Goal: Task Accomplishment & Management: Use online tool/utility

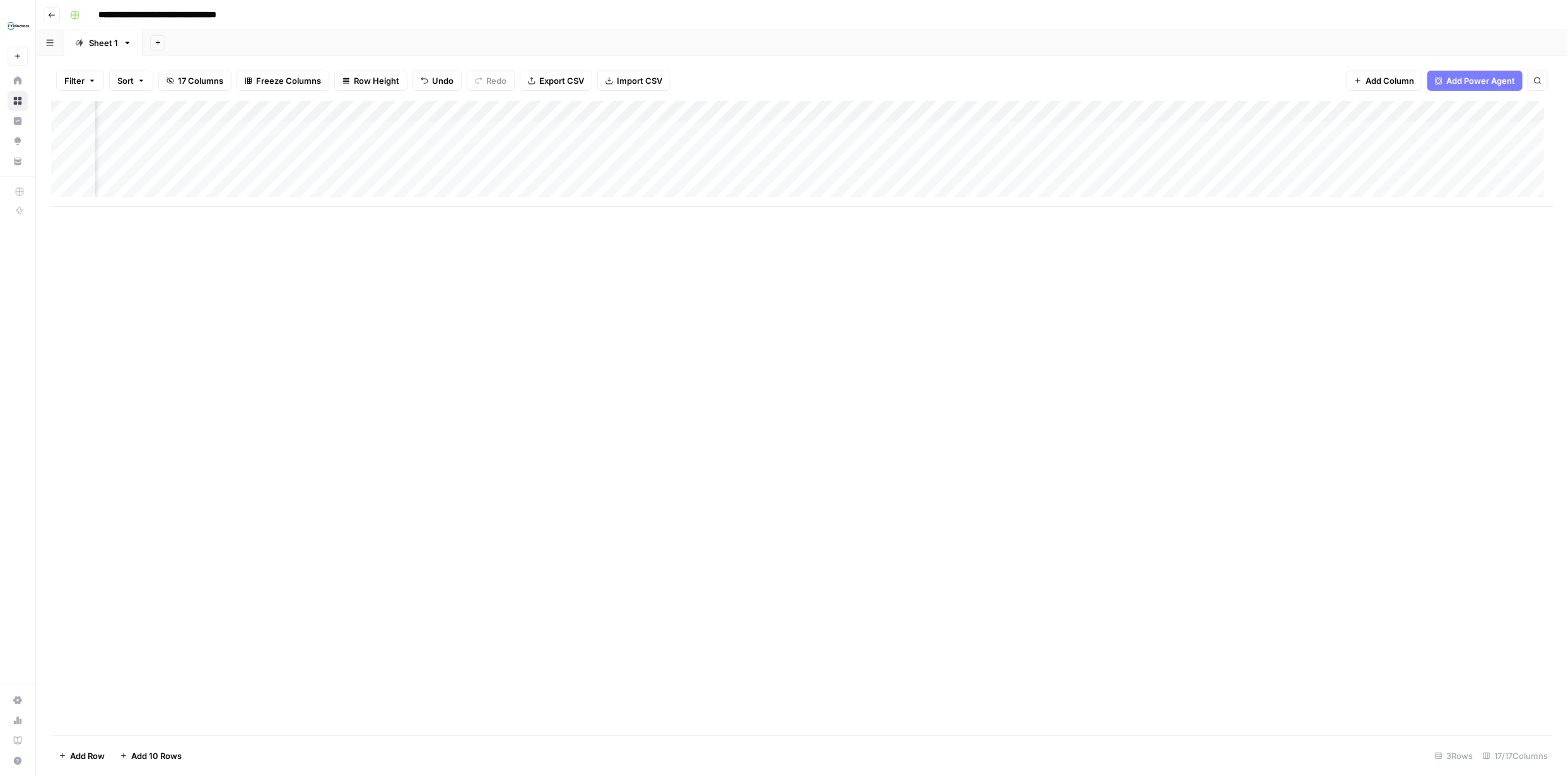
scroll to position [0, 948]
click at [798, 130] on div "Add Column" at bounding box center [802, 153] width 1502 height 106
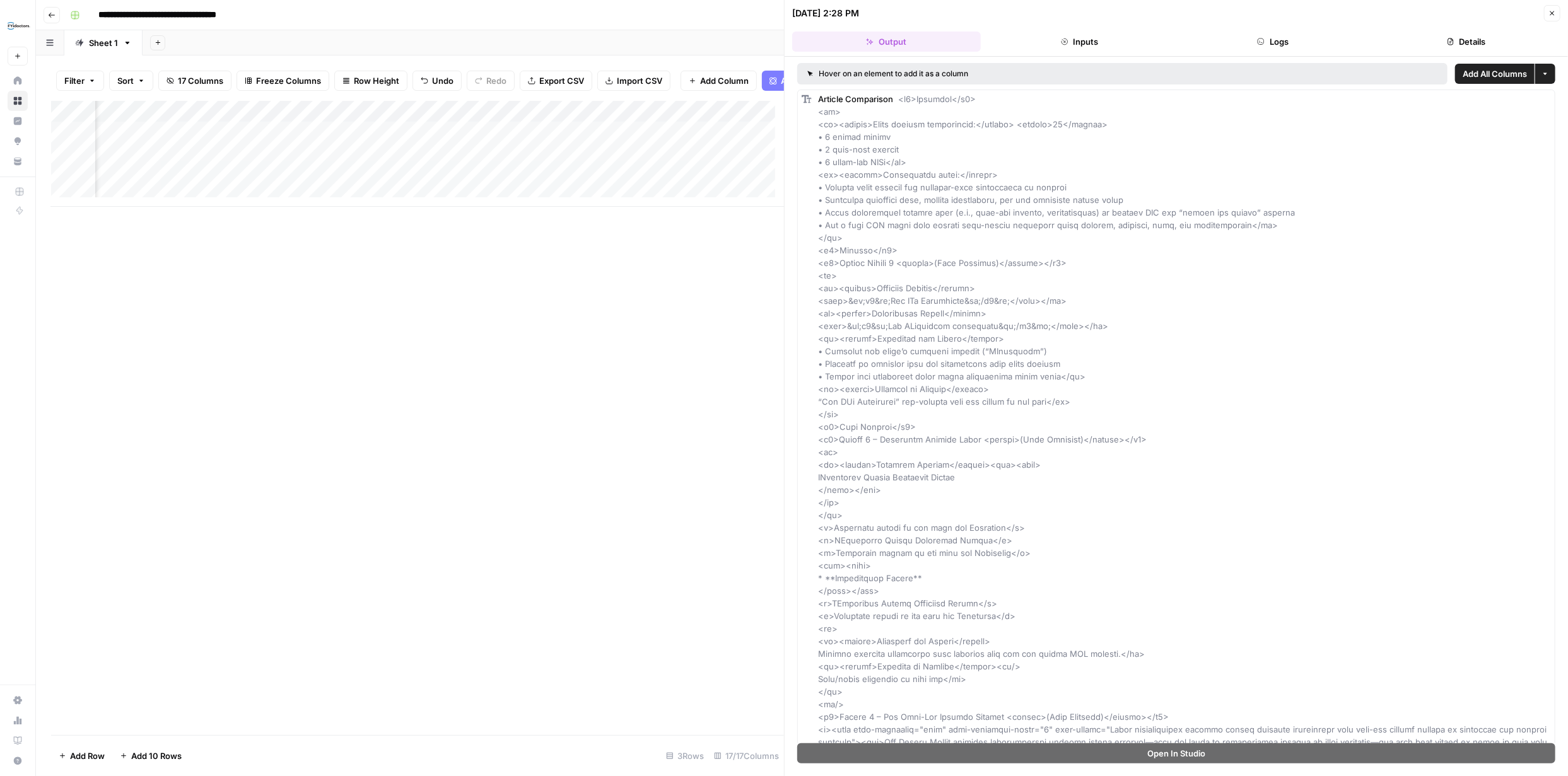
click at [1553, 19] on button "Close" at bounding box center [1552, 13] width 16 height 16
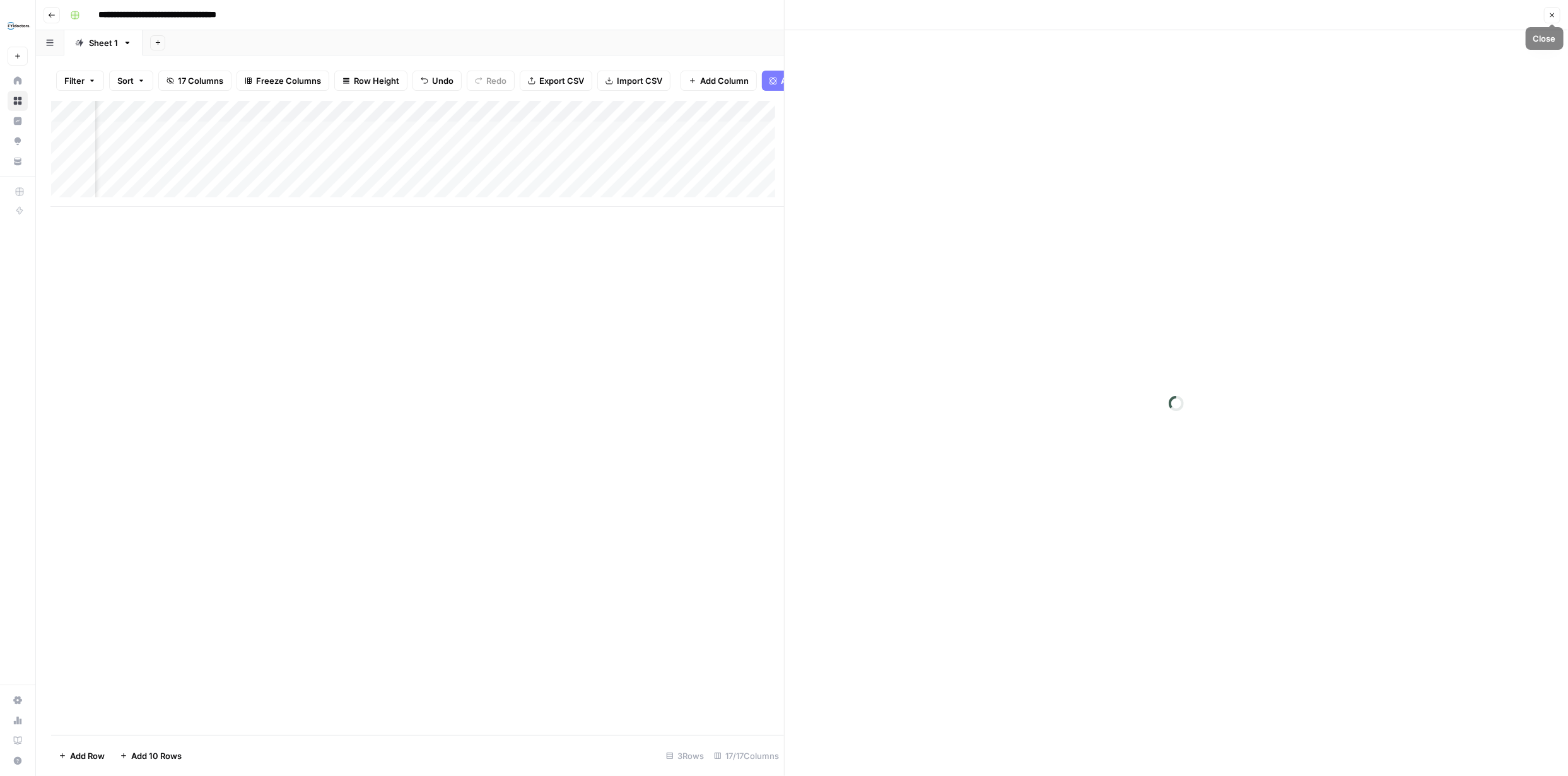
scroll to position [0, 943]
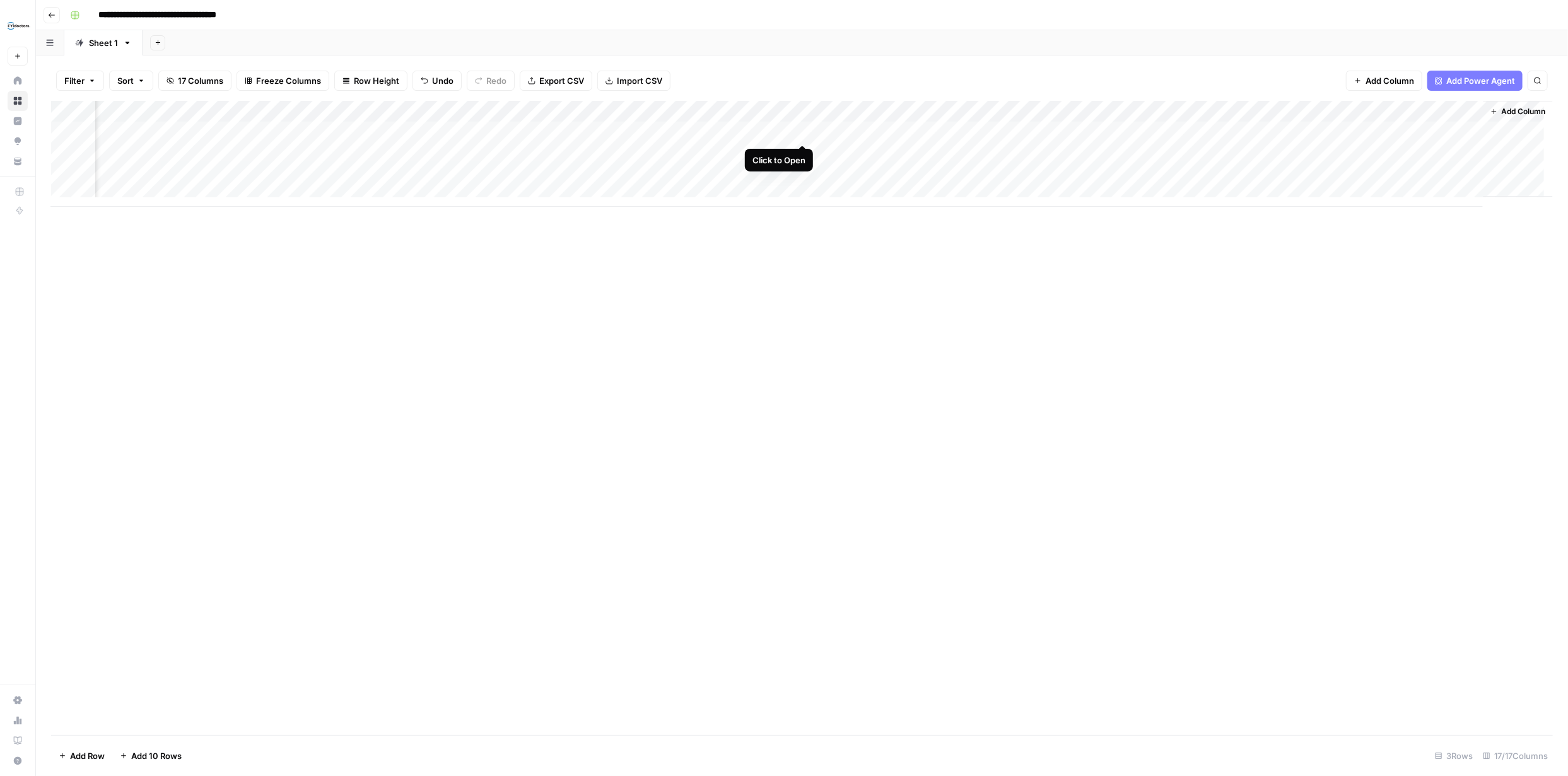
click at [803, 132] on div "Add Column" at bounding box center [802, 153] width 1502 height 106
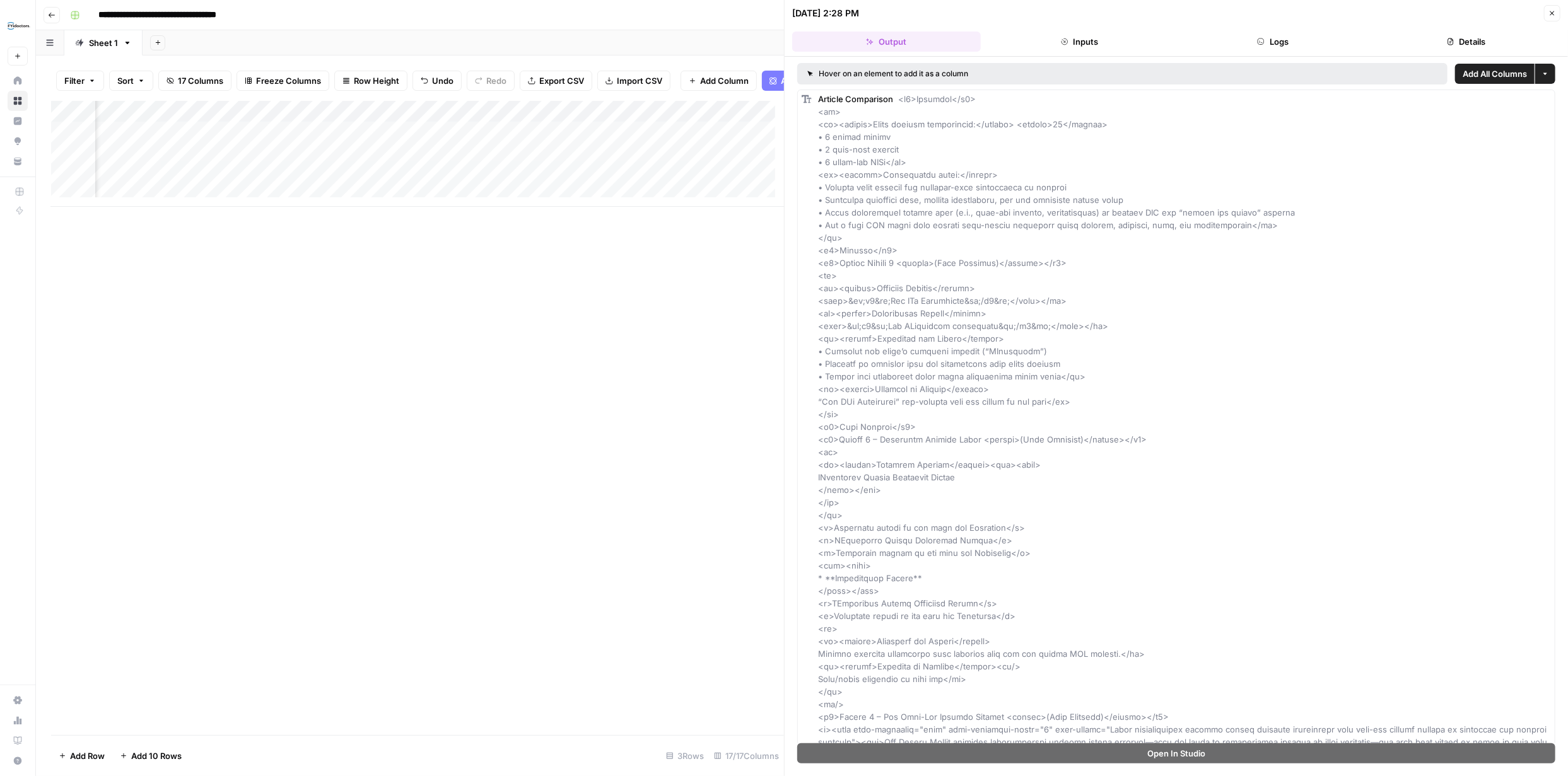
click at [1554, 14] on icon "button" at bounding box center [1552, 13] width 8 height 8
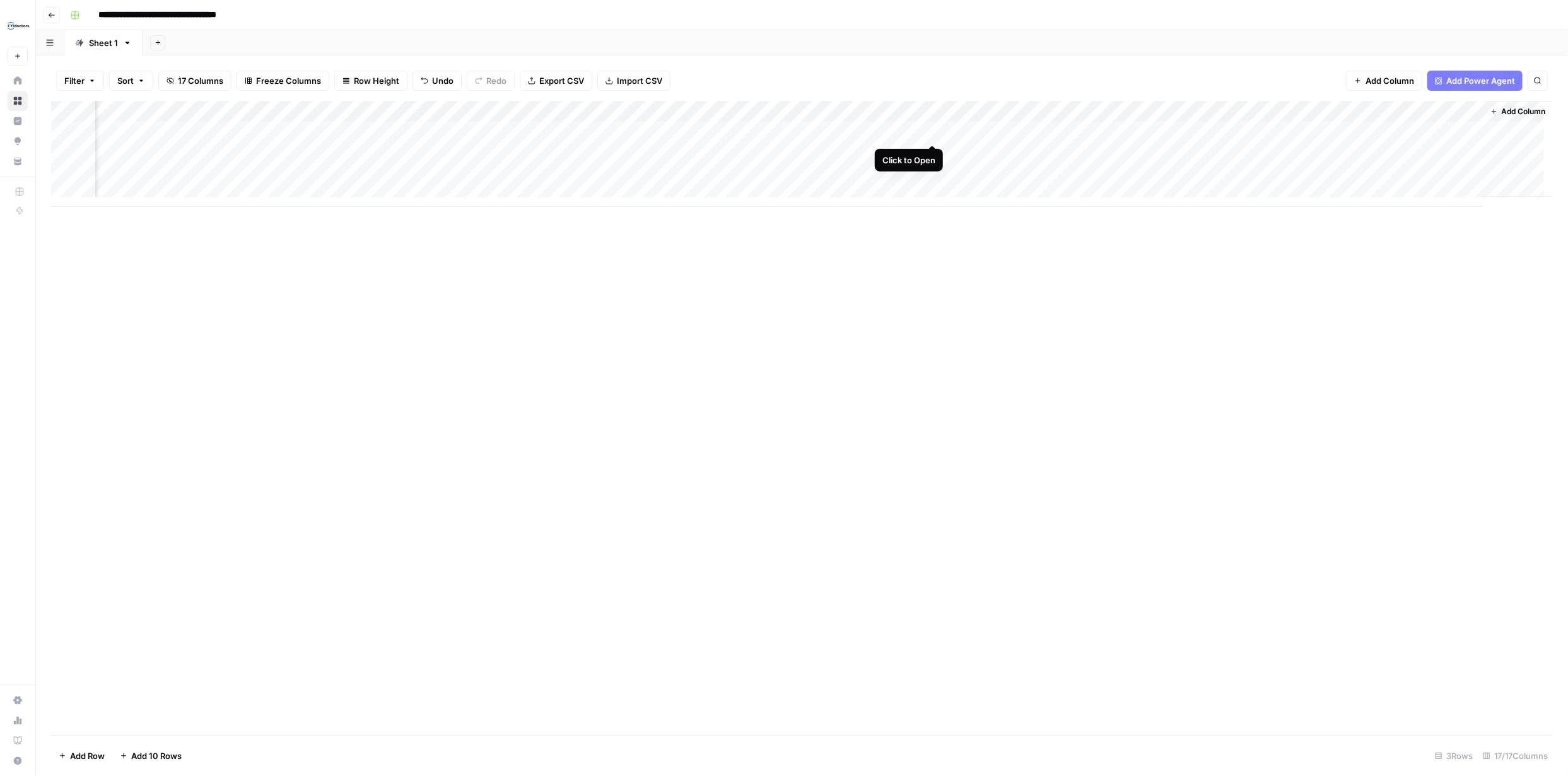
click at [934, 130] on div "Add Column" at bounding box center [802, 153] width 1502 height 106
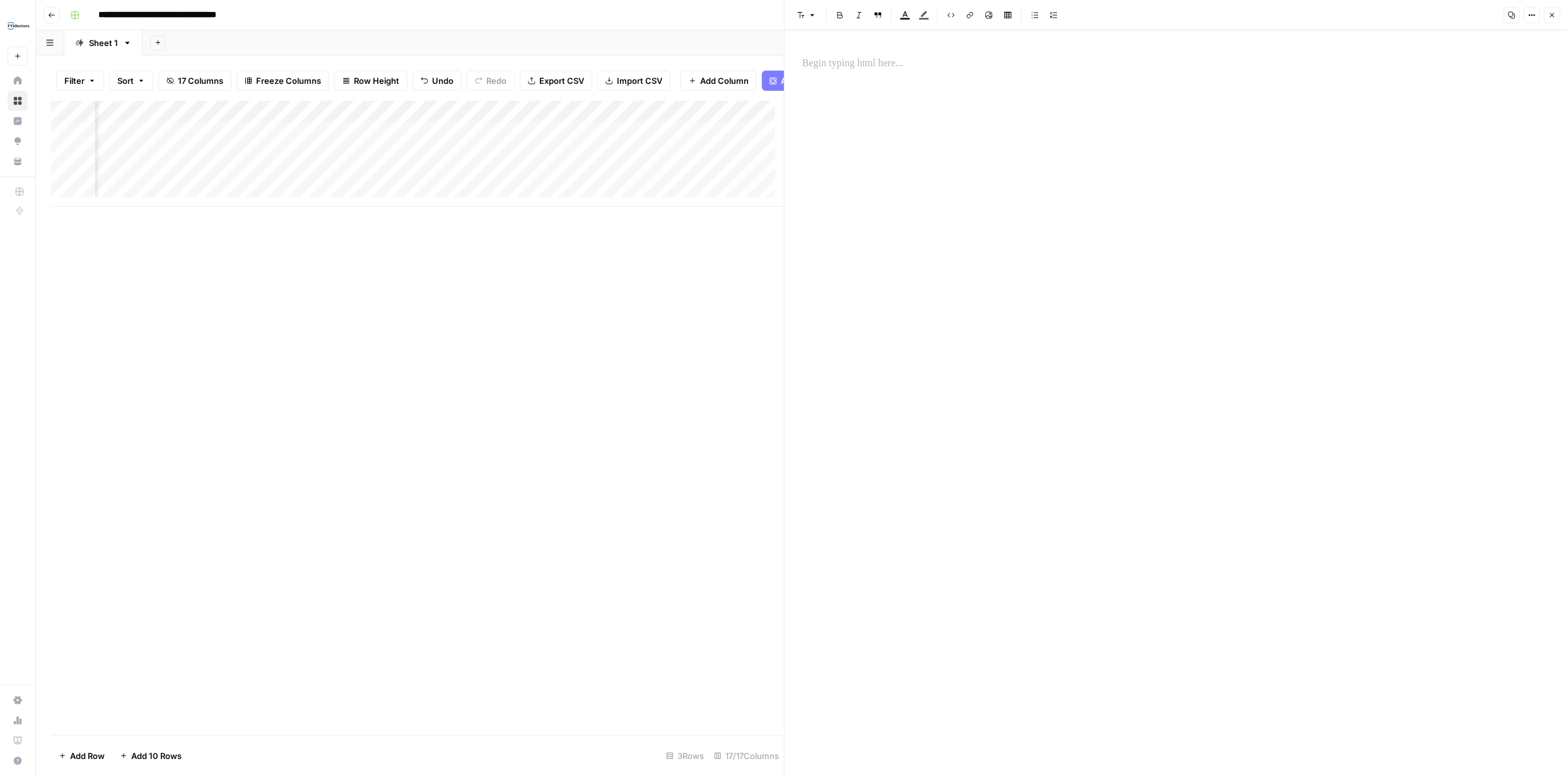
click at [1554, 16] on icon "button" at bounding box center [1552, 14] width 8 height 8
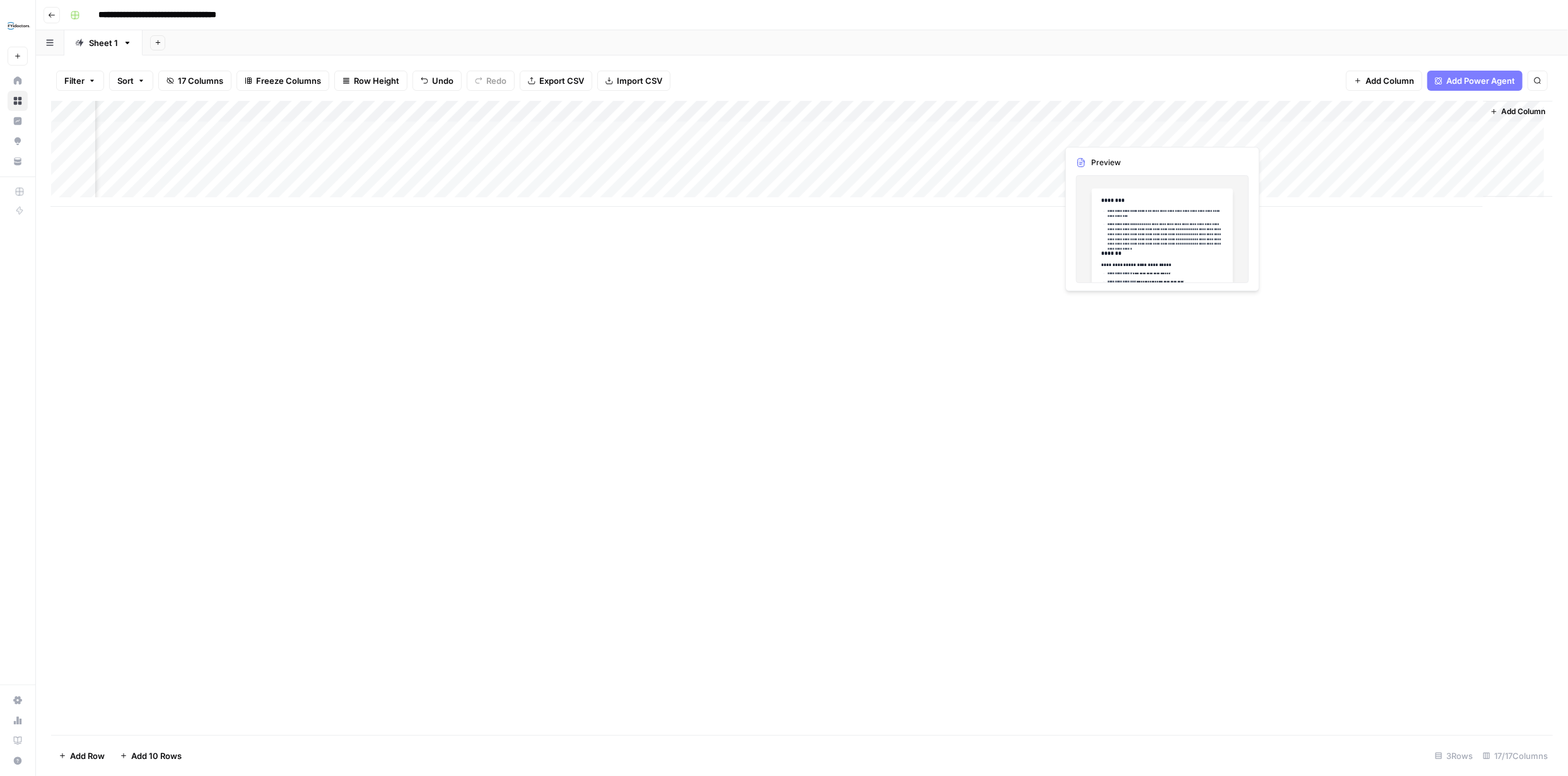
click at [1141, 130] on div "Add Column" at bounding box center [802, 153] width 1502 height 106
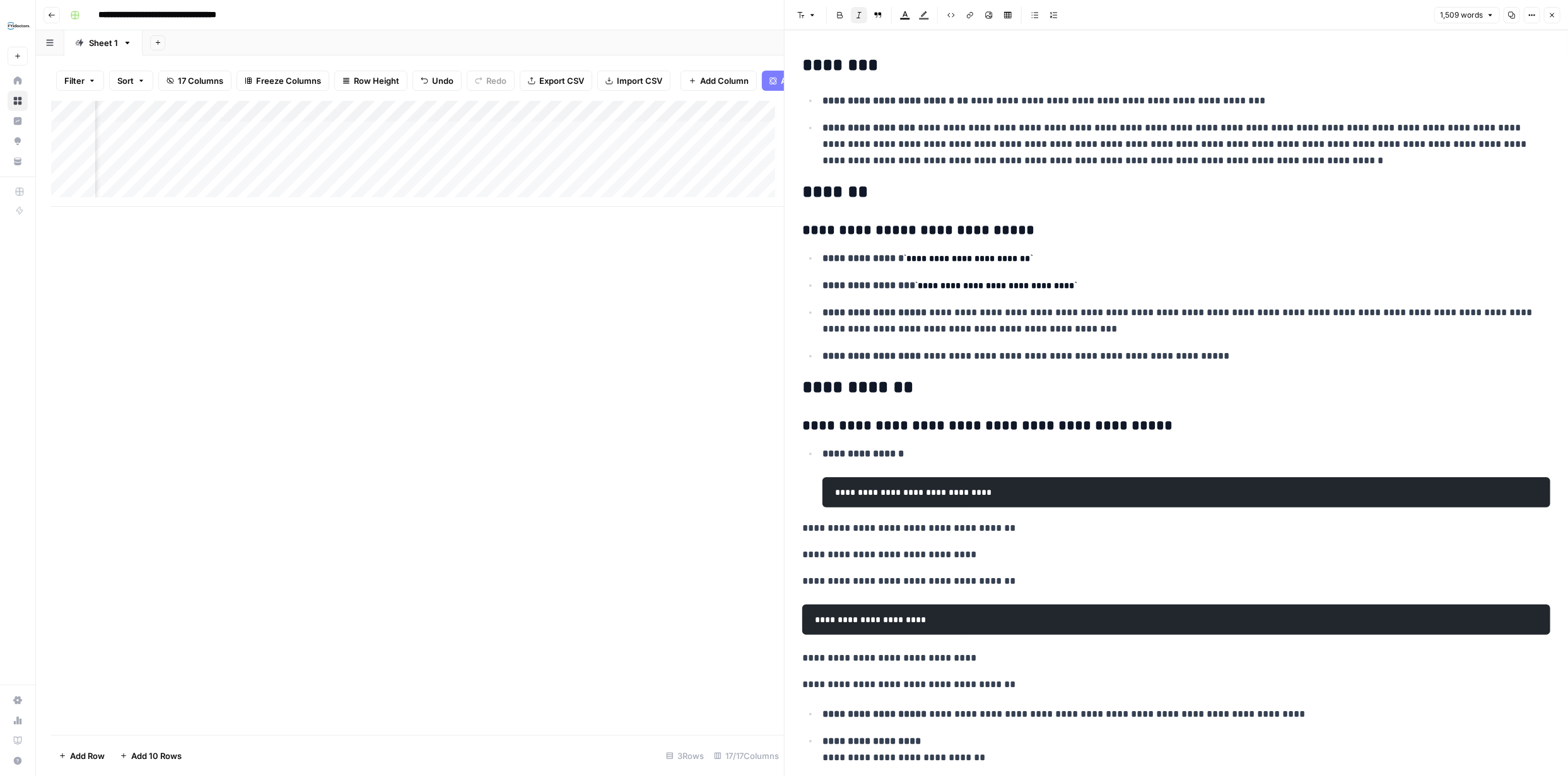
click at [1553, 16] on icon "button" at bounding box center [1552, 14] width 8 height 8
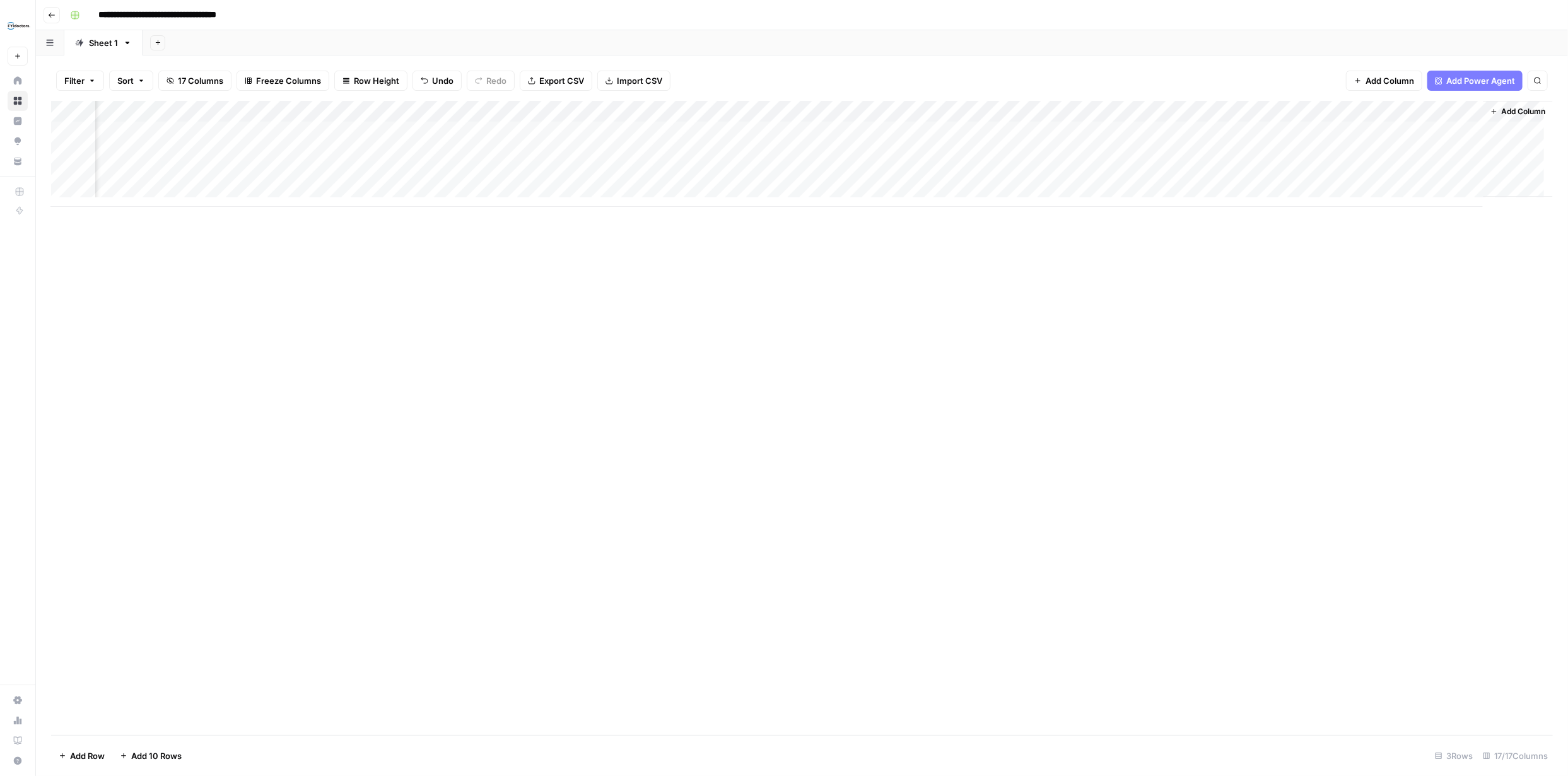
scroll to position [0, 948]
click at [1136, 131] on div "Add Column" at bounding box center [802, 153] width 1502 height 106
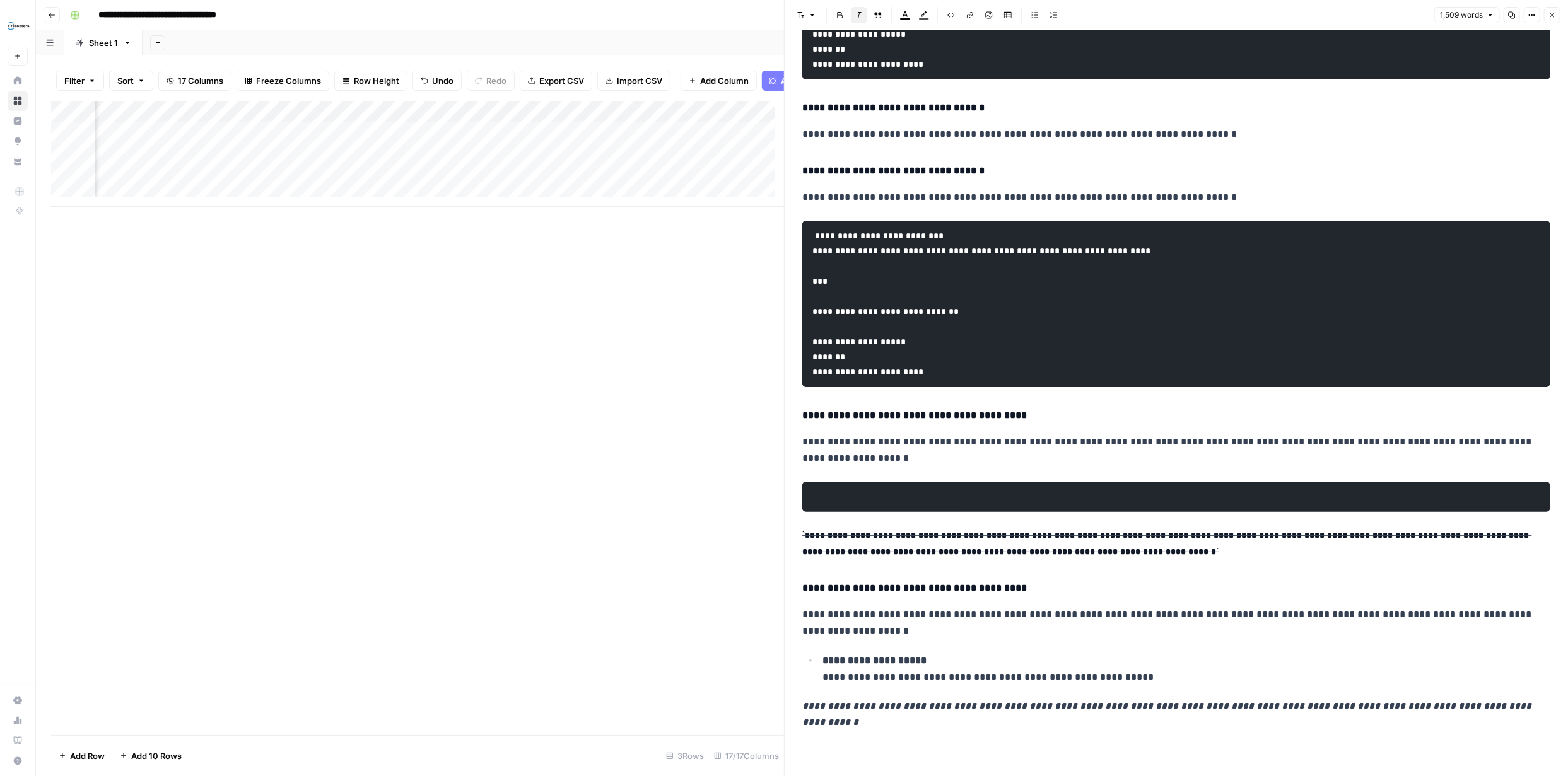
scroll to position [4674, 0]
click at [977, 557] on p "**********" at bounding box center [1176, 543] width 748 height 33
click at [1555, 15] on span "Close" at bounding box center [1555, 15] width 1 height 1
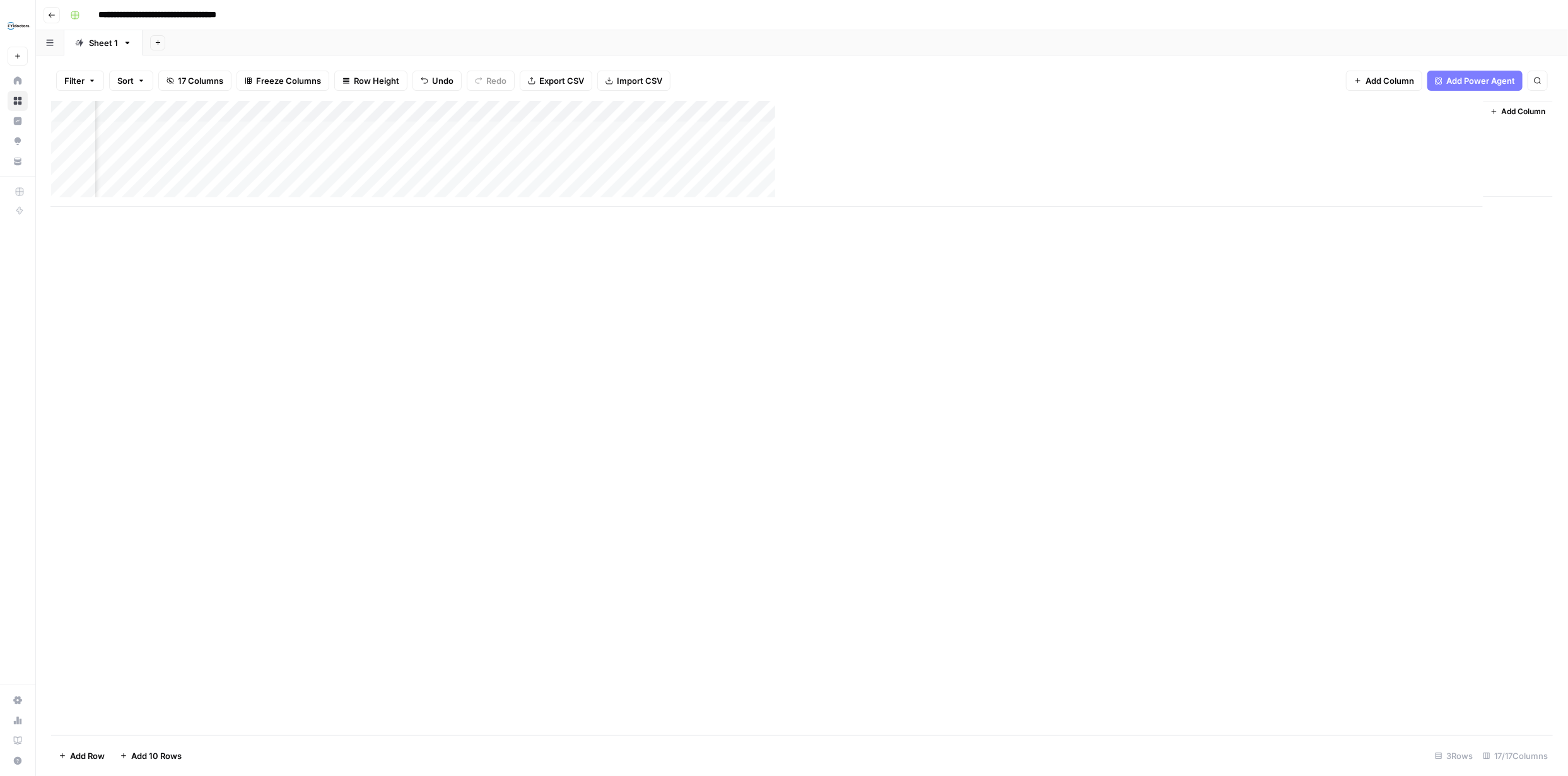
scroll to position [0, 943]
click at [800, 112] on div "Add Column" at bounding box center [802, 153] width 1502 height 106
click at [717, 216] on span "Configure Inputs" at bounding box center [714, 217] width 110 height 13
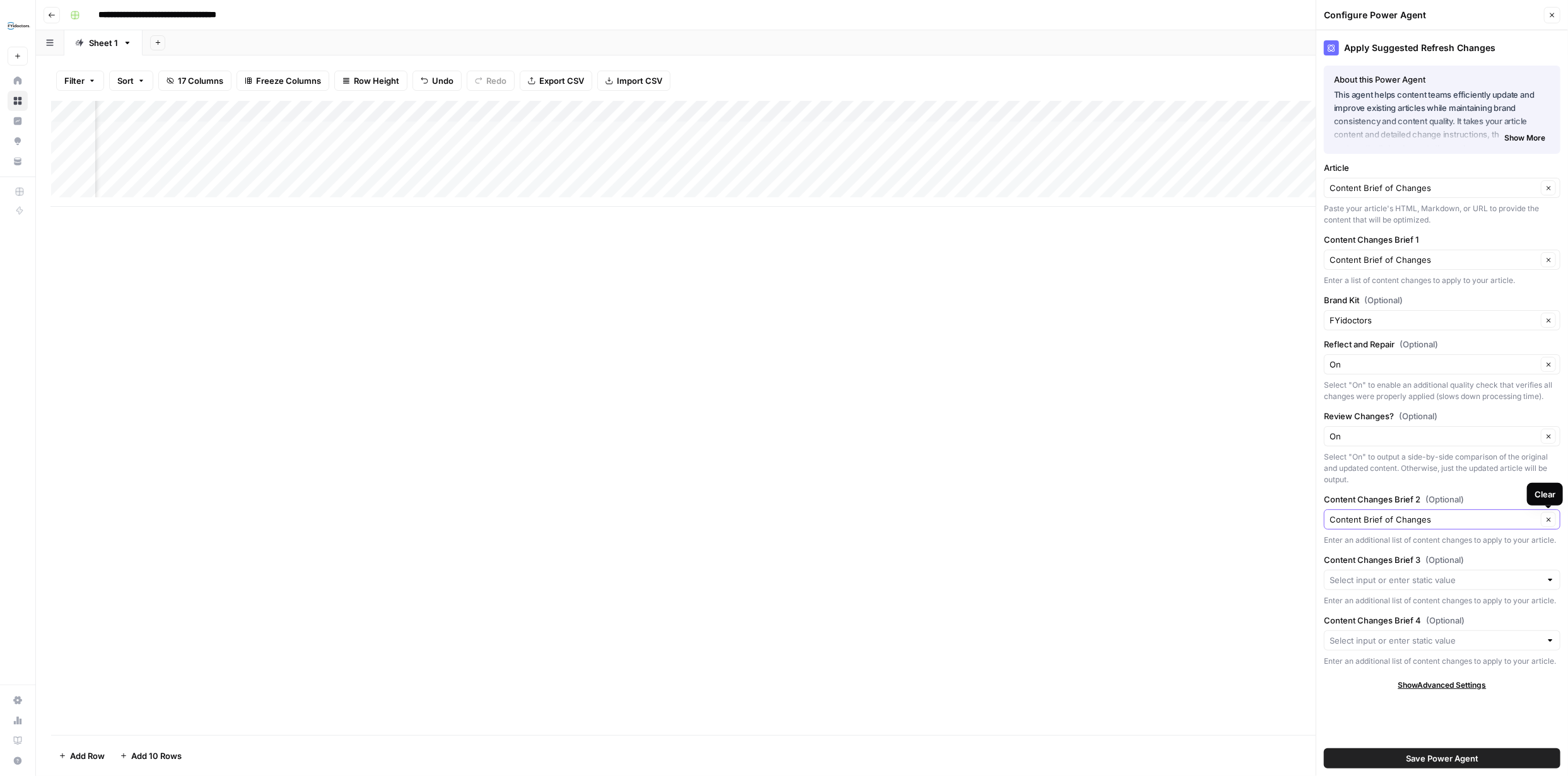
click at [1549, 518] on icon "button" at bounding box center [1549, 520] width 7 height 7
click at [1545, 498] on div "Clear" at bounding box center [1545, 494] width 21 height 13
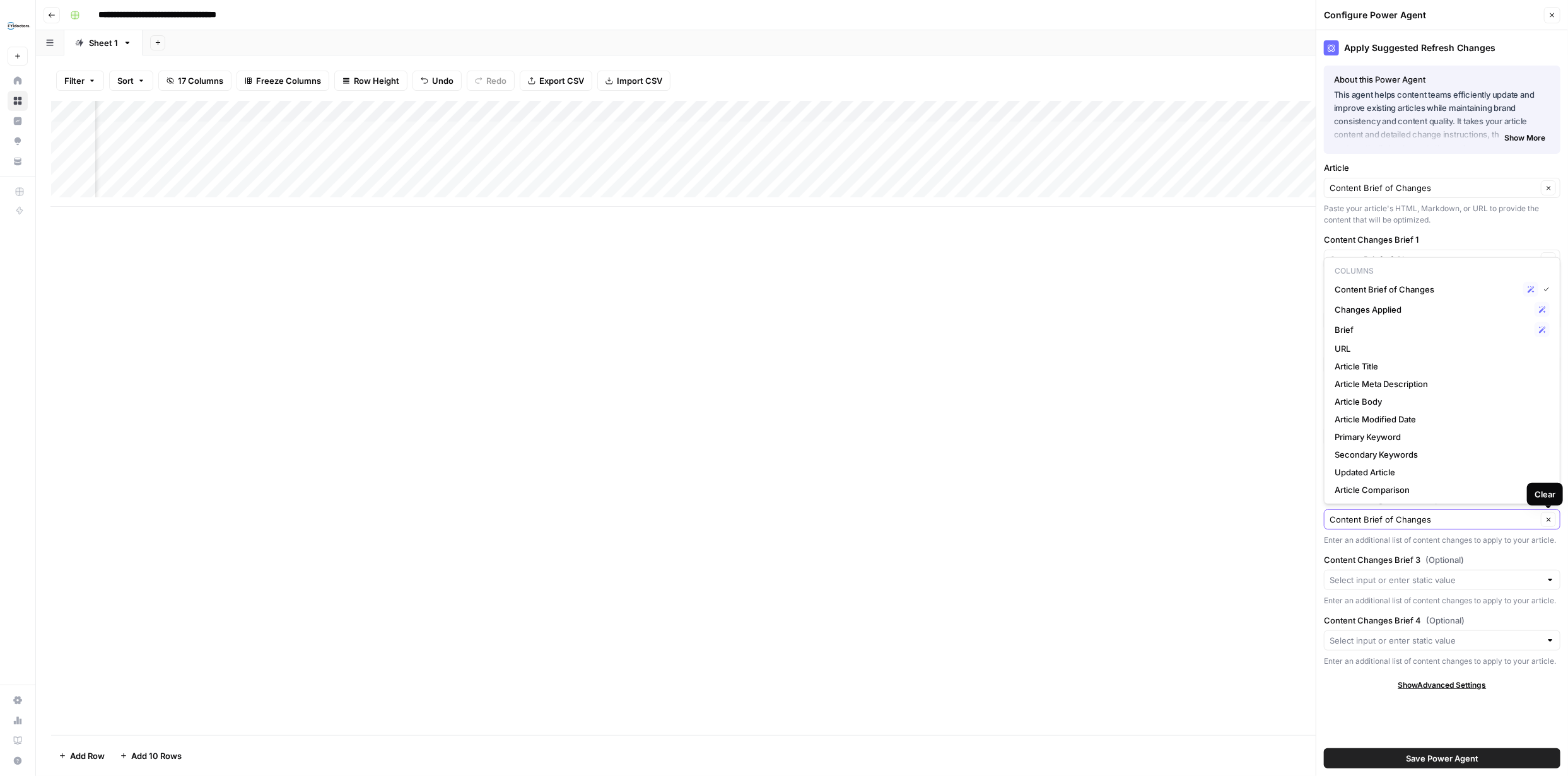
click at [1551, 517] on icon "button" at bounding box center [1549, 520] width 7 height 7
click at [1266, 574] on div "Add Column" at bounding box center [802, 418] width 1502 height 635
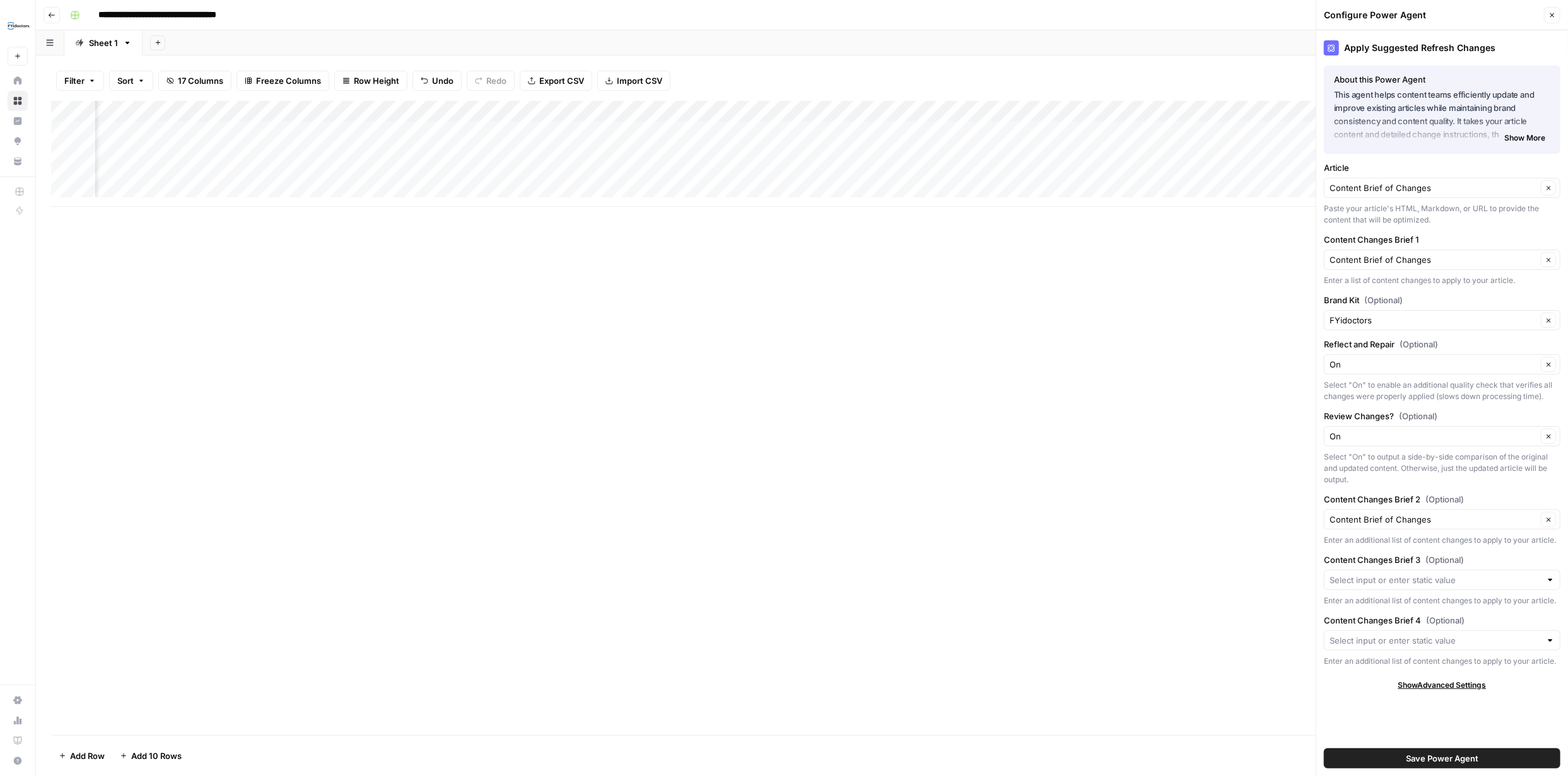
click at [1460, 682] on span "Show Advanced Settings" at bounding box center [1443, 685] width 88 height 11
click at [803, 110] on div "Add Column" at bounding box center [802, 153] width 1502 height 106
click at [857, 324] on div "Add Column" at bounding box center [802, 418] width 1502 height 635
click at [1551, 14] on icon "button" at bounding box center [1552, 14] width 8 height 8
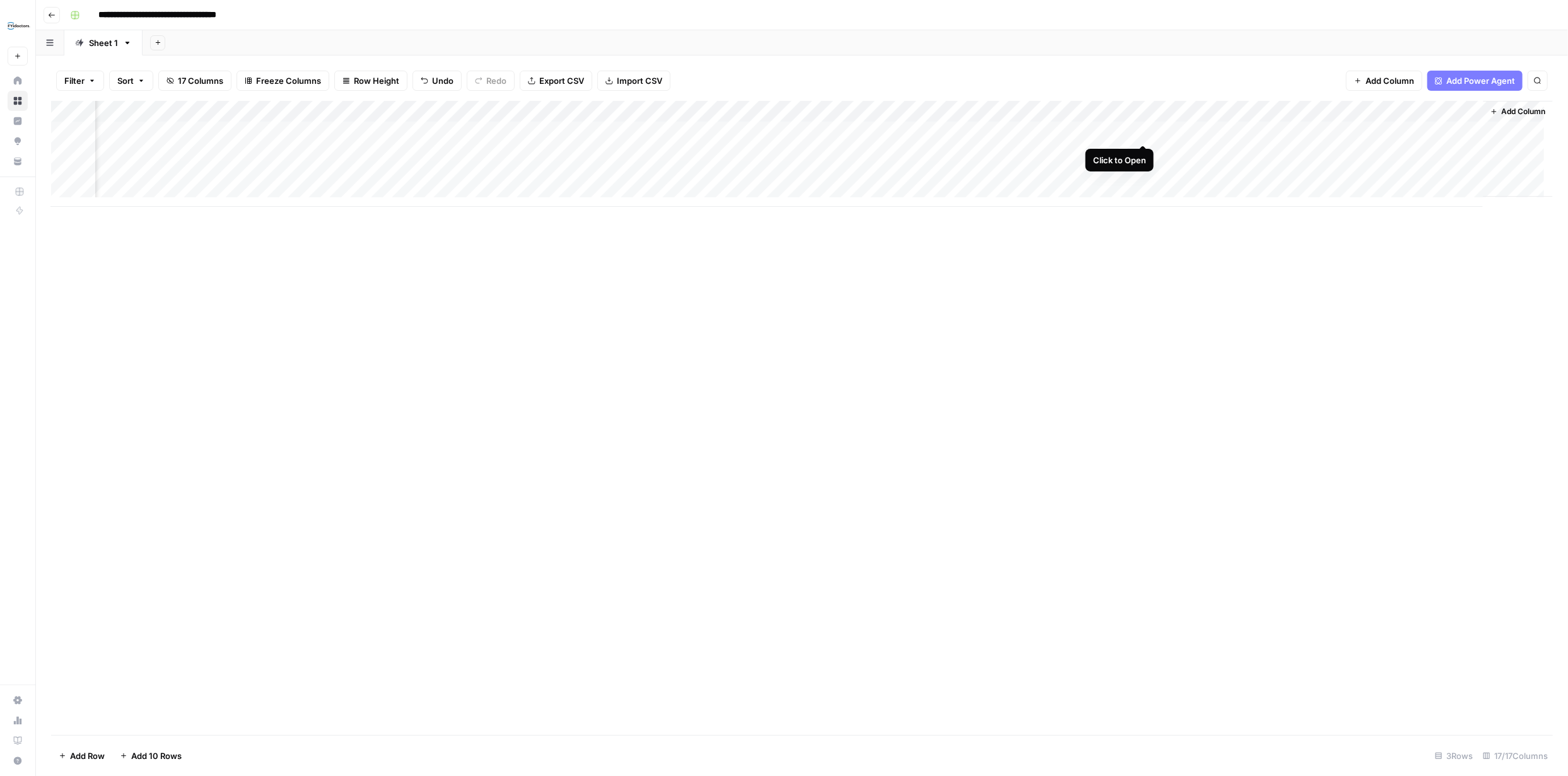
click at [1143, 132] on div "Add Column" at bounding box center [802, 153] width 1502 height 106
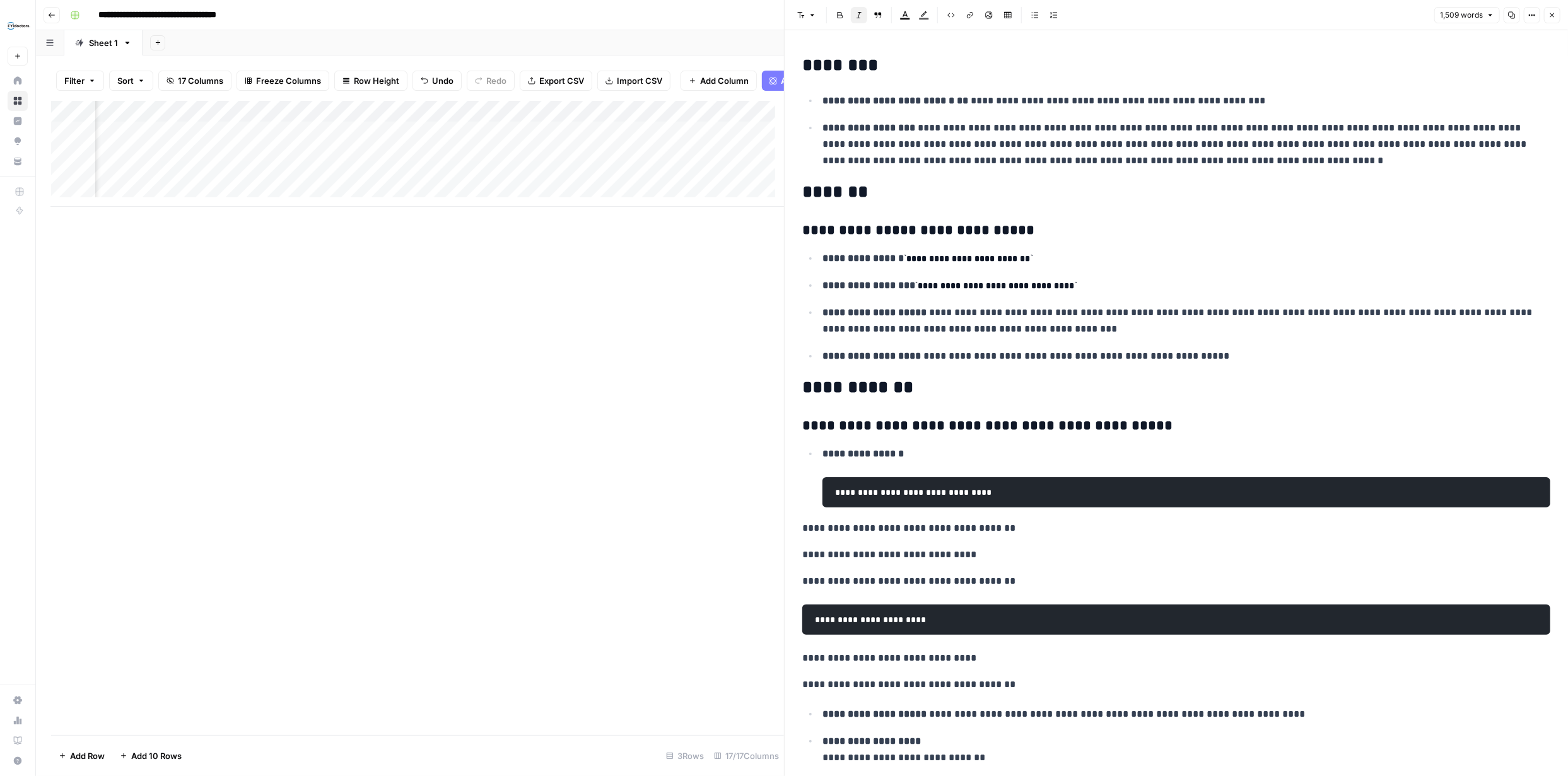
click at [1065, 119] on li "**********" at bounding box center [1184, 144] width 731 height 50
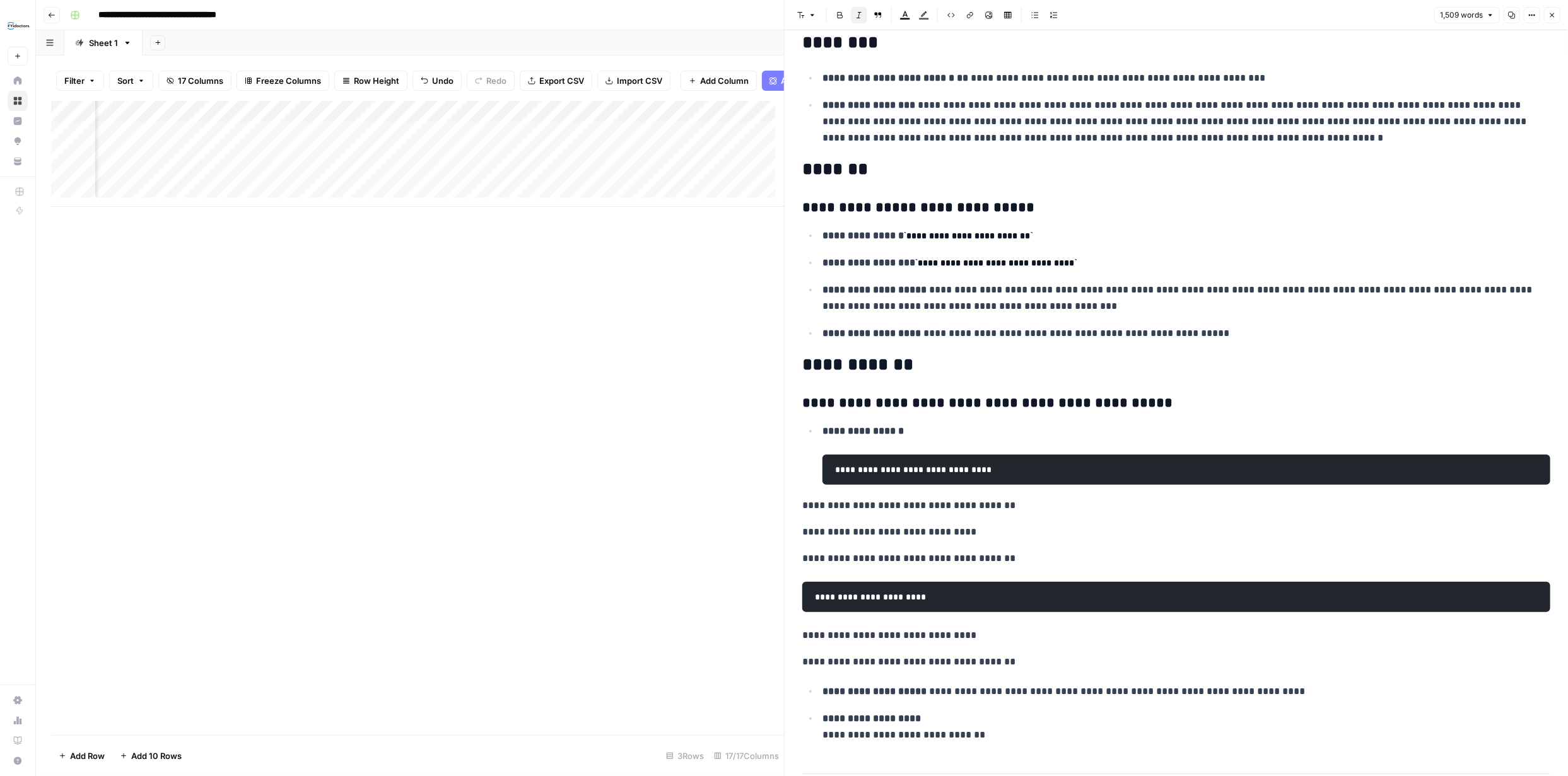
scroll to position [63, 0]
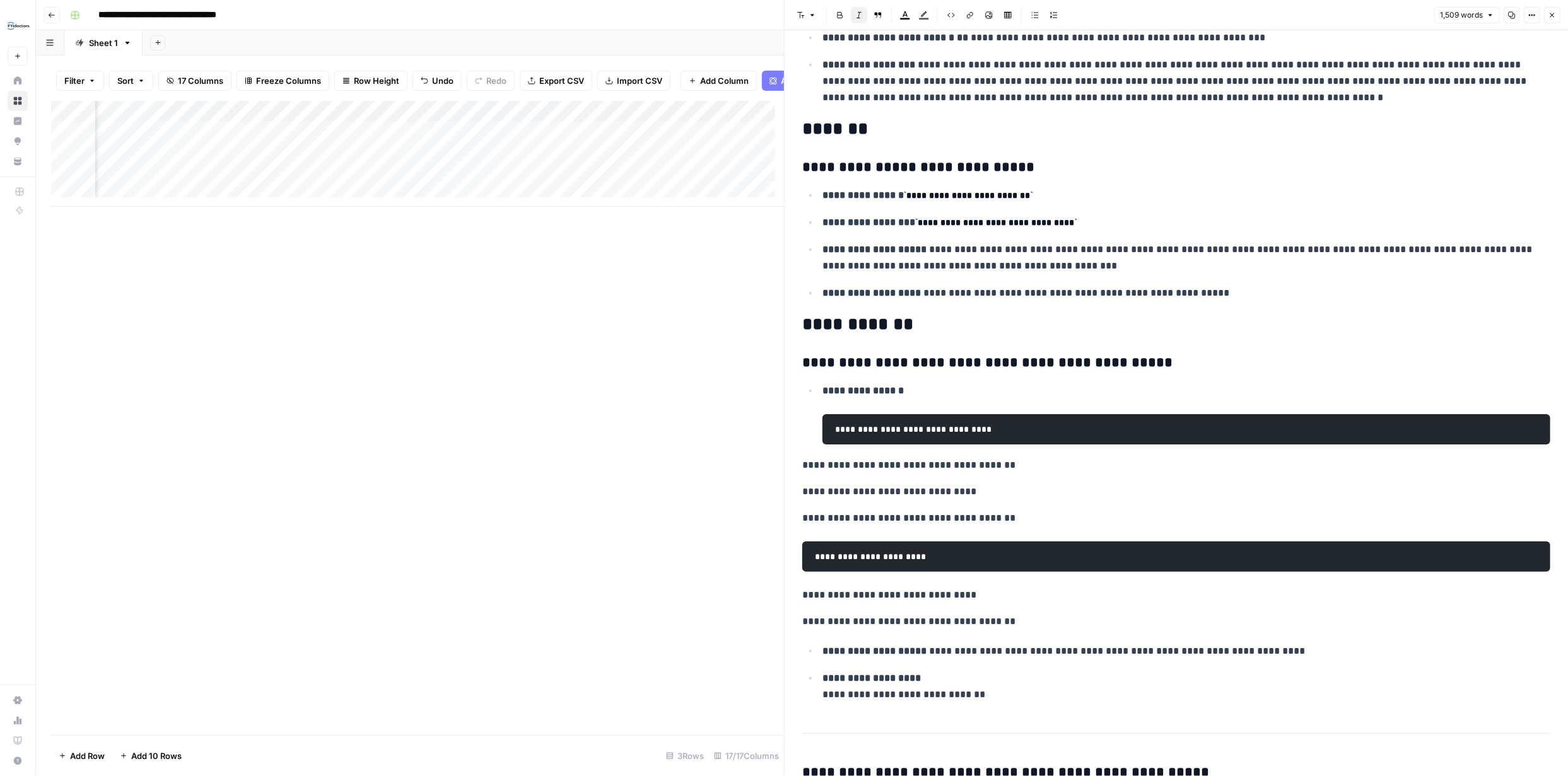
click at [940, 434] on code "**********" at bounding box center [913, 430] width 162 height 8
click at [872, 394] on strong "**********" at bounding box center [864, 390] width 81 height 9
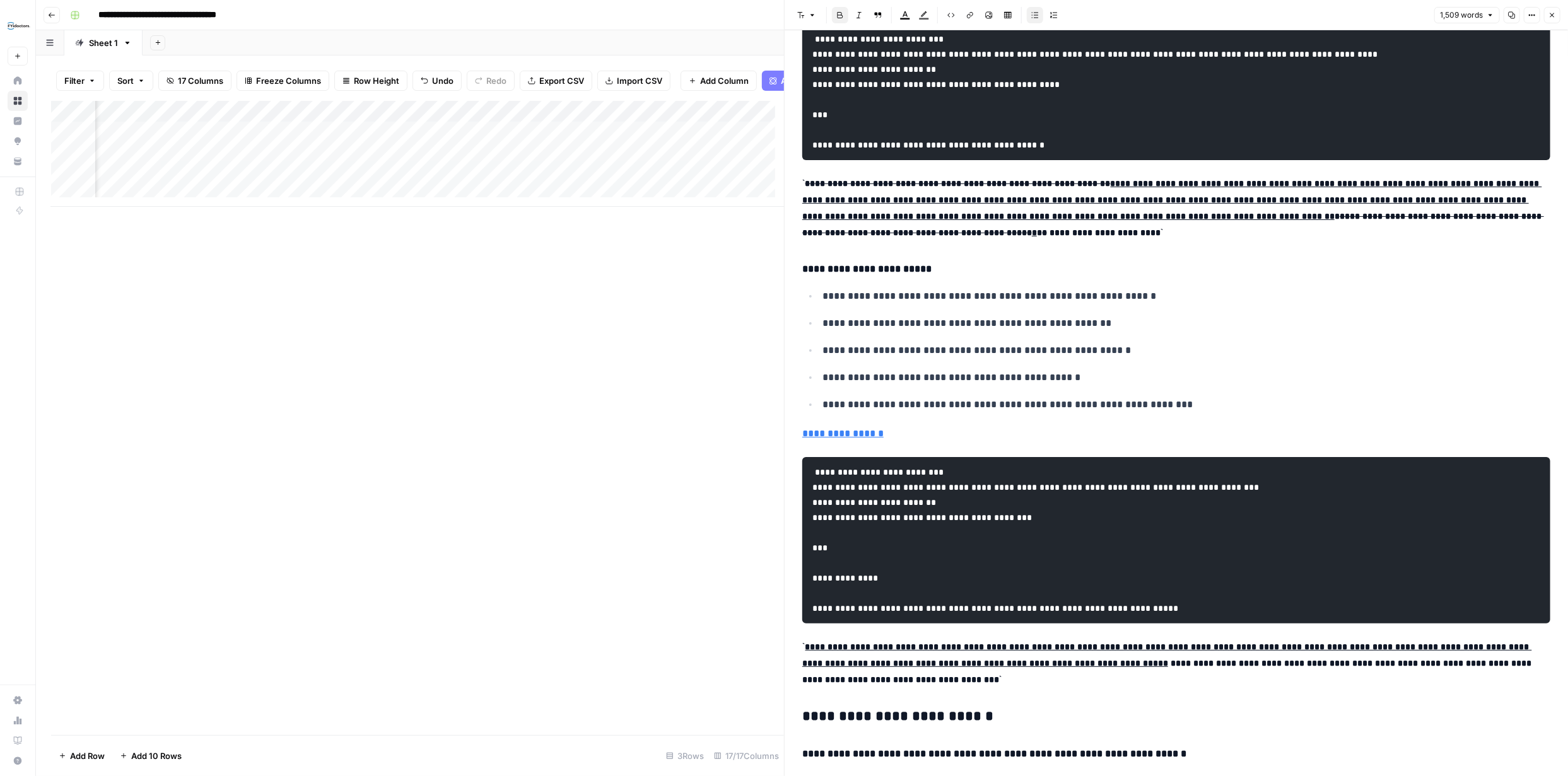
scroll to position [2353, 0]
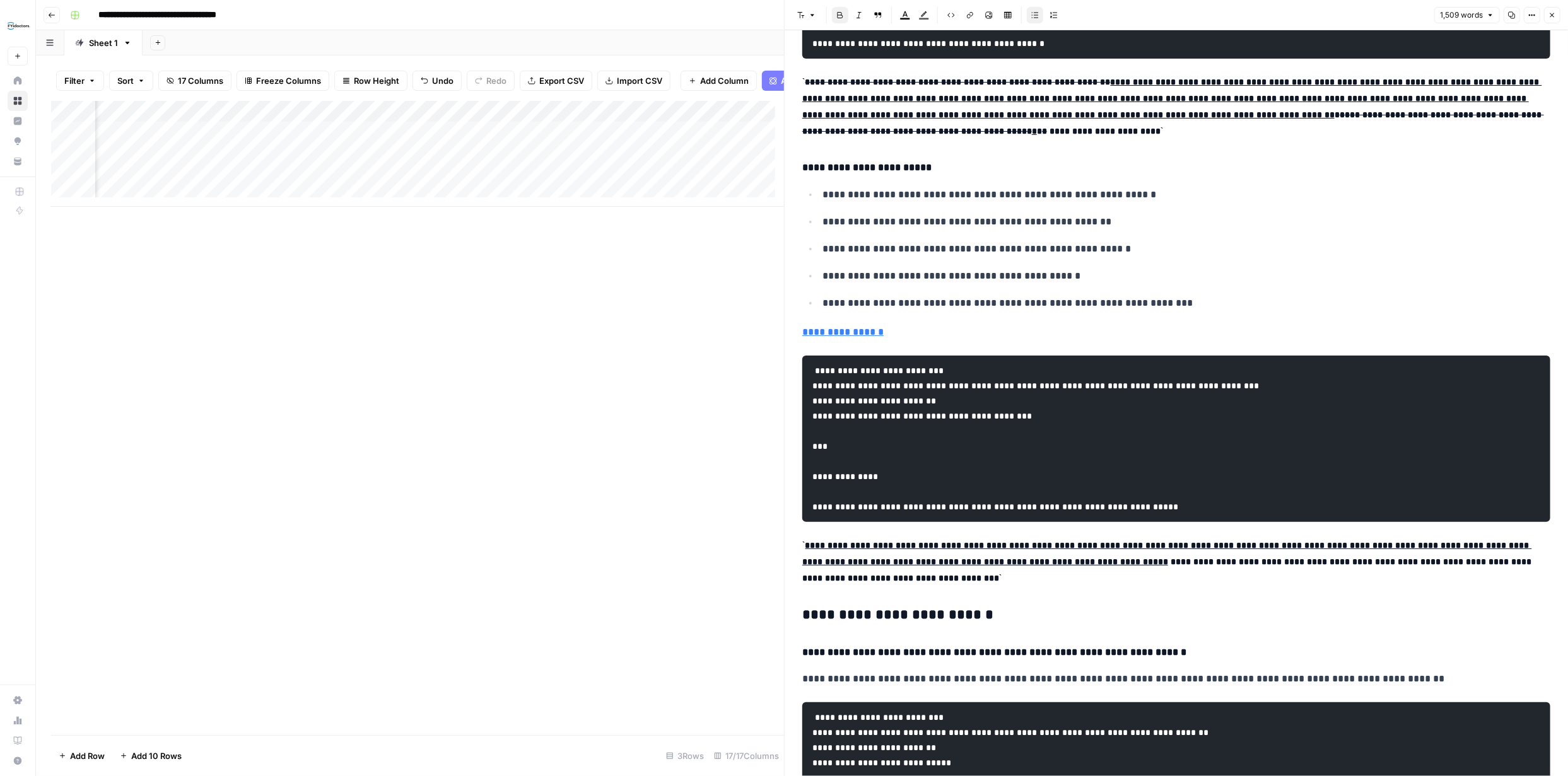
click at [902, 176] on h4 "**********" at bounding box center [1172, 167] width 739 height 16
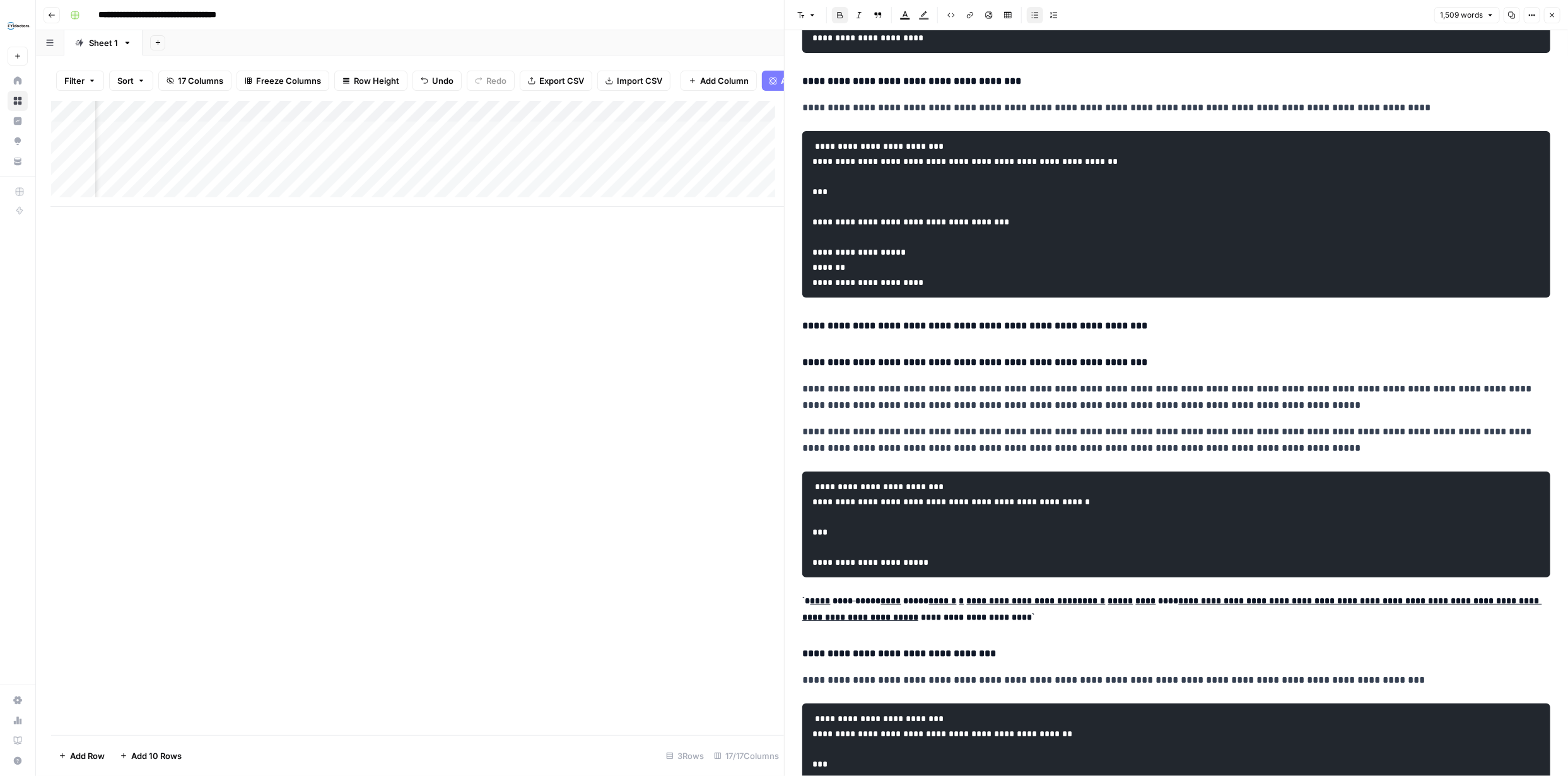
scroll to position [2250, 0]
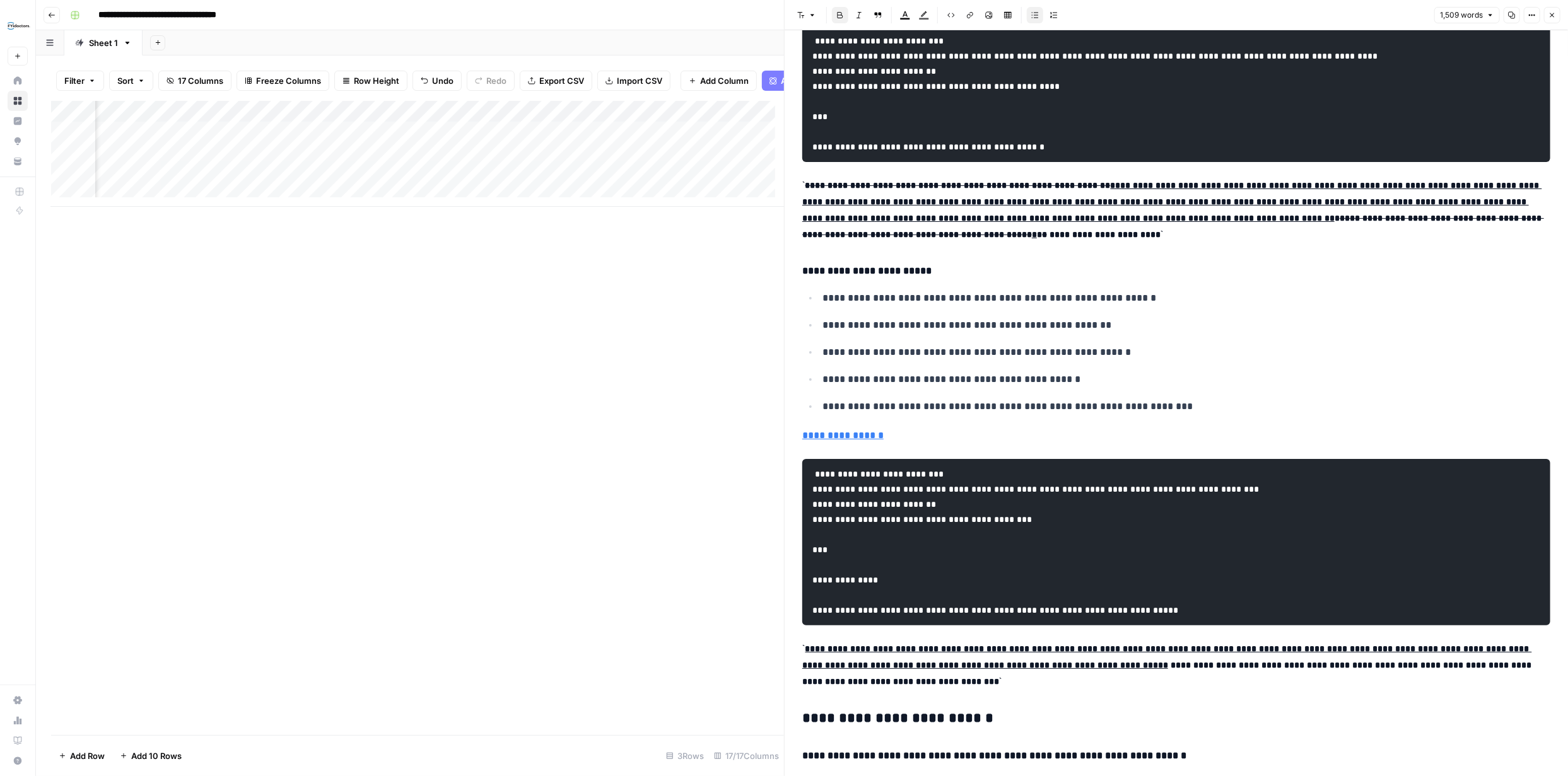
click at [1549, 17] on icon "button" at bounding box center [1552, 14] width 8 height 8
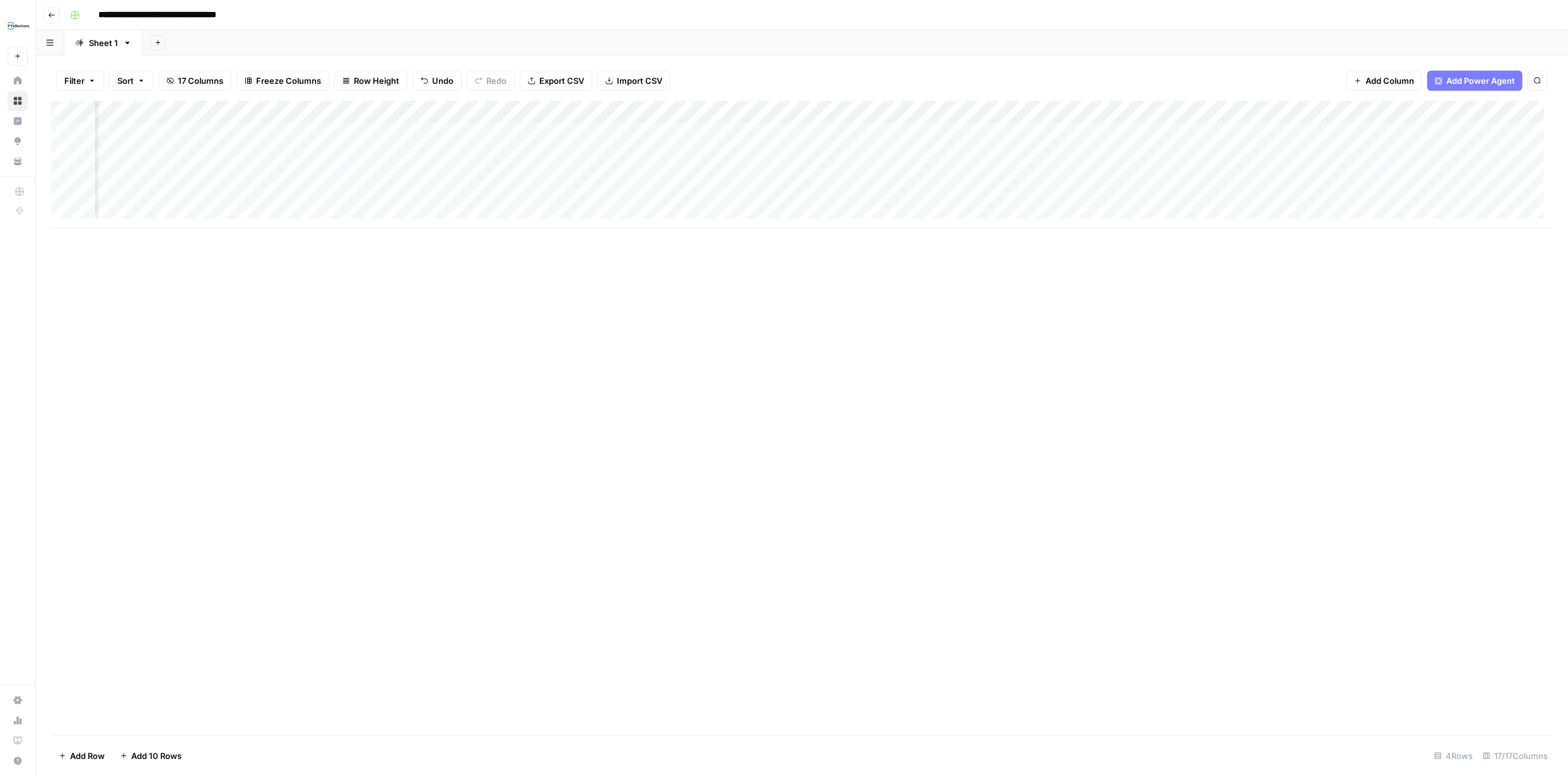
scroll to position [8, 78]
click at [250, 11] on input "**********" at bounding box center [178, 15] width 172 height 20
click at [251, 11] on input "**********" at bounding box center [178, 15] width 172 height 20
click at [253, 13] on input "**********" at bounding box center [178, 15] width 172 height 20
type input "**********"
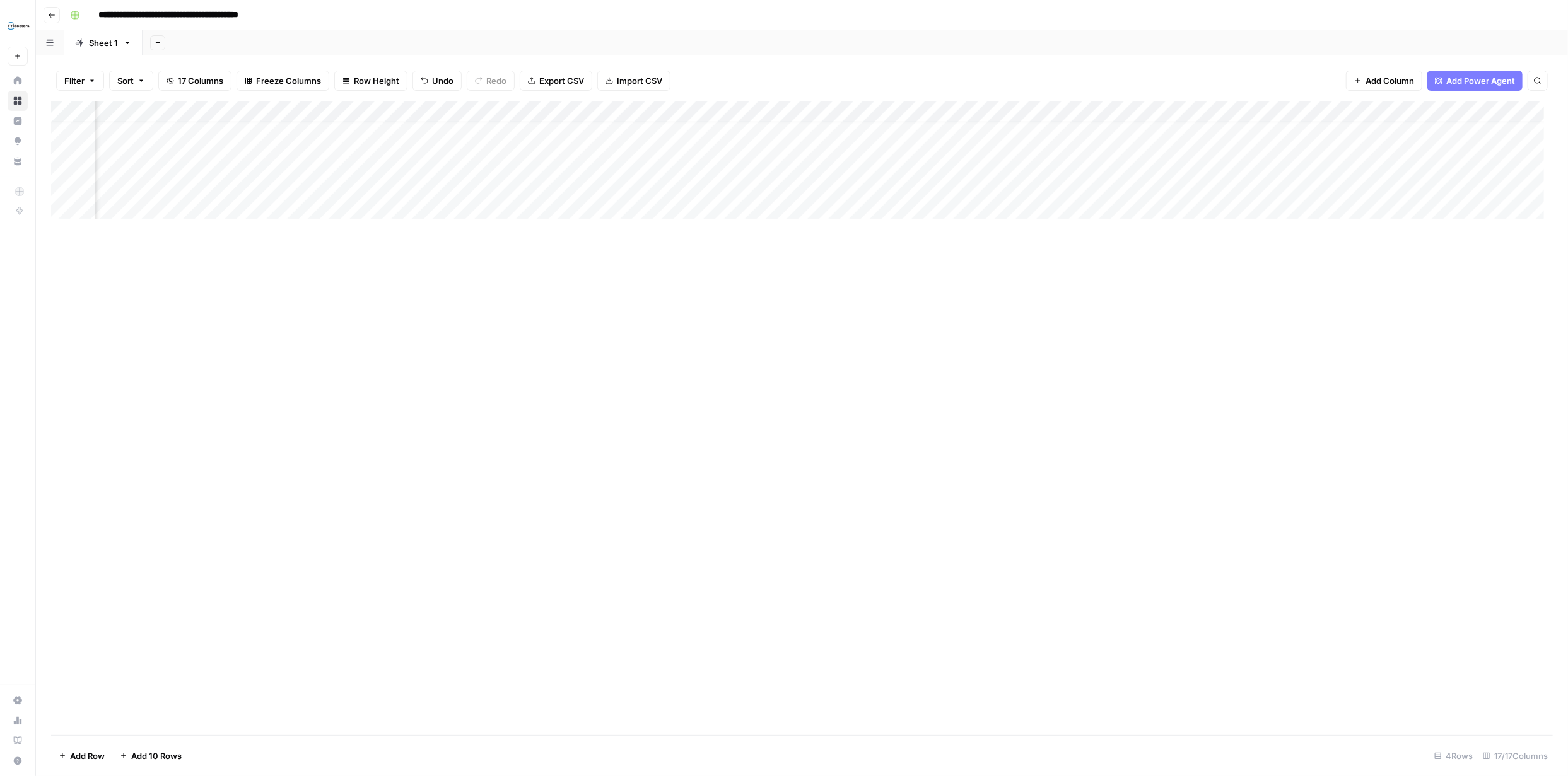
click at [374, 319] on div "Add Column" at bounding box center [802, 418] width 1502 height 635
click at [1036, 130] on div "Add Column" at bounding box center [802, 164] width 1502 height 127
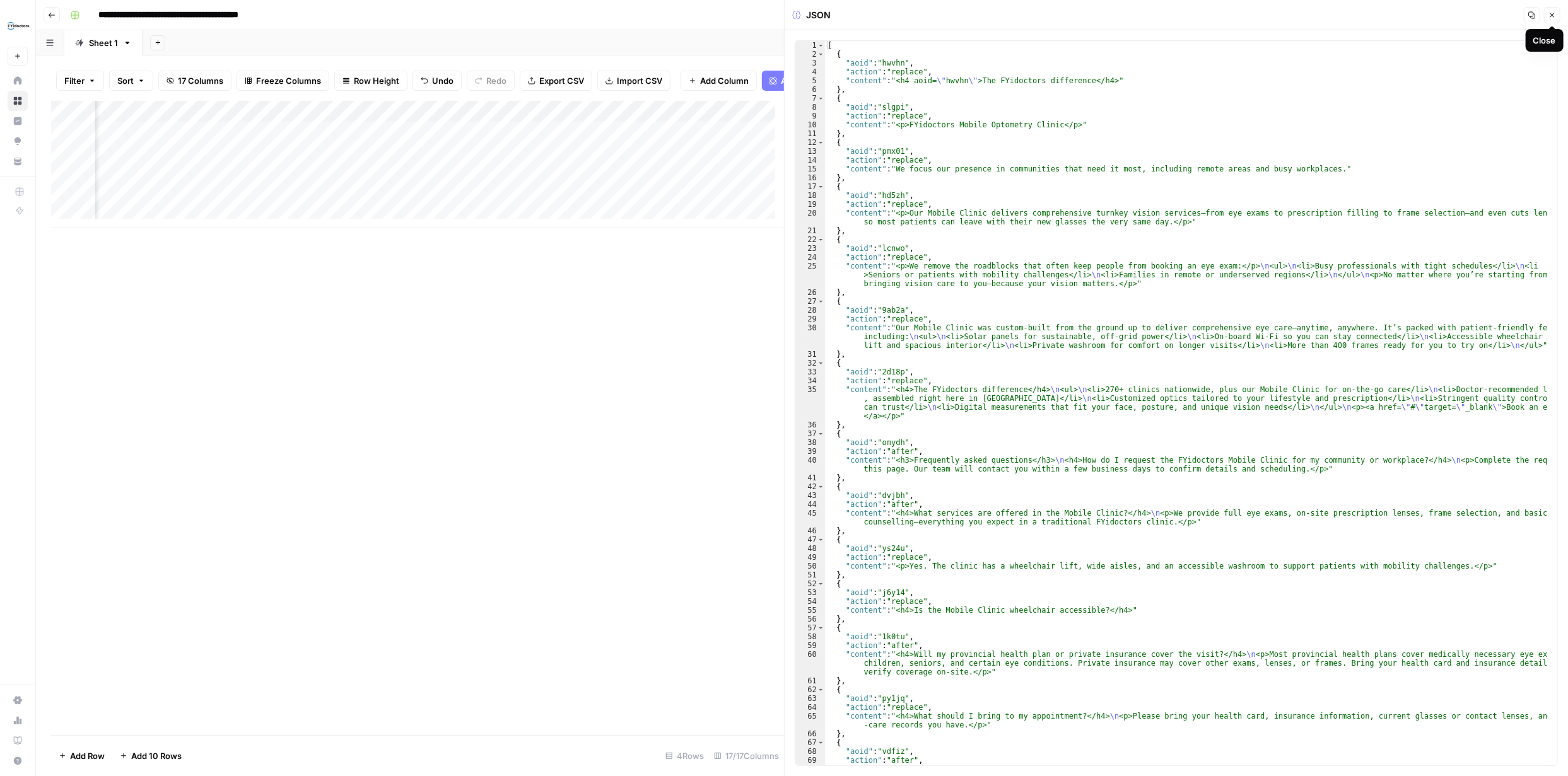
click at [1545, 14] on button "Close" at bounding box center [1552, 14] width 16 height 16
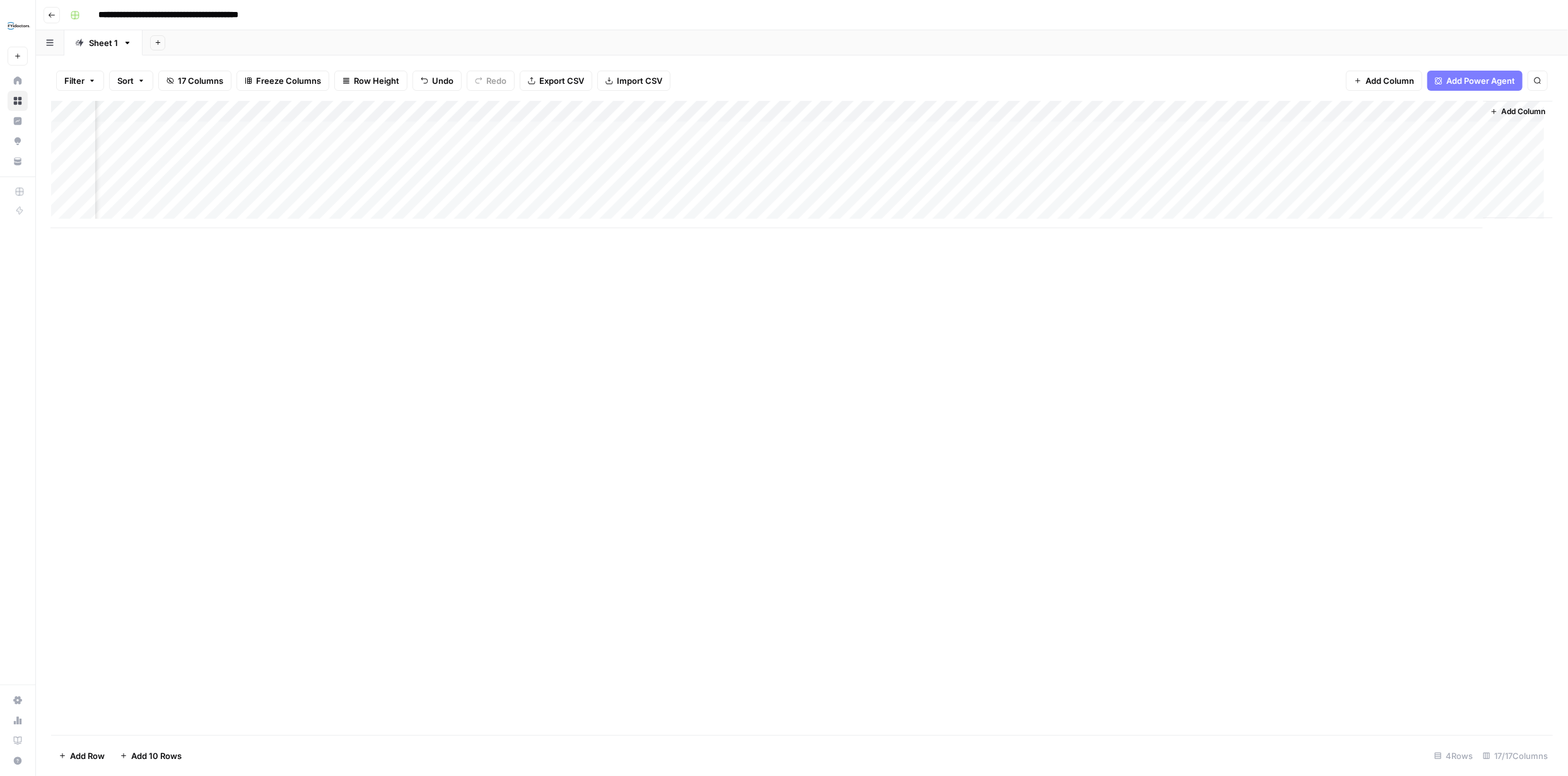
click at [1333, 114] on div "Add Column" at bounding box center [802, 164] width 1502 height 127
click at [1247, 282] on span "Remove Column" at bounding box center [1245, 281] width 110 height 13
click at [752, 141] on span "Delete" at bounding box center [739, 141] width 27 height 13
click at [979, 110] on div "Add Column" at bounding box center [802, 164] width 1502 height 127
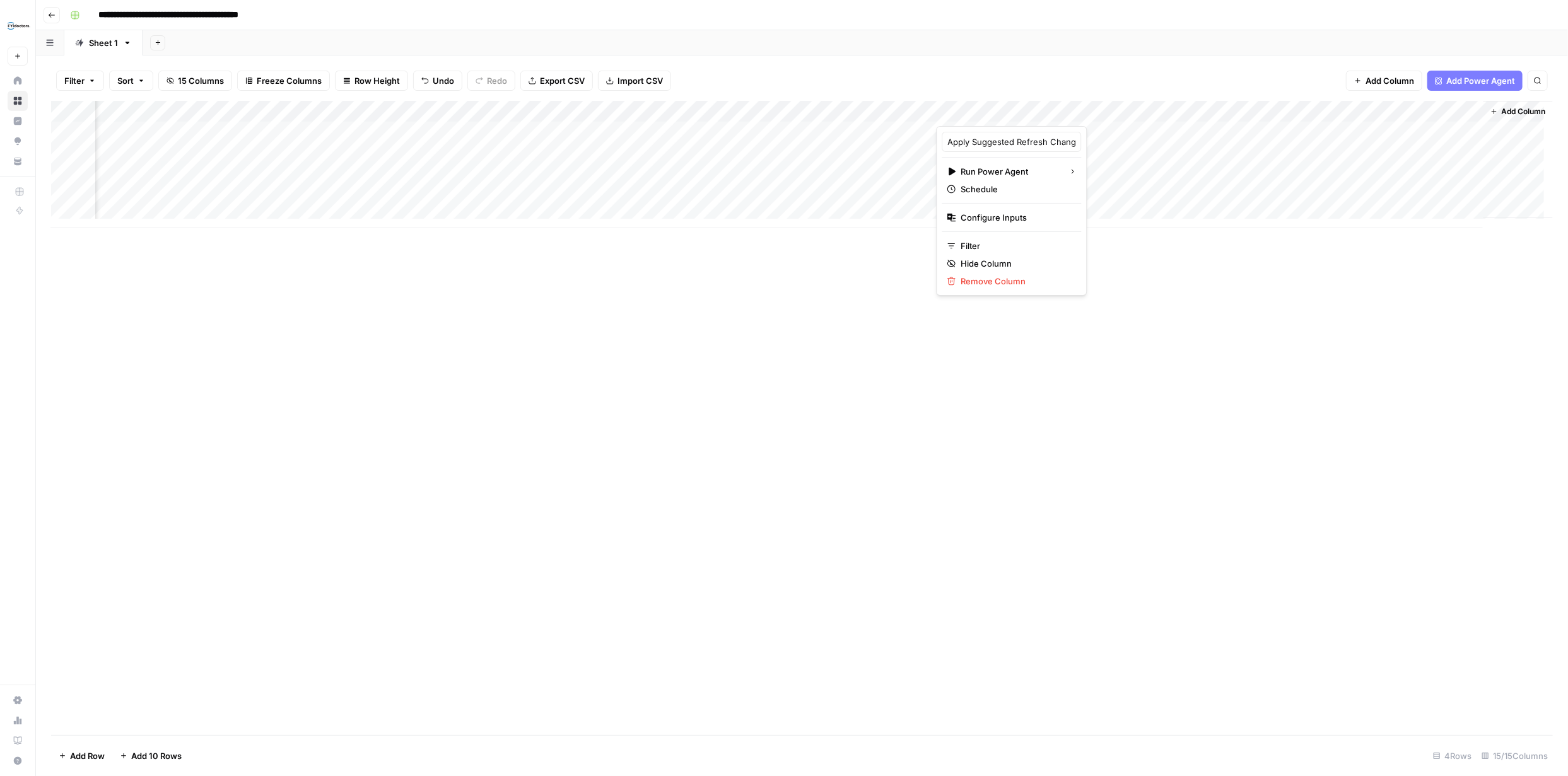
click at [1154, 295] on div "Add Column" at bounding box center [802, 418] width 1502 height 635
click at [926, 129] on div "Add Column" at bounding box center [802, 164] width 1502 height 127
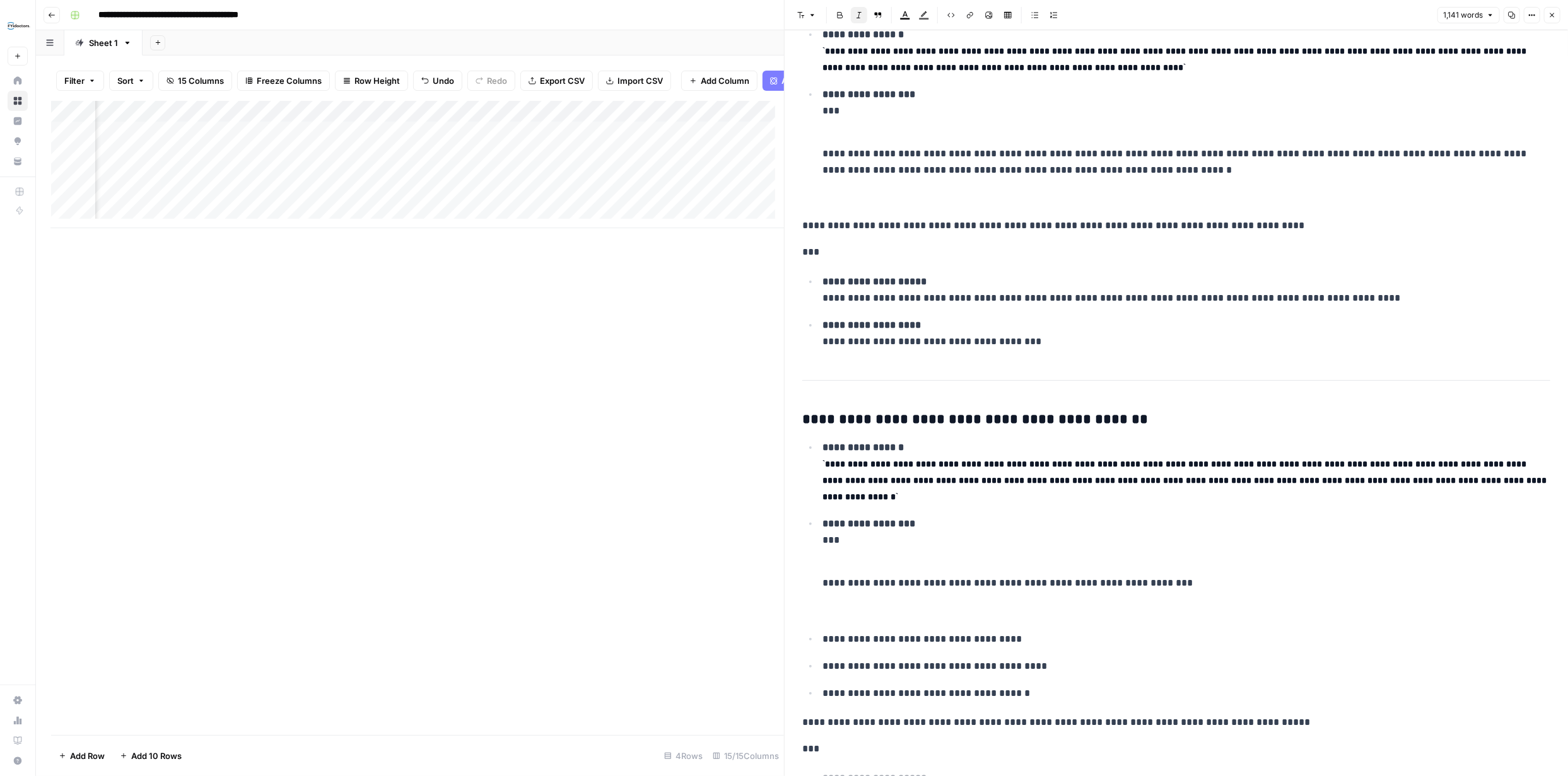
scroll to position [655, 0]
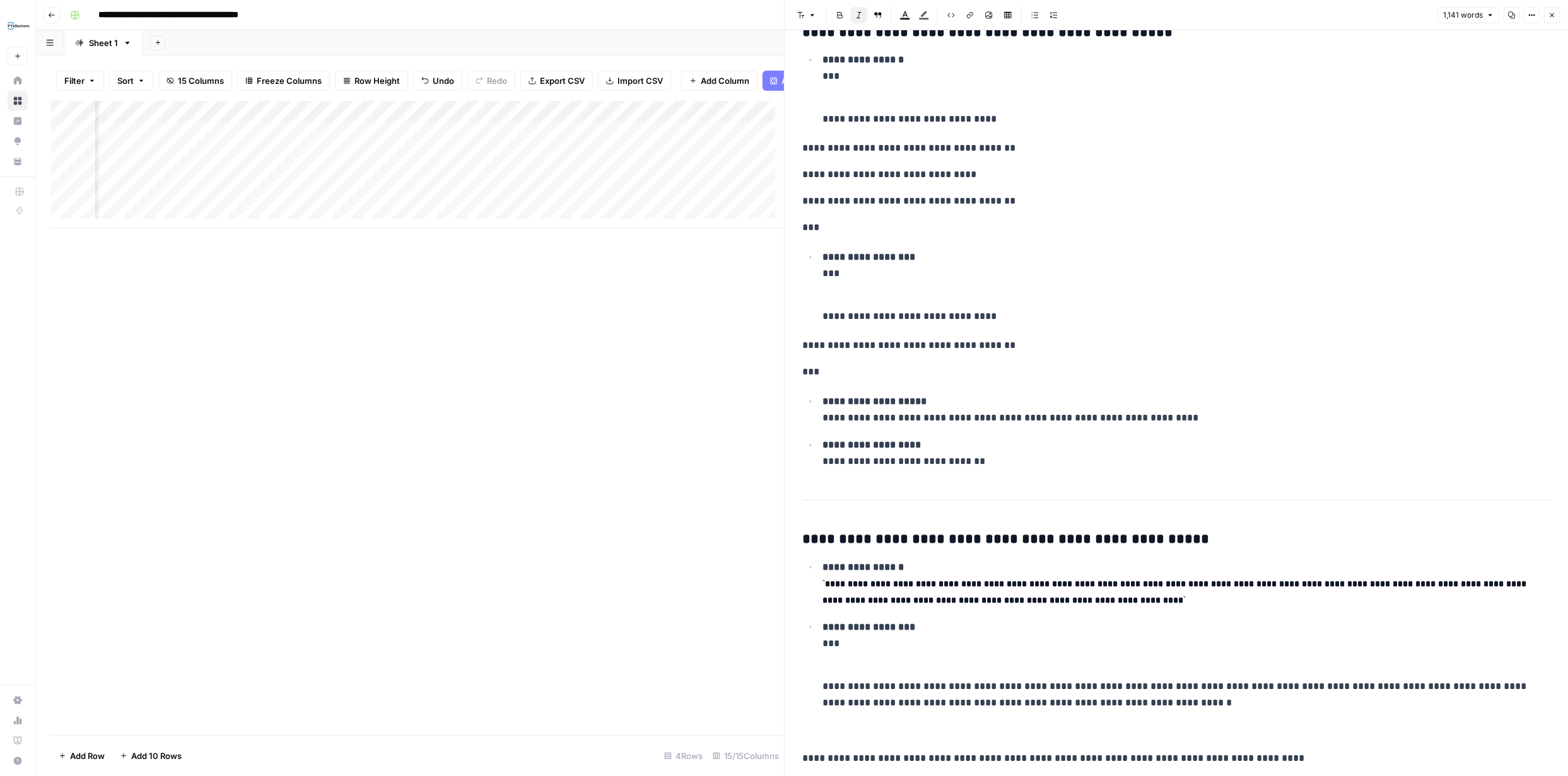
click at [1549, 16] on button "Close" at bounding box center [1552, 14] width 16 height 16
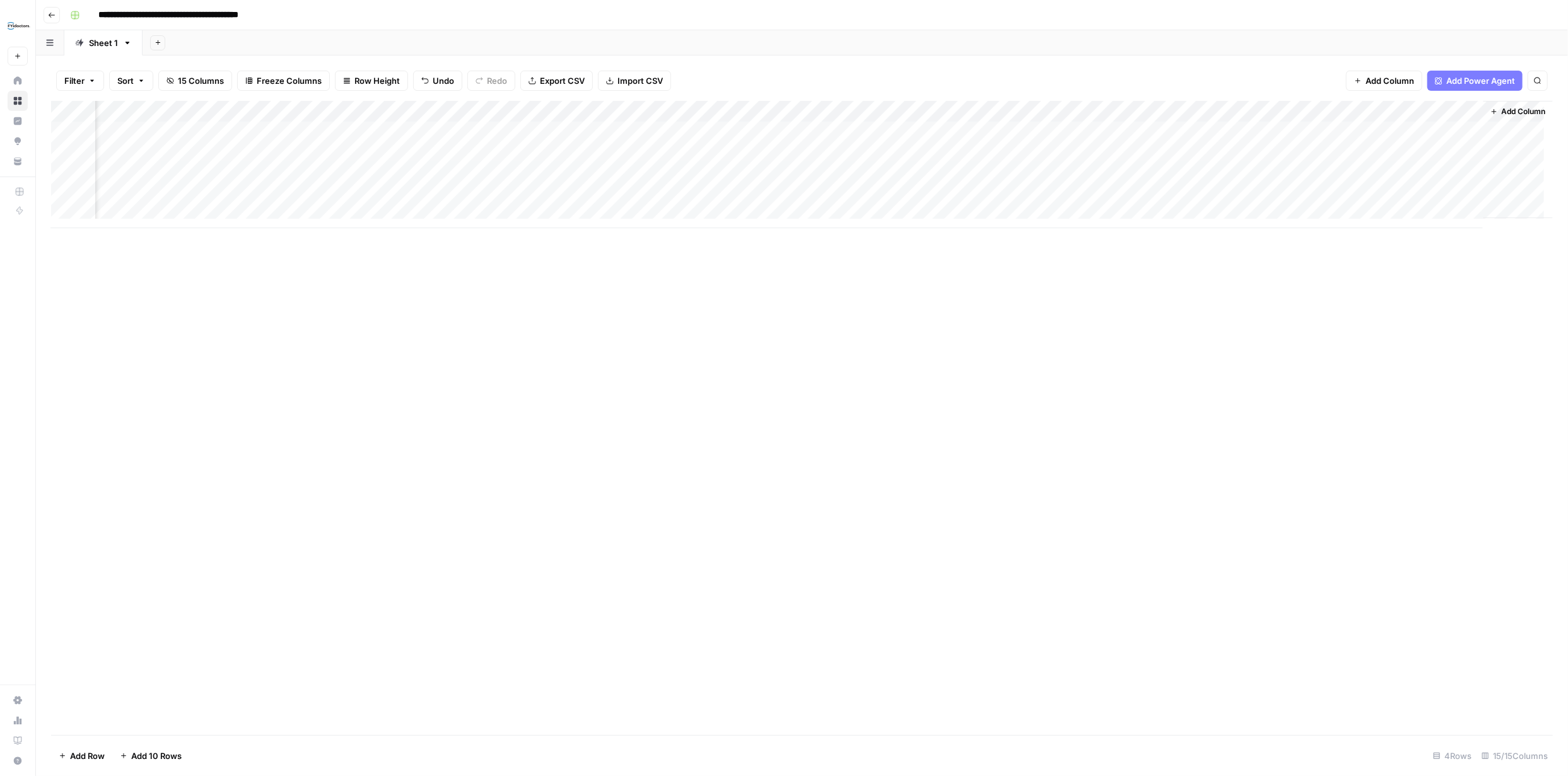
click at [1502, 108] on span "Add Column" at bounding box center [1524, 111] width 44 height 11
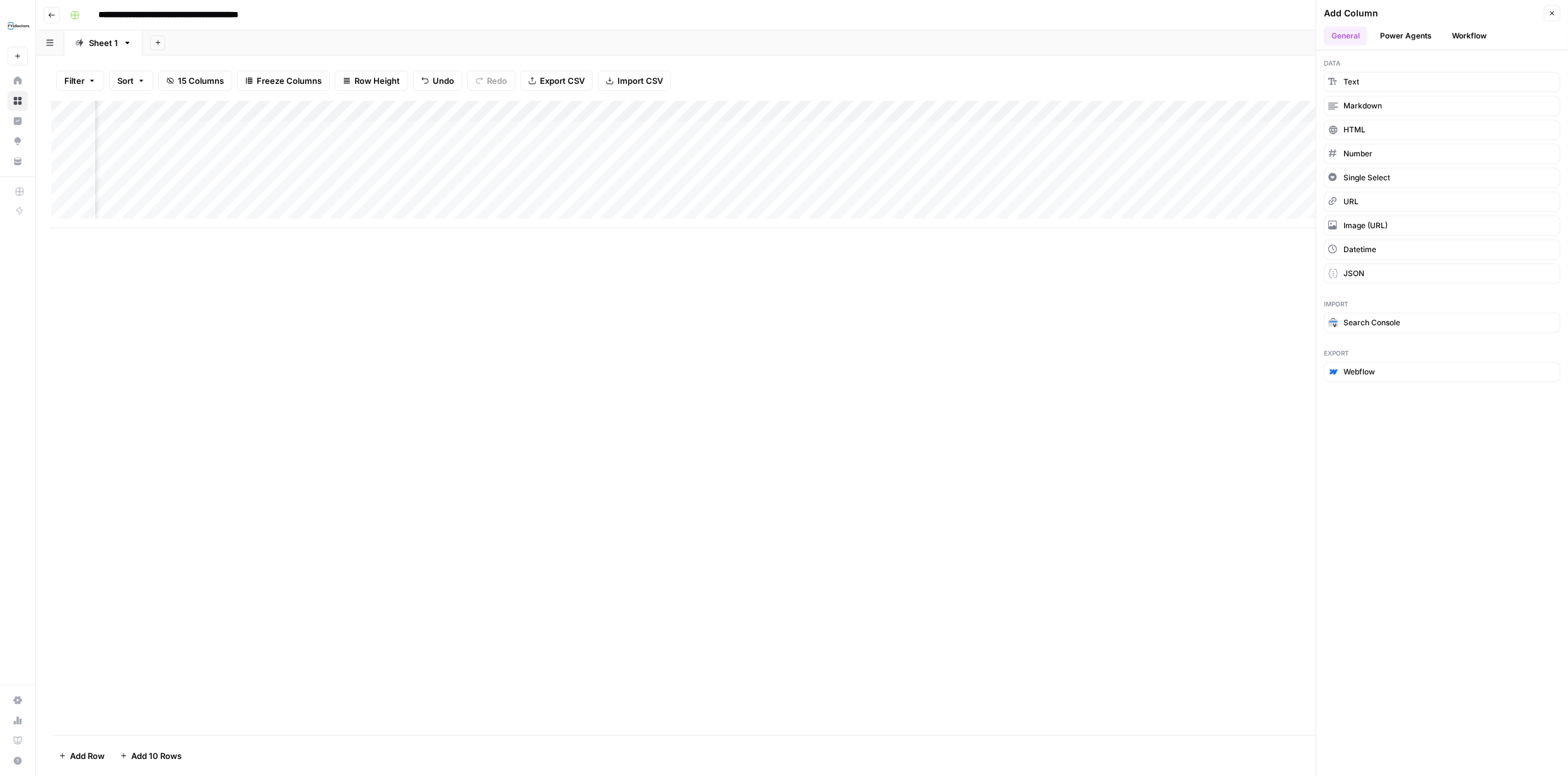
click at [1413, 36] on button "Power Agents" at bounding box center [1406, 36] width 67 height 19
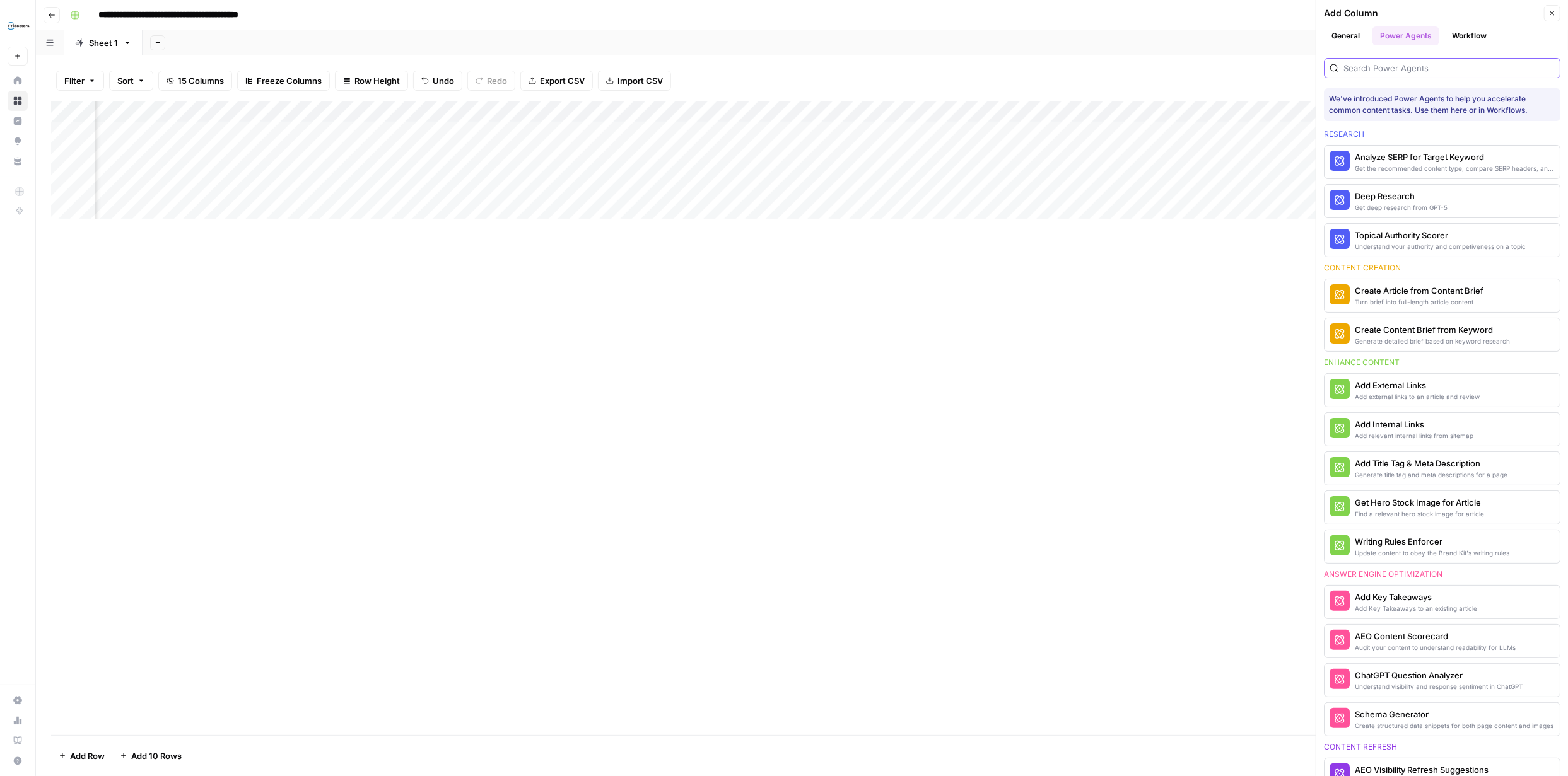
click at [1395, 64] on input "search" at bounding box center [1448, 68] width 211 height 13
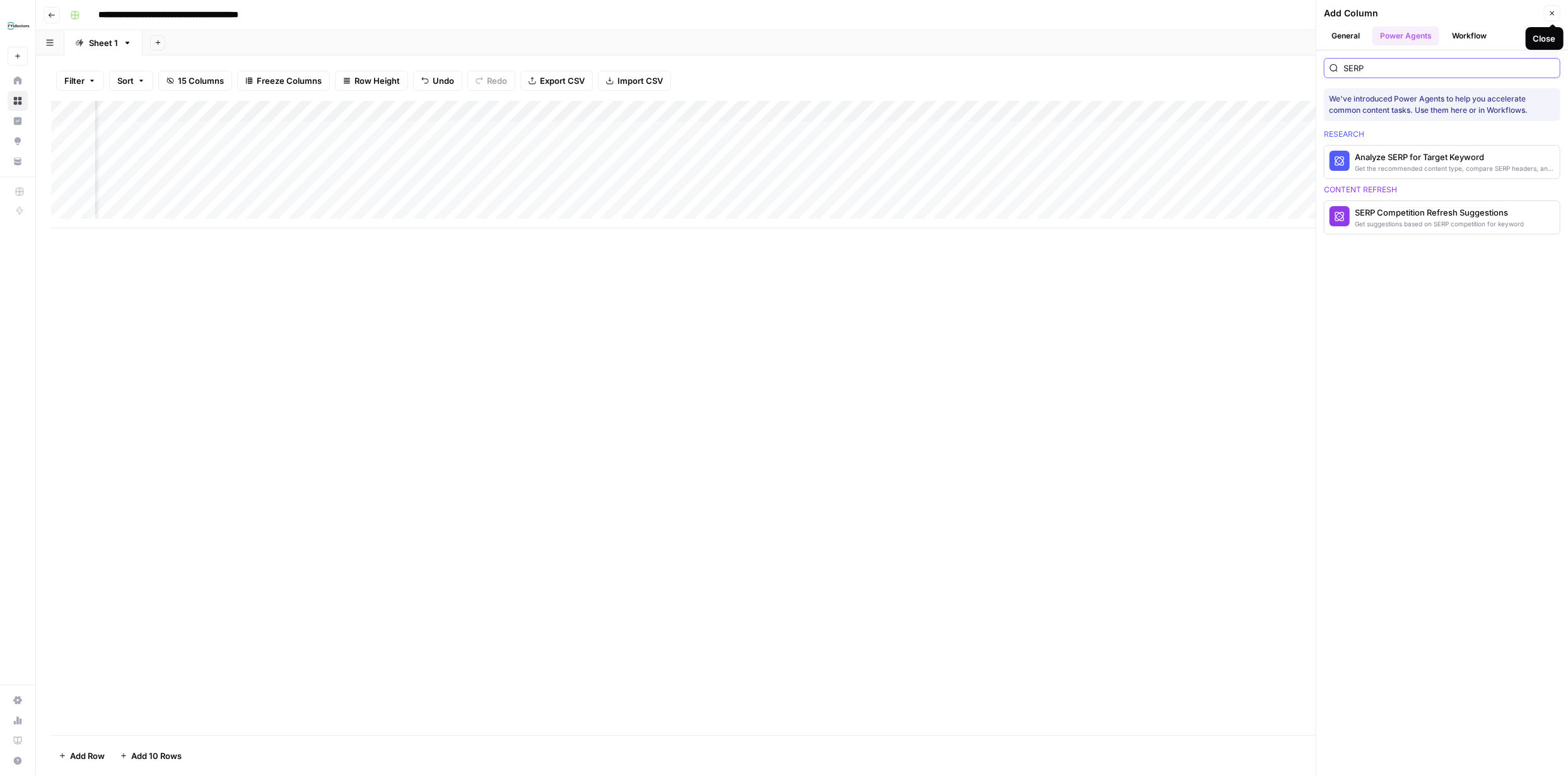
type input "SERP"
click at [1553, 19] on button "Close" at bounding box center [1552, 13] width 16 height 16
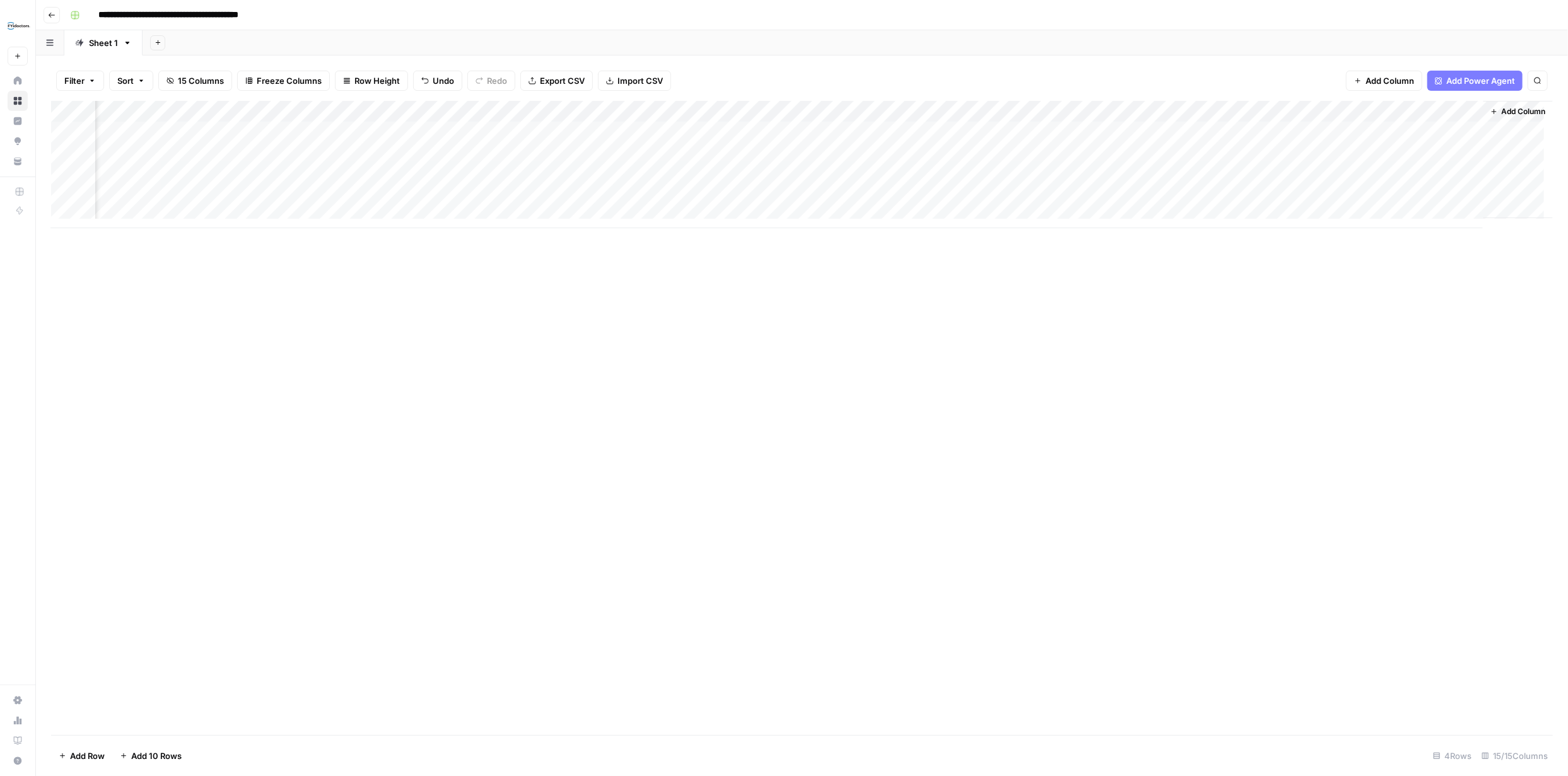
click at [1107, 113] on div "Add Column" at bounding box center [802, 164] width 1502 height 127
click at [1014, 279] on span "Remove Column" at bounding box center [1016, 281] width 110 height 13
click at [742, 137] on span "Delete" at bounding box center [739, 141] width 27 height 13
click at [892, 131] on div "Add Column" at bounding box center [802, 164] width 1502 height 127
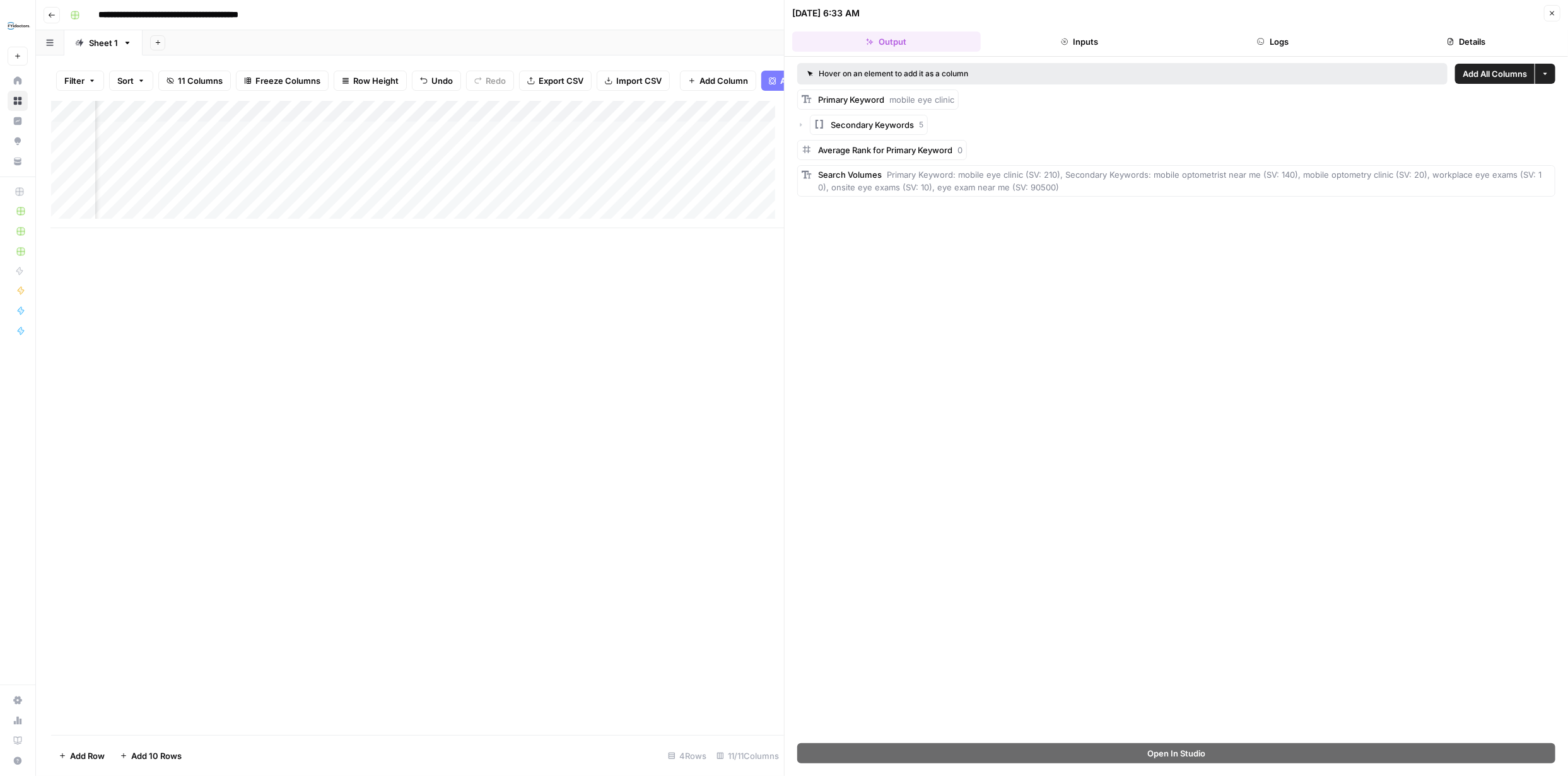
click at [1555, 9] on icon "button" at bounding box center [1552, 13] width 8 height 8
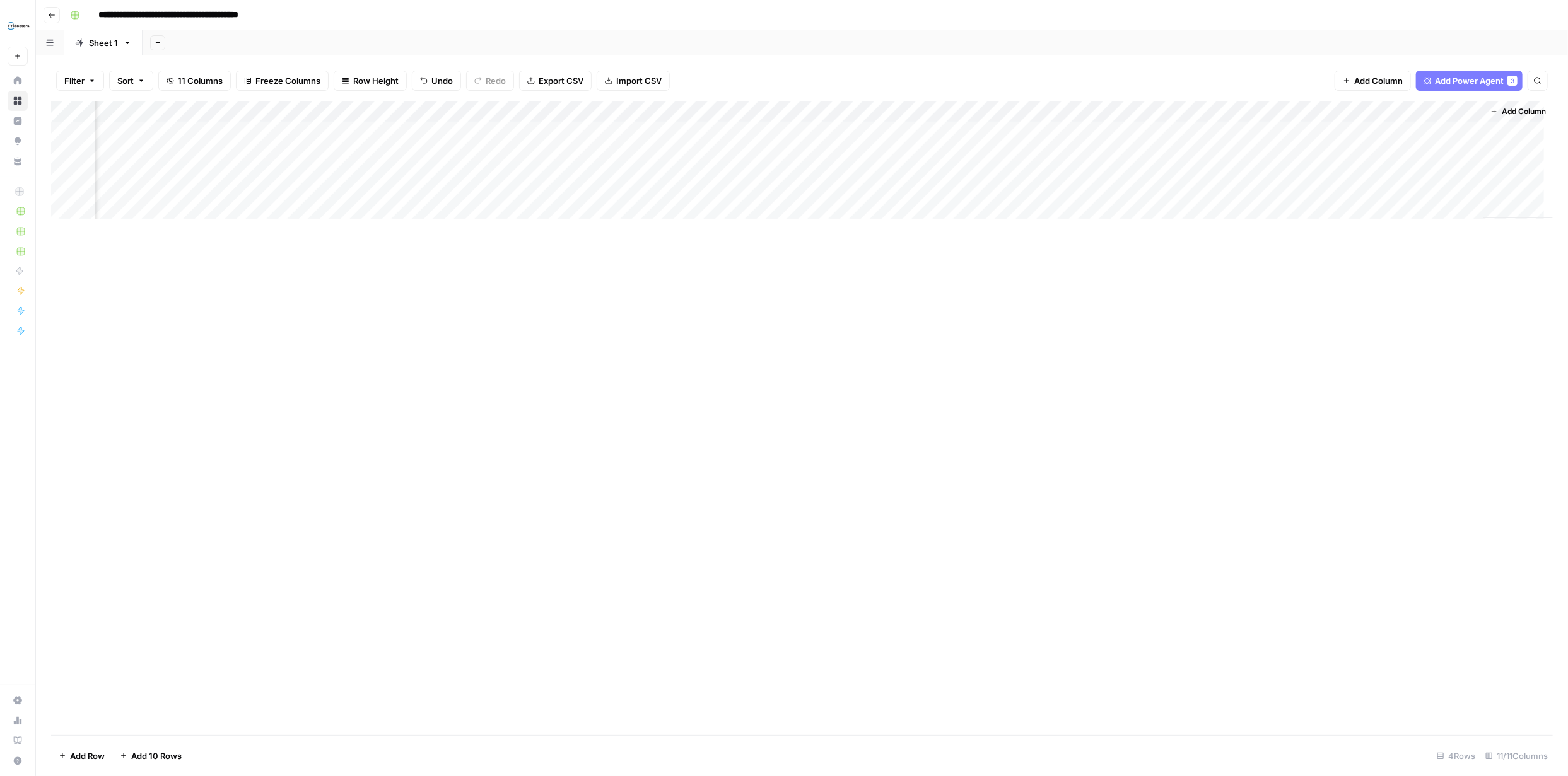
scroll to position [0, 104]
click at [1329, 132] on div "Add Column" at bounding box center [802, 164] width 1502 height 127
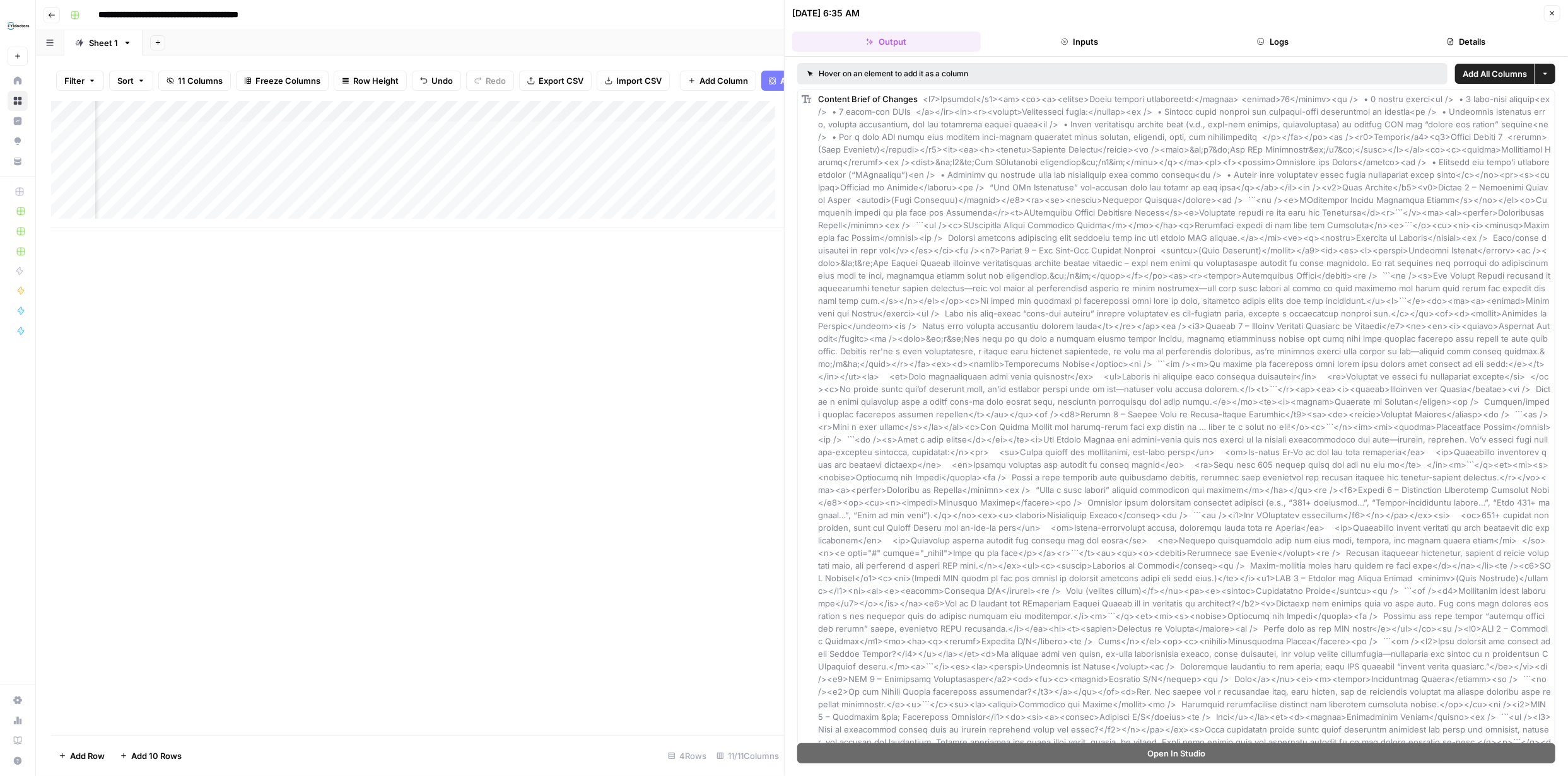
click at [1553, 16] on icon "button" at bounding box center [1552, 13] width 8 height 8
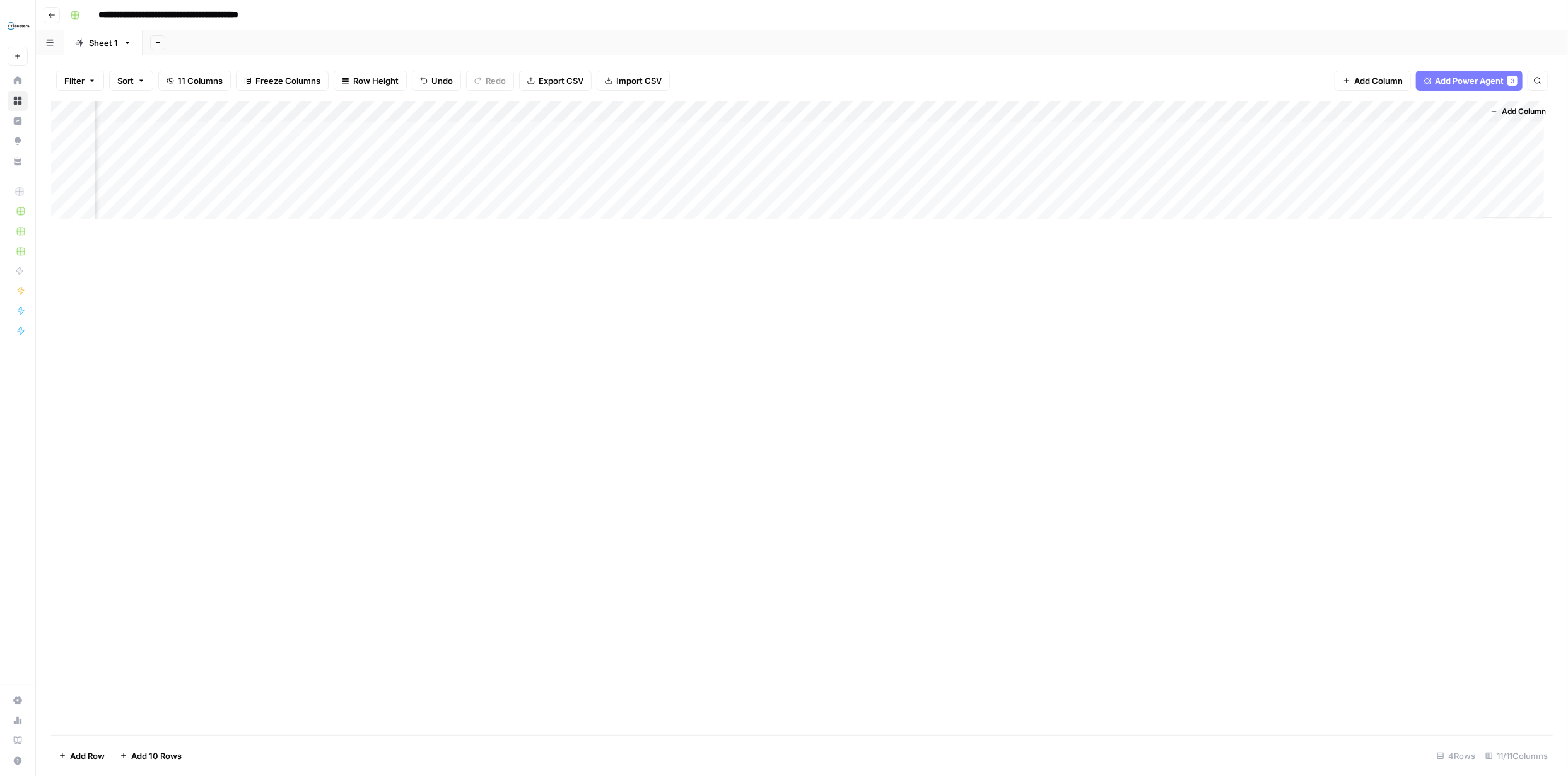
scroll to position [0, 104]
click at [1502, 112] on span "Add Column" at bounding box center [1524, 111] width 44 height 11
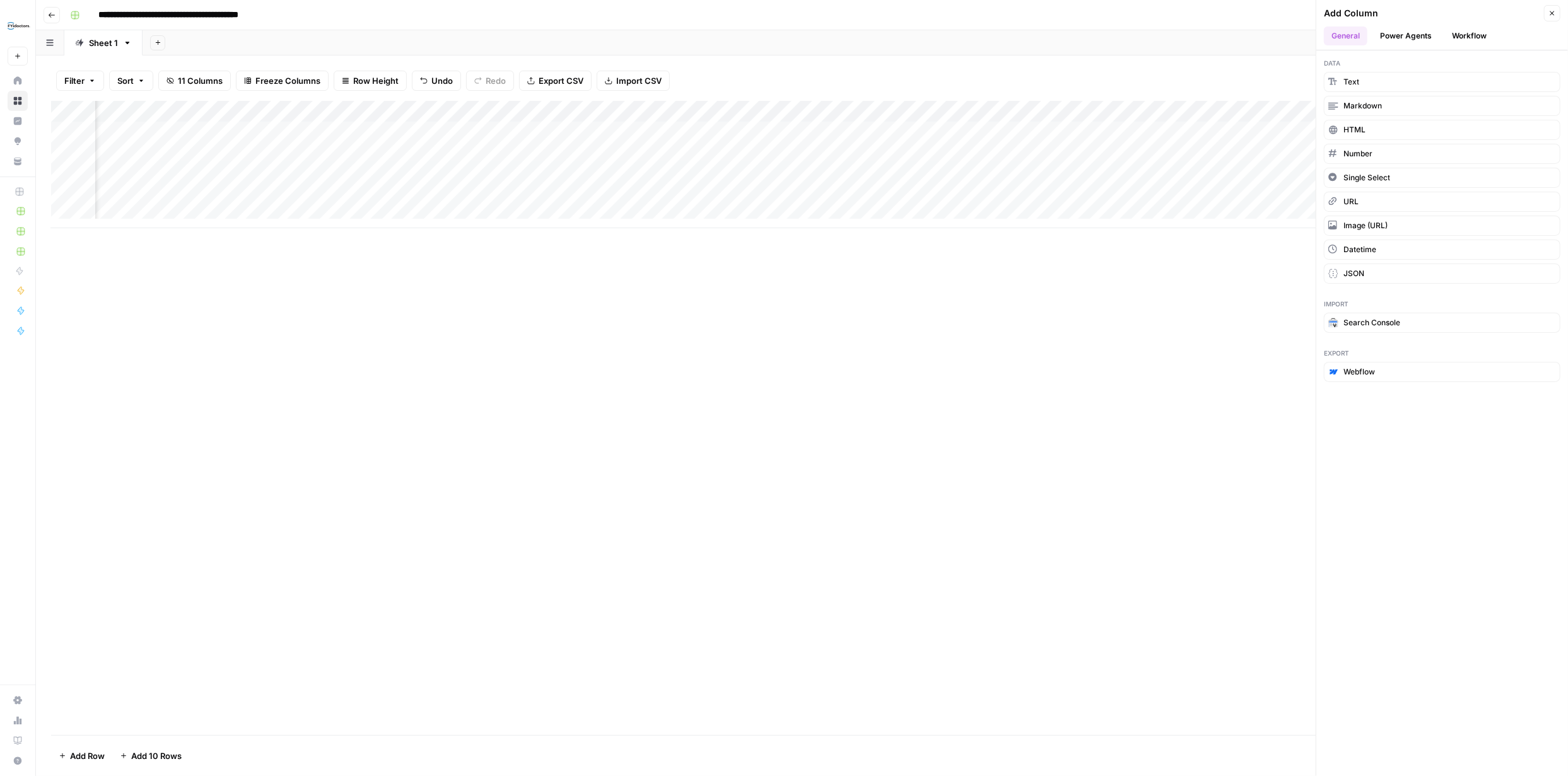
click at [1421, 33] on button "Power Agents" at bounding box center [1406, 36] width 67 height 19
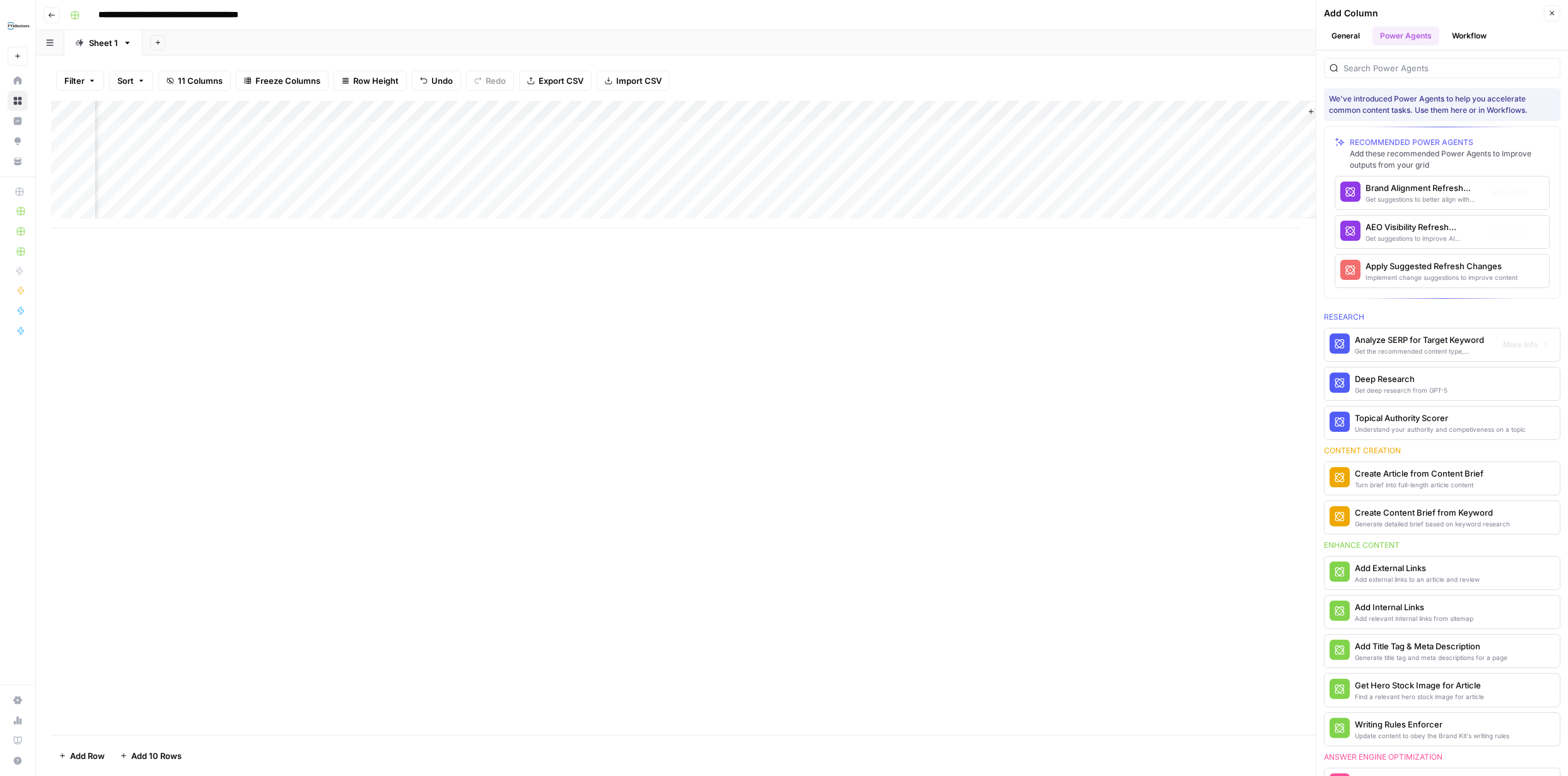
scroll to position [0, 286]
click at [1423, 70] on input "search" at bounding box center [1448, 68] width 211 height 13
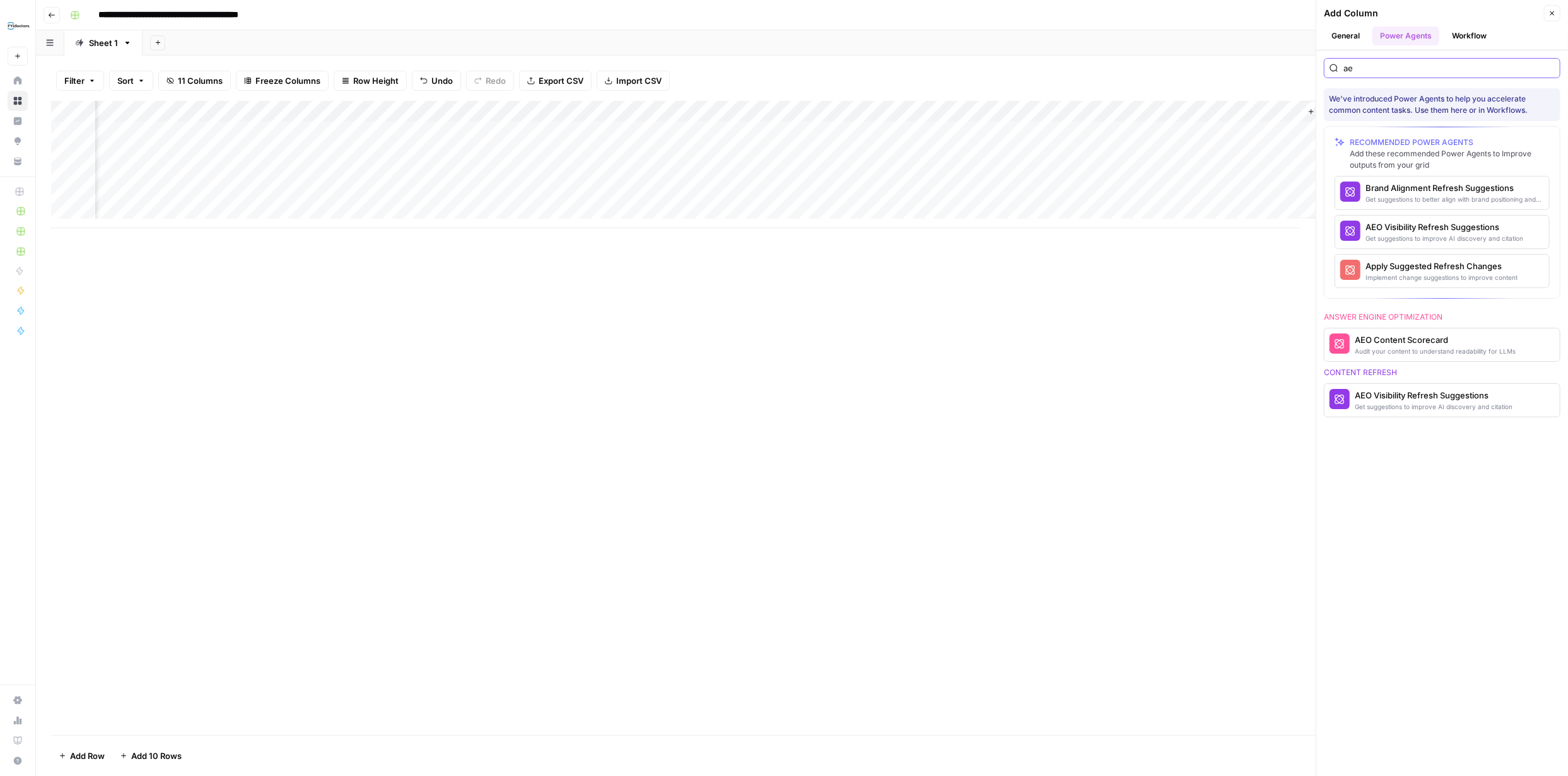
type input "aeo"
click at [1513, 275] on span "More Info" at bounding box center [1510, 270] width 35 height 11
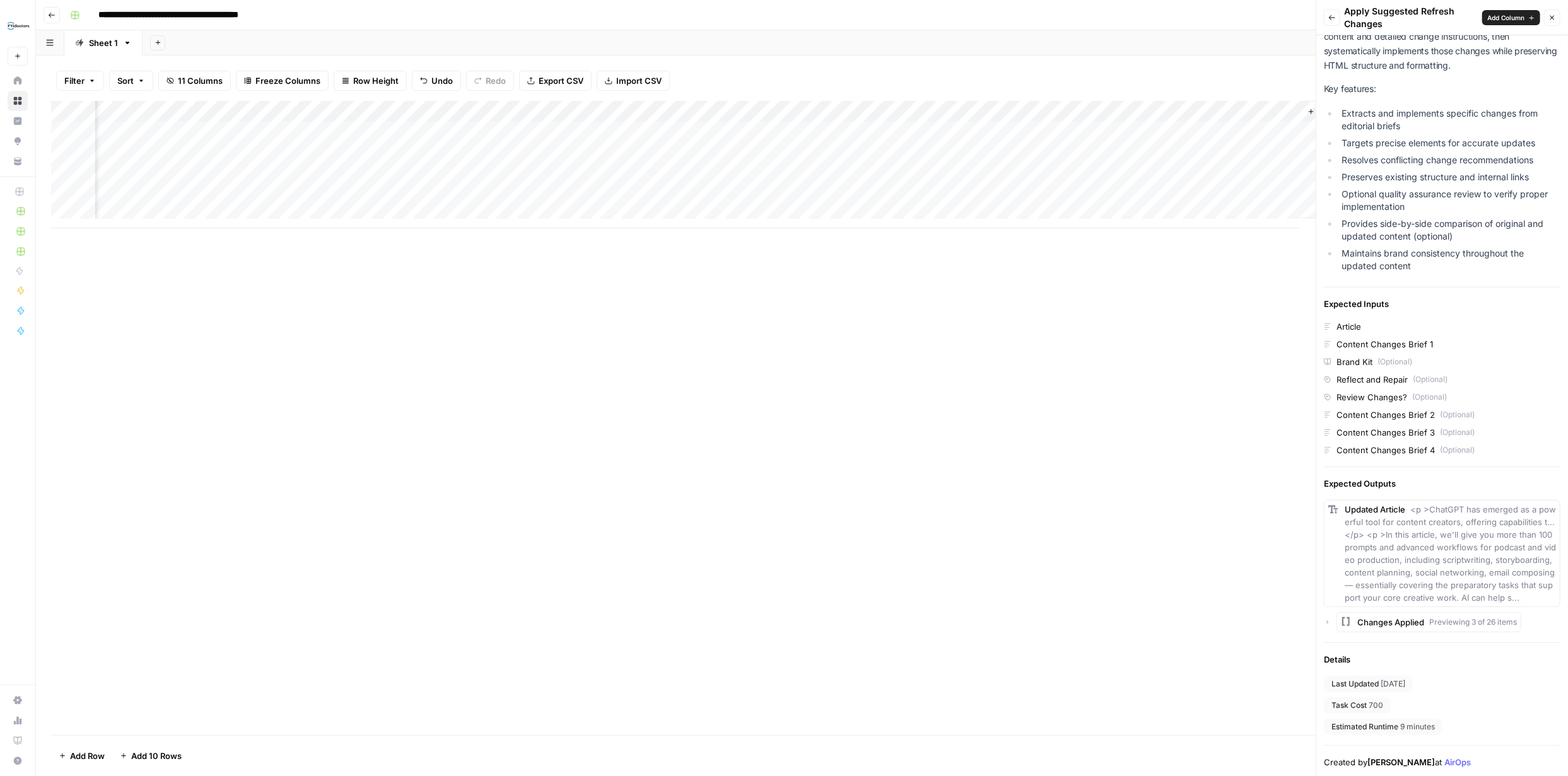
scroll to position [0, 0]
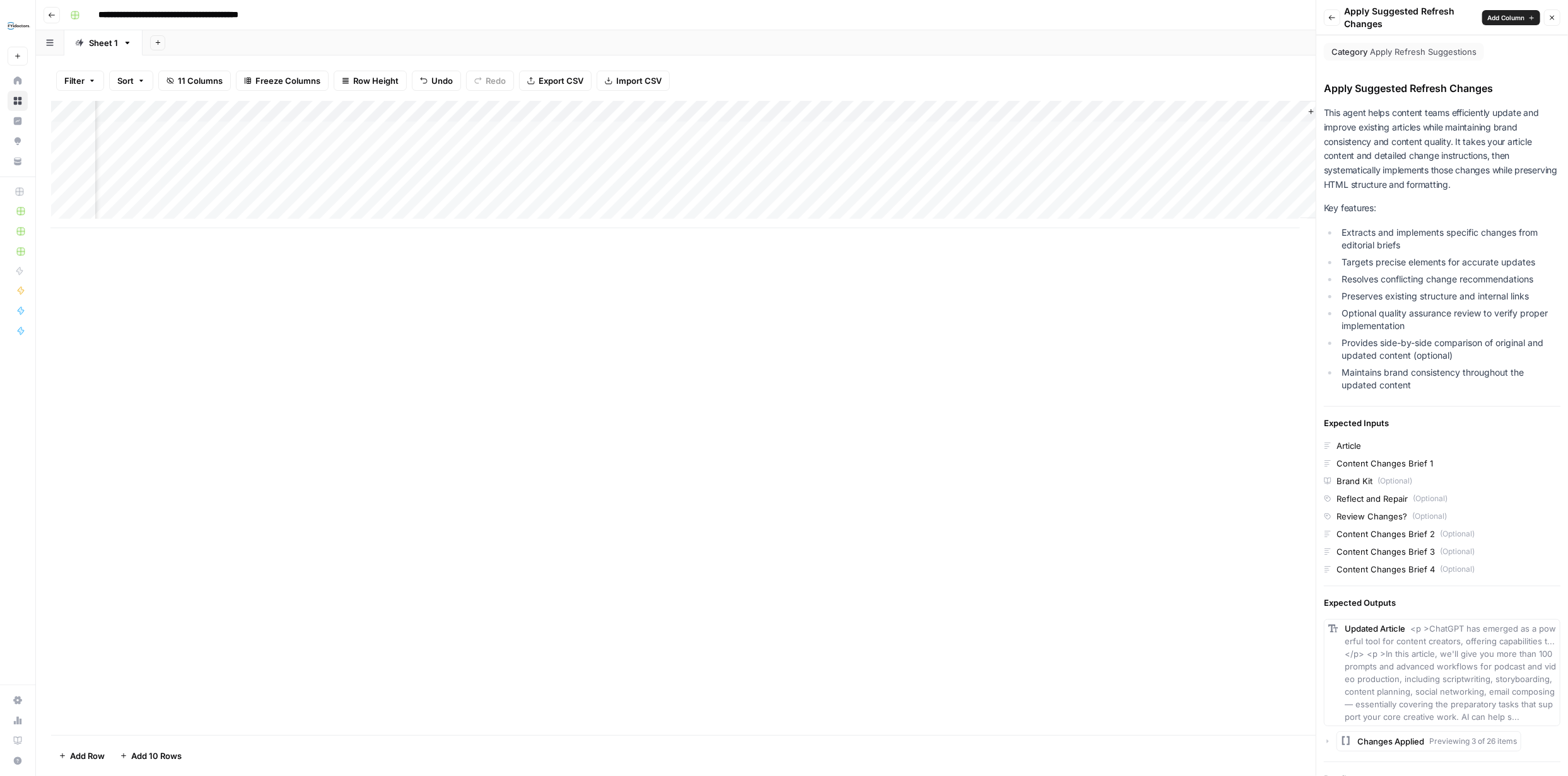
click at [1334, 17] on icon "button" at bounding box center [1332, 17] width 8 height 8
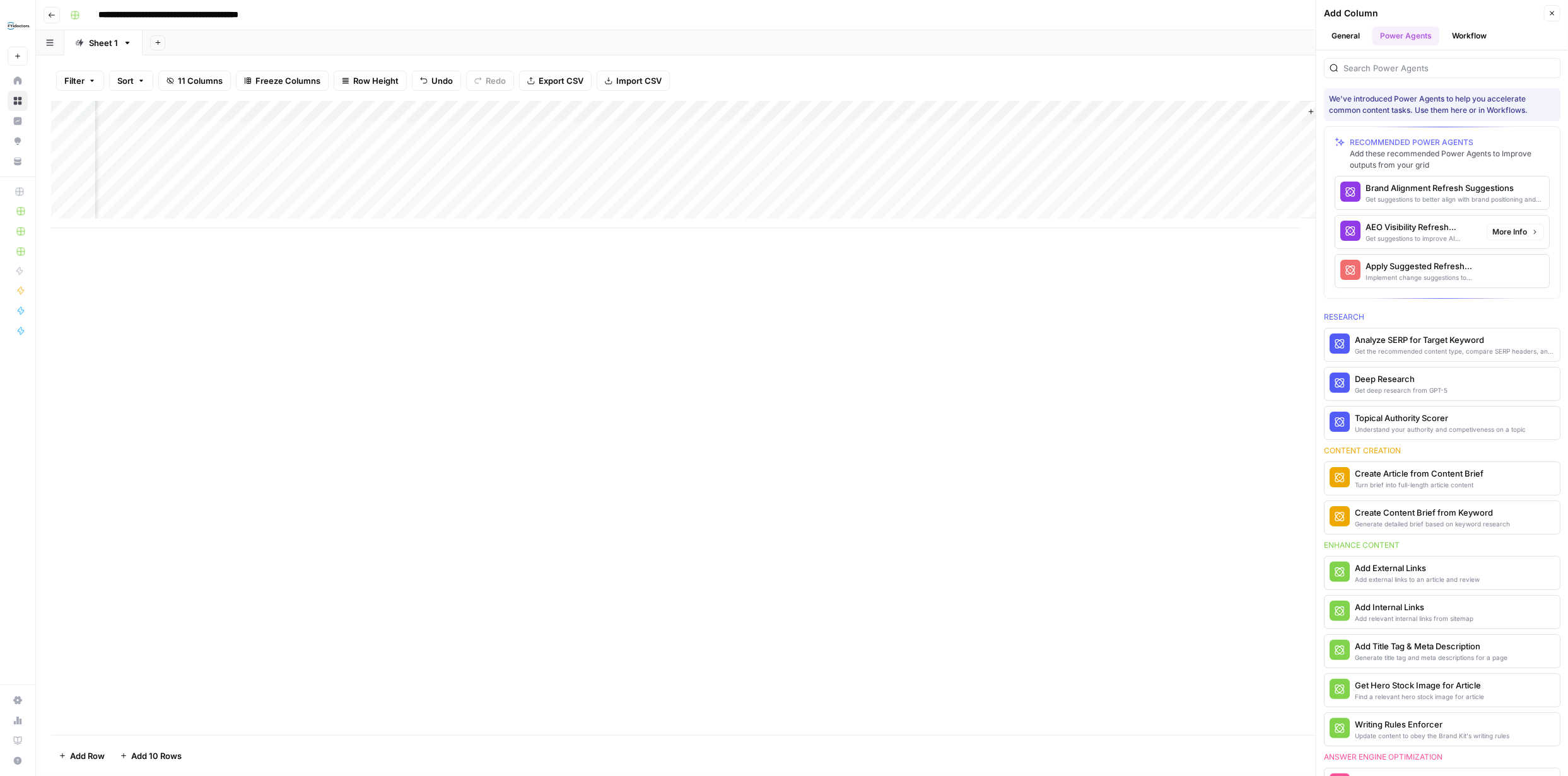
scroll to position [0, 482]
click at [1402, 260] on div "Apply Suggested Refresh Changes" at bounding box center [1421, 266] width 111 height 13
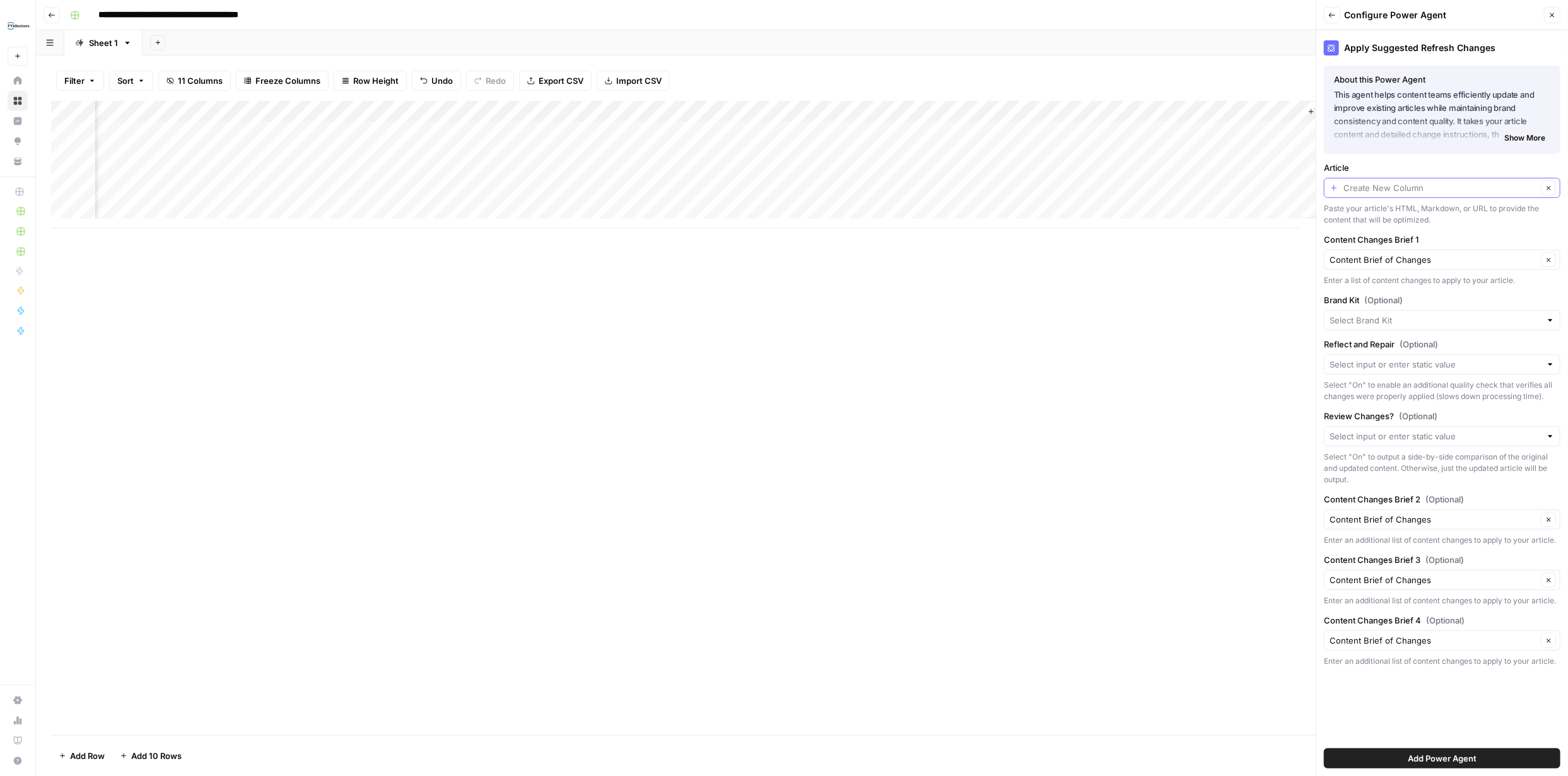
click at [1503, 189] on input "Article" at bounding box center [1440, 187] width 193 height 13
click at [1424, 387] on span "Content Brief of Changes" at bounding box center [1440, 390] width 210 height 13
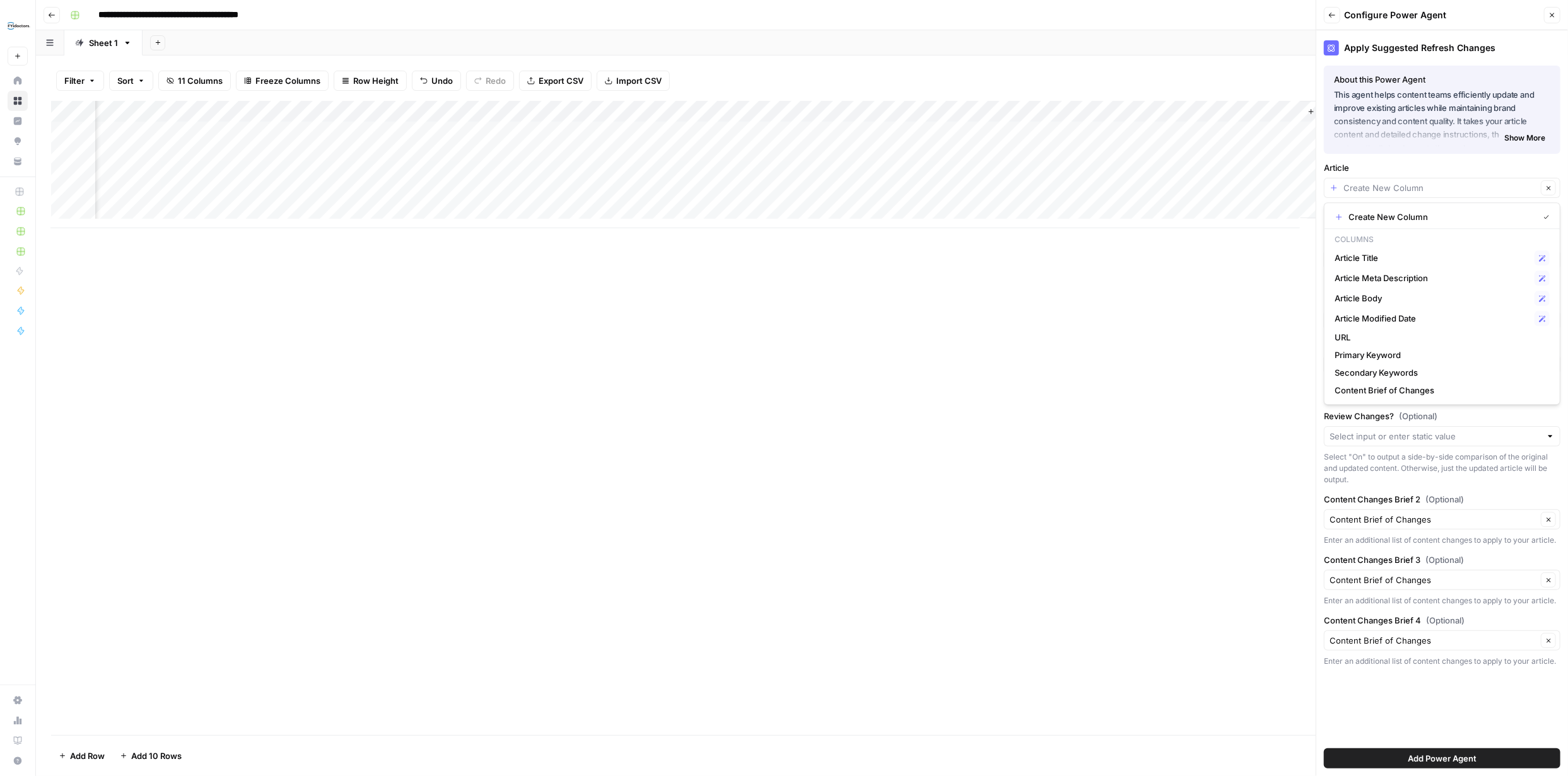
type input "Content Brief of Changes"
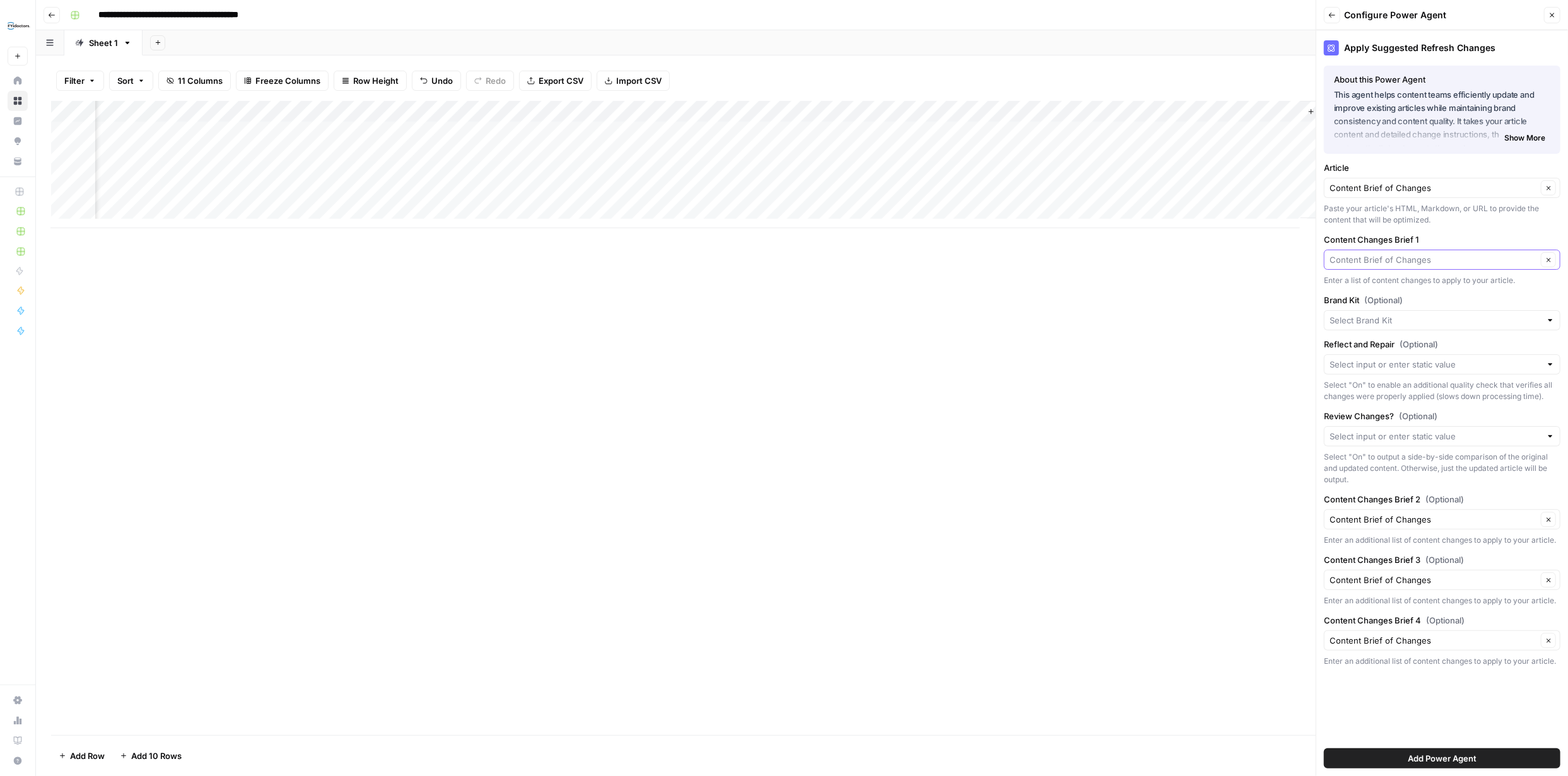
click at [1476, 261] on input "Content Changes Brief 1" at bounding box center [1433, 259] width 208 height 13
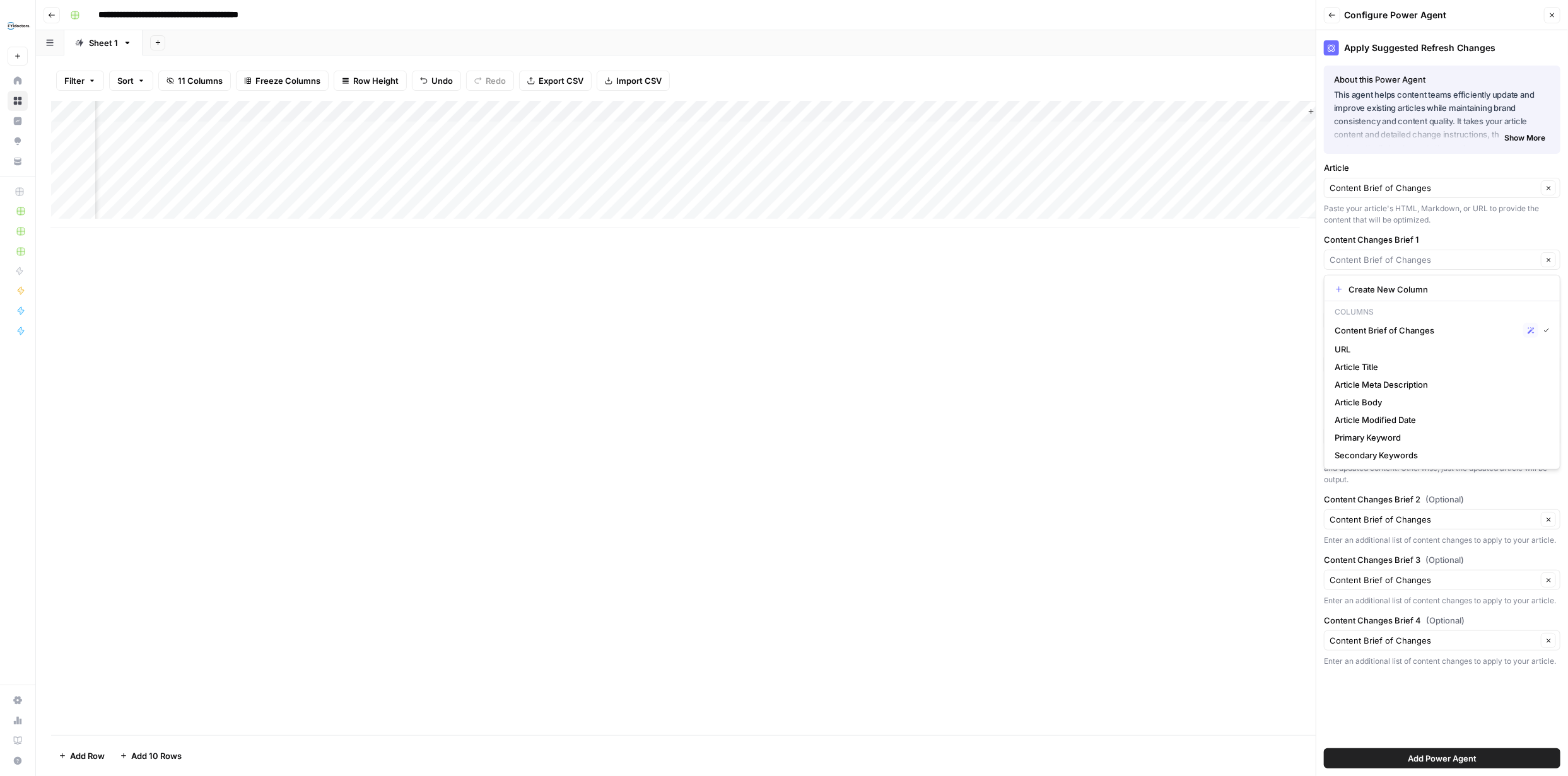
type input "Content Brief of Changes"
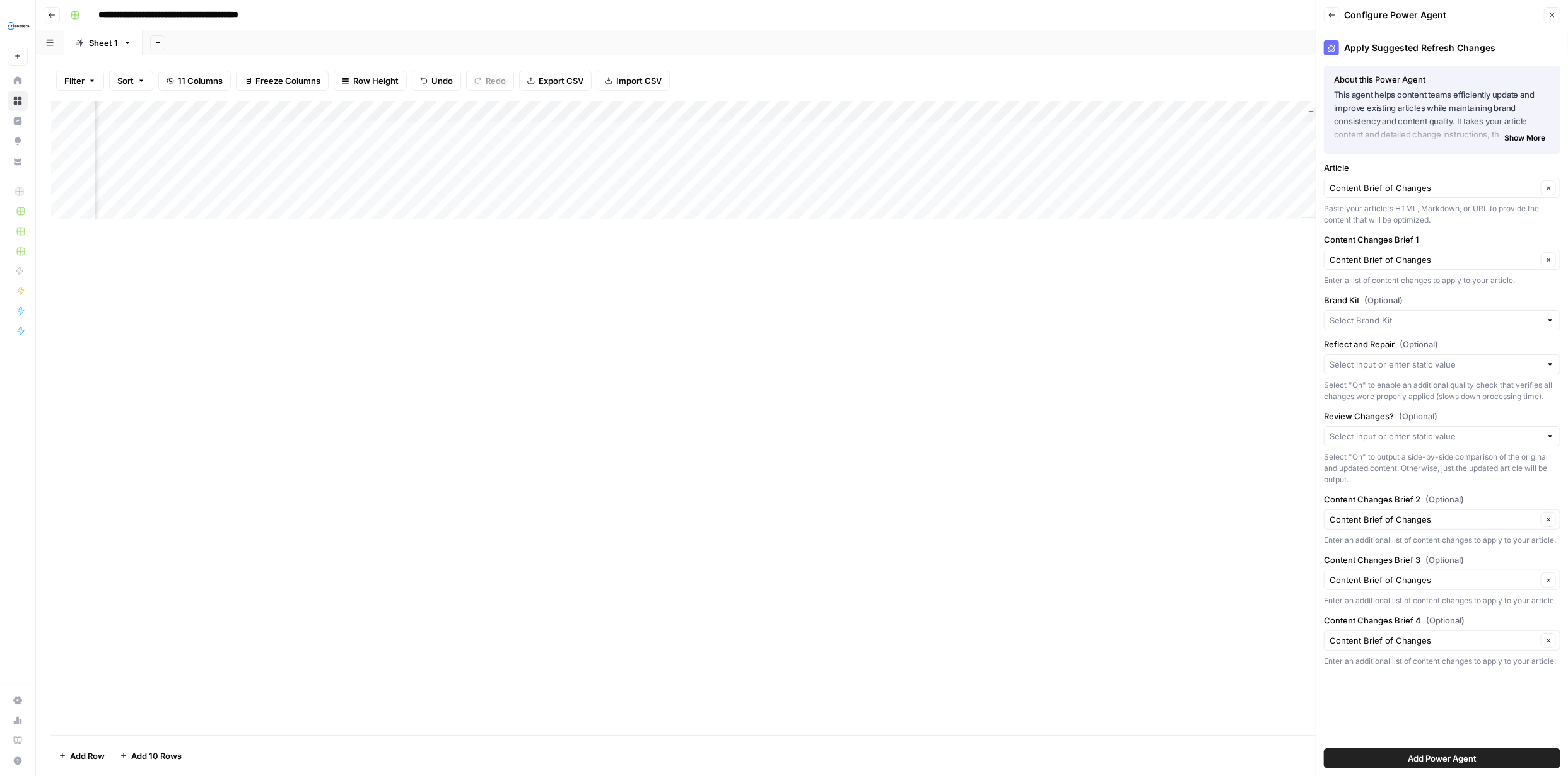
click at [1486, 246] on div "Content Changes Brief 1 Content Brief of Changes Clear Enter a list of content …" at bounding box center [1442, 259] width 236 height 53
click at [1545, 363] on div at bounding box center [1442, 364] width 236 height 20
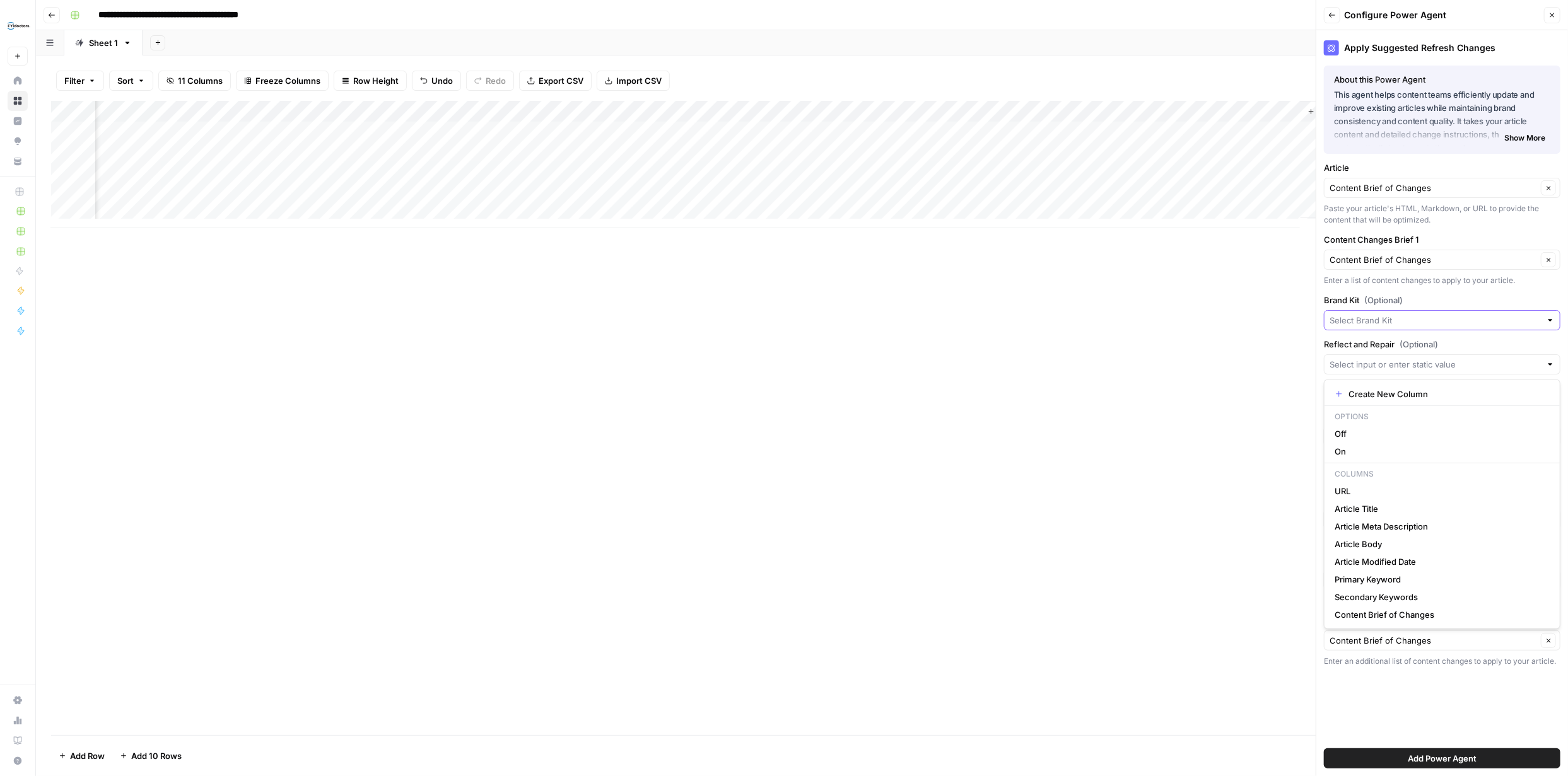
click at [1533, 323] on input "Brand Kit (Optional)" at bounding box center [1435, 320] width 211 height 13
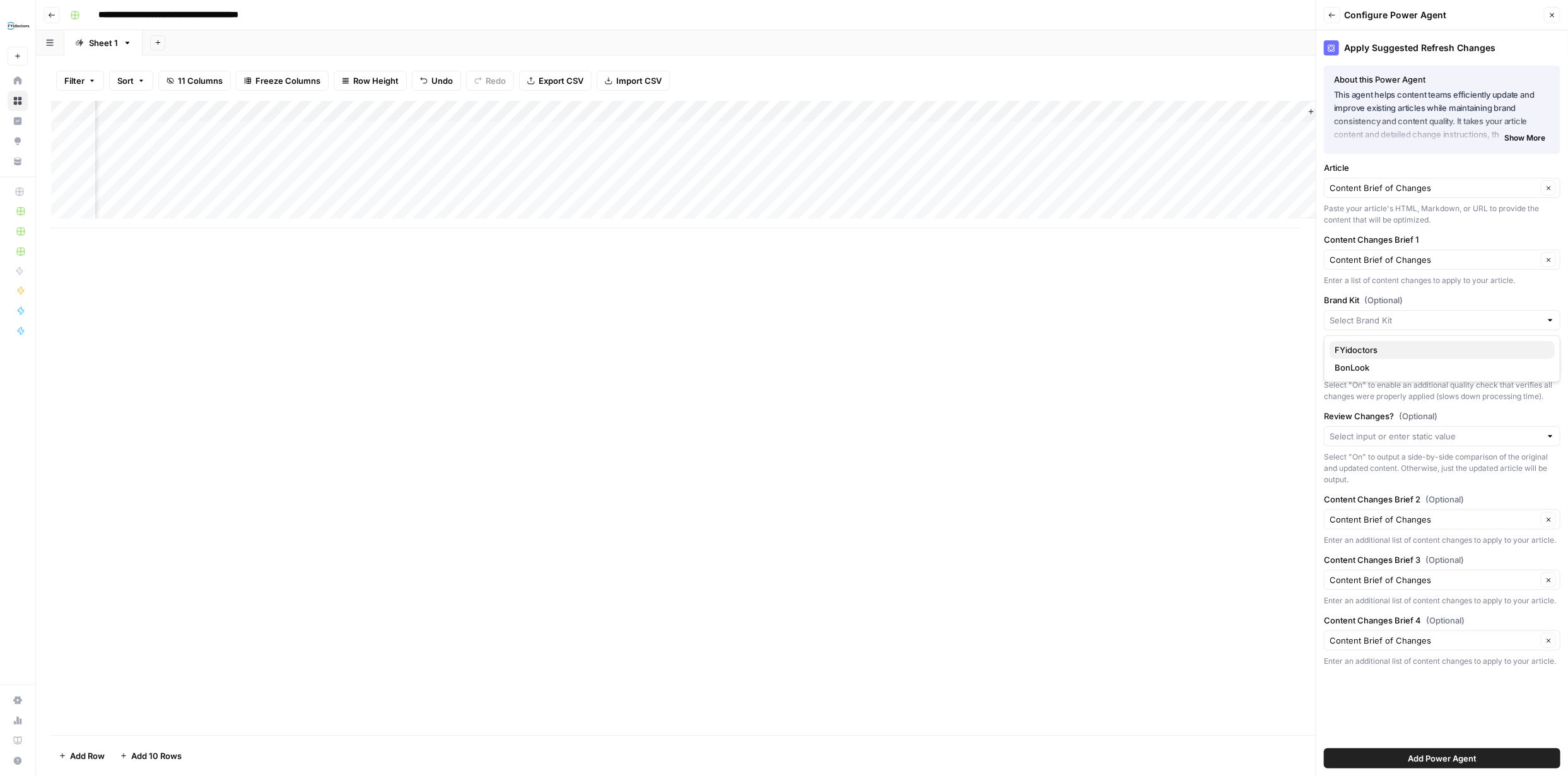
click at [1425, 350] on span "FYidoctors" at bounding box center [1440, 350] width 210 height 13
type input "FYidoctors"
click at [1538, 432] on input "Review Changes? (Optional)" at bounding box center [1435, 436] width 211 height 13
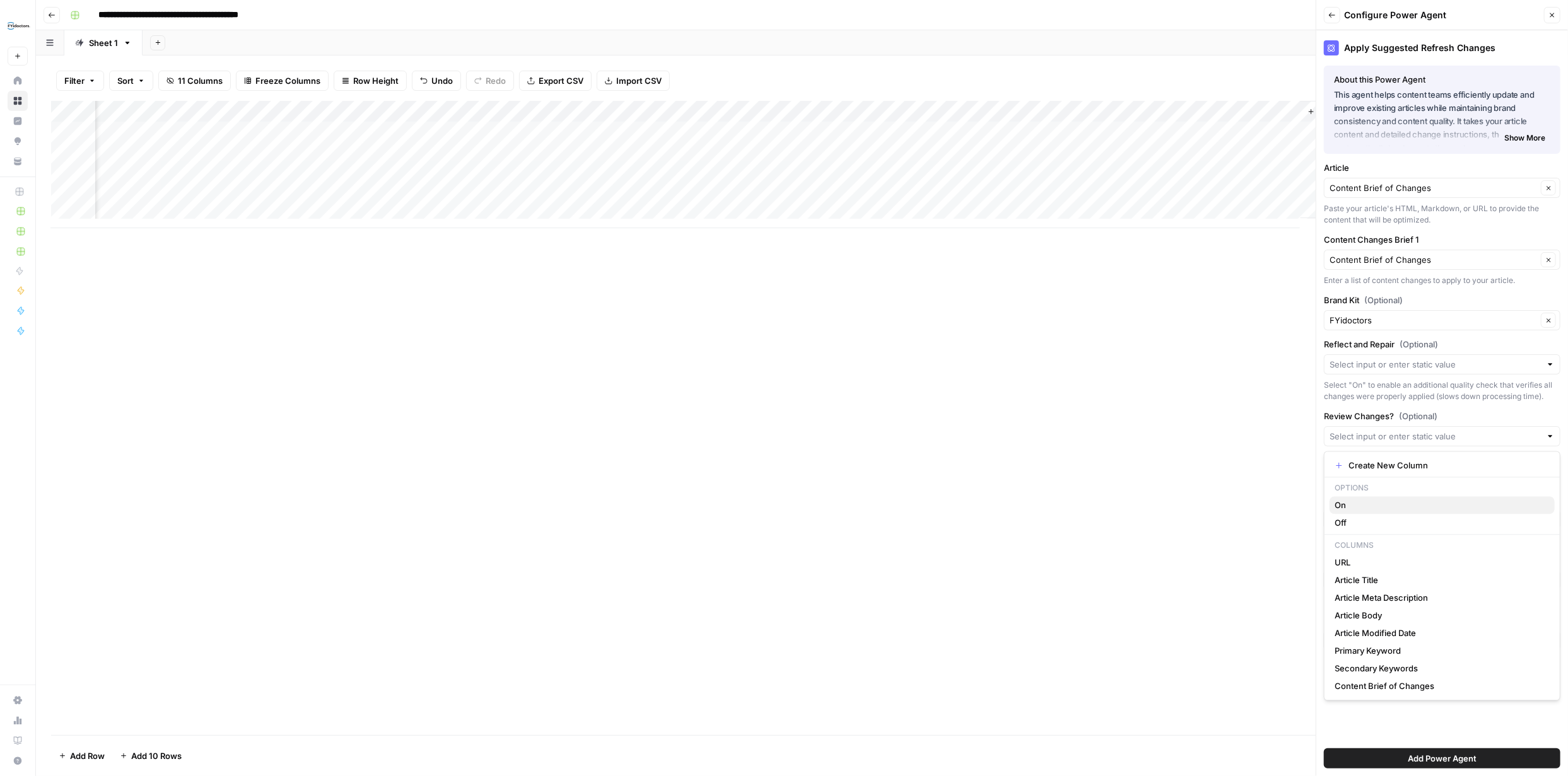
click at [1393, 505] on span "On" at bounding box center [1440, 505] width 210 height 13
type input "On"
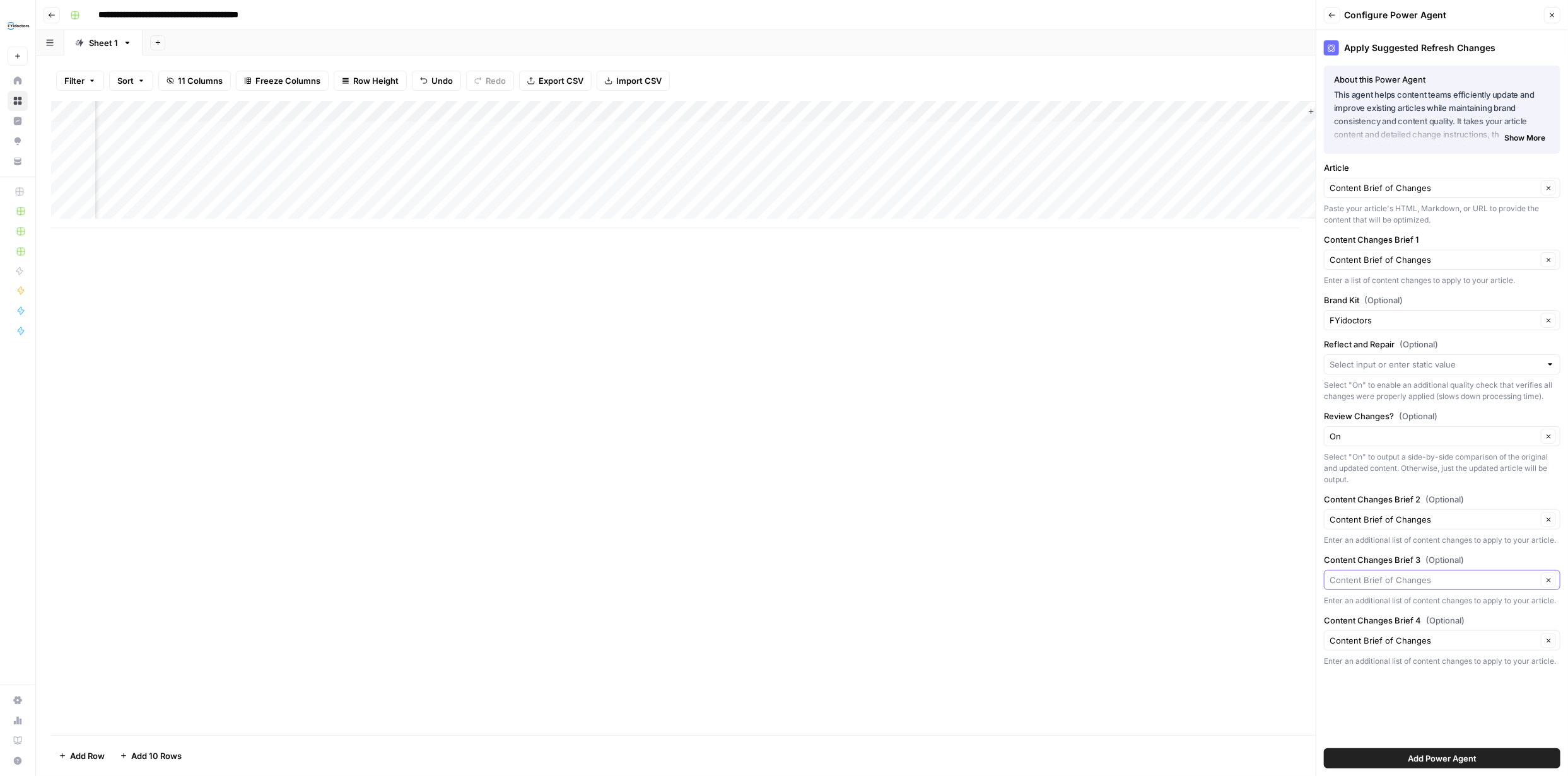
click at [1518, 582] on input "Content Changes Brief 3 (Optional)" at bounding box center [1433, 579] width 208 height 13
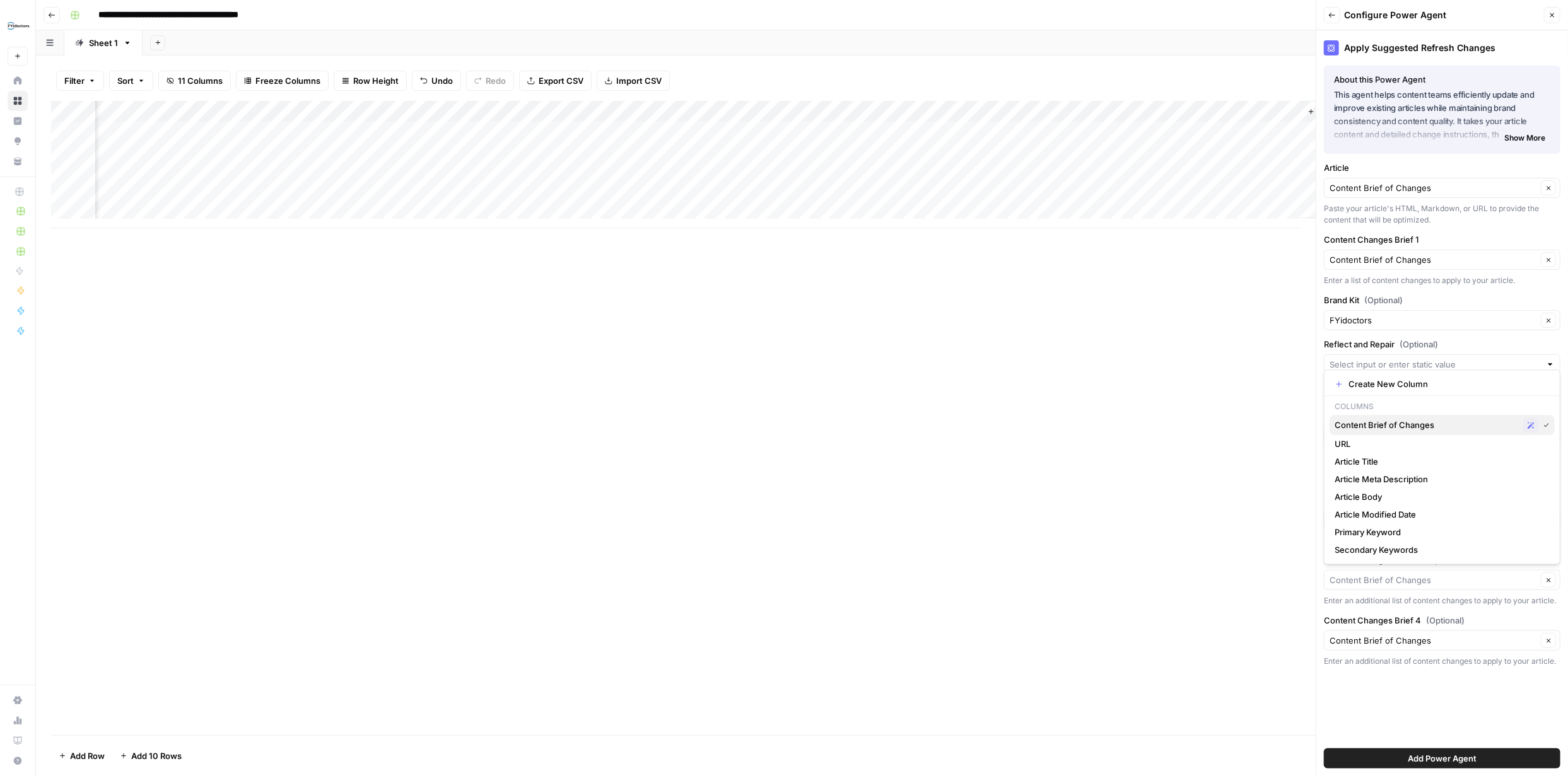
click at [1370, 425] on span "Content Brief of Changes" at bounding box center [1426, 424] width 184 height 13
type input "Content Brief of Changes"
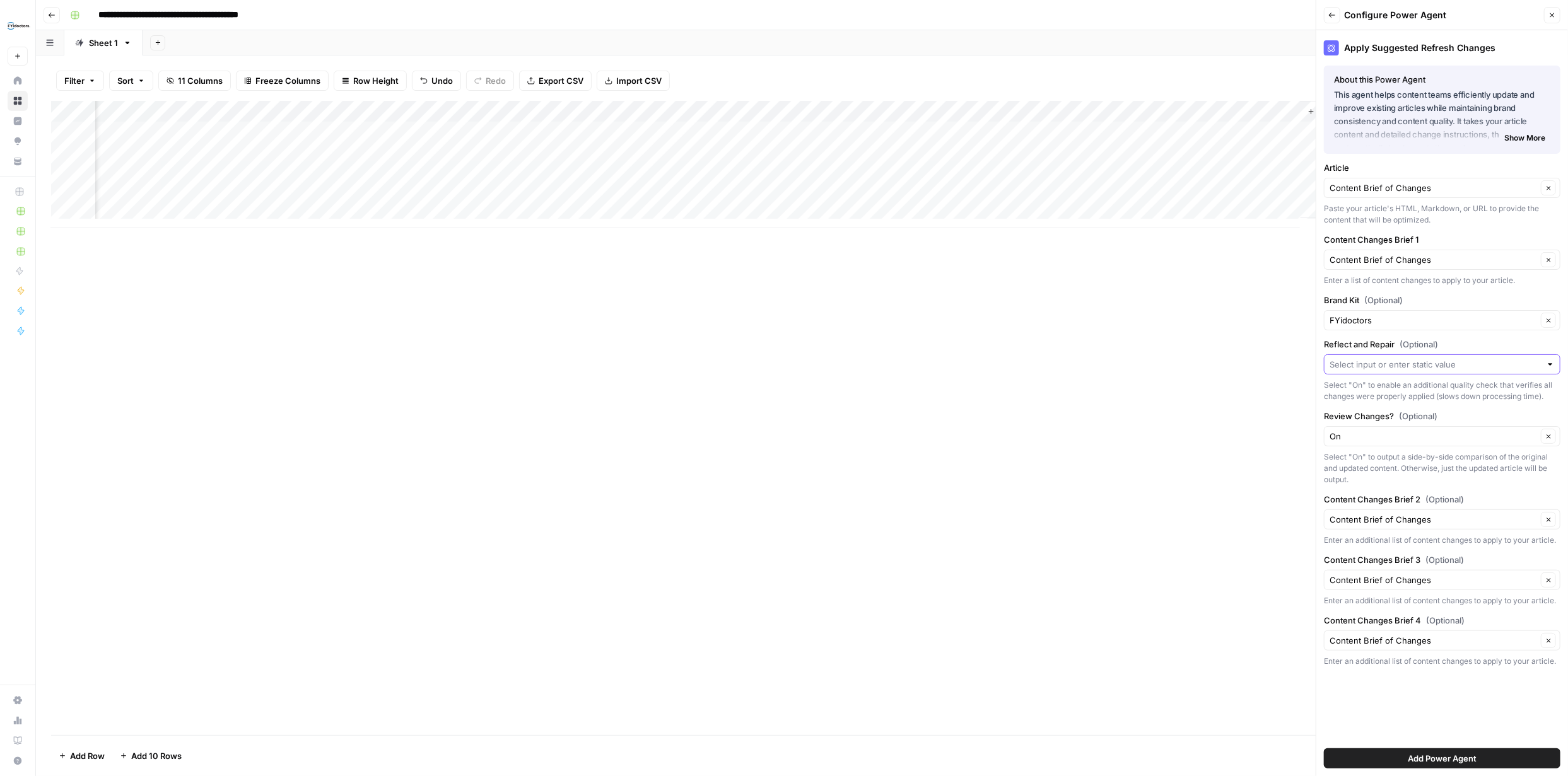
click at [1434, 366] on input "Reflect and Repair (Optional)" at bounding box center [1435, 364] width 211 height 13
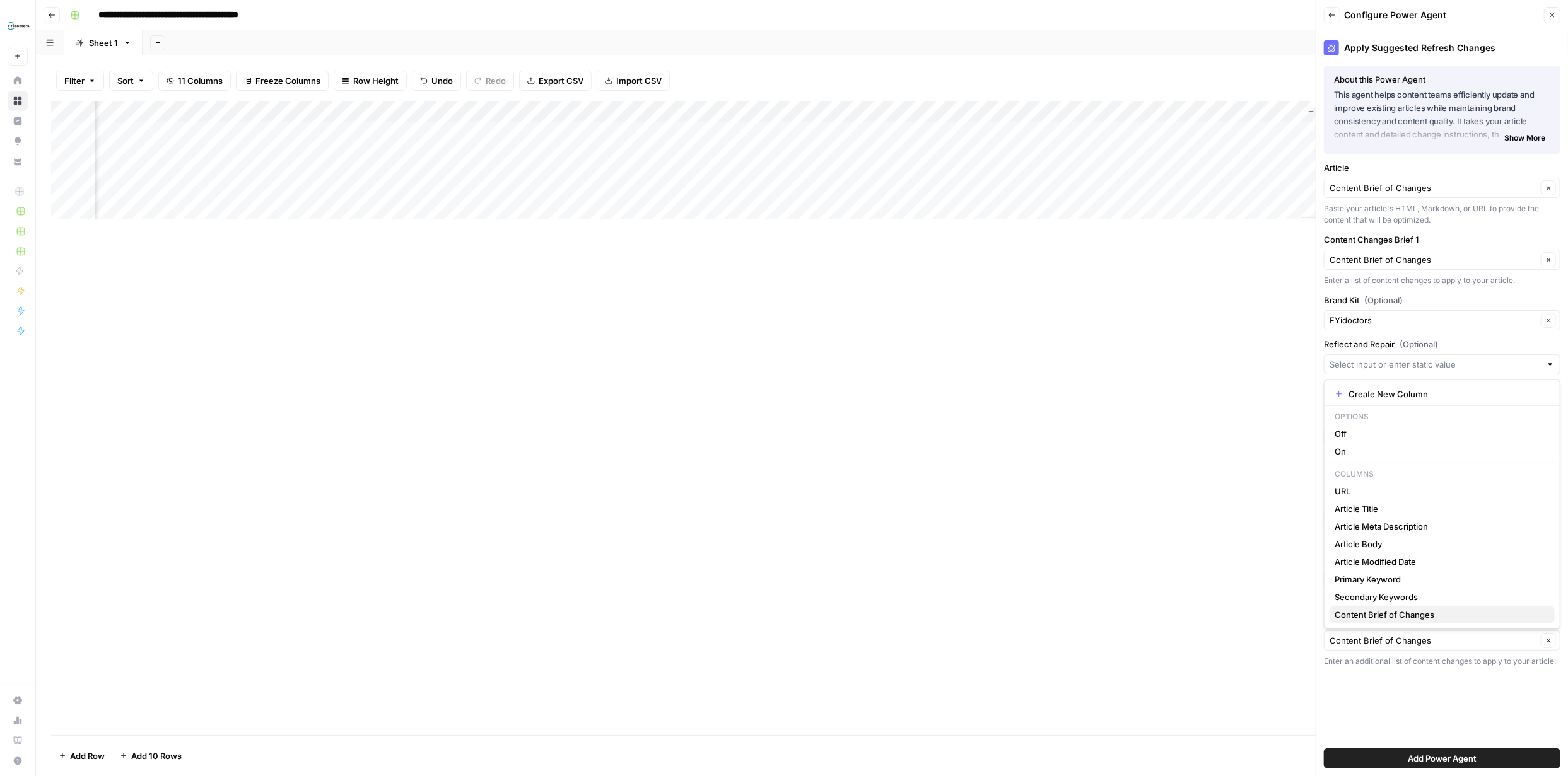
click at [1425, 615] on span "Content Brief of Changes" at bounding box center [1440, 614] width 210 height 13
type input "Content Brief of Changes"
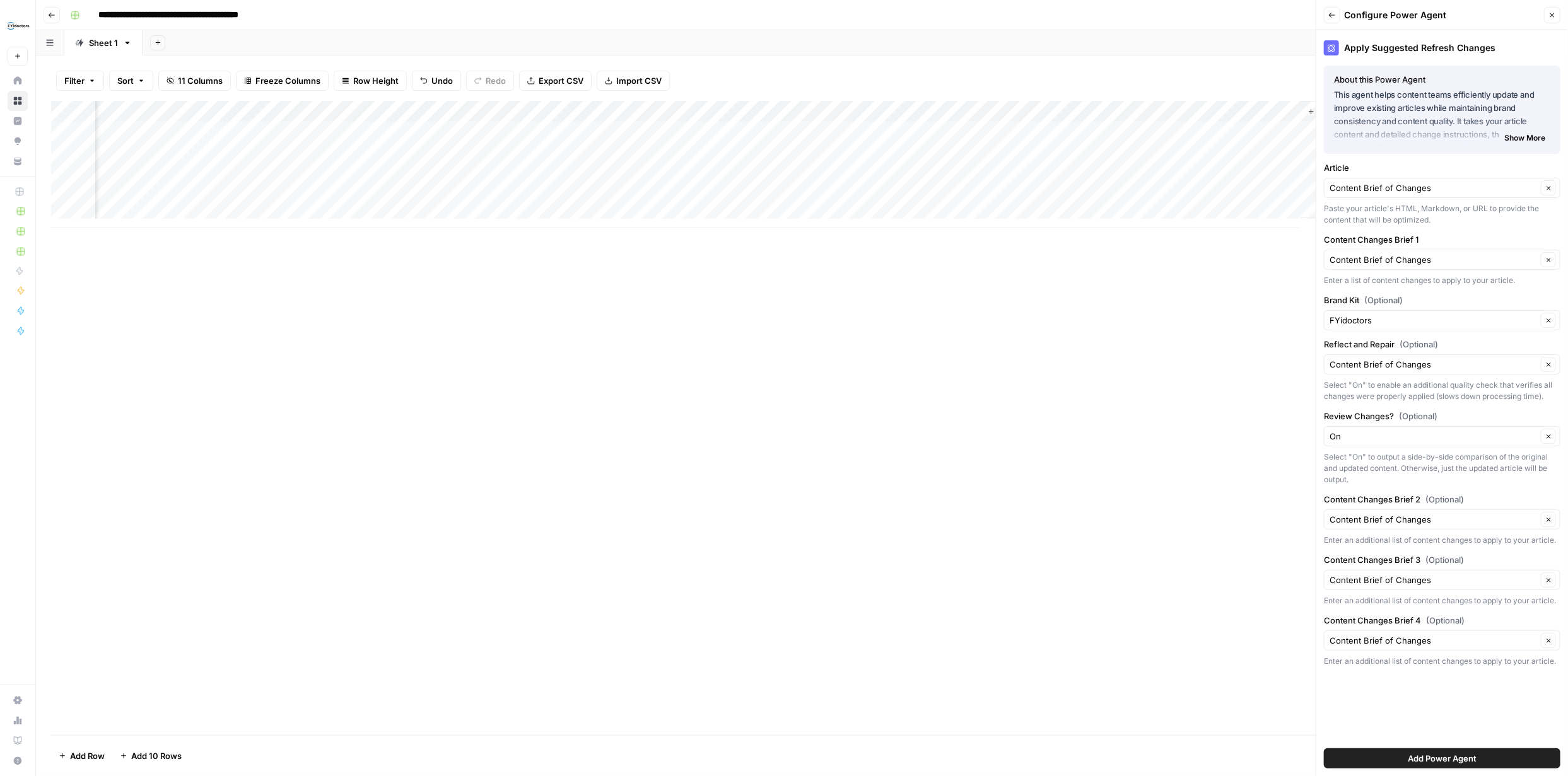
click at [1461, 756] on span "Add Power Agent" at bounding box center [1442, 758] width 69 height 13
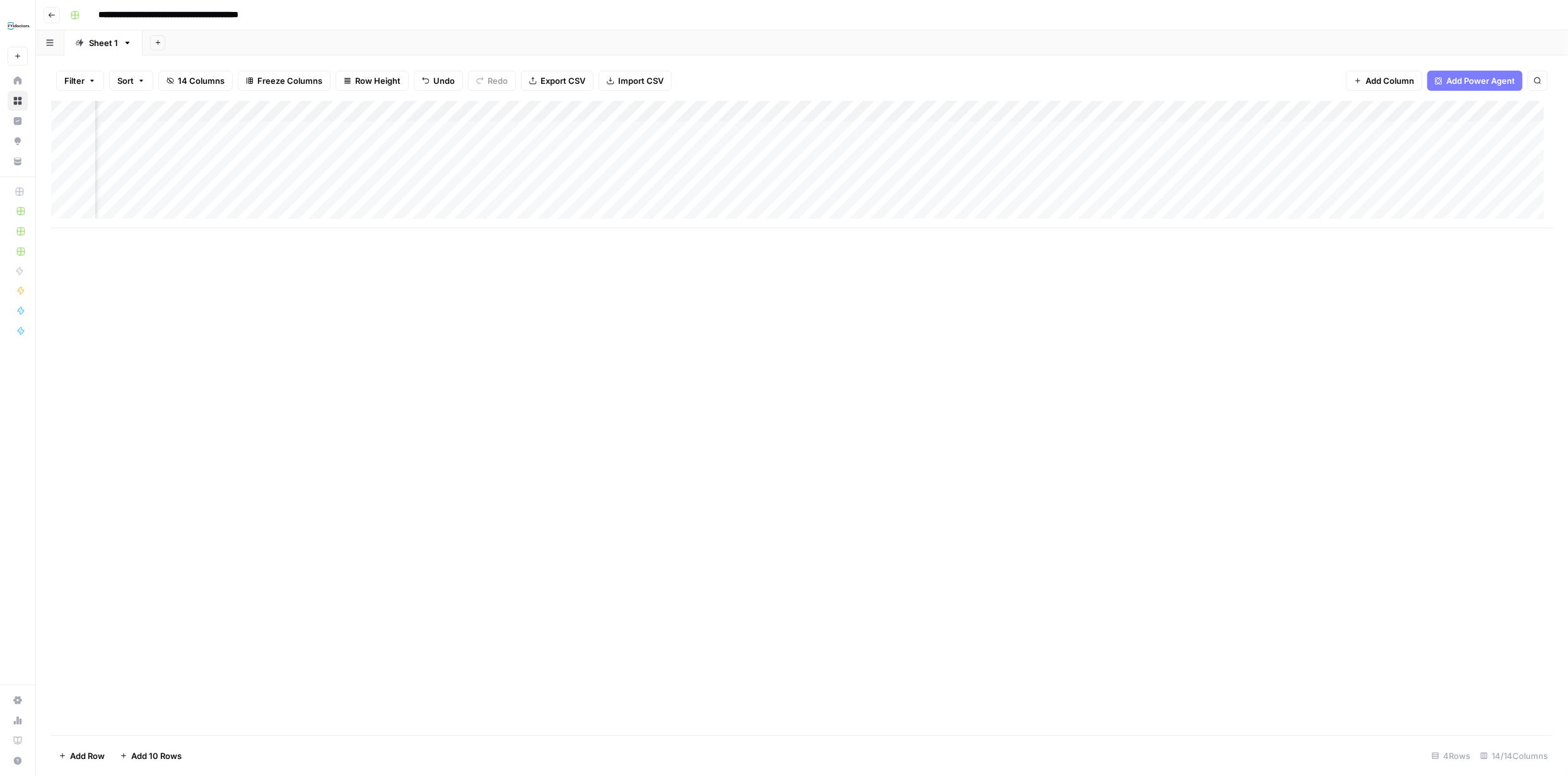
scroll to position [0, 325]
click at [1242, 130] on div "Add Column" at bounding box center [802, 164] width 1502 height 127
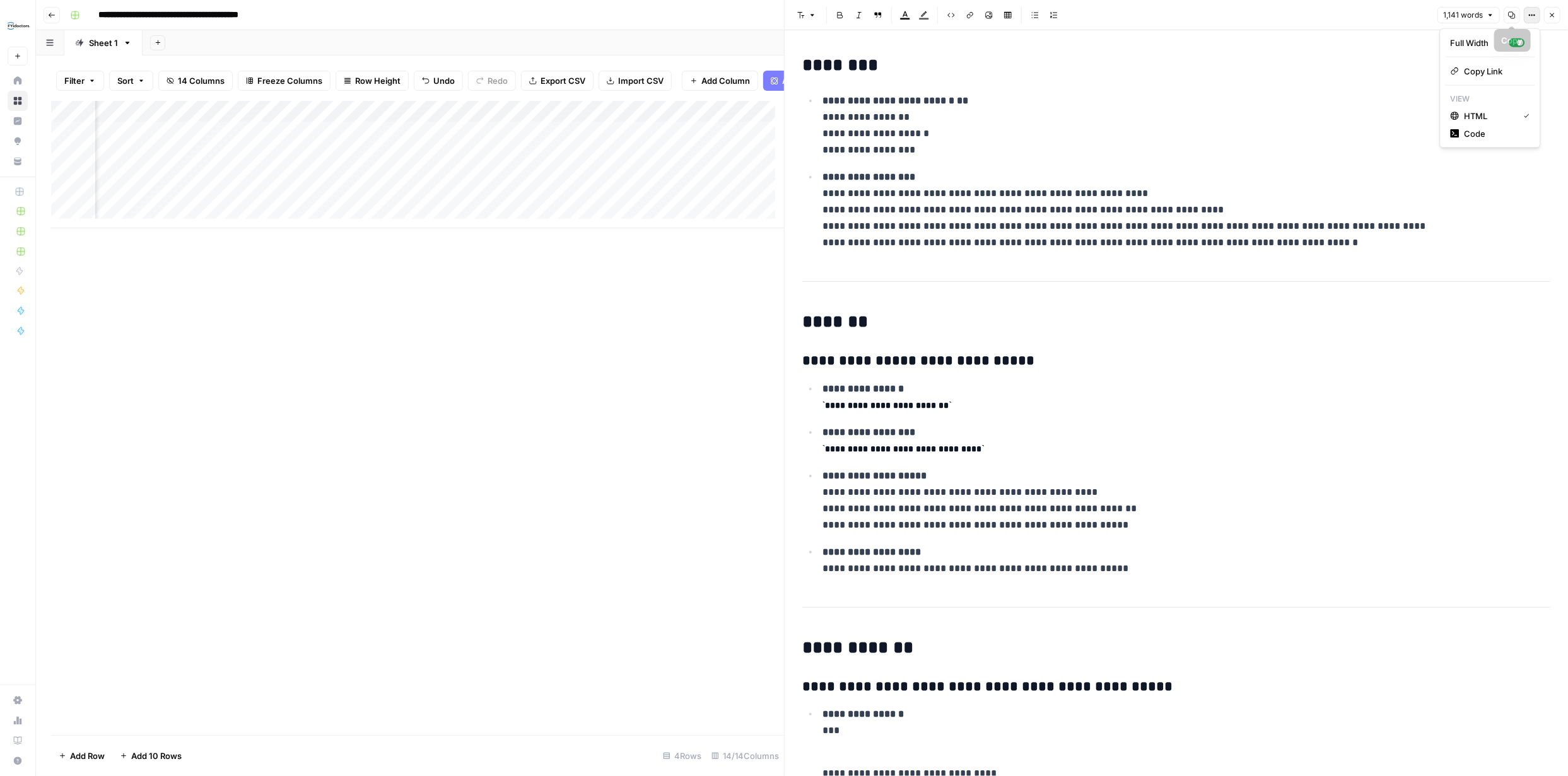
click at [1533, 11] on icon "button" at bounding box center [1532, 14] width 8 height 8
click at [1248, 110] on p "**********" at bounding box center [1182, 125] width 719 height 65
click at [1343, 158] on p "**********" at bounding box center [1182, 125] width 719 height 65
click at [1484, 18] on button "1,141 words" at bounding box center [1469, 14] width 63 height 16
click at [1316, 119] on p "**********" at bounding box center [1182, 125] width 719 height 65
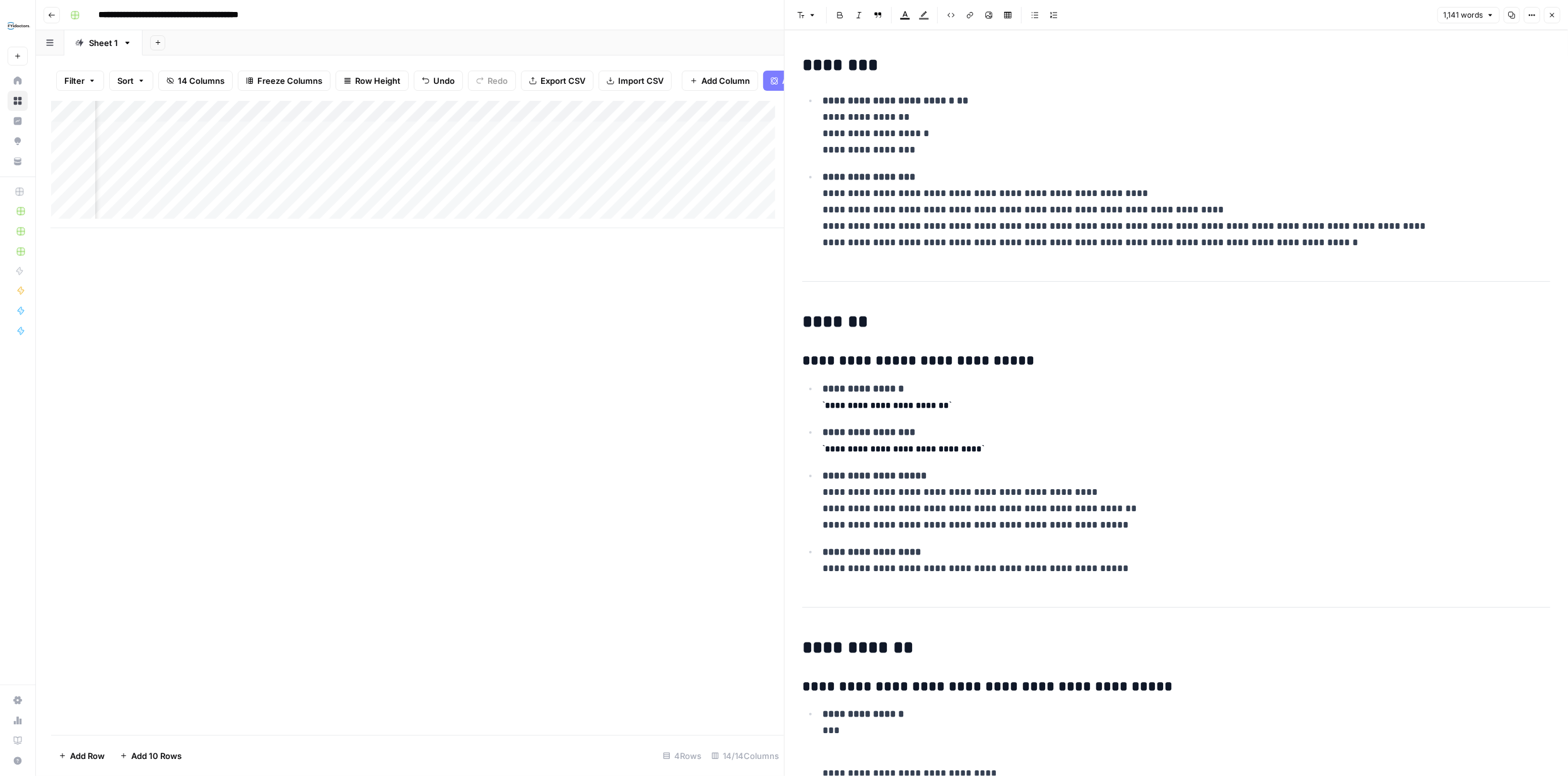
click at [1550, 14] on icon "button" at bounding box center [1552, 15] width 4 height 4
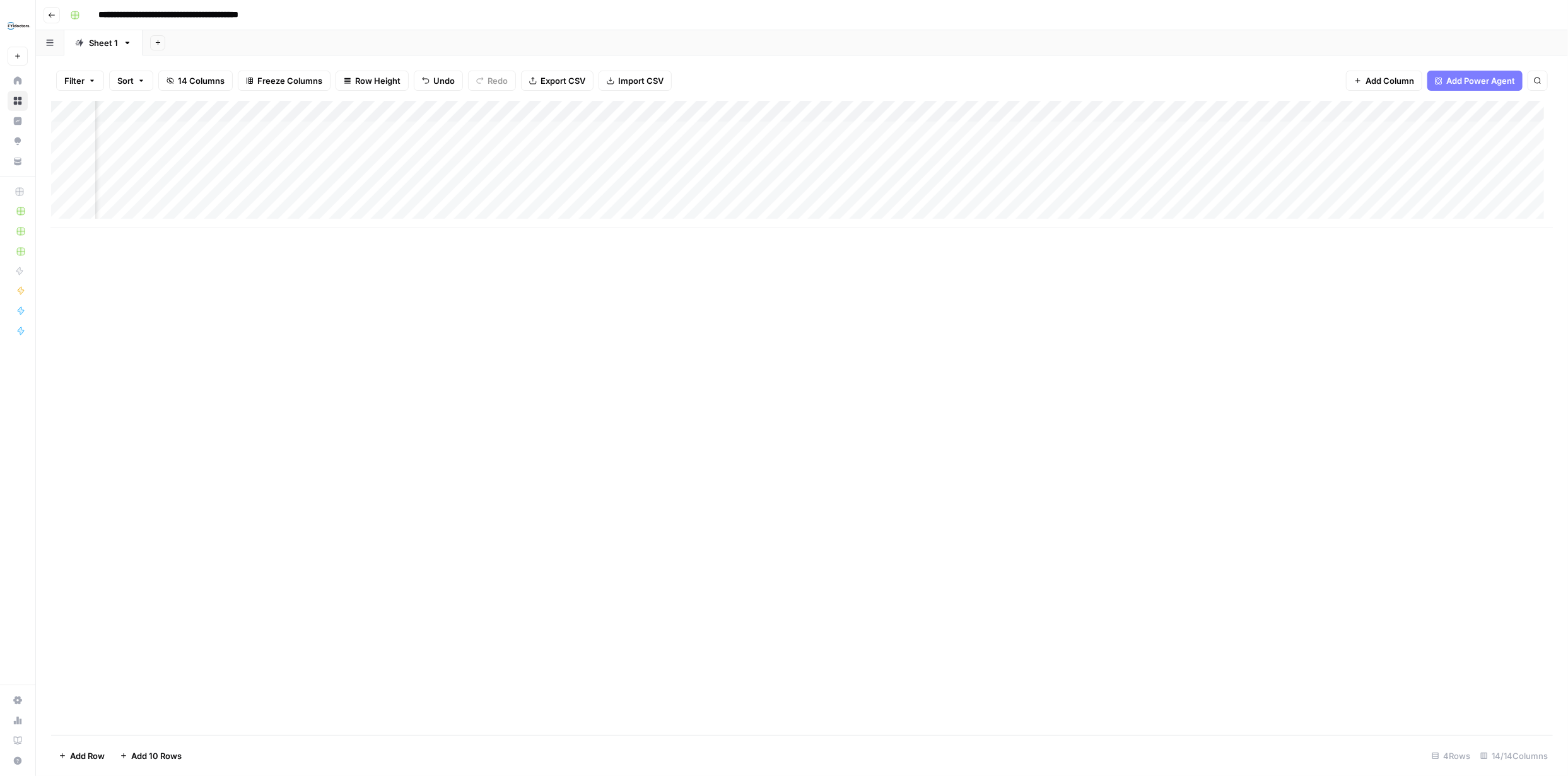
click at [1350, 132] on div "Add Column" at bounding box center [802, 164] width 1502 height 127
click at [1421, 112] on div "Add Column" at bounding box center [802, 164] width 1502 height 127
click at [1337, 217] on span "Configure Inputs" at bounding box center [1332, 217] width 110 height 13
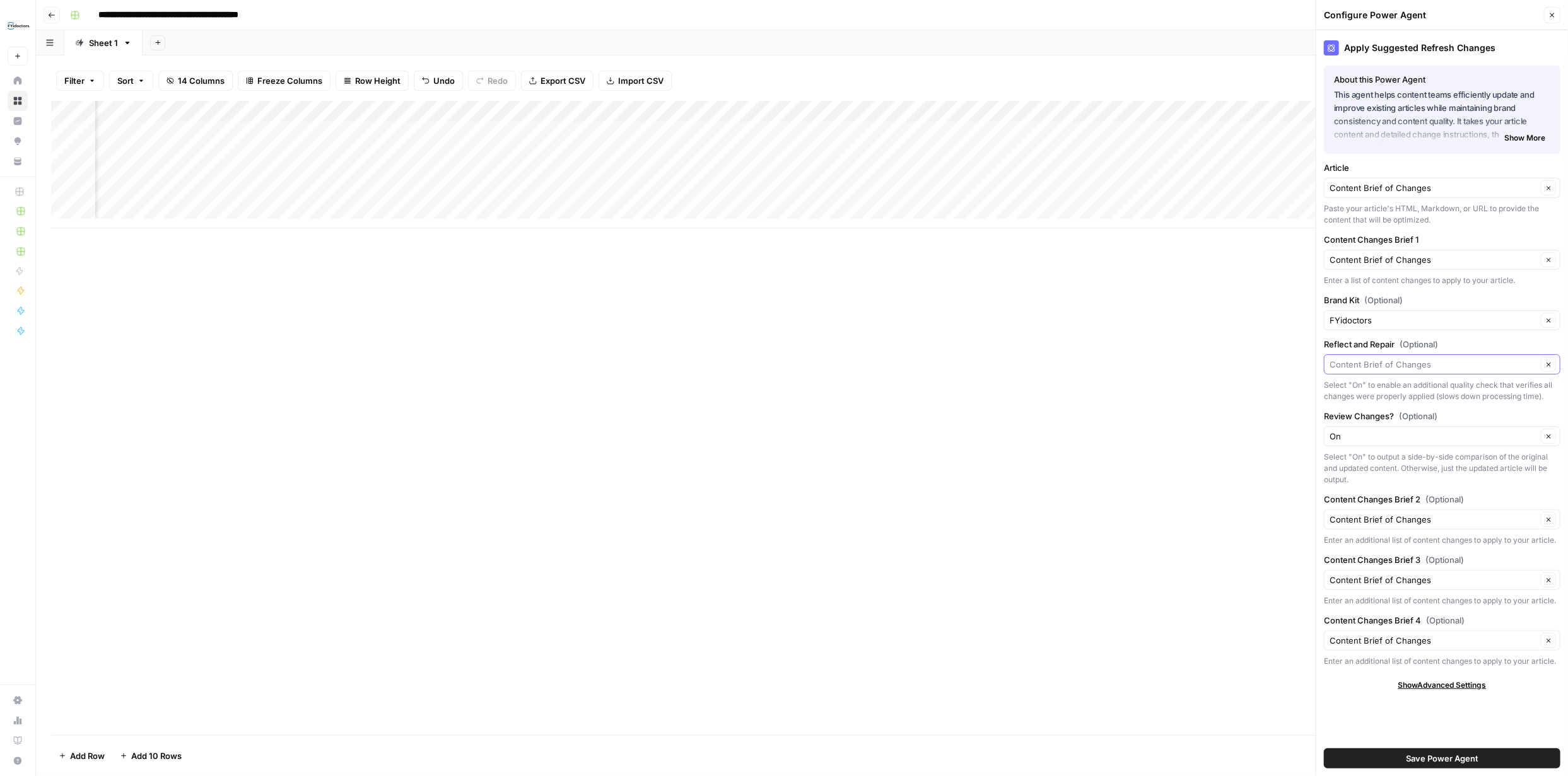
click at [1452, 363] on input "Reflect and Repair (Optional)" at bounding box center [1433, 364] width 208 height 13
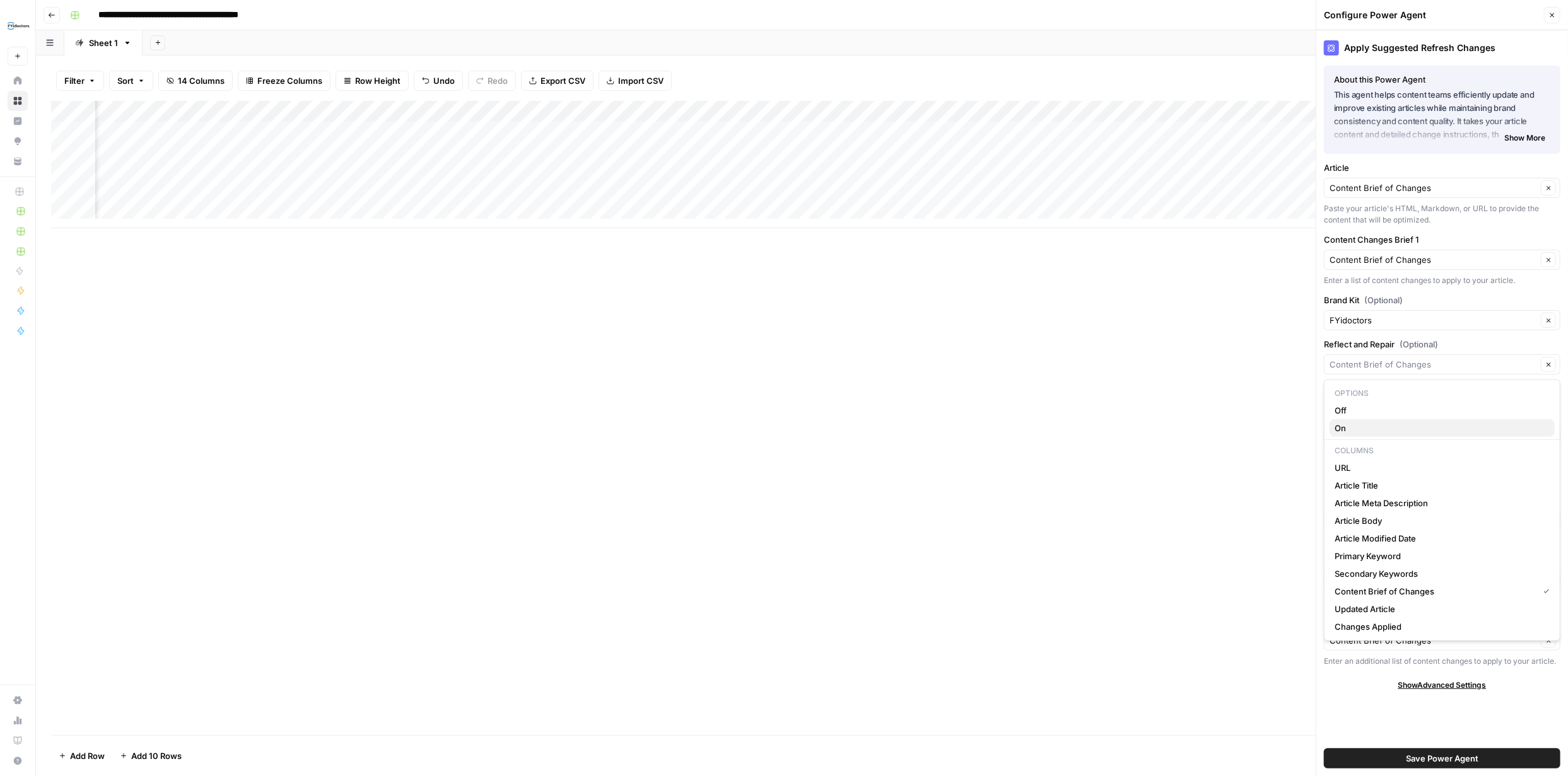
click at [1371, 424] on span "On" at bounding box center [1440, 428] width 210 height 13
type input "On"
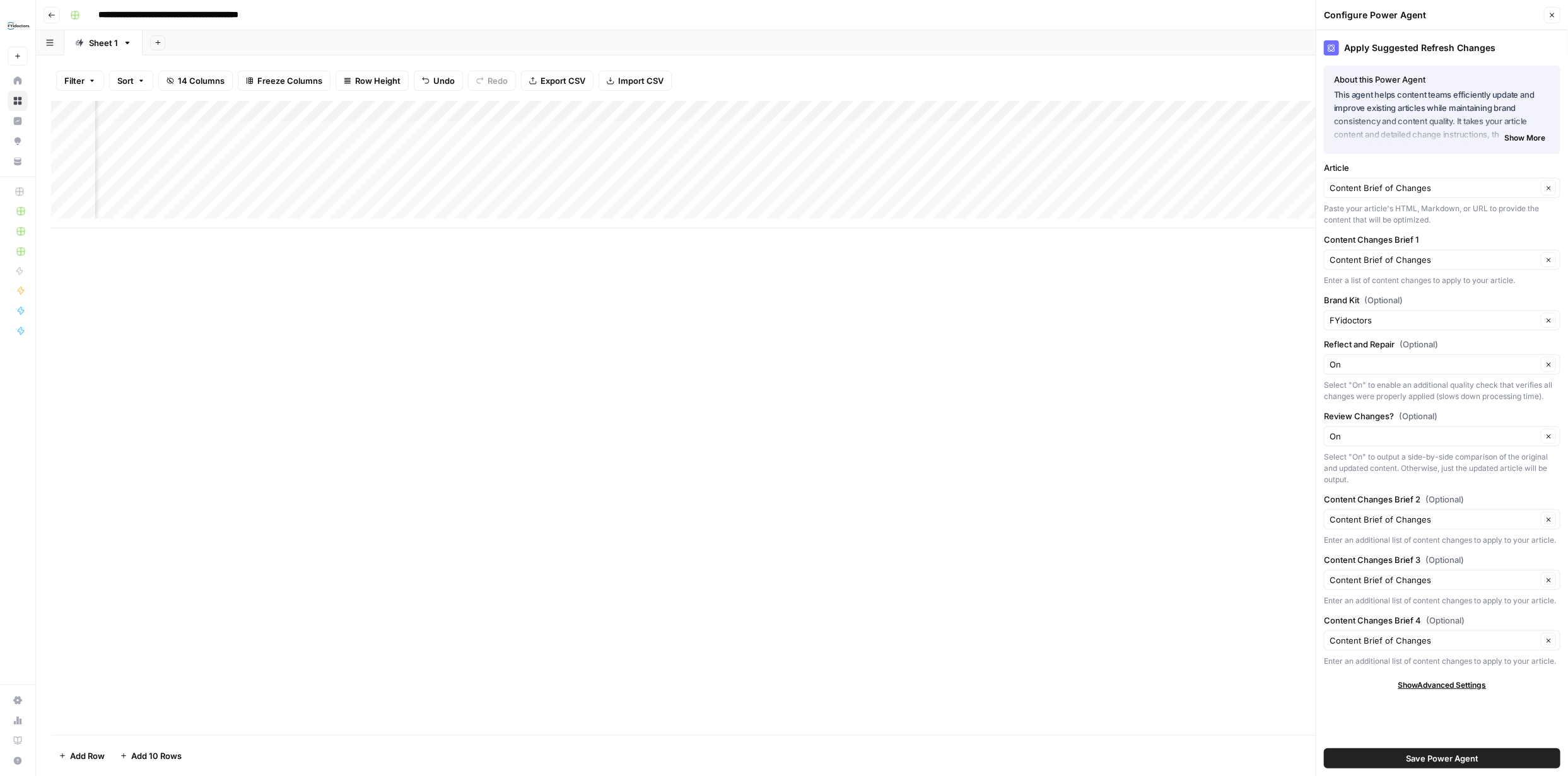
click at [1460, 759] on span "Save Power Agent" at bounding box center [1443, 758] width 73 height 13
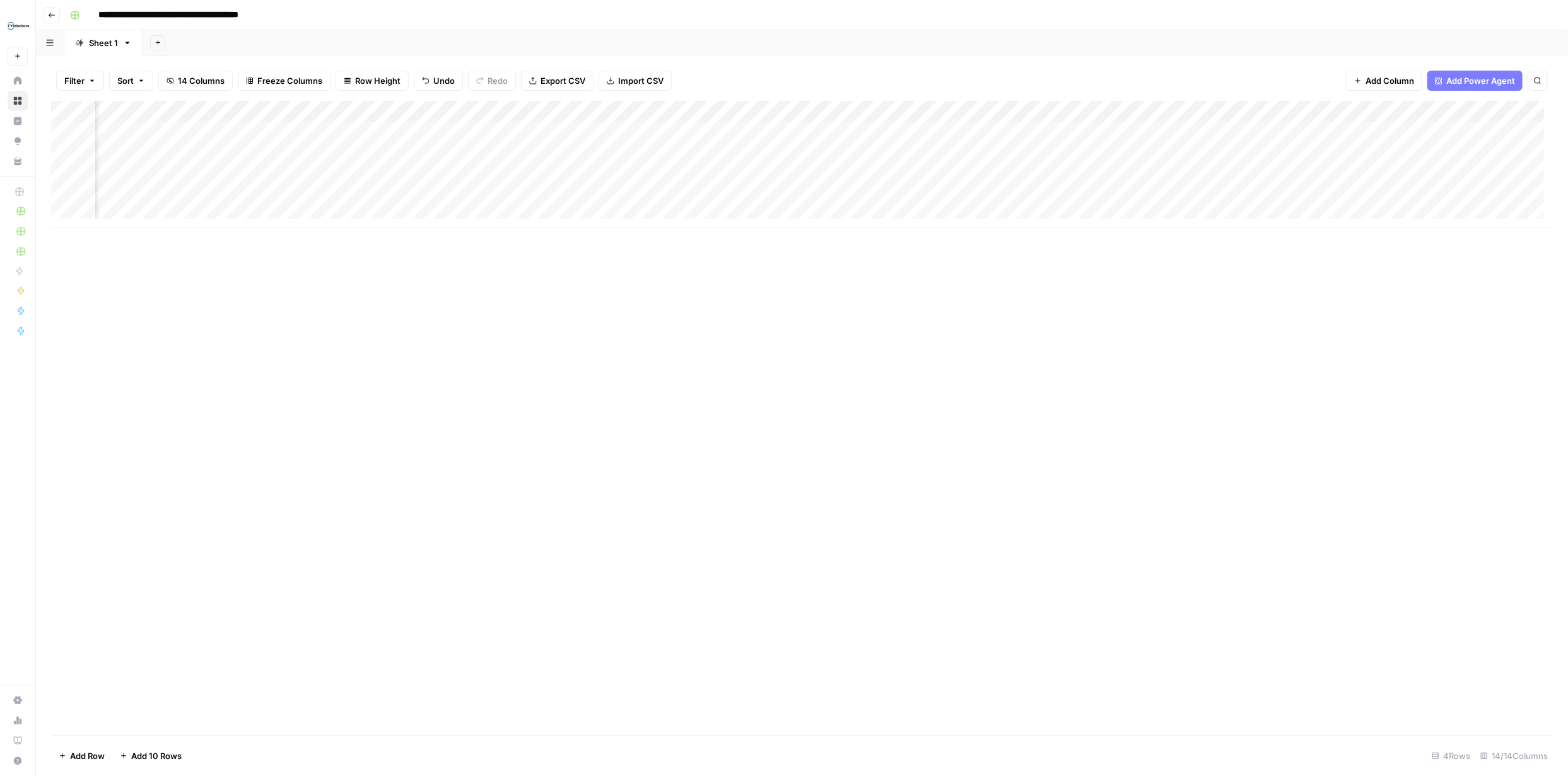
scroll to position [0, 526]
click at [1148, 132] on div "Add Column" at bounding box center [802, 164] width 1502 height 127
click at [1444, 130] on div "Add Column" at bounding box center [802, 164] width 1502 height 127
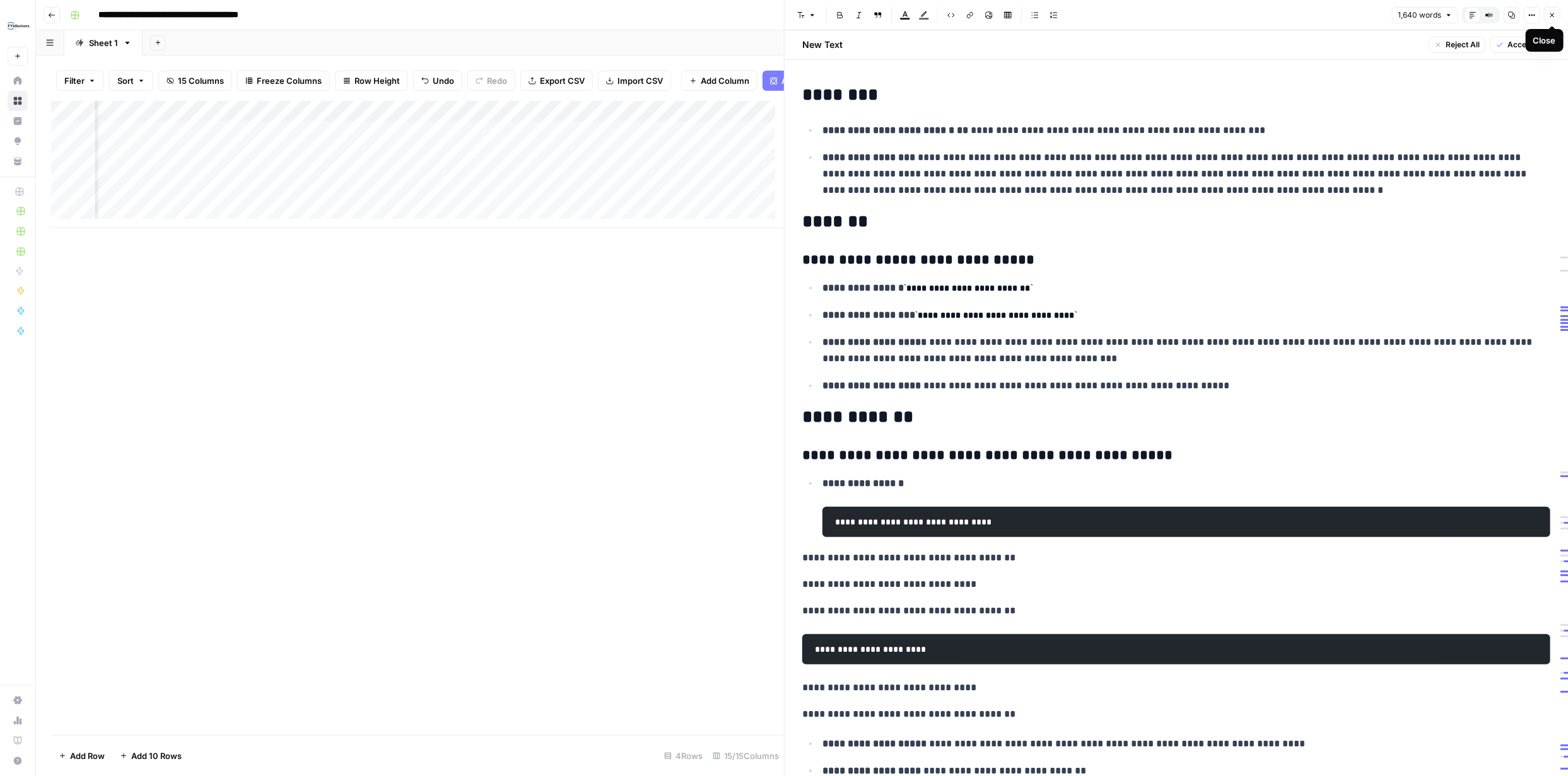
click at [1557, 14] on button "Close" at bounding box center [1552, 14] width 16 height 16
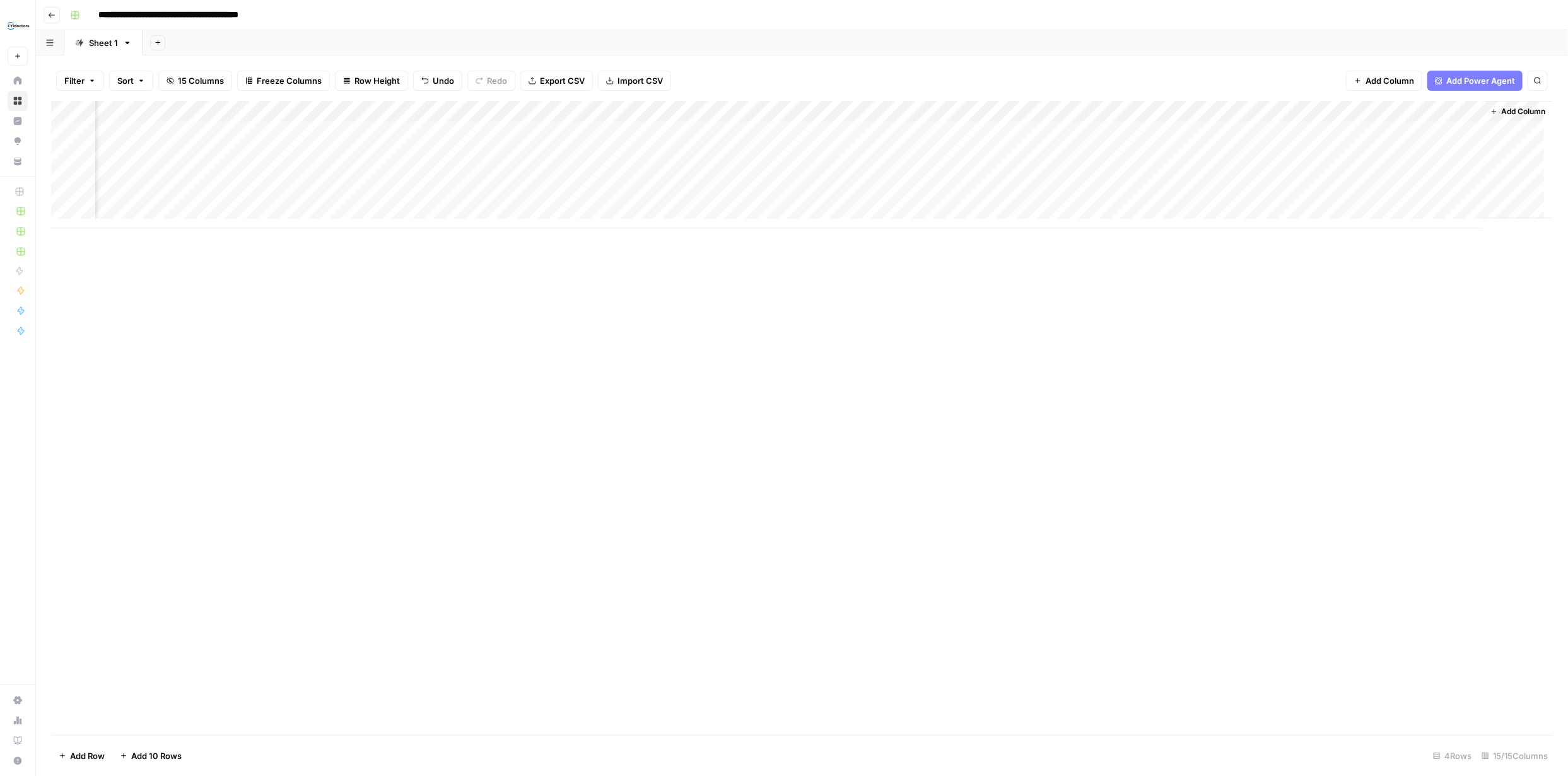
scroll to position [0, 641]
click at [1444, 133] on div "Add Column" at bounding box center [802, 164] width 1502 height 127
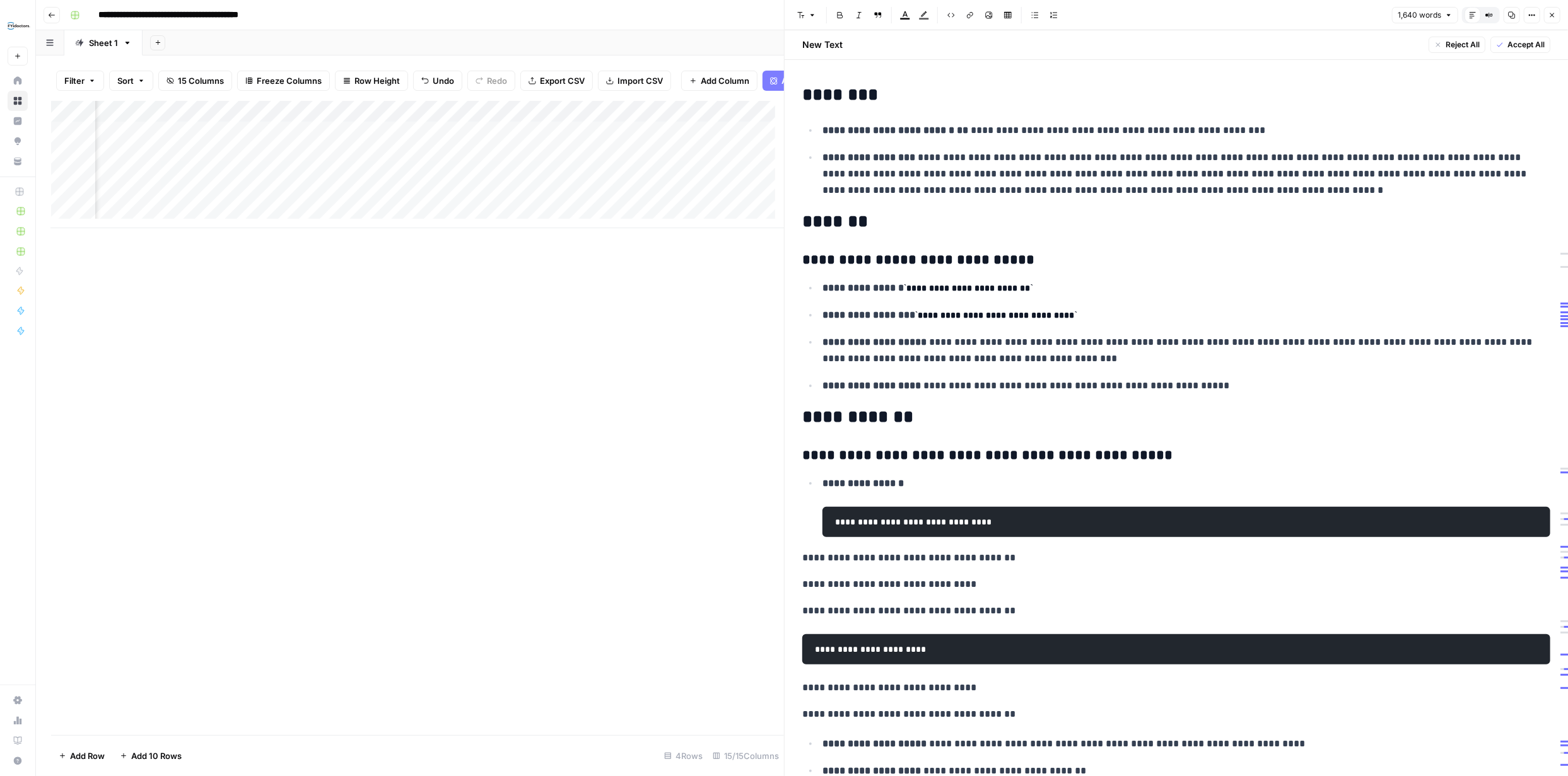
click at [1508, 45] on span "Accept All" at bounding box center [1526, 44] width 37 height 11
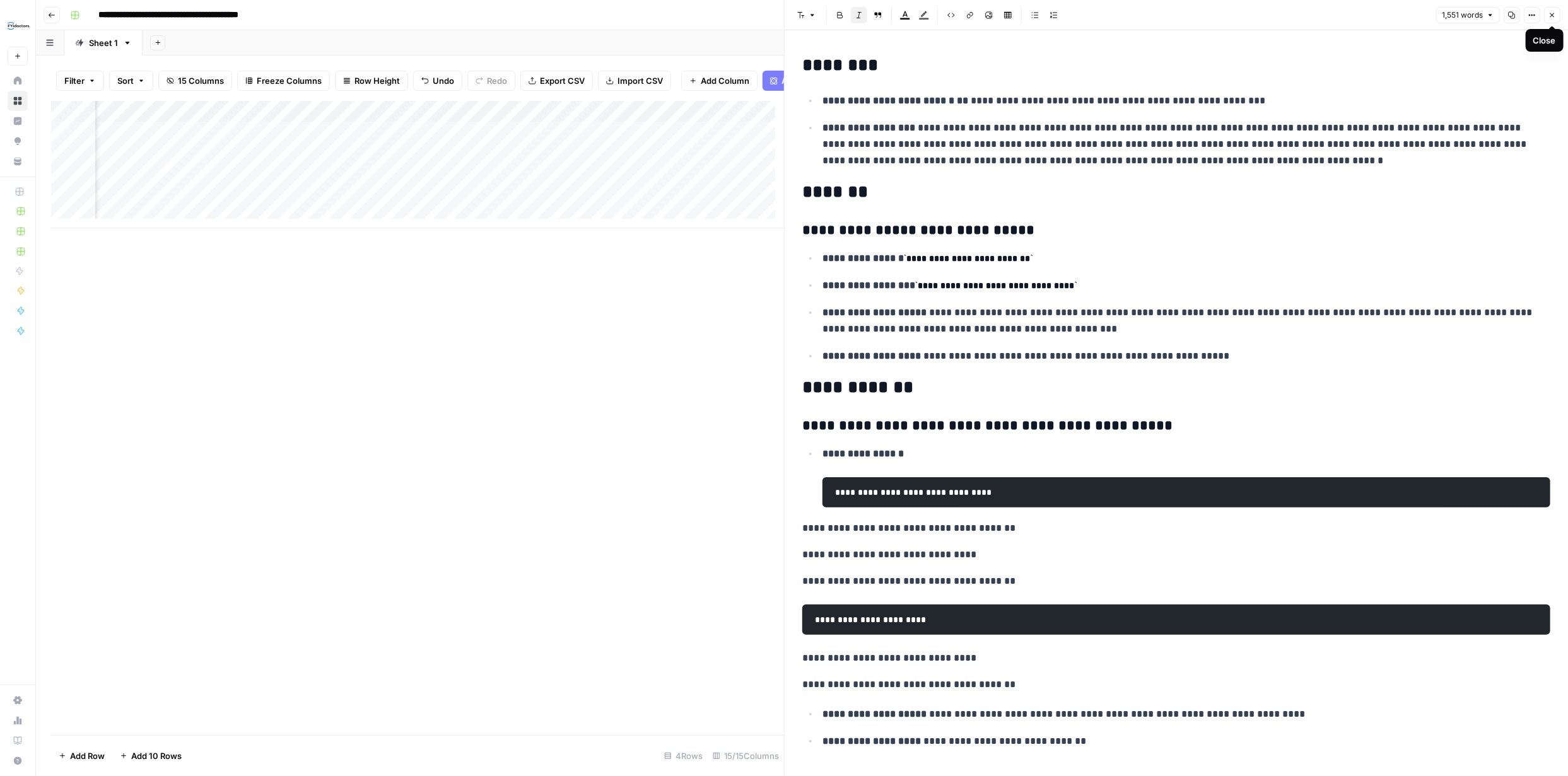
click at [1549, 19] on button "Close" at bounding box center [1552, 14] width 16 height 16
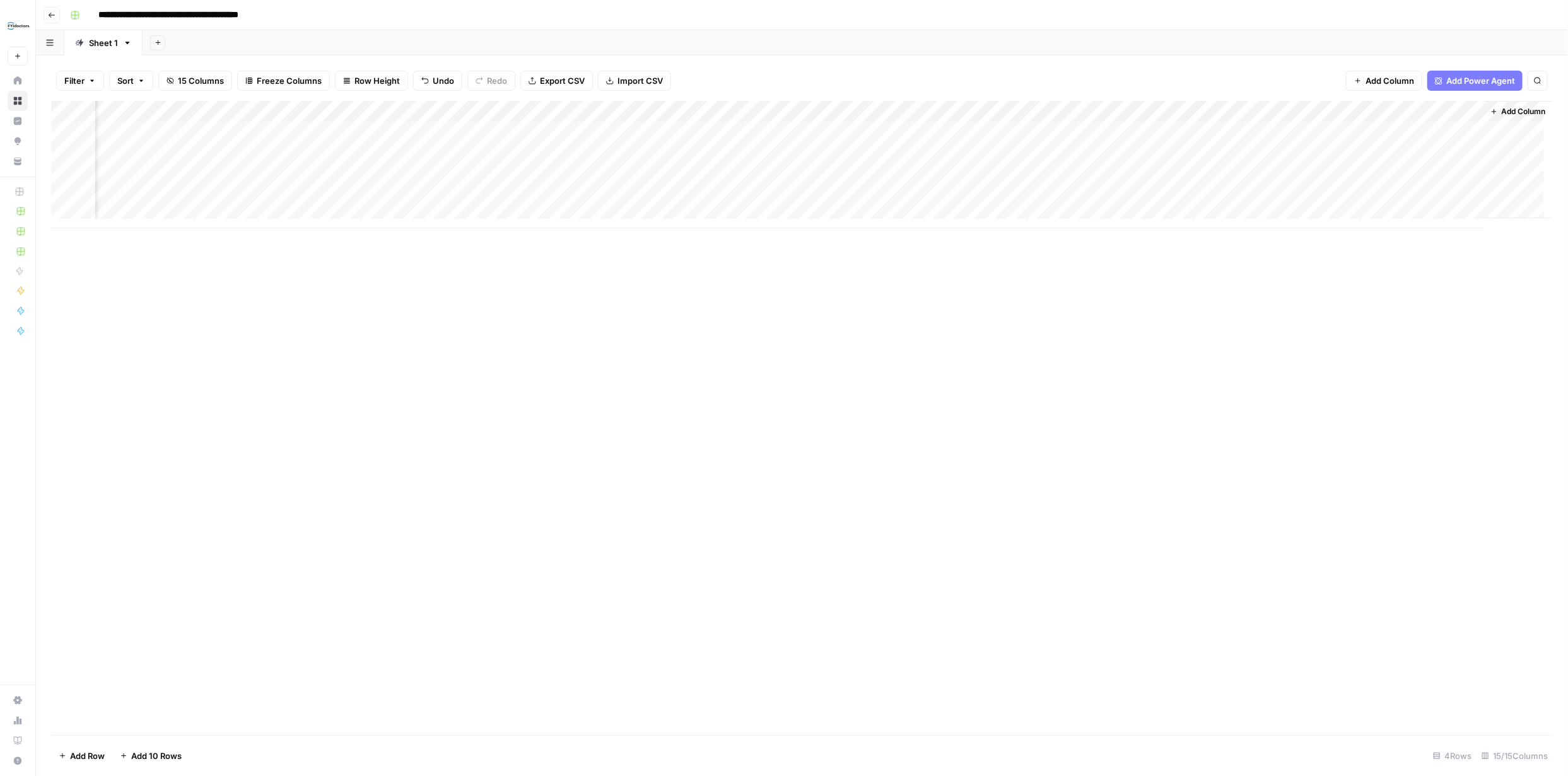
scroll to position [0, 641]
click at [1502, 113] on span "Add Column" at bounding box center [1524, 111] width 44 height 11
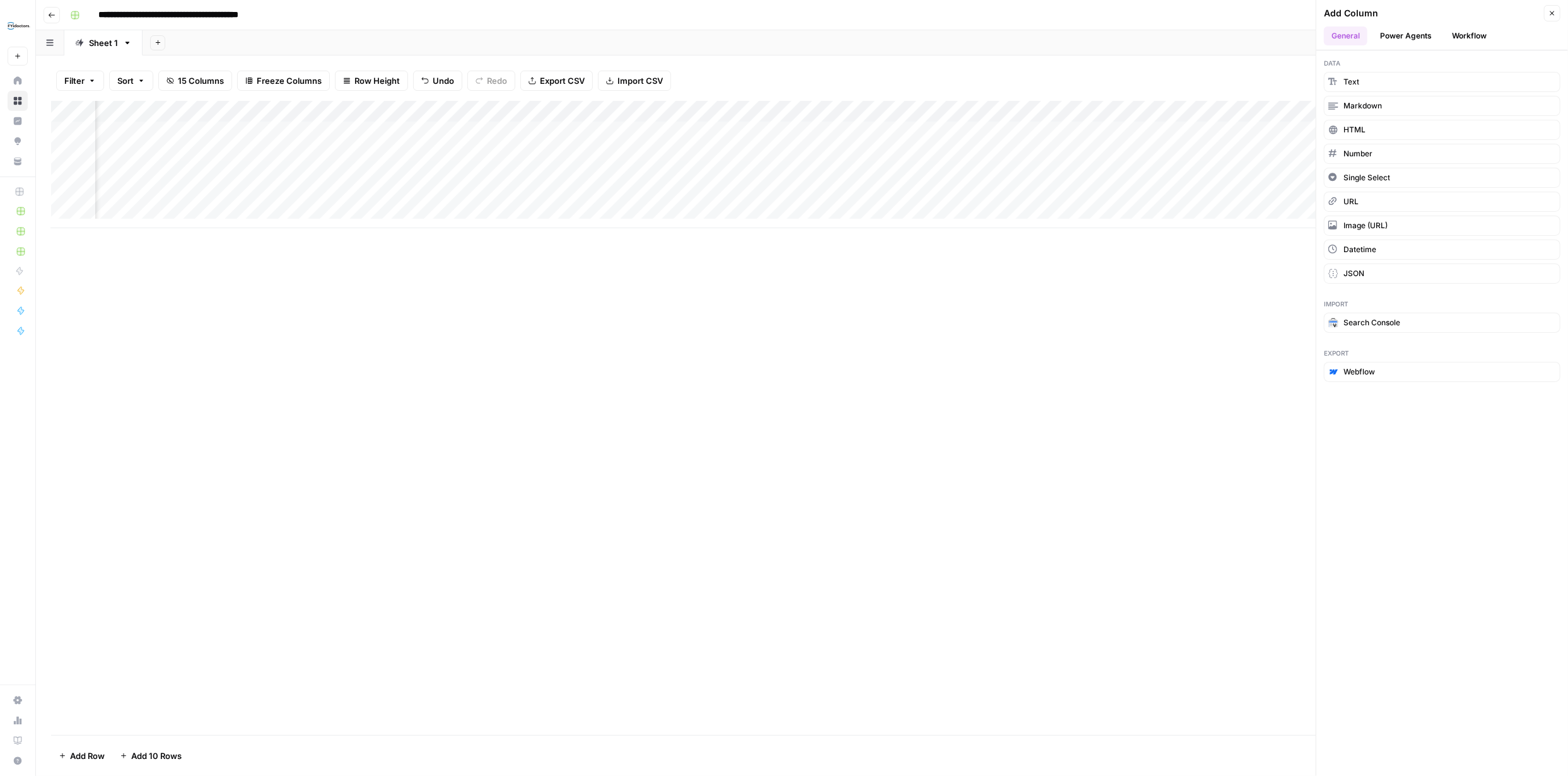
click at [1410, 30] on button "Power Agents" at bounding box center [1406, 36] width 67 height 19
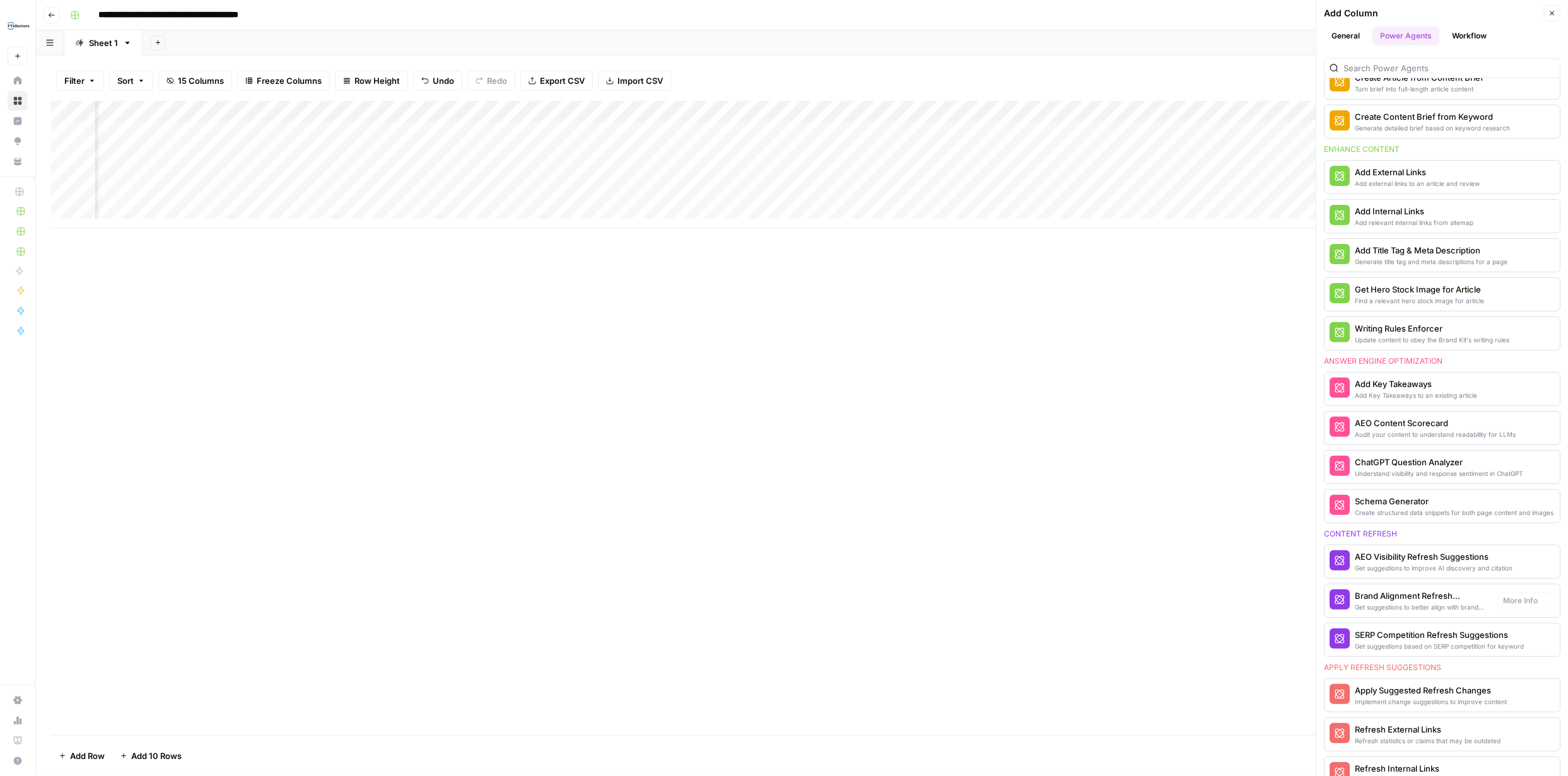
scroll to position [214, 0]
click at [1454, 67] on input "search" at bounding box center [1448, 68] width 211 height 13
type input "AEO"
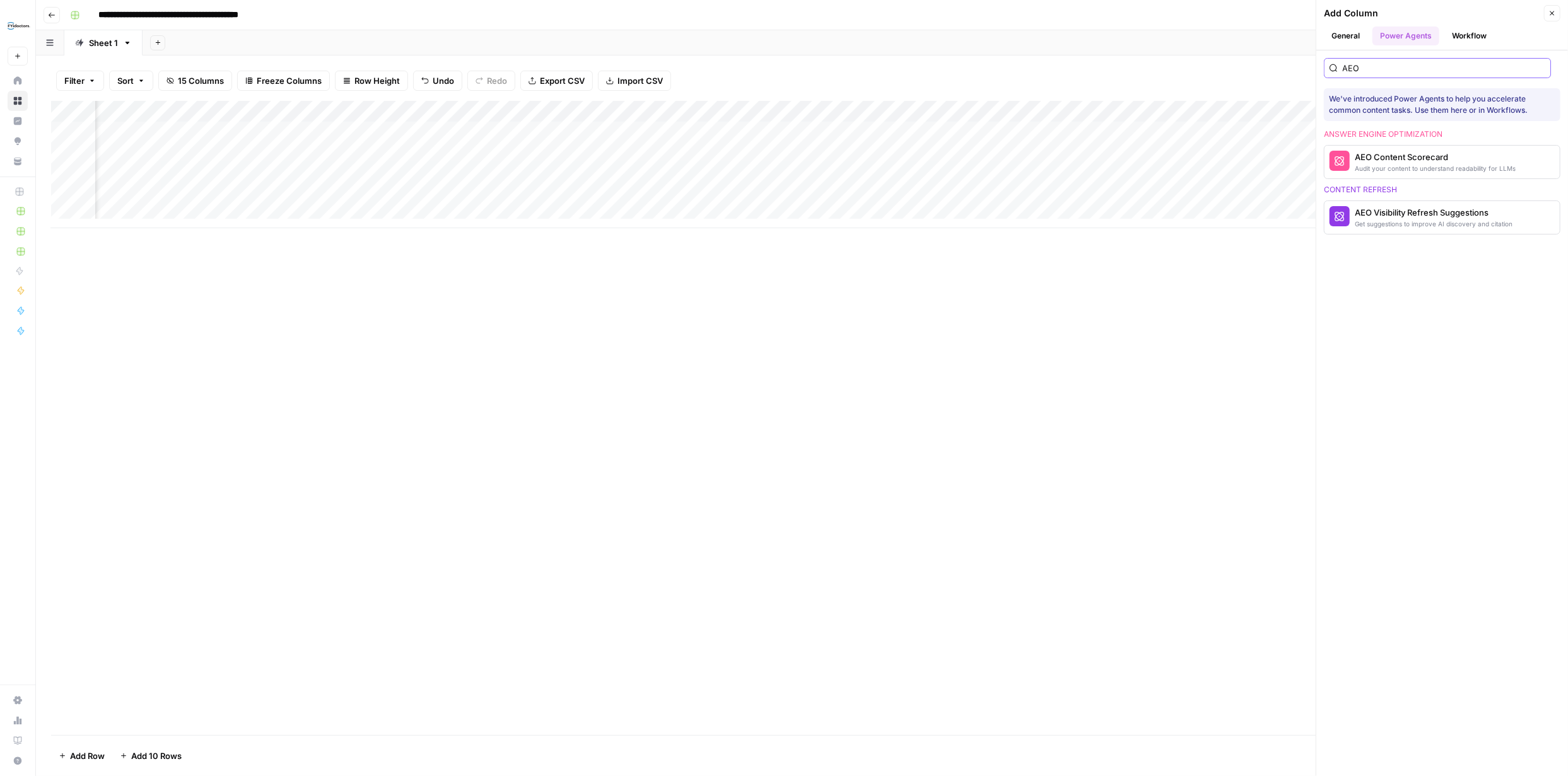
scroll to position [0, 0]
click at [1409, 224] on div "Get suggestions to improve AI discovery and citation" at bounding box center [1421, 224] width 132 height 10
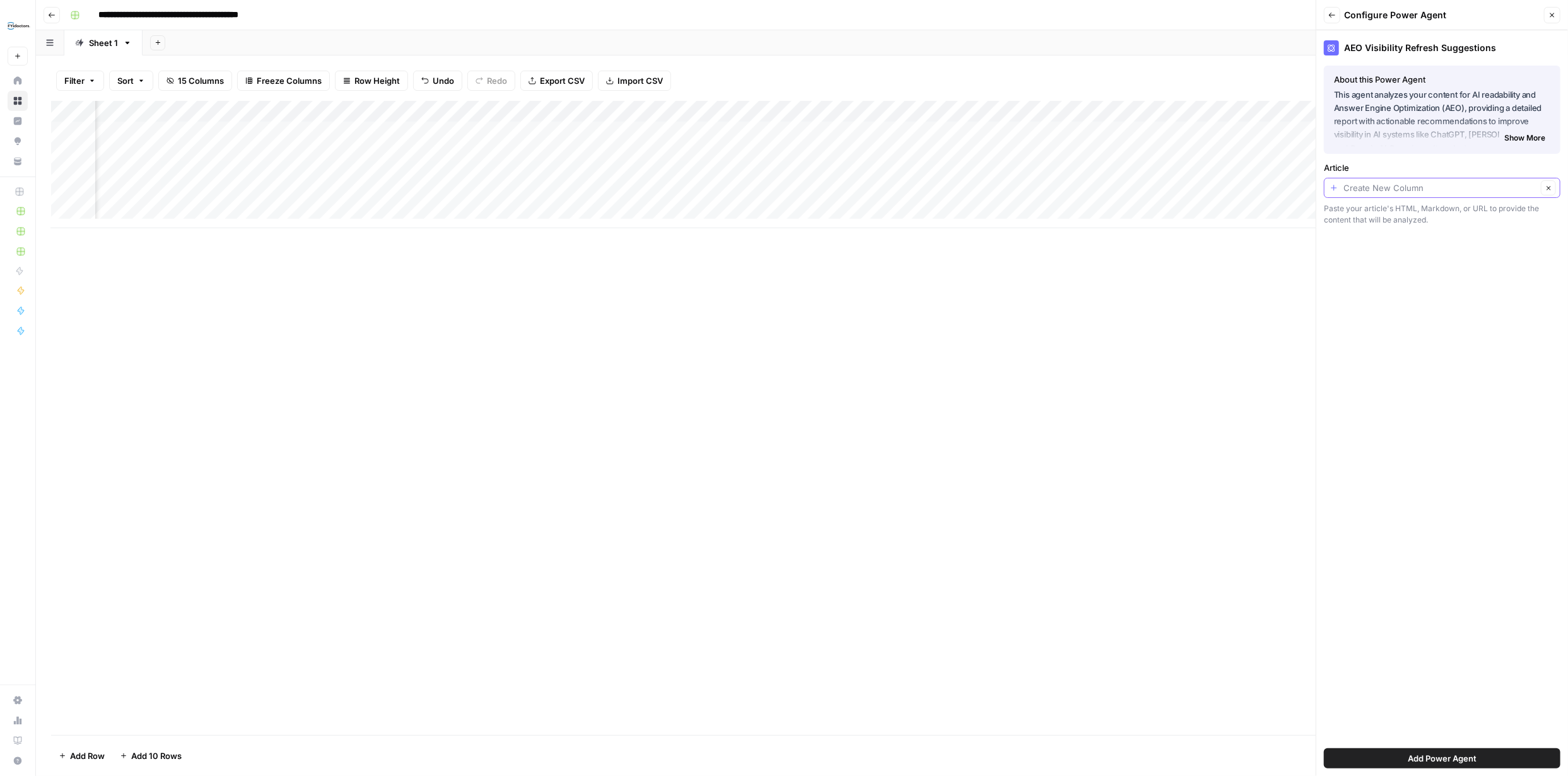
click at [1454, 185] on input "Article" at bounding box center [1440, 187] width 193 height 13
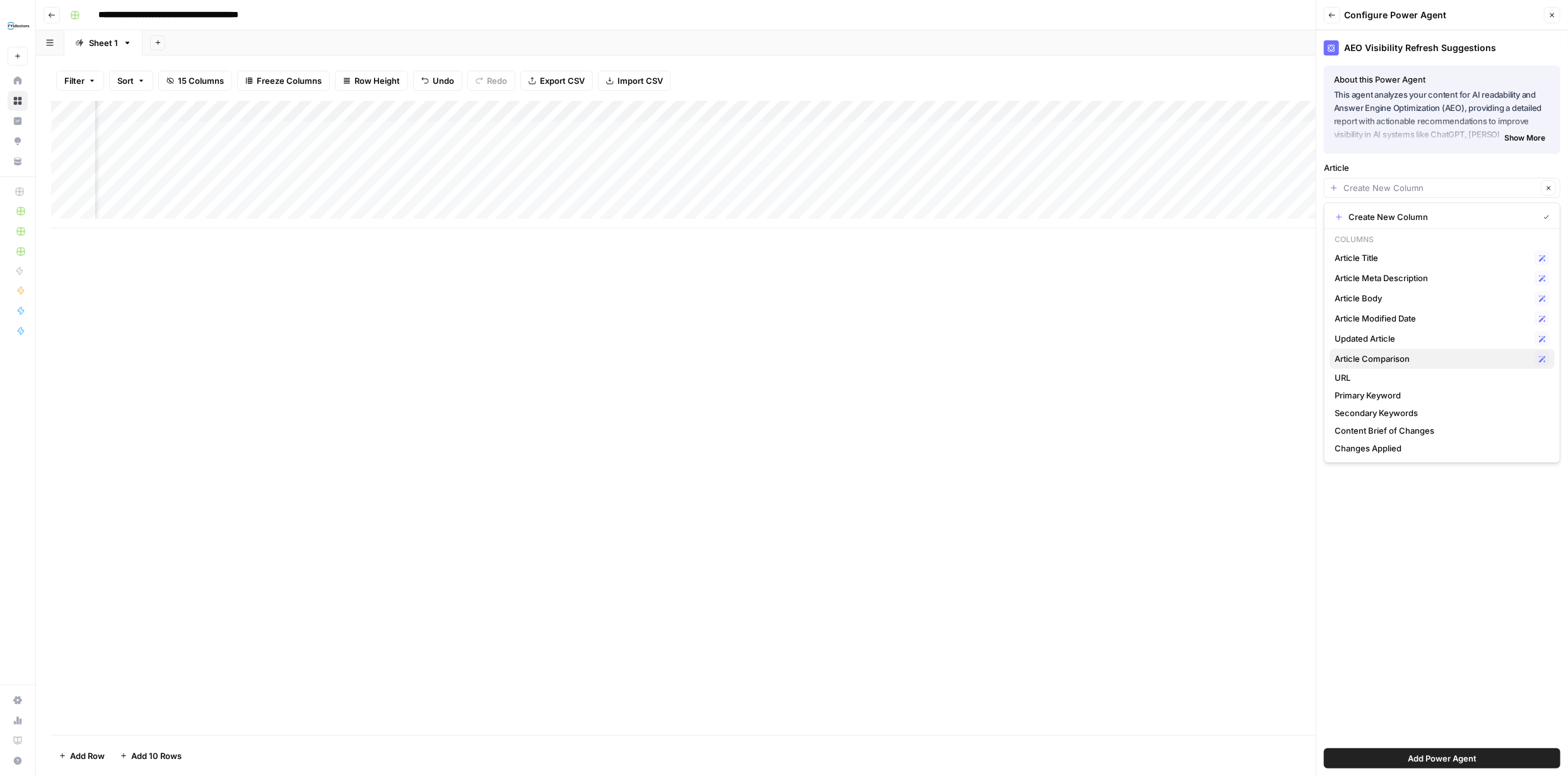
click at [1410, 358] on span "Article Comparison" at bounding box center [1432, 358] width 195 height 13
type input "Article Comparison"
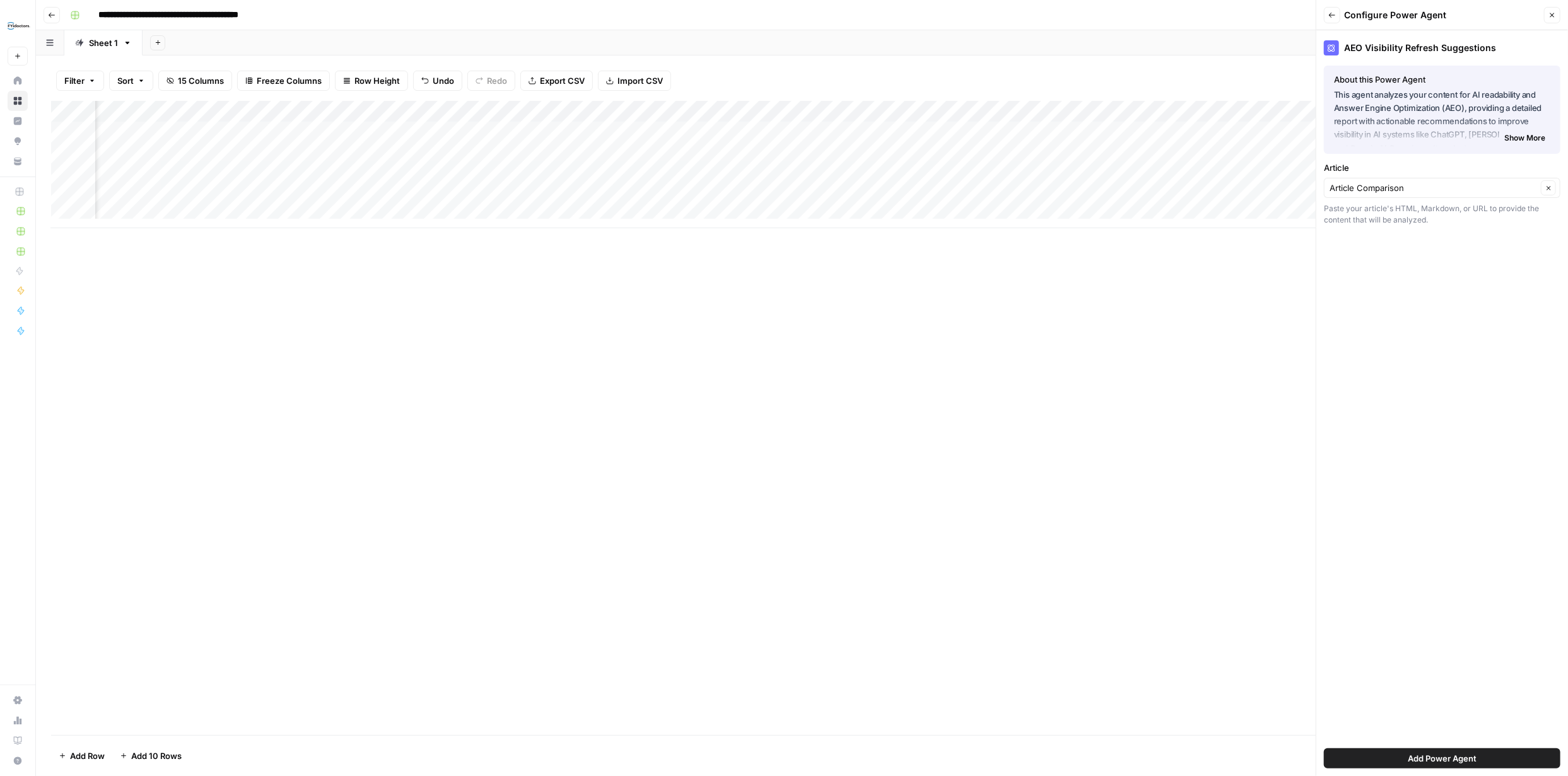
click at [1453, 753] on span "Add Power Agent" at bounding box center [1442, 758] width 69 height 13
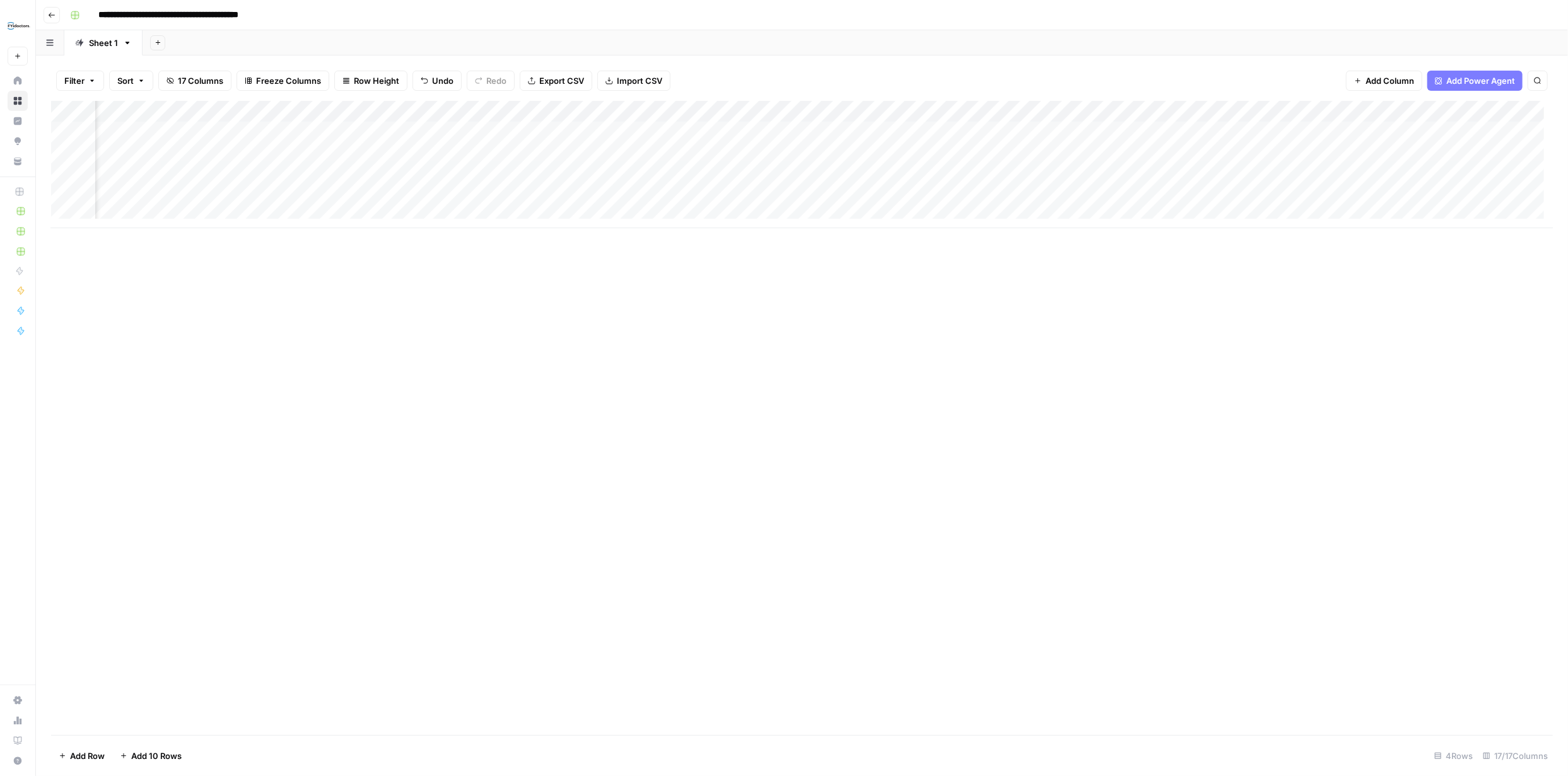
scroll to position [0, 860]
click at [1226, 130] on div "Add Column" at bounding box center [802, 164] width 1502 height 127
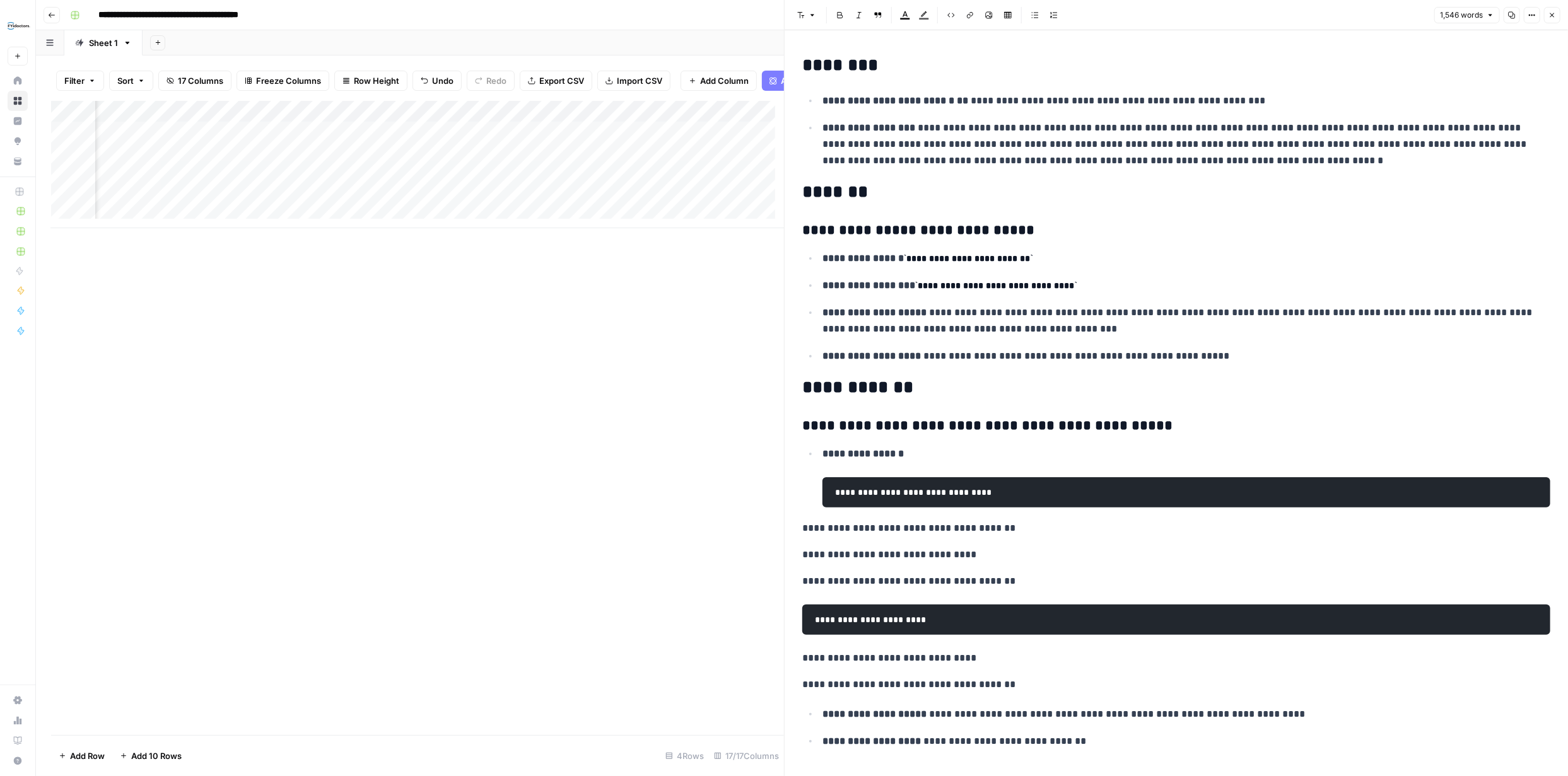
click at [1554, 14] on icon "button" at bounding box center [1552, 15] width 4 height 4
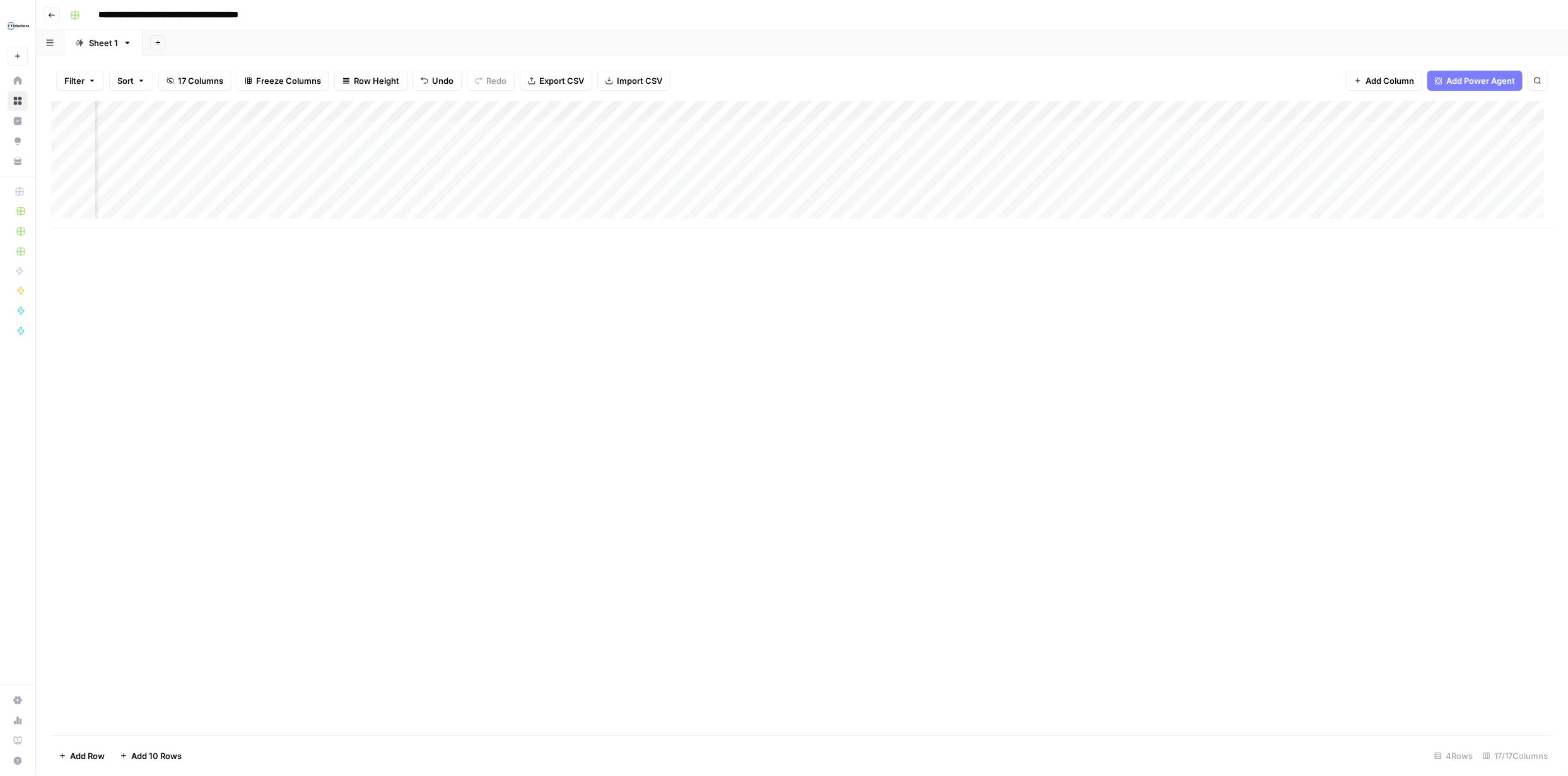
click at [1350, 132] on div "Add Column" at bounding box center [802, 164] width 1502 height 127
click at [1136, 130] on div "Add Column" at bounding box center [802, 164] width 1502 height 127
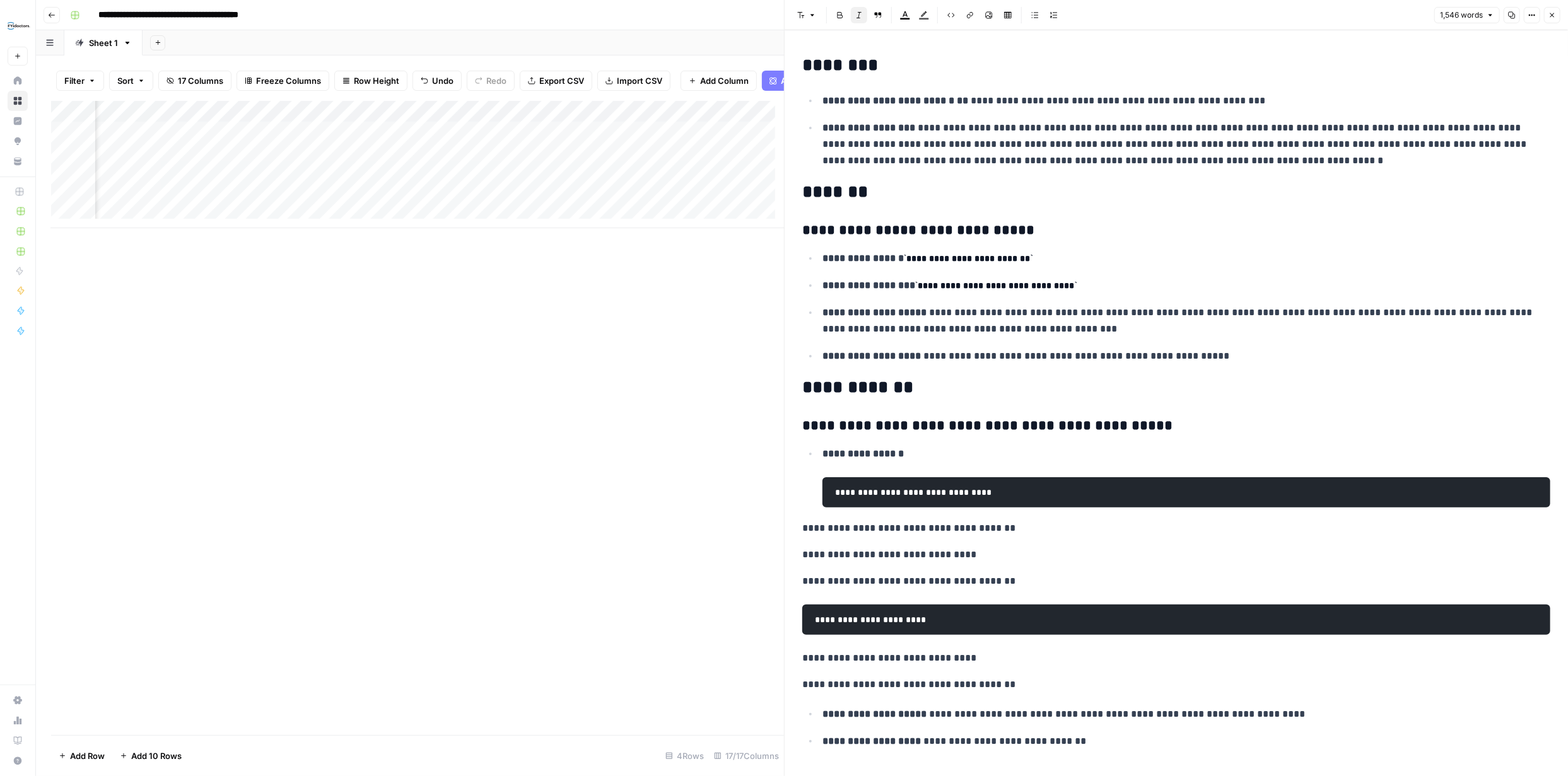
click at [1551, 11] on icon "button" at bounding box center [1552, 14] width 8 height 8
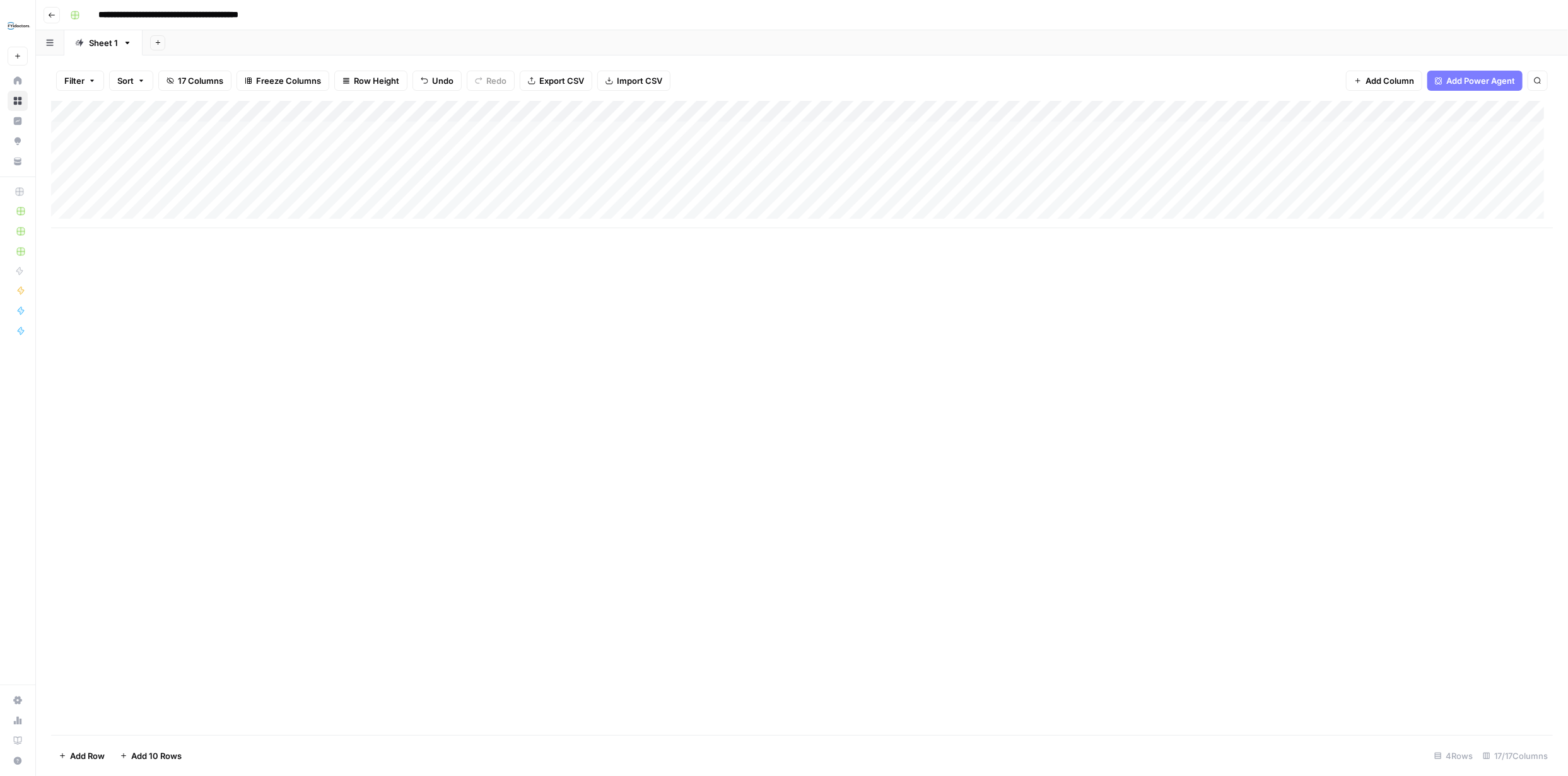
click at [108, 176] on div "Add Column" at bounding box center [802, 164] width 1502 height 127
click at [69, 174] on div "Add Column" at bounding box center [802, 164] width 1502 height 127
click at [100, 751] on span "Delete 1 Row" at bounding box center [84, 756] width 51 height 13
click at [749, 147] on span "Delete" at bounding box center [739, 145] width 27 height 13
click at [160, 174] on div "Add Column" at bounding box center [802, 153] width 1502 height 106
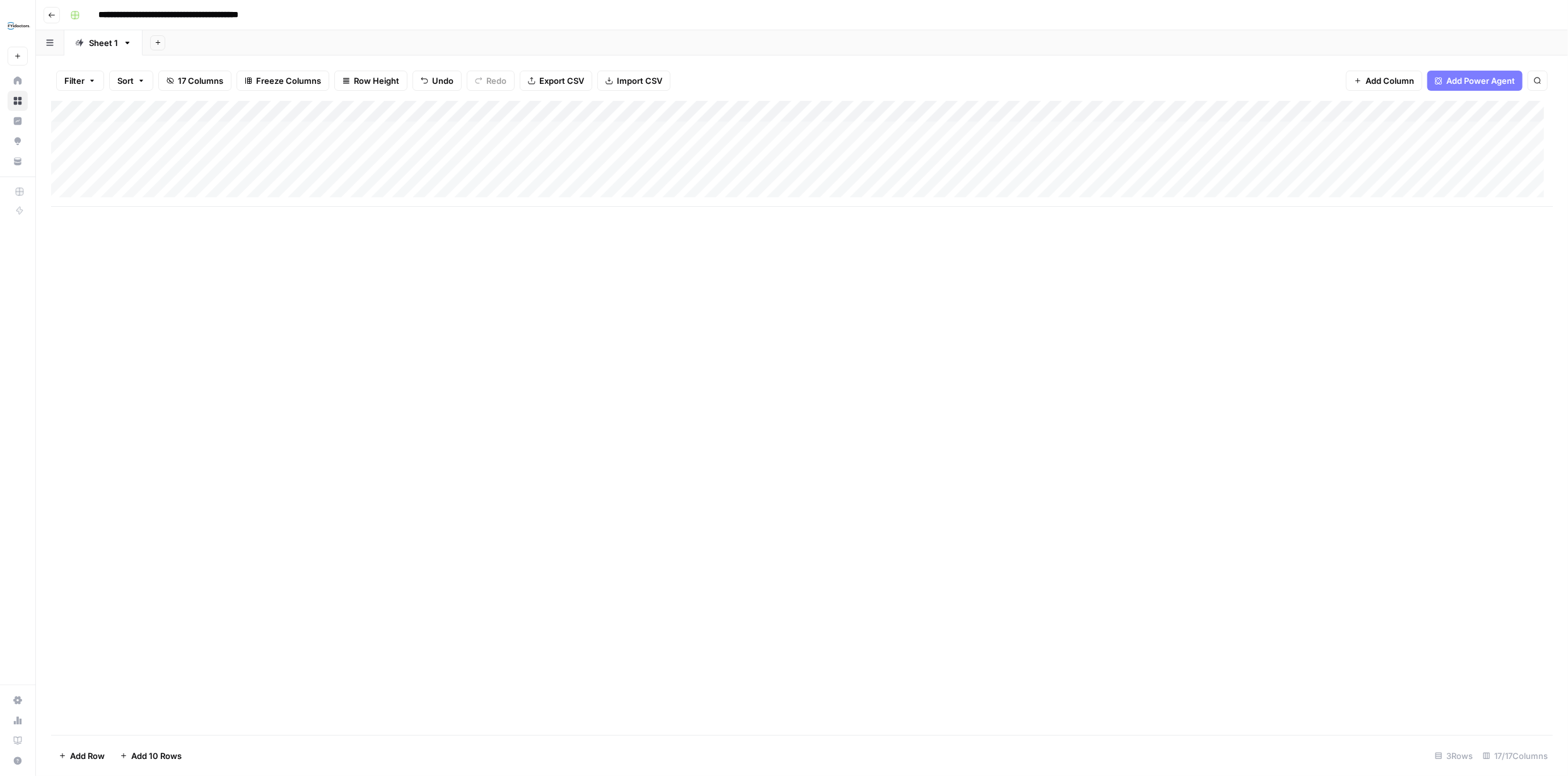
click at [159, 175] on div "Add Column" at bounding box center [802, 153] width 1502 height 106
type input "**********"
click at [331, 299] on div "Add Column" at bounding box center [802, 418] width 1502 height 635
click at [80, 175] on div "Add Column" at bounding box center [802, 153] width 1502 height 106
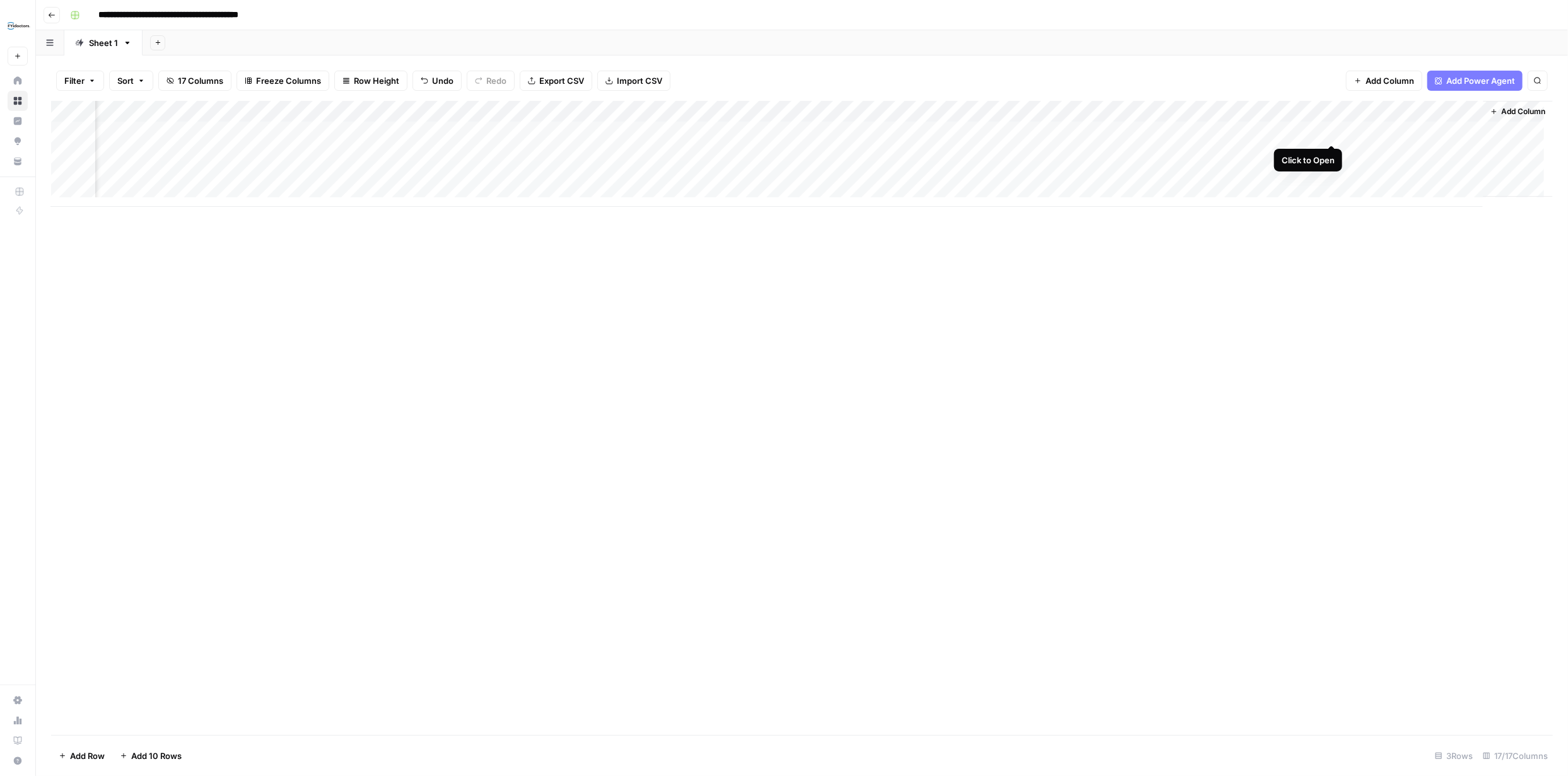
click at [1333, 130] on div "Add Column" at bounding box center [802, 153] width 1502 height 106
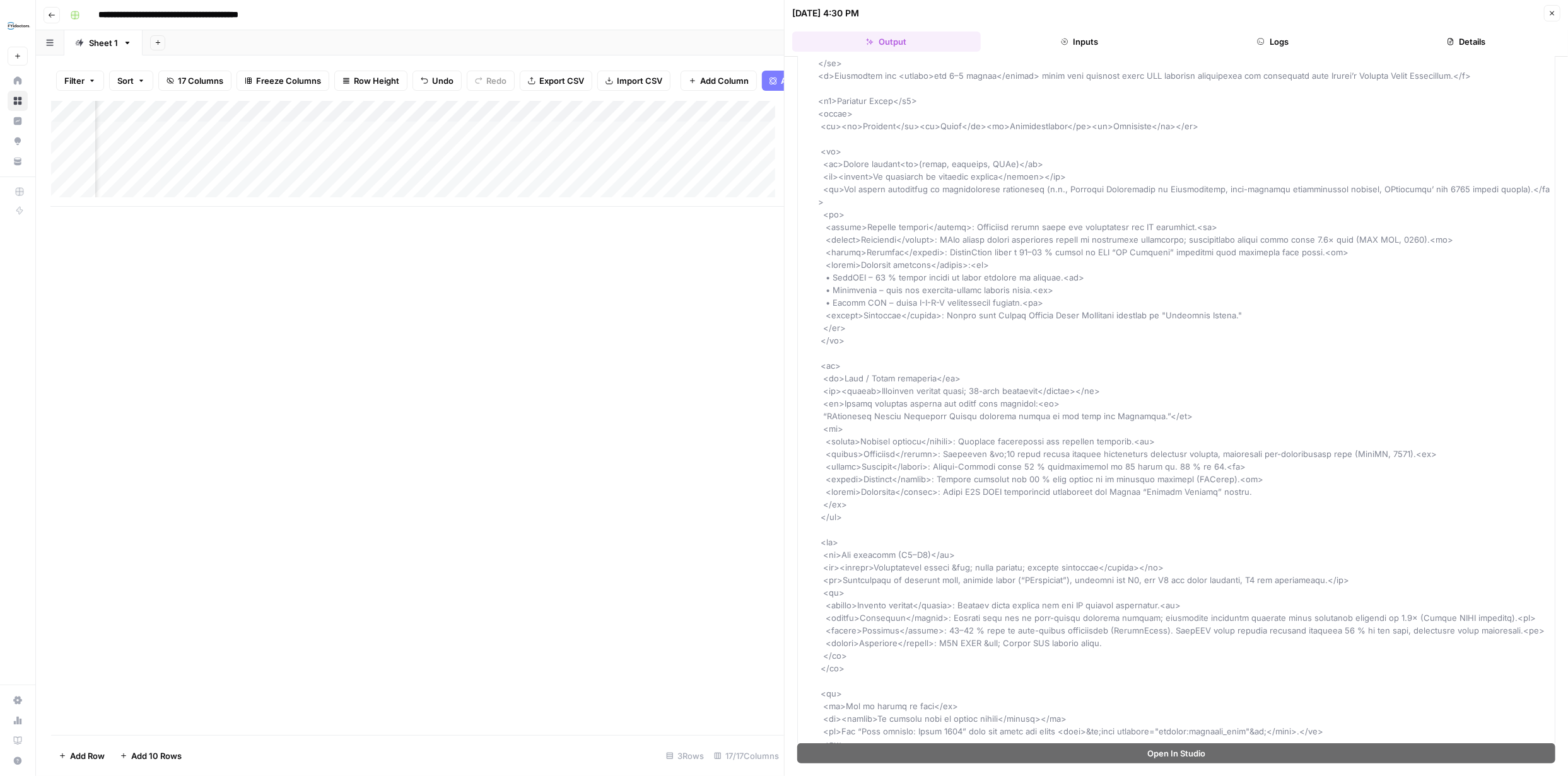
scroll to position [19, 0]
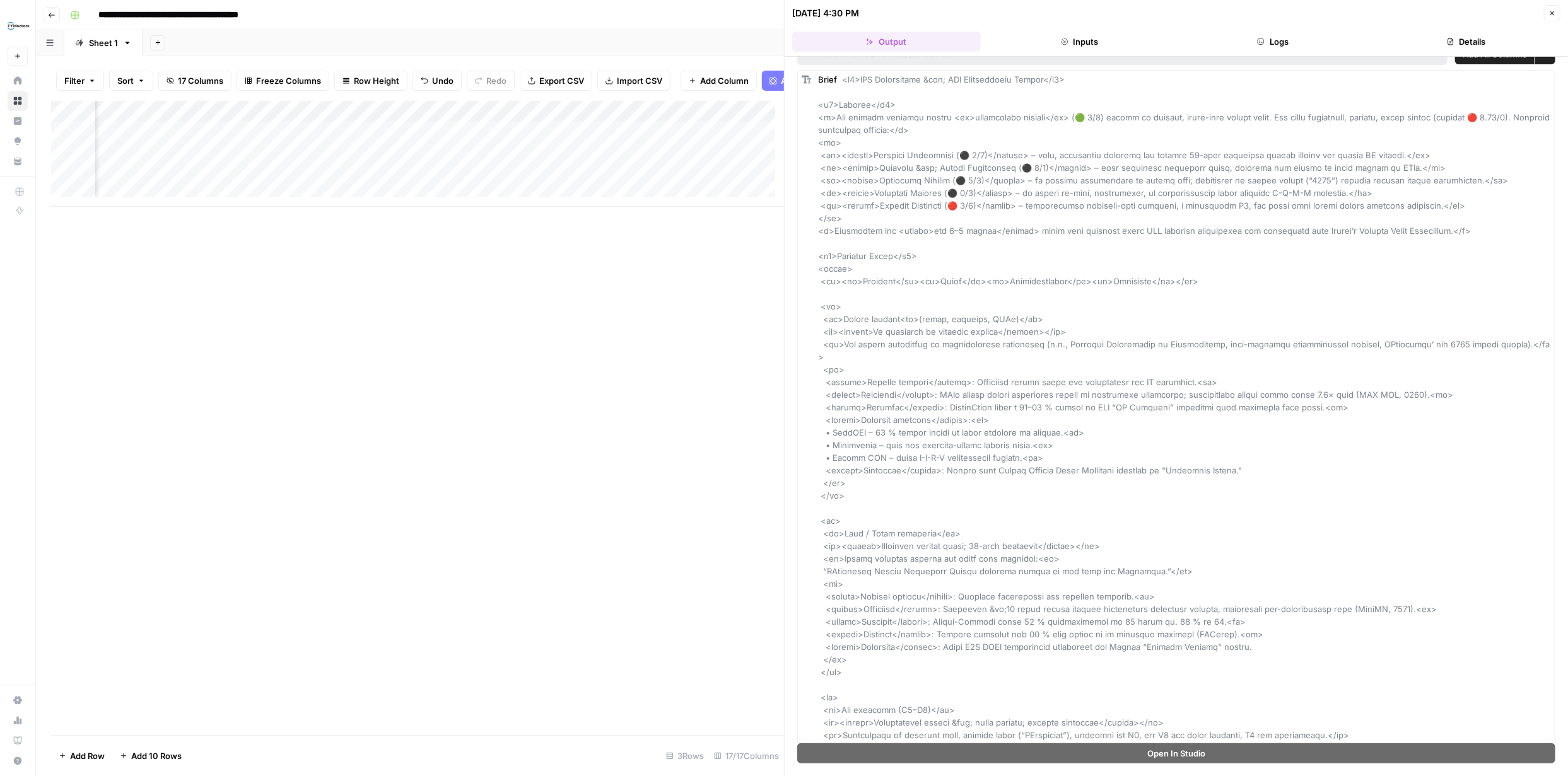
click at [1553, 11] on icon "button" at bounding box center [1552, 13] width 8 height 8
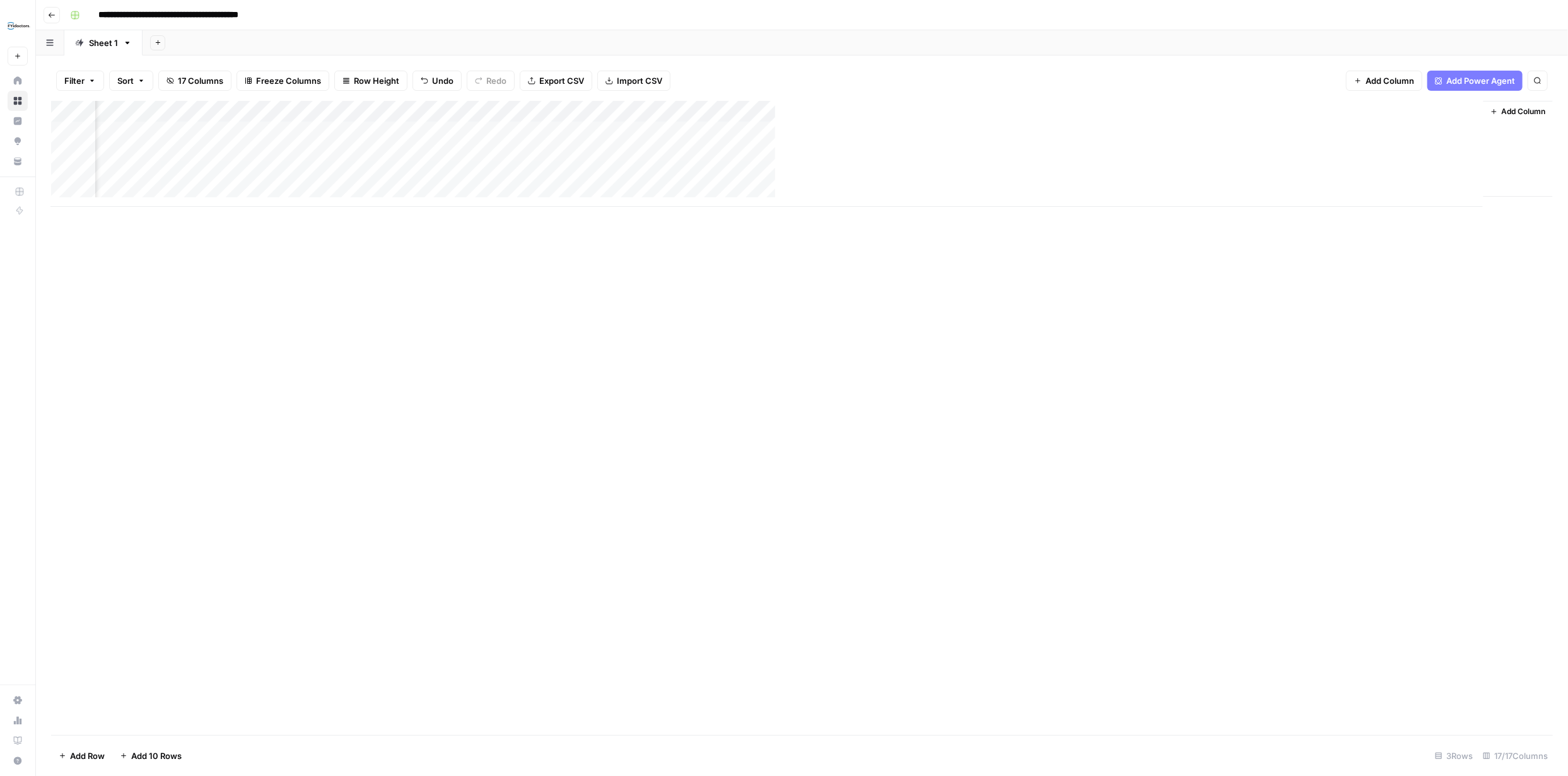
scroll to position [0, 943]
click at [1467, 132] on div "Add Column" at bounding box center [802, 153] width 1502 height 106
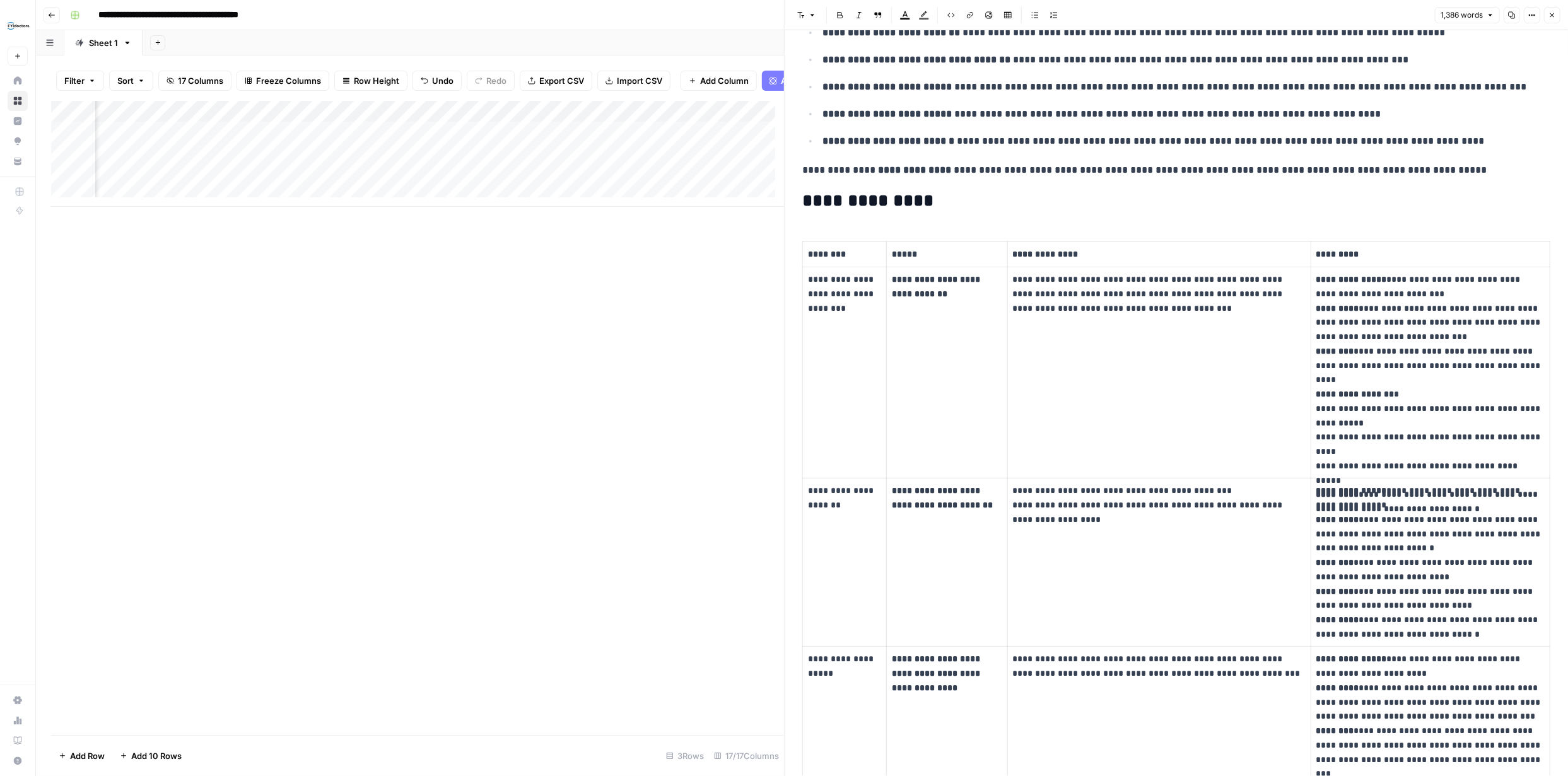
scroll to position [357, 0]
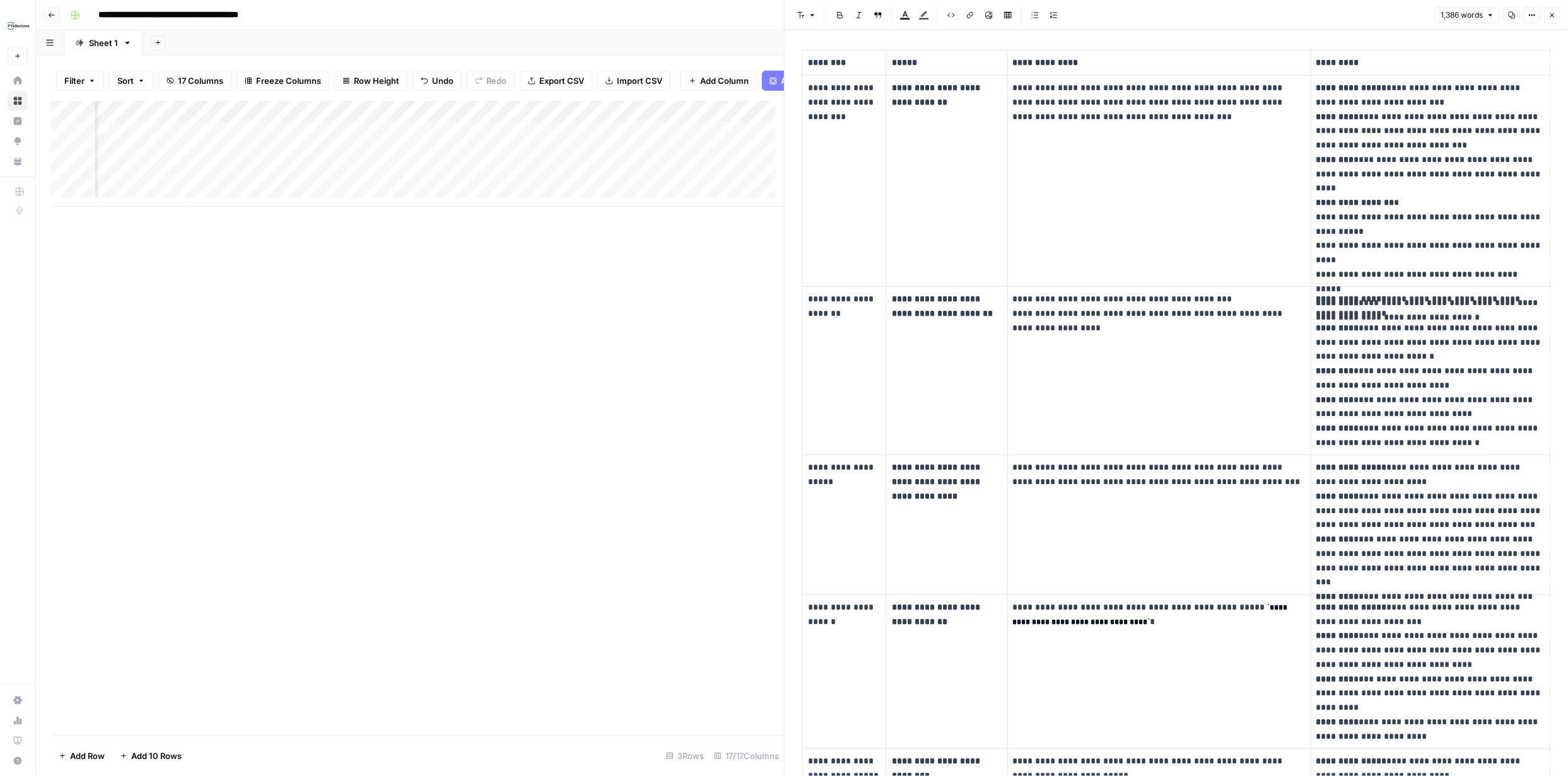
click at [1554, 14] on icon "button" at bounding box center [1552, 15] width 4 height 4
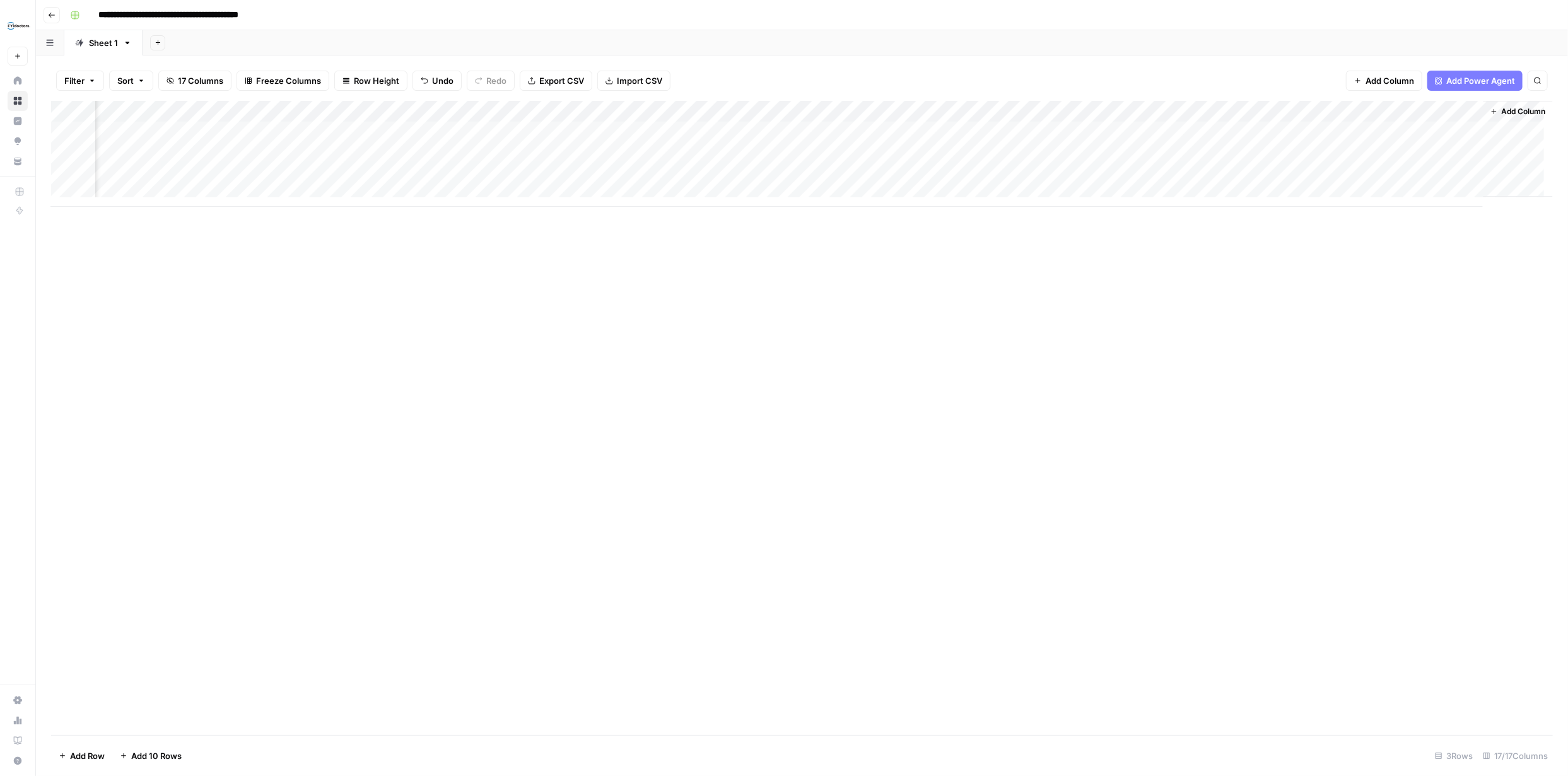
scroll to position [0, 948]
click at [1524, 108] on span "Add Column" at bounding box center [1524, 111] width 44 height 11
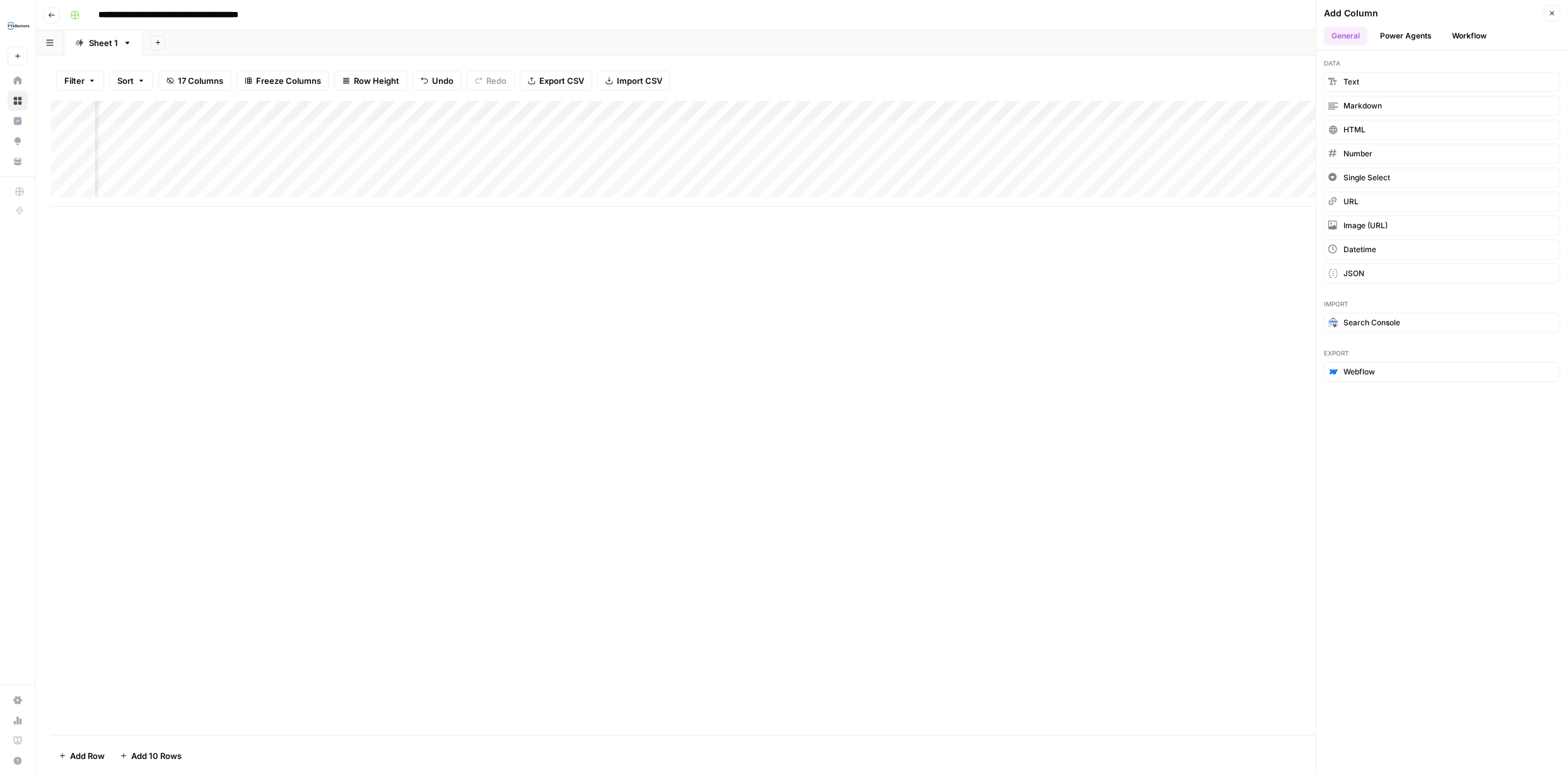
click at [1430, 30] on button "Power Agents" at bounding box center [1406, 36] width 67 height 19
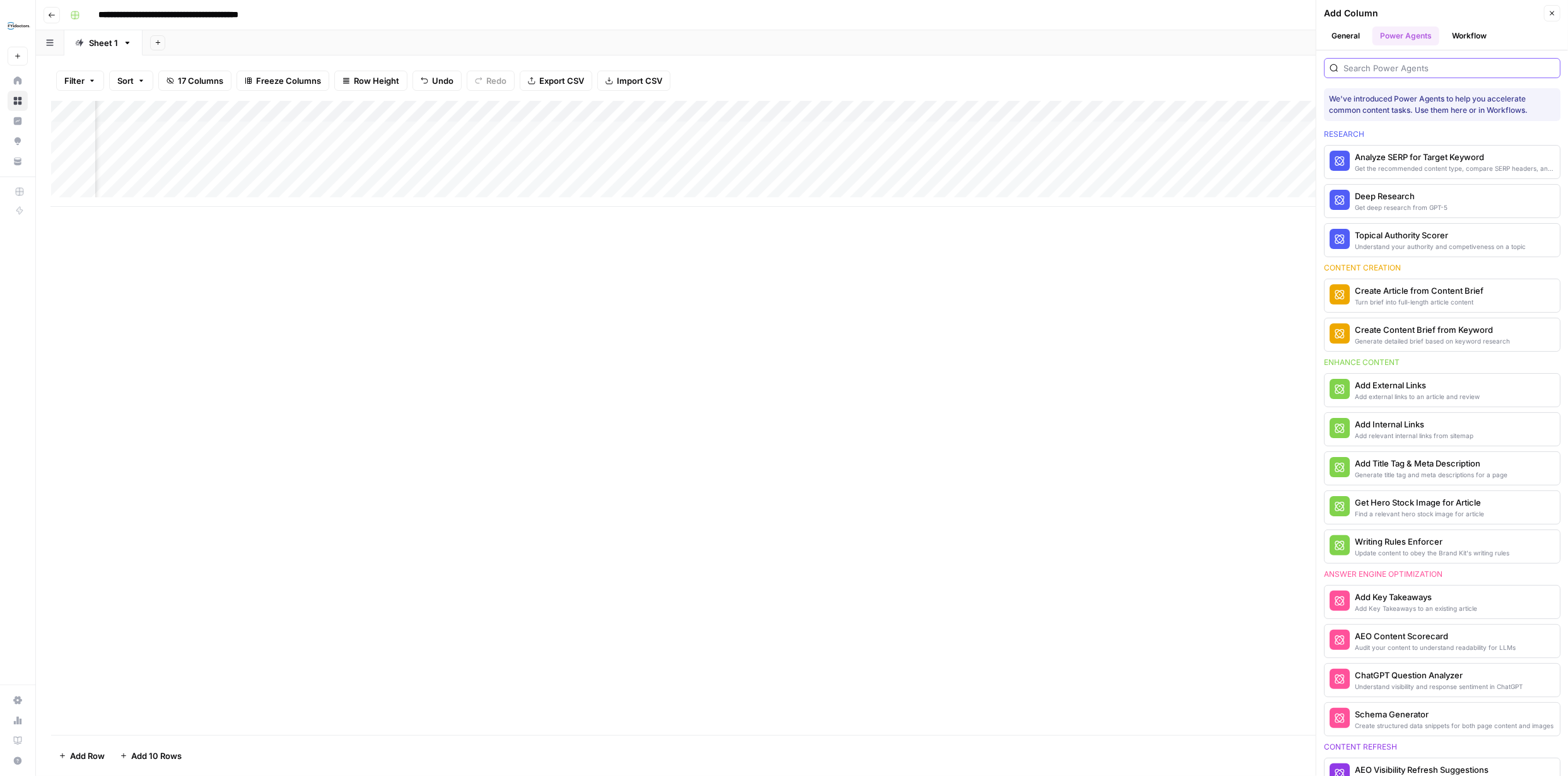
click at [1422, 69] on input "search" at bounding box center [1448, 68] width 211 height 13
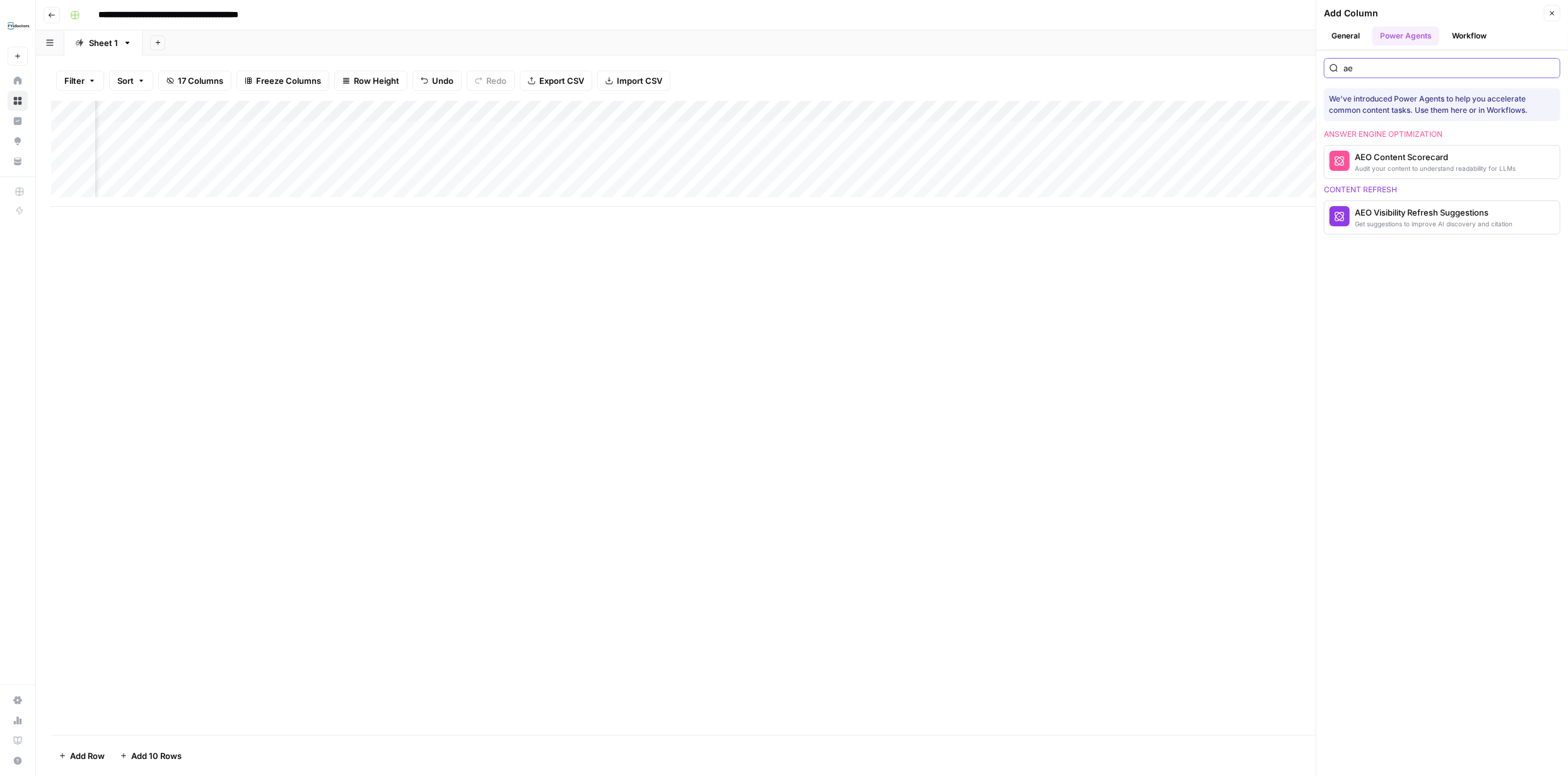
type input "aeo"
click at [1554, 14] on icon "button" at bounding box center [1552, 13] width 8 height 8
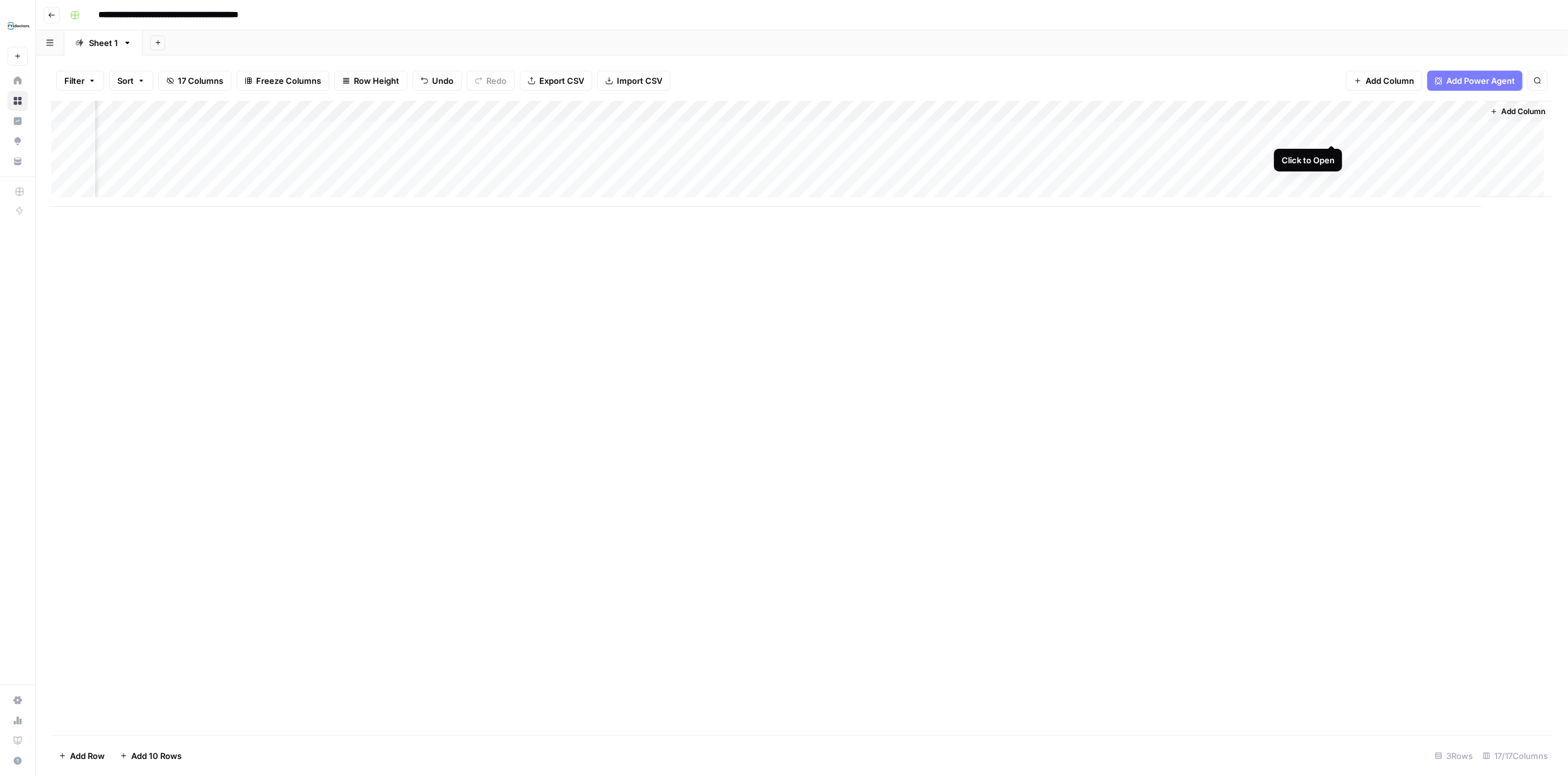
click at [1332, 132] on div "Add Column" at bounding box center [802, 153] width 1502 height 106
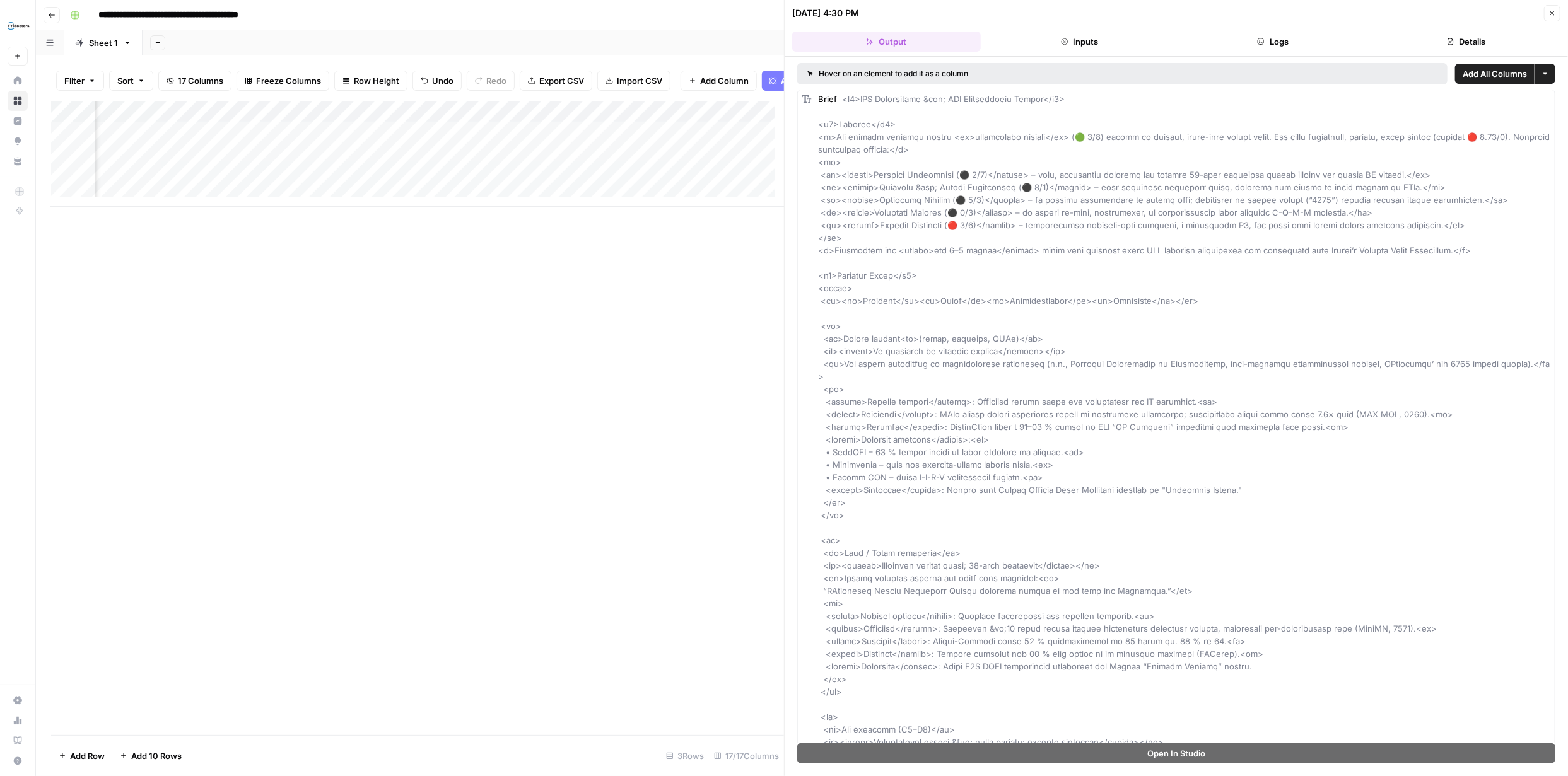
click at [1560, 18] on button "Close" at bounding box center [1552, 13] width 16 height 16
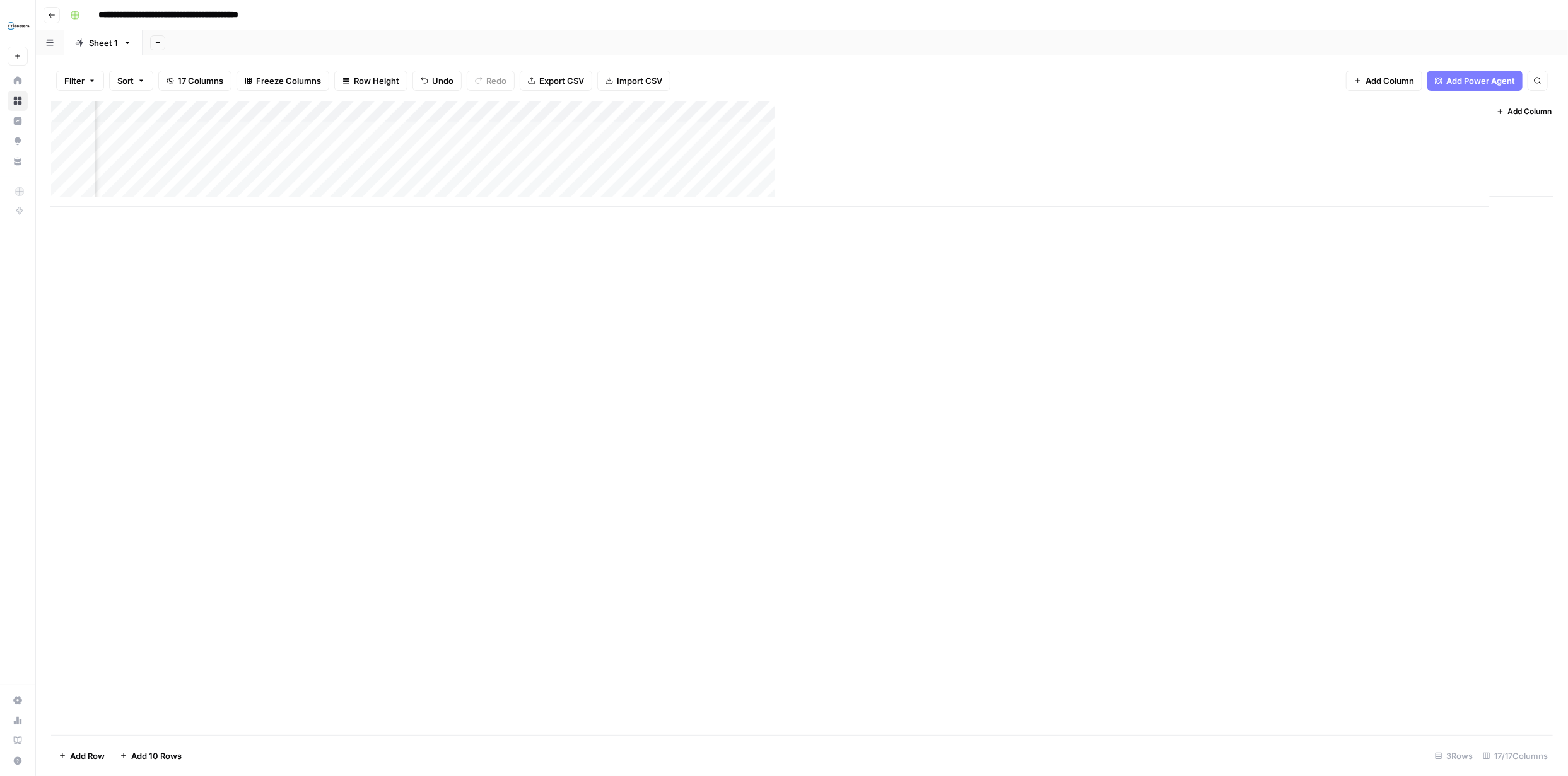
scroll to position [0, 943]
click at [1513, 112] on span "Add Column" at bounding box center [1524, 111] width 44 height 11
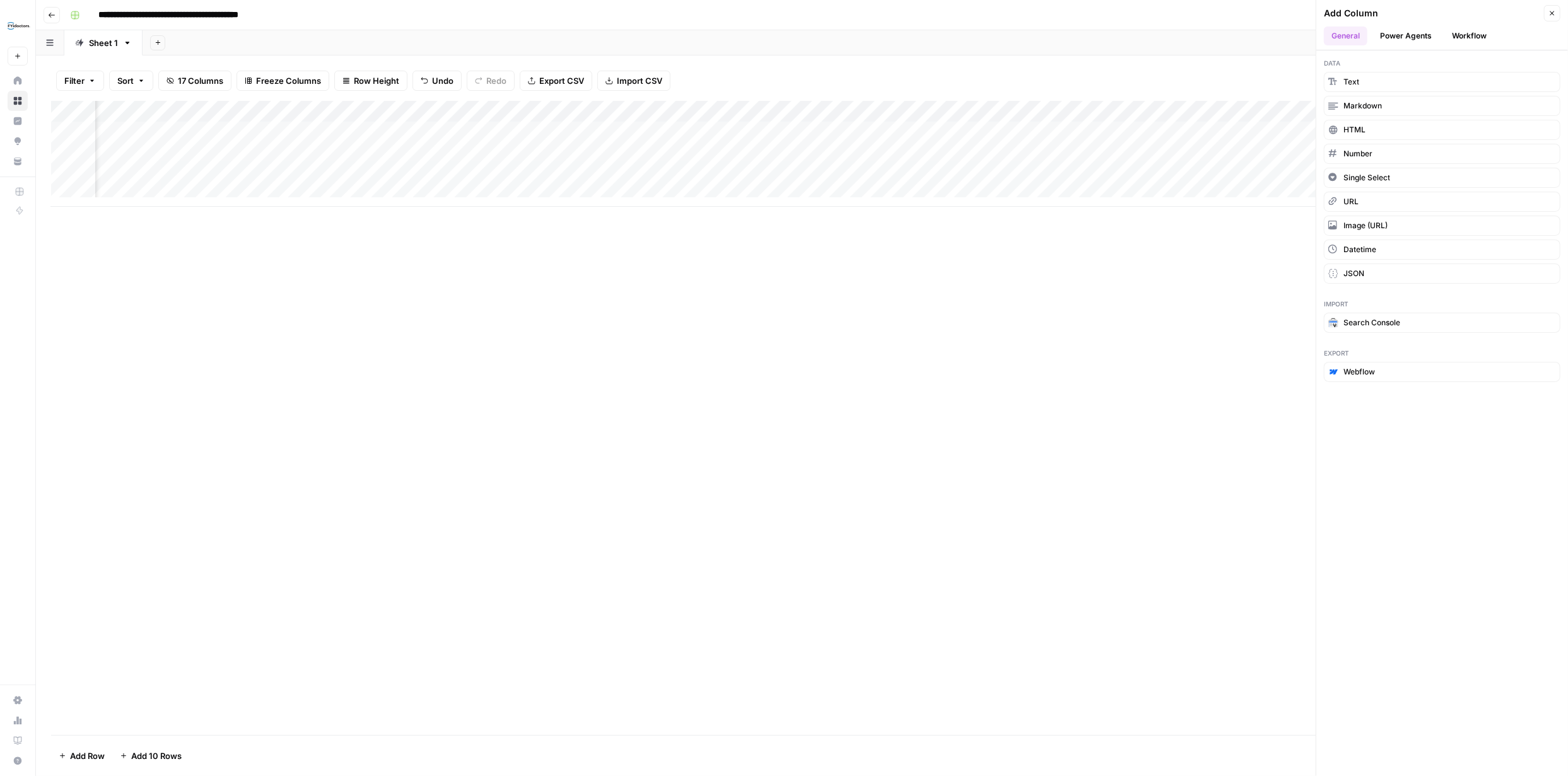
click at [1422, 37] on button "Power Agents" at bounding box center [1406, 36] width 67 height 19
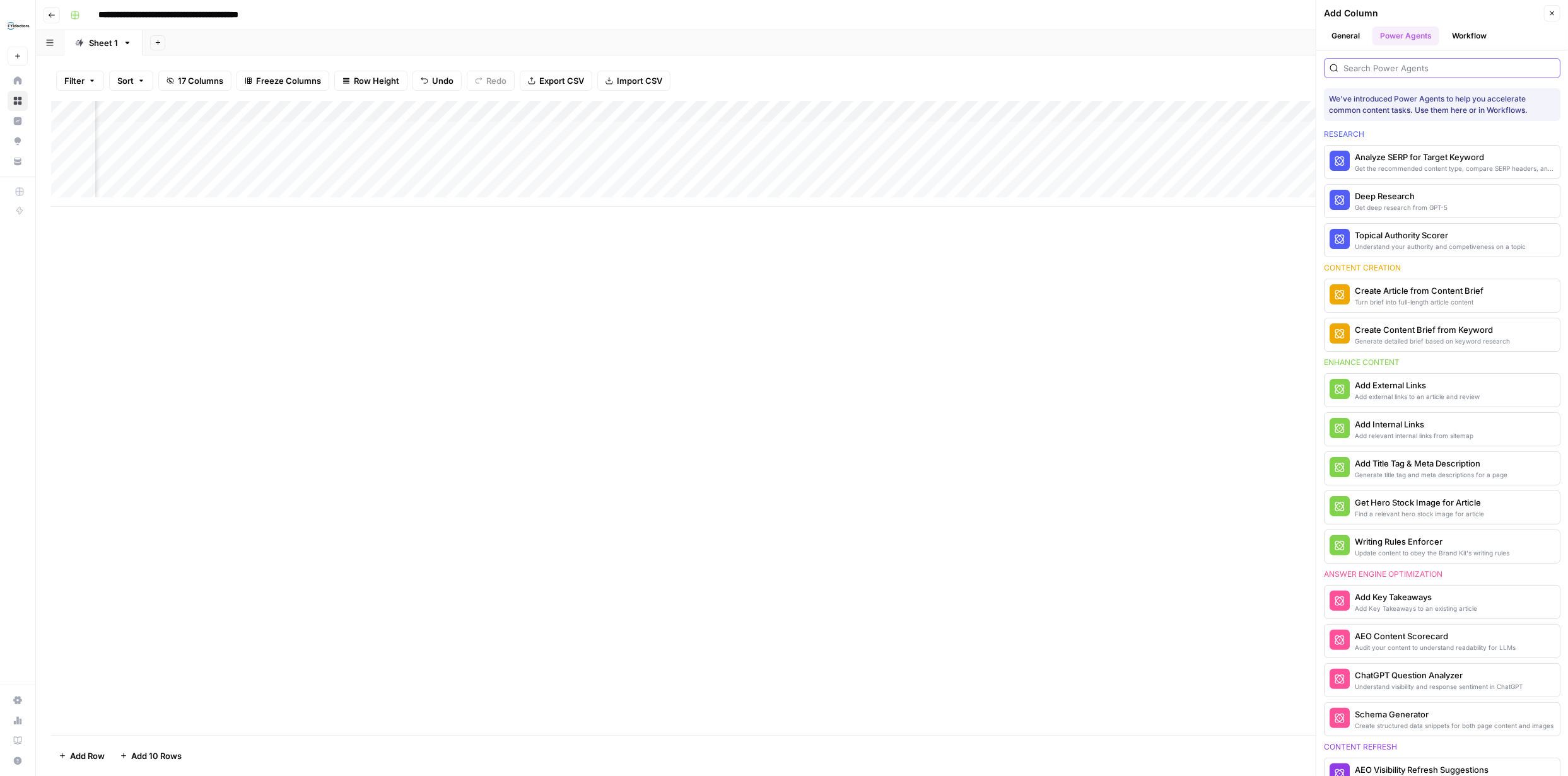
click at [1457, 68] on input "search" at bounding box center [1448, 68] width 211 height 13
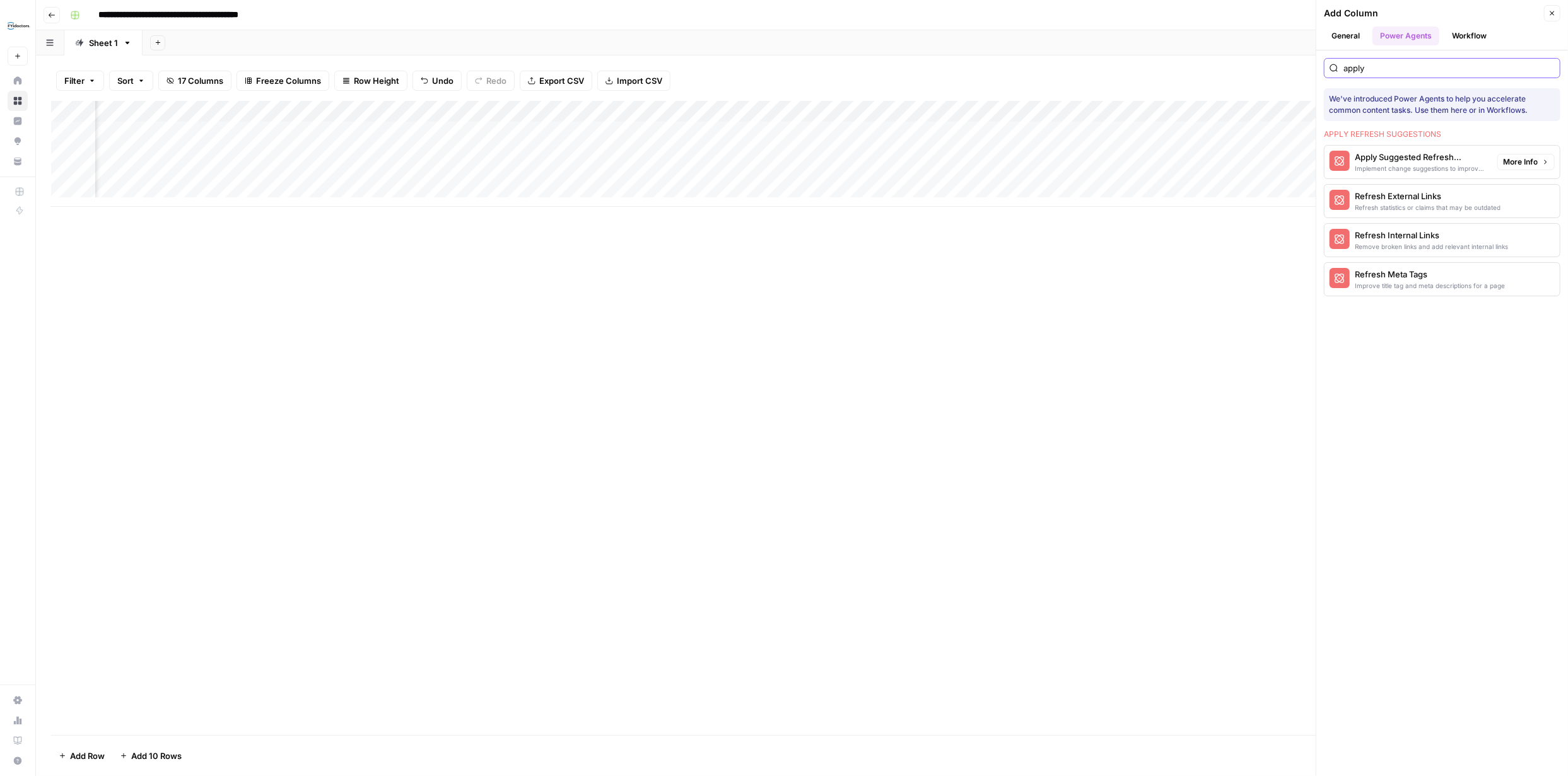
type input "apply"
click at [1425, 158] on div "Apply Suggested Refresh Changes" at bounding box center [1421, 157] width 132 height 13
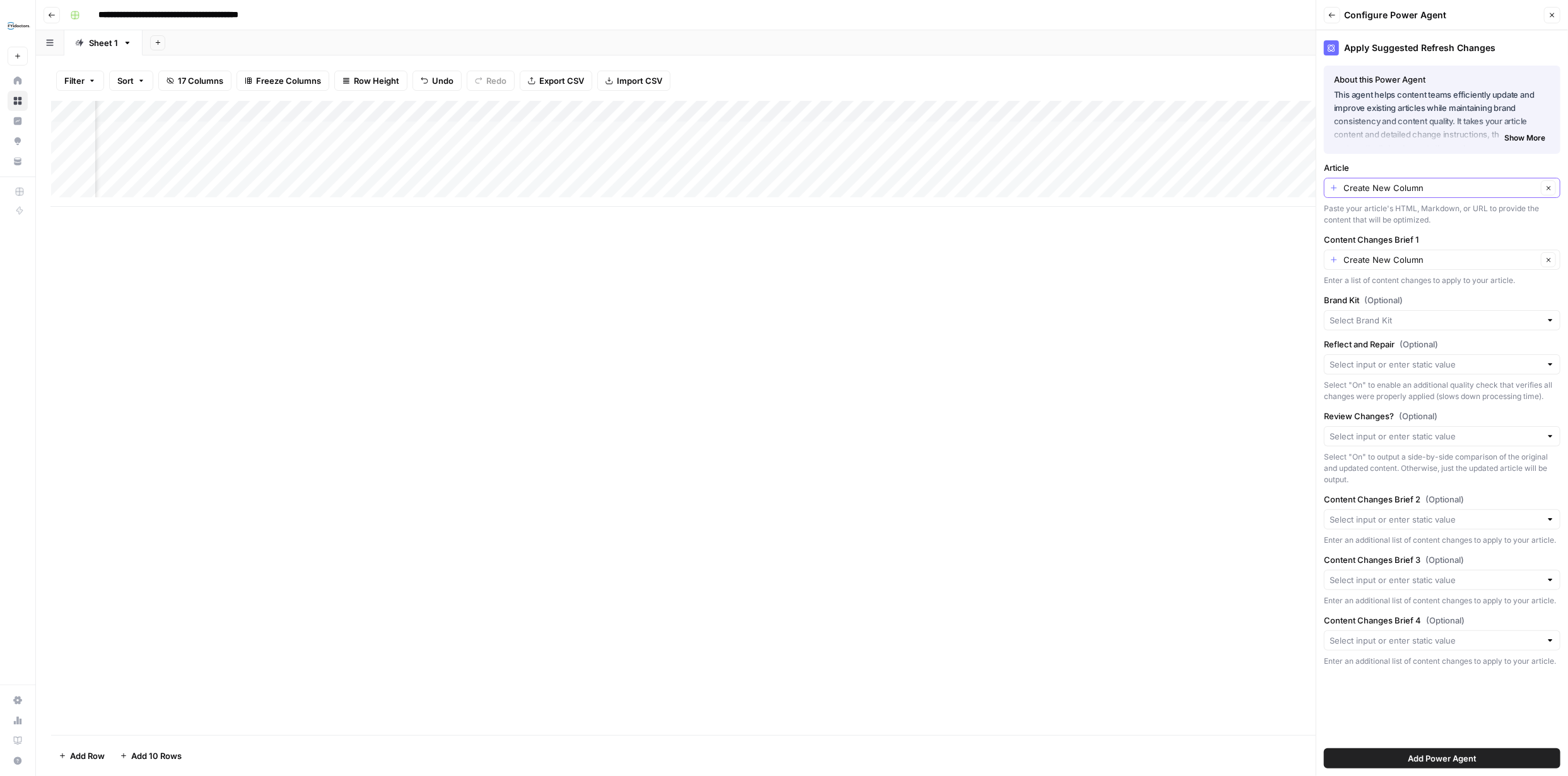
click at [1510, 189] on input "Create New Column" at bounding box center [1440, 187] width 193 height 13
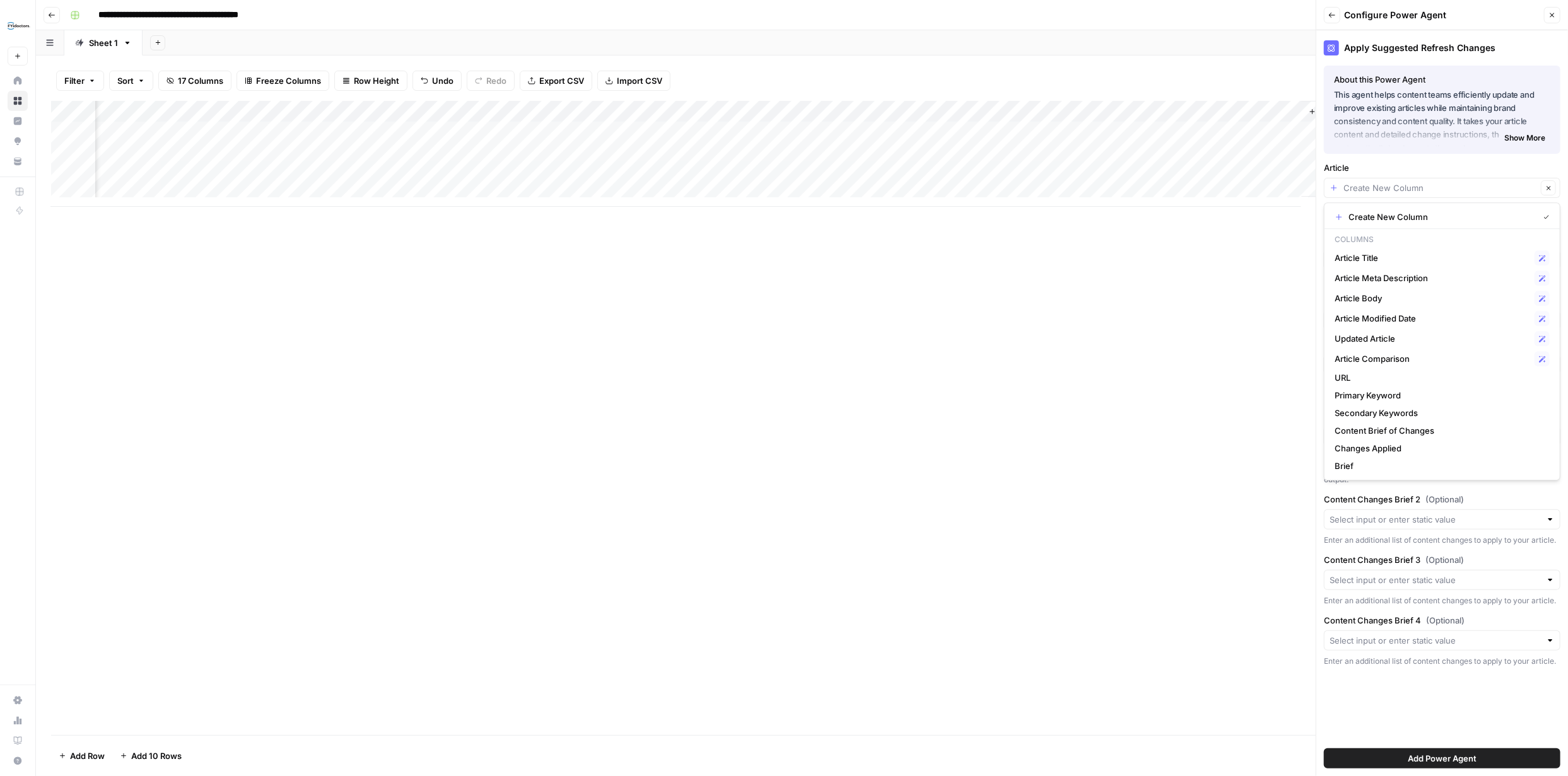
scroll to position [0, 1132]
type input "Create New Column"
click at [1257, 321] on div "Add Column" at bounding box center [802, 418] width 1502 height 635
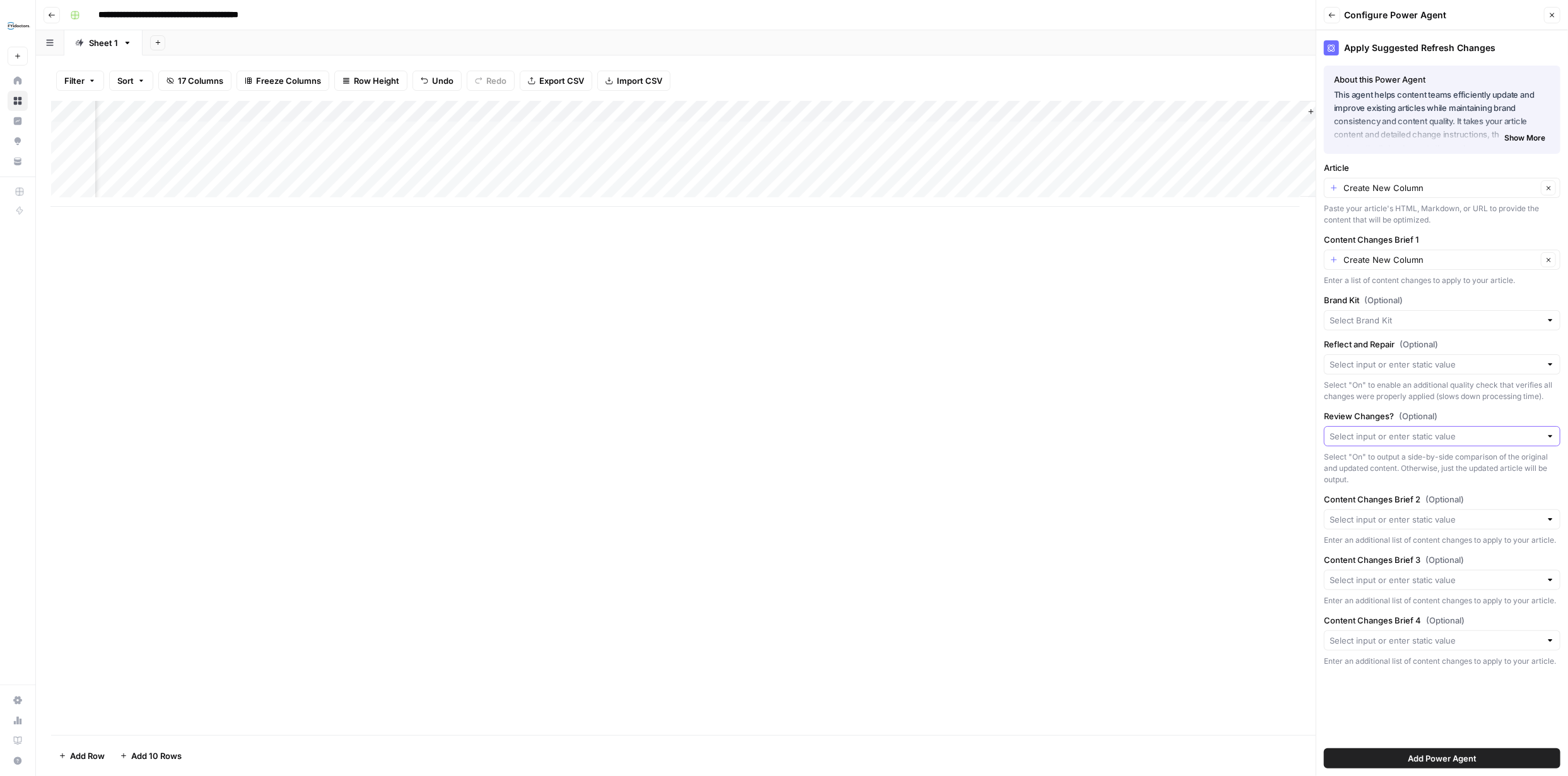
click at [1509, 430] on input "Review Changes? (Optional)" at bounding box center [1435, 436] width 211 height 13
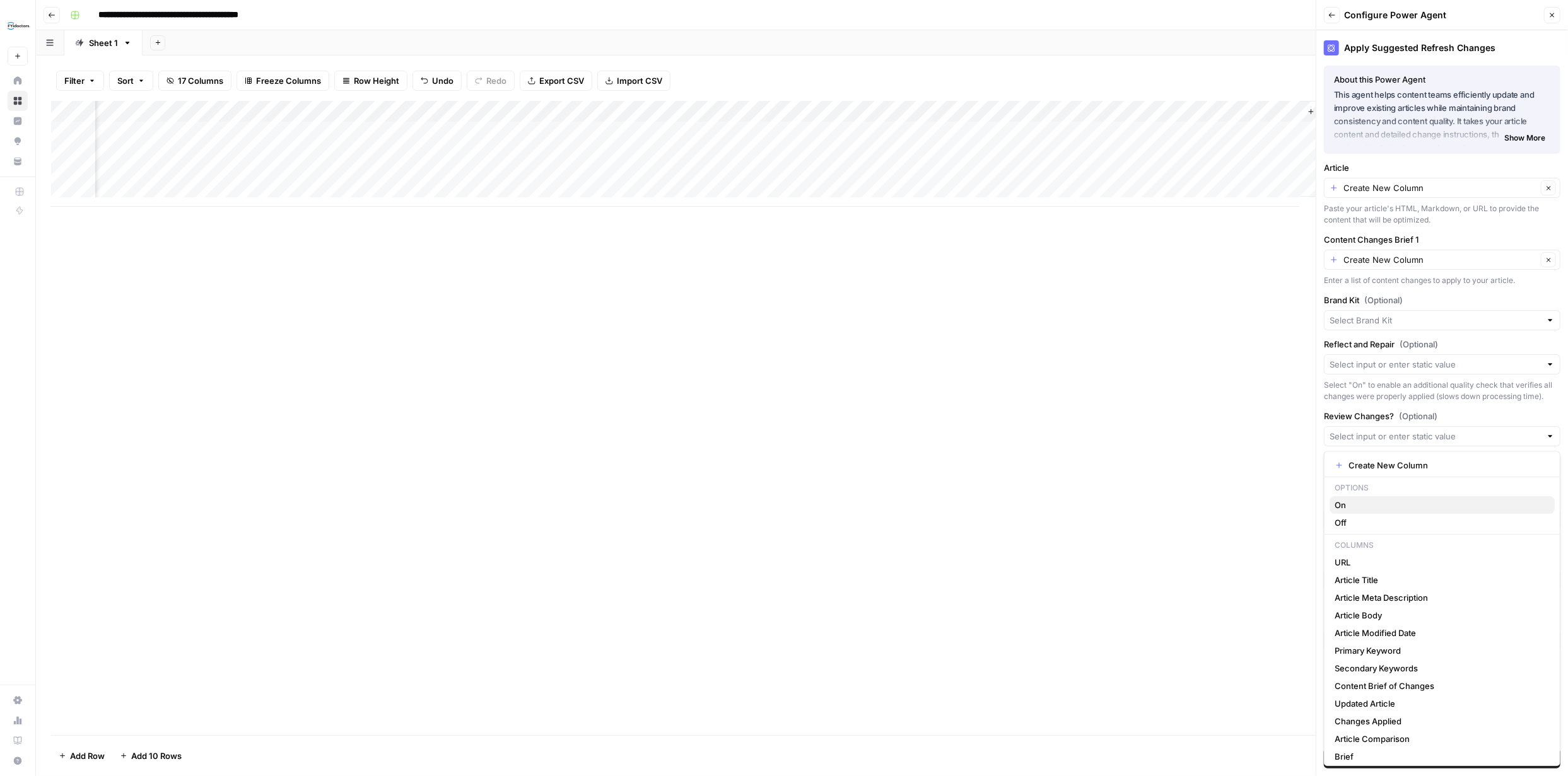
click at [1449, 506] on span "On" at bounding box center [1440, 505] width 210 height 13
type input "On"
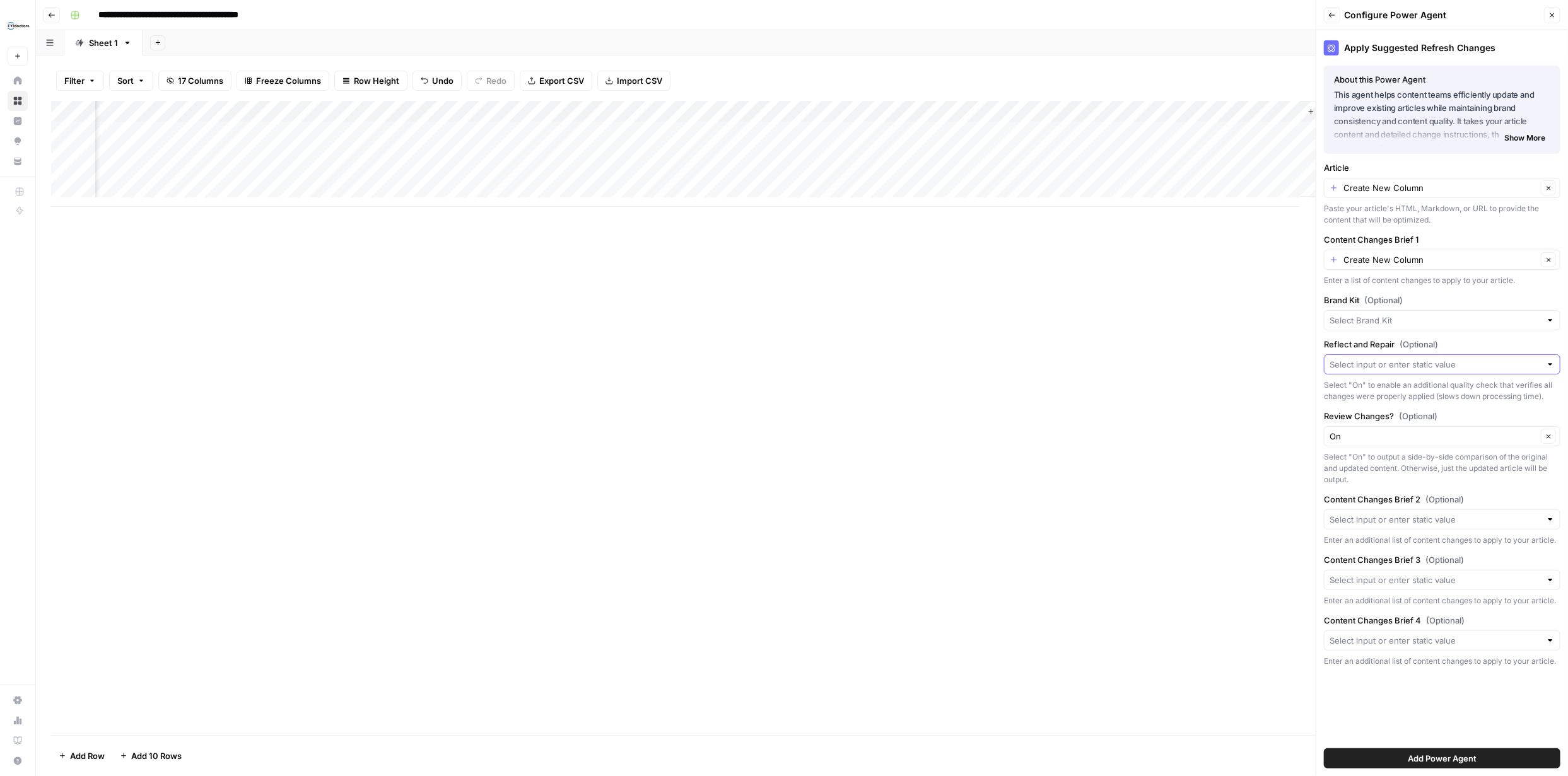
click at [1479, 367] on input "Reflect and Repair (Optional)" at bounding box center [1435, 364] width 211 height 13
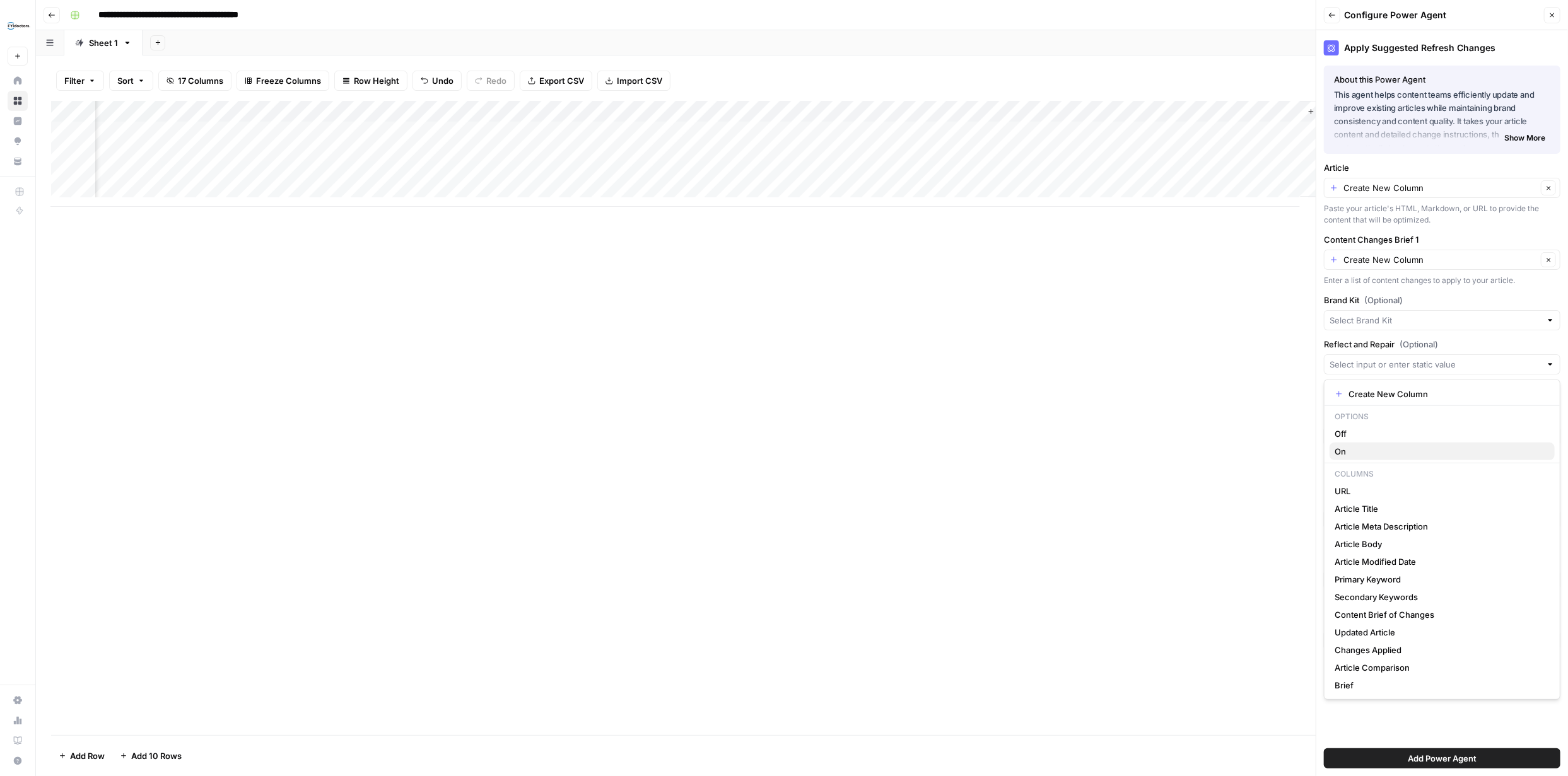
click at [1399, 449] on span "On" at bounding box center [1440, 451] width 210 height 13
type input "On"
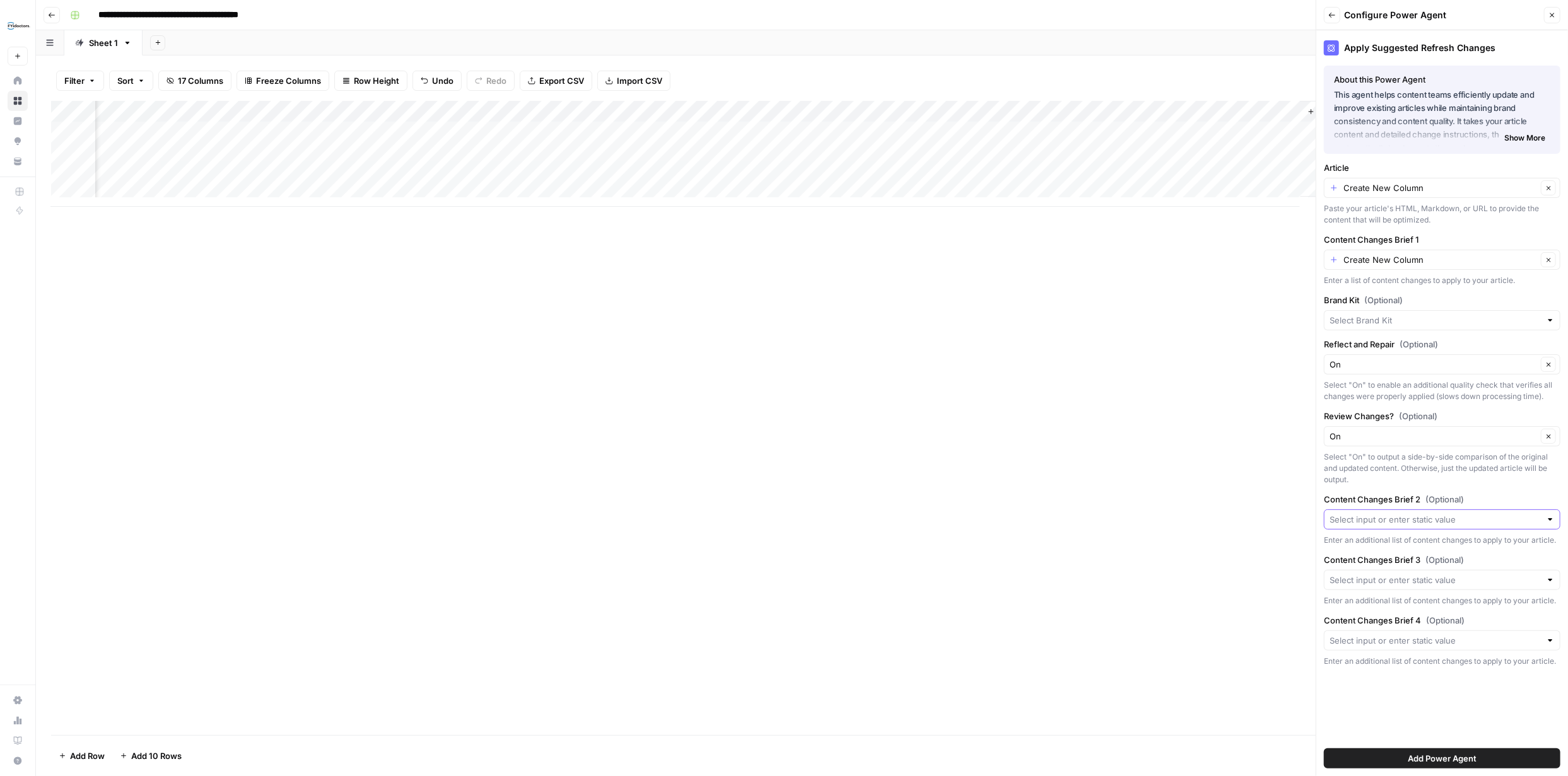
click at [1434, 517] on input "Content Changes Brief 2 (Optional)" at bounding box center [1435, 519] width 211 height 13
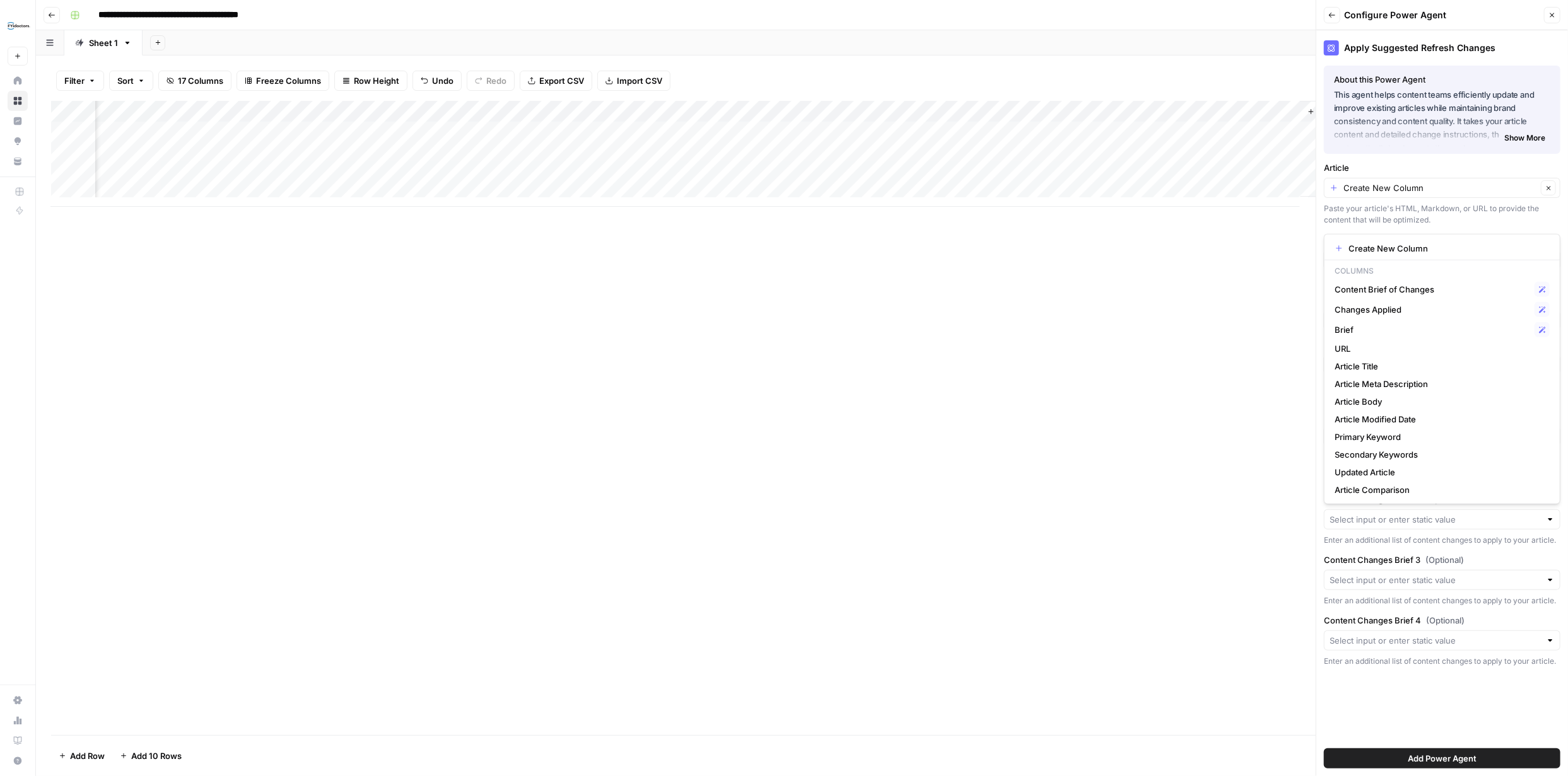
click at [1558, 14] on button "Close" at bounding box center [1552, 14] width 16 height 16
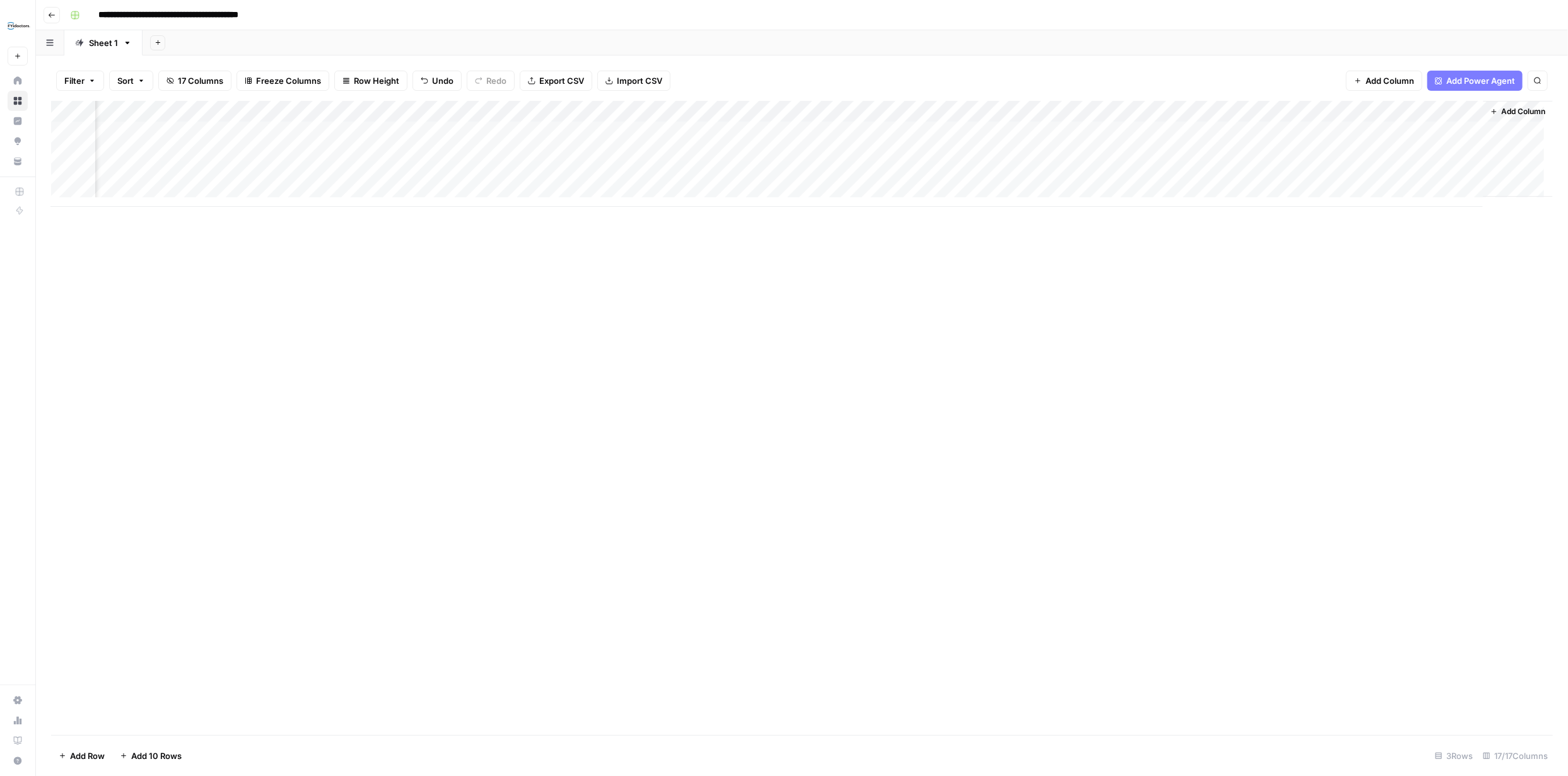
scroll to position [0, 948]
click at [1506, 110] on span "Add Column" at bounding box center [1524, 111] width 44 height 11
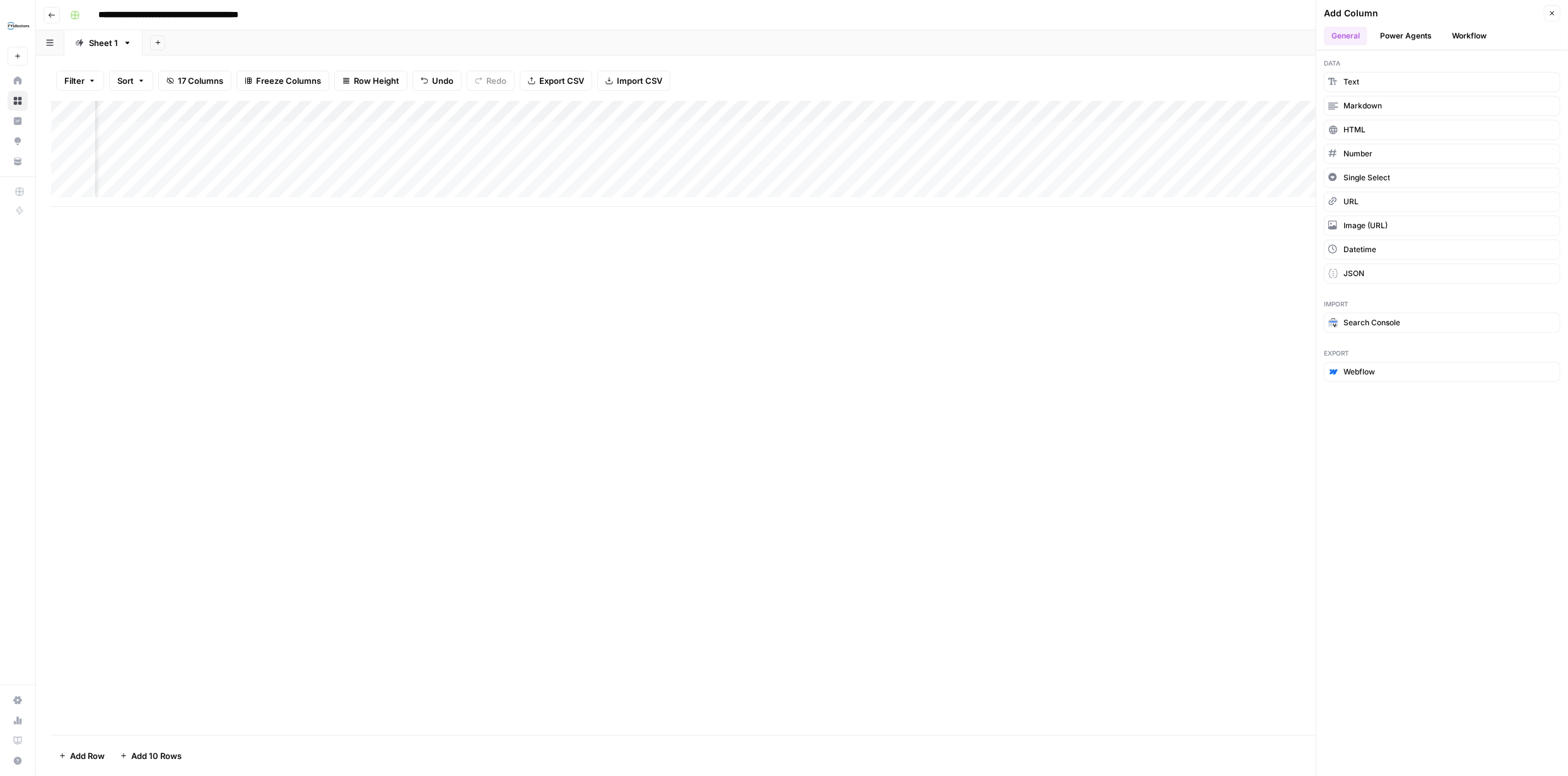
click at [1419, 31] on button "Power Agents" at bounding box center [1406, 36] width 67 height 19
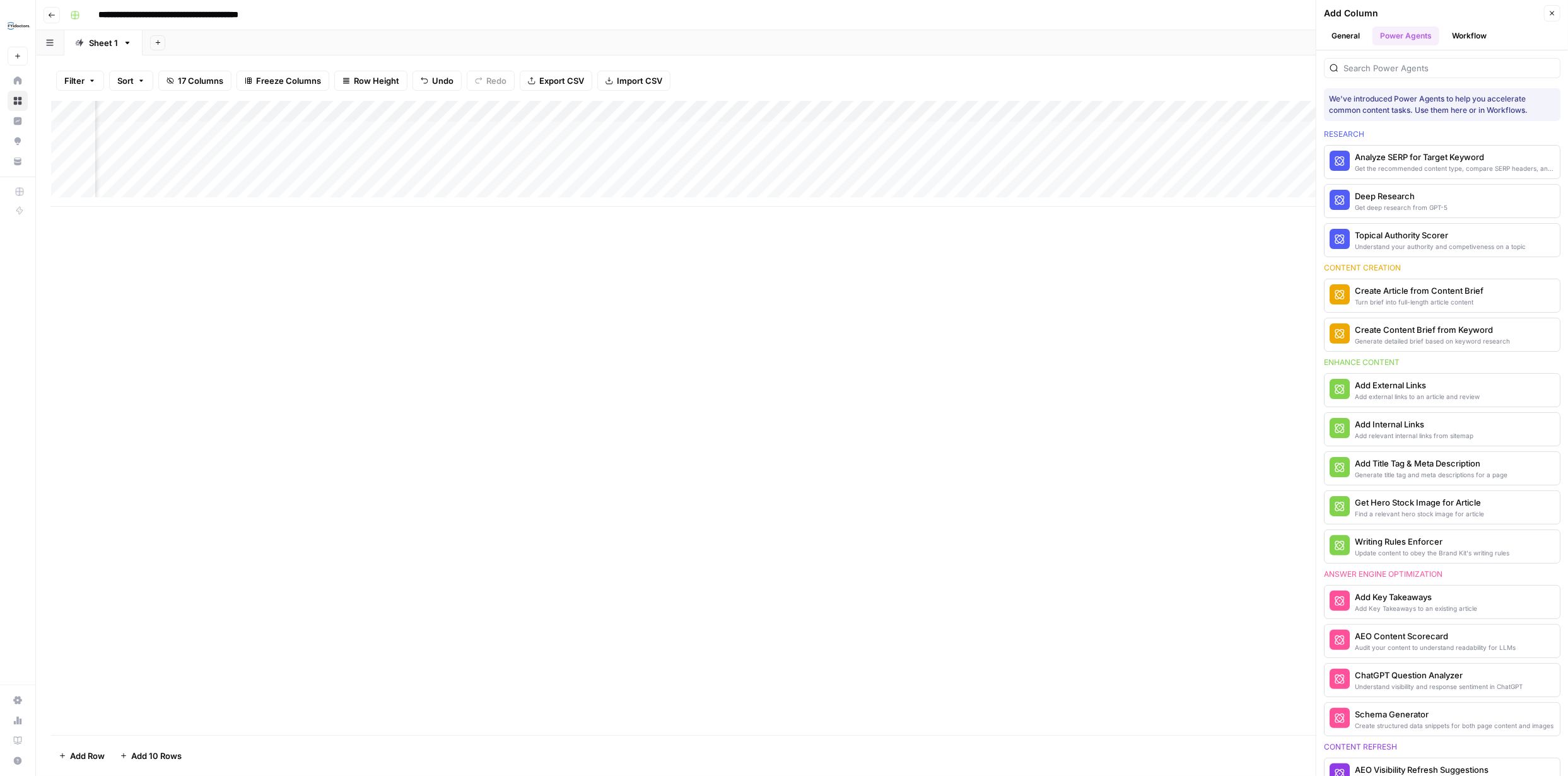
click at [1426, 59] on div at bounding box center [1442, 68] width 236 height 20
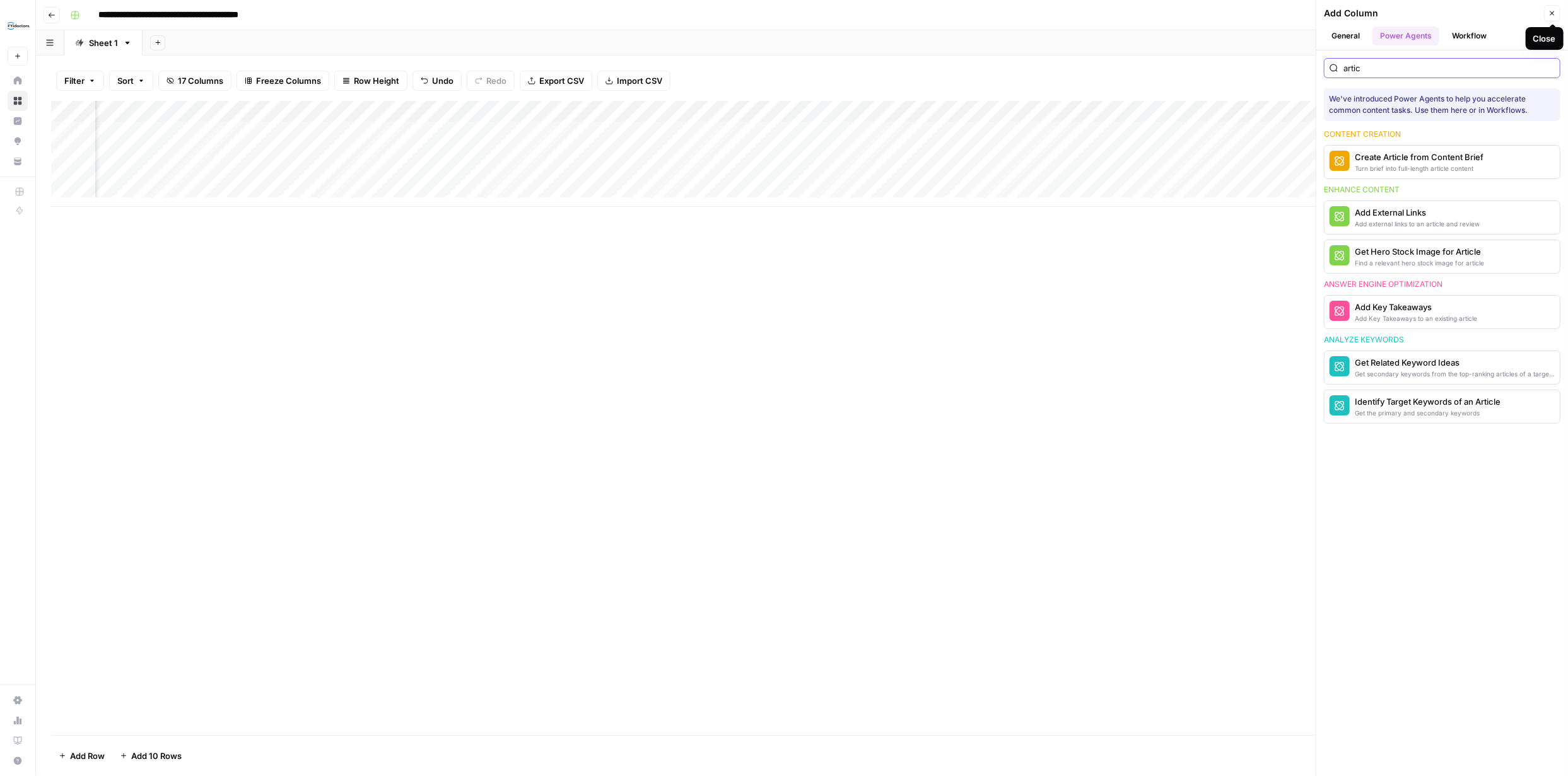
type input "artic"
click at [1553, 10] on icon "button" at bounding box center [1552, 13] width 8 height 8
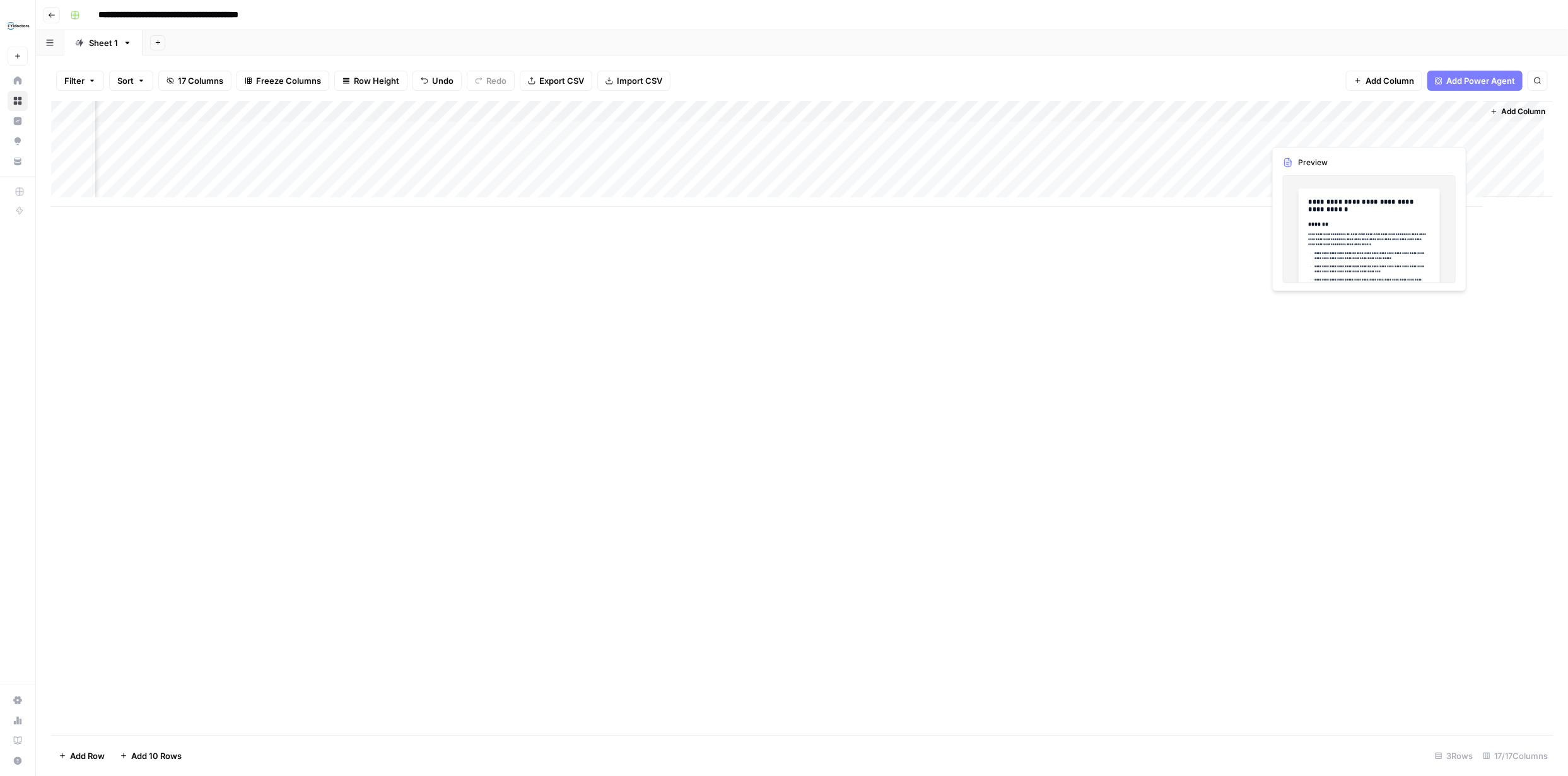
click at [1414, 134] on div "Add Column" at bounding box center [802, 153] width 1502 height 106
click at [1460, 132] on div "Add Column" at bounding box center [802, 153] width 1502 height 106
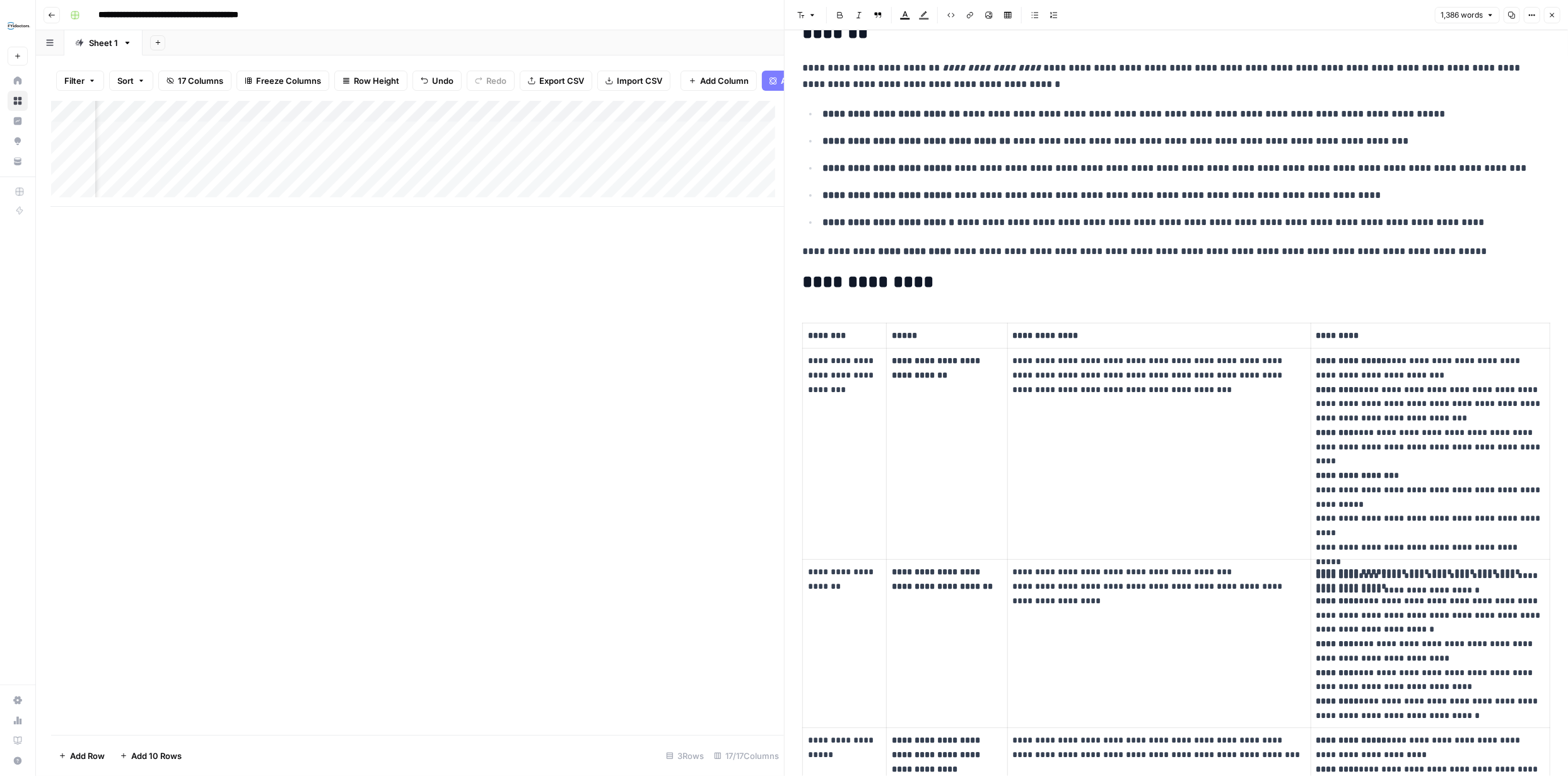
scroll to position [63, 0]
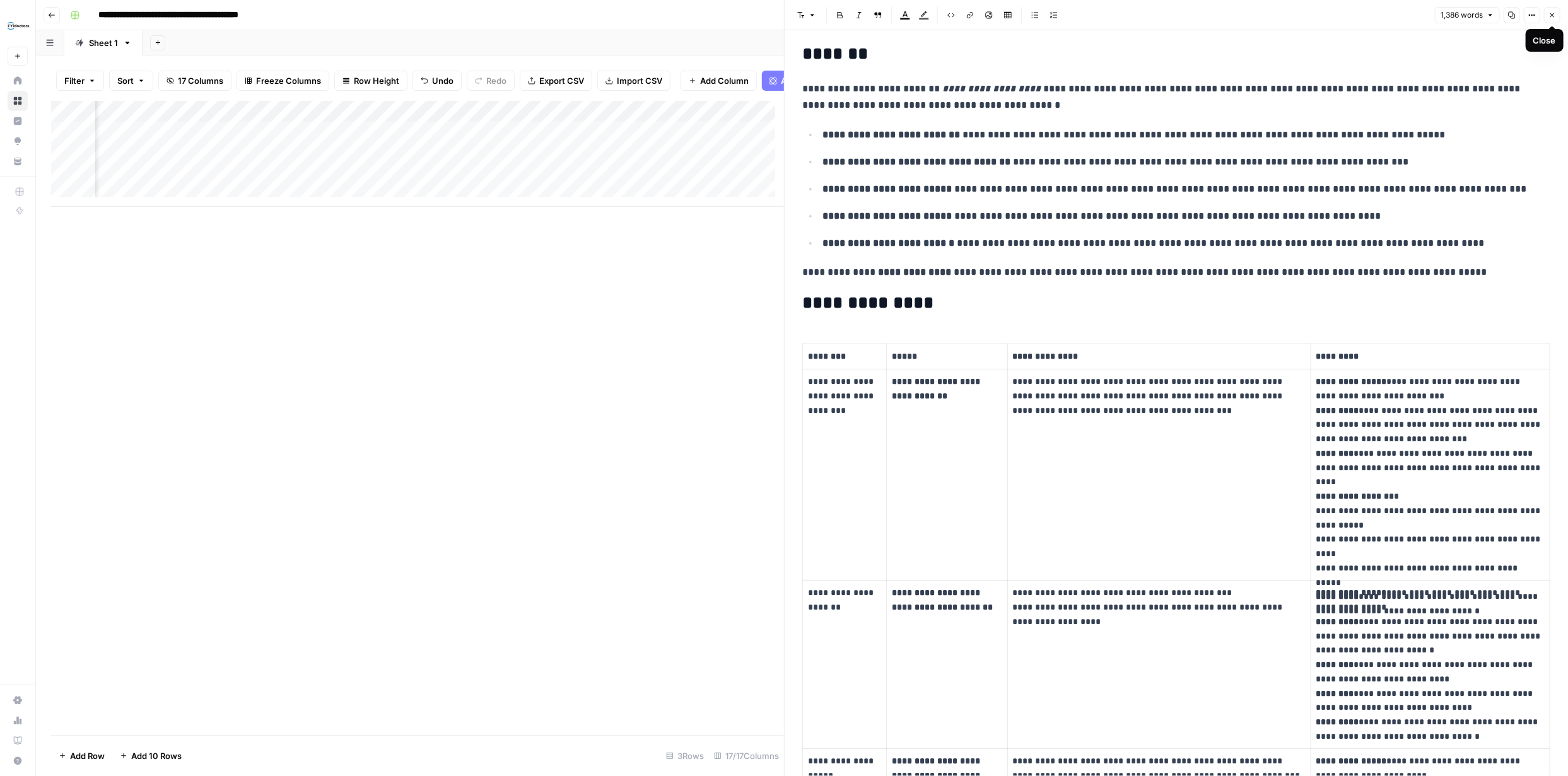
click at [1553, 14] on icon "button" at bounding box center [1552, 15] width 4 height 4
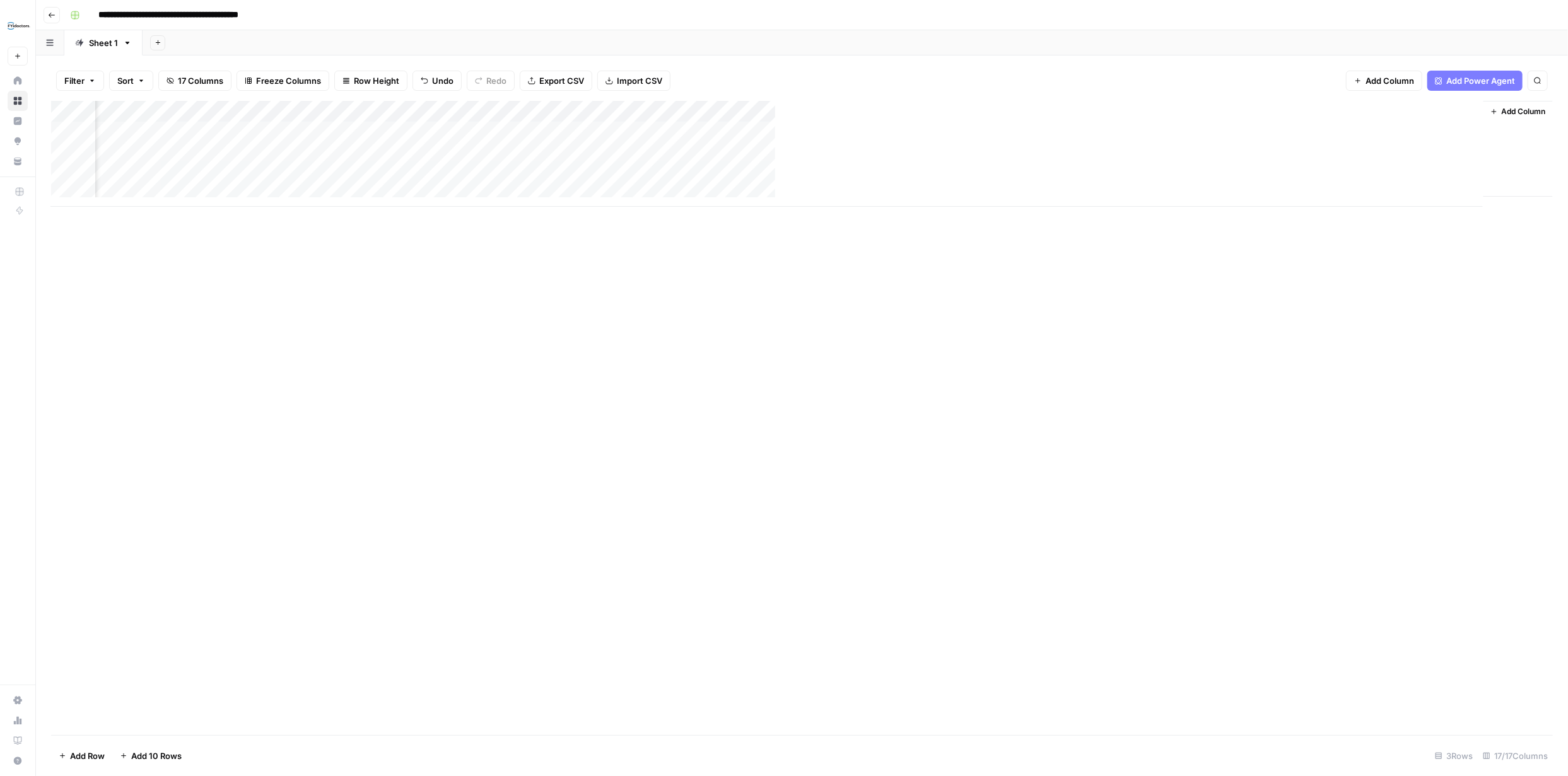
scroll to position [0, 943]
click at [1141, 130] on div "Add Column" at bounding box center [802, 153] width 1502 height 106
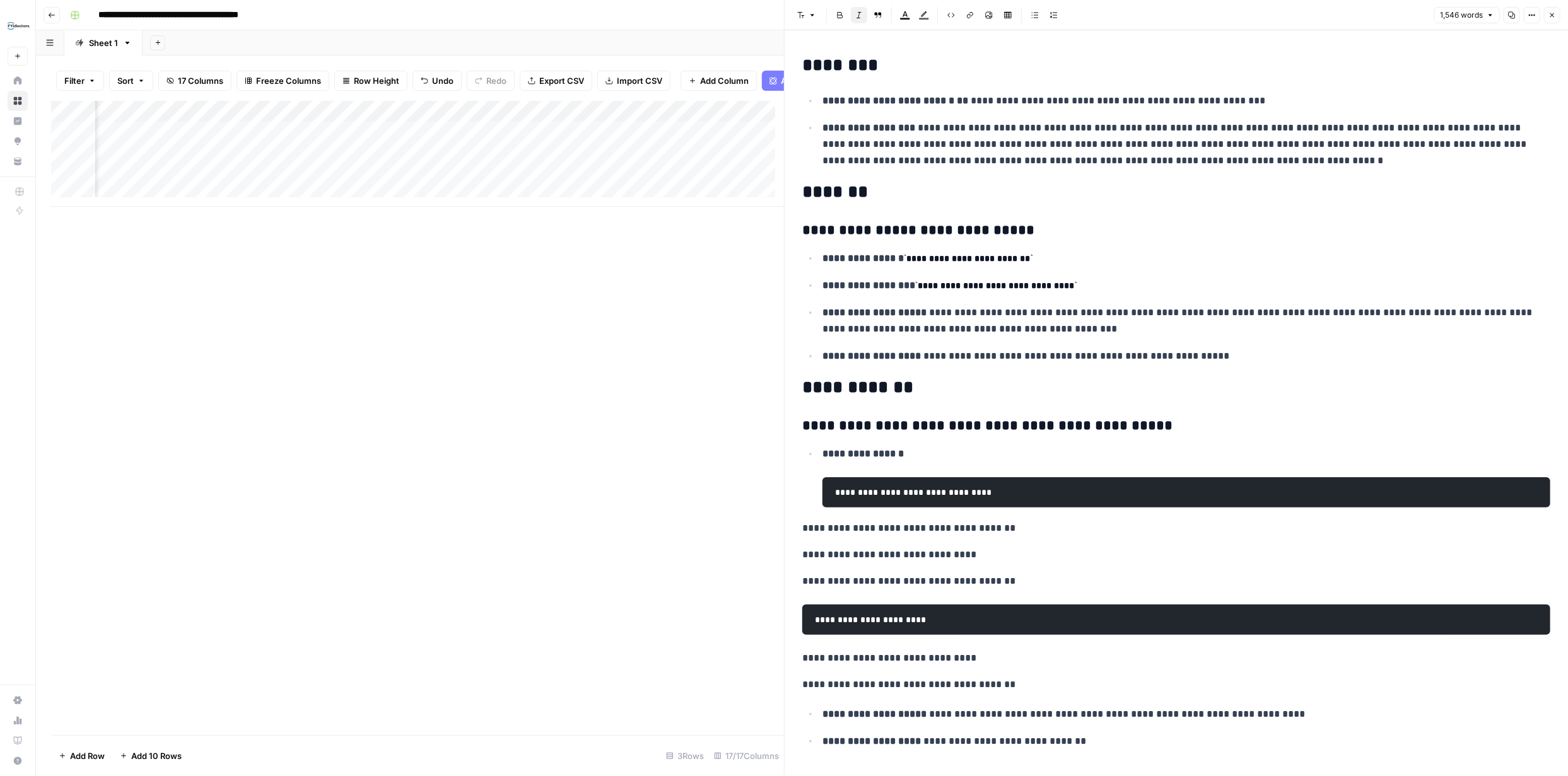
click at [1550, 15] on icon "button" at bounding box center [1552, 14] width 8 height 8
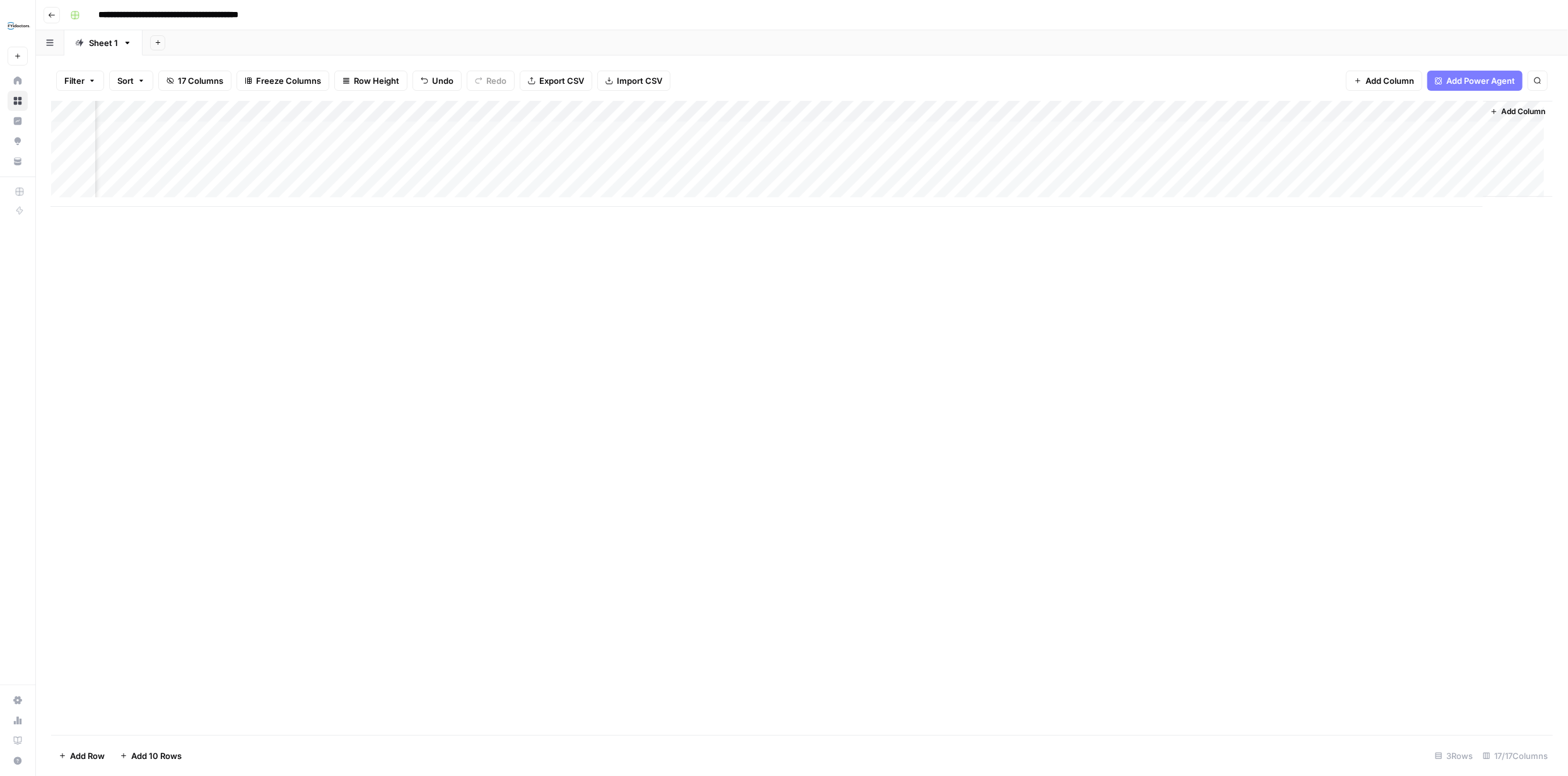
click at [1338, 109] on div "Add Column" at bounding box center [802, 153] width 1502 height 106
click at [1225, 280] on span "Remove Column" at bounding box center [1251, 281] width 110 height 13
click at [751, 141] on span "Delete" at bounding box center [739, 141] width 27 height 13
click at [81, 175] on div "Add Column" at bounding box center [802, 153] width 1502 height 106
click at [1337, 112] on div "Add Column" at bounding box center [802, 153] width 1502 height 106
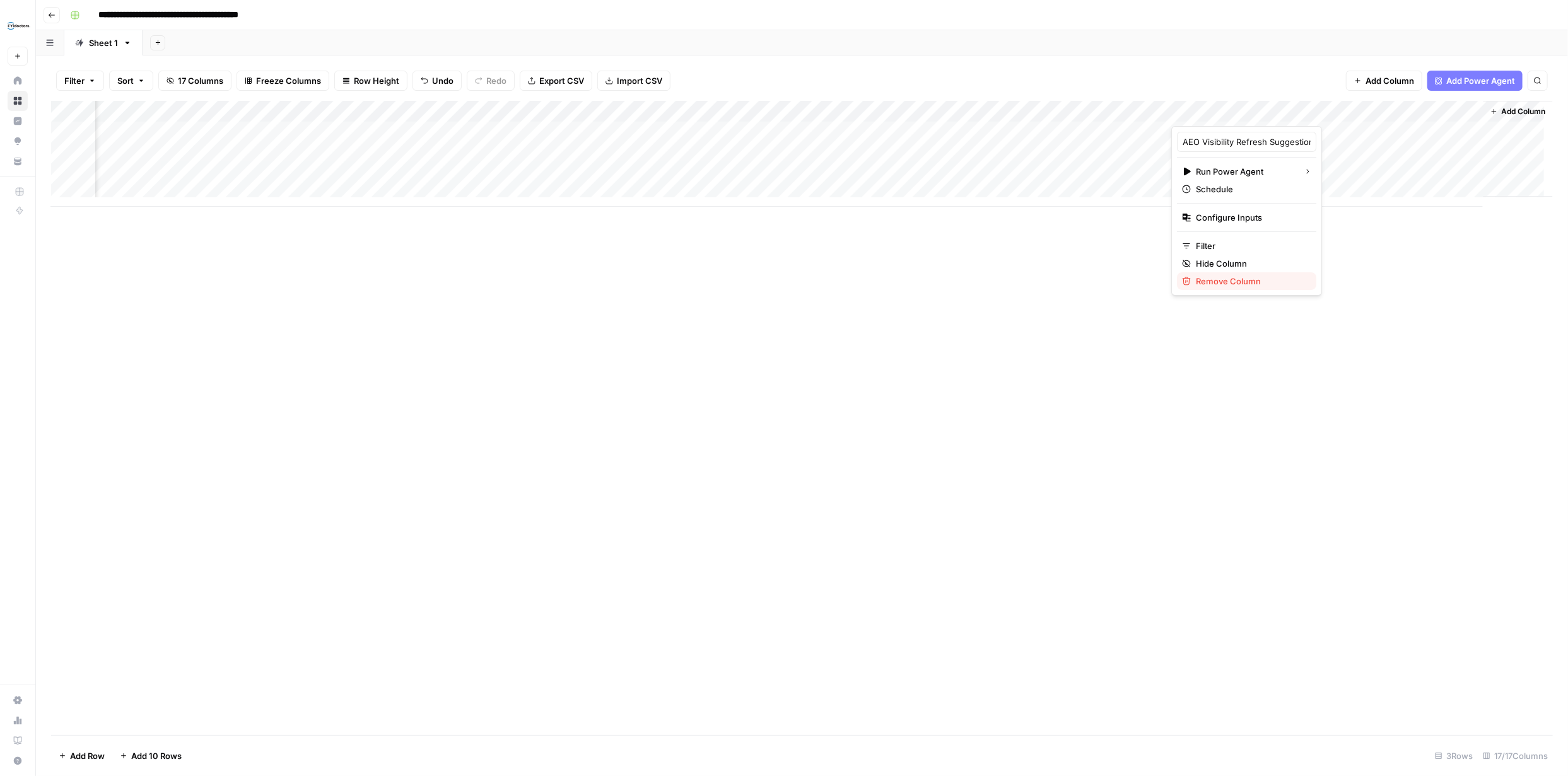
click at [1230, 280] on span "Remove Column" at bounding box center [1251, 281] width 110 height 13
click at [742, 141] on span "Delete" at bounding box center [739, 141] width 27 height 13
click at [1104, 109] on div "Add Column" at bounding box center [802, 153] width 1502 height 106
click at [1140, 241] on div "Add Column" at bounding box center [802, 418] width 1502 height 635
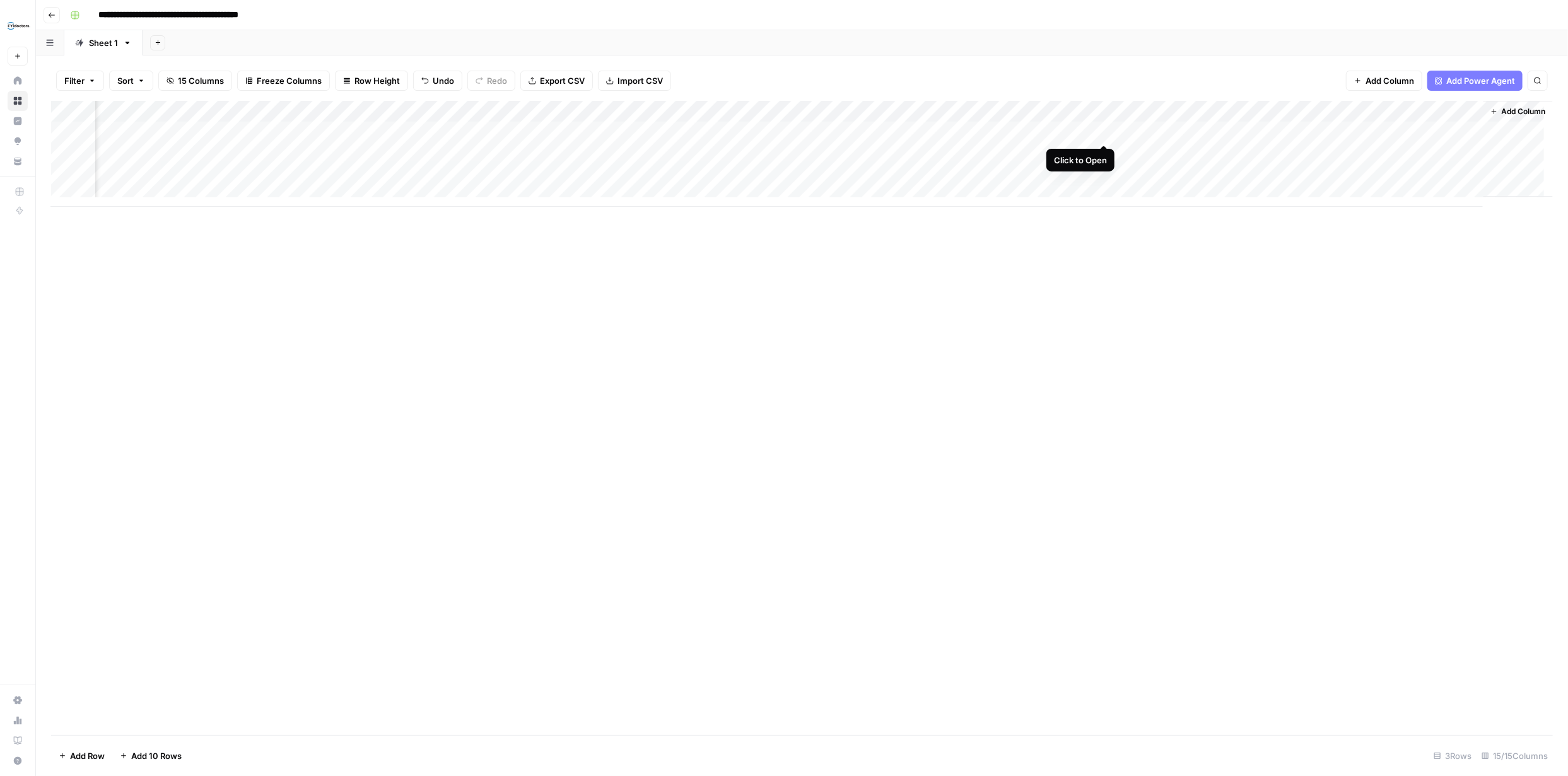
click at [1103, 132] on div "Add Column" at bounding box center [802, 153] width 1502 height 106
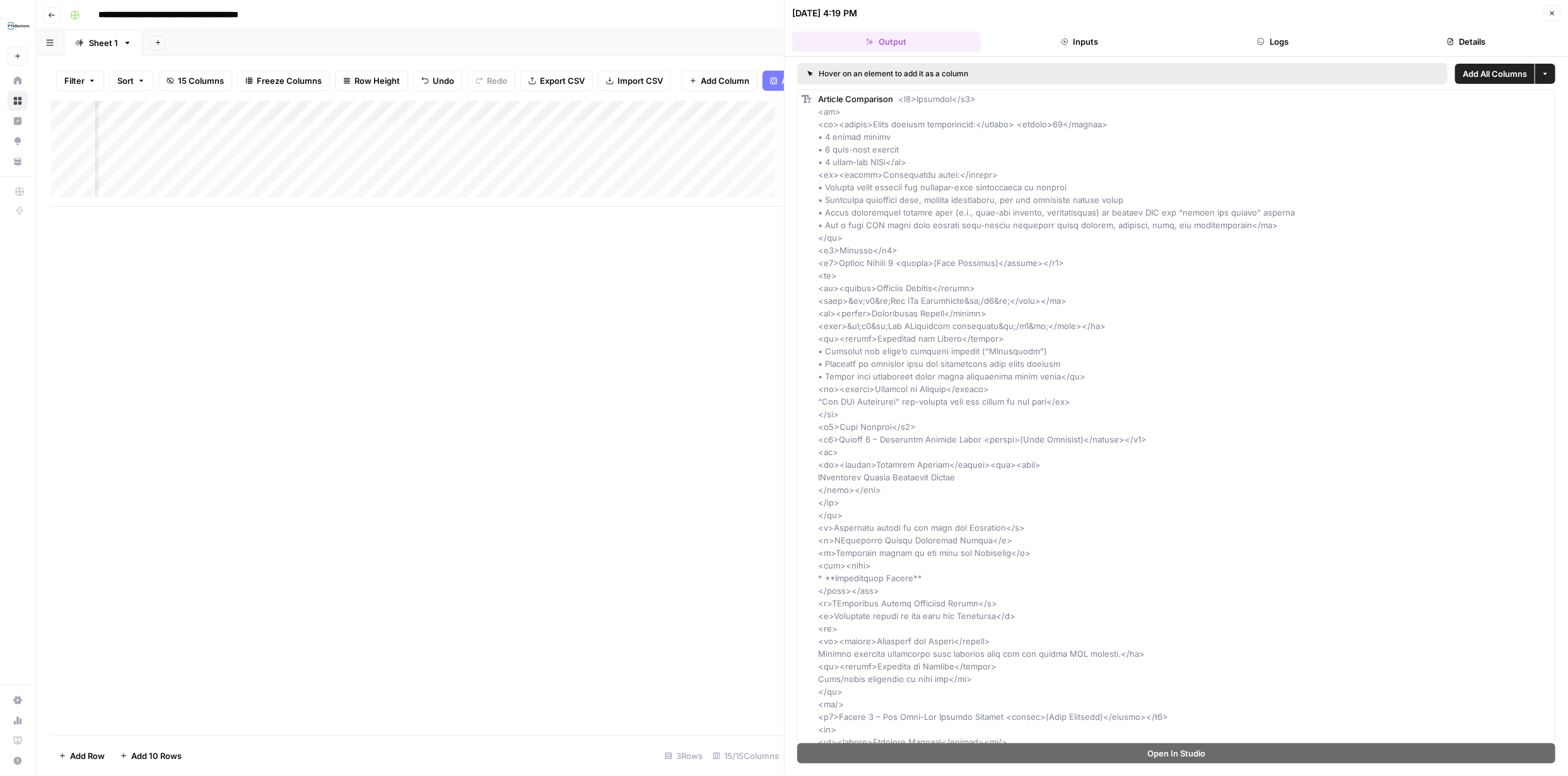
click at [1542, 72] on icon "button" at bounding box center [1545, 74] width 8 height 8
click at [1491, 104] on span "Add as Single Column" at bounding box center [1487, 103] width 85 height 13
click at [1549, 13] on icon "button" at bounding box center [1552, 13] width 8 height 8
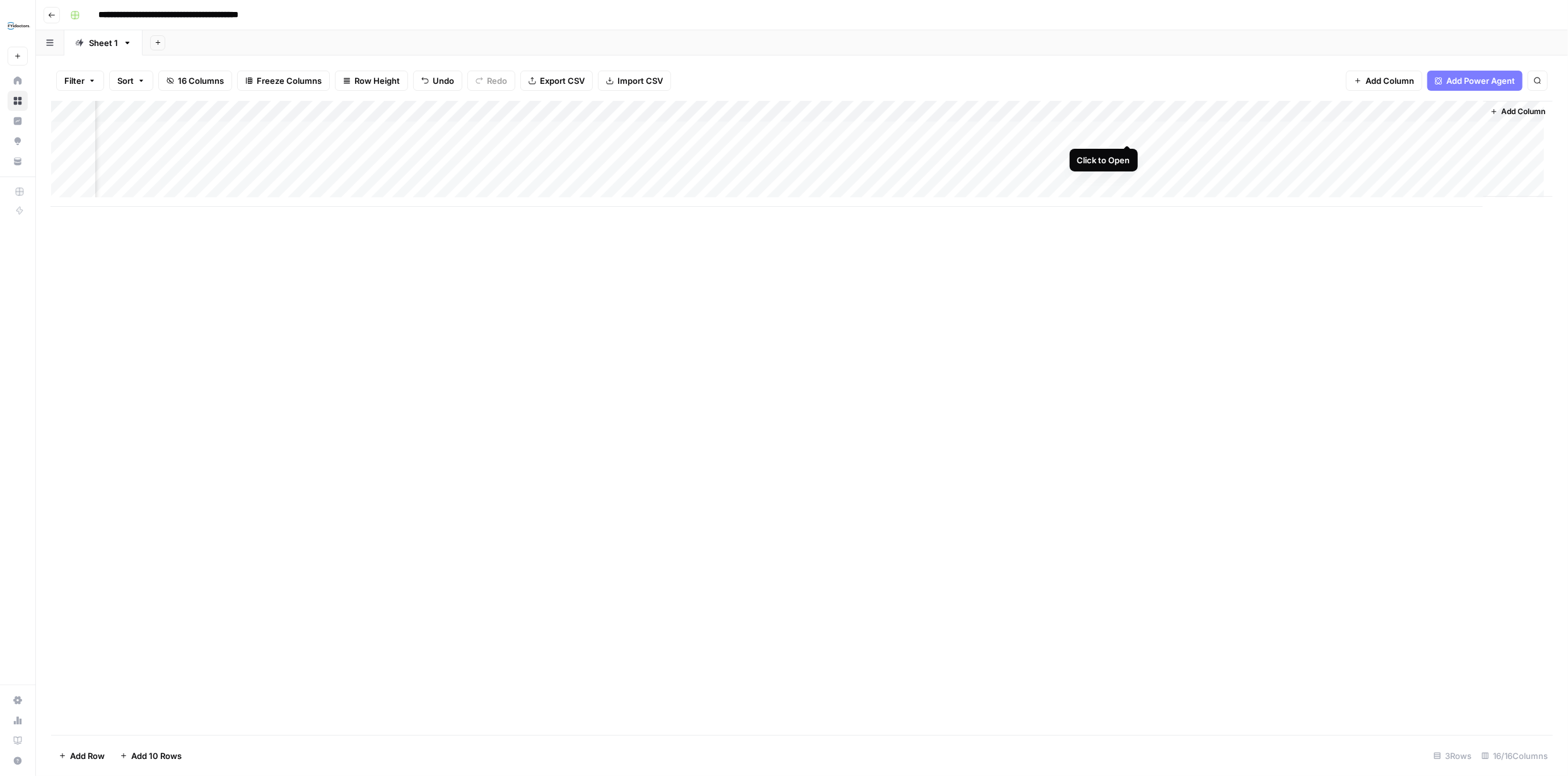
click at [1126, 131] on div "Add Column" at bounding box center [802, 153] width 1502 height 106
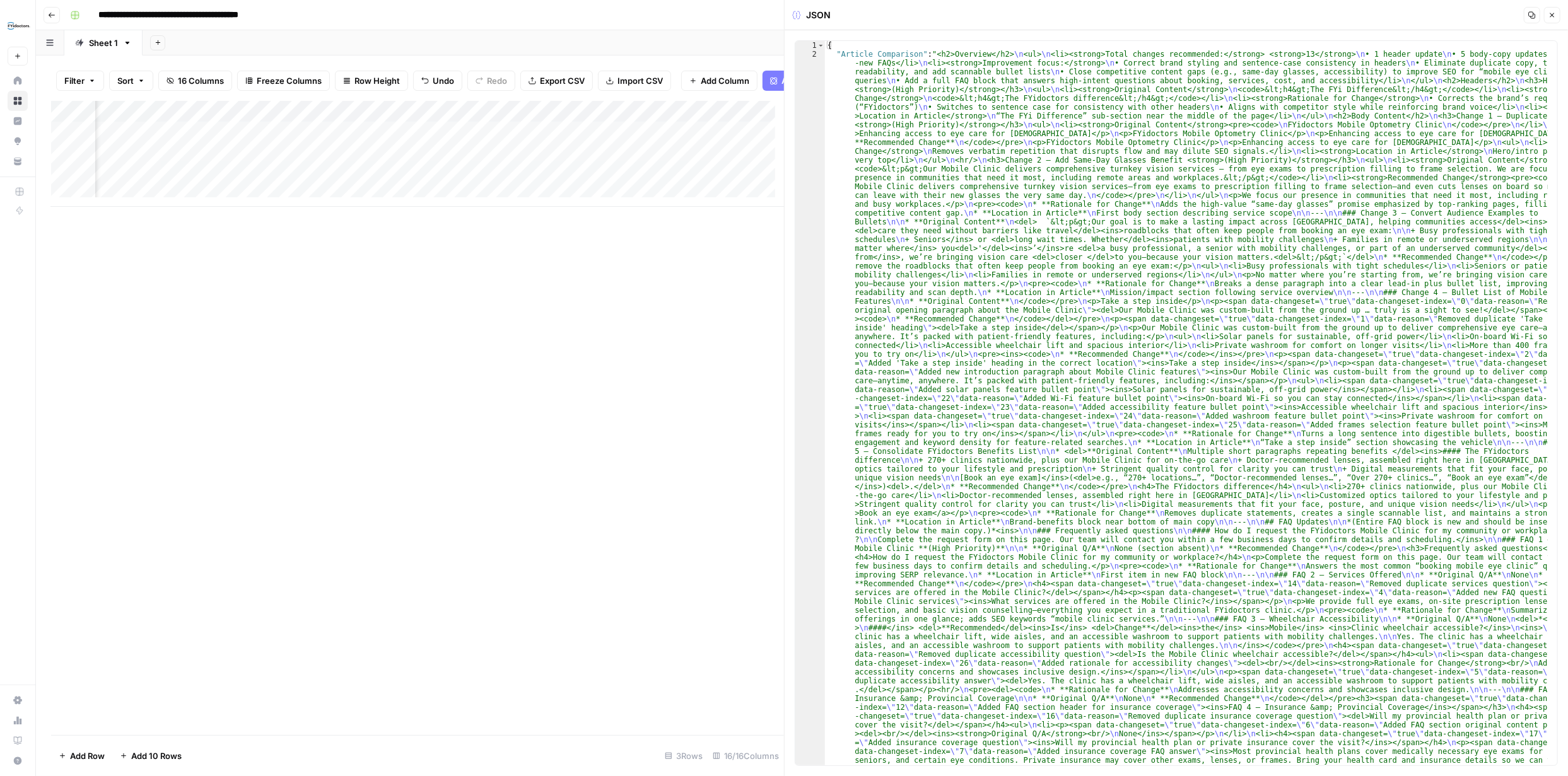
click at [1550, 10] on button "Close" at bounding box center [1552, 14] width 16 height 16
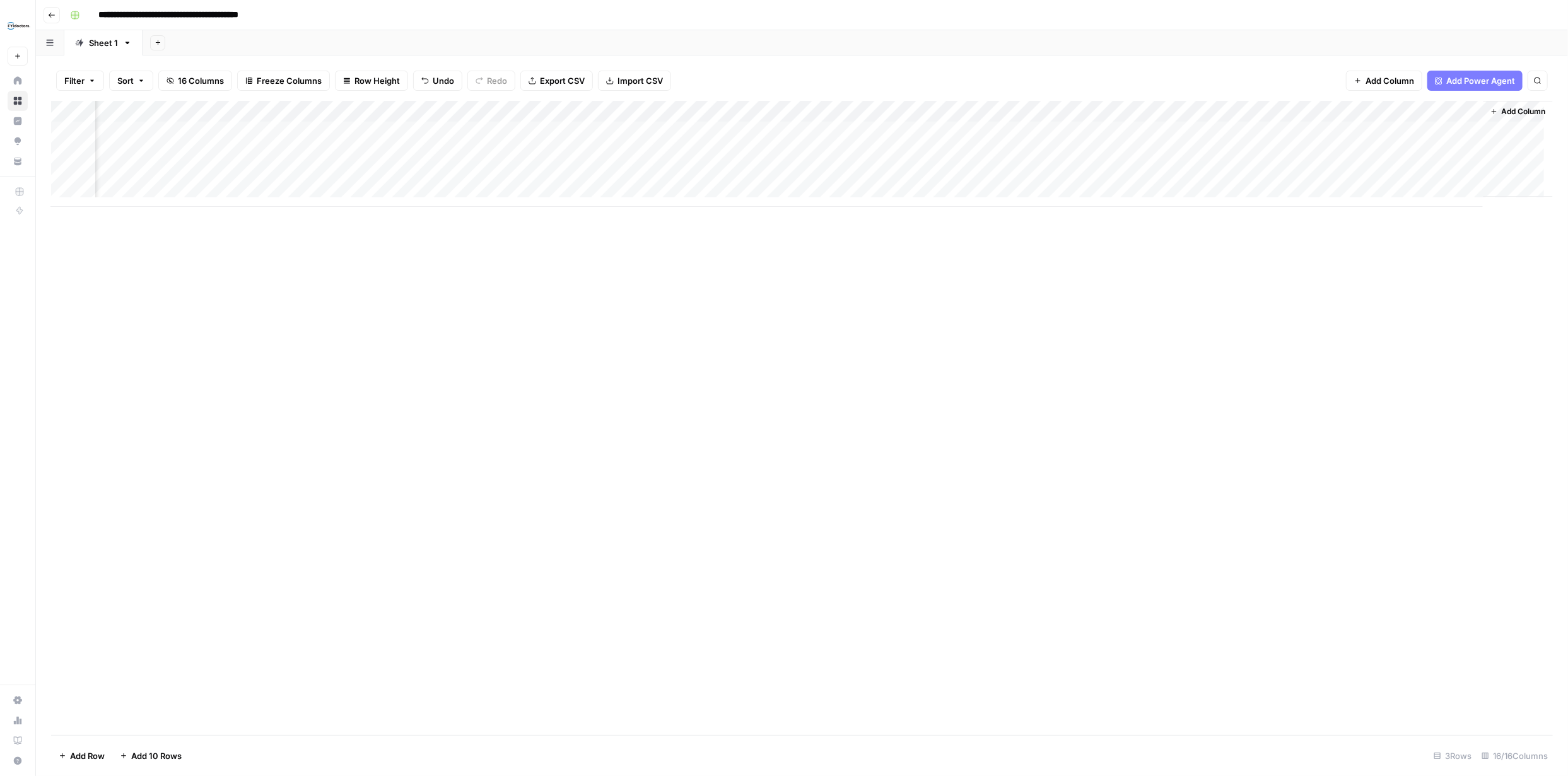
click at [1128, 109] on div "Add Column" at bounding box center [802, 153] width 1502 height 106
click at [1188, 187] on span "Markdown" at bounding box center [1205, 191] width 59 height 13
click at [1127, 131] on div "Add Column" at bounding box center [802, 153] width 1502 height 106
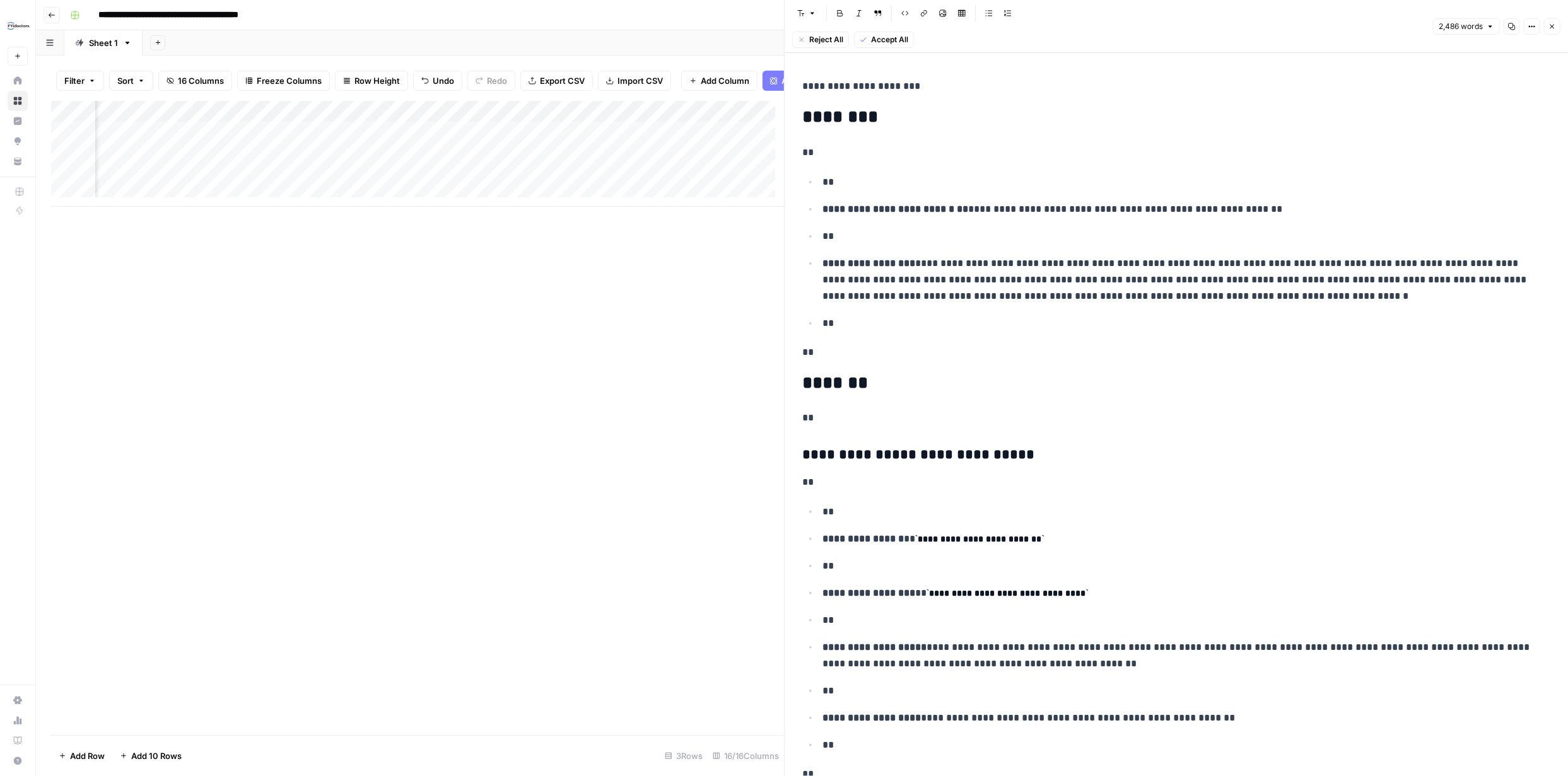
click at [1553, 28] on icon "button" at bounding box center [1552, 26] width 8 height 8
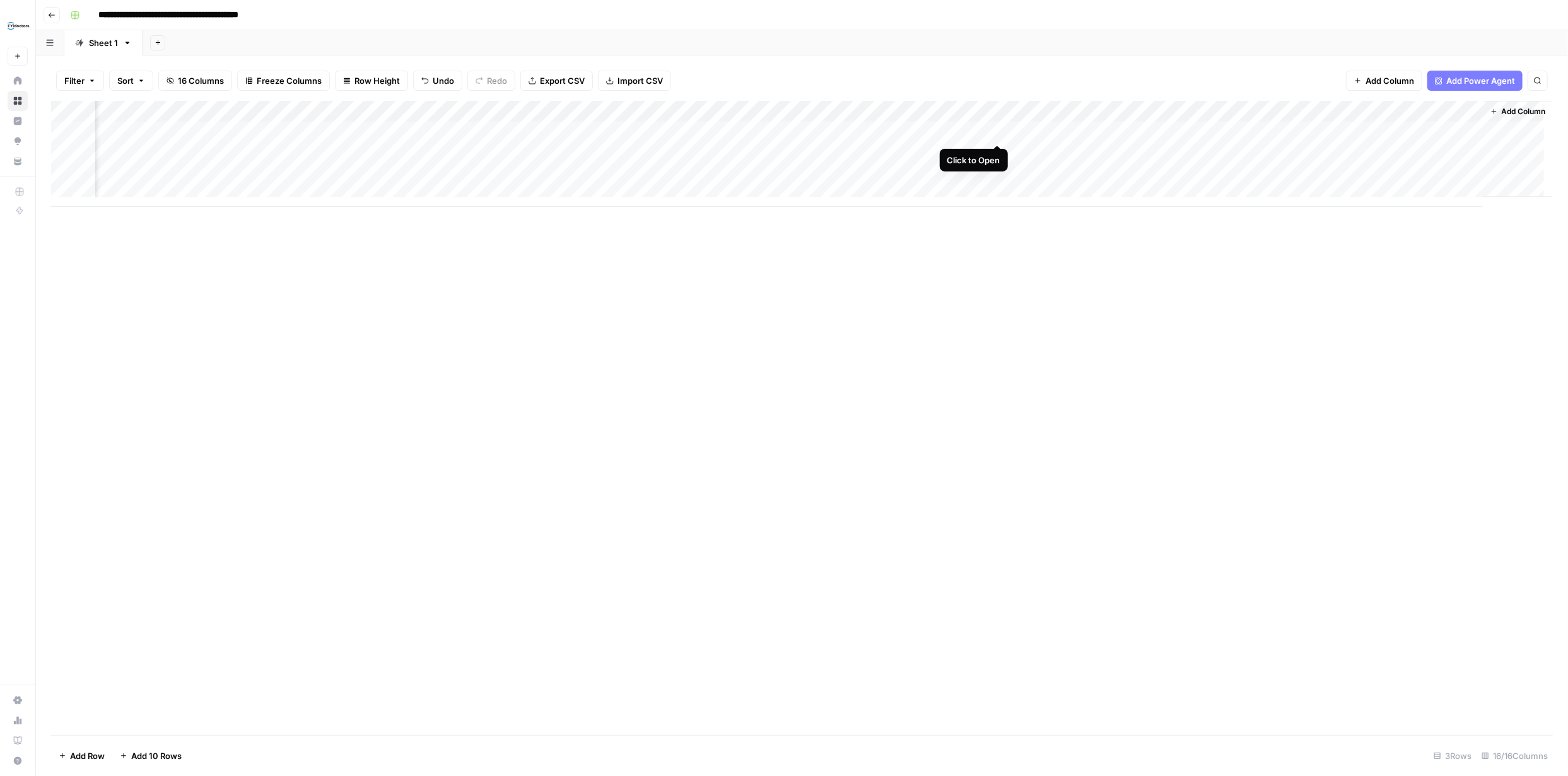
click at [998, 132] on div "Add Column" at bounding box center [802, 153] width 1502 height 106
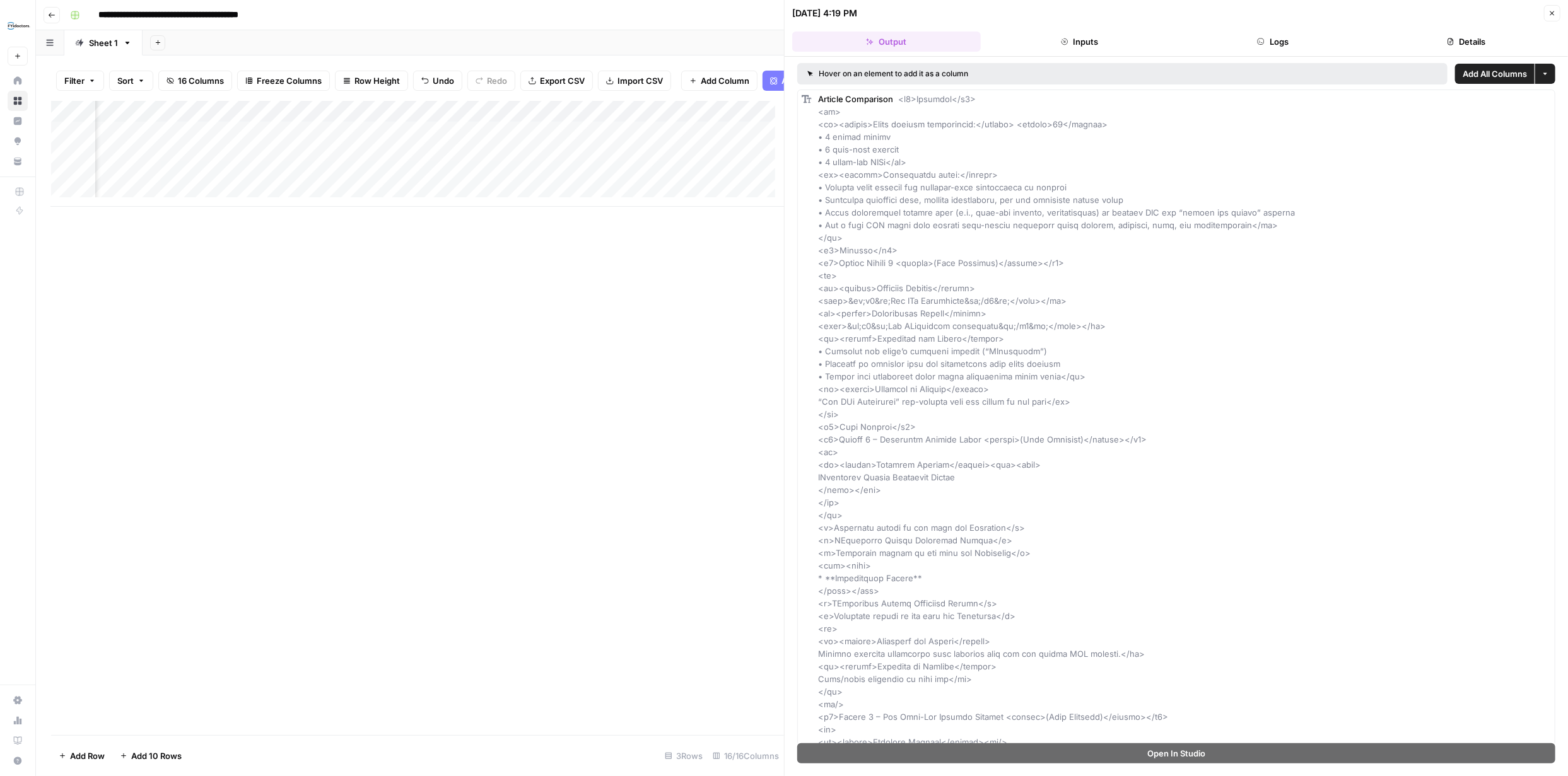
click at [1554, 10] on icon "button" at bounding box center [1552, 13] width 8 height 8
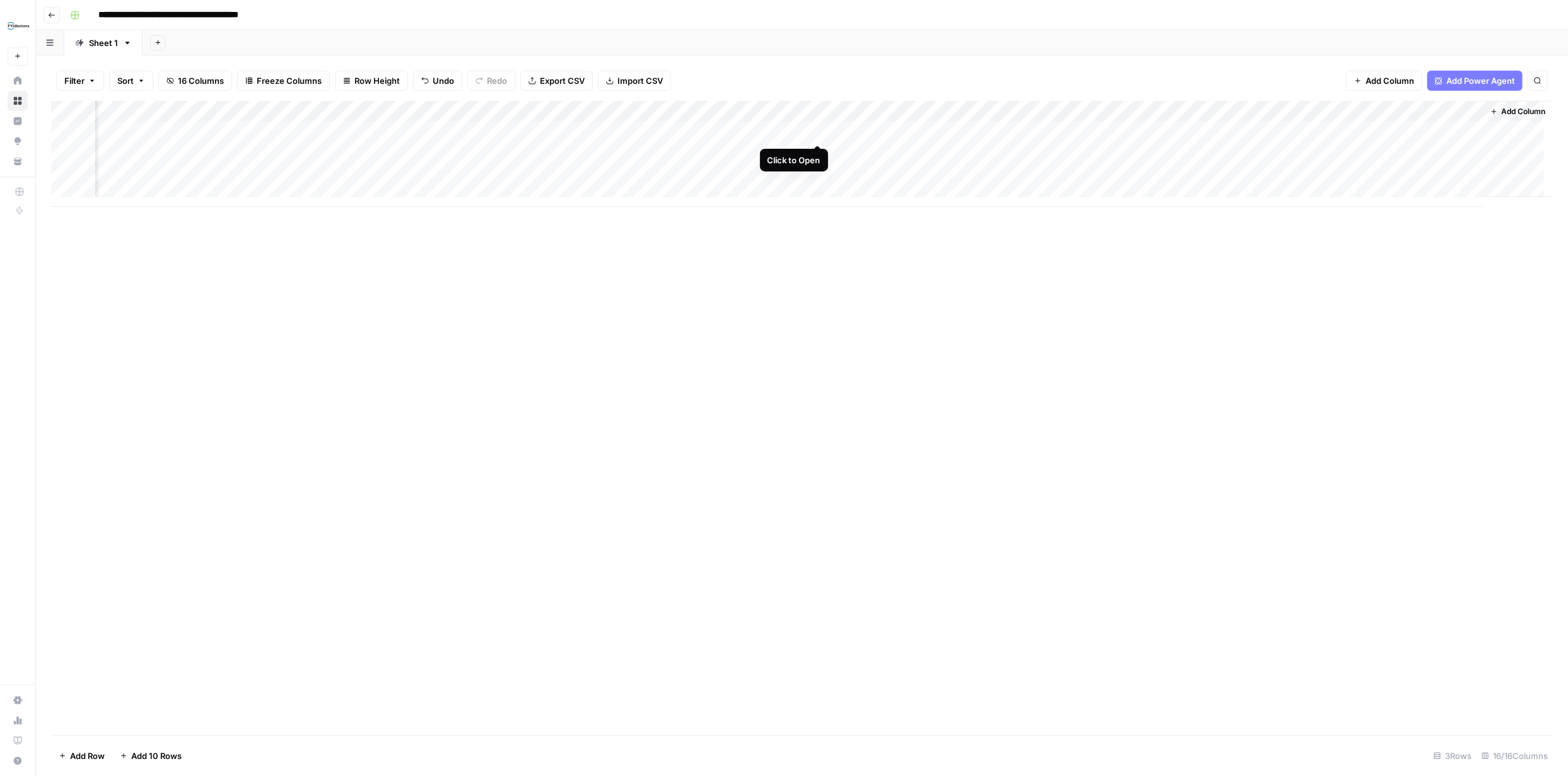
click at [815, 132] on div "Add Column" at bounding box center [802, 153] width 1502 height 106
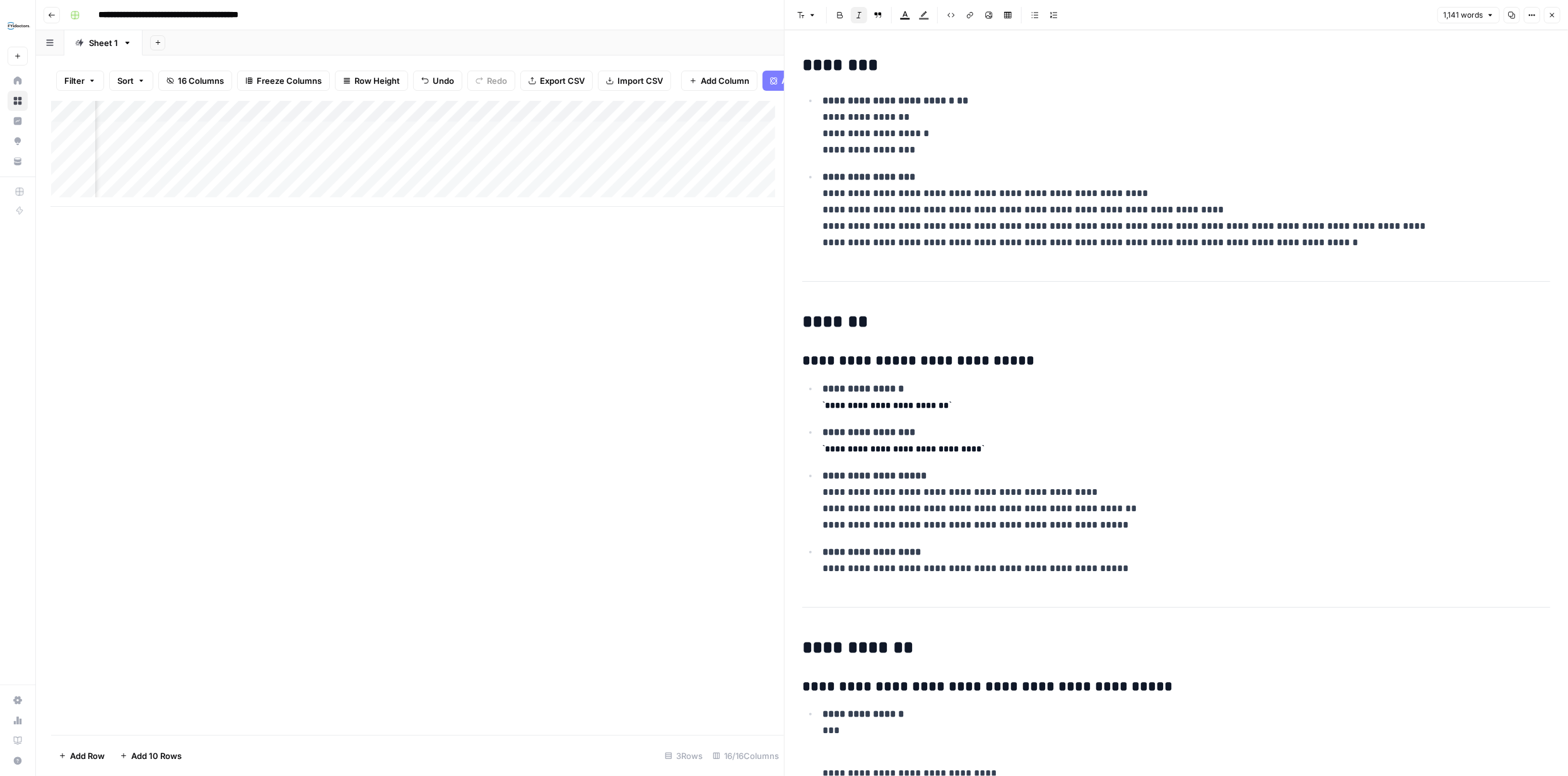
click at [1552, 14] on icon "button" at bounding box center [1552, 15] width 4 height 4
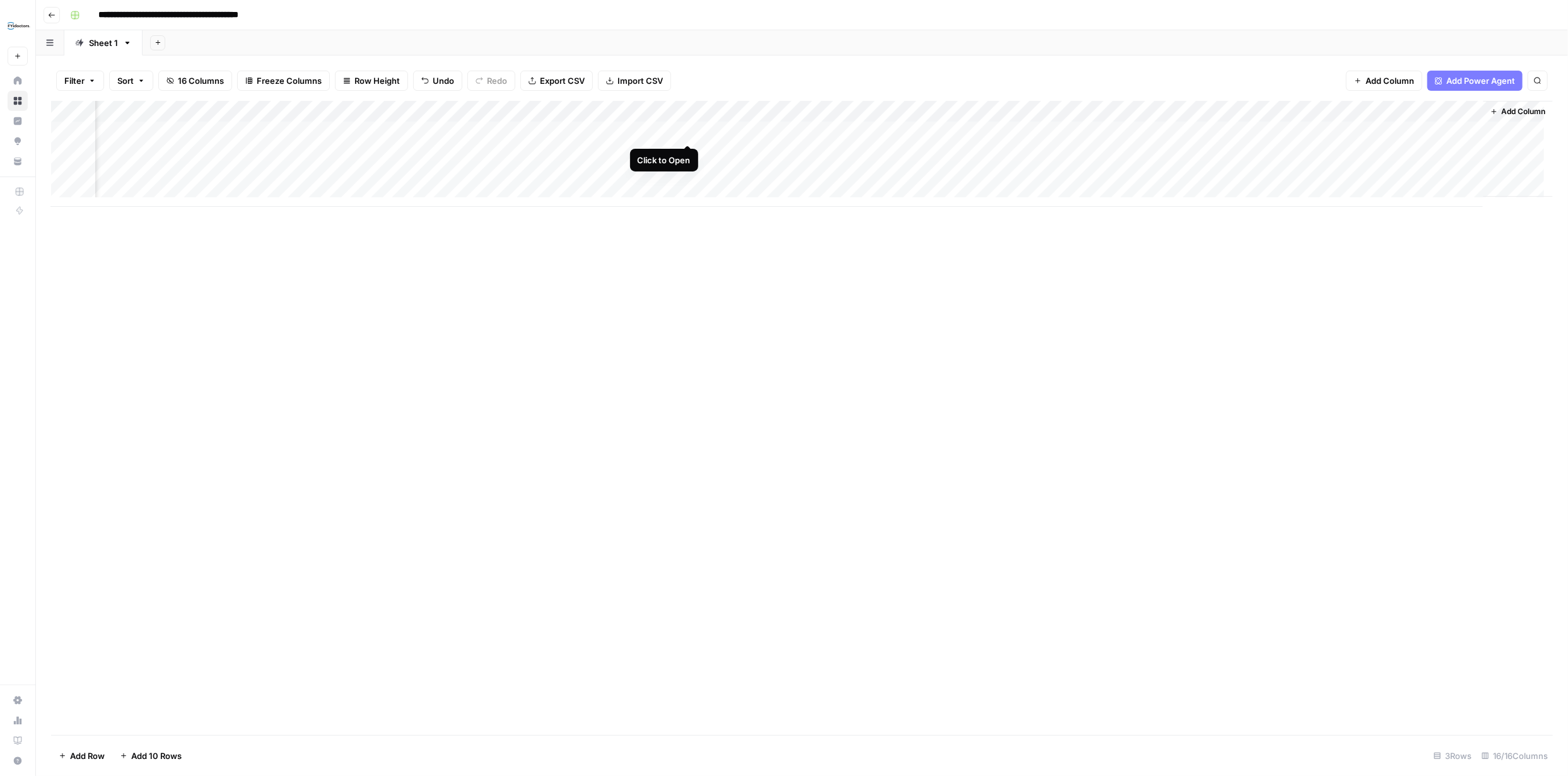
click at [689, 131] on div "Add Column" at bounding box center [802, 153] width 1502 height 106
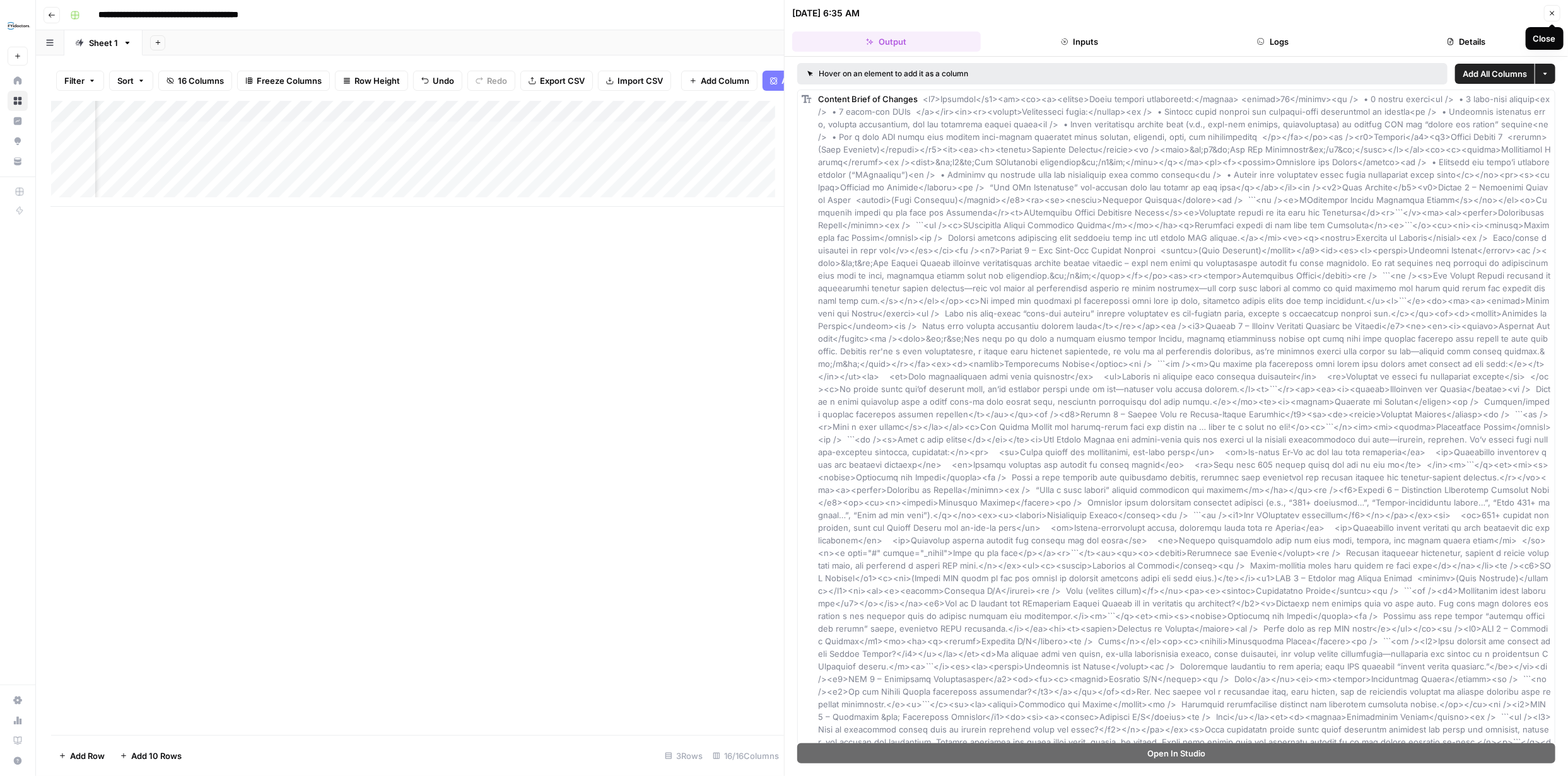
click at [1552, 11] on icon "button" at bounding box center [1552, 13] width 8 height 8
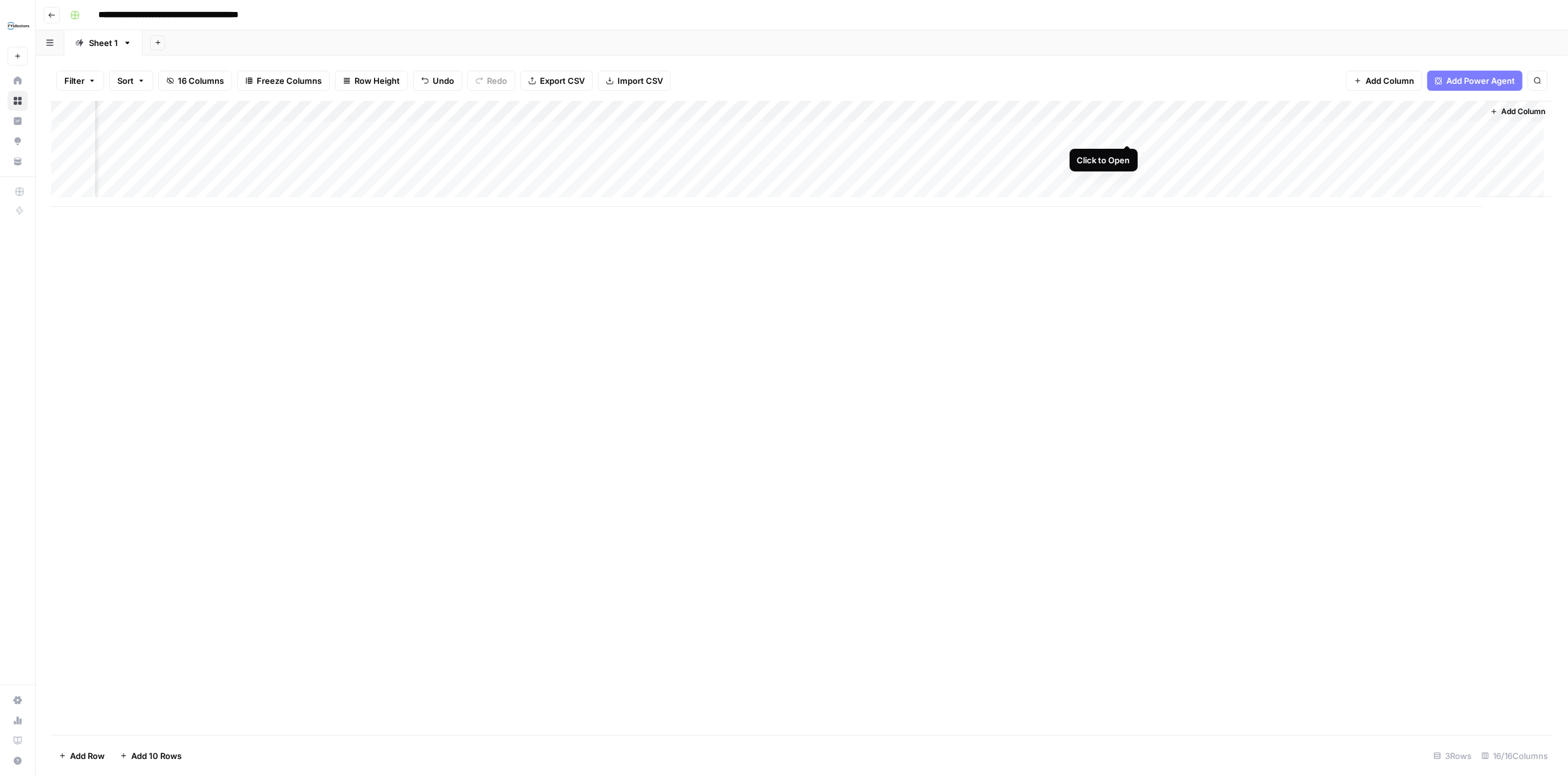
click at [1126, 130] on div "Add Column" at bounding box center [802, 153] width 1502 height 106
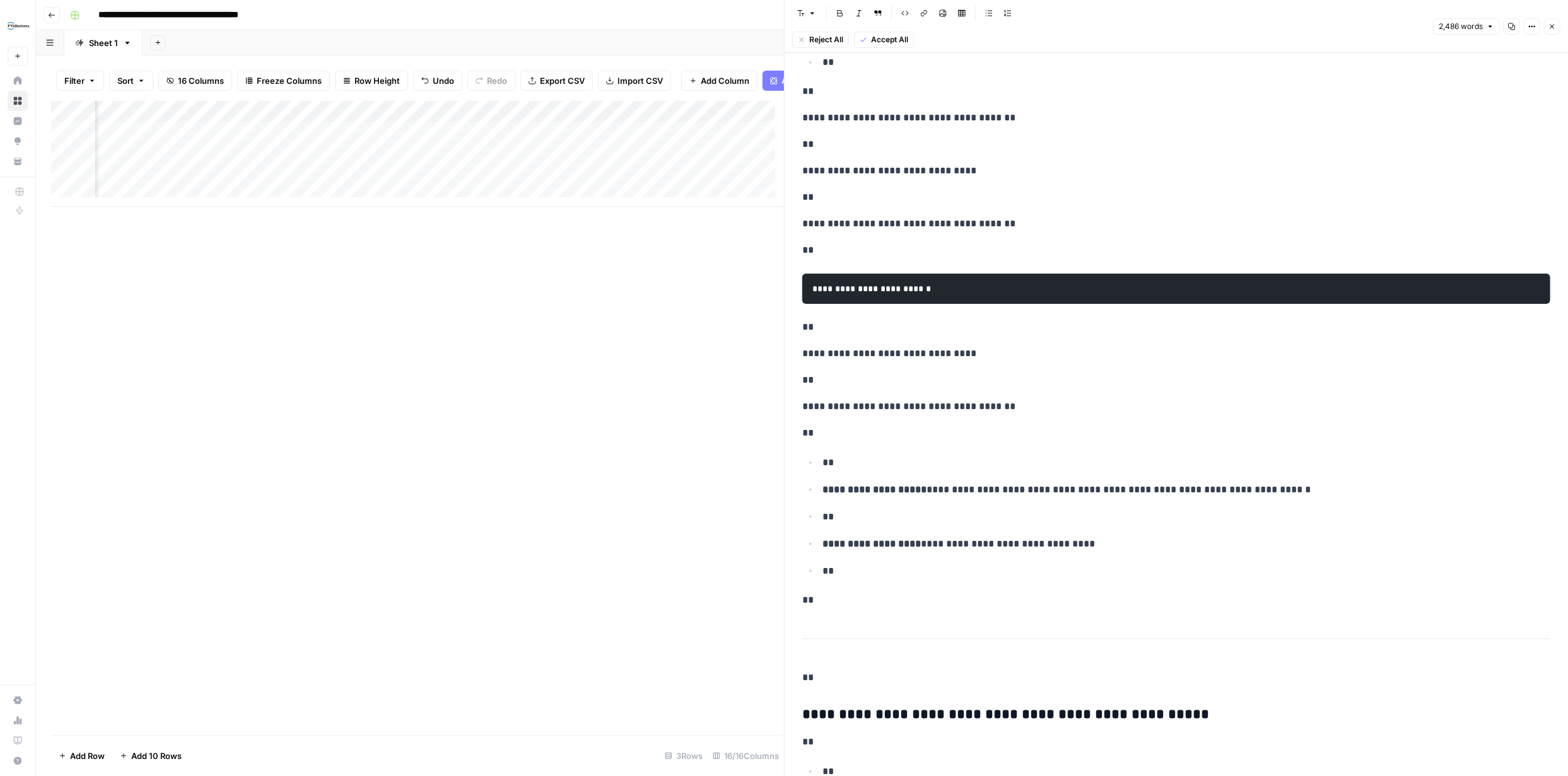
scroll to position [1009, 0]
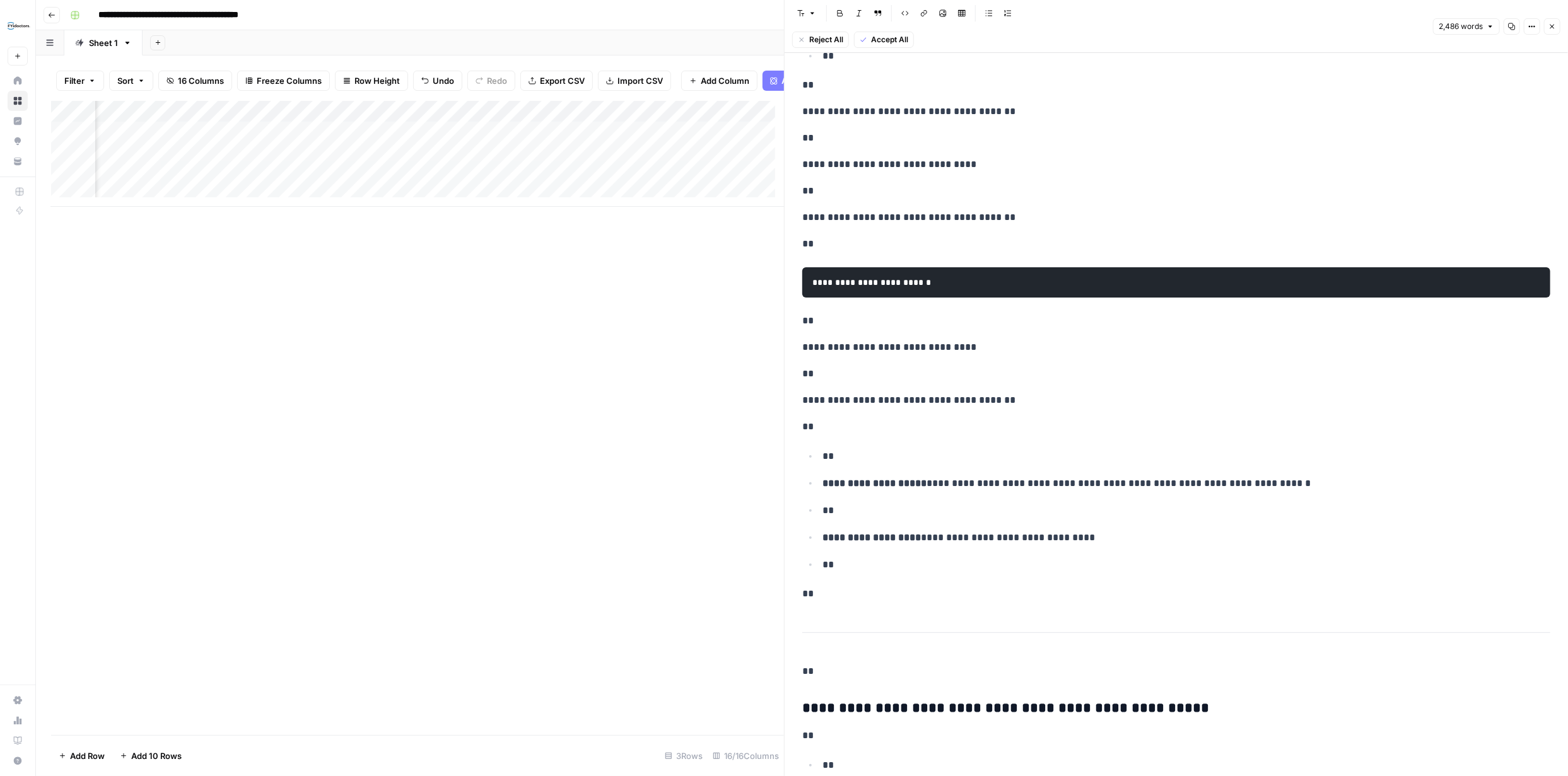
click at [1550, 25] on icon "button" at bounding box center [1552, 26] width 8 height 8
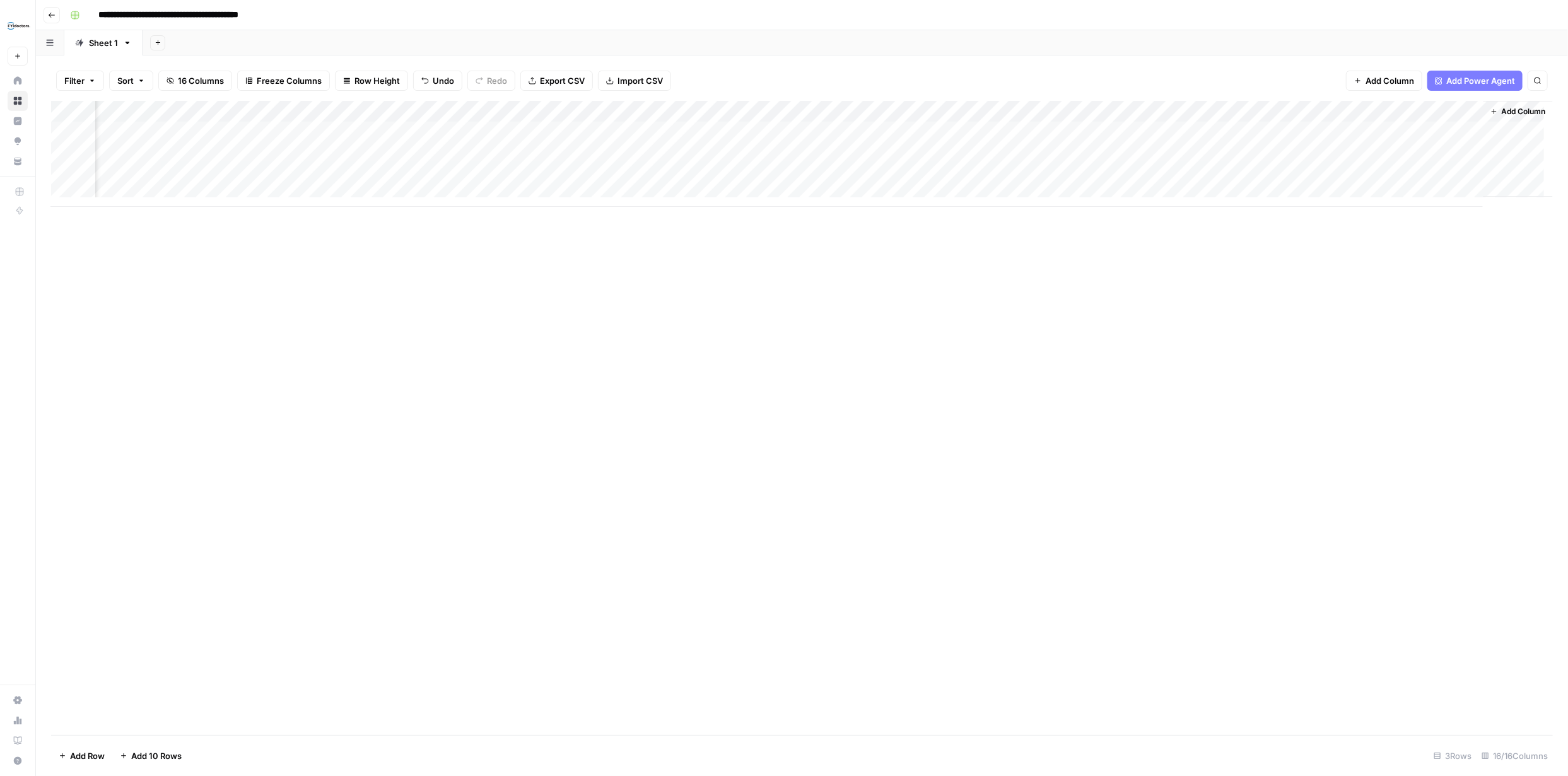
click at [819, 134] on div "Add Column" at bounding box center [802, 153] width 1502 height 106
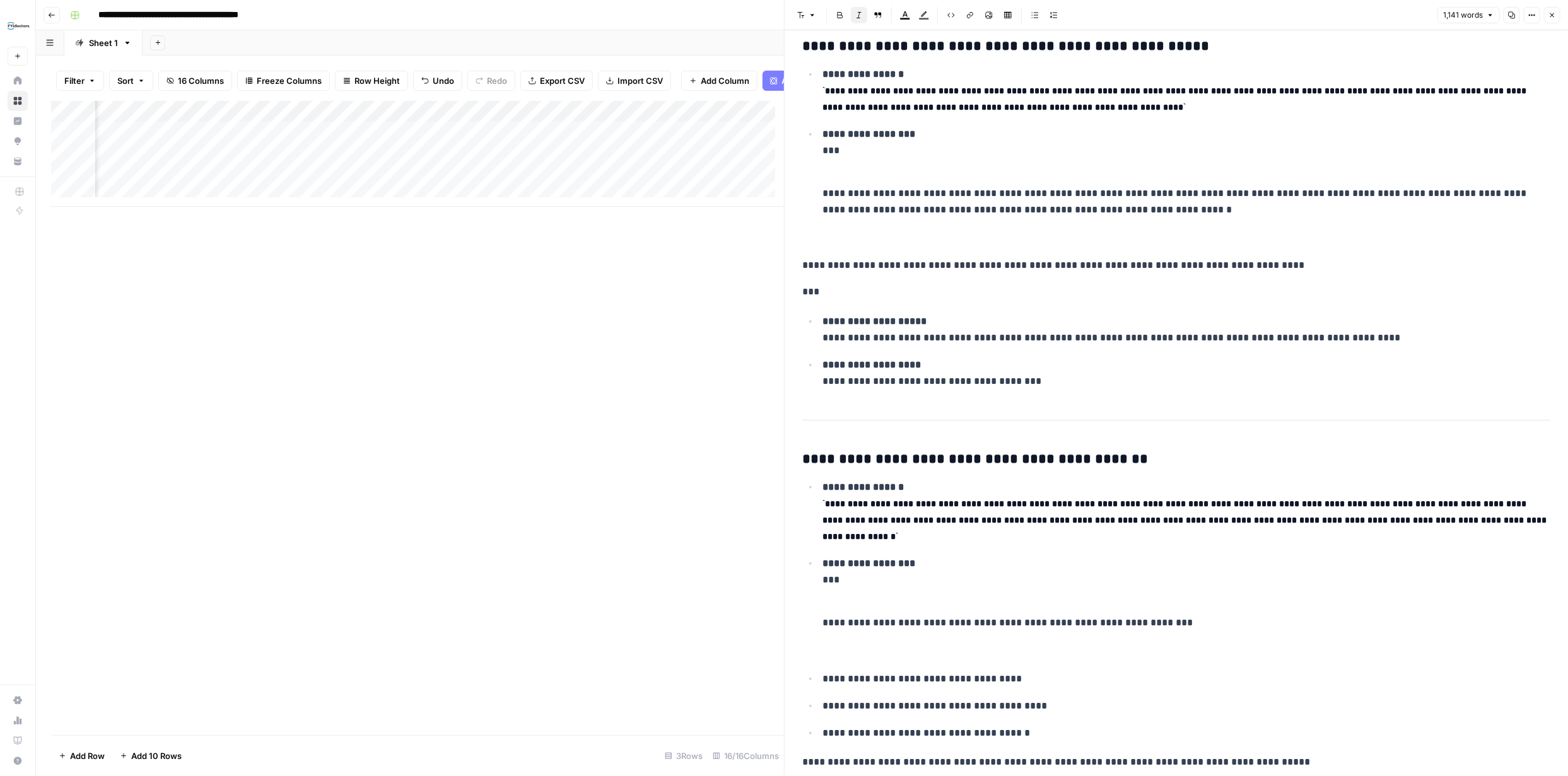
scroll to position [685, 0]
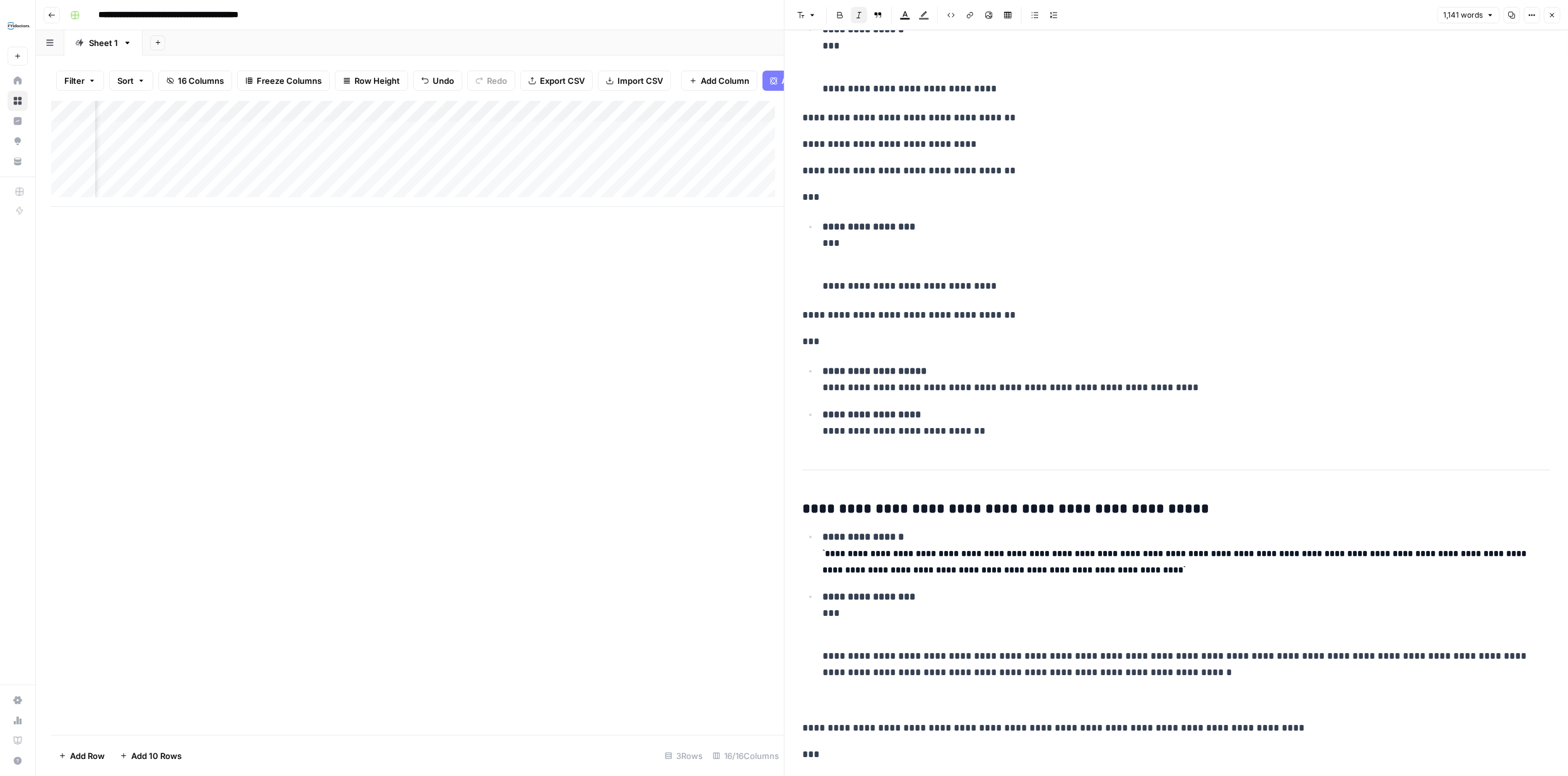
click at [1551, 13] on icon "button" at bounding box center [1552, 14] width 8 height 8
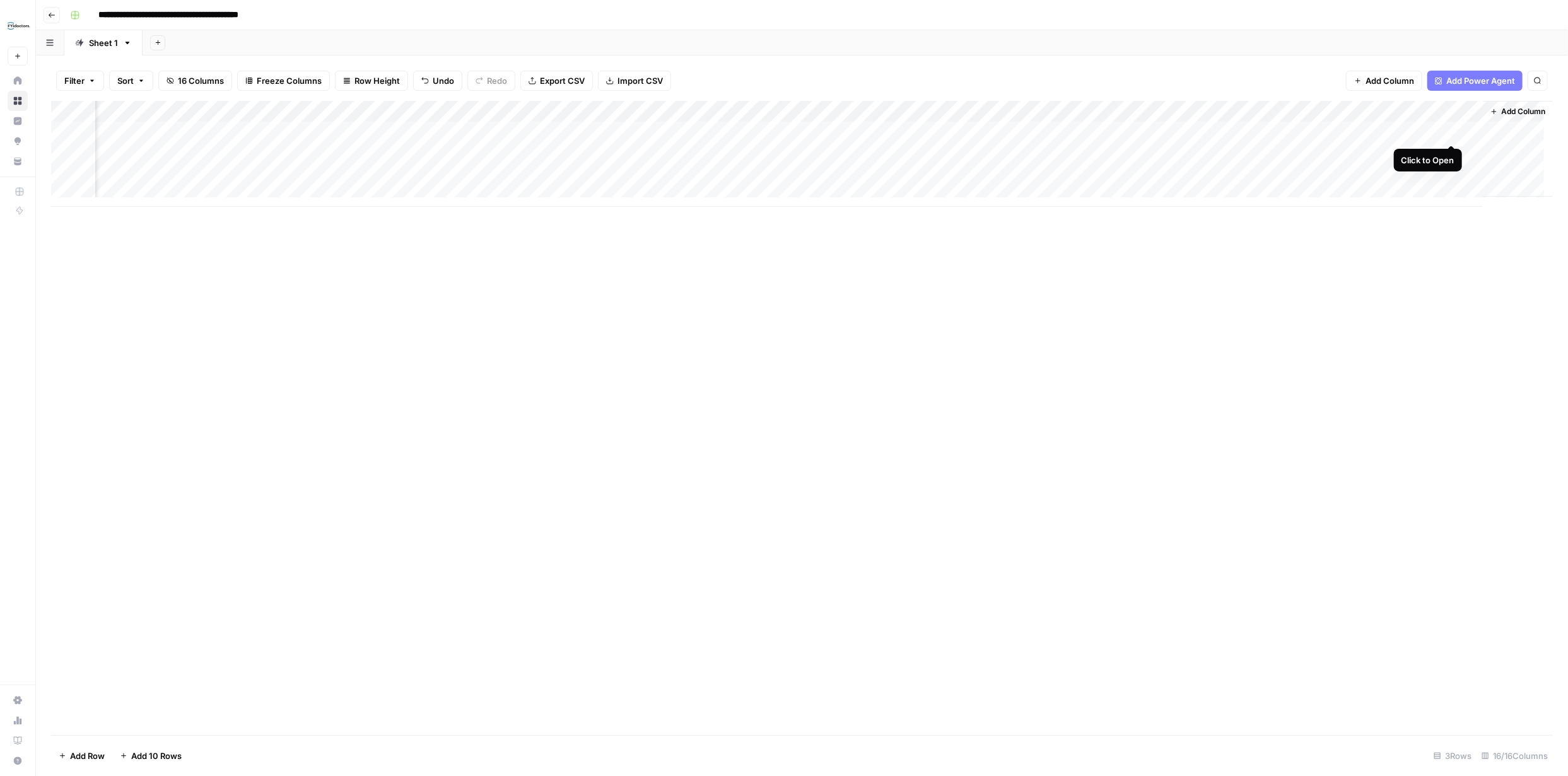
click at [1448, 131] on div "Add Column" at bounding box center [802, 153] width 1502 height 106
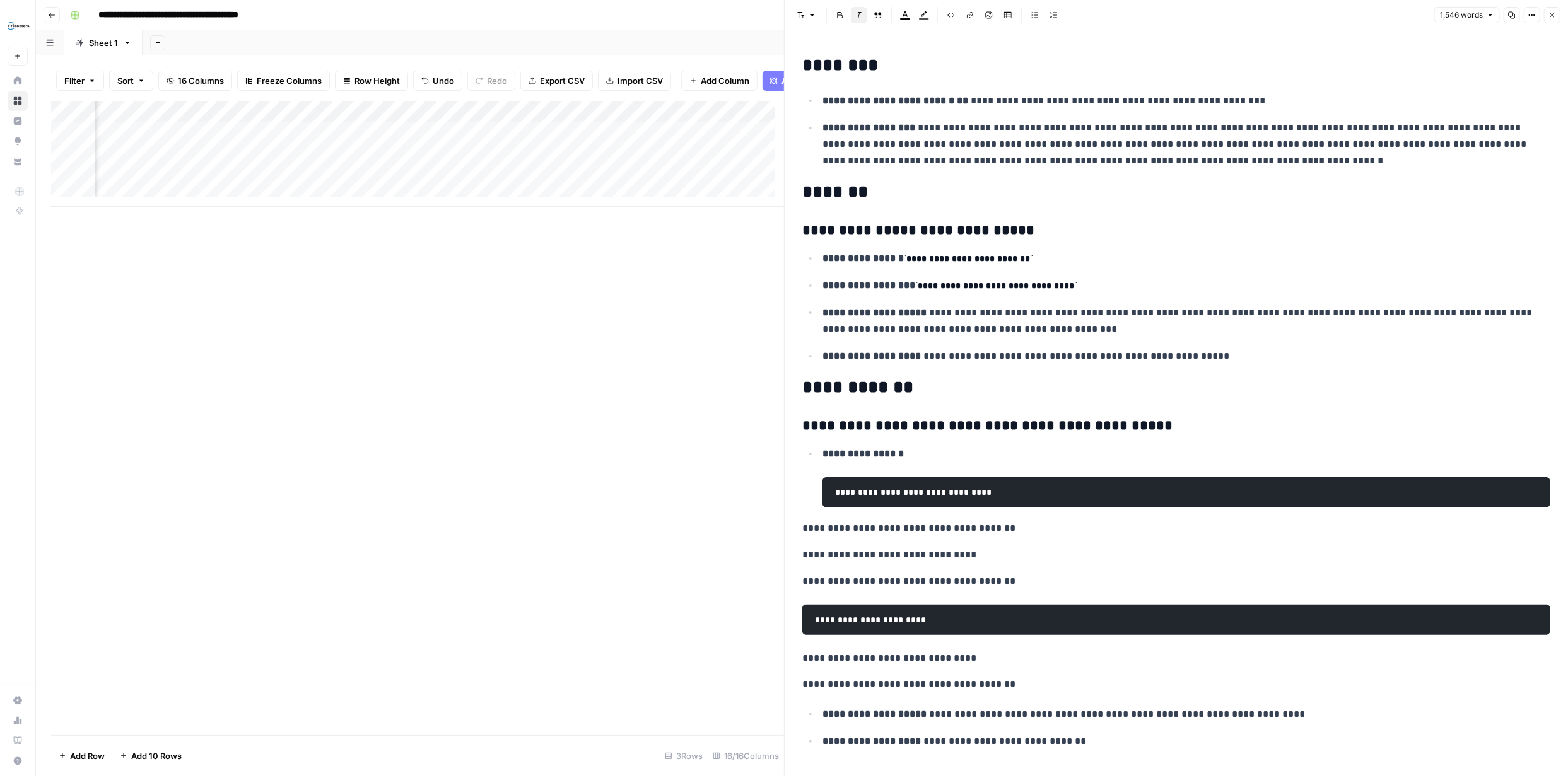
click at [1551, 15] on icon "button" at bounding box center [1552, 14] width 8 height 8
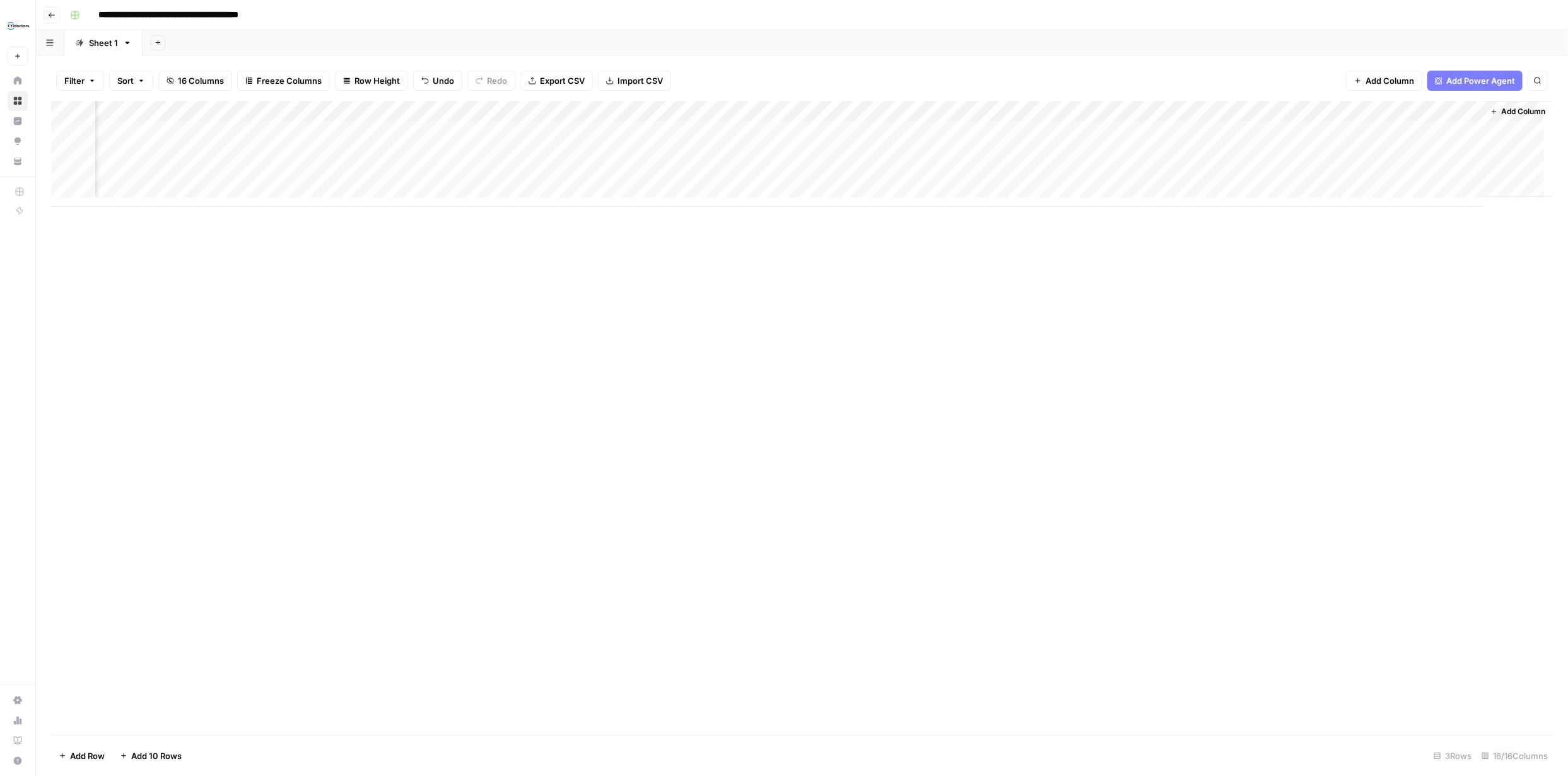
click at [1128, 108] on div "Add Column" at bounding box center [802, 153] width 1502 height 106
click at [1191, 295] on span "JSON" at bounding box center [1205, 297] width 59 height 13
click at [73, 175] on div "Add Column" at bounding box center [802, 153] width 1502 height 106
click at [84, 176] on div "Add Column" at bounding box center [802, 153] width 1502 height 106
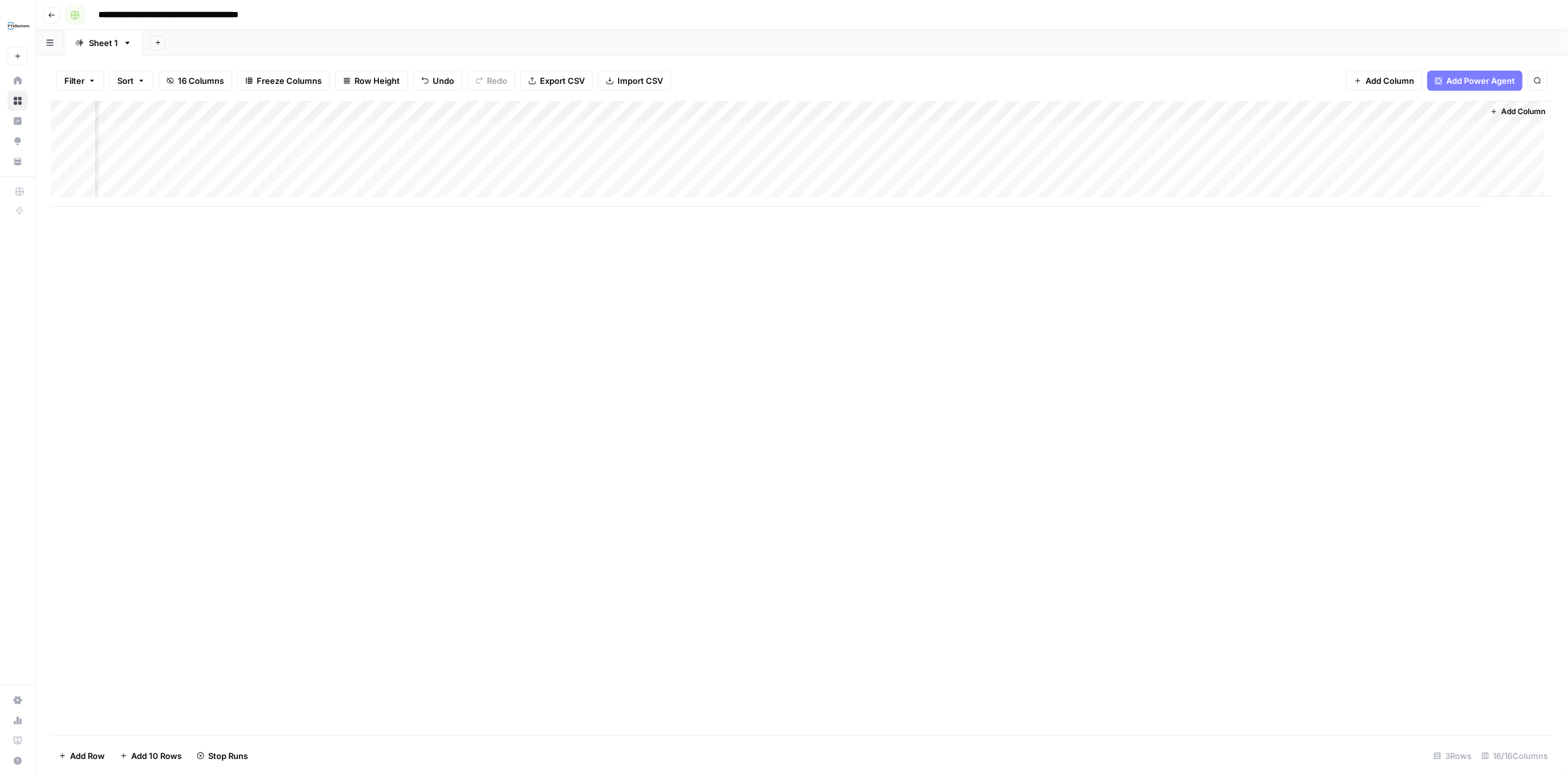
click at [75, 15] on rect "button" at bounding box center [75, 14] width 8 height 8
click at [229, 384] on div "Add Column" at bounding box center [802, 418] width 1502 height 635
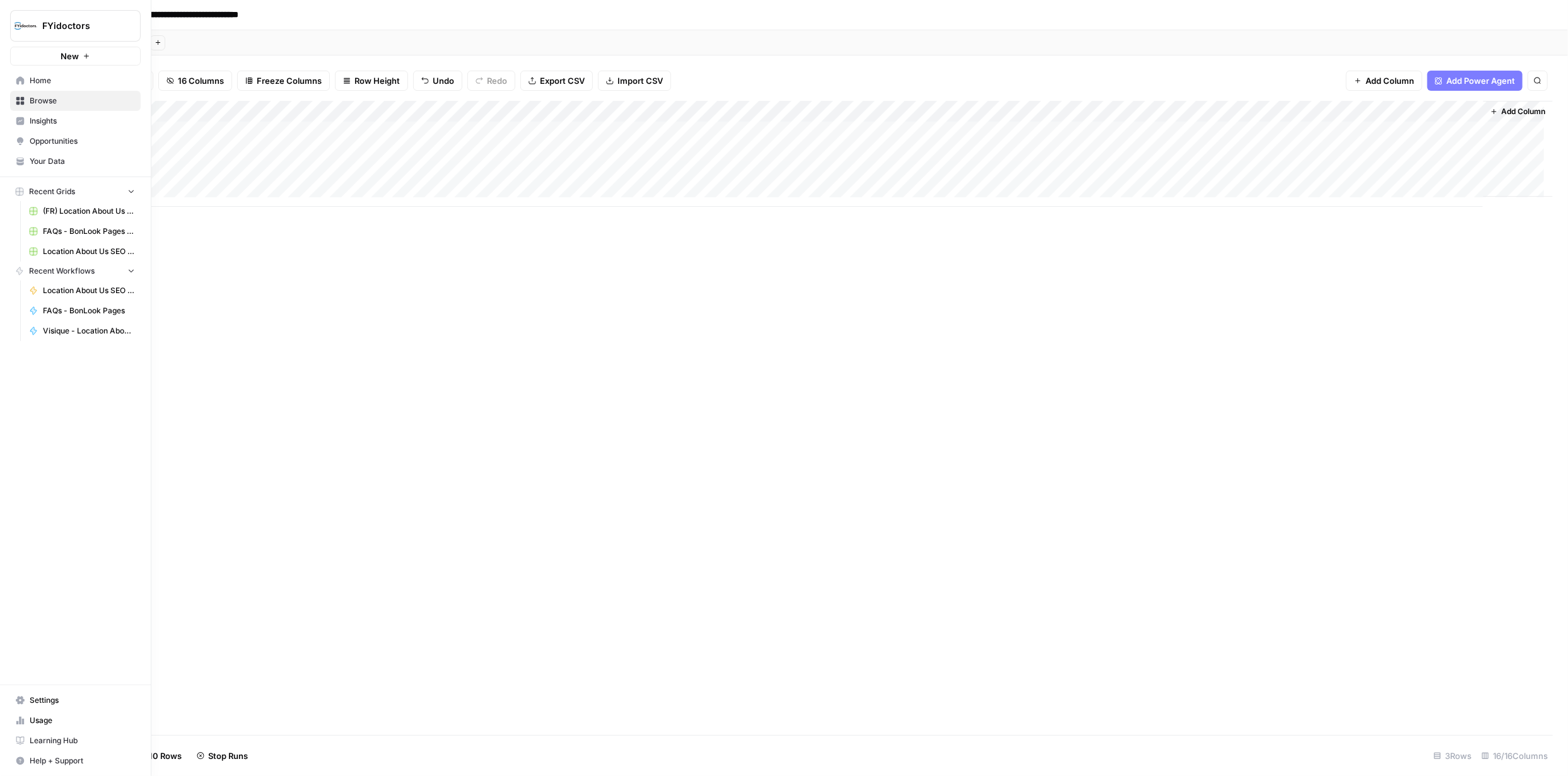
click at [31, 100] on span "Browse" at bounding box center [82, 100] width 105 height 11
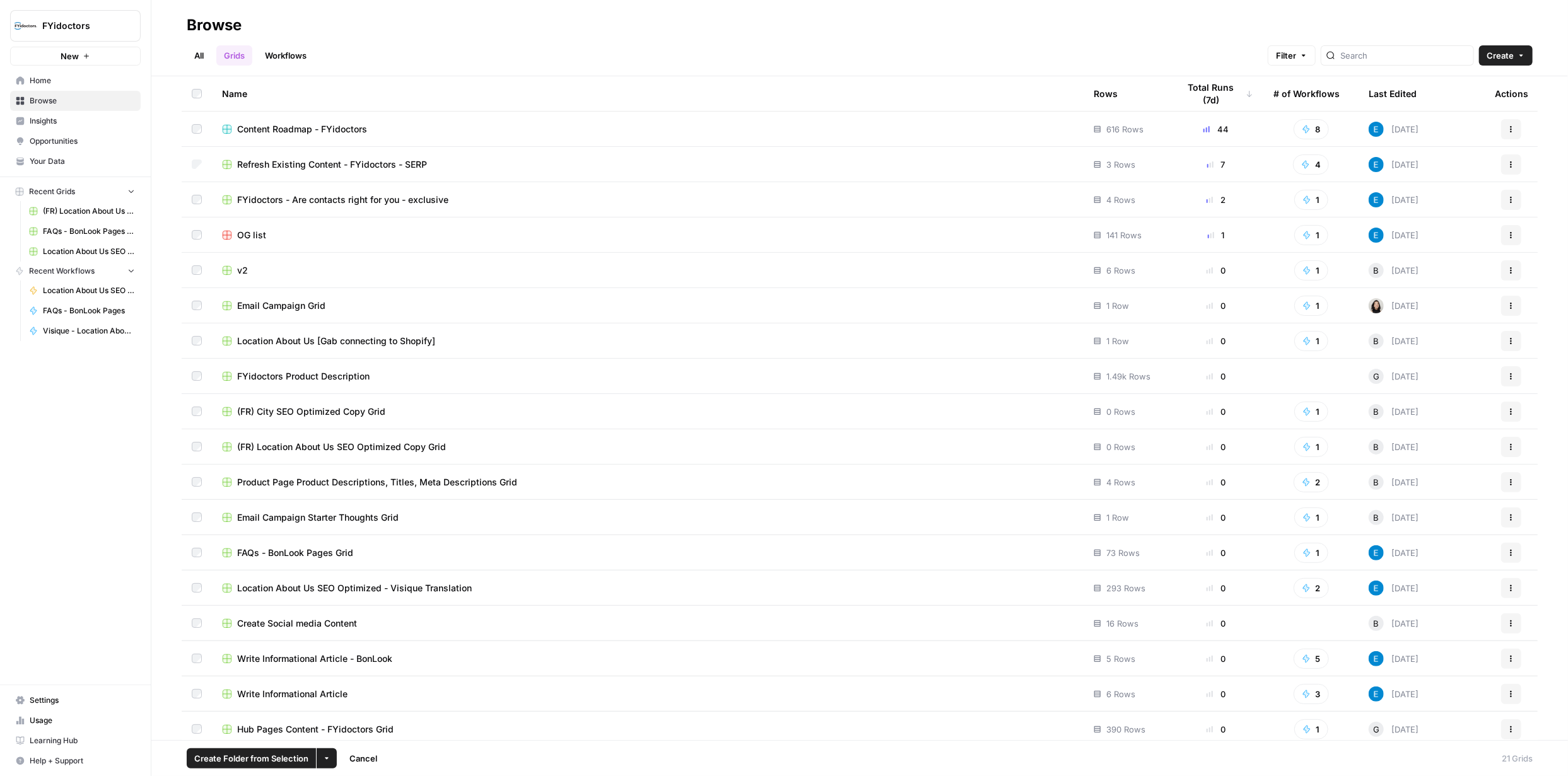
click at [1501, 164] on button "Actions" at bounding box center [1511, 164] width 20 height 20
click at [1430, 196] on span "Duplicate" at bounding box center [1446, 193] width 101 height 13
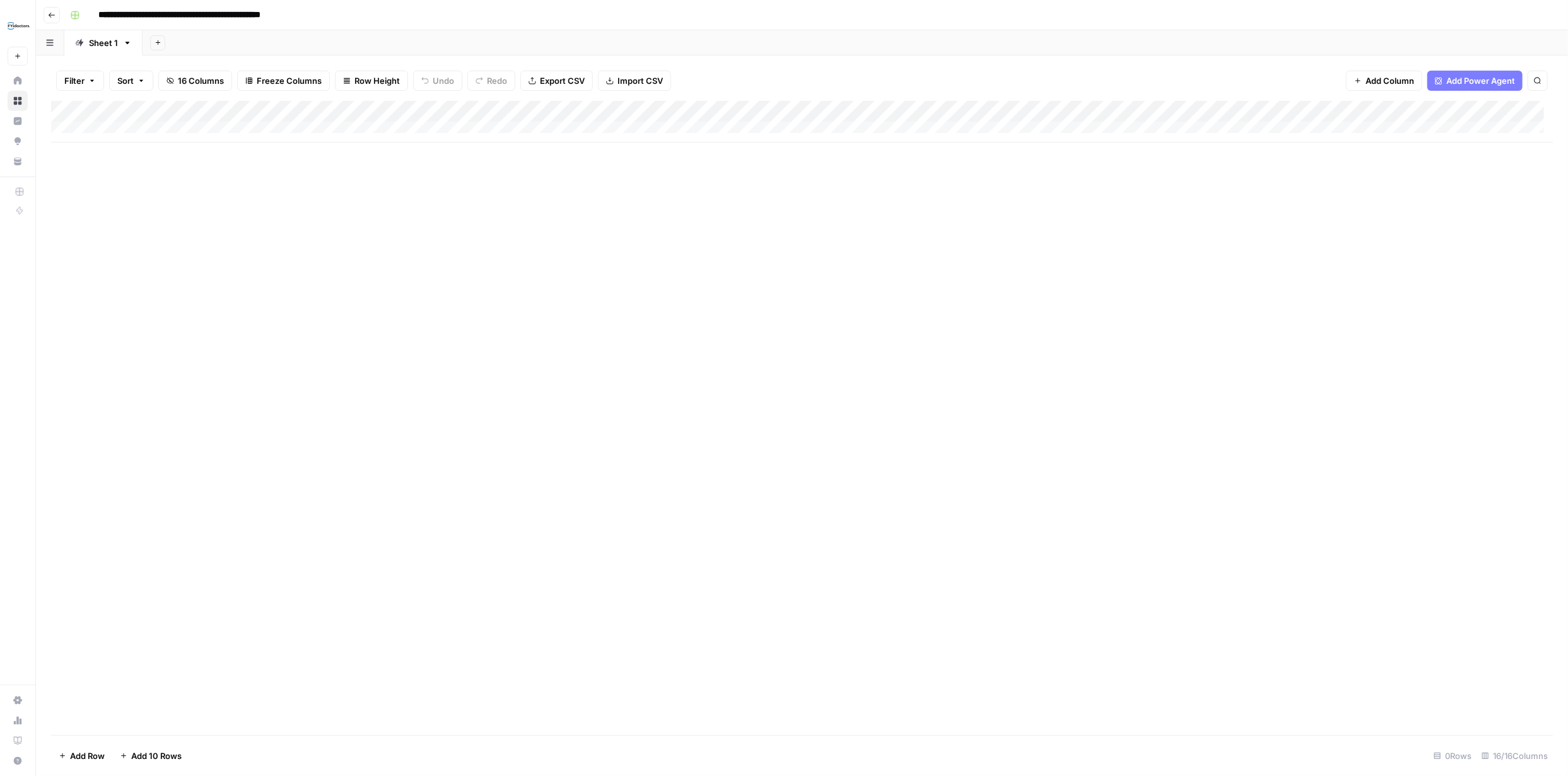
click at [320, 14] on input "**********" at bounding box center [209, 15] width 235 height 20
click at [320, 13] on input "**********" at bounding box center [209, 15] width 235 height 20
type input "**********"
click at [475, 236] on div "Add Column" at bounding box center [802, 418] width 1502 height 635
click at [169, 130] on div "Add Column" at bounding box center [802, 121] width 1502 height 42
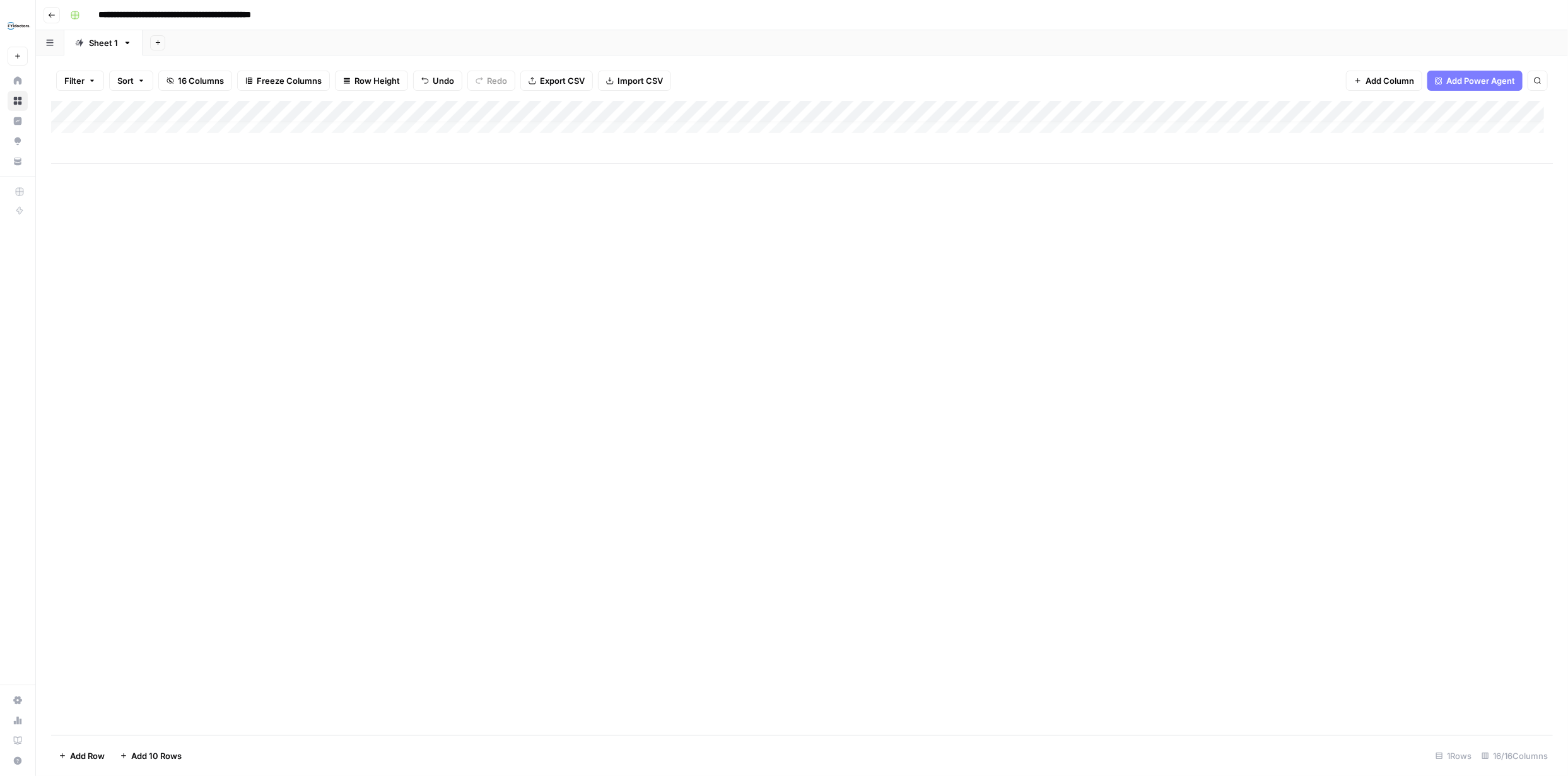
scroll to position [8, 0]
type input "**********"
drag, startPoint x: 314, startPoint y: 317, endPoint x: 315, endPoint y: 323, distance: 6.1
click at [314, 318] on div "Add Column" at bounding box center [802, 418] width 1502 height 635
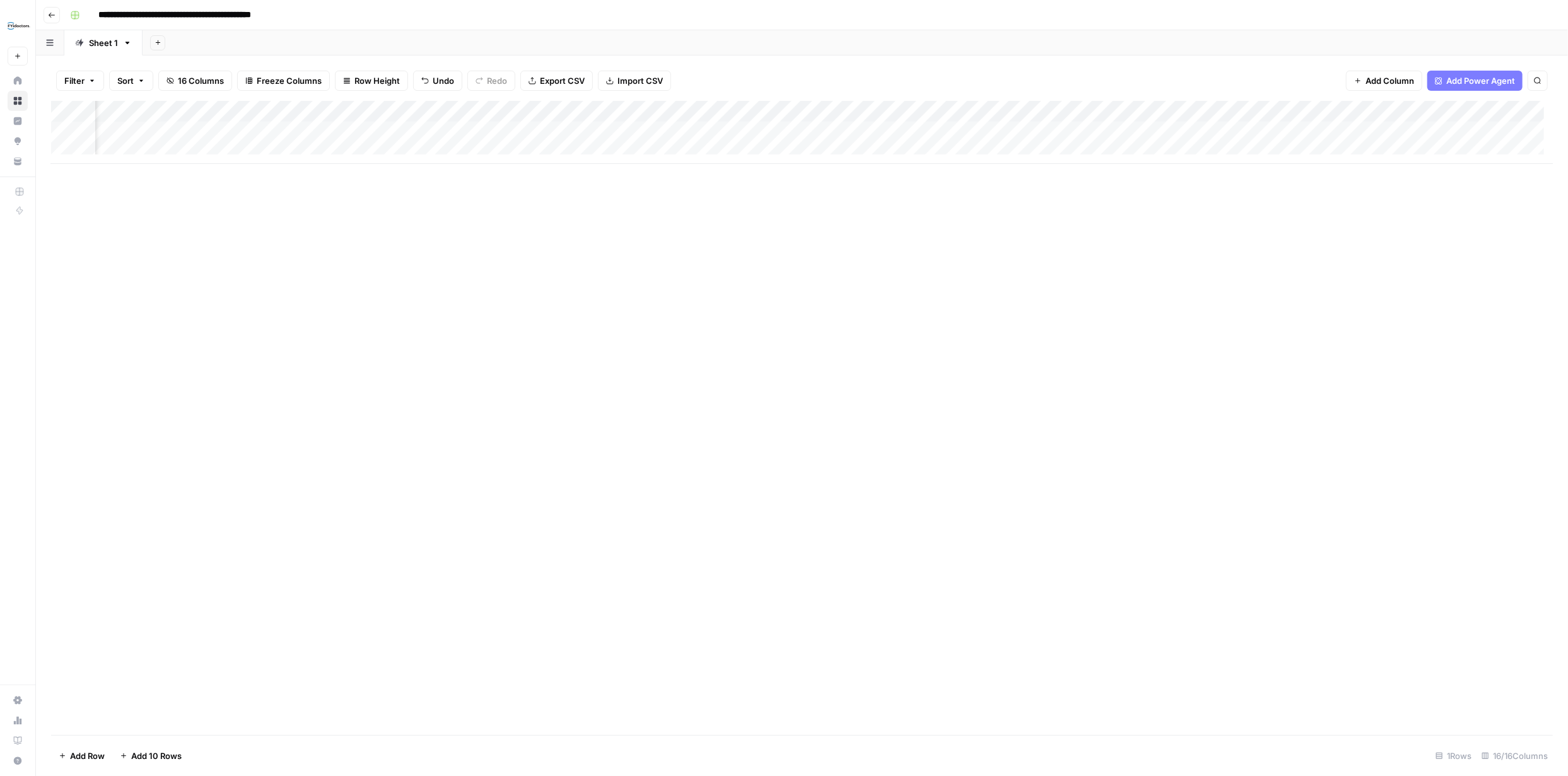
click at [1049, 110] on div "Add Column" at bounding box center [802, 132] width 1502 height 63
click at [937, 320] on span "Remove Column" at bounding box center [942, 316] width 110 height 13
click at [748, 139] on span "Delete" at bounding box center [739, 141] width 27 height 13
click at [1035, 110] on div "Add Column" at bounding box center [802, 132] width 1502 height 63
click at [941, 280] on span "Remove Column" at bounding box center [942, 281] width 110 height 13
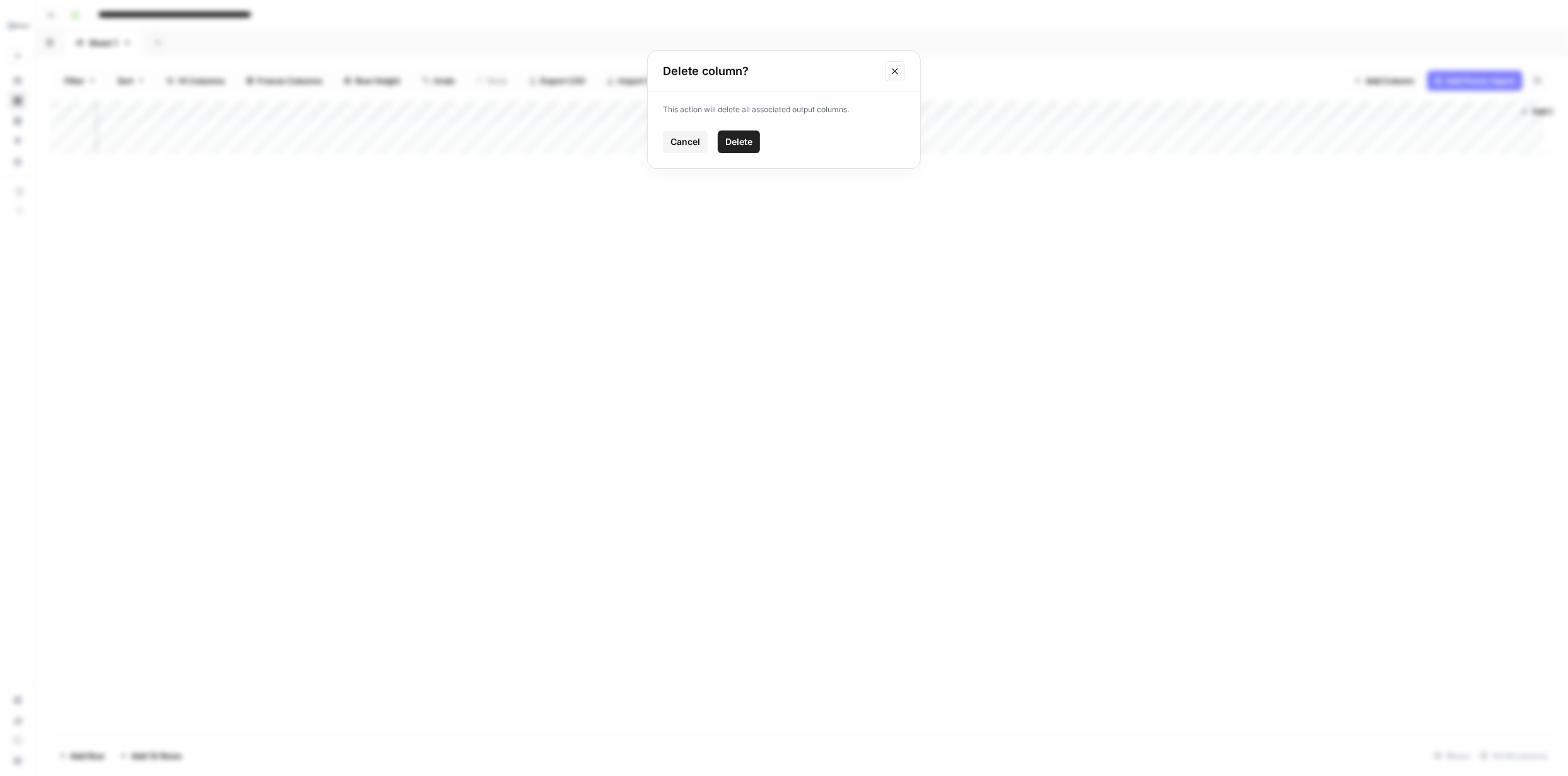
click at [745, 140] on span "Delete" at bounding box center [739, 141] width 27 height 13
click at [1298, 113] on span "Add Column" at bounding box center [1292, 111] width 44 height 11
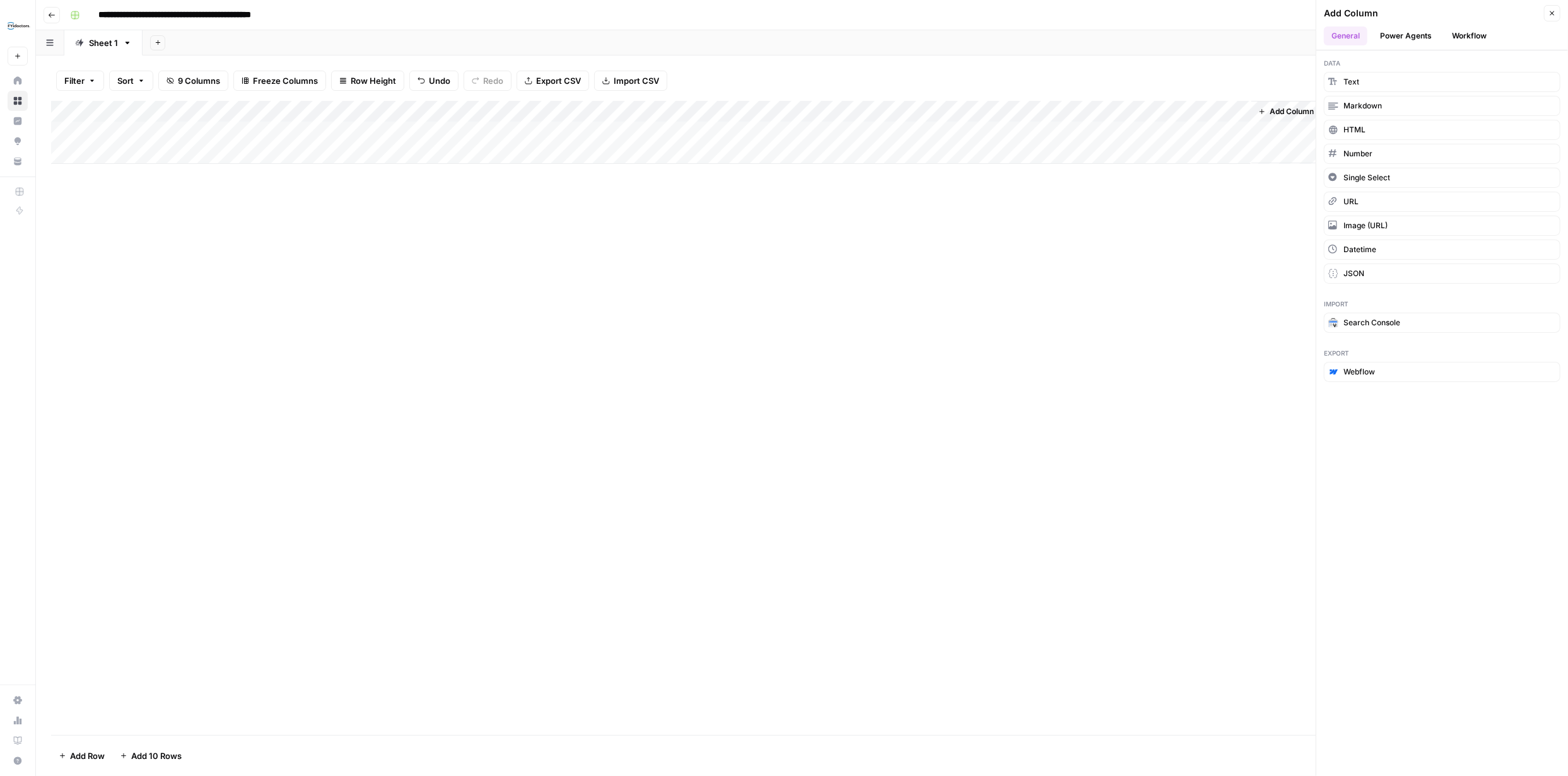
click at [1400, 37] on button "Power Agents" at bounding box center [1406, 36] width 67 height 19
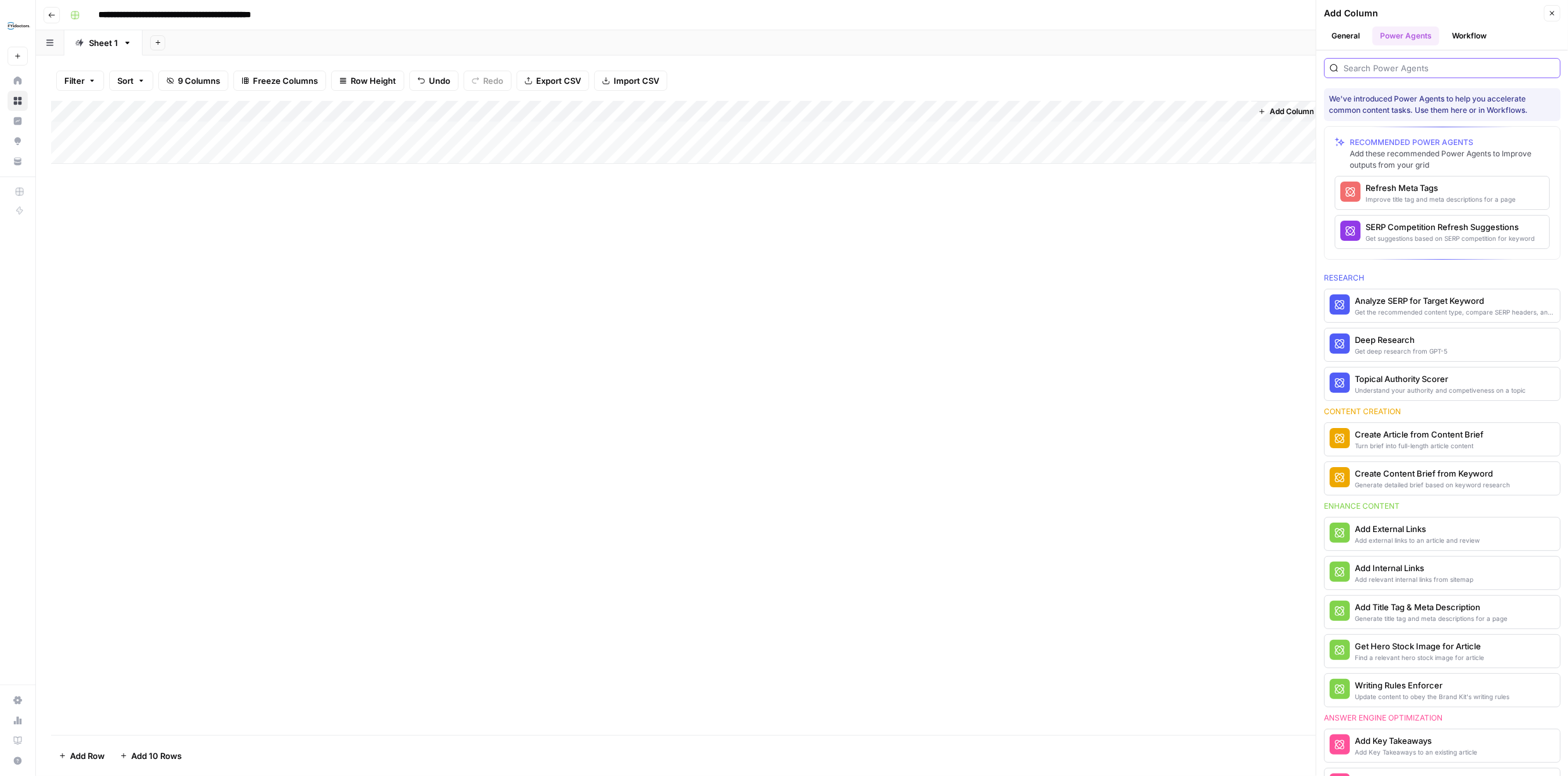
click at [1386, 69] on input "search" at bounding box center [1448, 68] width 211 height 13
type input "AEO"
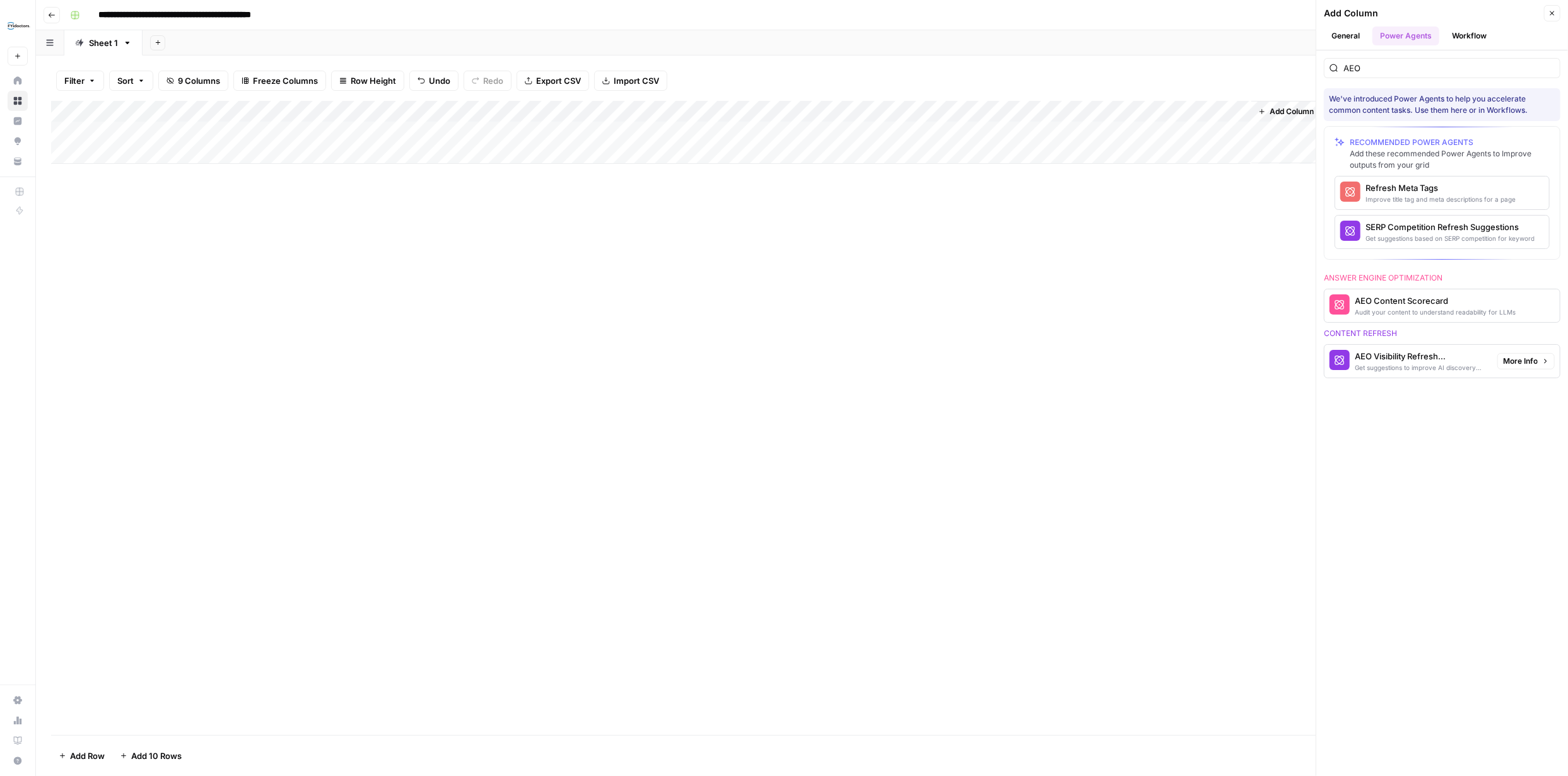
click at [1427, 358] on div "AEO Visibility Refresh Suggestions" at bounding box center [1421, 356] width 132 height 13
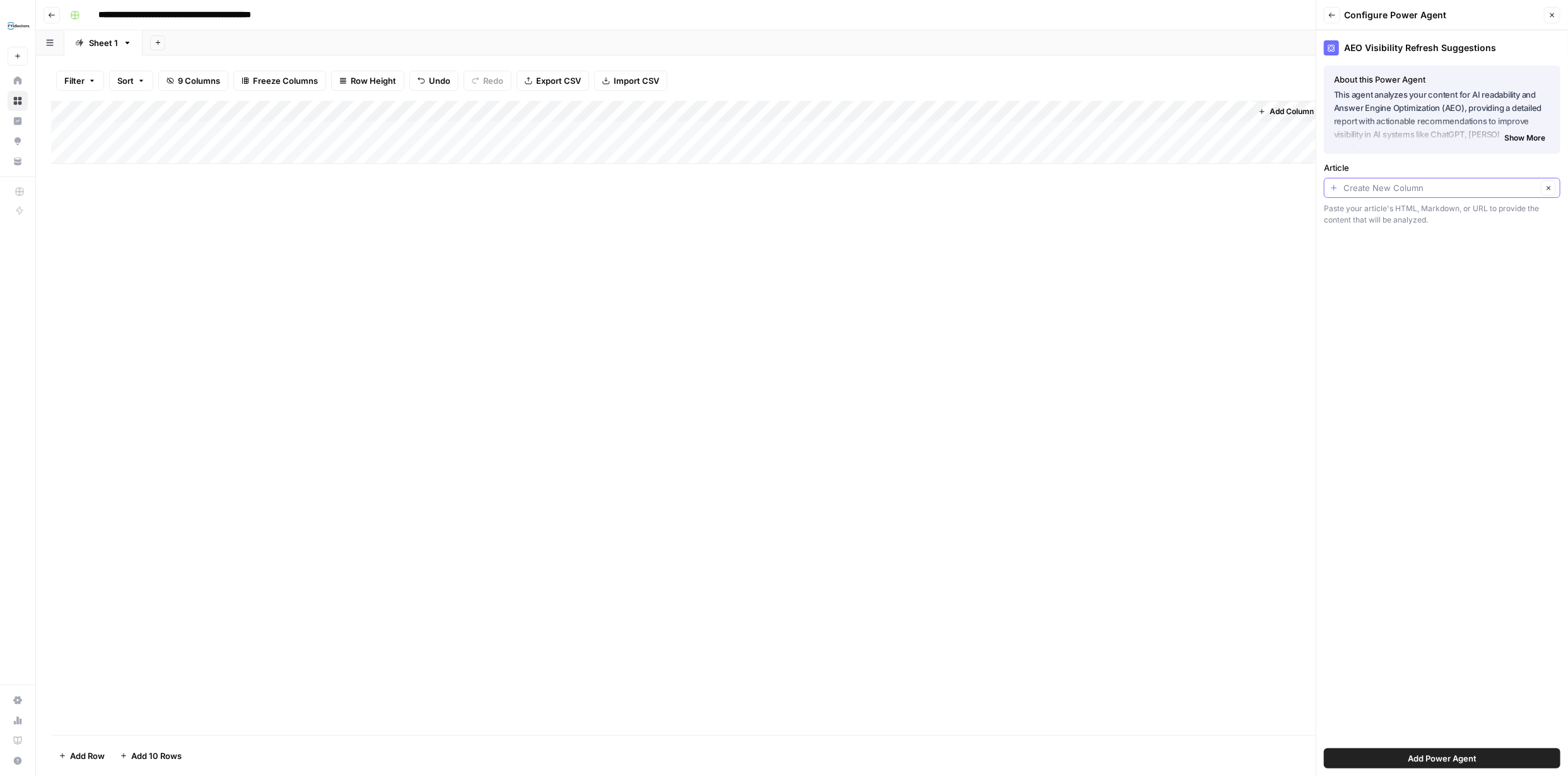
click at [1444, 192] on input "Article" at bounding box center [1440, 187] width 193 height 13
type input "Create New Column"
click at [1558, 16] on button "Close" at bounding box center [1552, 14] width 16 height 16
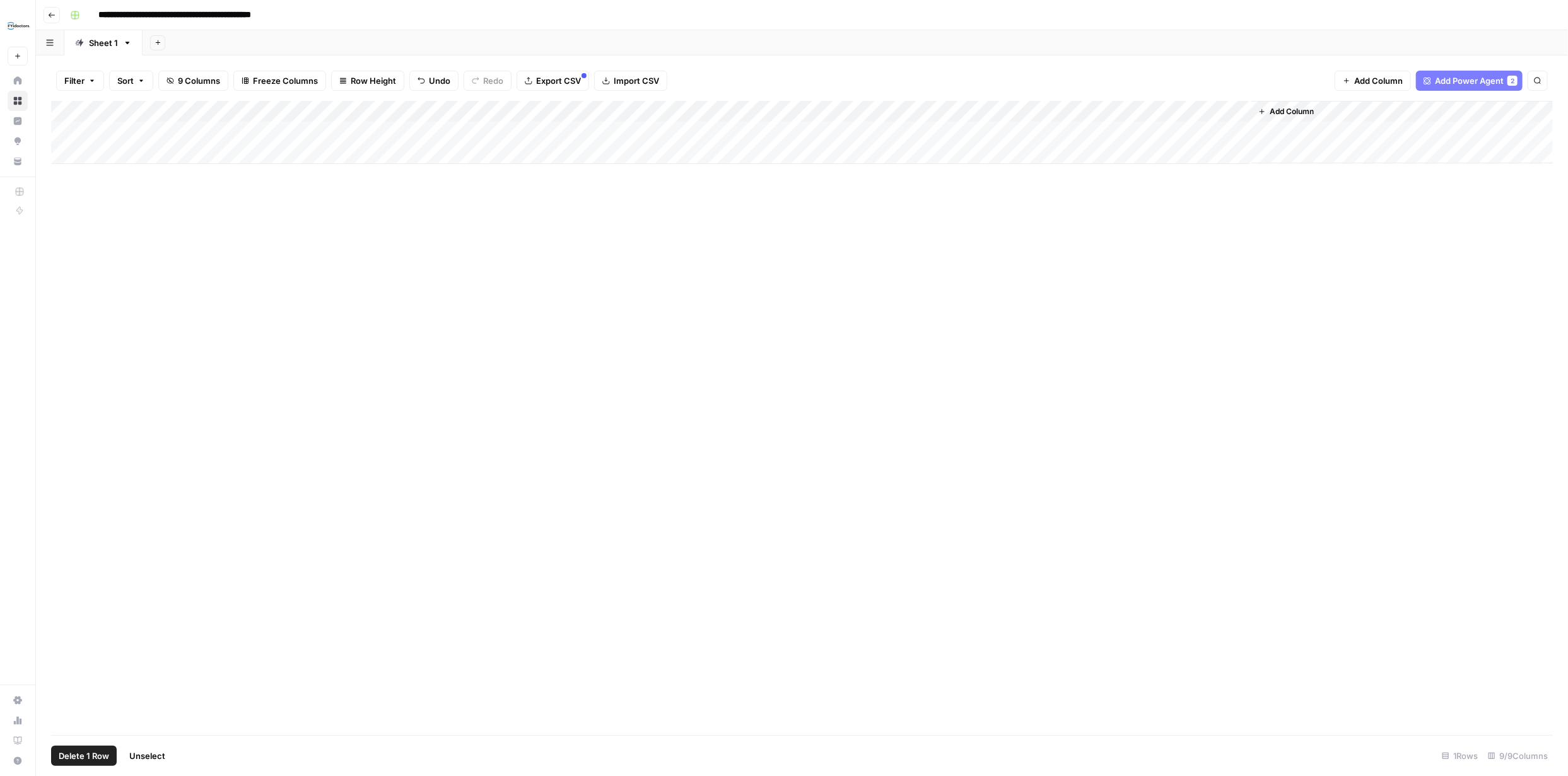
click at [70, 130] on div "Add Column" at bounding box center [802, 132] width 1502 height 63
click at [81, 130] on div "Add Column" at bounding box center [802, 132] width 1502 height 63
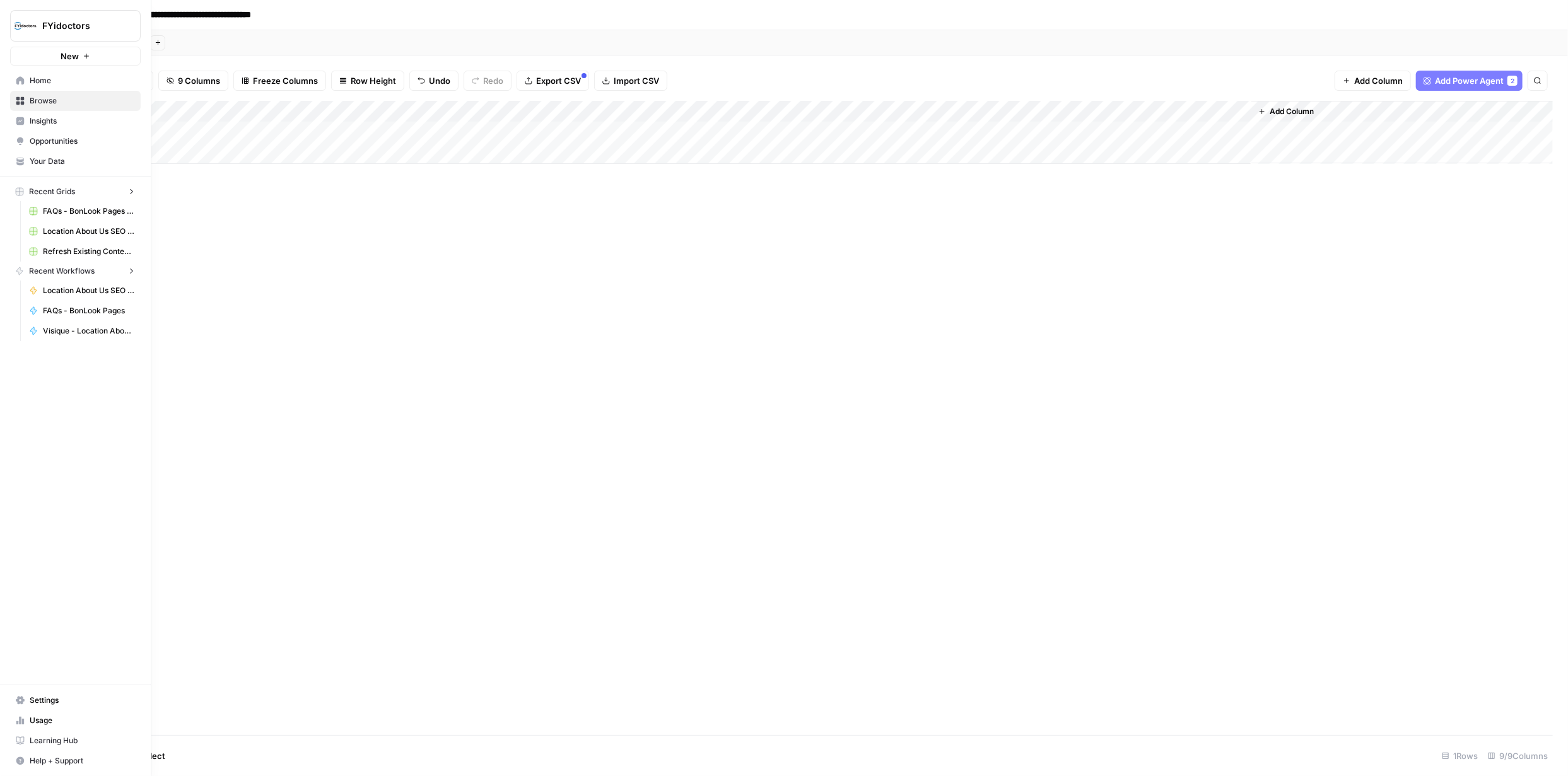
click at [19, 100] on icon at bounding box center [20, 101] width 8 height 8
click at [21, 100] on icon at bounding box center [20, 101] width 8 height 8
click at [31, 100] on span "Browse" at bounding box center [82, 100] width 105 height 11
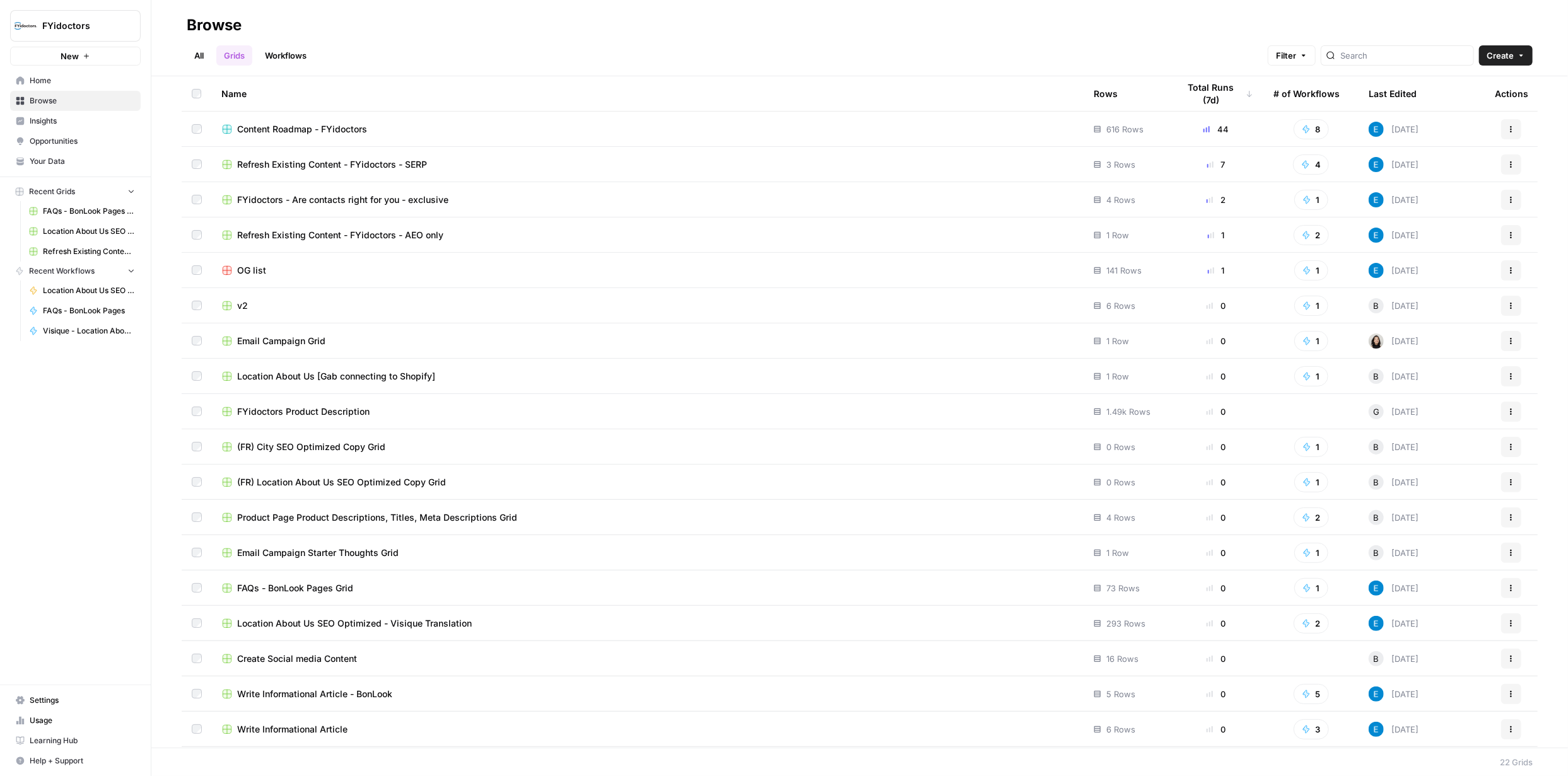
click at [349, 166] on span "Refresh Existing Content - FYidoctors - SERP" at bounding box center [332, 164] width 190 height 13
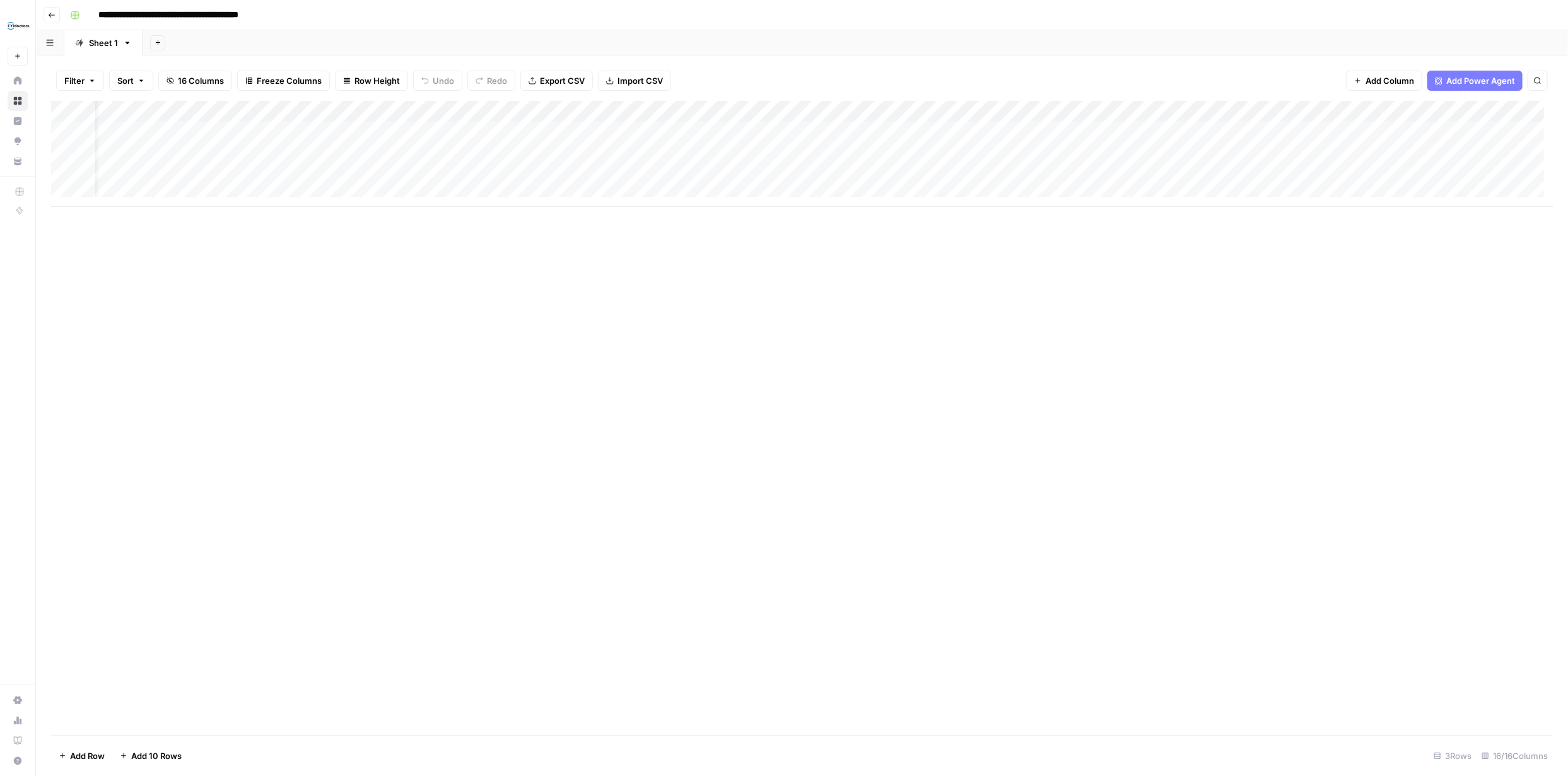
scroll to position [0, 37]
click at [653, 131] on div "Add Column" at bounding box center [802, 153] width 1502 height 106
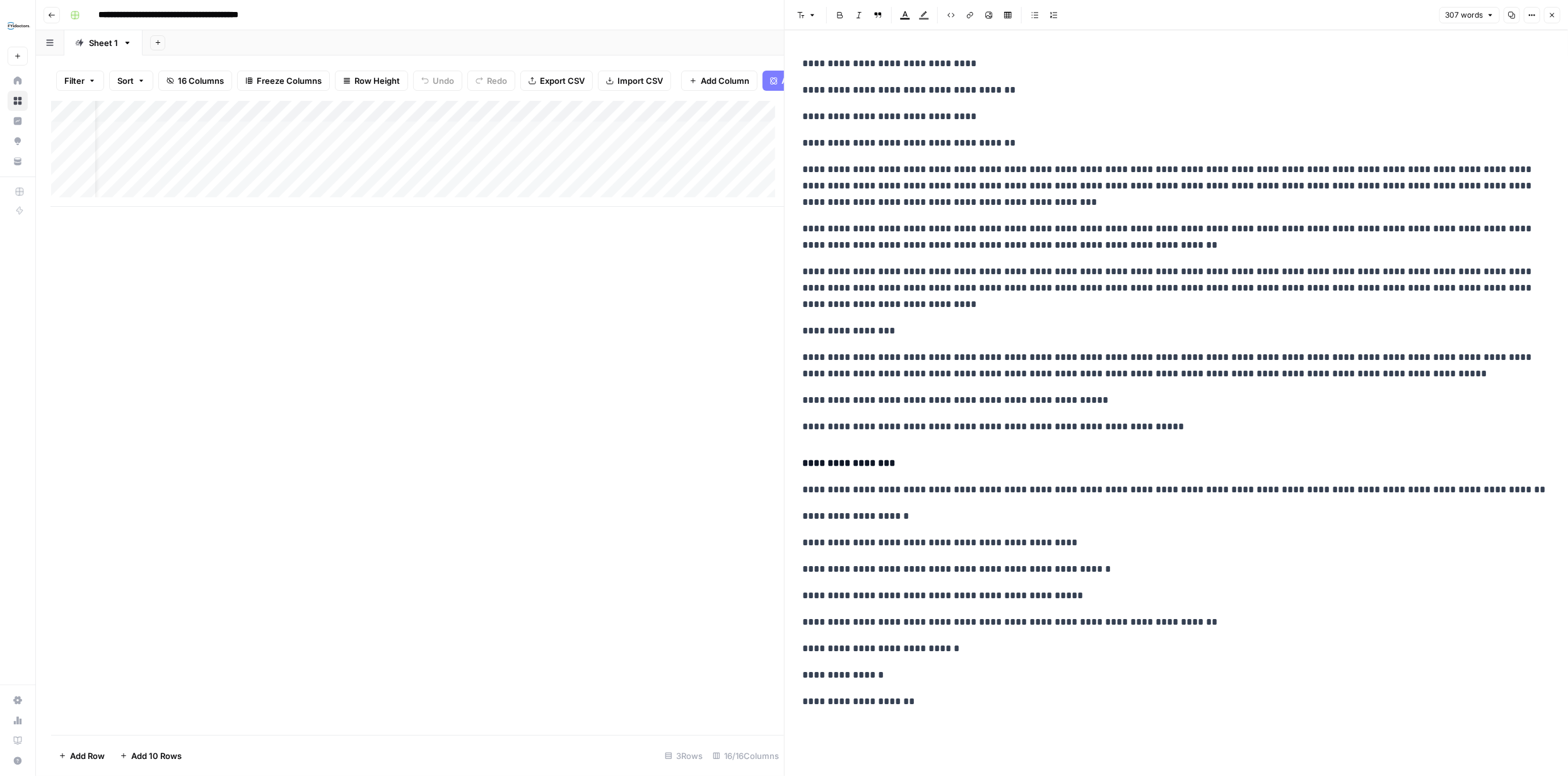
click at [402, 139] on div "Add Column" at bounding box center [417, 153] width 733 height 106
click at [401, 140] on div "Add Column" at bounding box center [417, 153] width 733 height 106
click at [492, 275] on div "Add Column" at bounding box center [417, 418] width 733 height 635
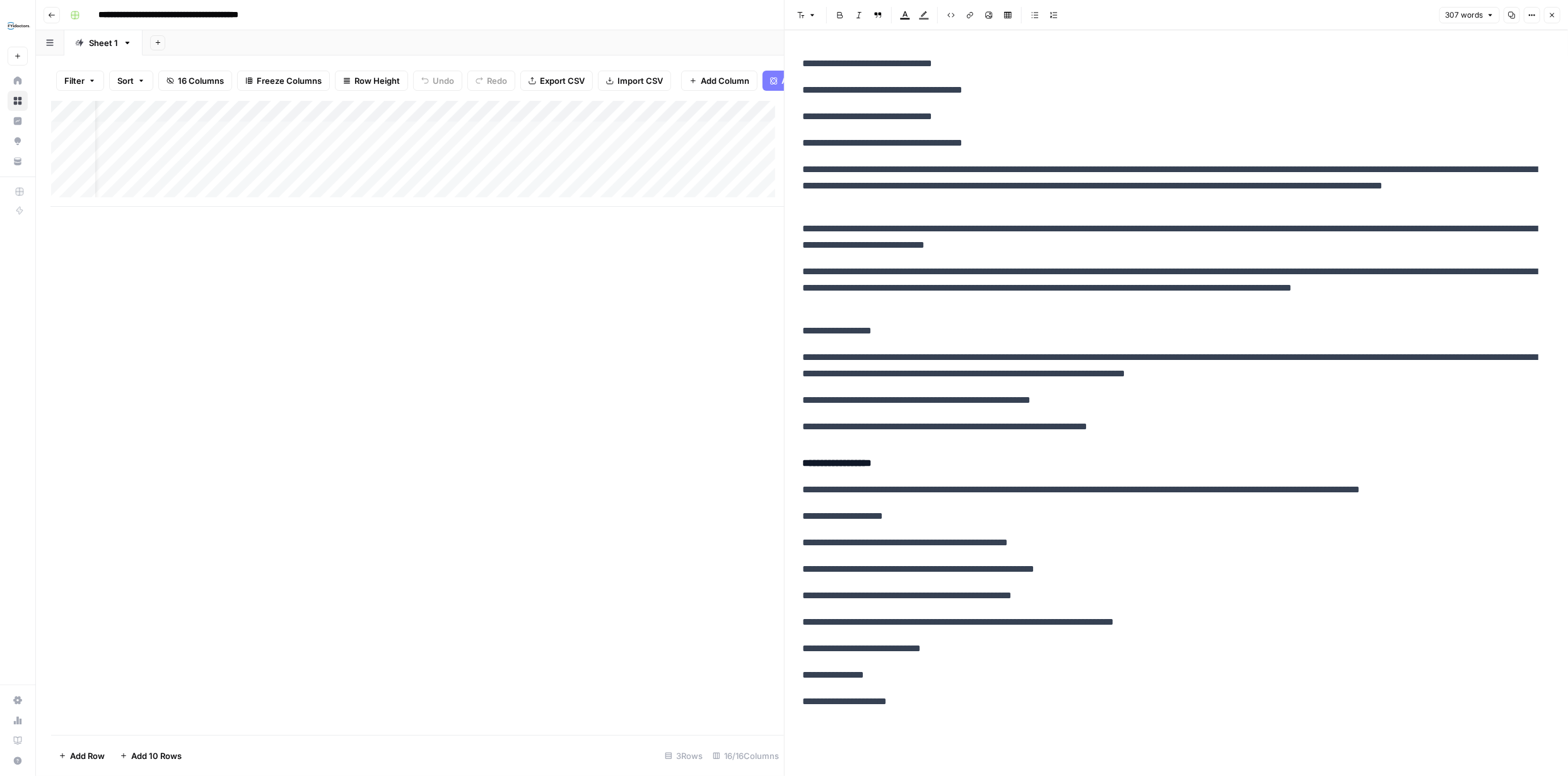
click at [1554, 12] on icon "button" at bounding box center [1552, 14] width 8 height 8
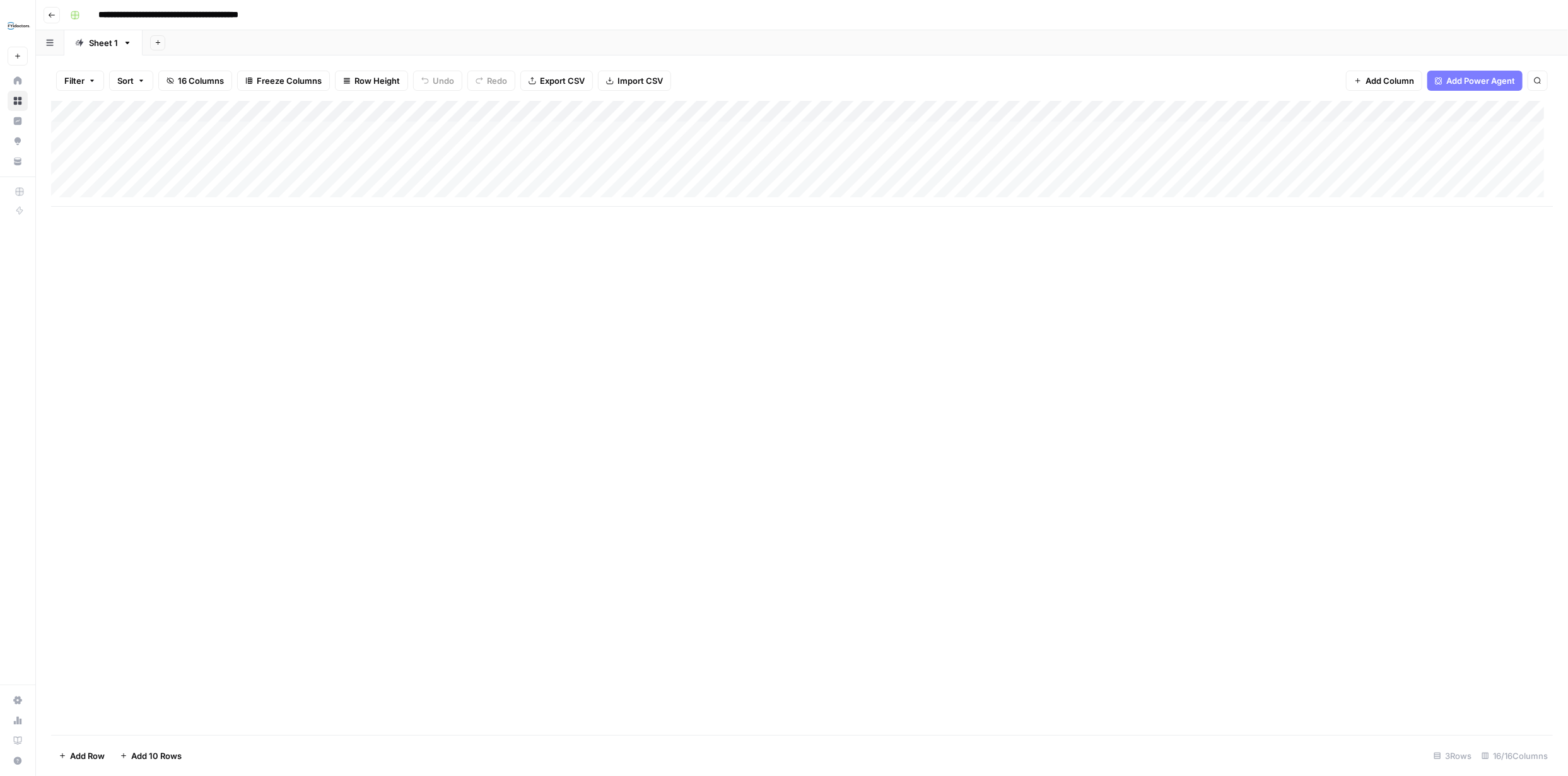
scroll to position [0, 2]
click at [688, 176] on div "Add Column" at bounding box center [802, 153] width 1502 height 106
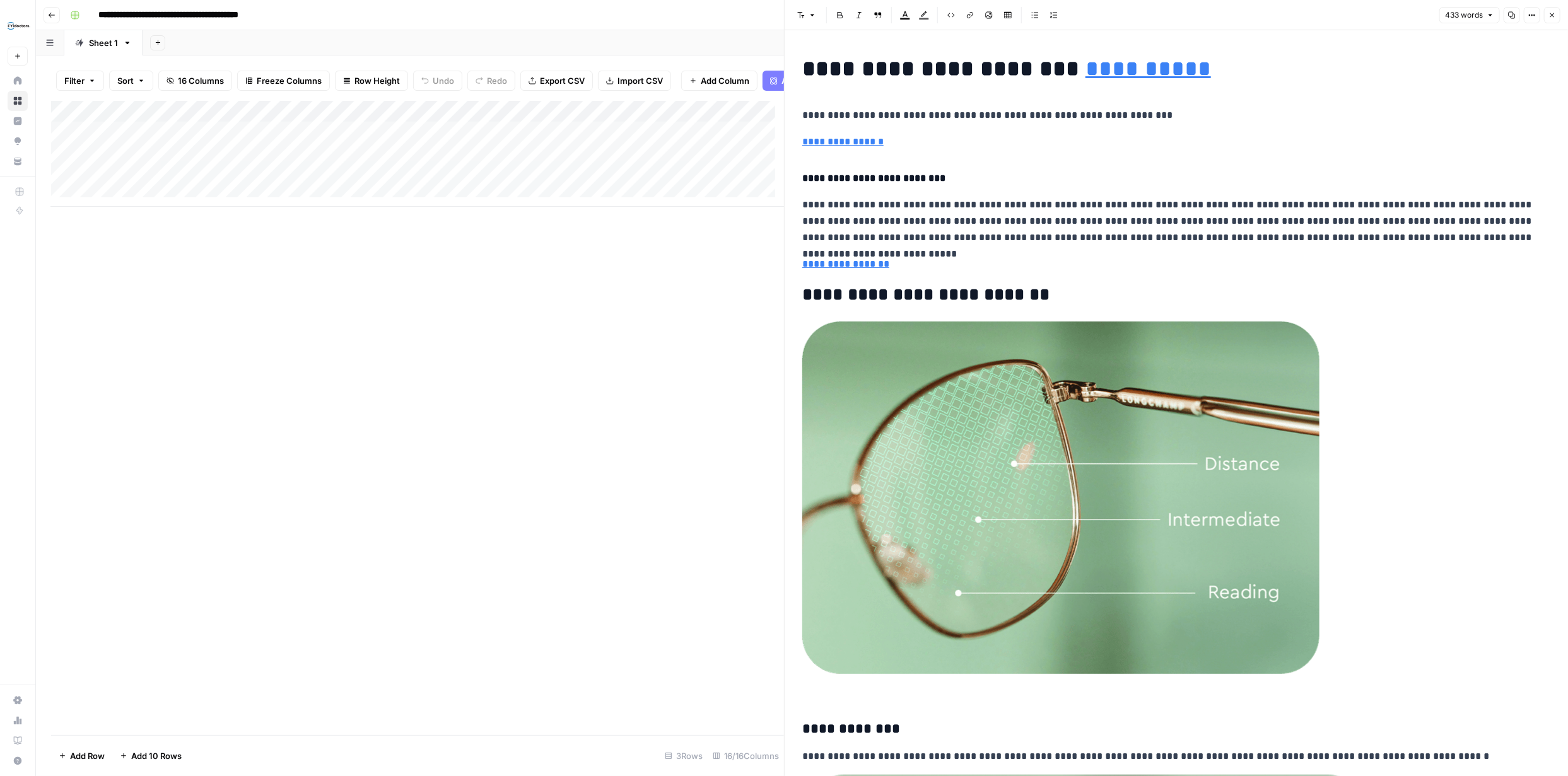
click at [1550, 16] on icon "button" at bounding box center [1552, 14] width 8 height 8
click at [1550, 18] on icon "button" at bounding box center [1552, 14] width 8 height 8
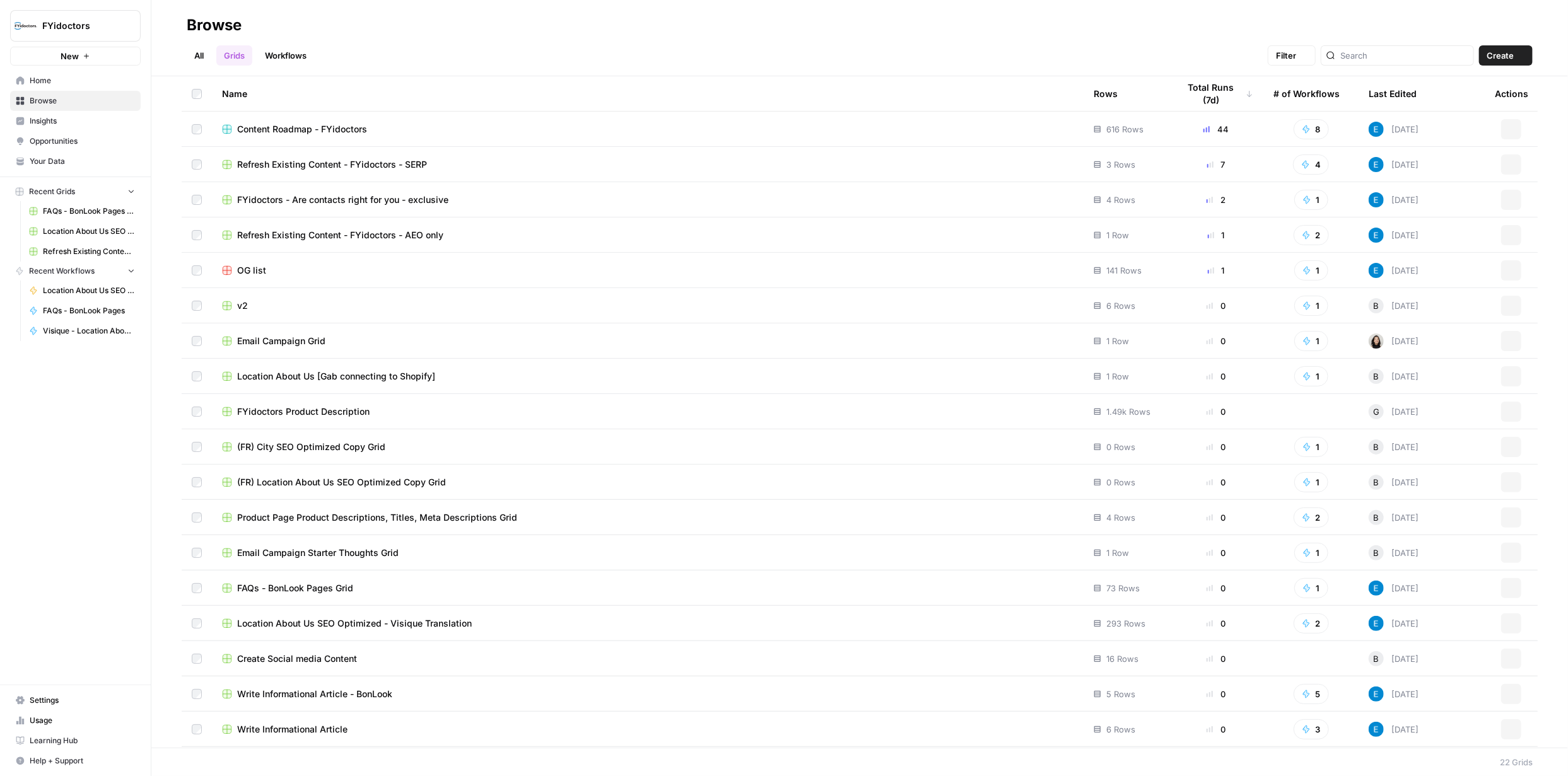
click at [1554, 14] on header "Browse All Grids Workflows Filter Create" at bounding box center [860, 38] width 1417 height 76
click at [356, 163] on span "Refresh Existing Content - FYidoctors - SERP" at bounding box center [332, 164] width 190 height 13
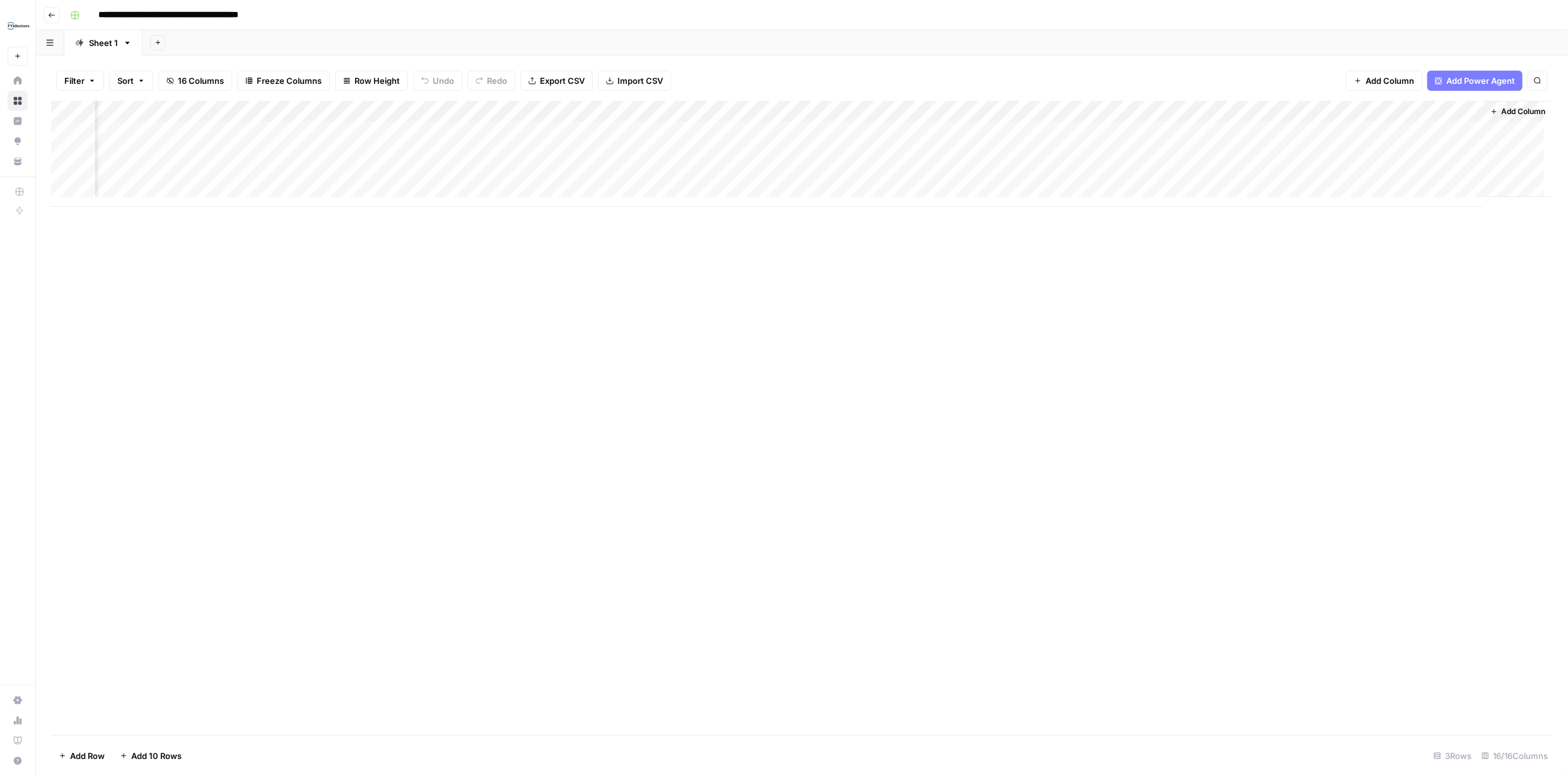
scroll to position [0, 754]
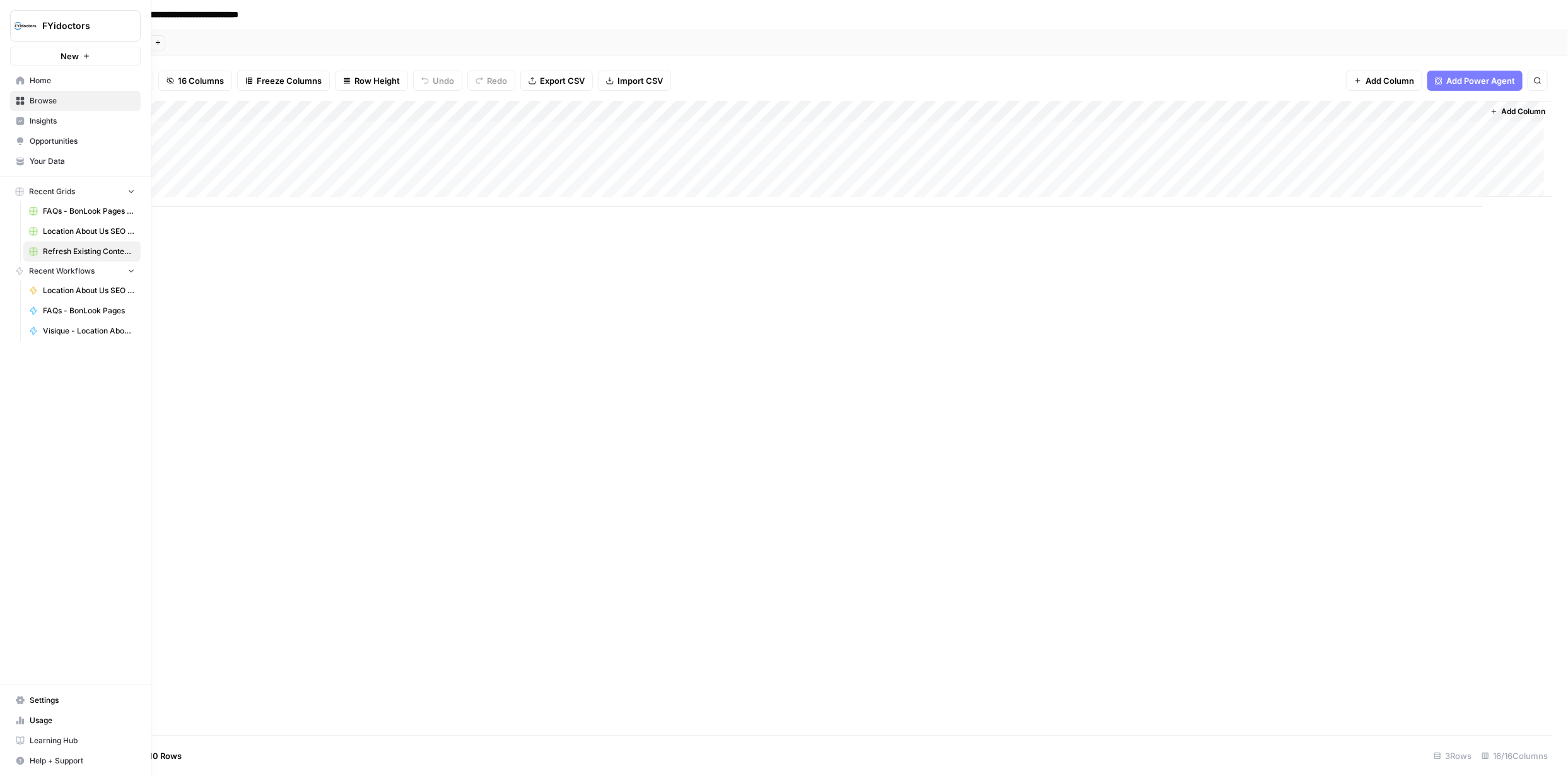
click at [14, 57] on button "New" at bounding box center [75, 56] width 131 height 19
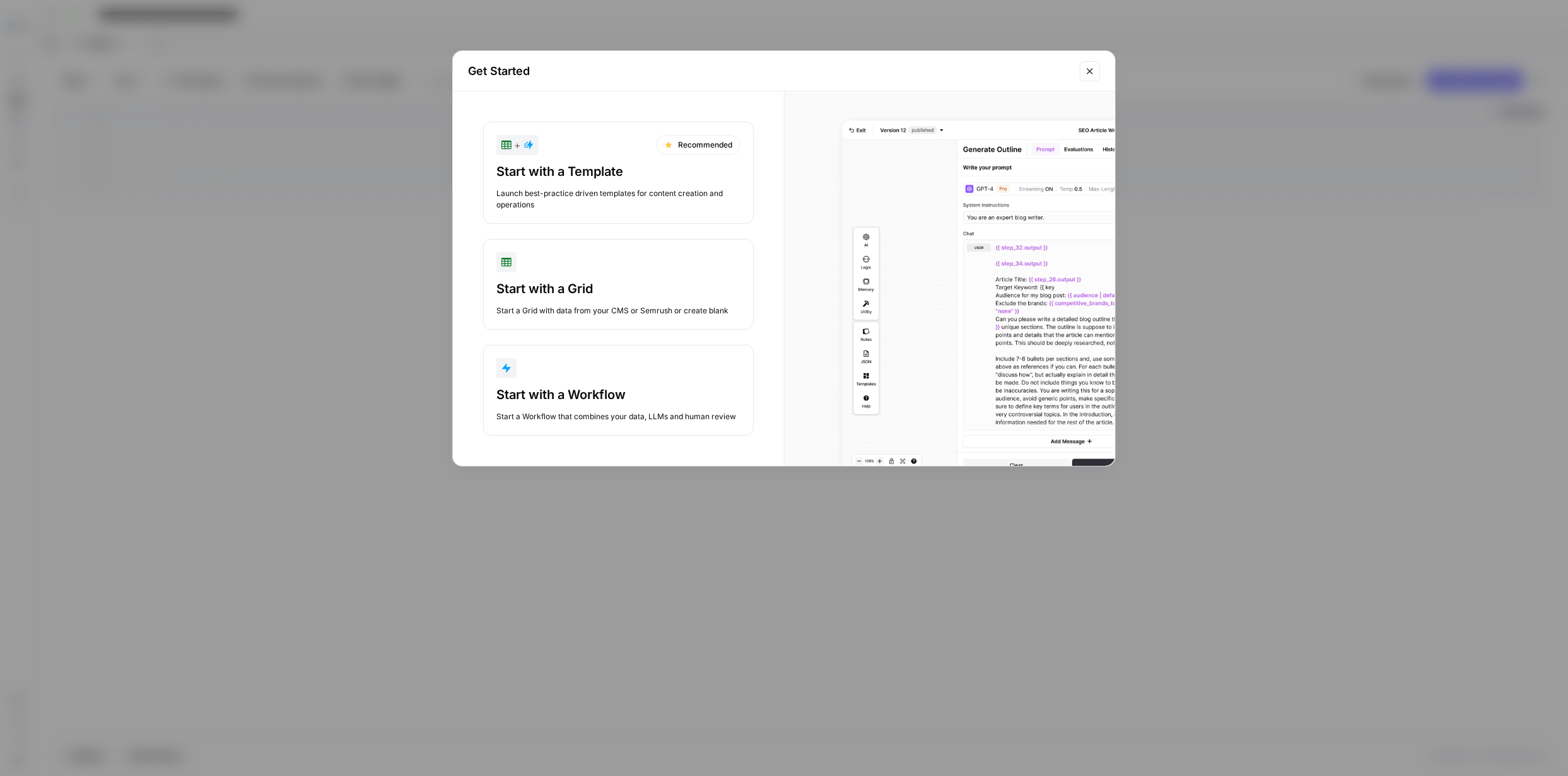
click at [628, 389] on div "Start with a Workflow" at bounding box center [619, 394] width 244 height 18
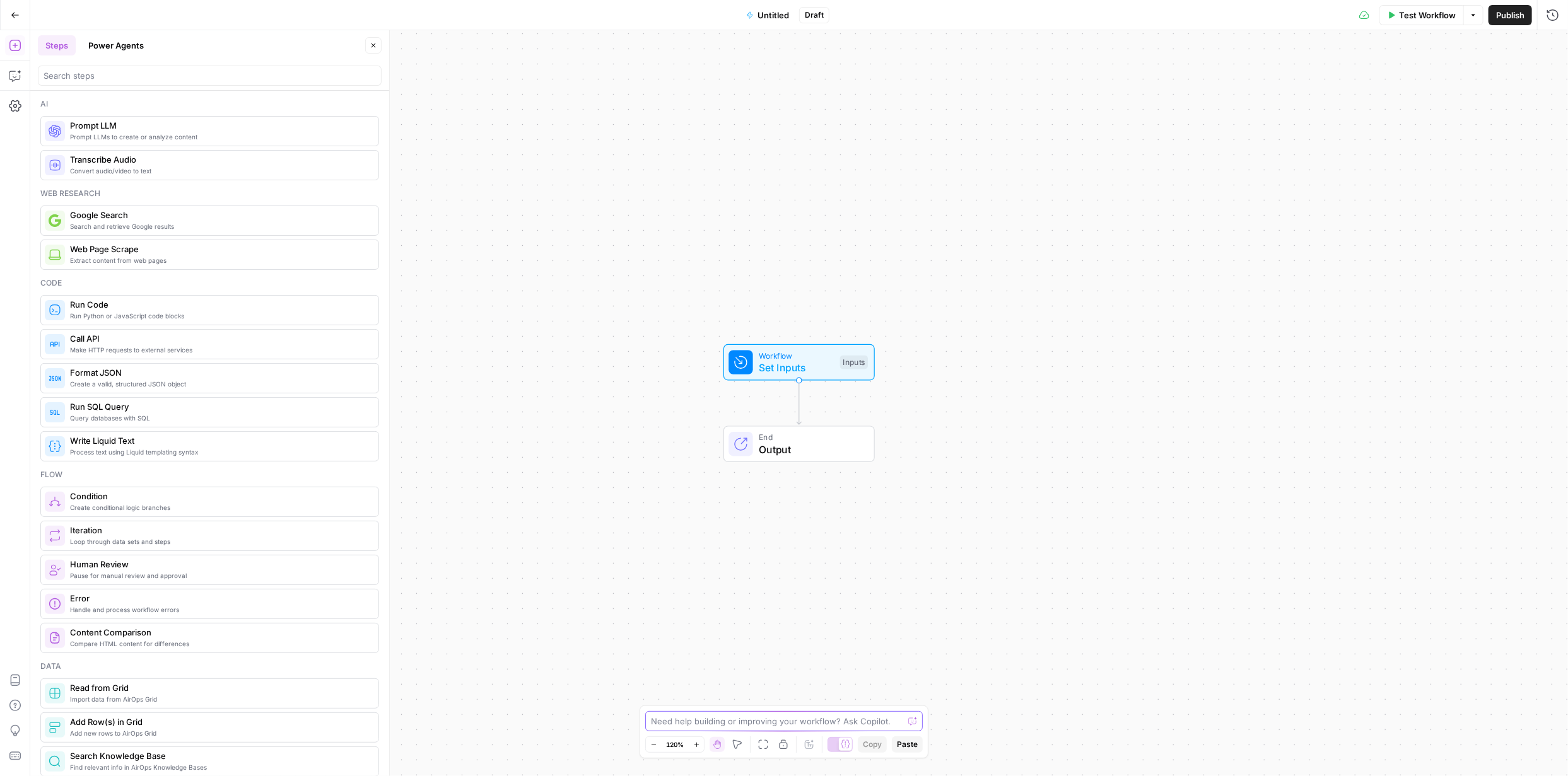
click at [794, 722] on textarea at bounding box center [777, 721] width 253 height 13
click at [823, 719] on textarea at bounding box center [777, 721] width 253 height 13
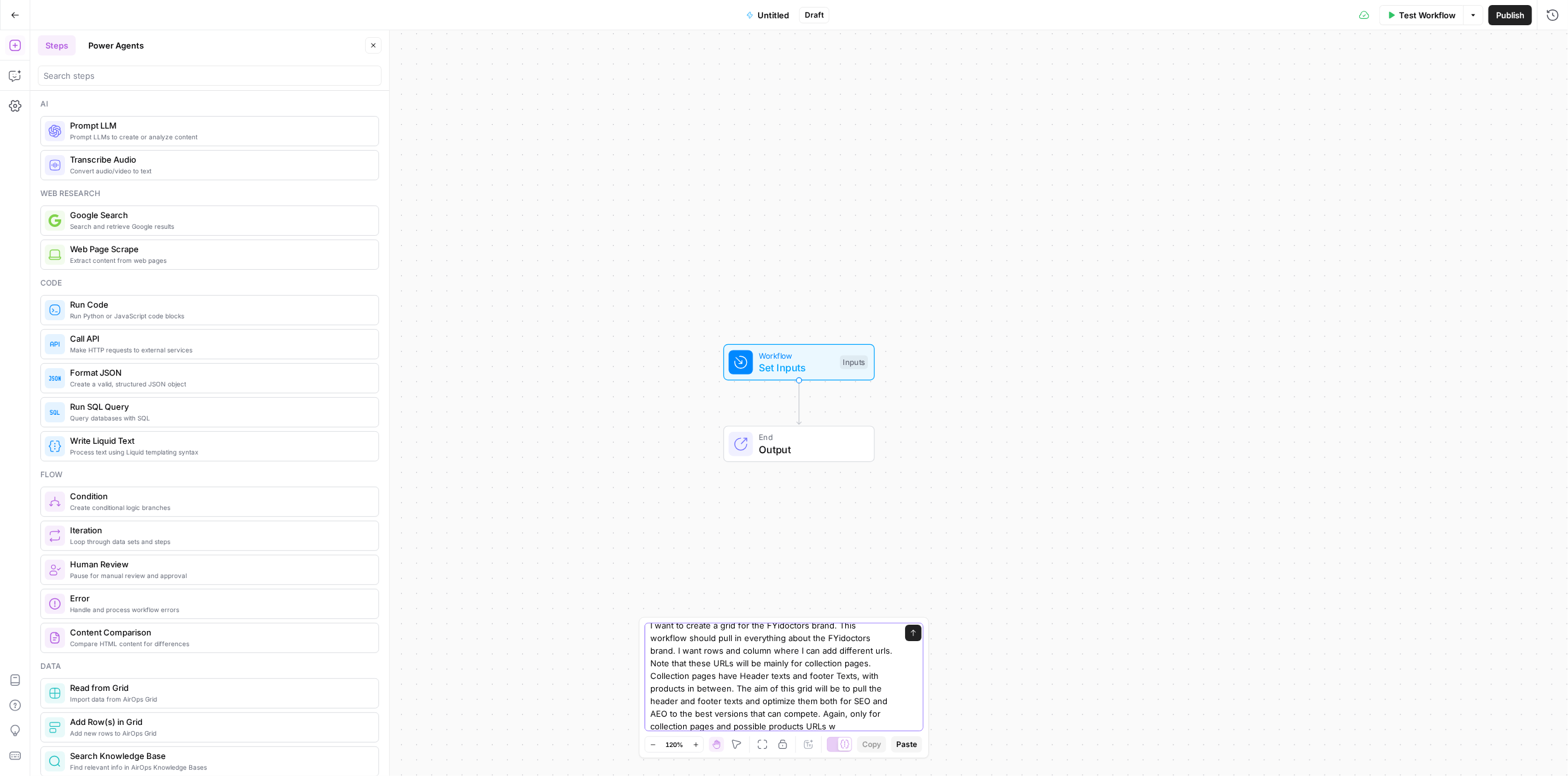
scroll to position [21, 0]
type textarea "I want to create a grid for the FYidoctors brand. This workflow should pull in …"
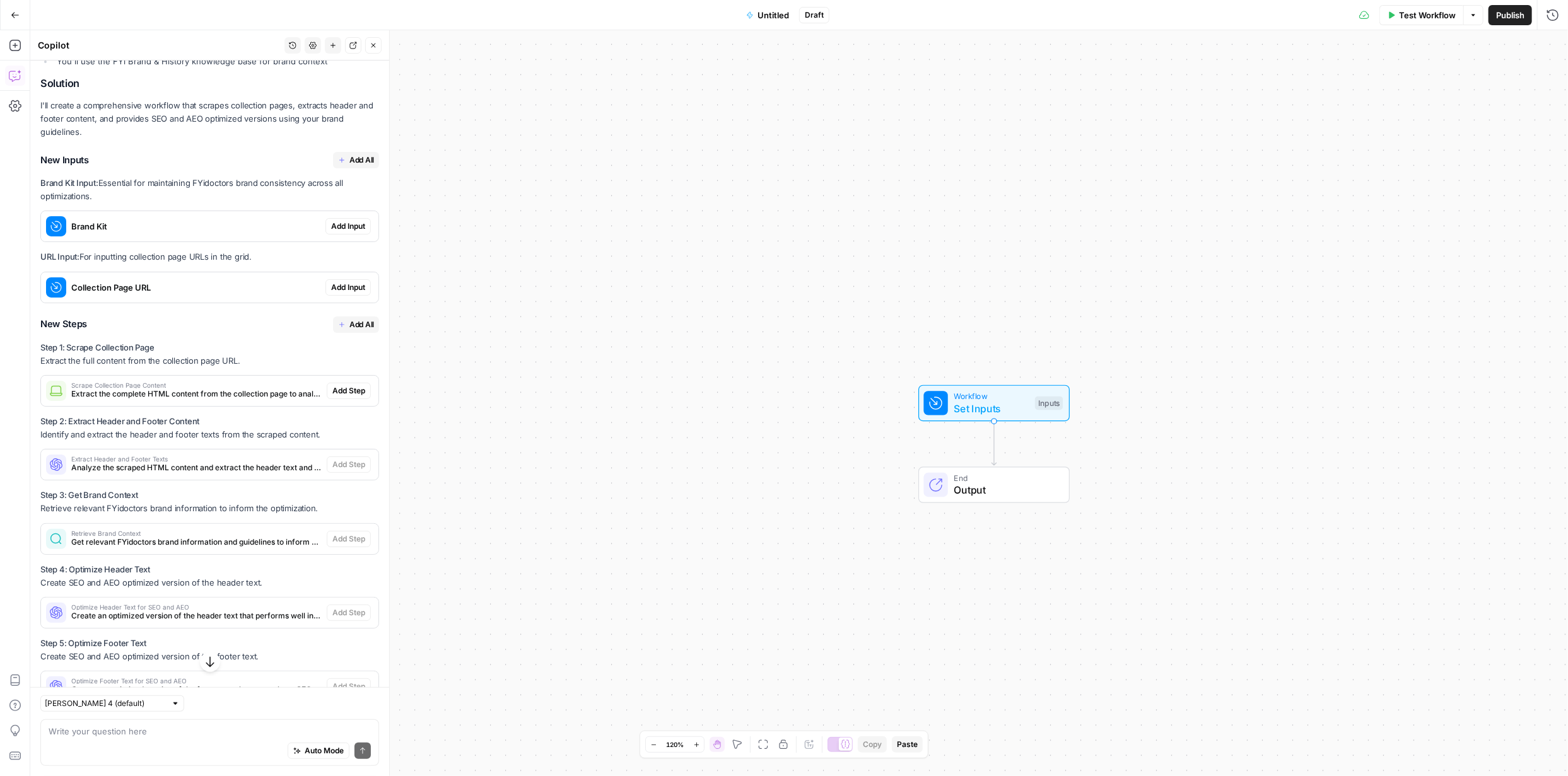
scroll to position [69, 0]
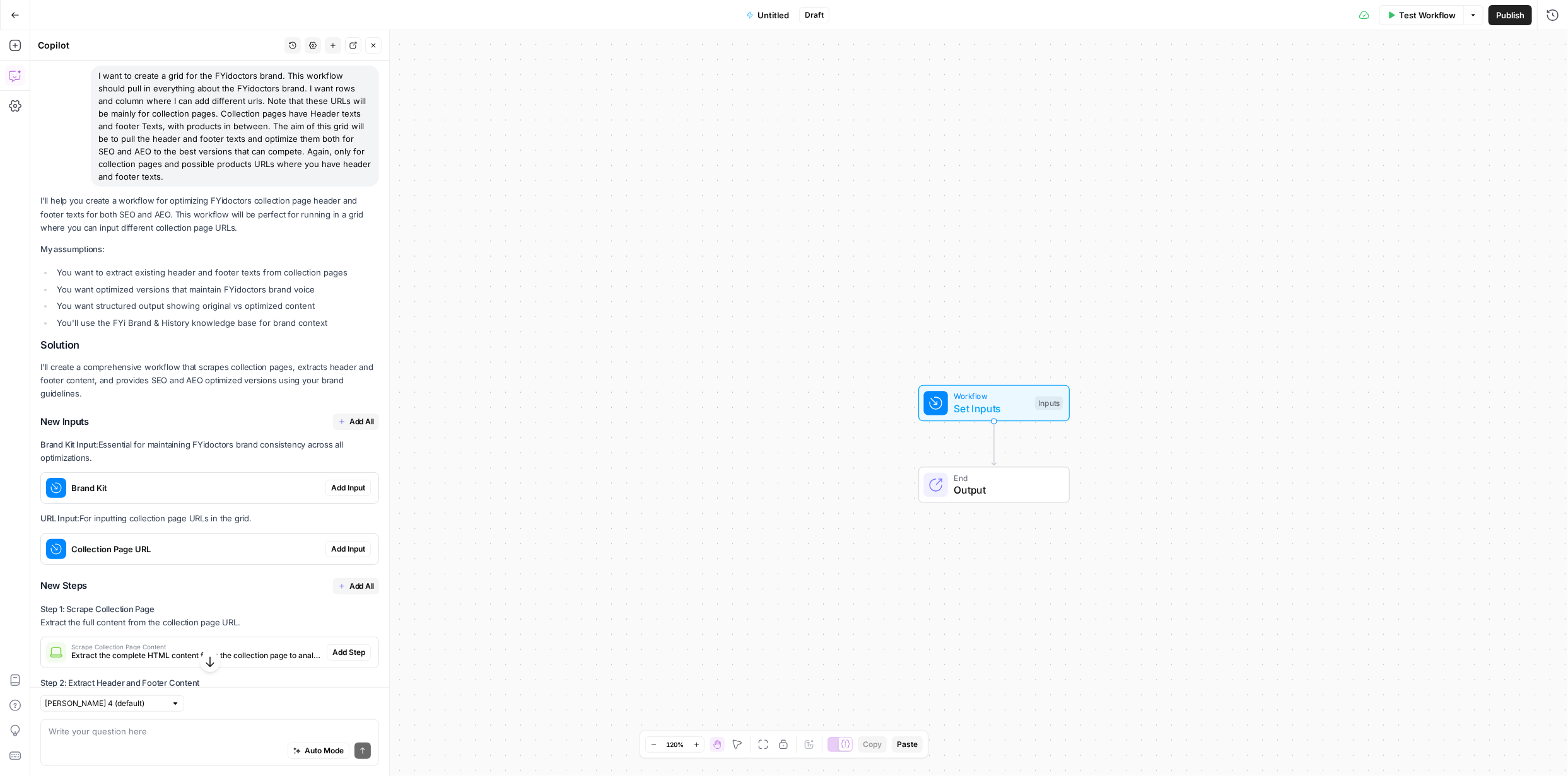
click at [357, 418] on span "Add All" at bounding box center [361, 421] width 25 height 11
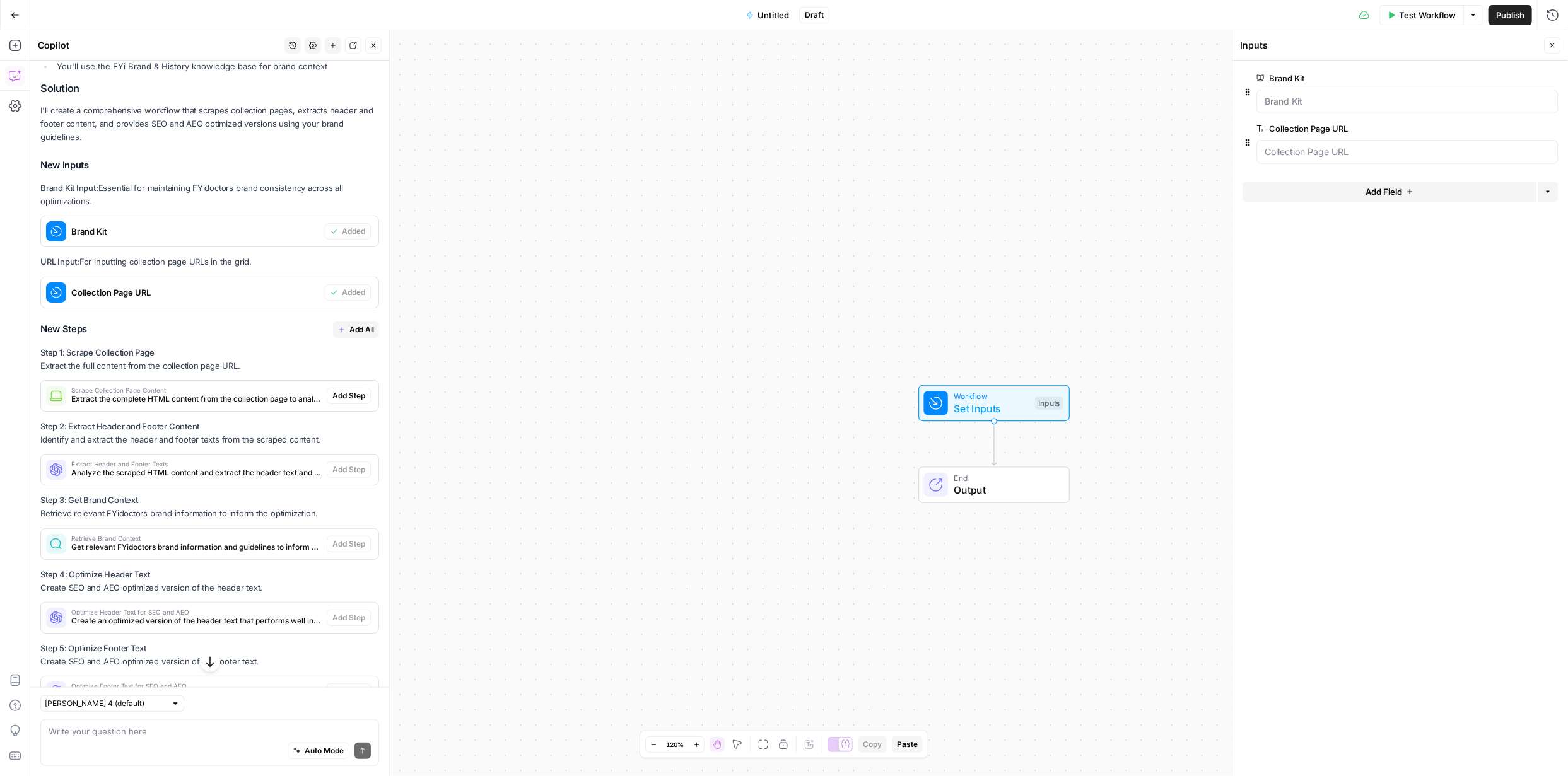
scroll to position [362, 0]
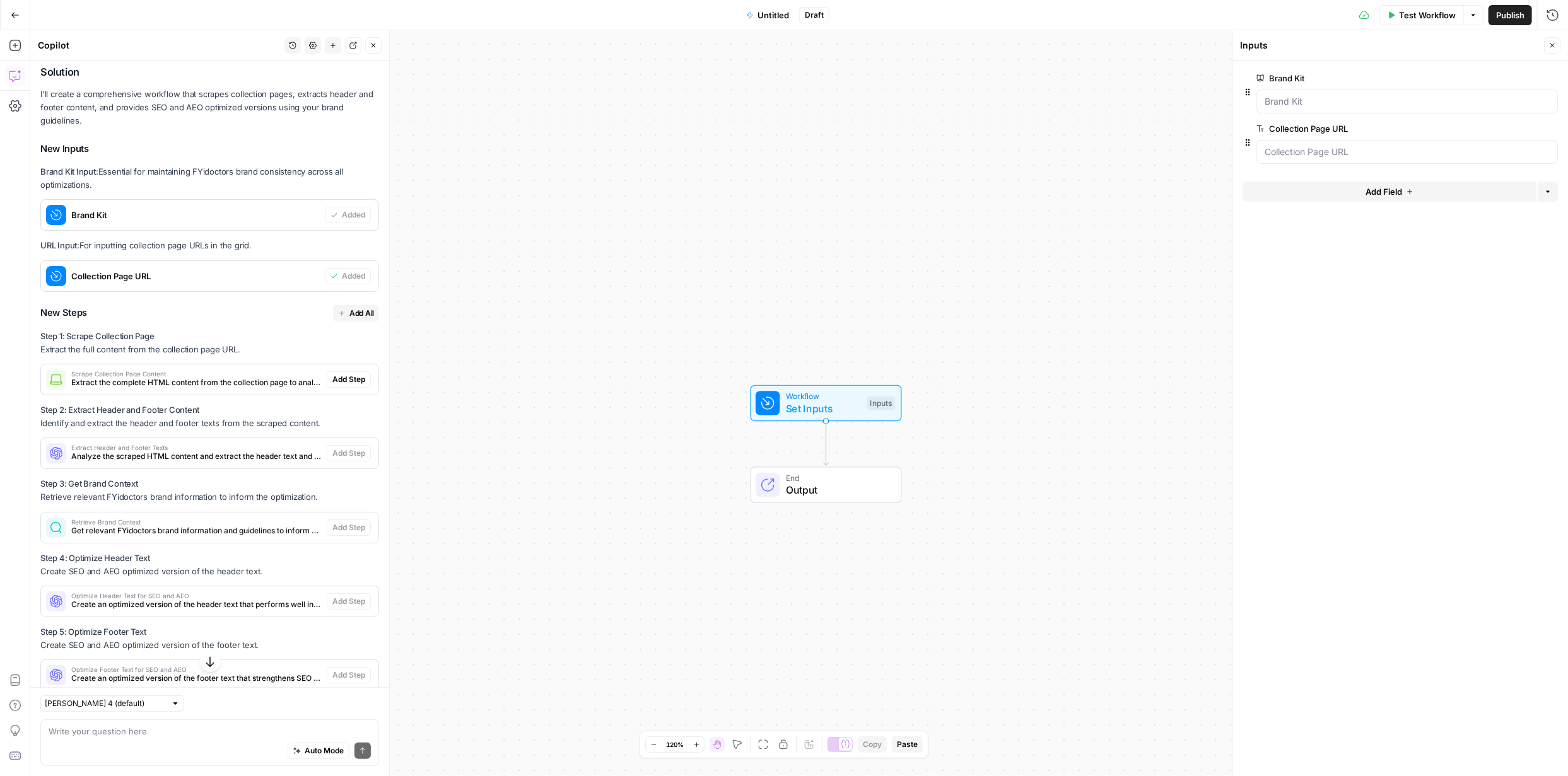
click at [351, 312] on span "Add All" at bounding box center [361, 313] width 25 height 11
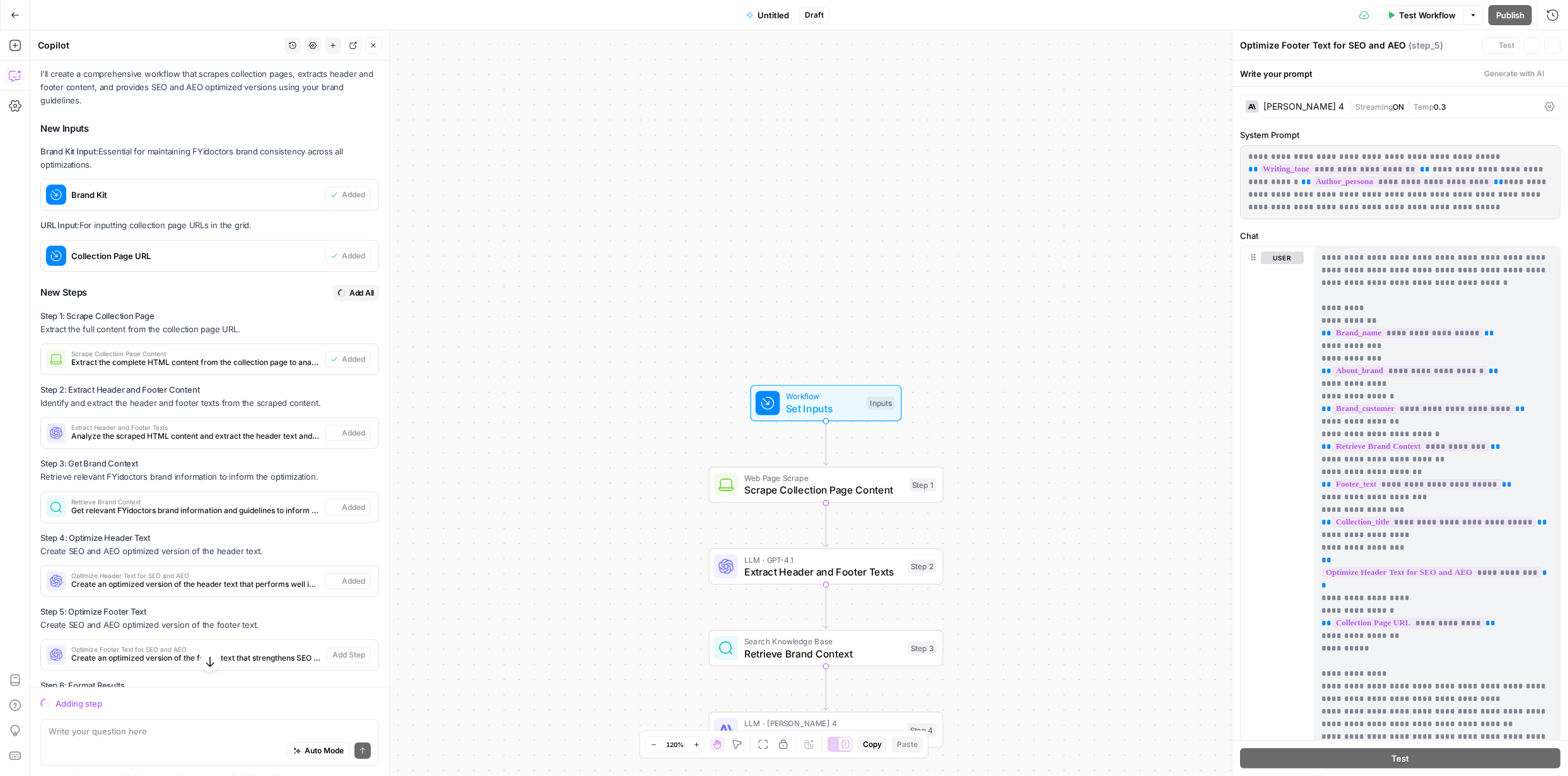
scroll to position [341, 0]
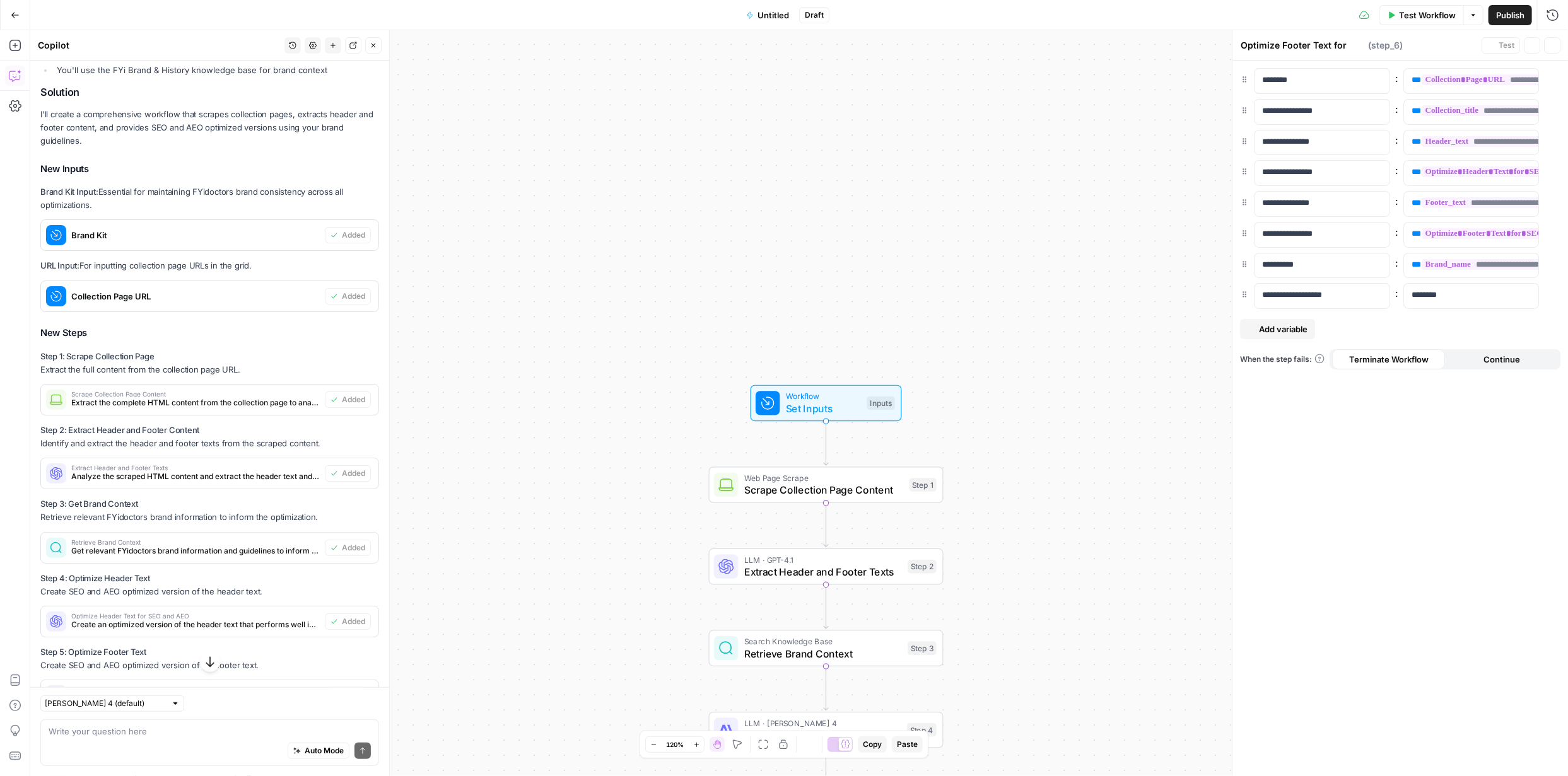
type textarea "Format Optimization Results"
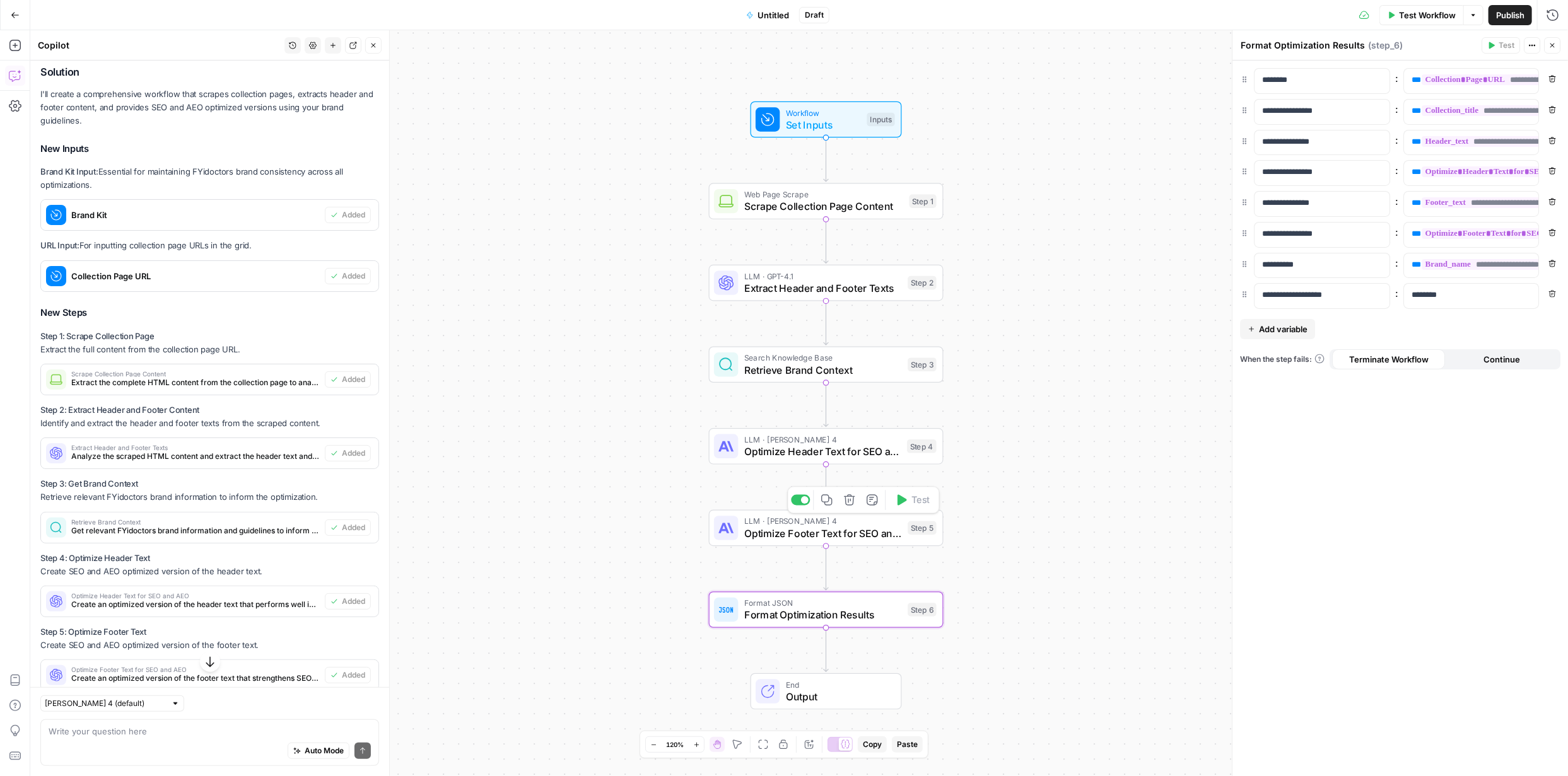
click at [863, 540] on div "LLM · Claude Sonnet 4 Optimize Footer Text for SEO and AEO Step 5 Copy step Del…" at bounding box center [826, 528] width 235 height 36
click at [867, 534] on span "Optimize Footer Text for SEO and AEO" at bounding box center [823, 534] width 158 height 15
click at [870, 534] on span "Optimize Footer Text for SEO and AEO" at bounding box center [823, 534] width 158 height 15
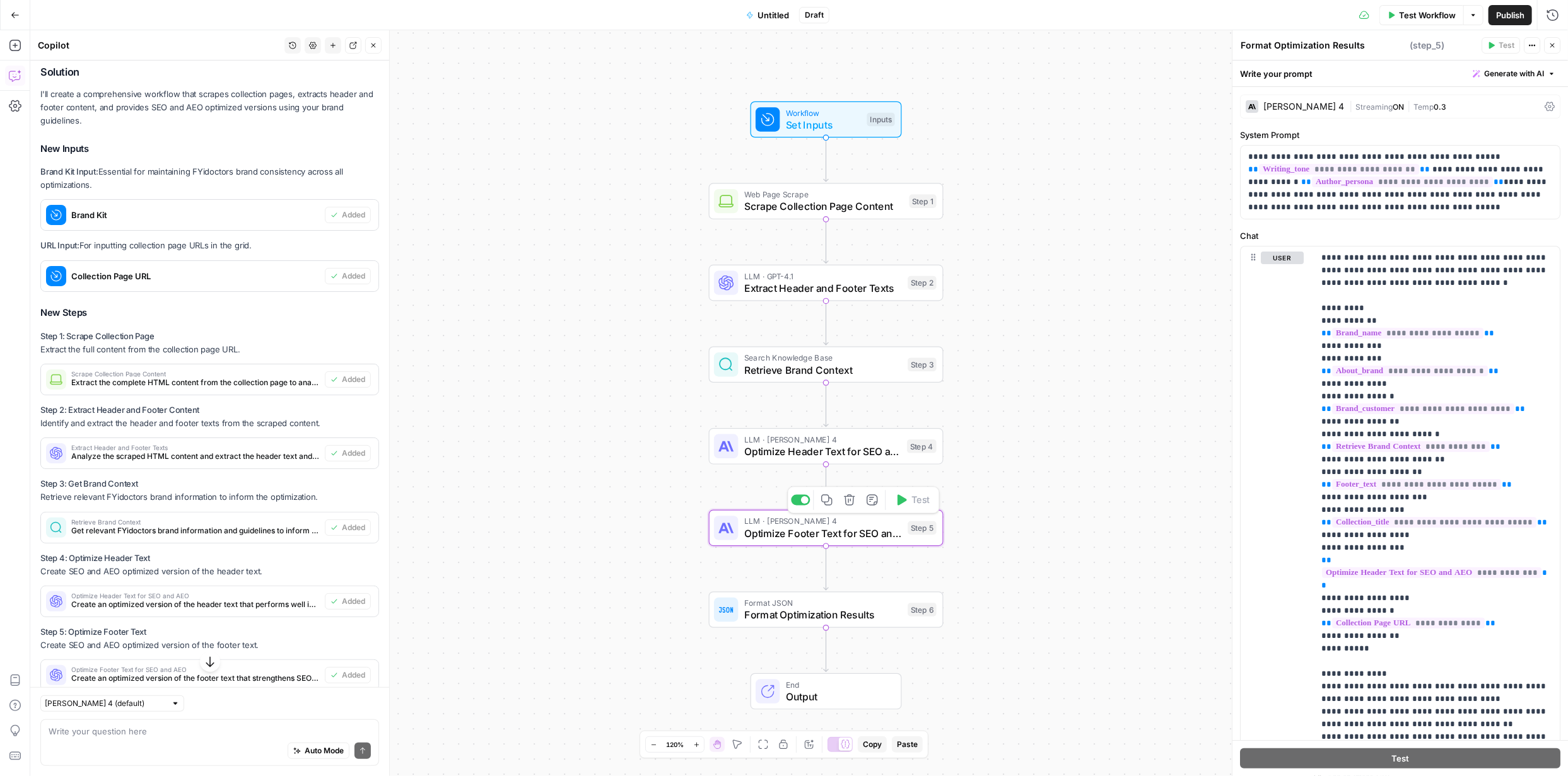
type textarea "Optimize Footer Text for SEO and AEO"
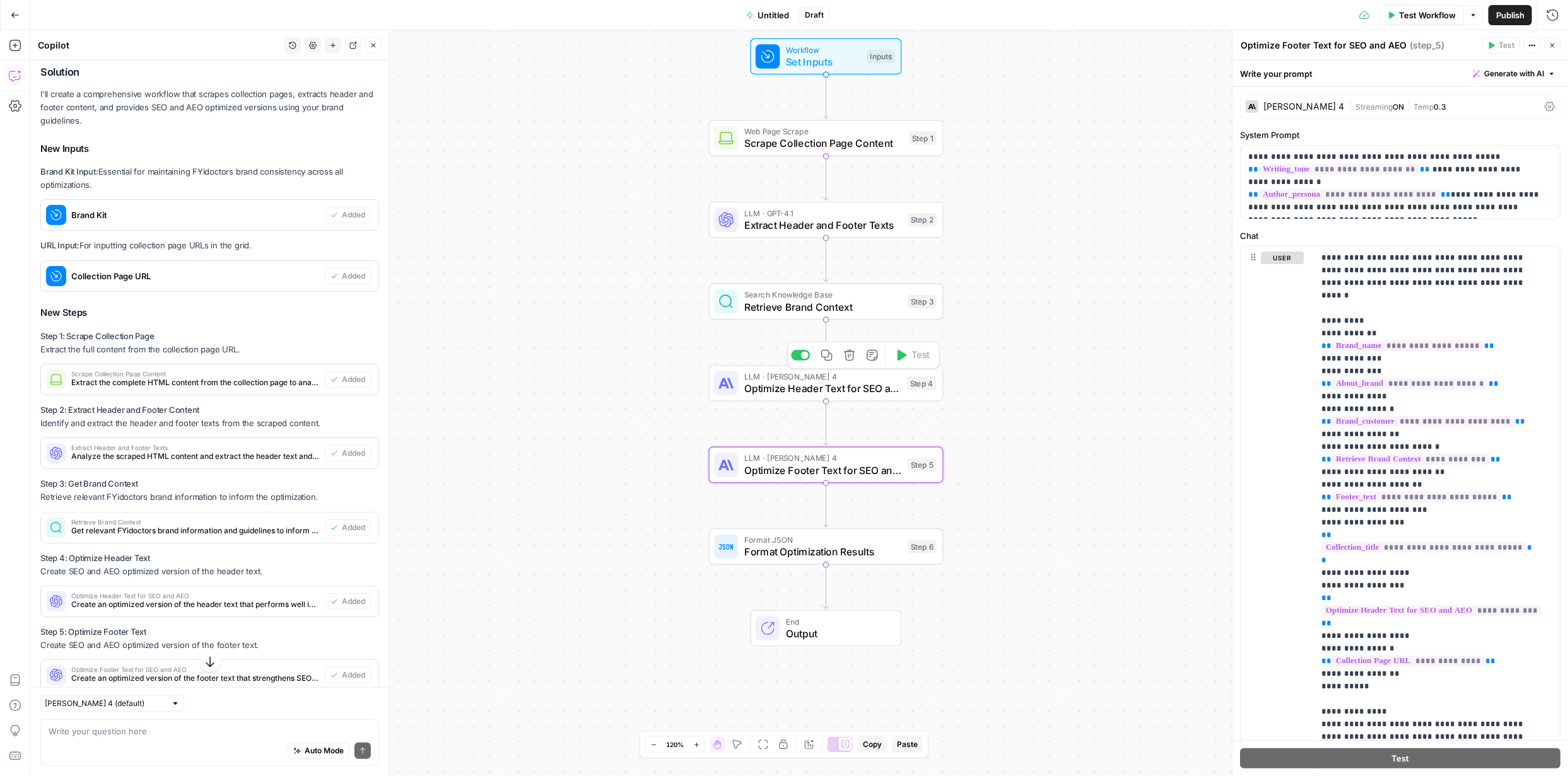
click at [835, 393] on span "Optimize Header Text for SEO and AEO" at bounding box center [822, 389] width 157 height 15
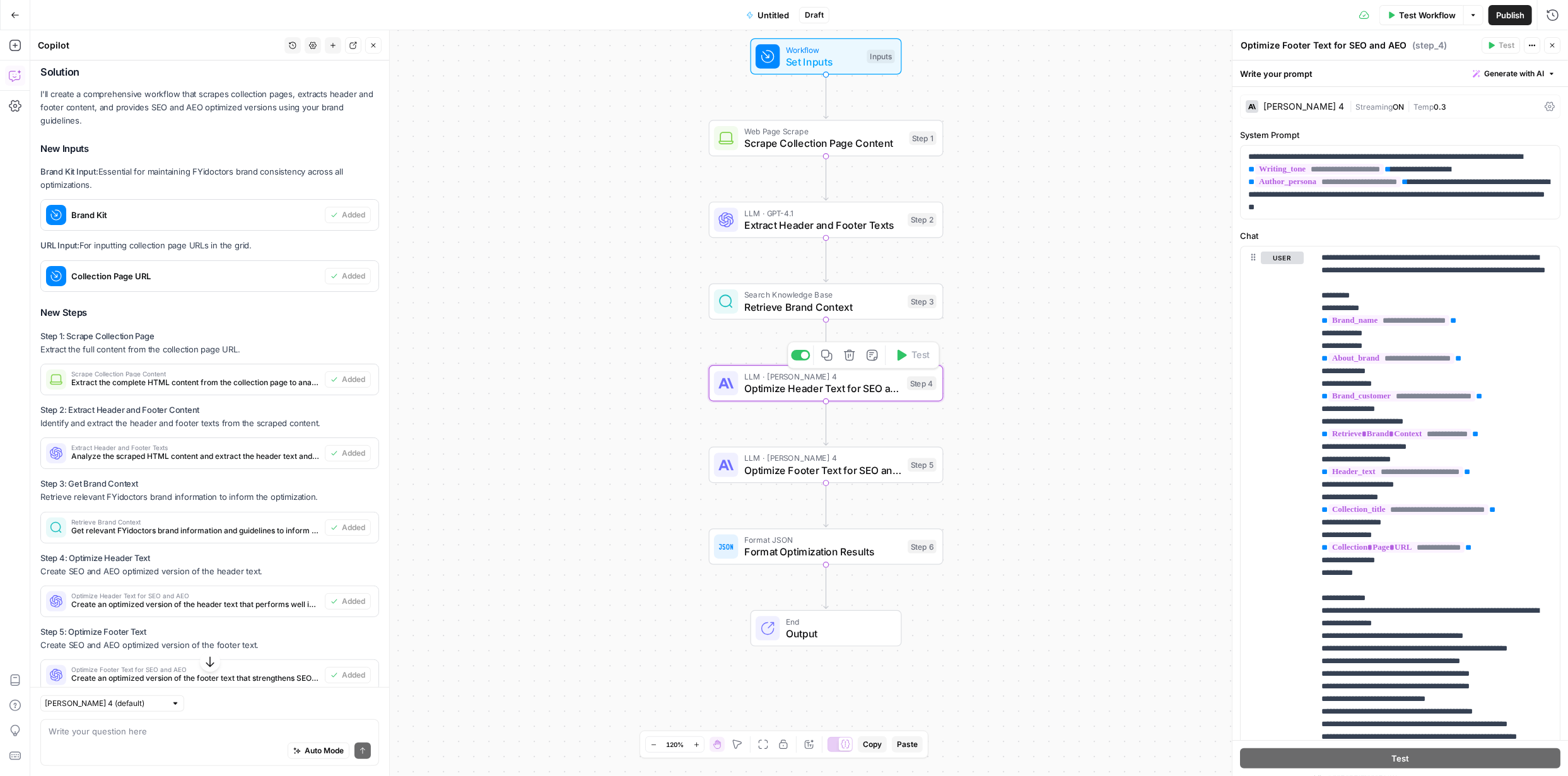
type textarea "Optimize Header Text for SEO and AEO"
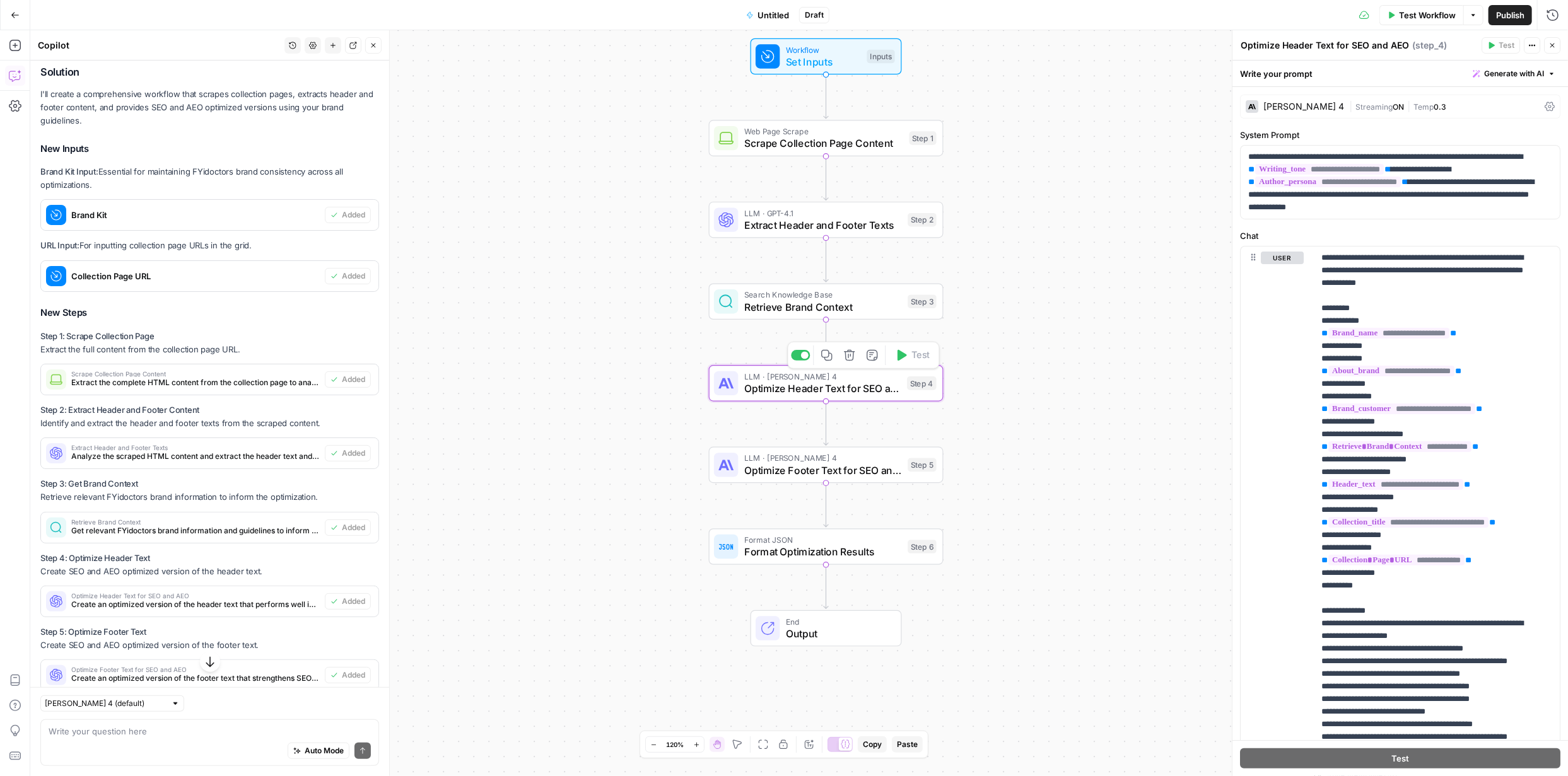
click at [841, 388] on span "Optimize Header Text for SEO and AEO" at bounding box center [822, 389] width 157 height 15
click at [841, 387] on span "Optimize Header Text for SEO and AEO" at bounding box center [822, 389] width 157 height 15
click at [847, 388] on span "Optimize Header Text for SEO and AEO" at bounding box center [822, 389] width 157 height 15
click at [848, 388] on span "Optimize Header Text for SEO and AEO" at bounding box center [822, 389] width 157 height 15
click at [769, 385] on span "Optimize Header Text for SEO and AEO" at bounding box center [822, 389] width 157 height 15
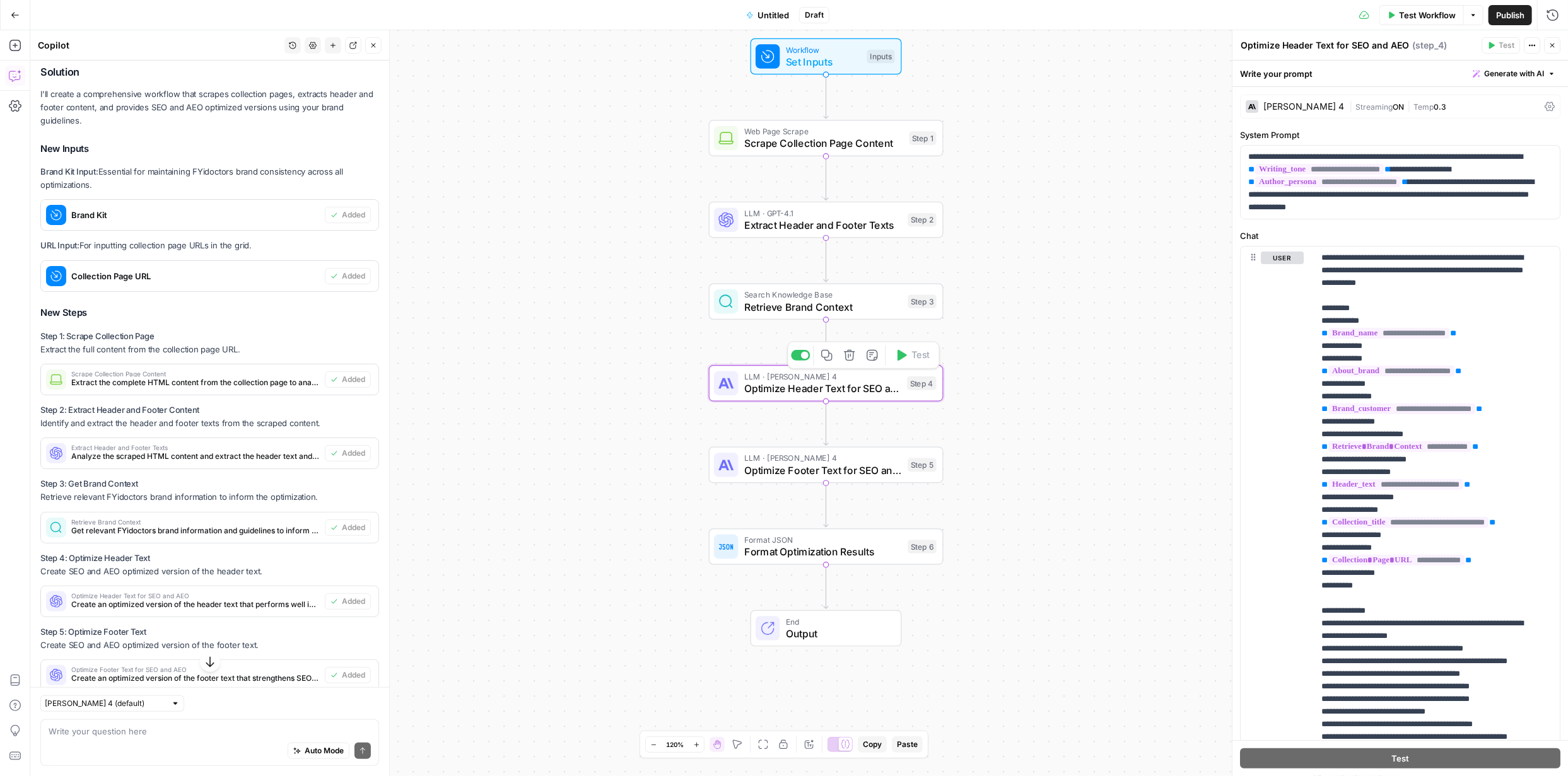
click at [769, 385] on span "Optimize Header Text for SEO and AEO" at bounding box center [822, 389] width 157 height 15
click at [857, 473] on span "Optimize Footer Text for SEO and AEO" at bounding box center [823, 470] width 158 height 15
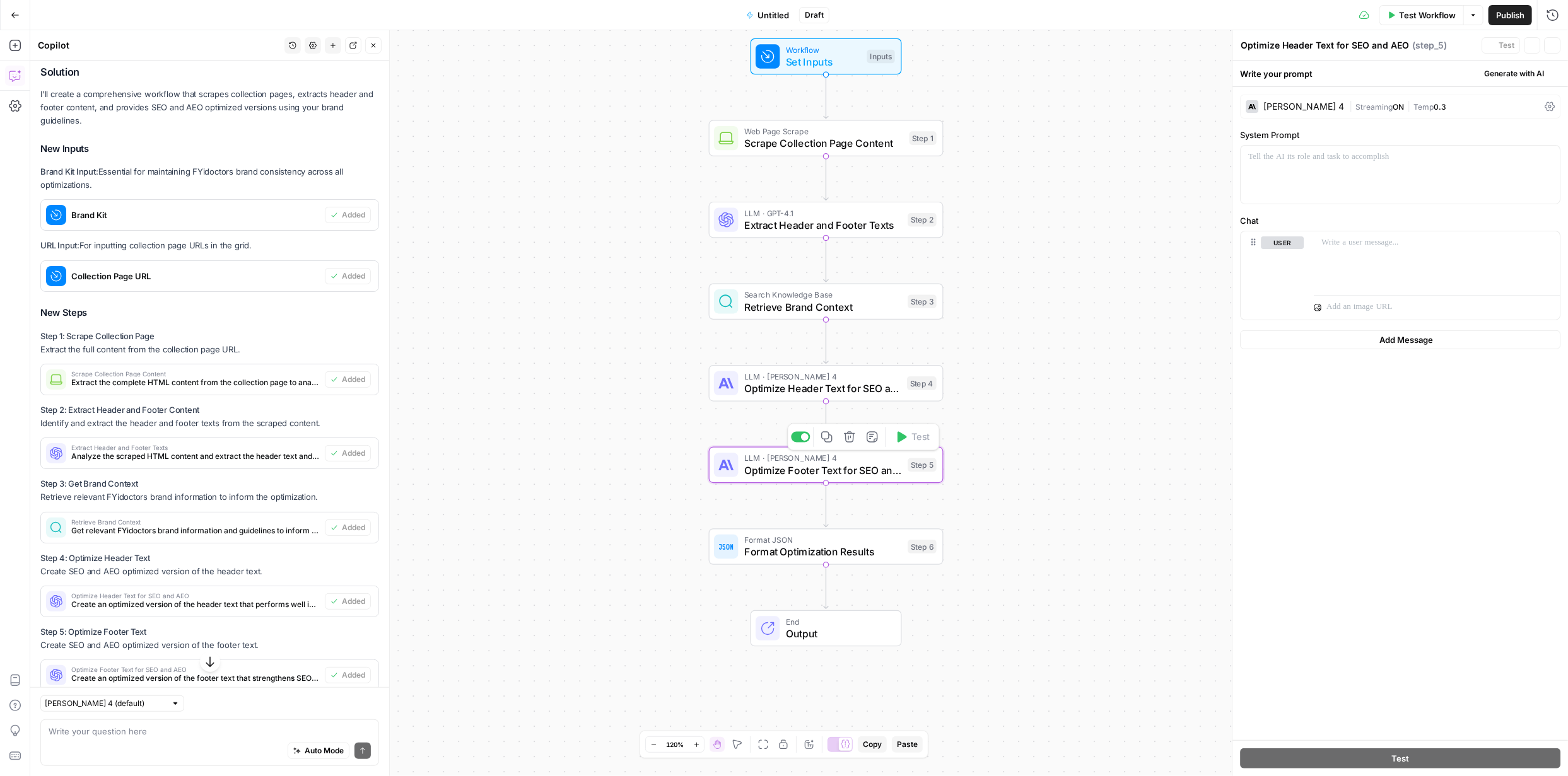
click at [858, 474] on span "Optimize Footer Text for SEO and AEO" at bounding box center [823, 470] width 158 height 15
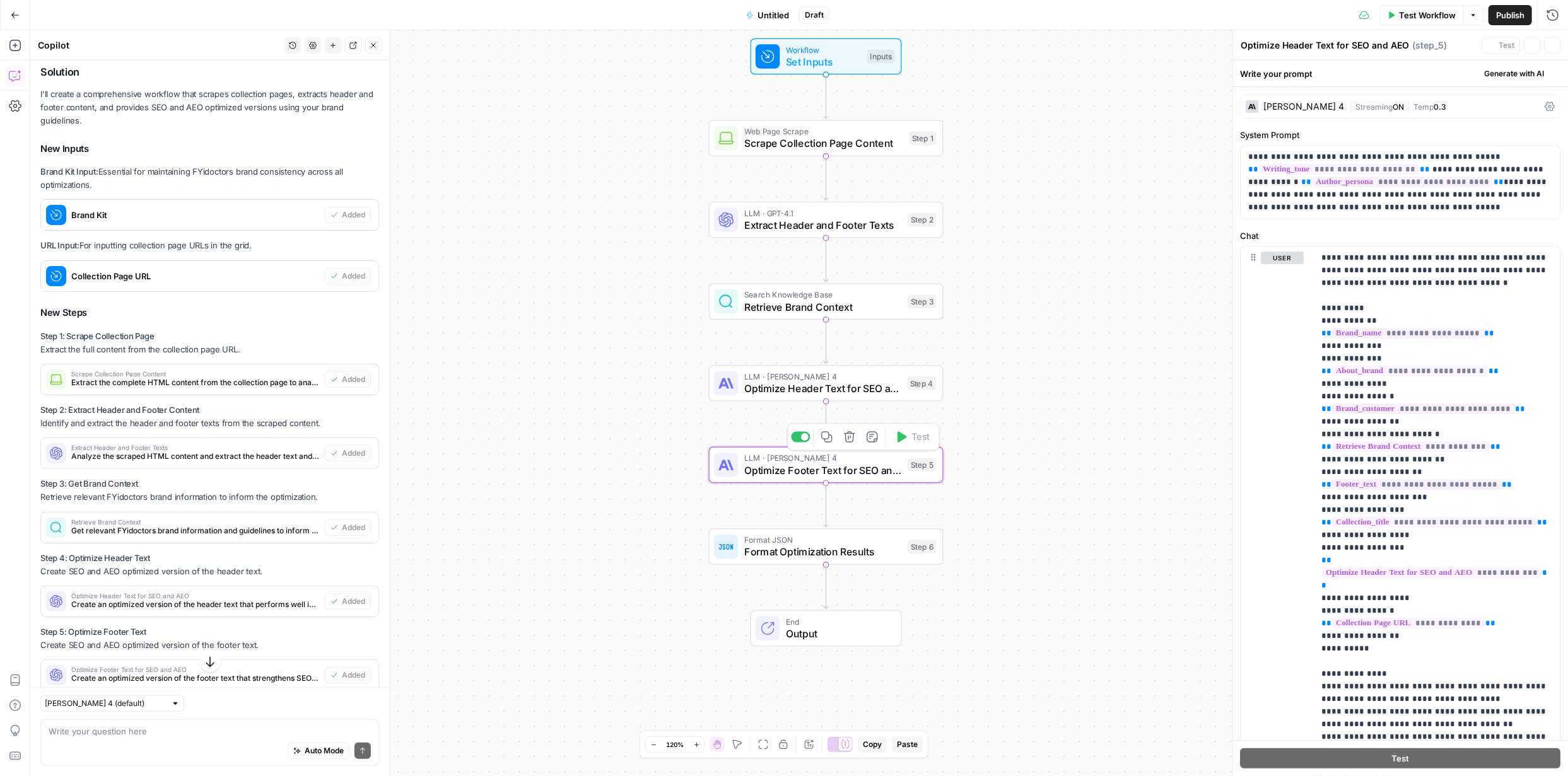
type textarea "Optimize Footer Text for SEO and AEO"
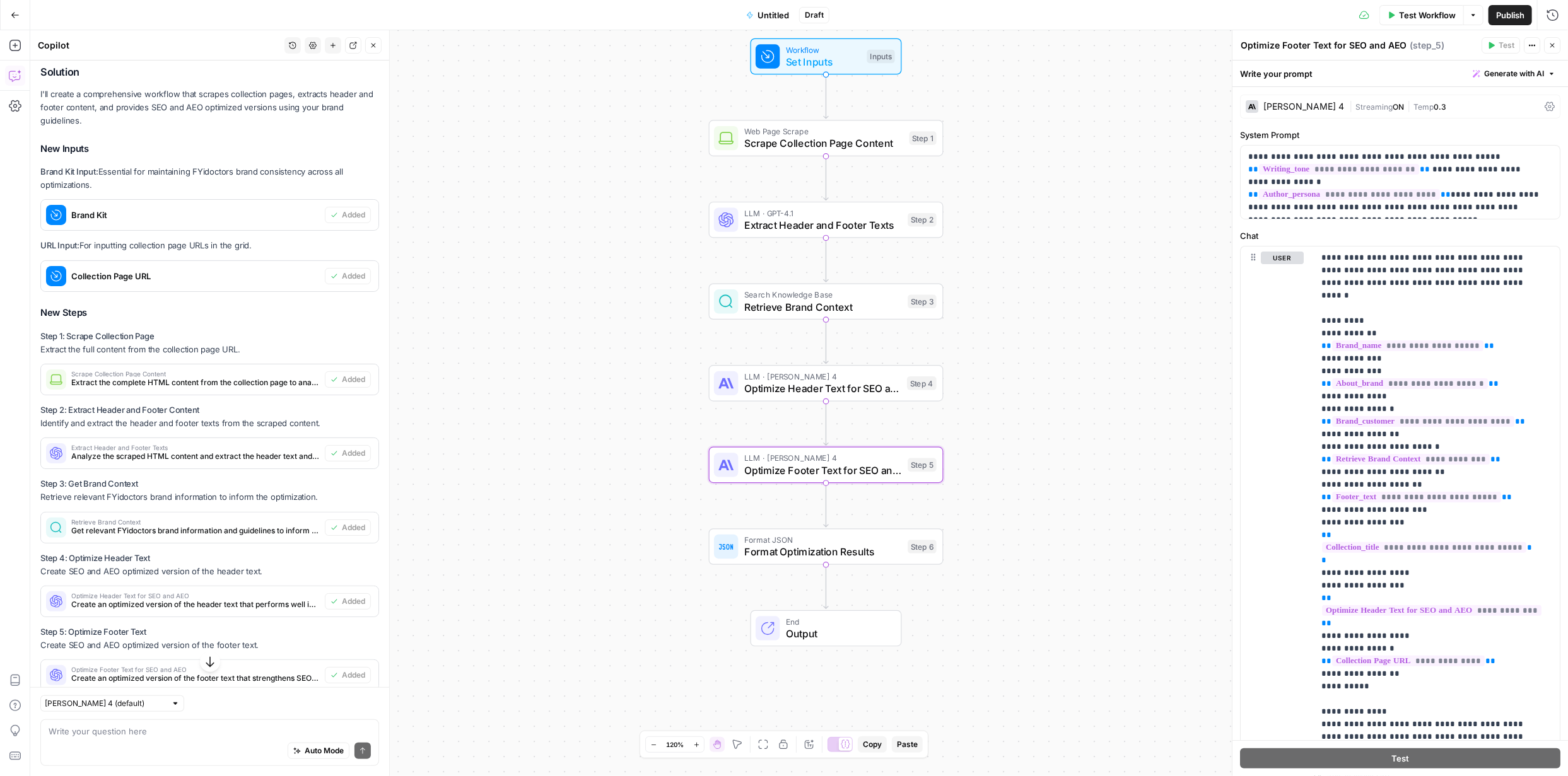
click at [1504, 12] on span "Publish" at bounding box center [1510, 14] width 28 height 13
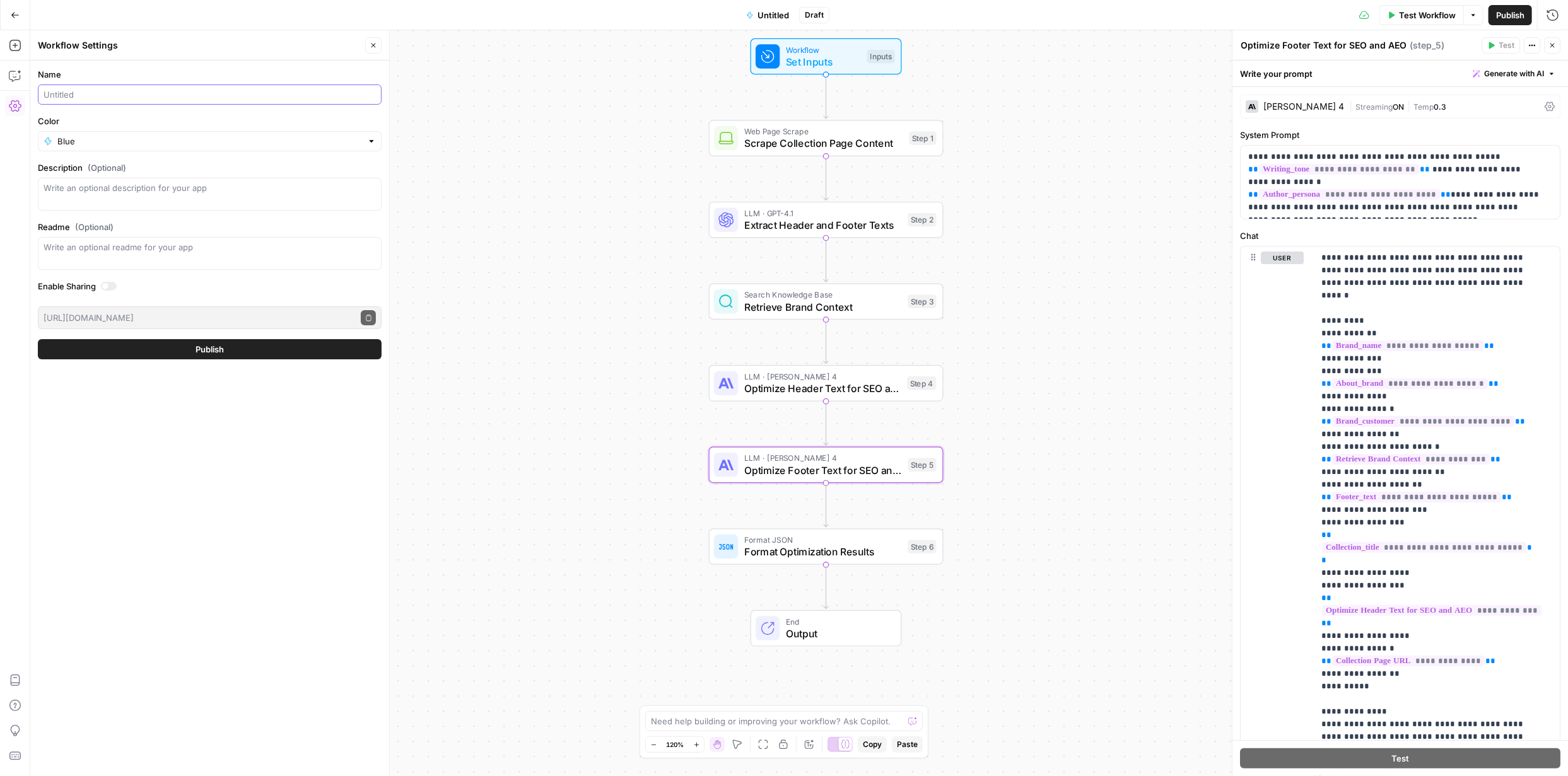
click at [331, 97] on input "Name" at bounding box center [209, 94] width 332 height 13
type input "C"
type input "FYi collections and product pages header n footer texts"
click at [313, 147] on div "Blue" at bounding box center [210, 141] width 344 height 20
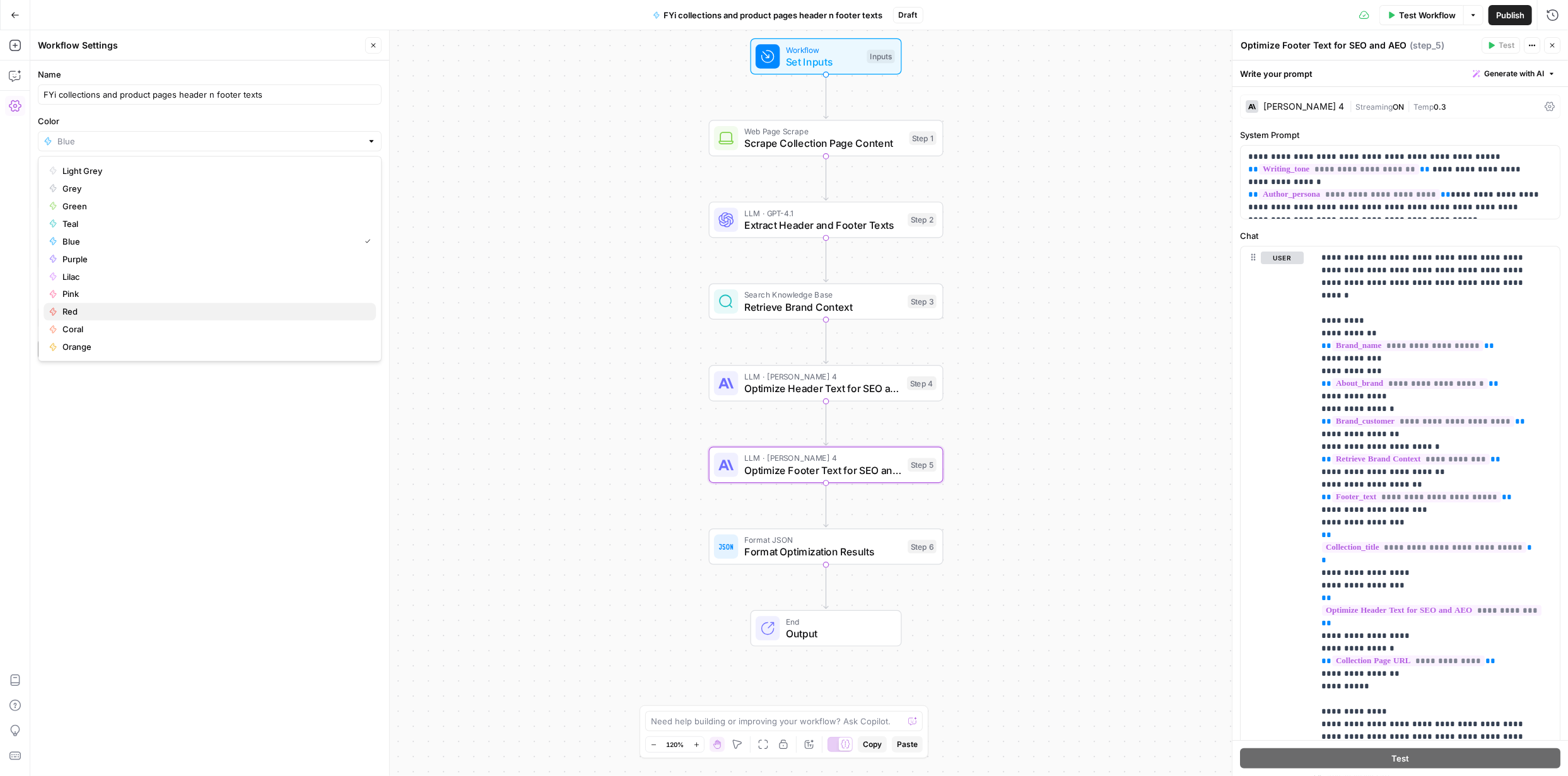
click at [150, 309] on span "Red" at bounding box center [214, 312] width 303 height 13
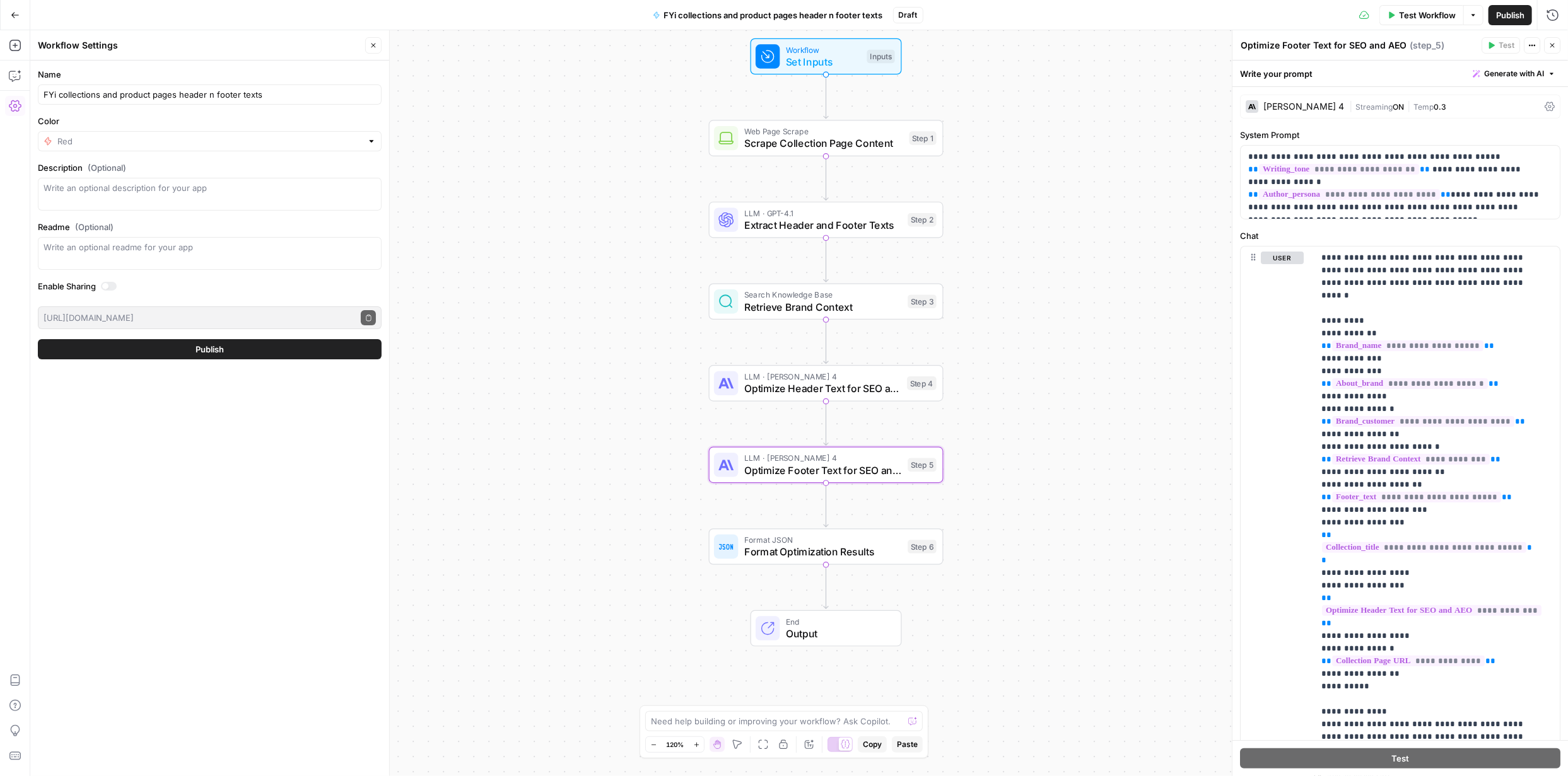
type input "Red"
click at [211, 345] on span "Publish" at bounding box center [209, 349] width 28 height 13
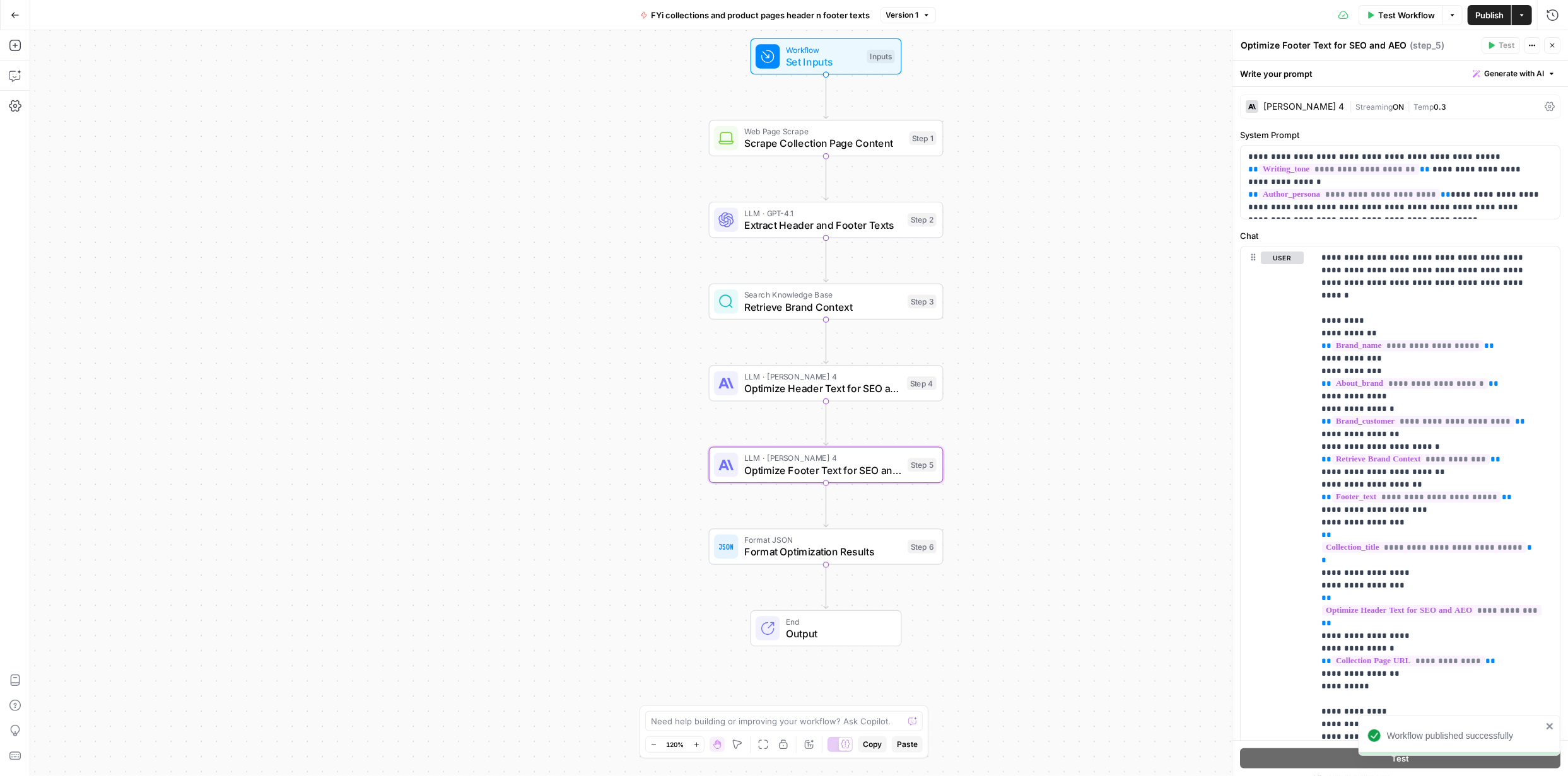
click at [1482, 11] on span "Publish" at bounding box center [1489, 14] width 28 height 13
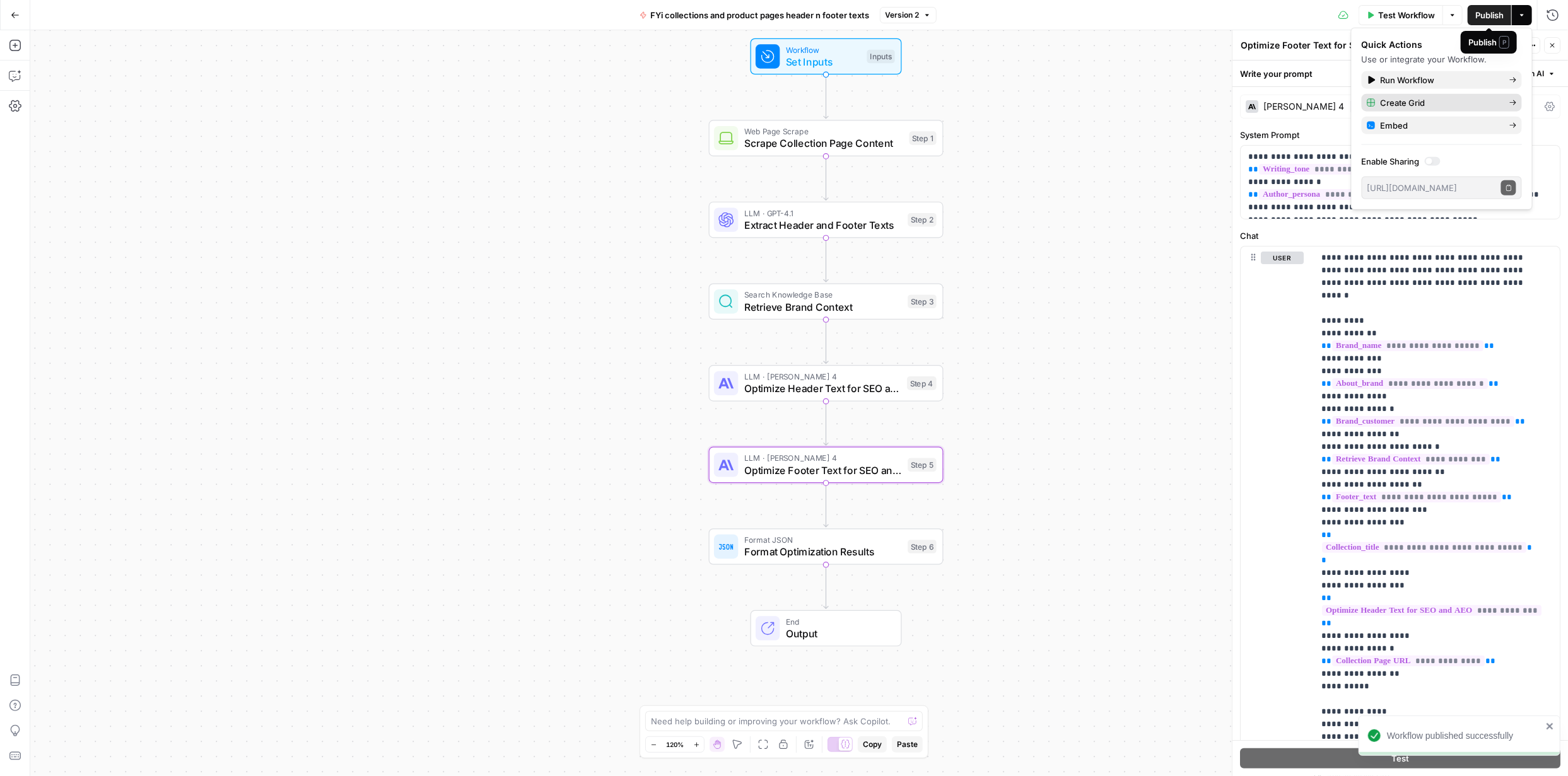
click at [1412, 100] on span "Create Grid" at bounding box center [1440, 103] width 119 height 13
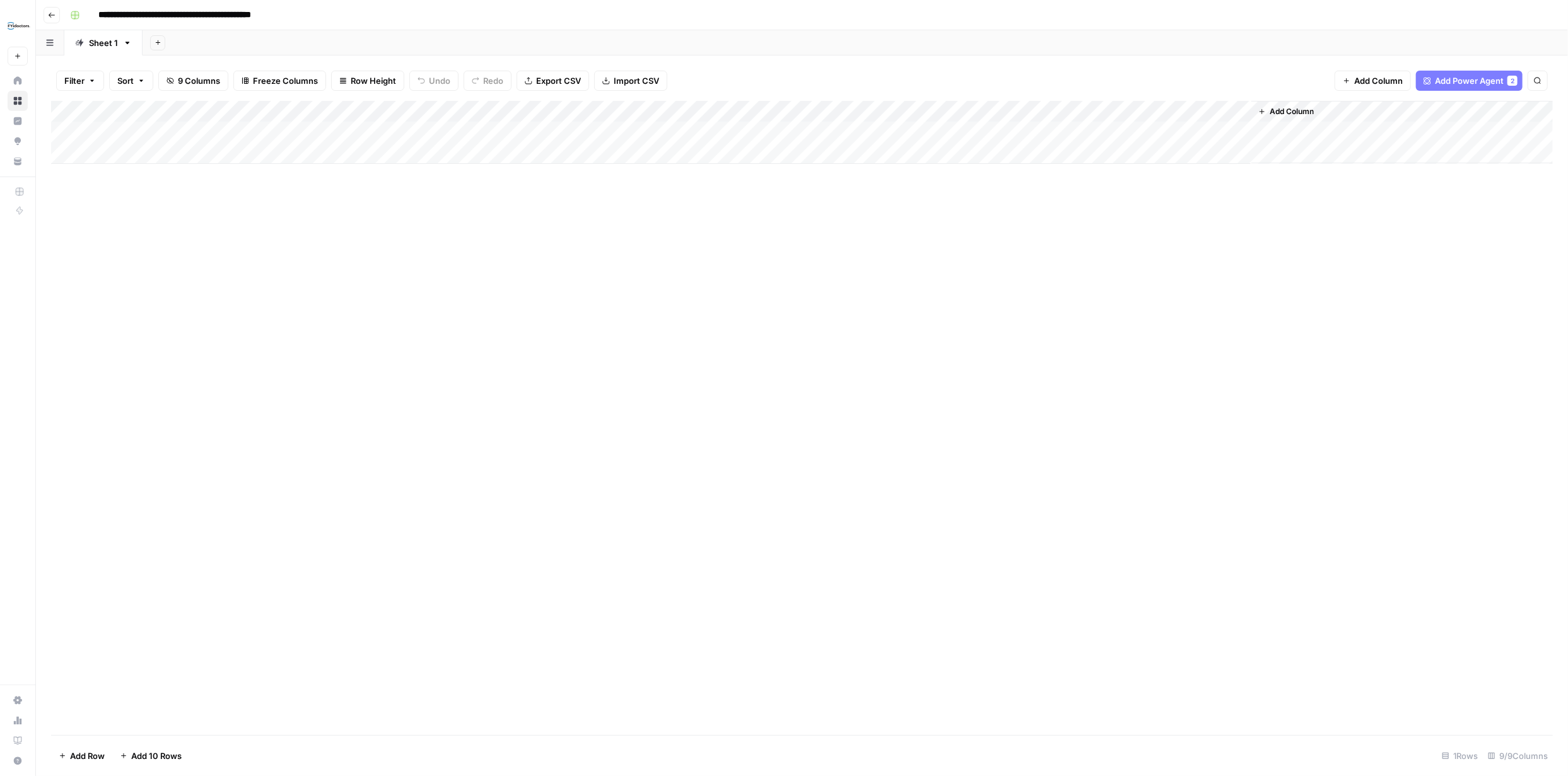
click at [1308, 108] on span "Add Column" at bounding box center [1292, 111] width 44 height 11
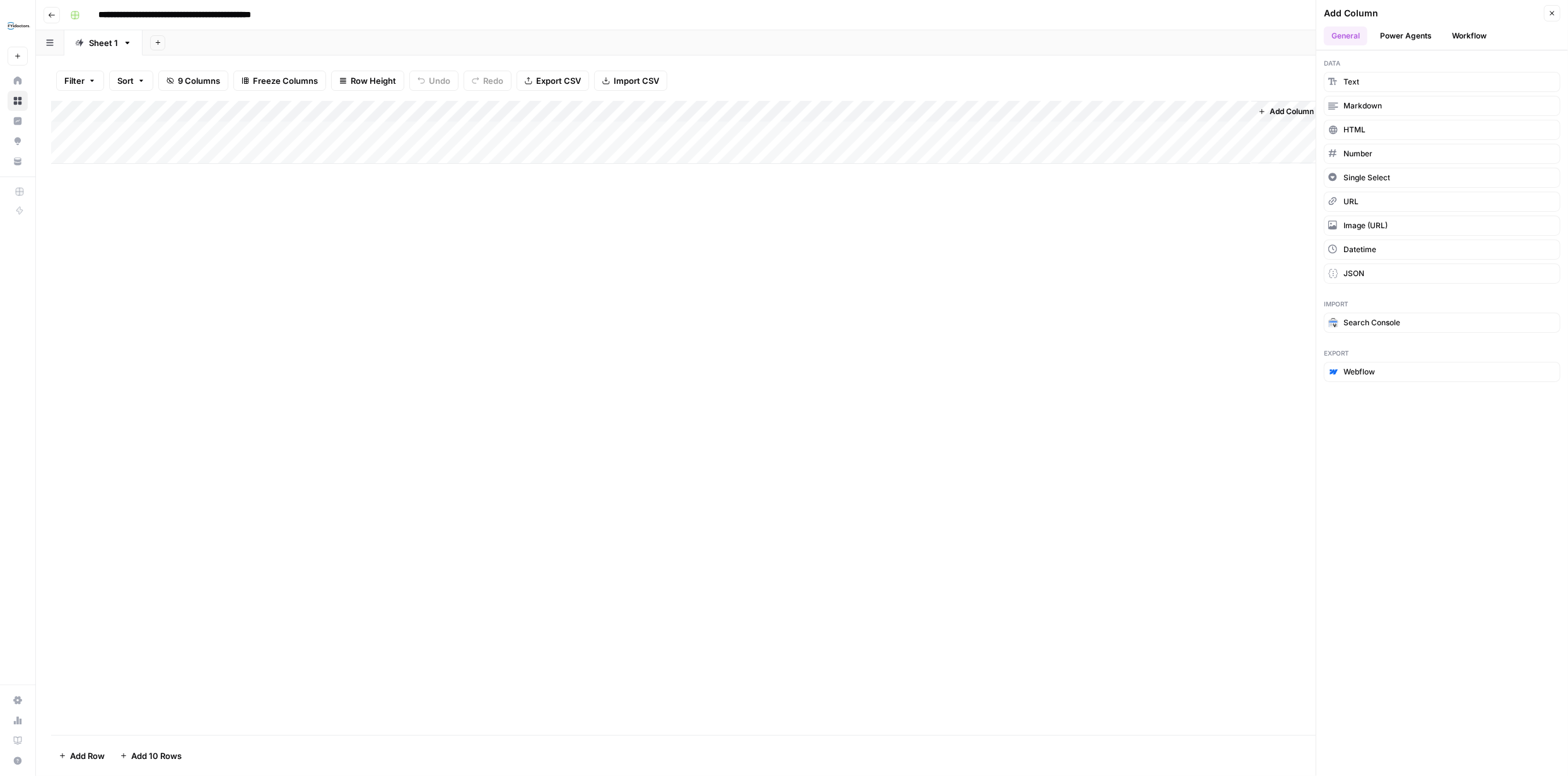
click at [1415, 35] on button "Power Agents" at bounding box center [1406, 36] width 67 height 19
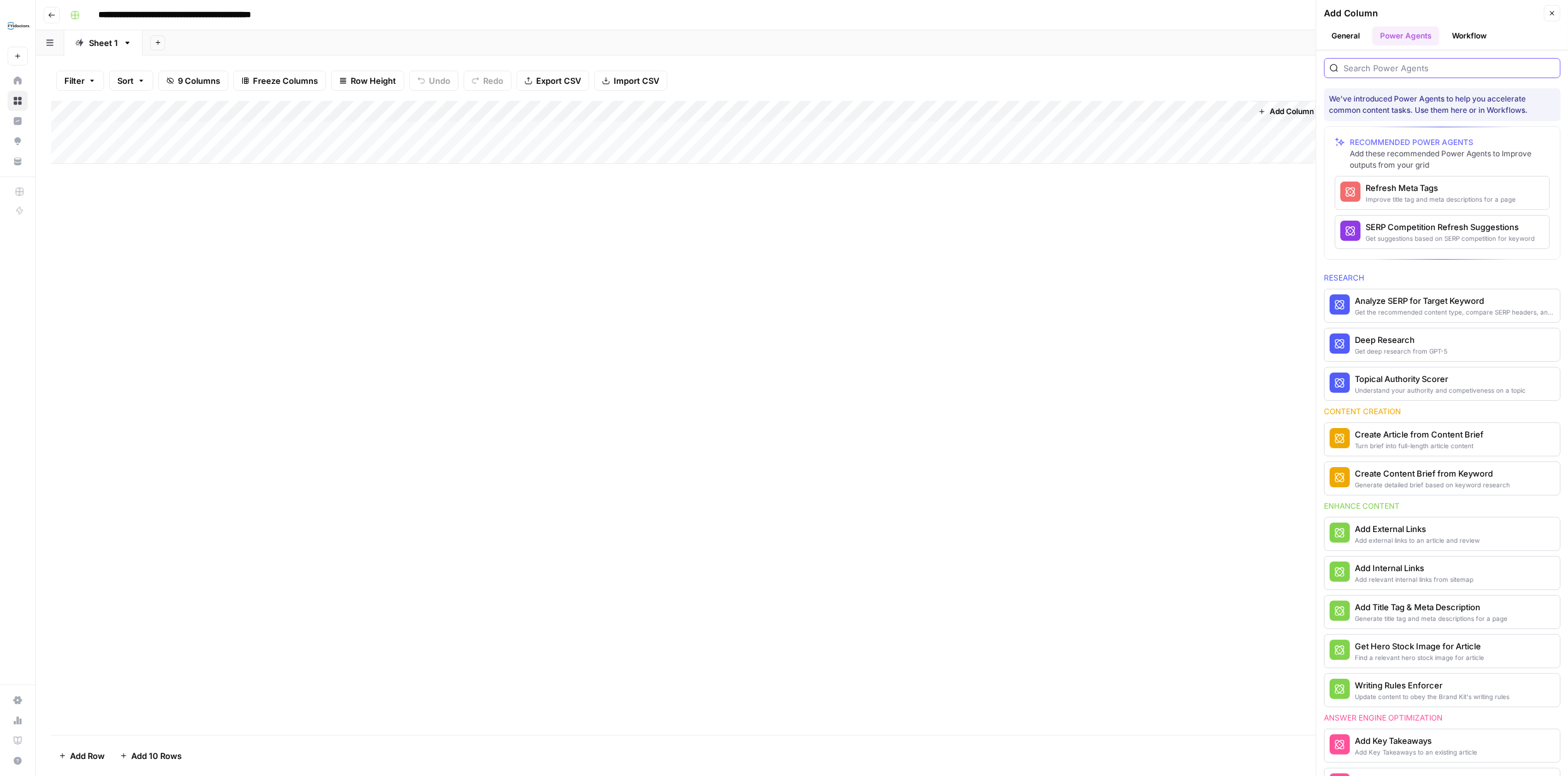
click at [1427, 68] on input "search" at bounding box center [1448, 68] width 211 height 13
type input "AEO"
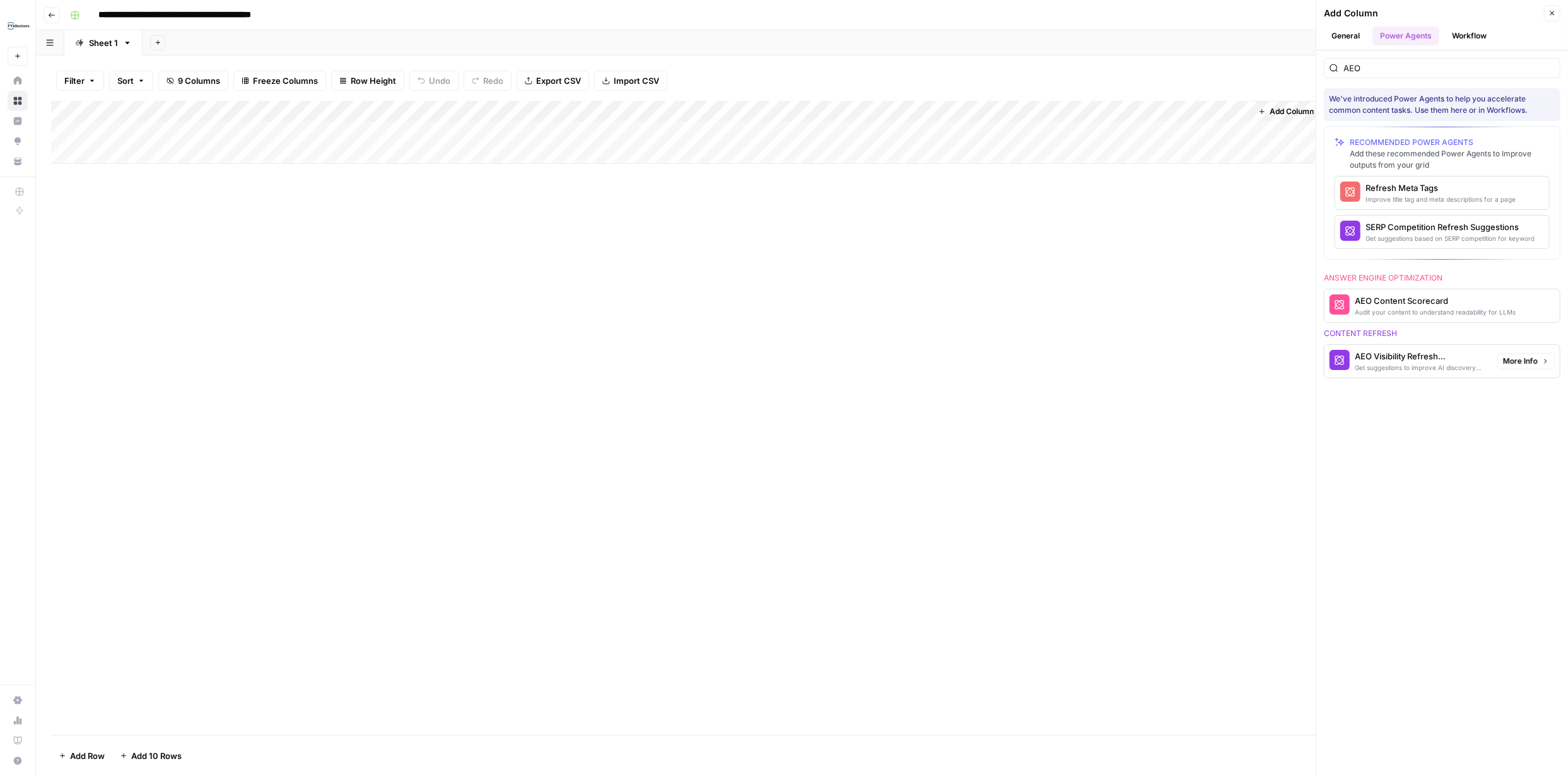
click at [1409, 354] on div "AEO Visibility Refresh Suggestions" at bounding box center [1421, 356] width 132 height 13
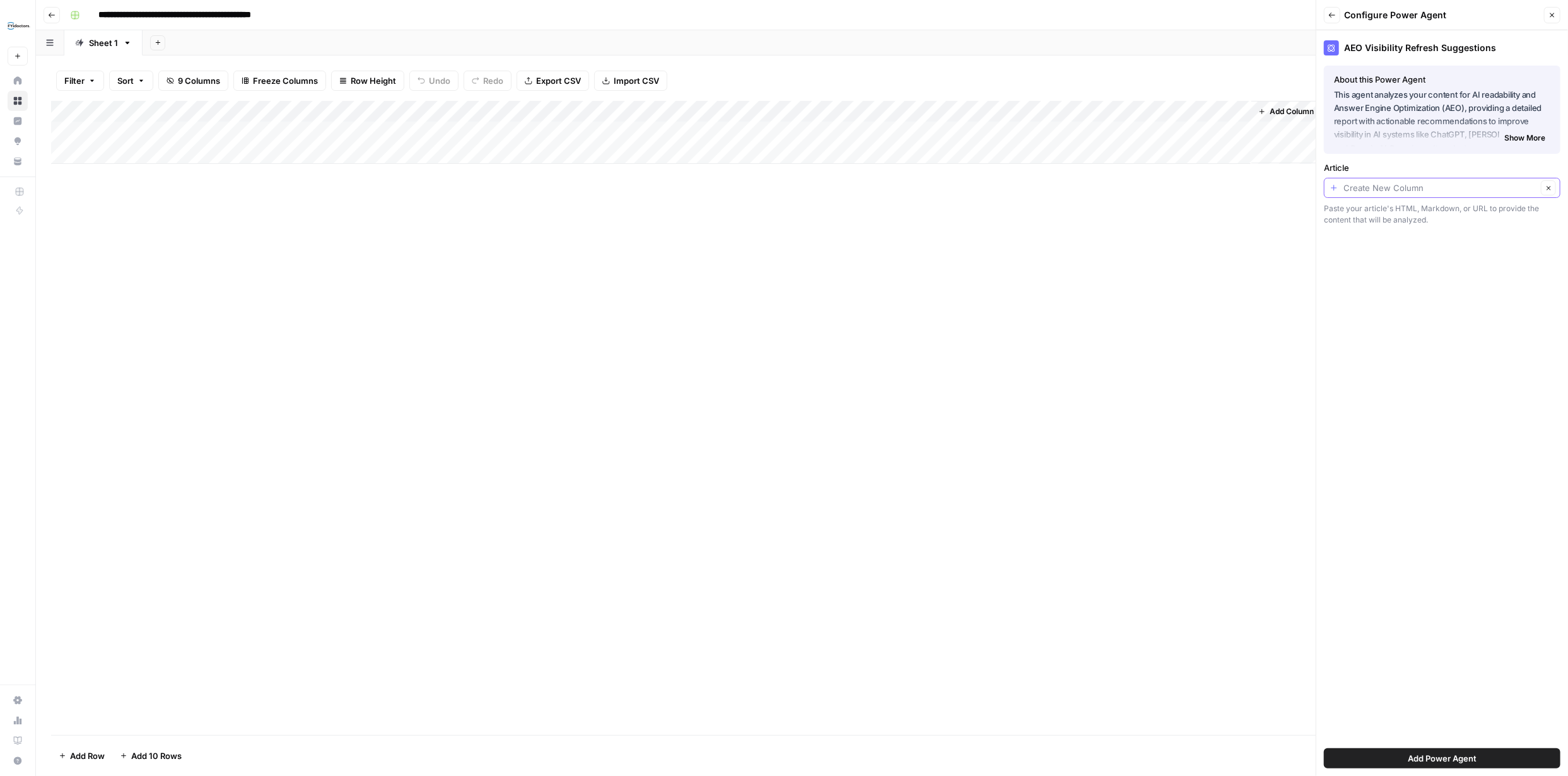
click at [1508, 187] on input "Article" at bounding box center [1440, 187] width 193 height 13
click at [1432, 259] on span "Article Title" at bounding box center [1432, 258] width 195 height 13
type input "Article Title"
click at [1442, 751] on button "Add Power Agent" at bounding box center [1442, 758] width 236 height 20
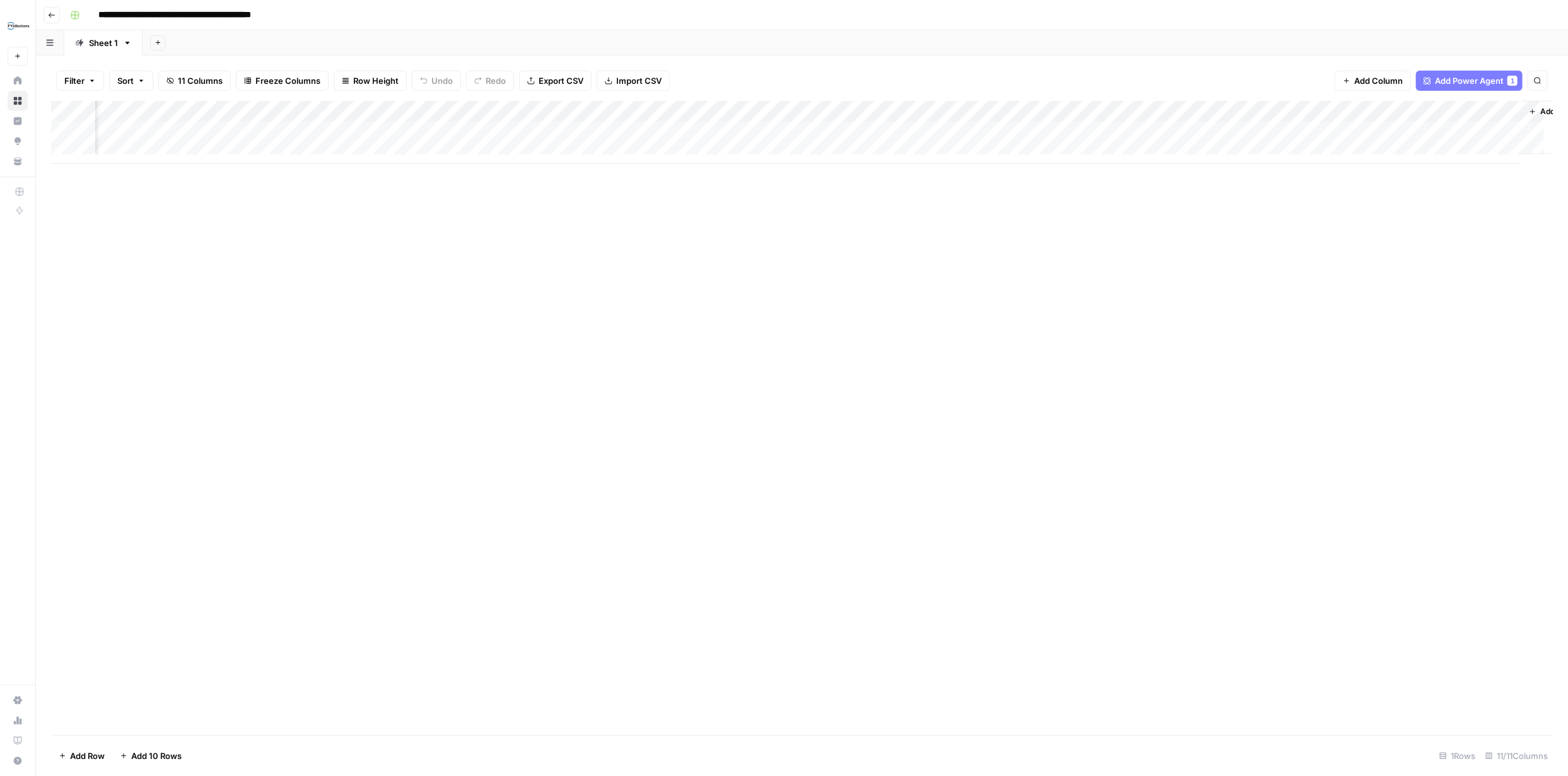
scroll to position [0, 85]
click at [1502, 108] on span "Add Column" at bounding box center [1524, 111] width 44 height 11
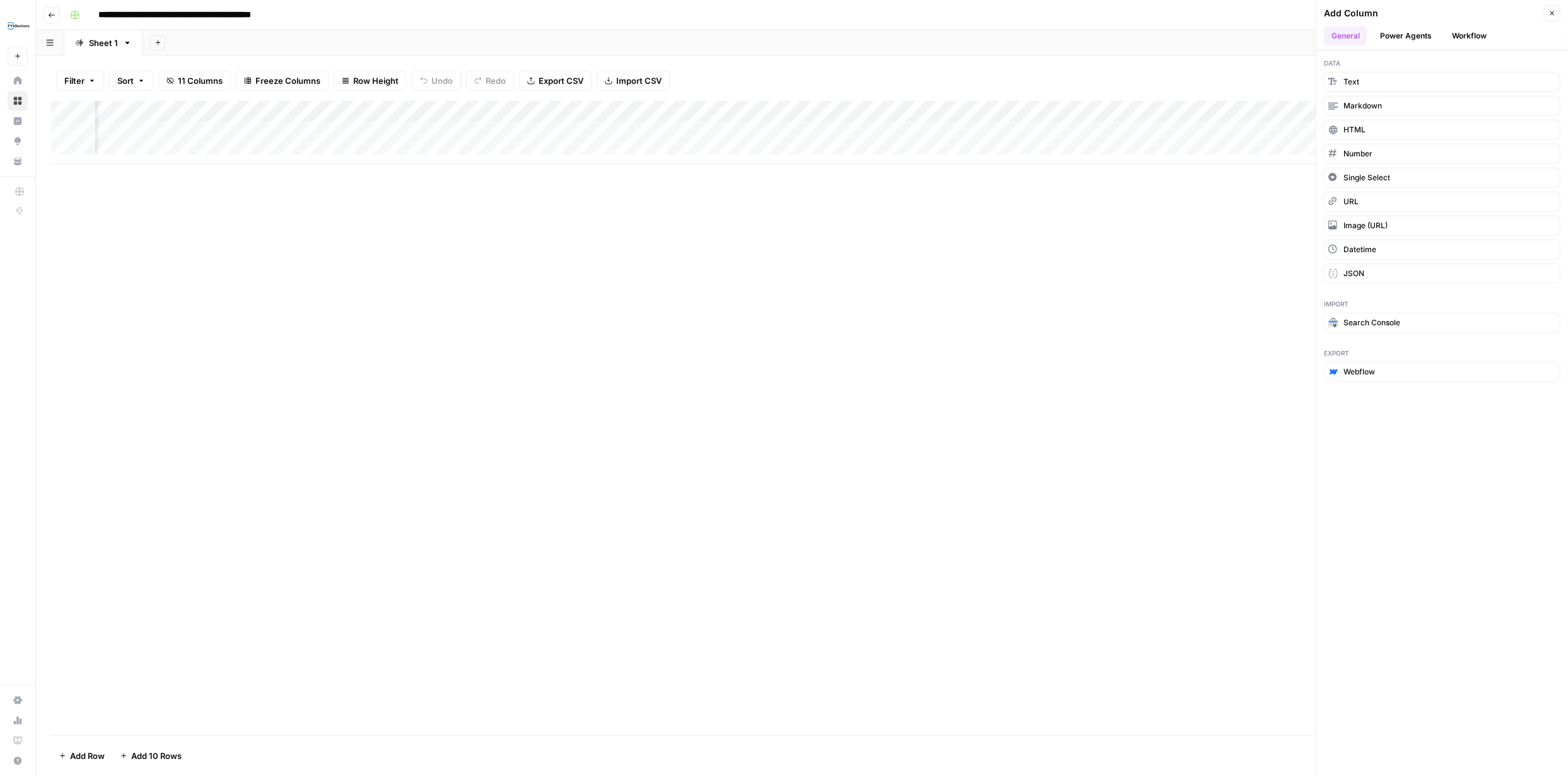
click at [1420, 33] on button "Power Agents" at bounding box center [1406, 36] width 67 height 19
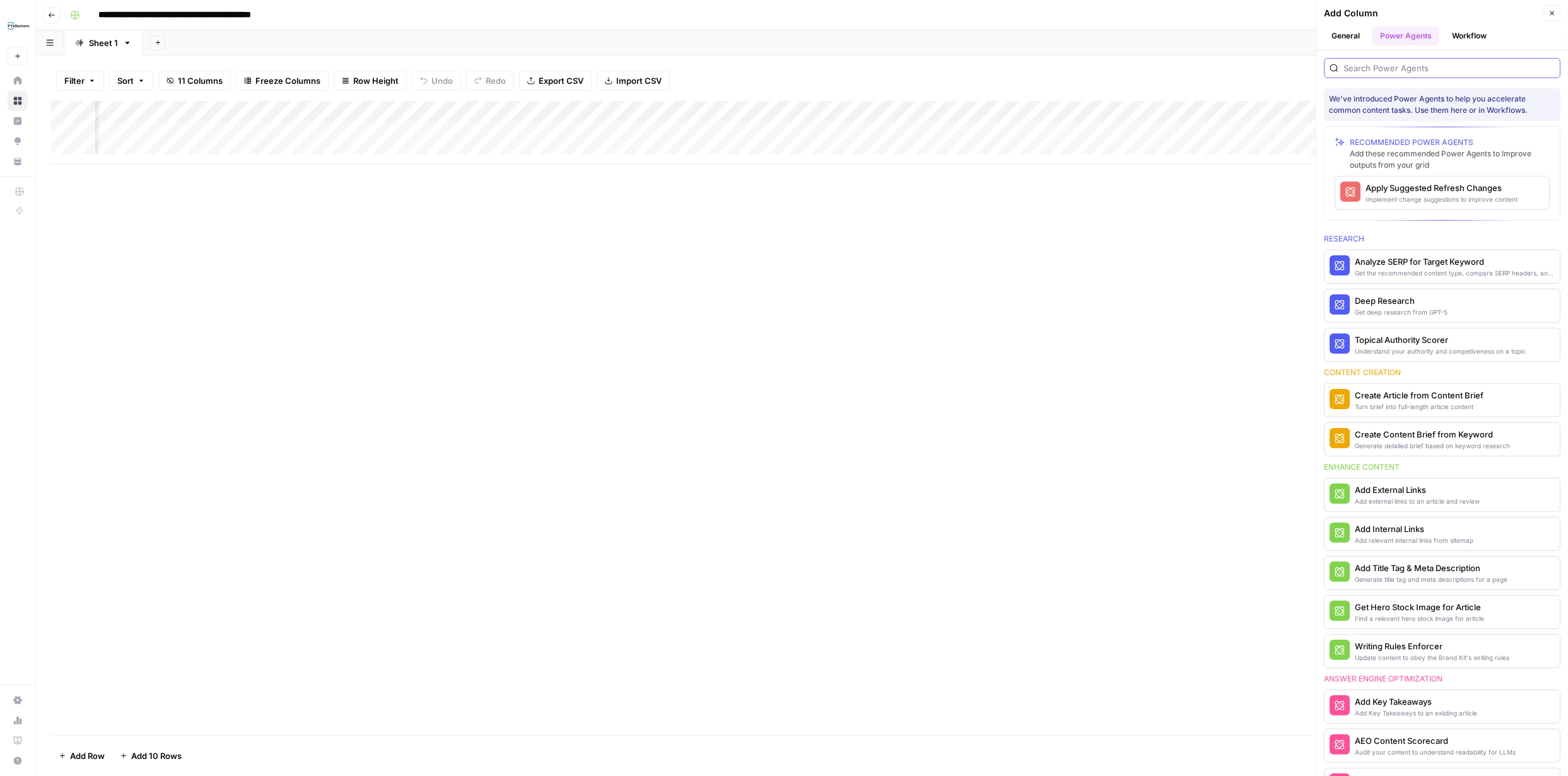
click at [1439, 73] on input "search" at bounding box center [1448, 68] width 211 height 13
type input "AEO"
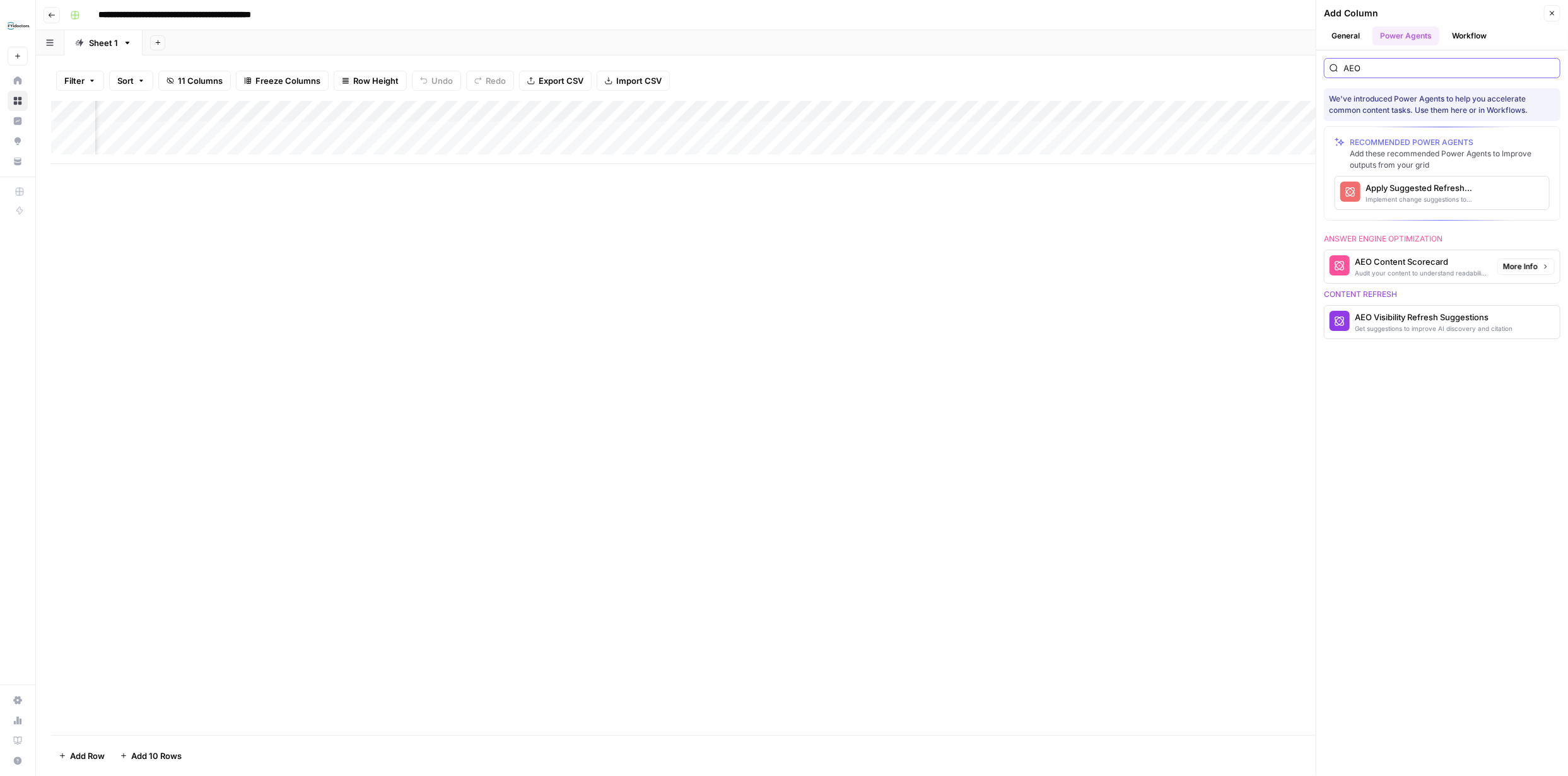
scroll to position [0, 268]
click at [1410, 316] on div "AEO Visibility Refresh Suggestions" at bounding box center [1421, 317] width 132 height 13
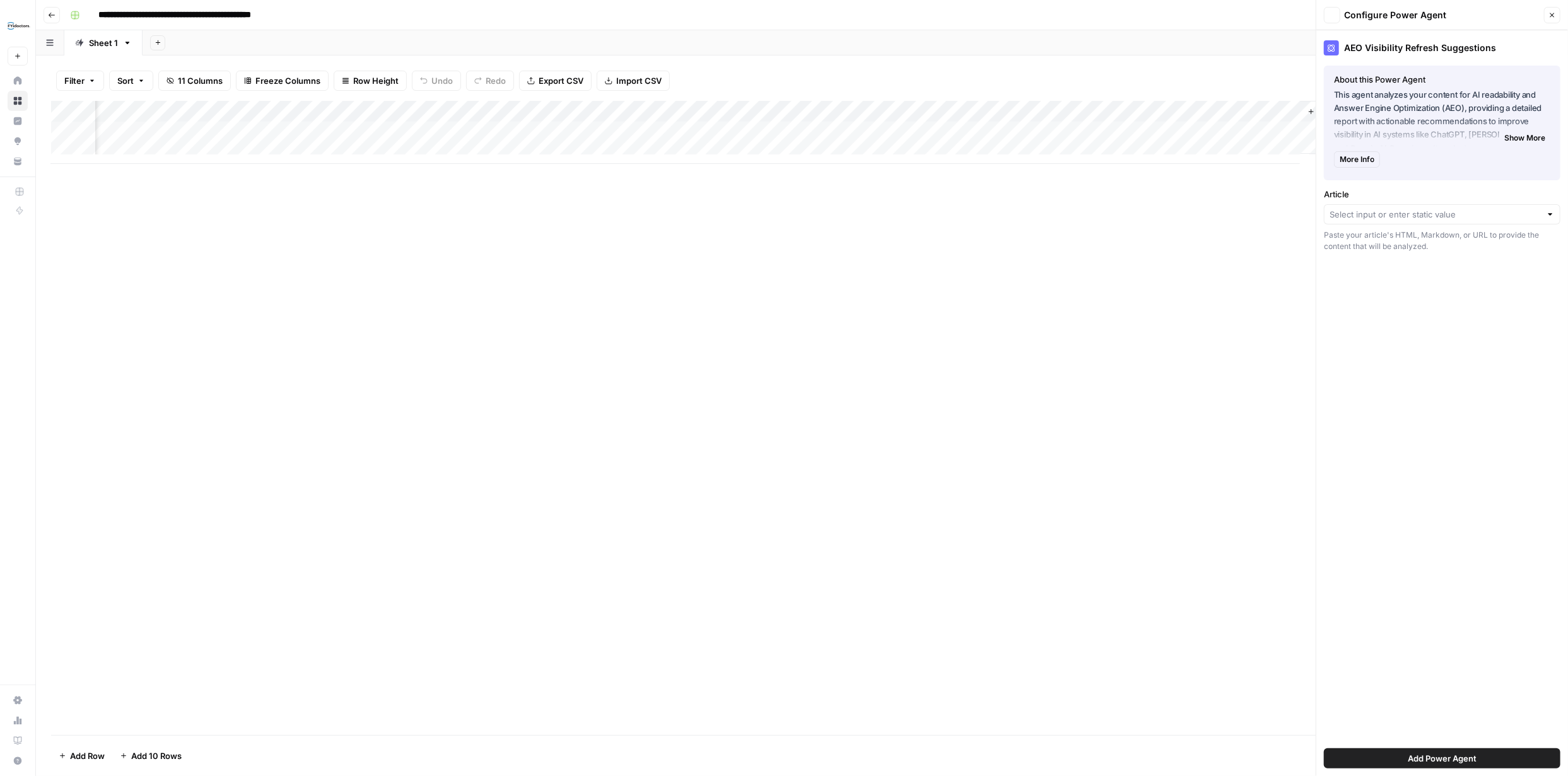
type input "Create New Column"
click at [1511, 193] on input "Article" at bounding box center [1440, 187] width 193 height 13
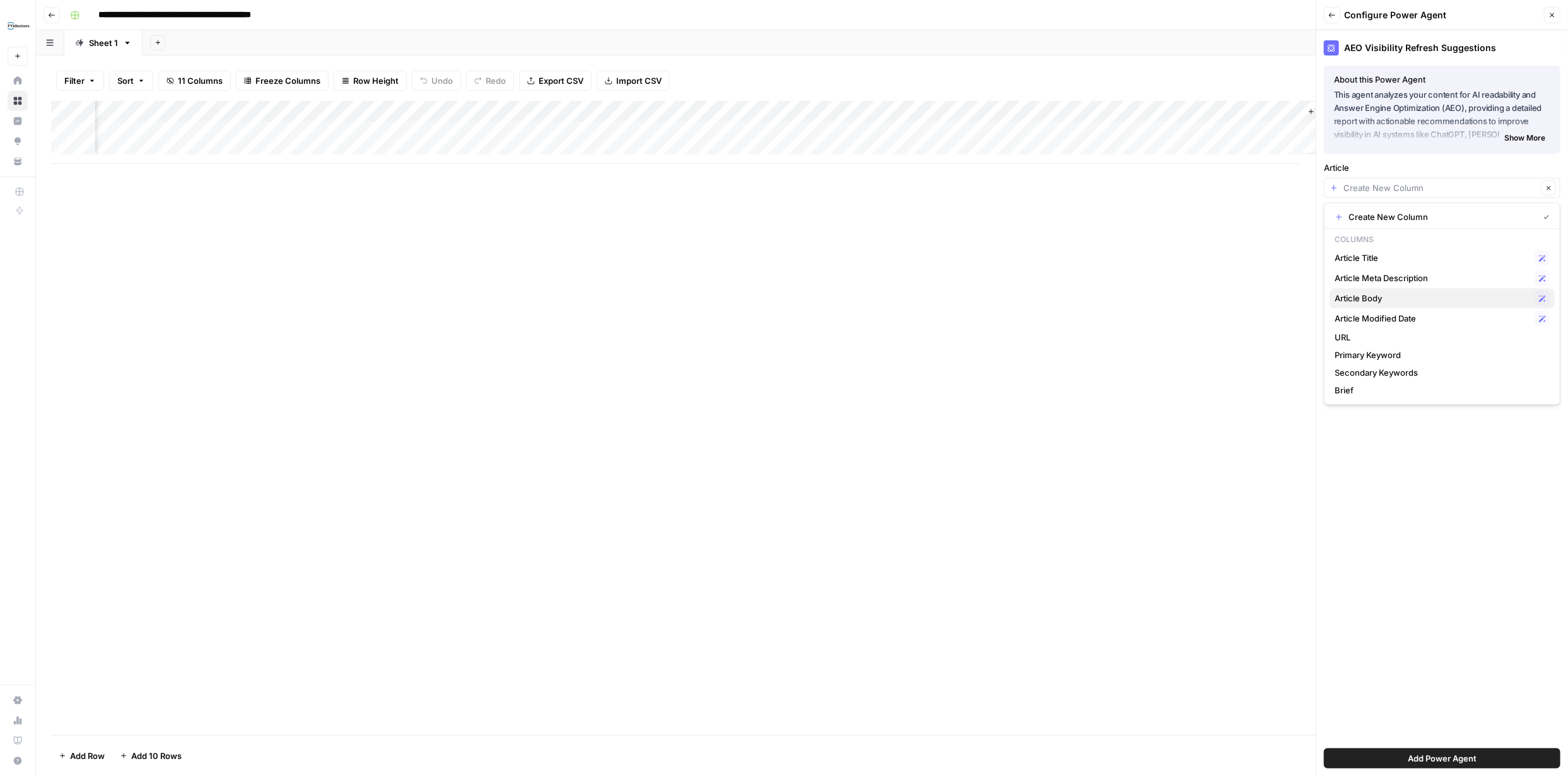
click at [1386, 292] on span "Article Body" at bounding box center [1432, 298] width 195 height 13
type input "Article Body"
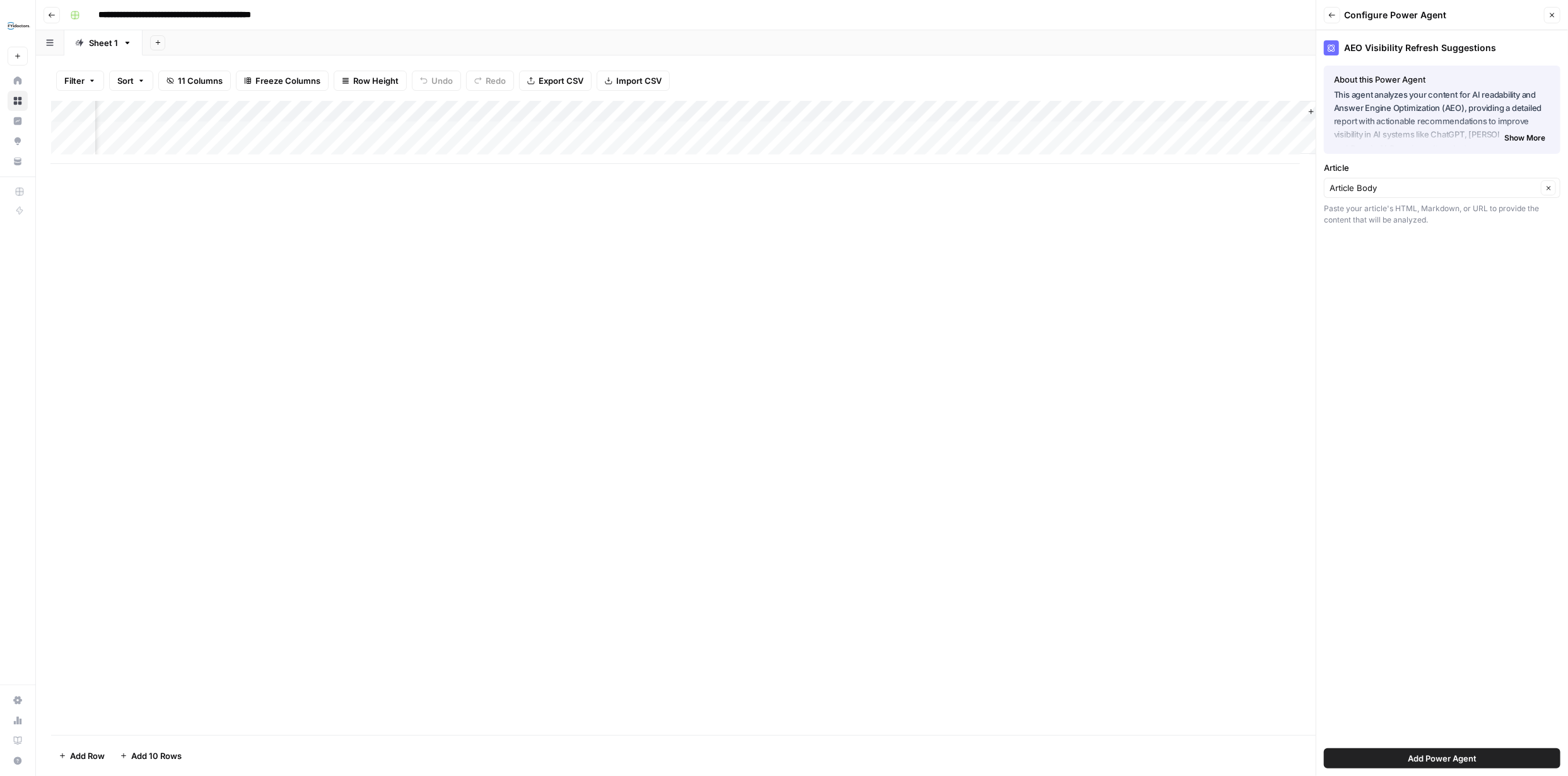
click at [1462, 753] on span "Add Power Agent" at bounding box center [1442, 758] width 69 height 13
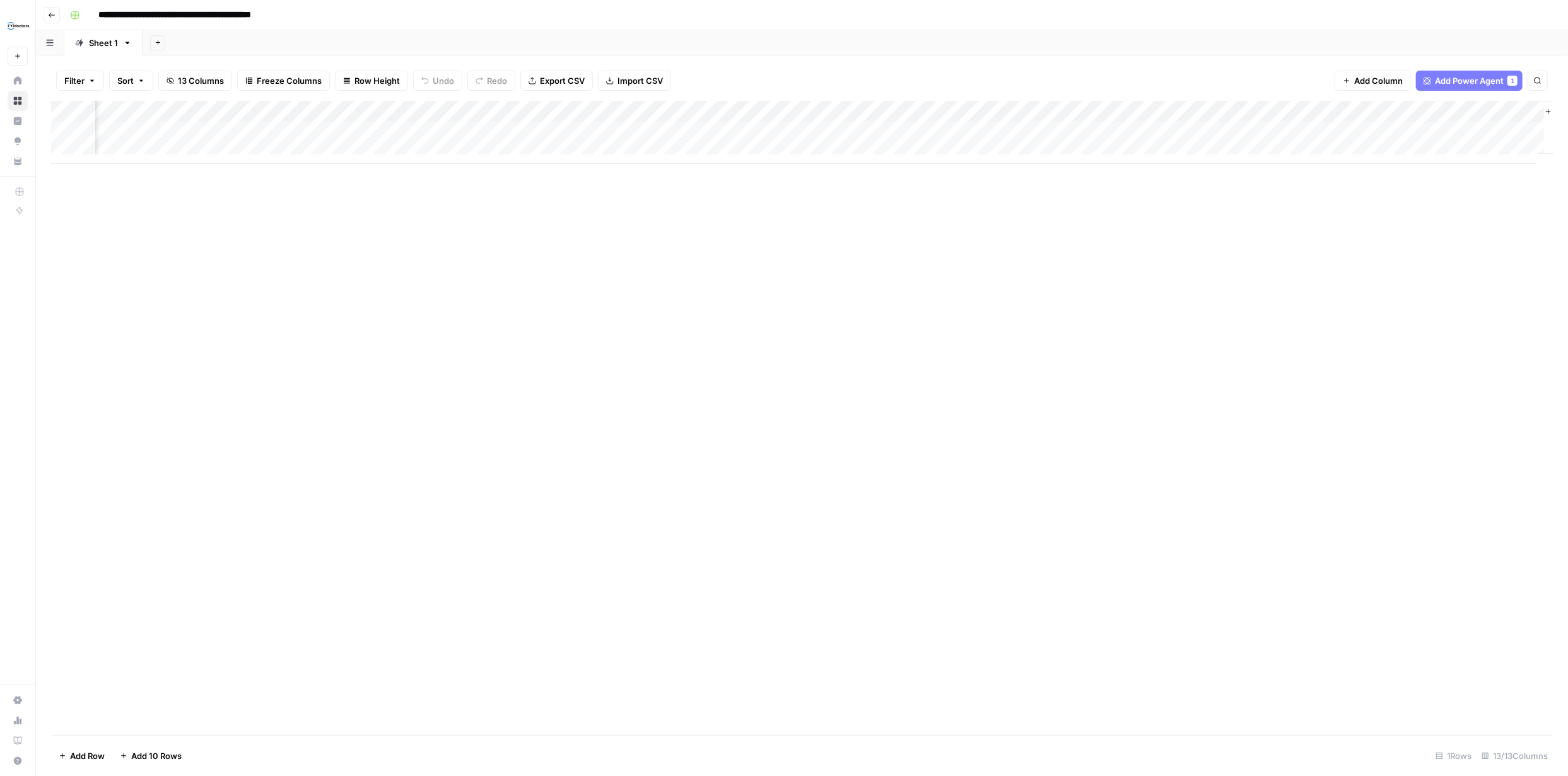
scroll to position [0, 406]
click at [1516, 113] on span "Add Column" at bounding box center [1524, 111] width 44 height 11
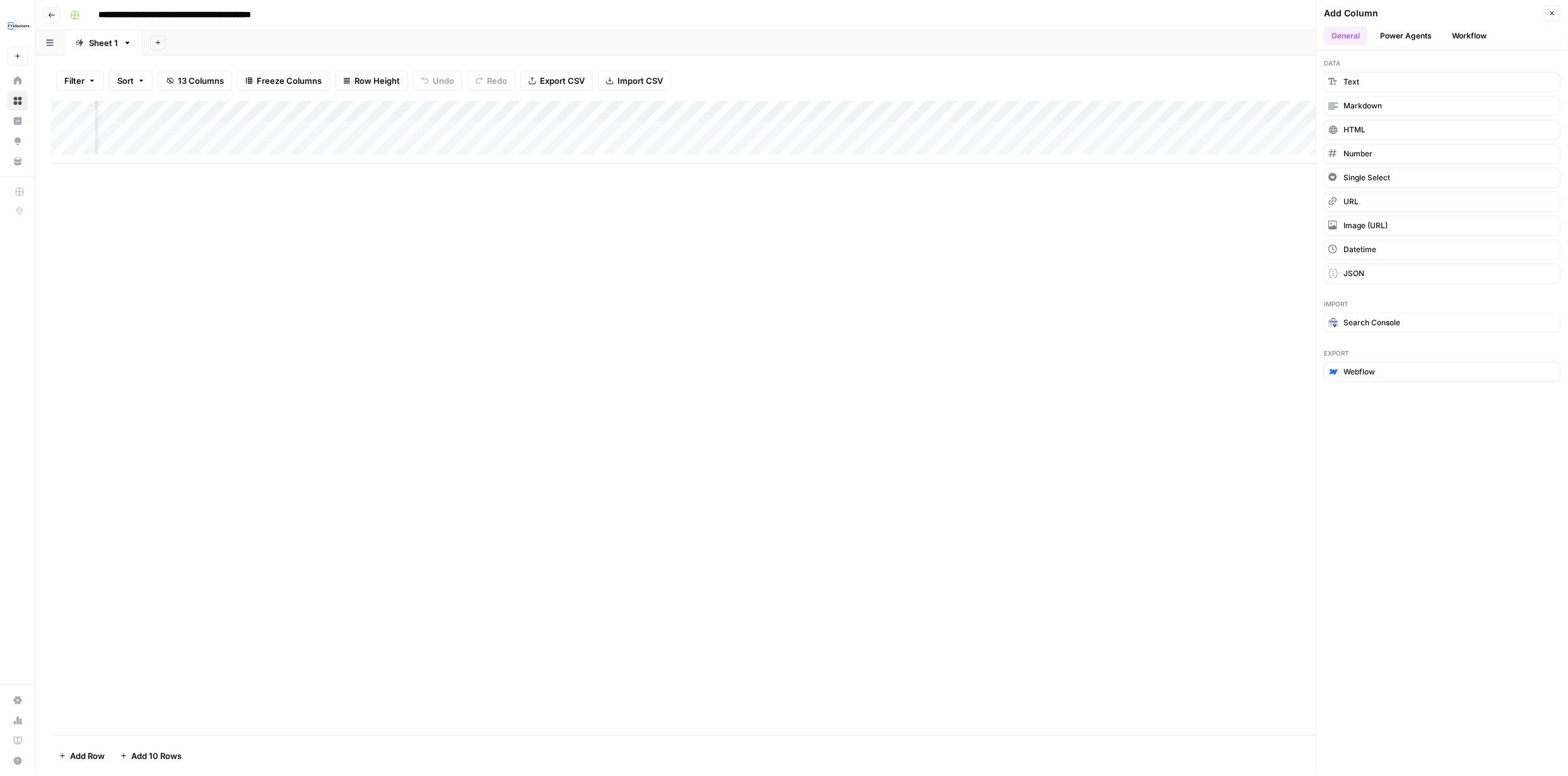
click at [1552, 12] on icon "button" at bounding box center [1552, 13] width 4 height 4
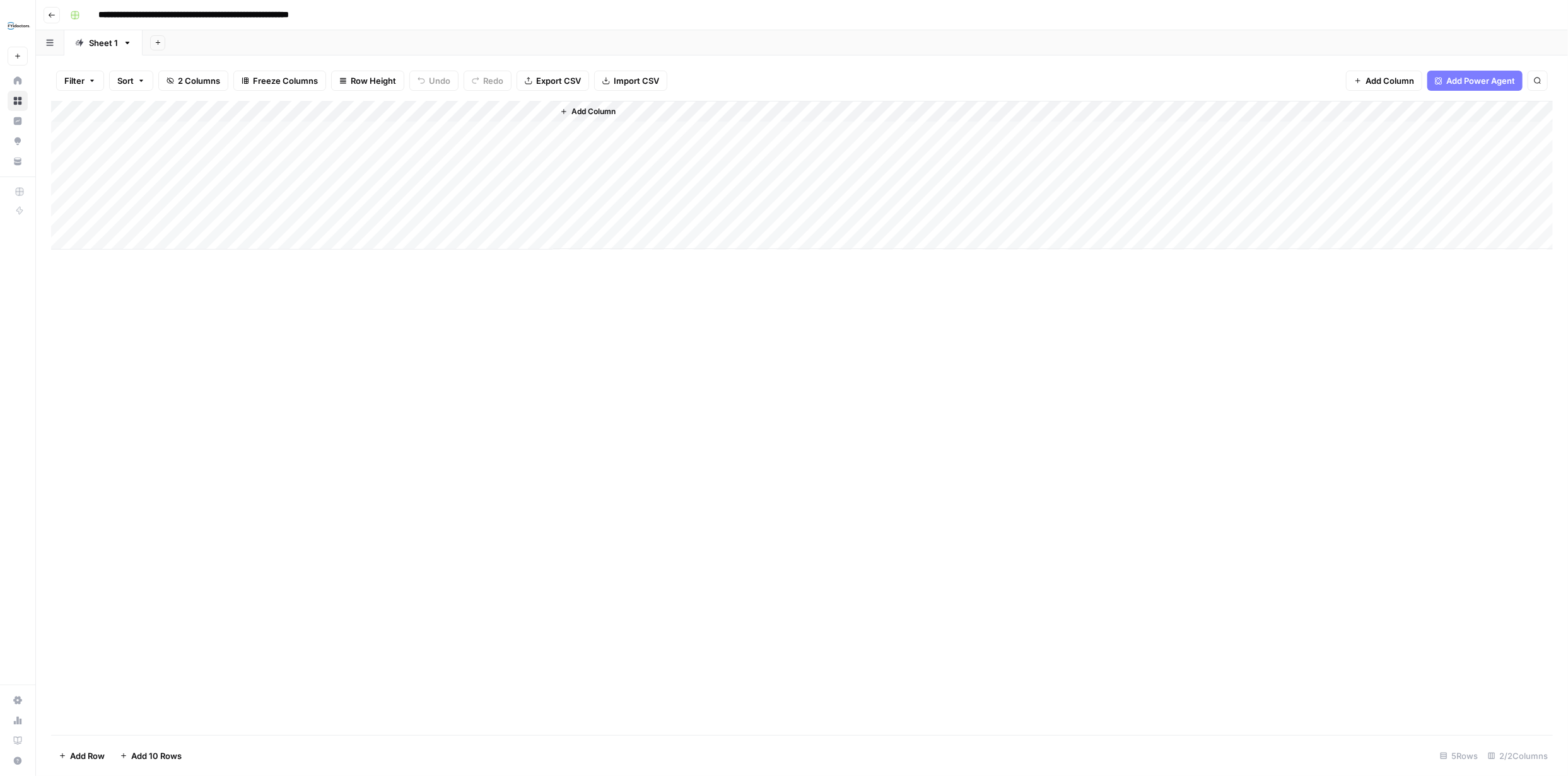
click at [142, 132] on div "Add Column" at bounding box center [802, 175] width 1502 height 149
click at [149, 132] on div "Add Column" at bounding box center [802, 175] width 1502 height 149
type textarea "**********"
click at [402, 350] on div "Add Column" at bounding box center [802, 418] width 1502 height 635
click at [77, 130] on div "Add Column" at bounding box center [802, 175] width 1502 height 149
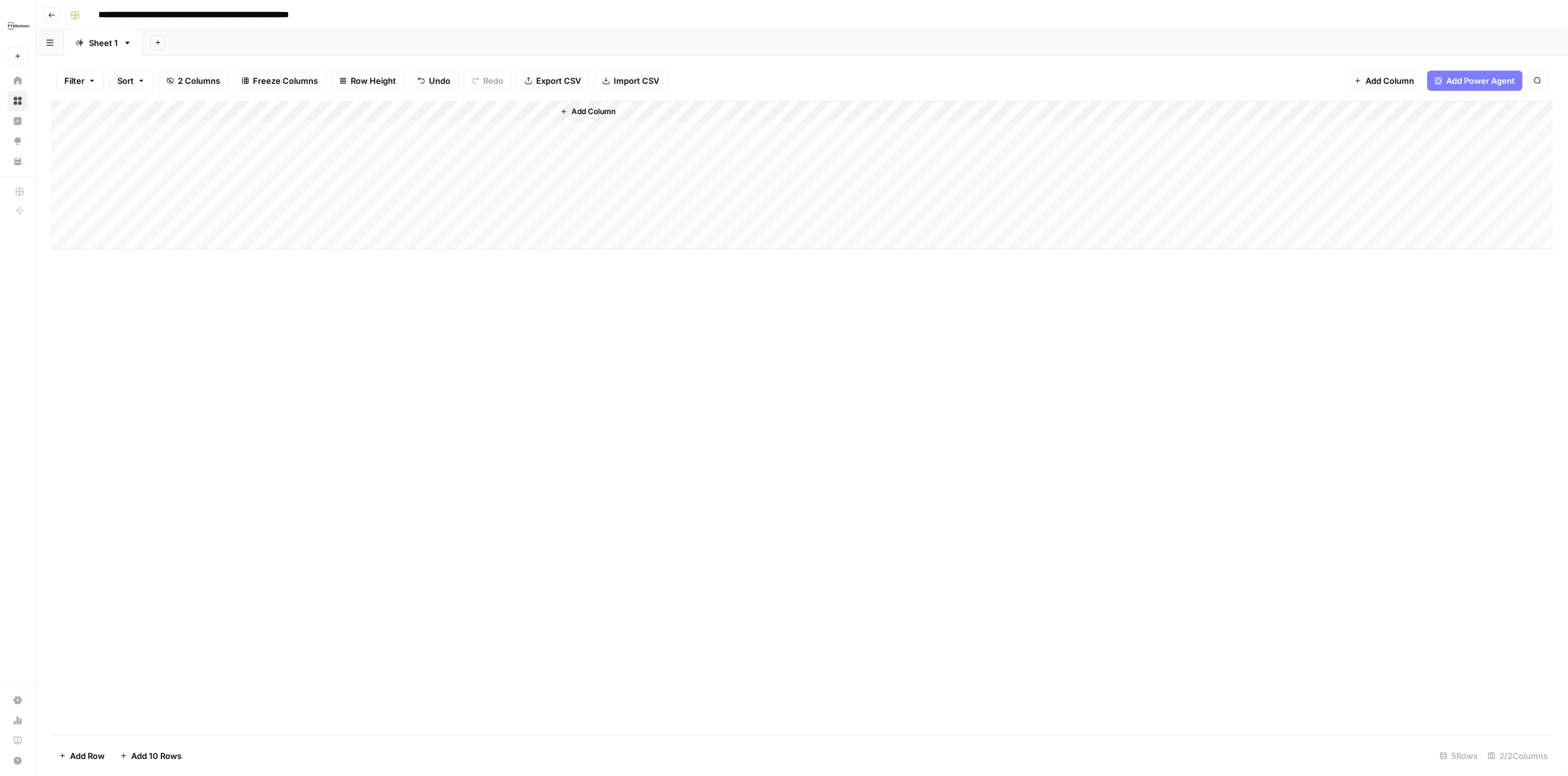
click at [328, 131] on div "Add Column" at bounding box center [802, 175] width 1502 height 149
click at [522, 130] on div "Add Column" at bounding box center [802, 175] width 1502 height 149
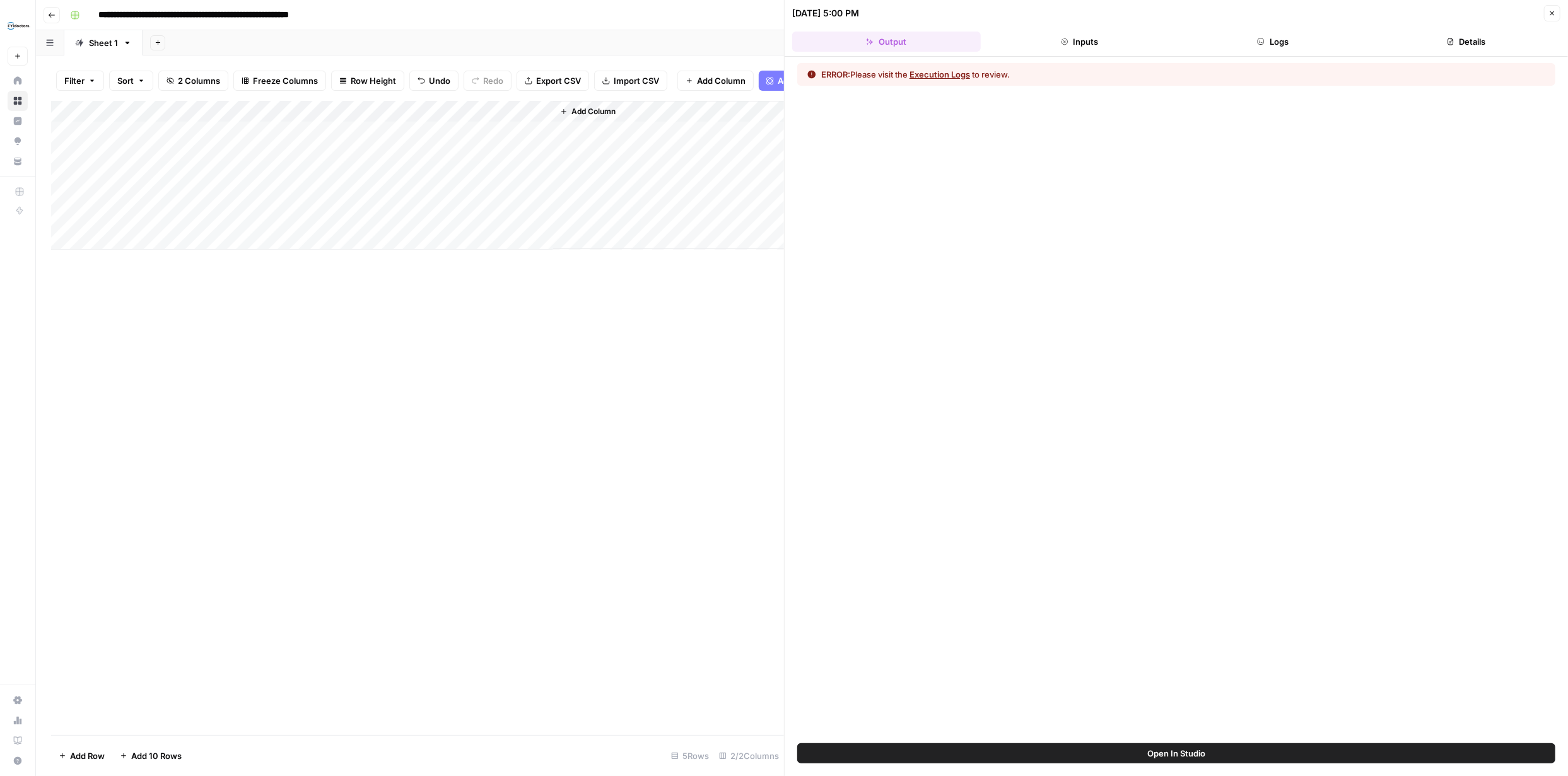
click at [936, 70] on button "Execution Logs" at bounding box center [939, 74] width 60 height 13
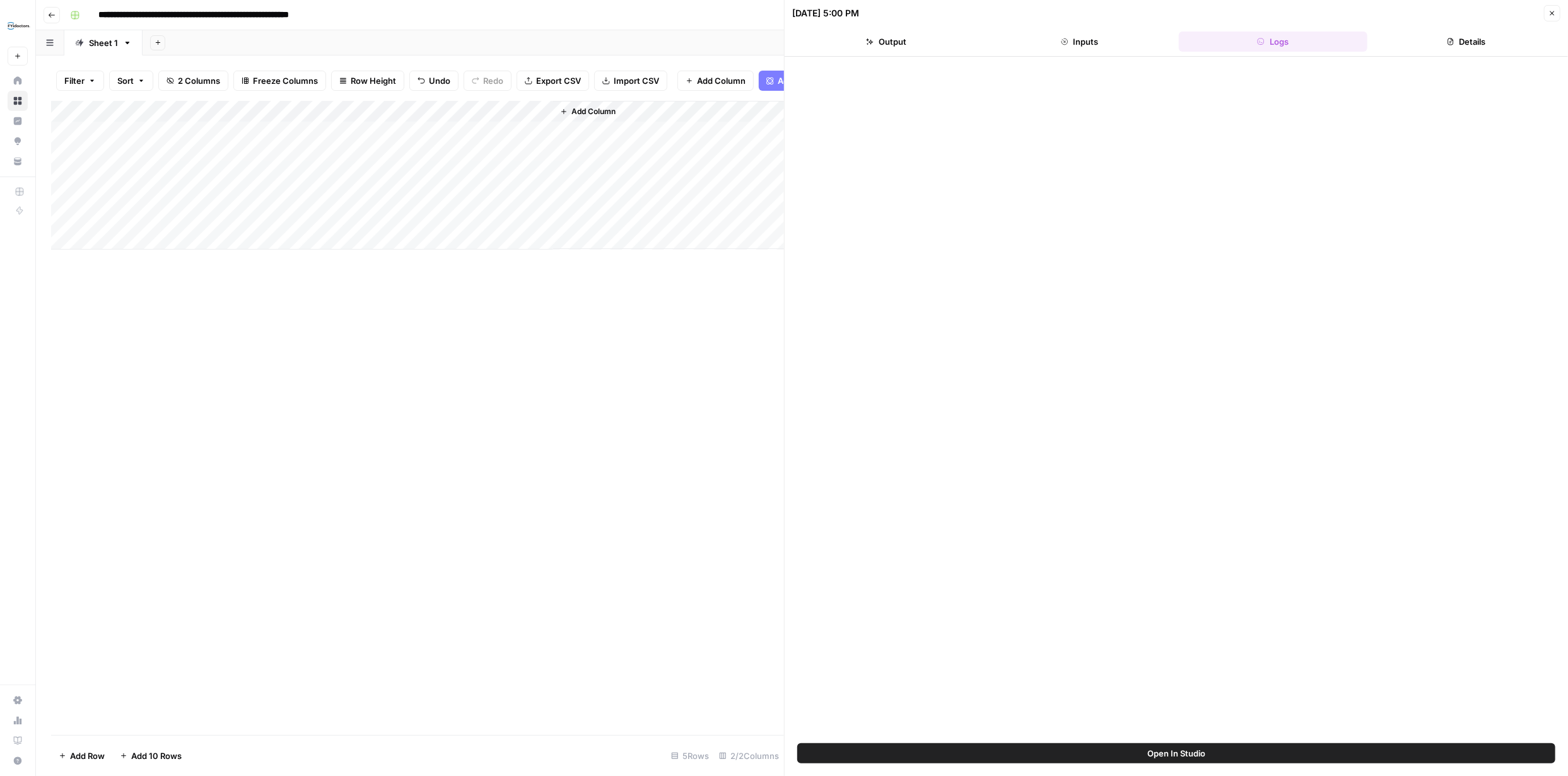
click at [887, 38] on button "Output" at bounding box center [887, 42] width 189 height 20
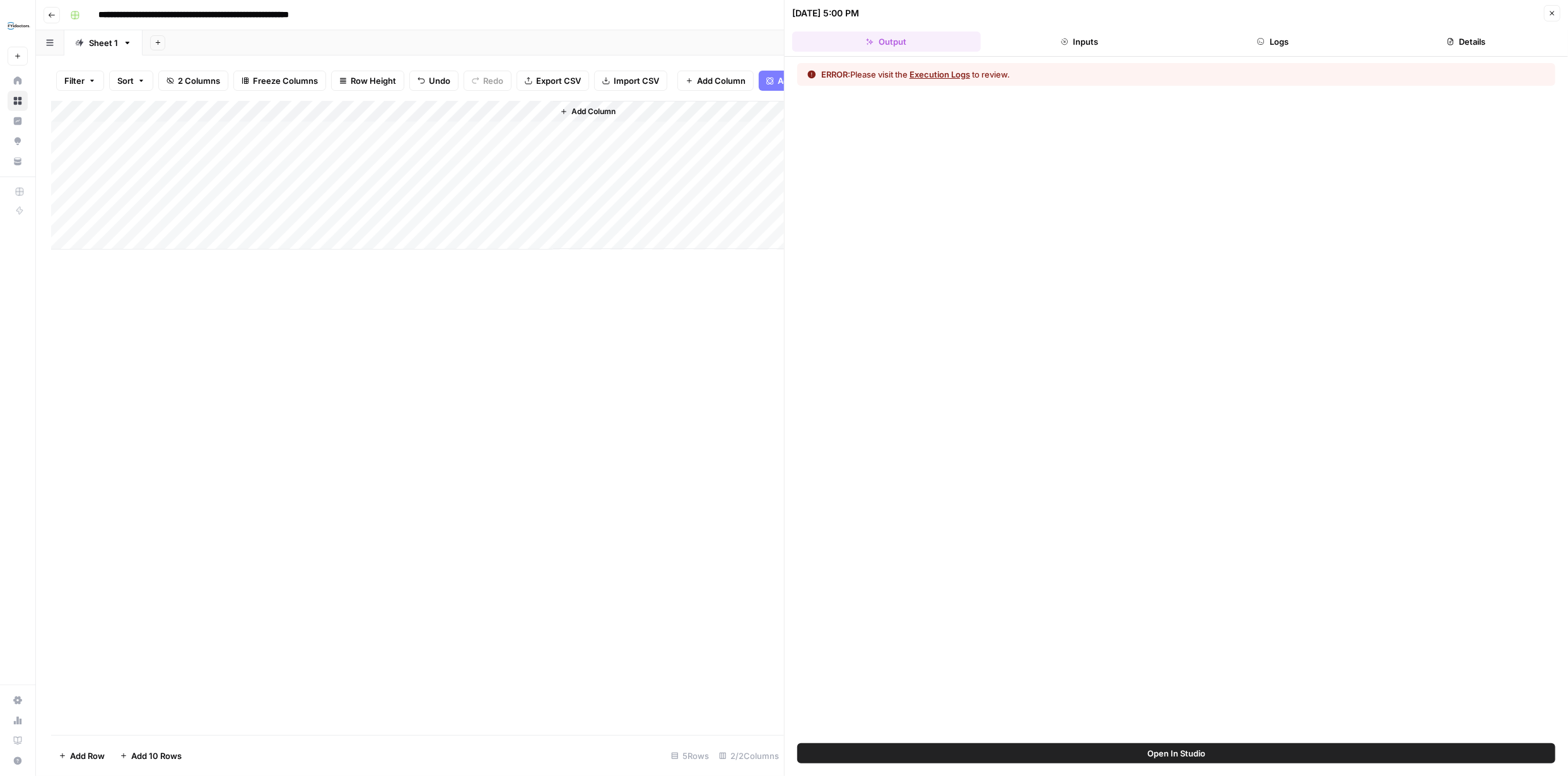
click at [945, 74] on button "Execution Logs" at bounding box center [939, 74] width 60 height 13
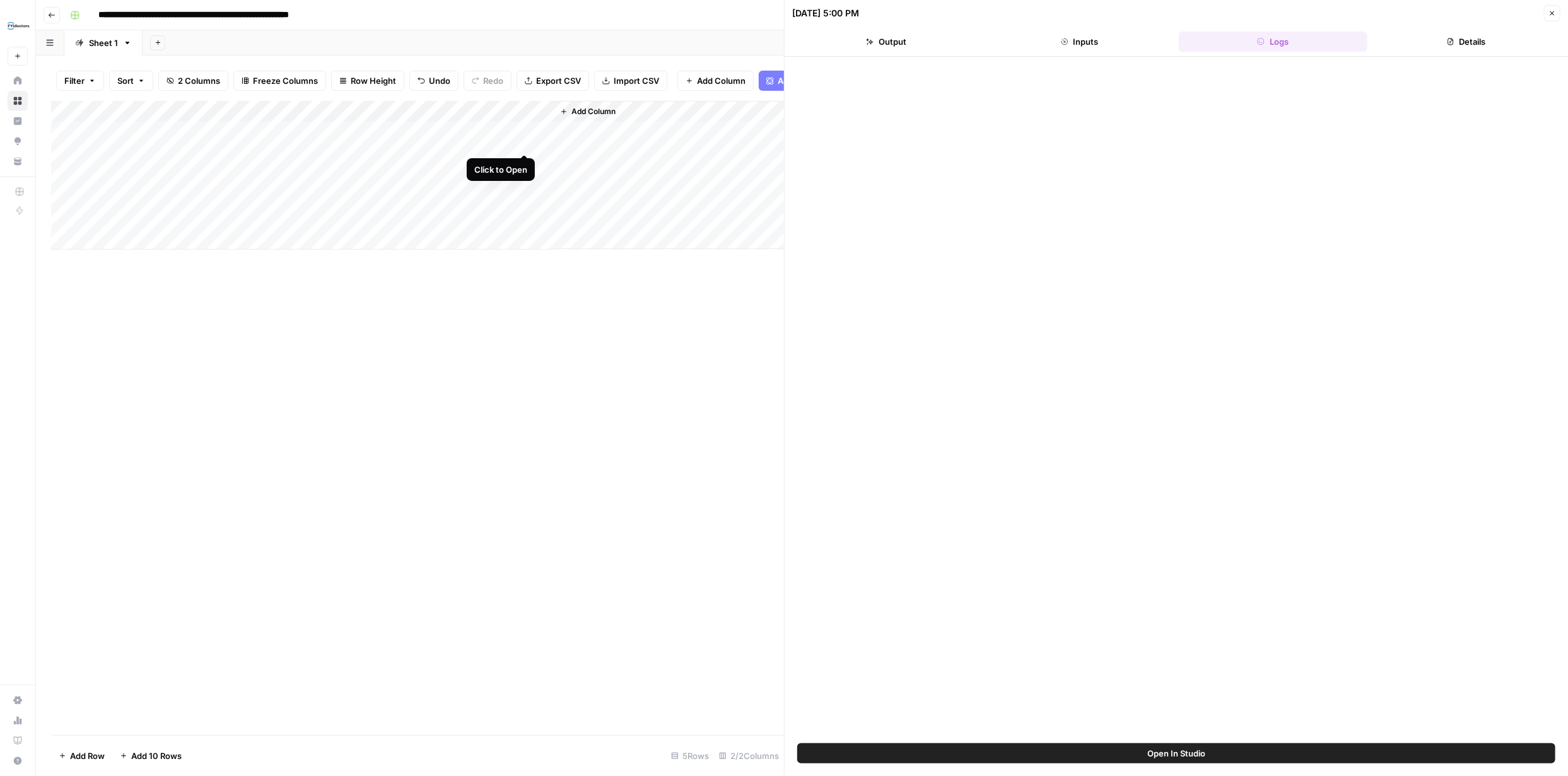
click at [524, 141] on div "Add Column" at bounding box center [417, 175] width 733 height 149
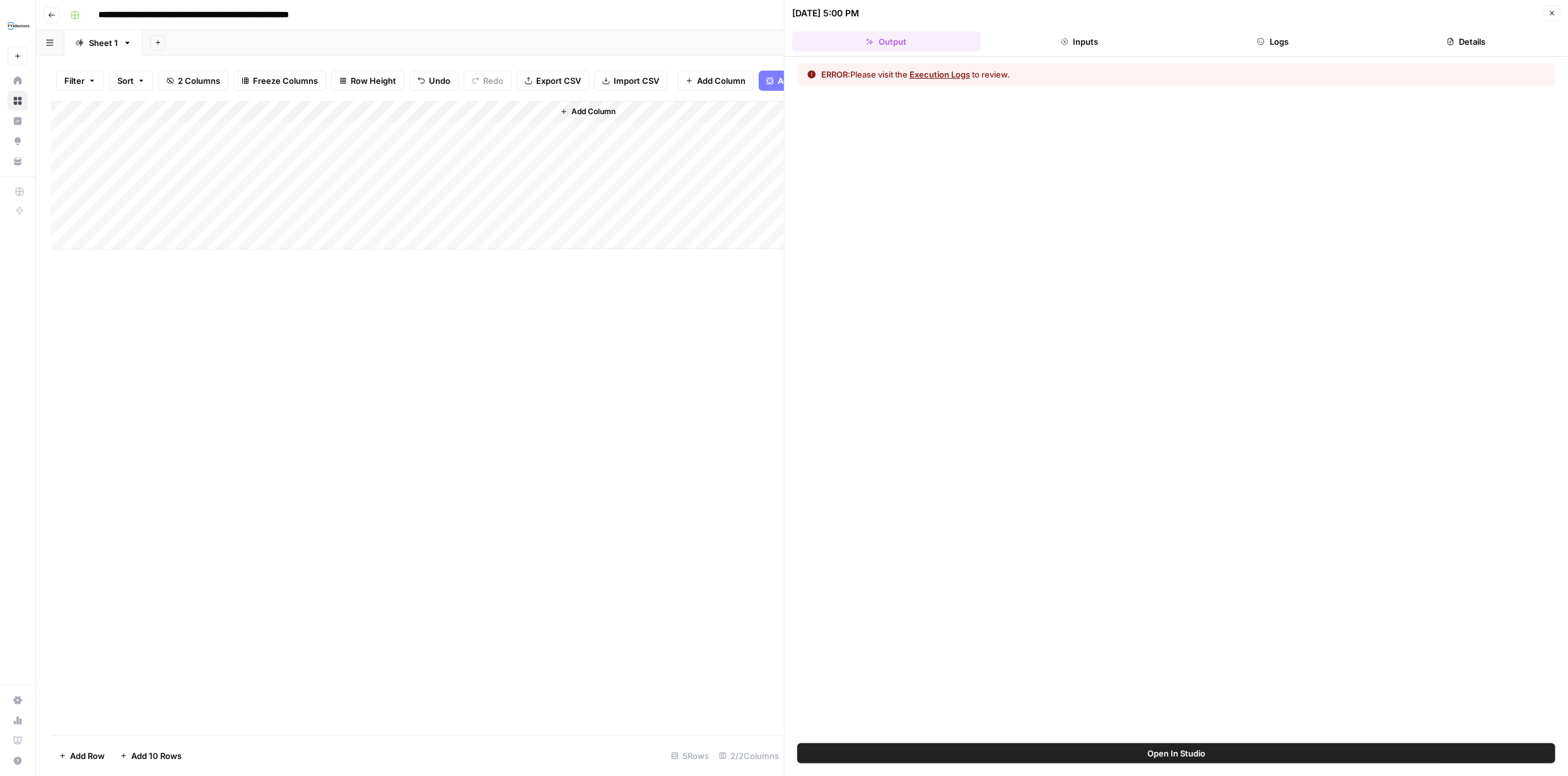
click at [954, 73] on button "Execution Logs" at bounding box center [939, 74] width 60 height 13
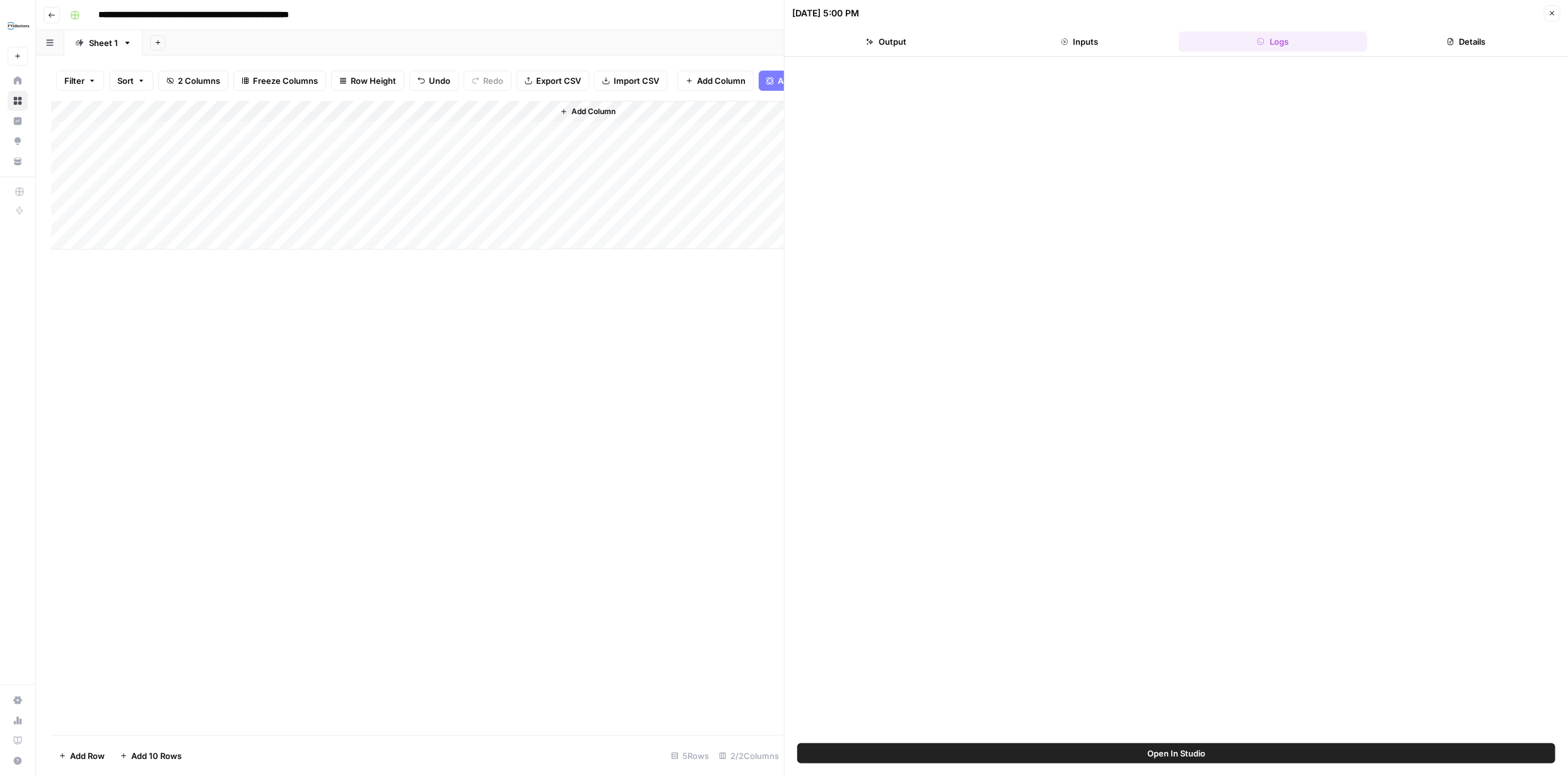
click at [893, 44] on button "Output" at bounding box center [887, 42] width 189 height 20
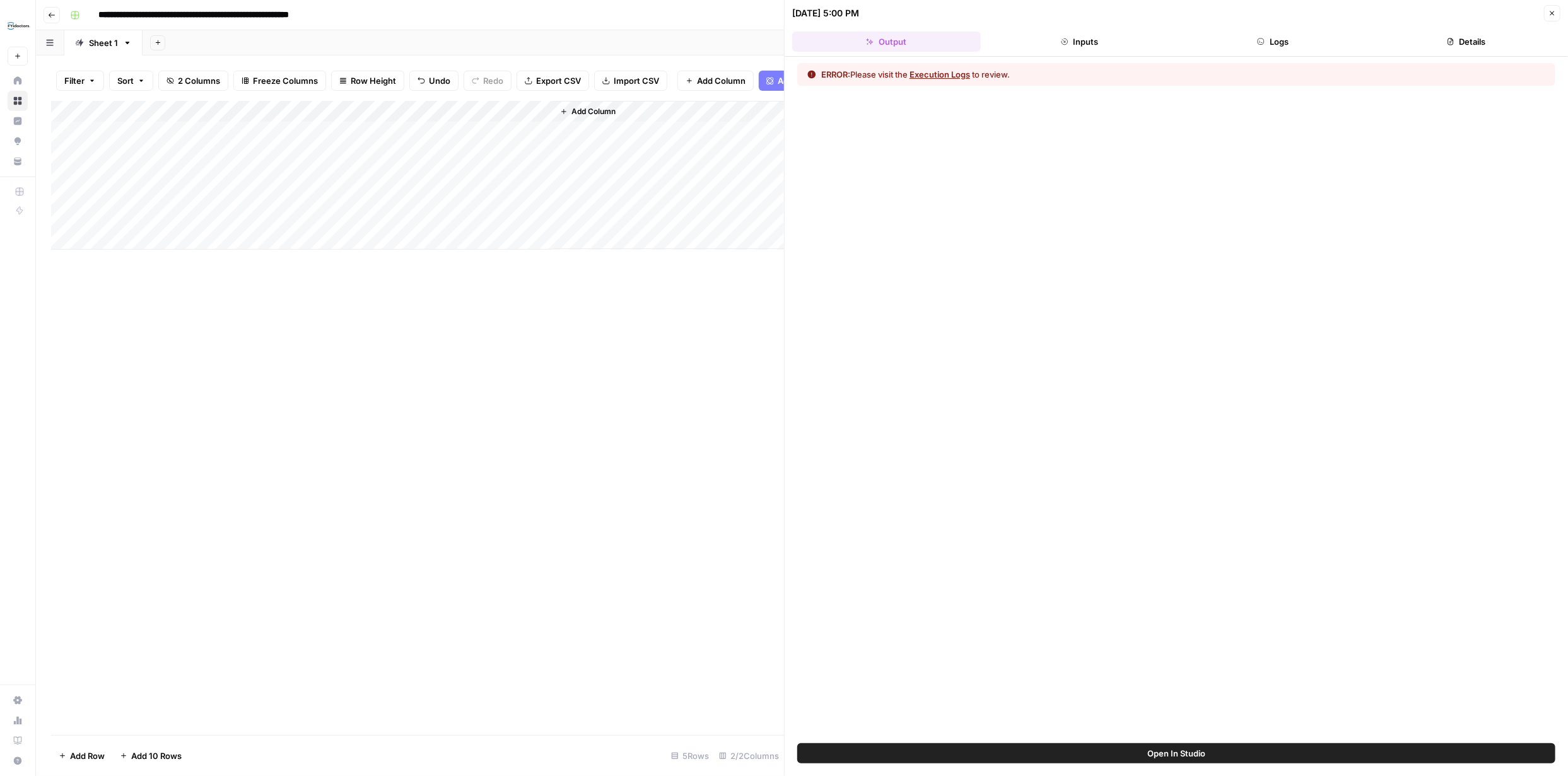
click at [944, 72] on button "Execution Logs" at bounding box center [939, 74] width 60 height 13
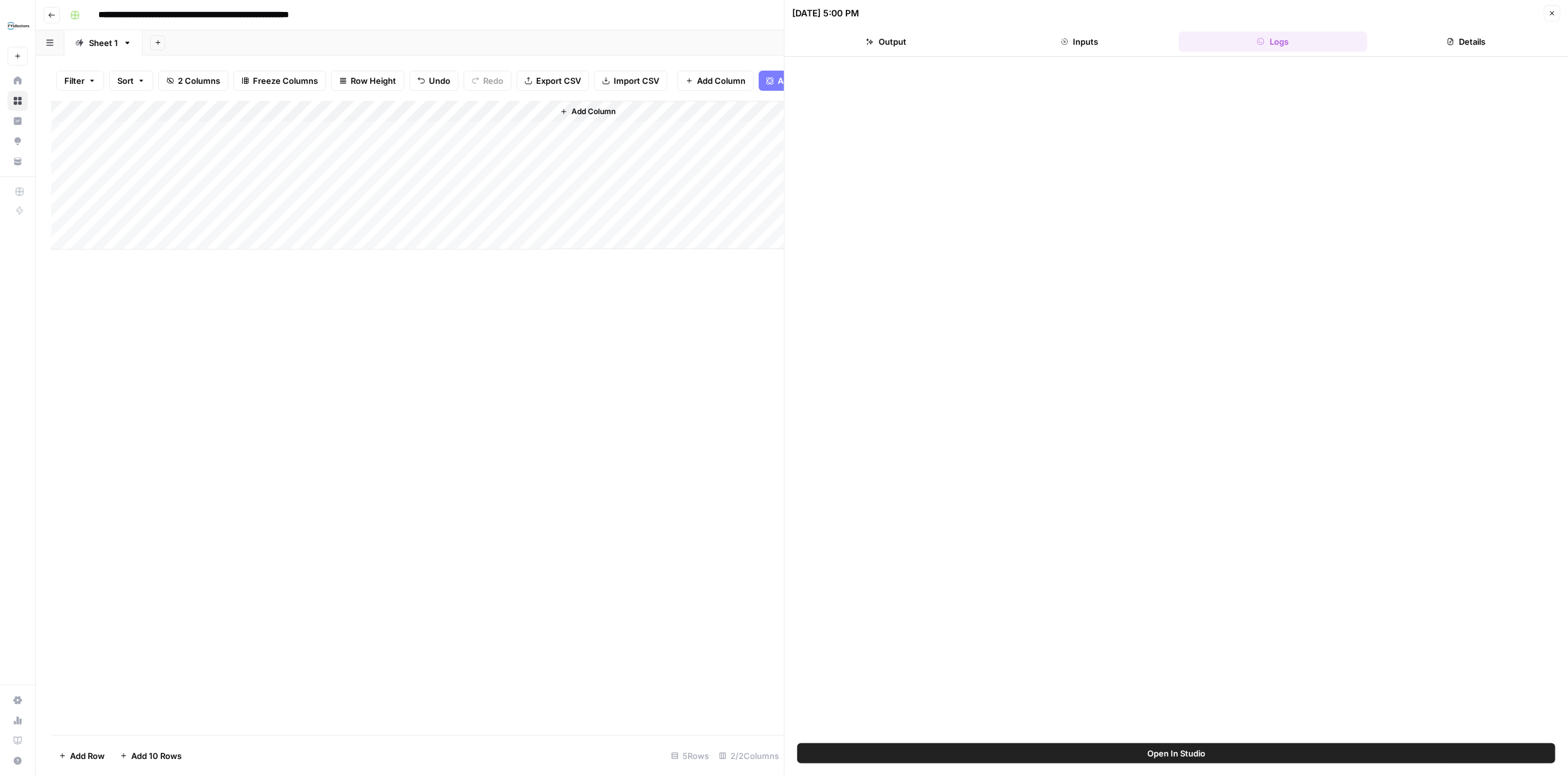
click at [1456, 38] on button "Details" at bounding box center [1467, 42] width 189 height 20
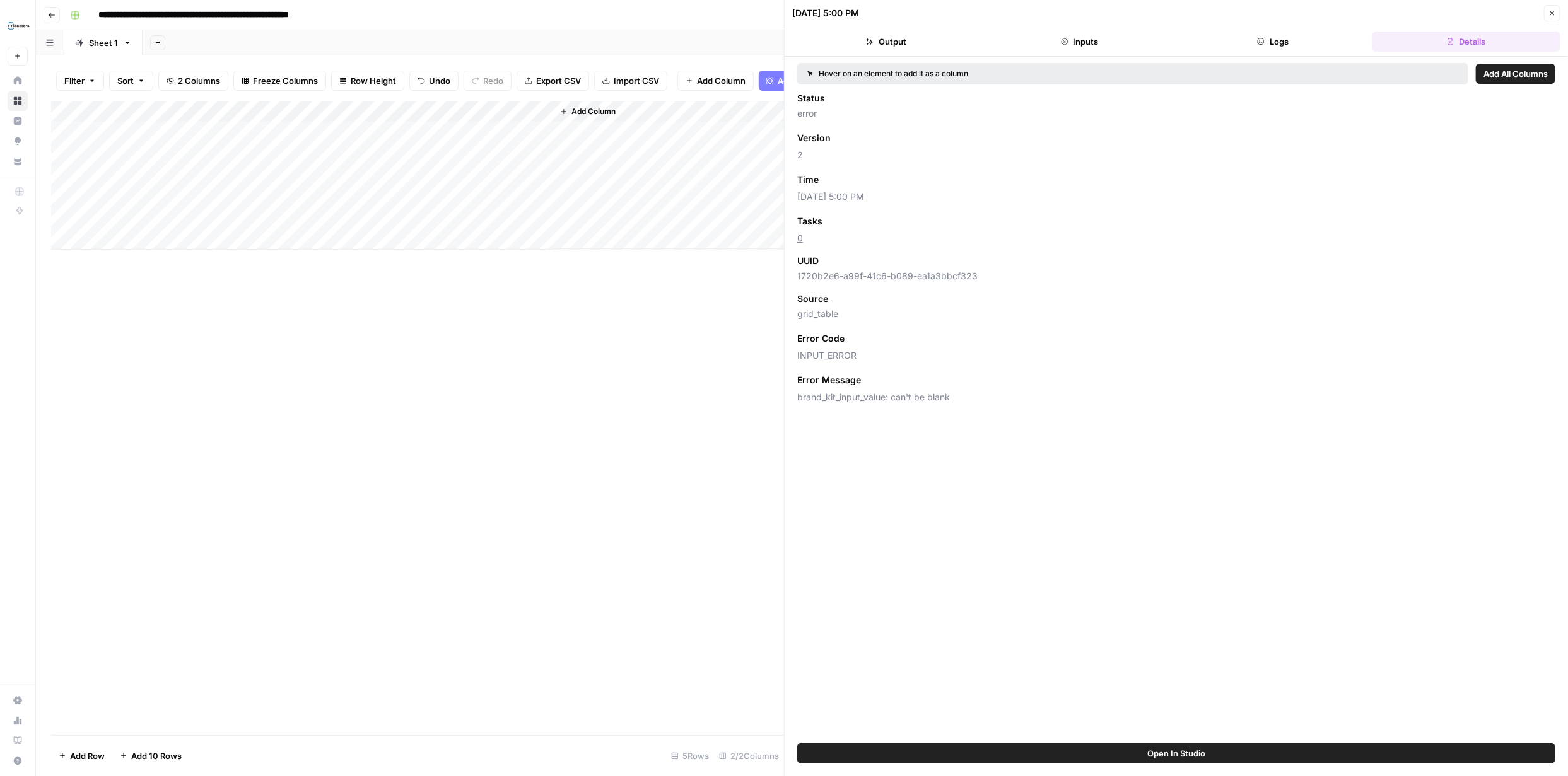
click at [1282, 44] on button "Logs" at bounding box center [1273, 42] width 189 height 20
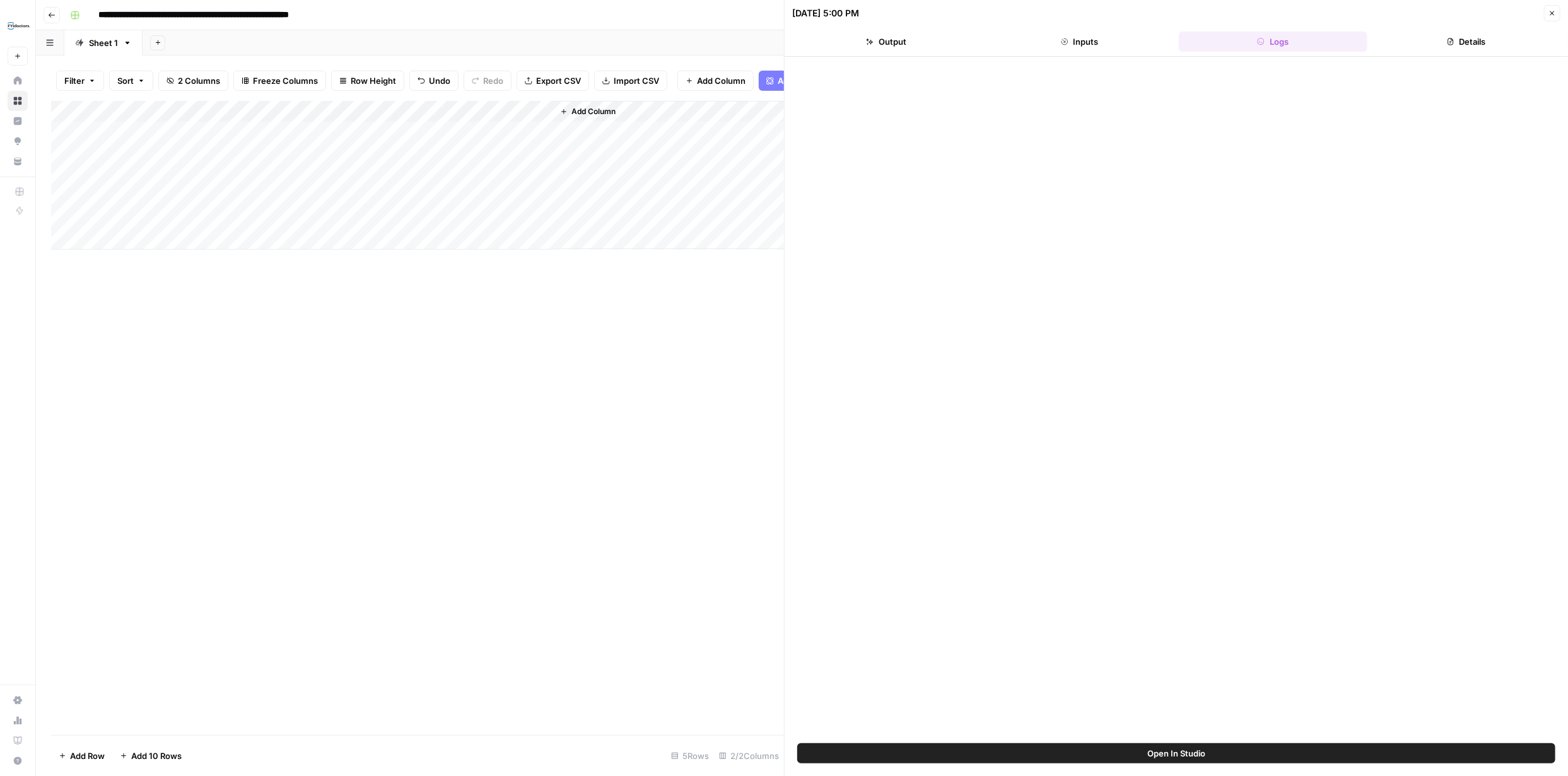
click at [1095, 43] on button "Inputs" at bounding box center [1080, 42] width 189 height 20
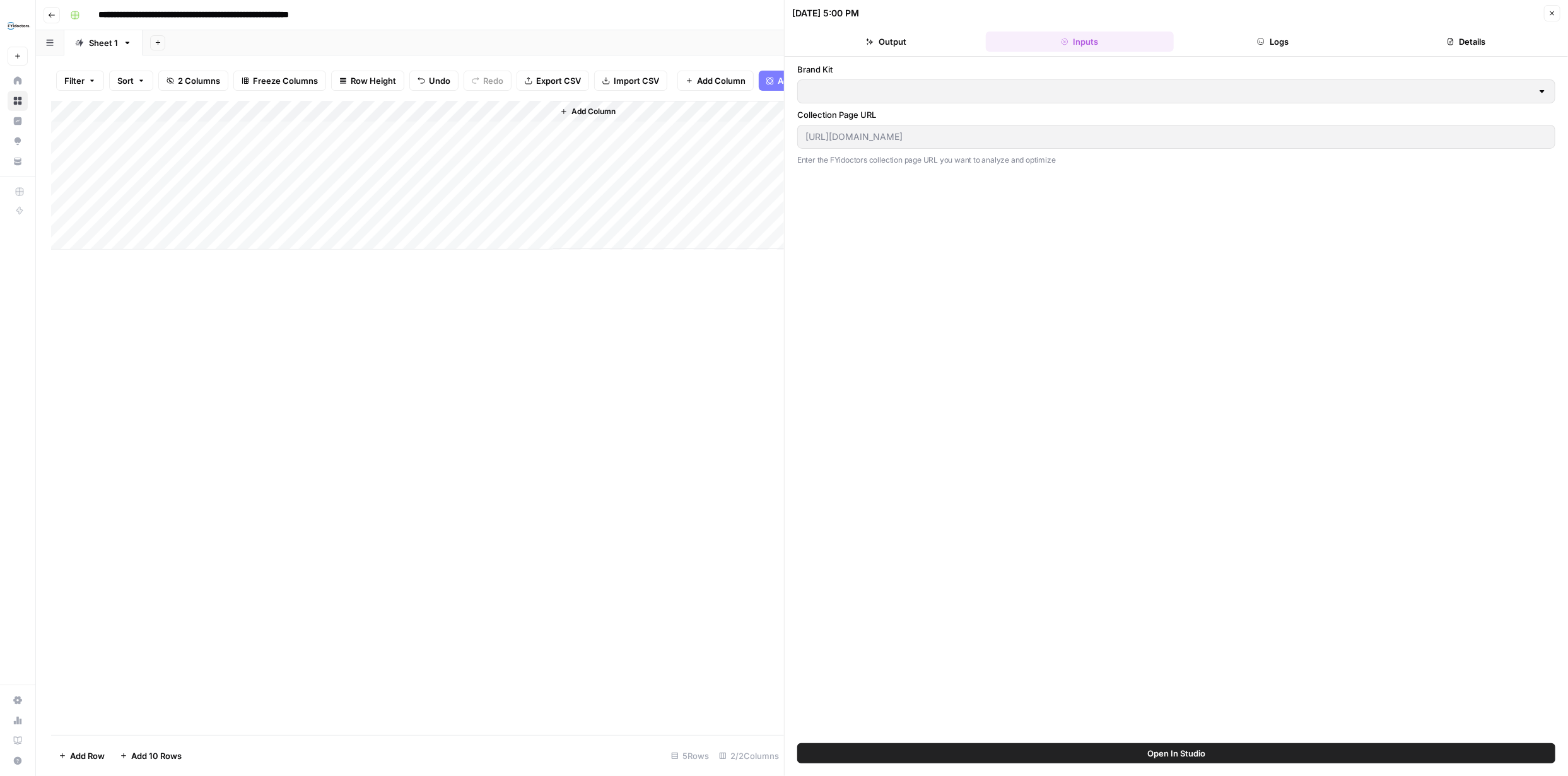
click at [899, 40] on button "Output" at bounding box center [887, 42] width 189 height 20
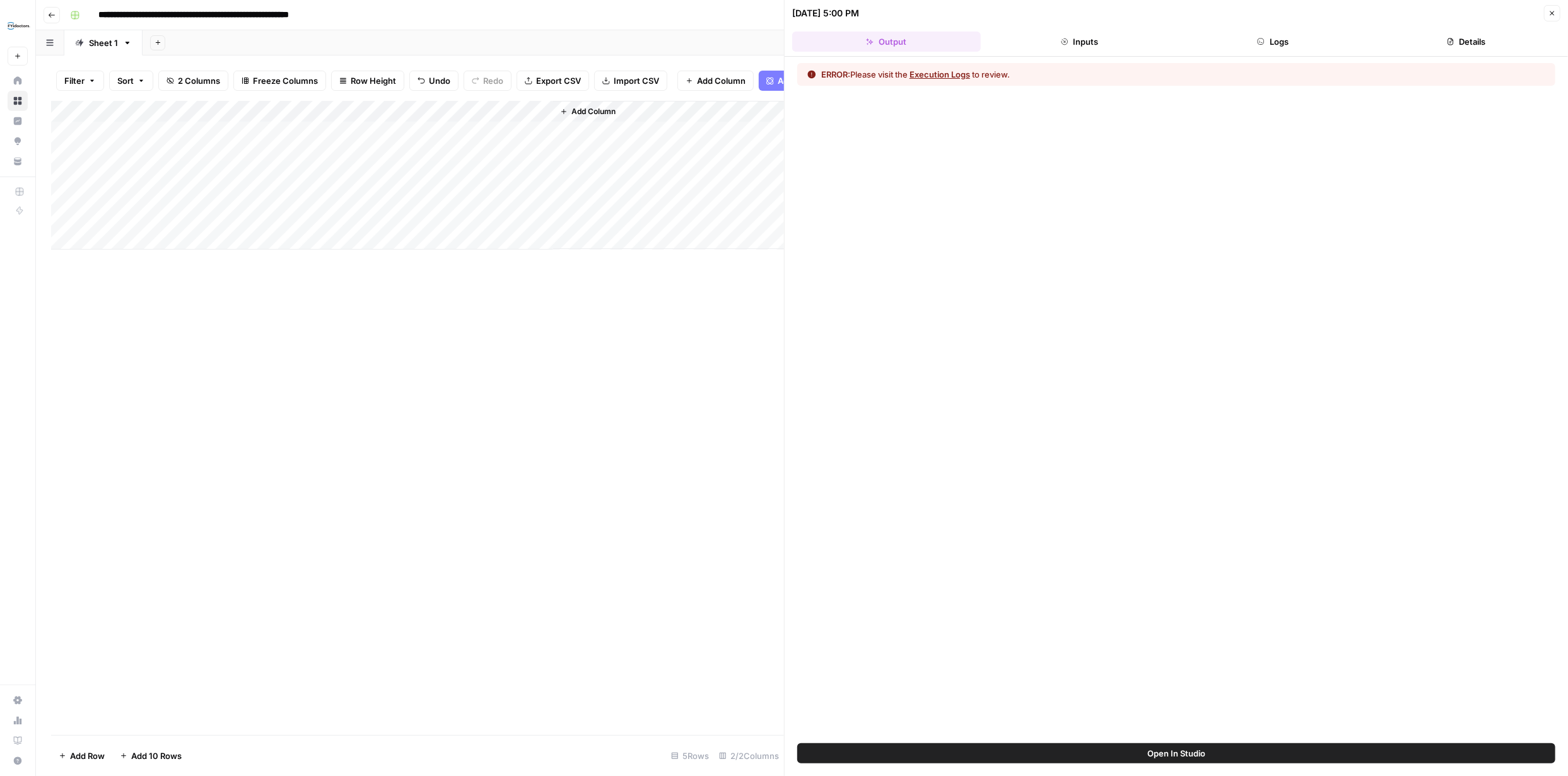
click at [946, 73] on button "Execution Logs" at bounding box center [939, 74] width 60 height 13
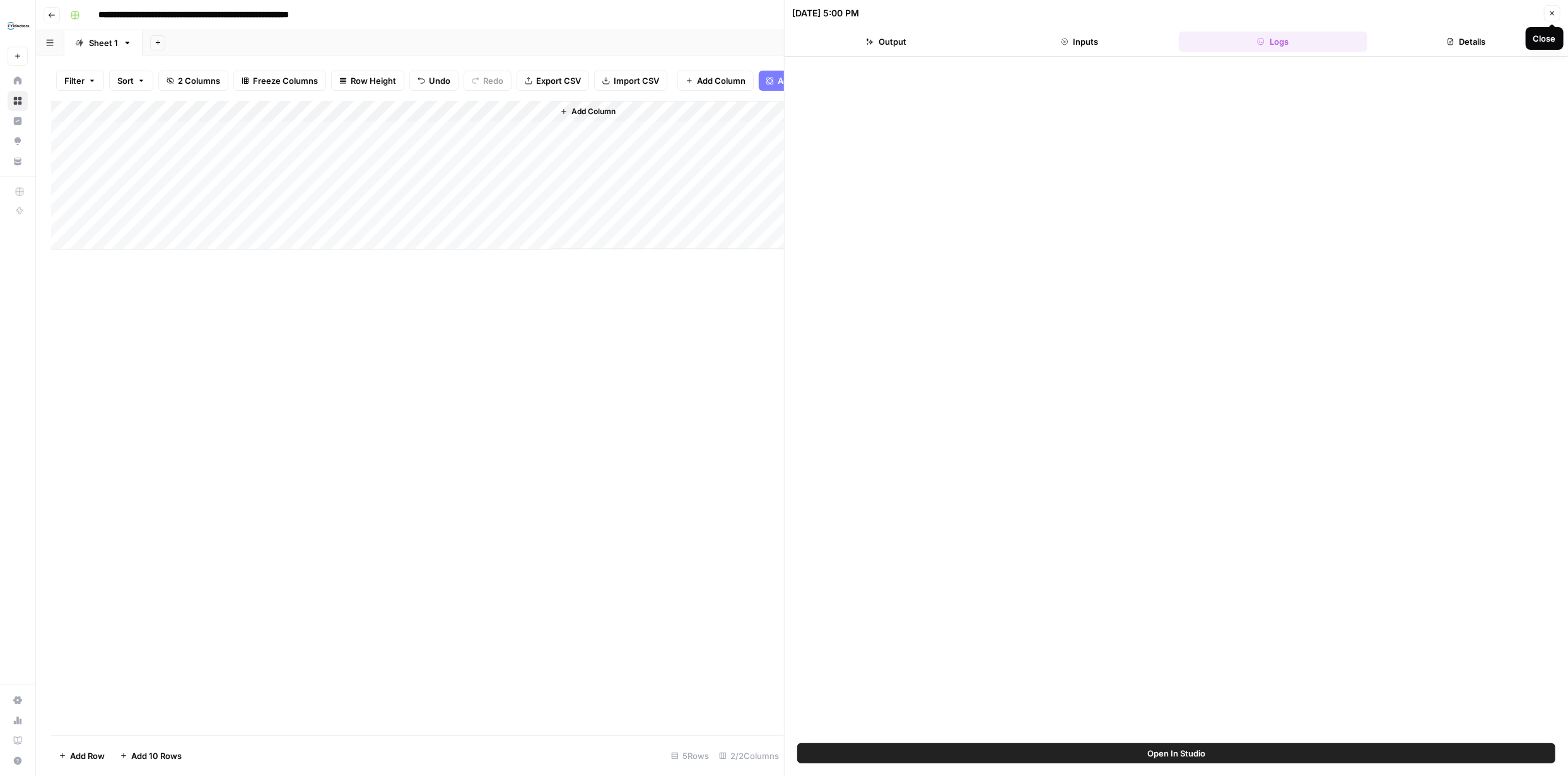
click at [1555, 13] on icon "button" at bounding box center [1552, 13] width 8 height 8
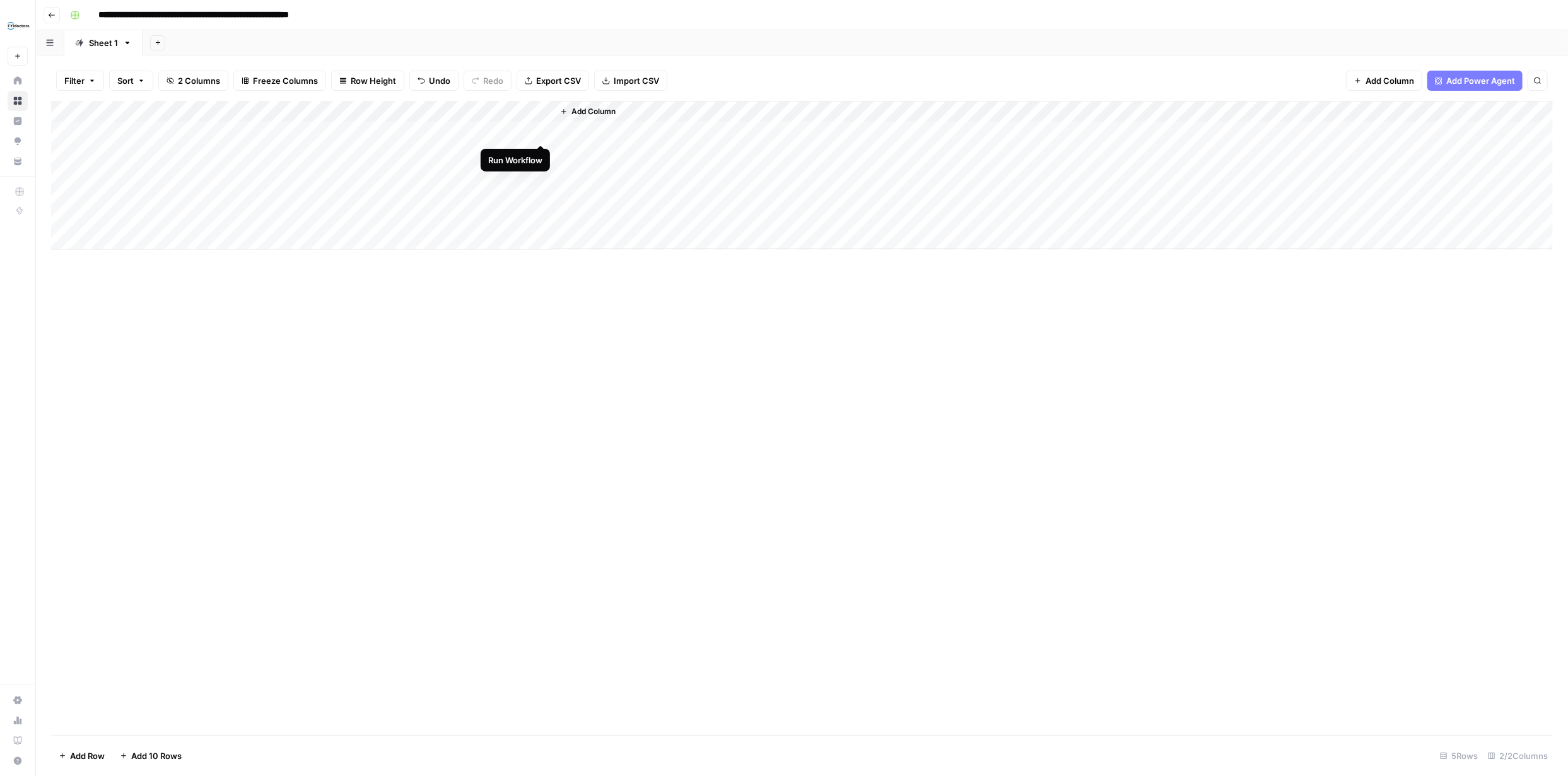
click at [542, 134] on div "Add Column" at bounding box center [802, 175] width 1502 height 149
click at [525, 114] on div "Add Column" at bounding box center [802, 175] width 1502 height 149
click at [352, 215] on span "Configure Inputs" at bounding box center [357, 217] width 110 height 13
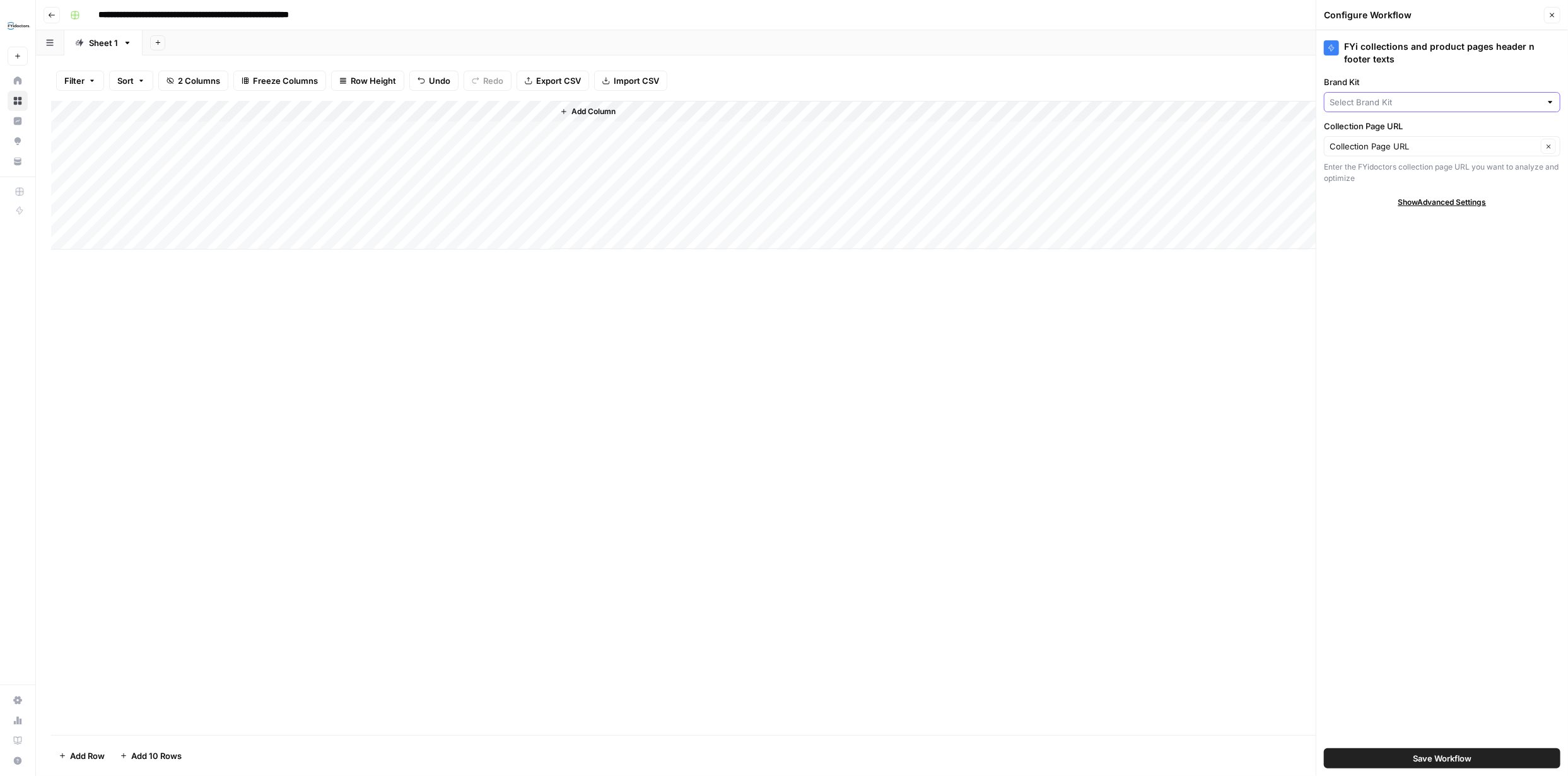
click at [1421, 104] on input "Brand Kit" at bounding box center [1435, 102] width 211 height 13
click at [1382, 129] on span "FYidoctors" at bounding box center [1440, 130] width 210 height 13
type input "FYidoctors"
click at [1432, 758] on span "Save Workflow" at bounding box center [1442, 758] width 58 height 13
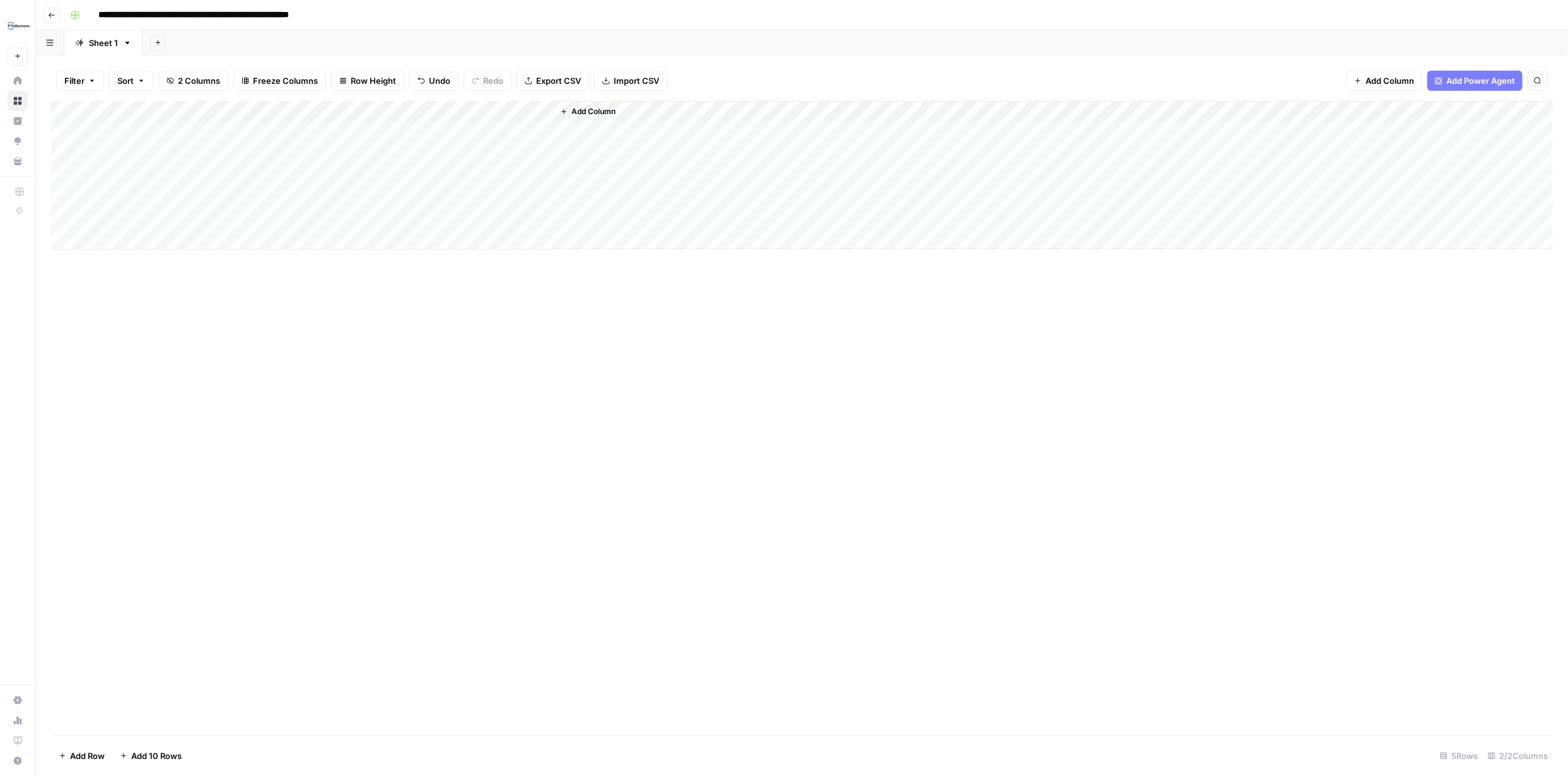
click at [538, 132] on div "Add Column" at bounding box center [802, 175] width 1502 height 149
click at [523, 130] on div "Add Column" at bounding box center [802, 175] width 1502 height 149
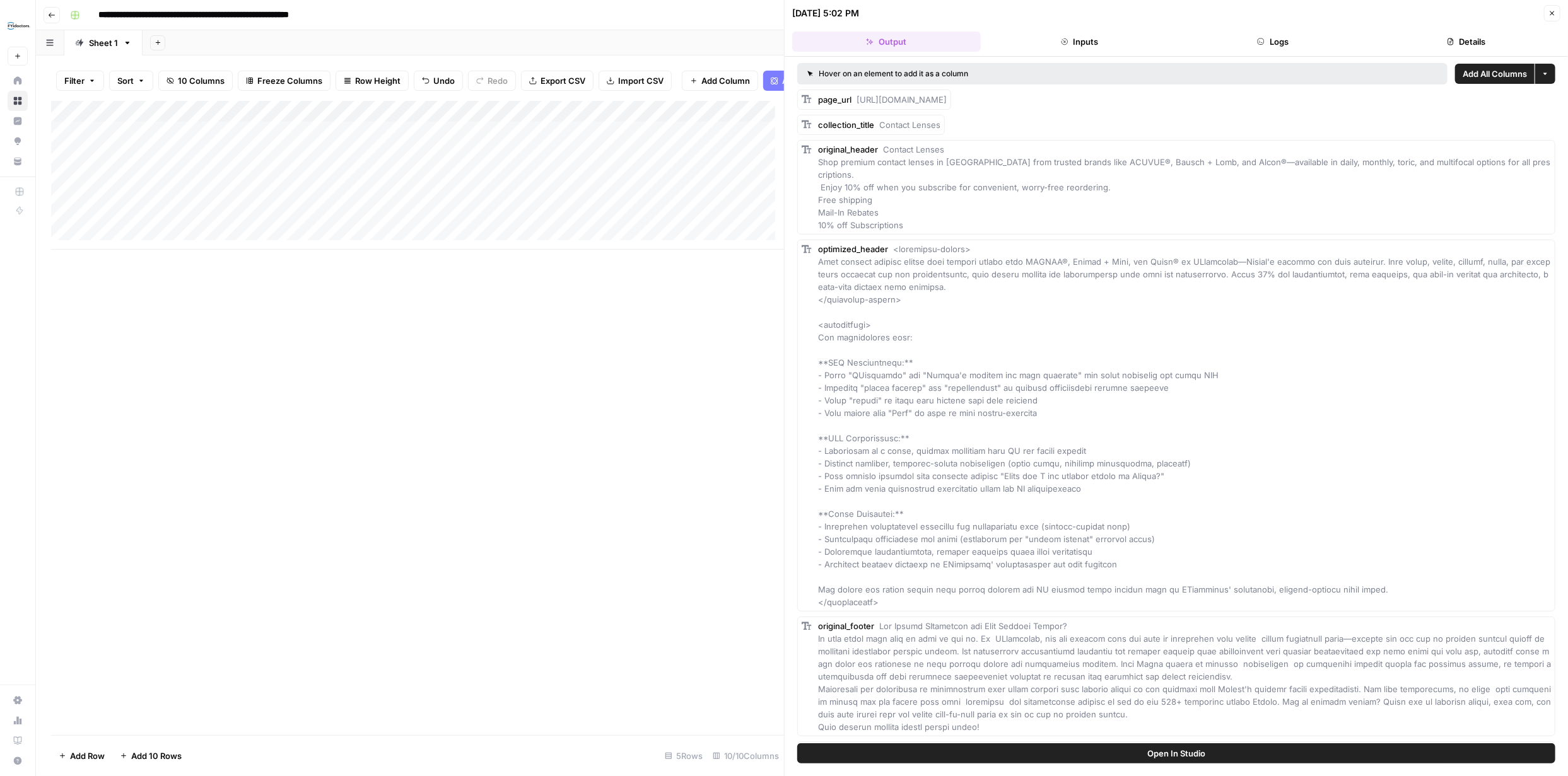
click at [1552, 12] on icon "button" at bounding box center [1552, 13] width 4 height 4
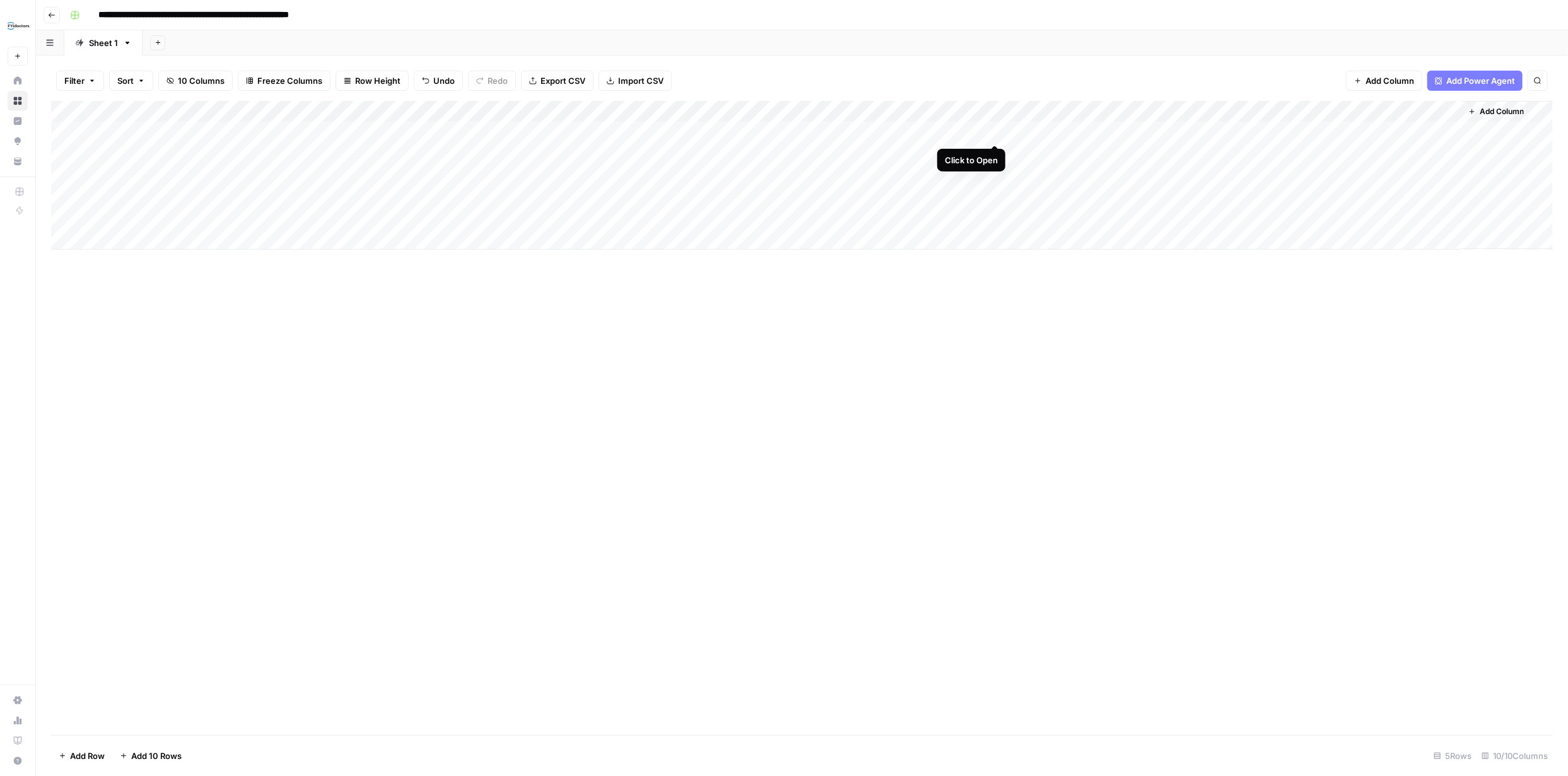
click at [991, 131] on div "Add Column" at bounding box center [802, 175] width 1502 height 149
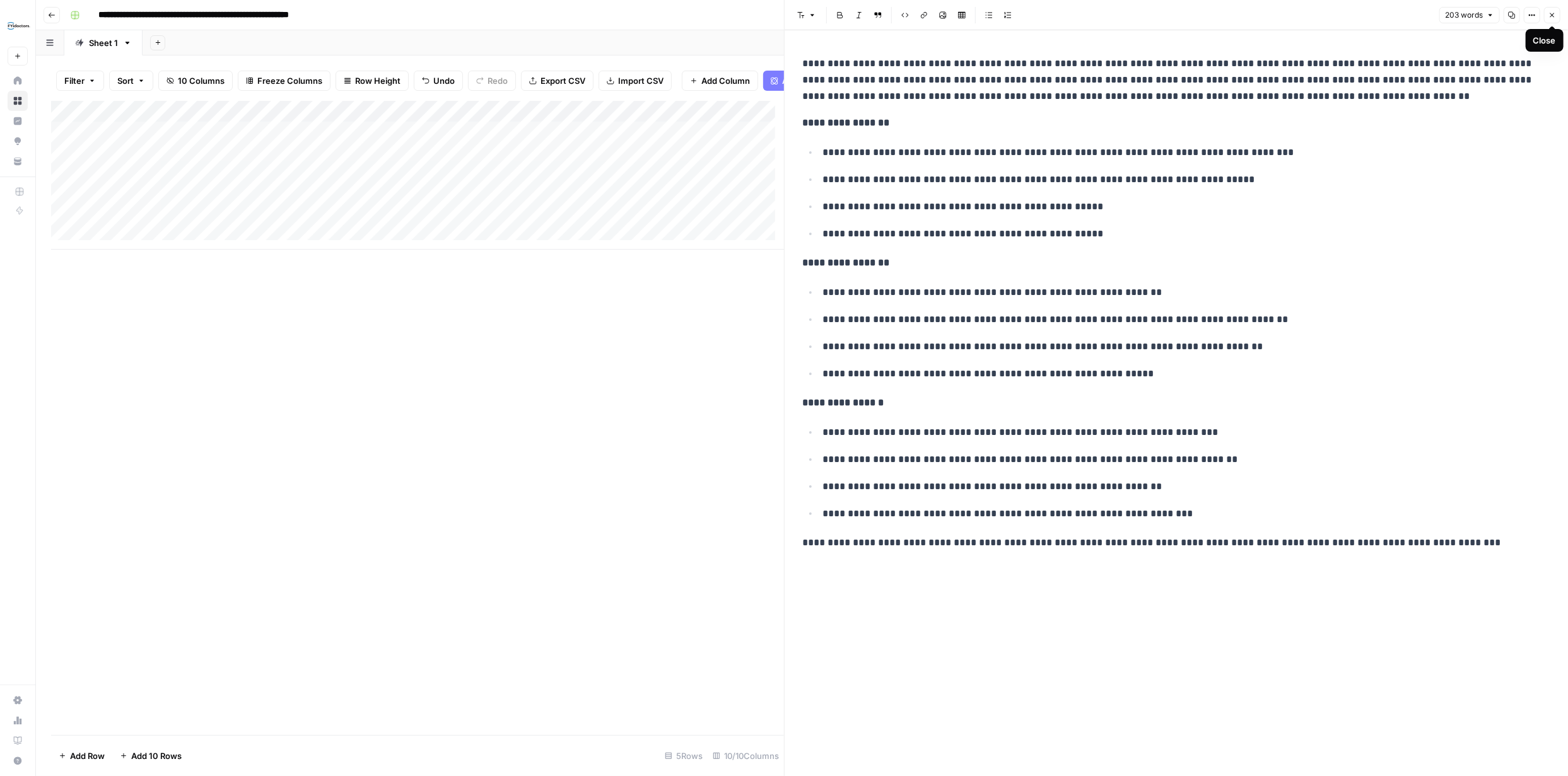
click at [1555, 14] on icon "button" at bounding box center [1552, 14] width 8 height 8
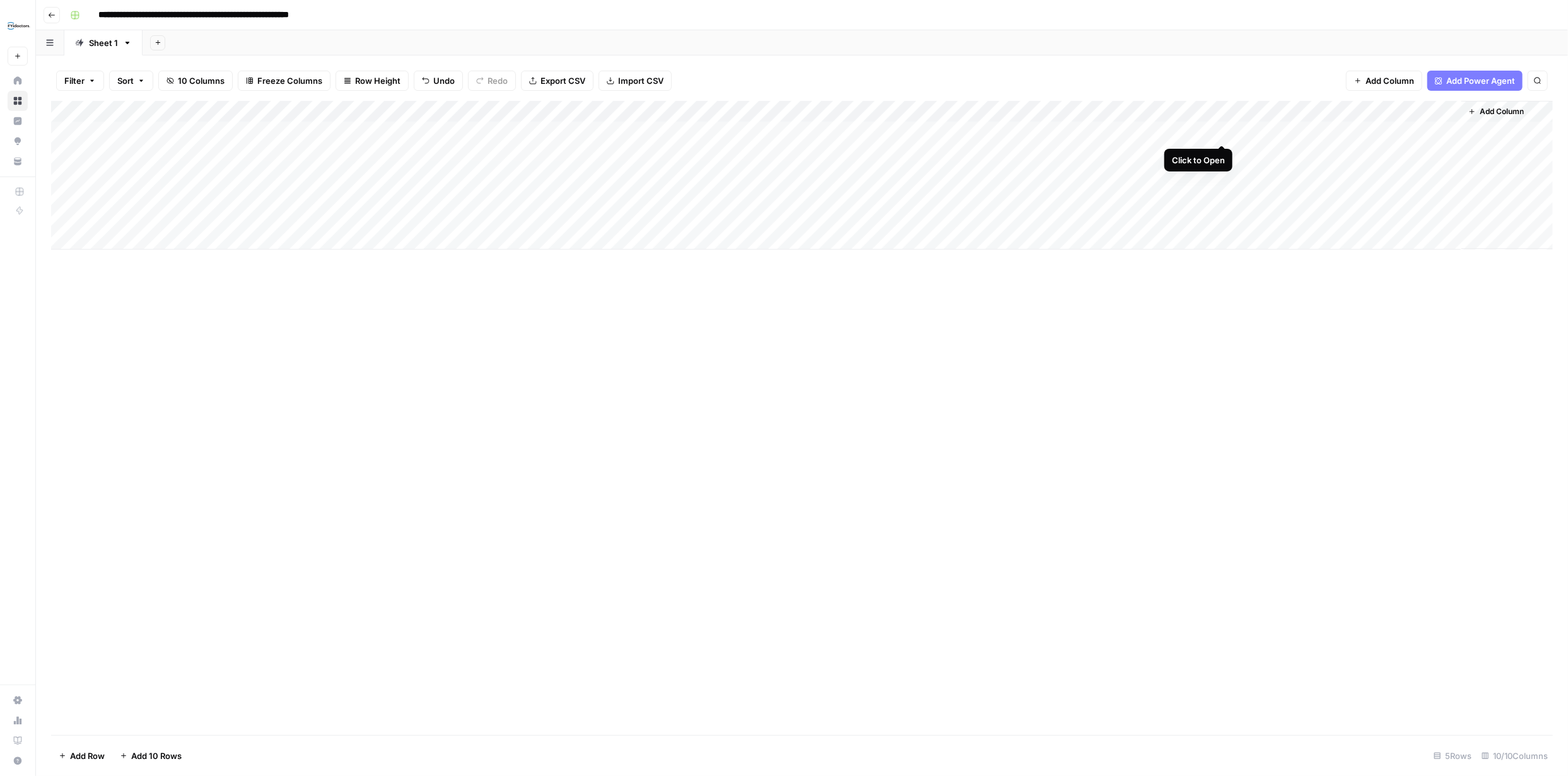
click at [1223, 132] on div "Add Column" at bounding box center [802, 175] width 1502 height 149
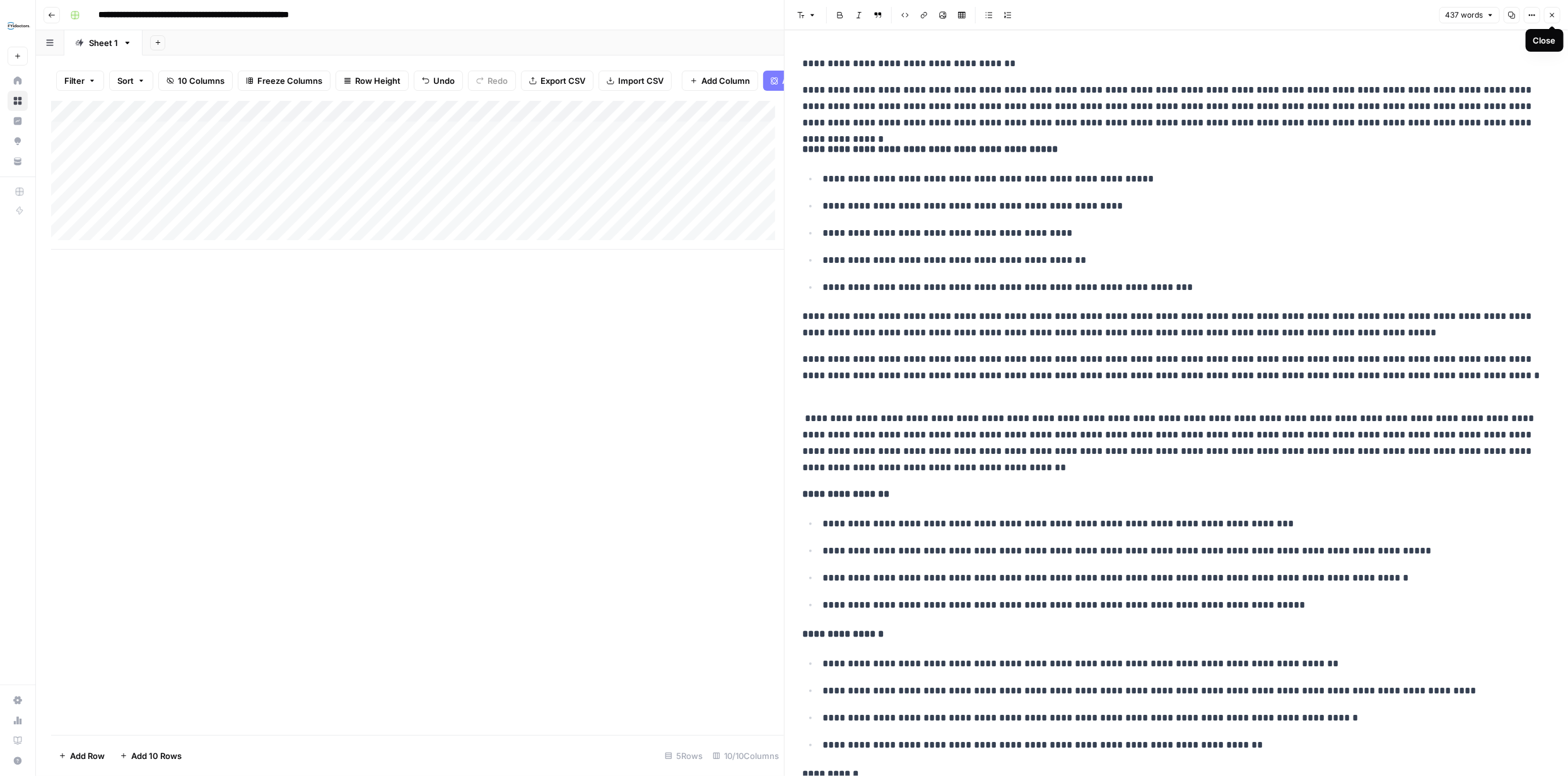
click at [1552, 13] on icon "button" at bounding box center [1552, 14] width 8 height 8
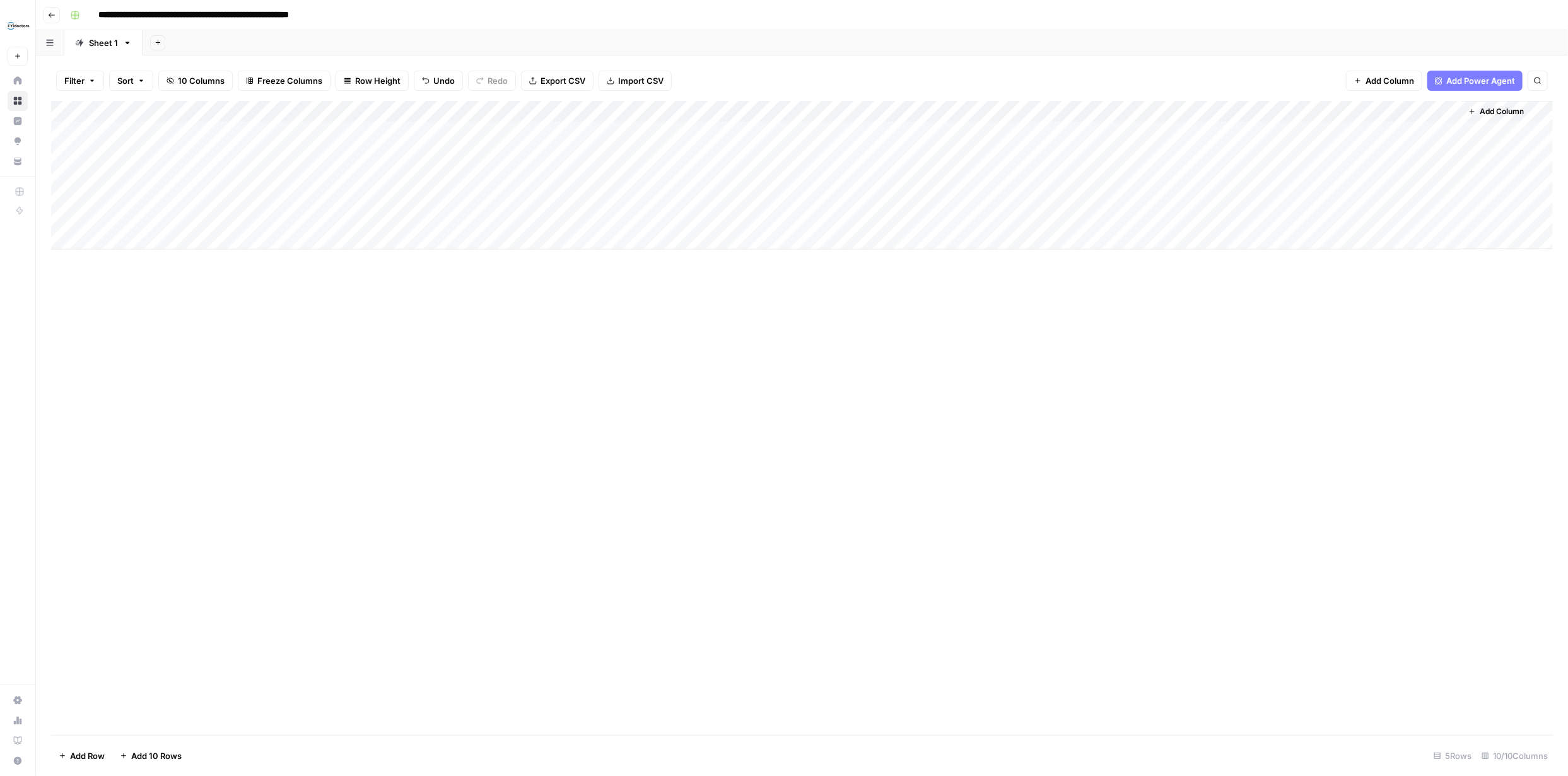
click at [867, 133] on div "Add Column" at bounding box center [802, 175] width 1502 height 149
click at [1403, 138] on div "Add Column" at bounding box center [802, 175] width 1502 height 149
click at [339, 15] on input "**********" at bounding box center [226, 15] width 268 height 20
type input "**********"
click at [241, 154] on div "Add Column" at bounding box center [802, 175] width 1502 height 149
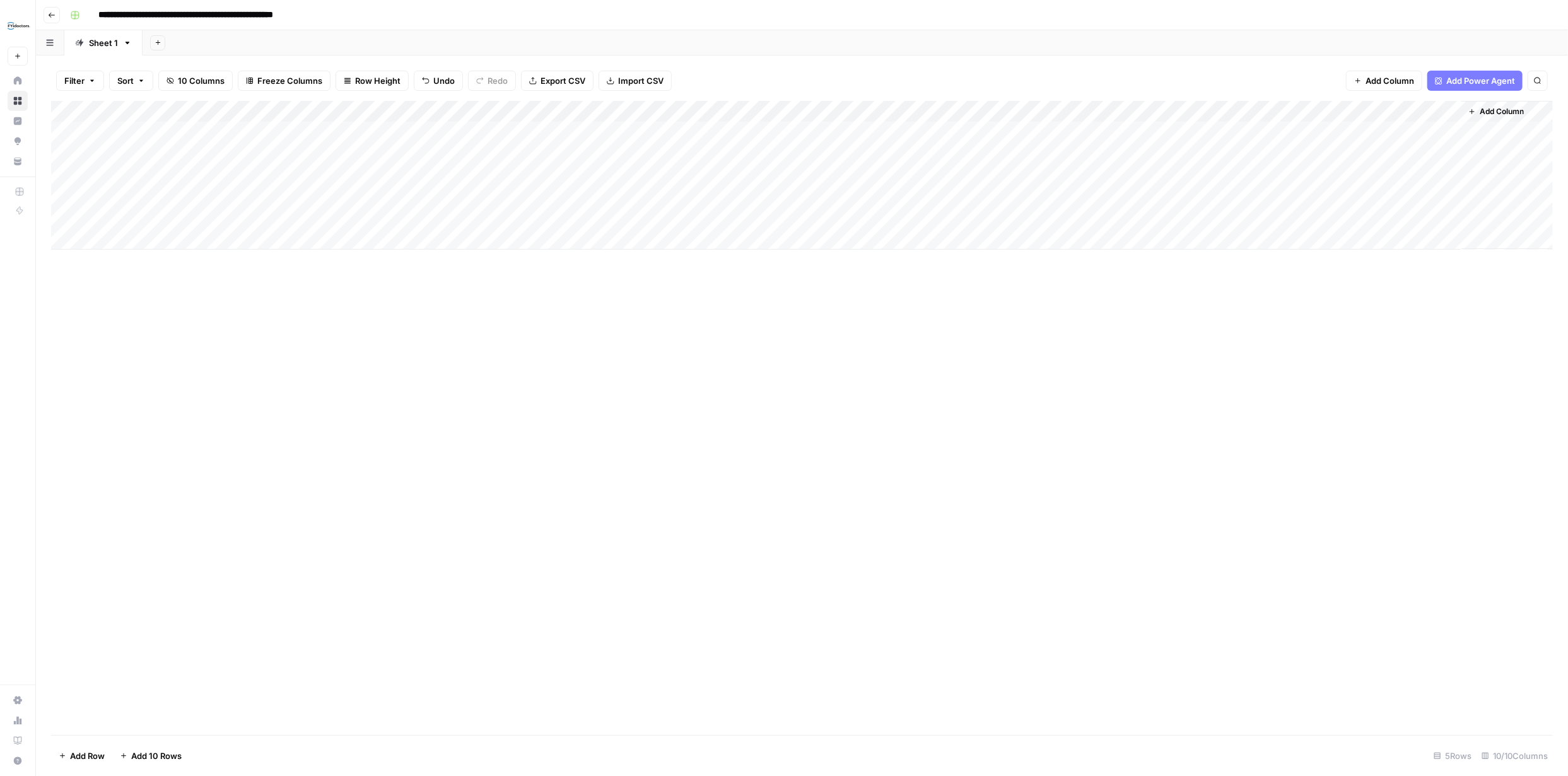
click at [247, 157] on div "Add Column" at bounding box center [802, 175] width 1502 height 149
type textarea "**********"
click at [355, 285] on div "Add Column" at bounding box center [802, 418] width 1502 height 635
click at [78, 152] on div "Add Column" at bounding box center [802, 175] width 1502 height 149
click at [191, 177] on div "Add Column" at bounding box center [802, 175] width 1502 height 149
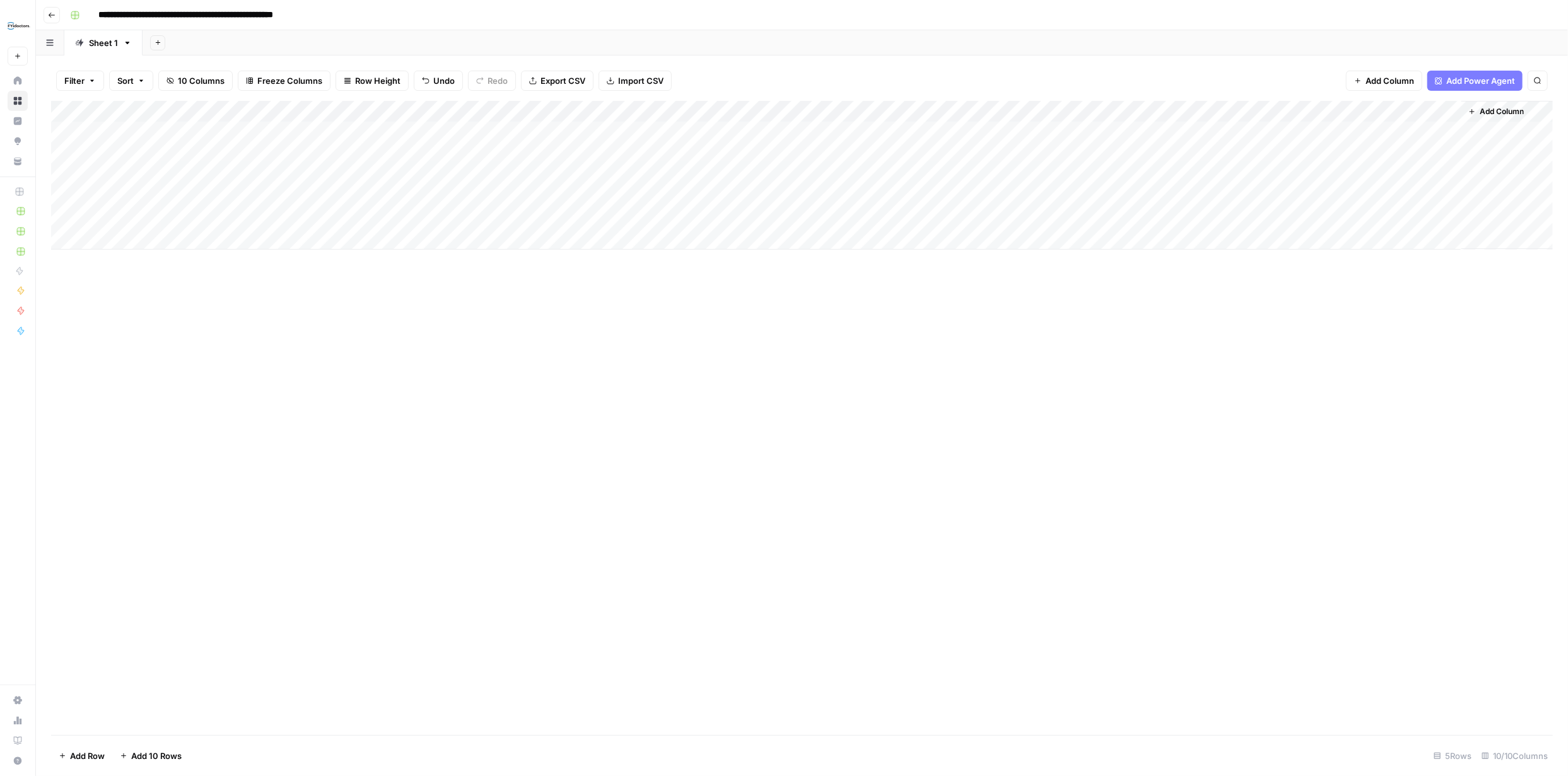
click at [196, 180] on div "Add Column" at bounding box center [802, 175] width 1502 height 149
type textarea "**********"
click at [164, 276] on div "Add Column" at bounding box center [802, 418] width 1502 height 635
click at [77, 174] on div "Add Column" at bounding box center [802, 175] width 1502 height 149
click at [753, 175] on div "Add Column" at bounding box center [802, 175] width 1502 height 149
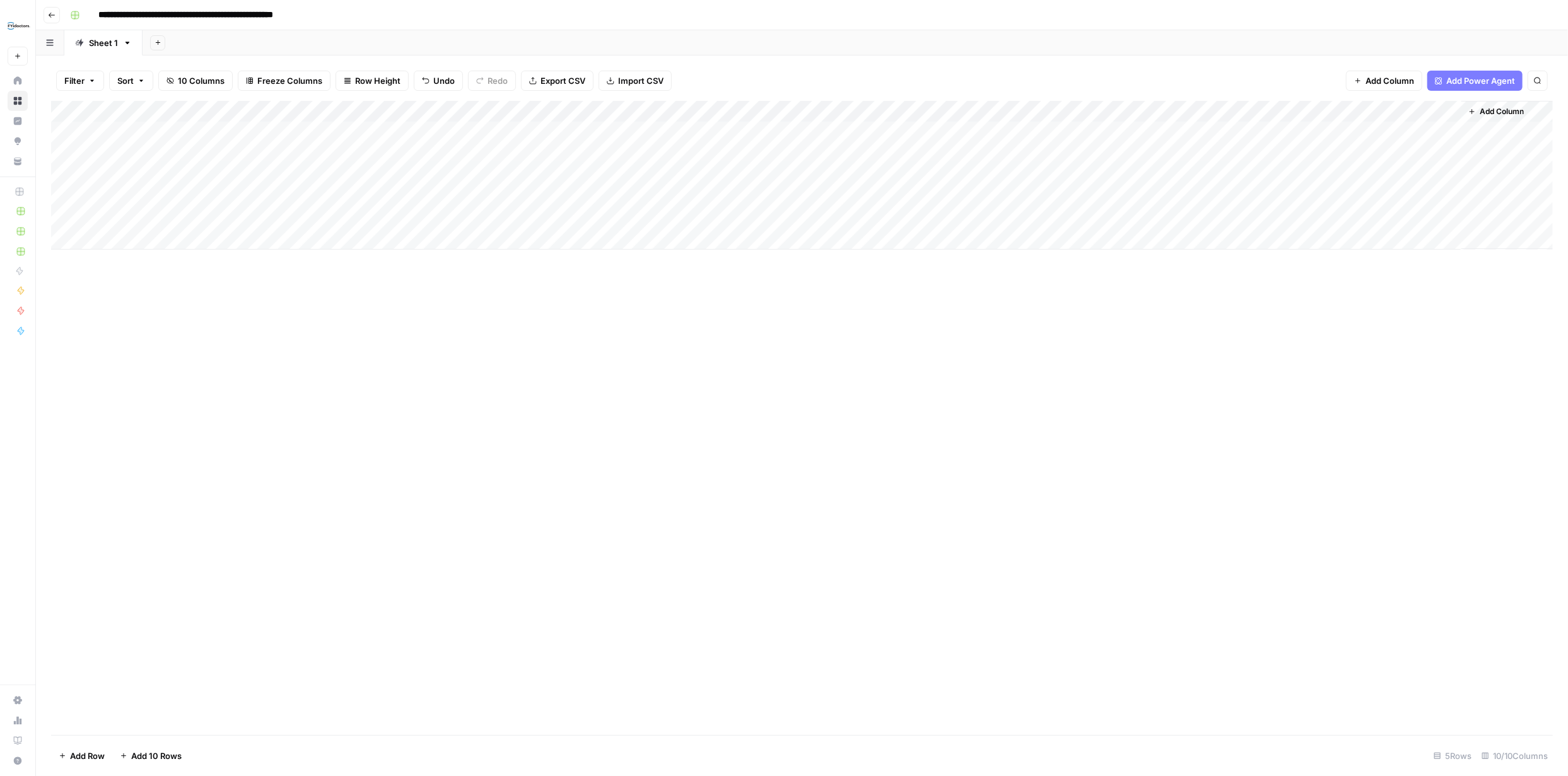
click at [755, 174] on div "Add Column" at bounding box center [802, 175] width 1502 height 149
click at [850, 302] on div "Add Column" at bounding box center [802, 418] width 1502 height 635
click at [876, 173] on div "Add Column" at bounding box center [802, 175] width 1502 height 149
click at [995, 175] on div "Add Column" at bounding box center [802, 175] width 1502 height 149
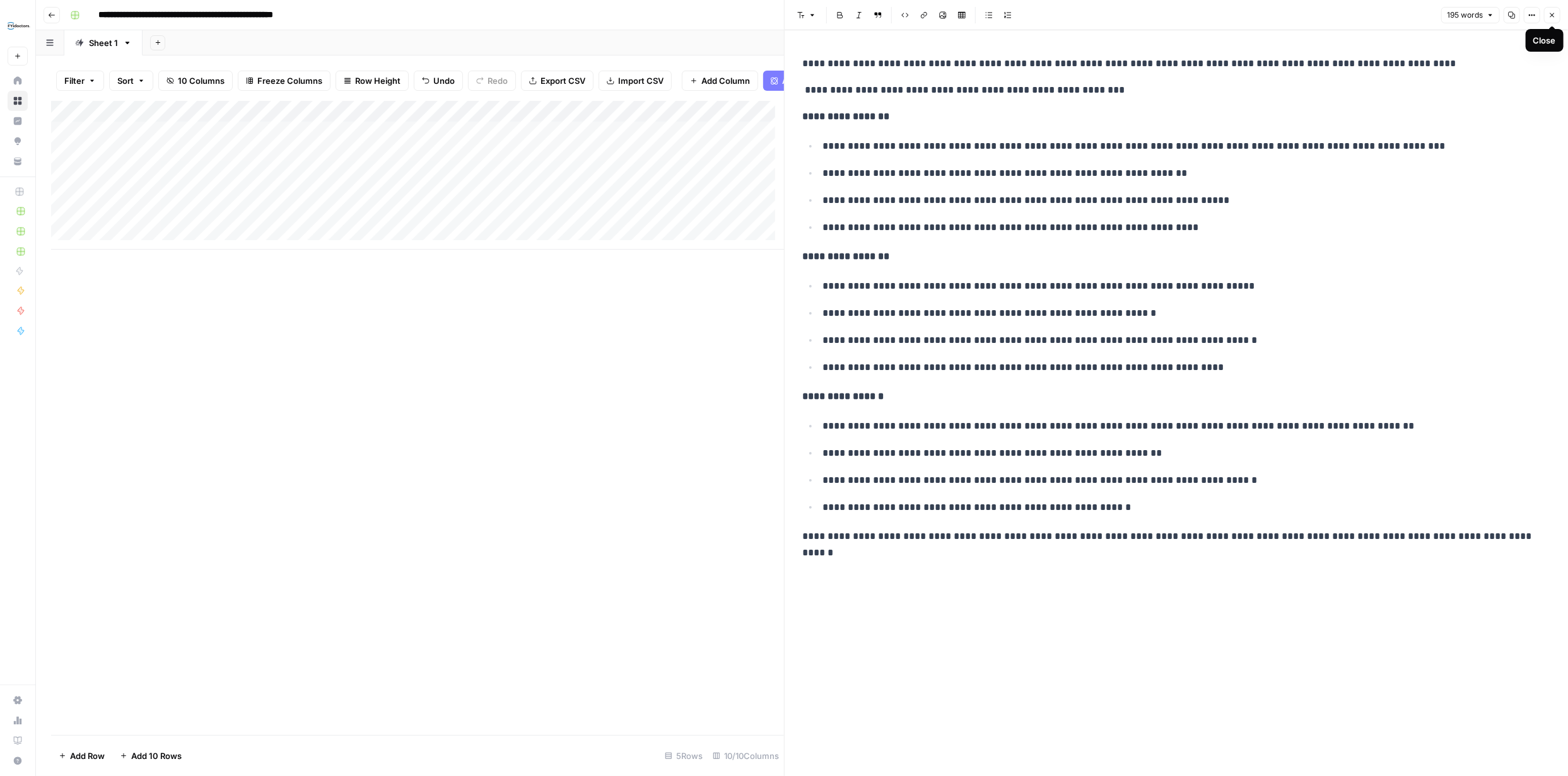
click at [1555, 14] on icon "button" at bounding box center [1552, 14] width 8 height 8
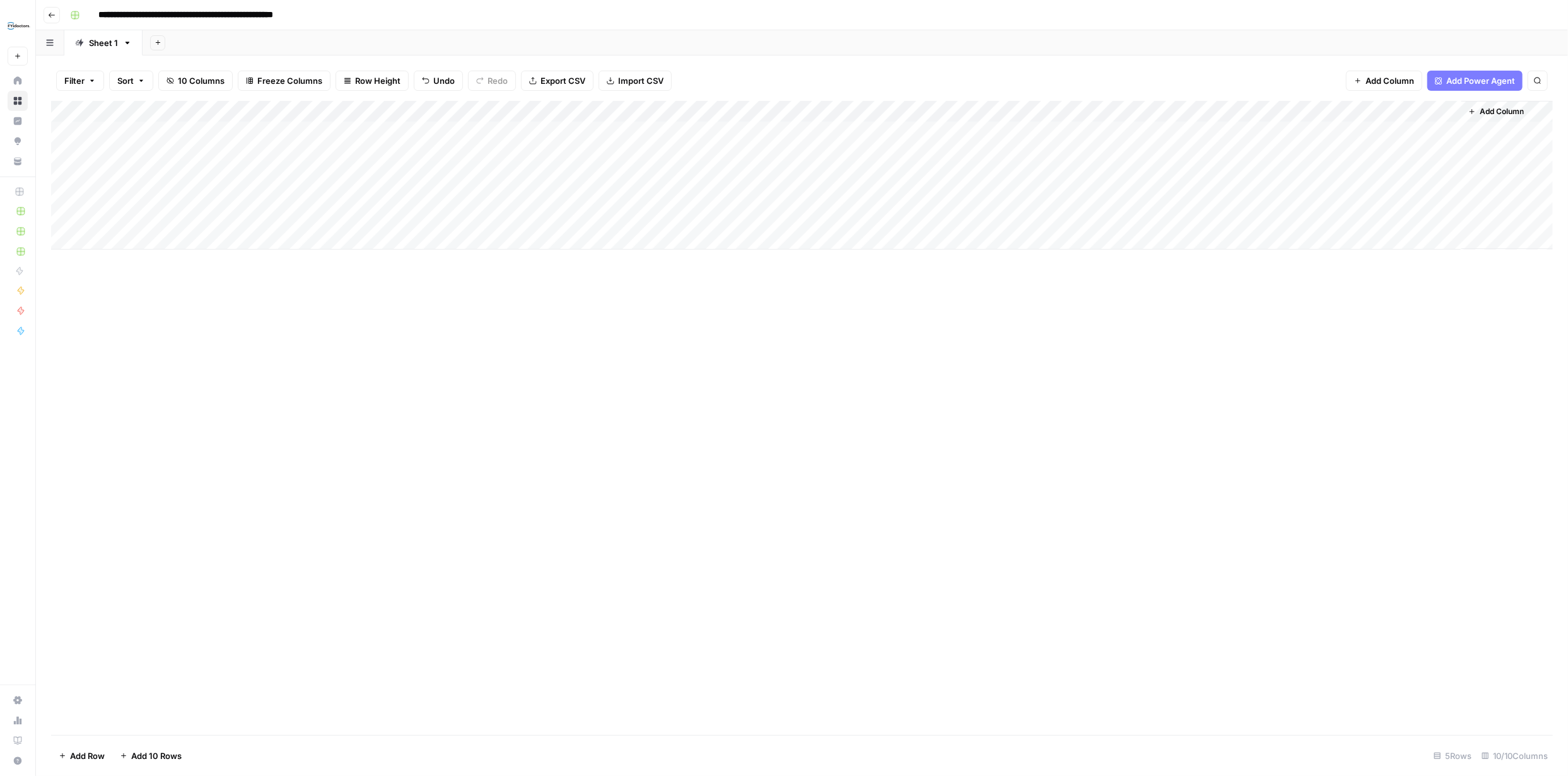
click at [724, 174] on div "Add Column" at bounding box center [802, 175] width 1502 height 149
click at [726, 176] on div "Add Column" at bounding box center [802, 175] width 1502 height 149
click at [837, 269] on div "Add Column" at bounding box center [802, 418] width 1502 height 635
click at [862, 175] on div "Add Column" at bounding box center [802, 175] width 1502 height 149
click at [863, 175] on div "Add Column" at bounding box center [802, 175] width 1502 height 149
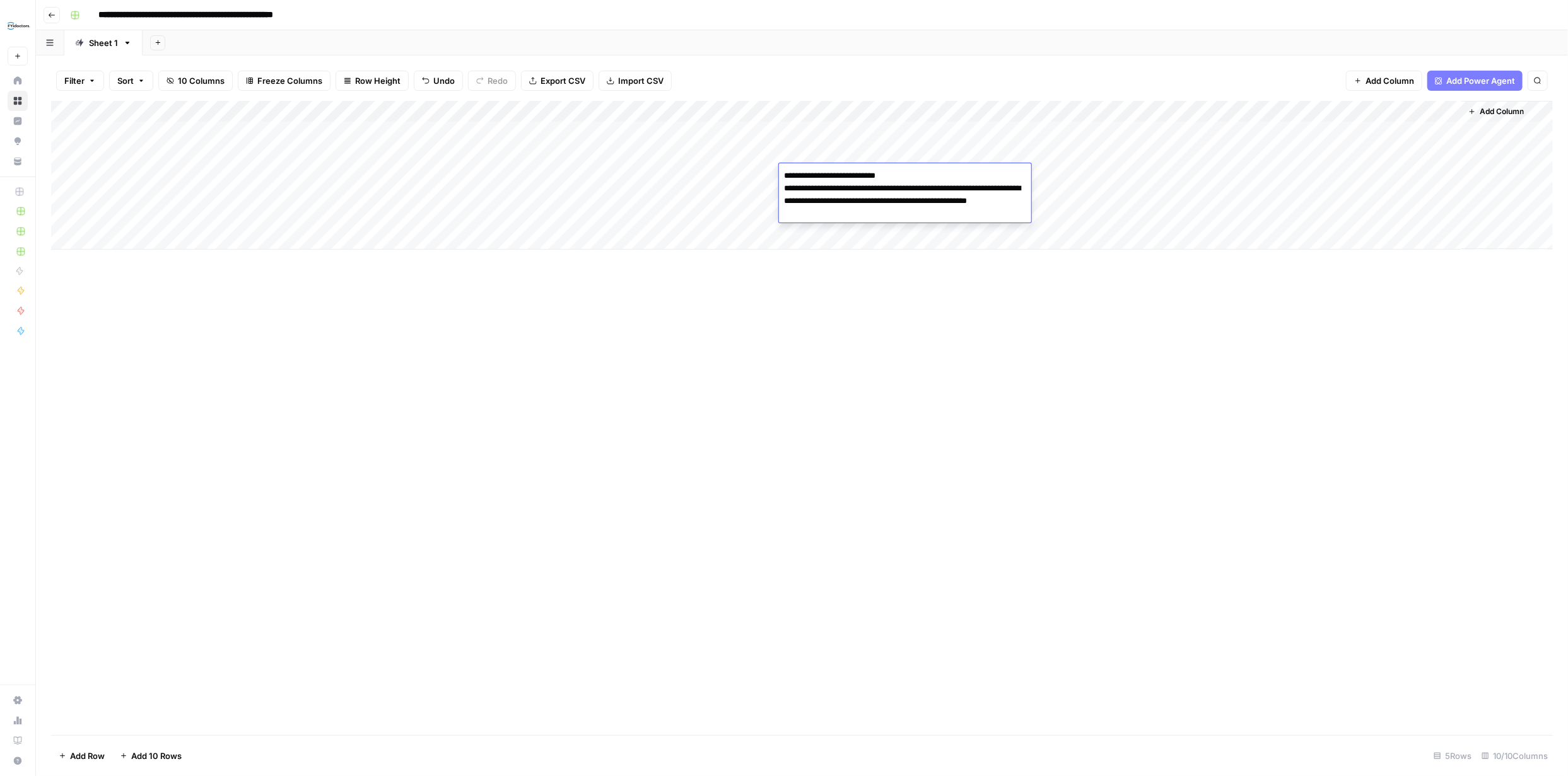
click at [1088, 391] on div "Add Column" at bounding box center [802, 418] width 1502 height 635
click at [1220, 176] on div "Add Column" at bounding box center [802, 175] width 1502 height 149
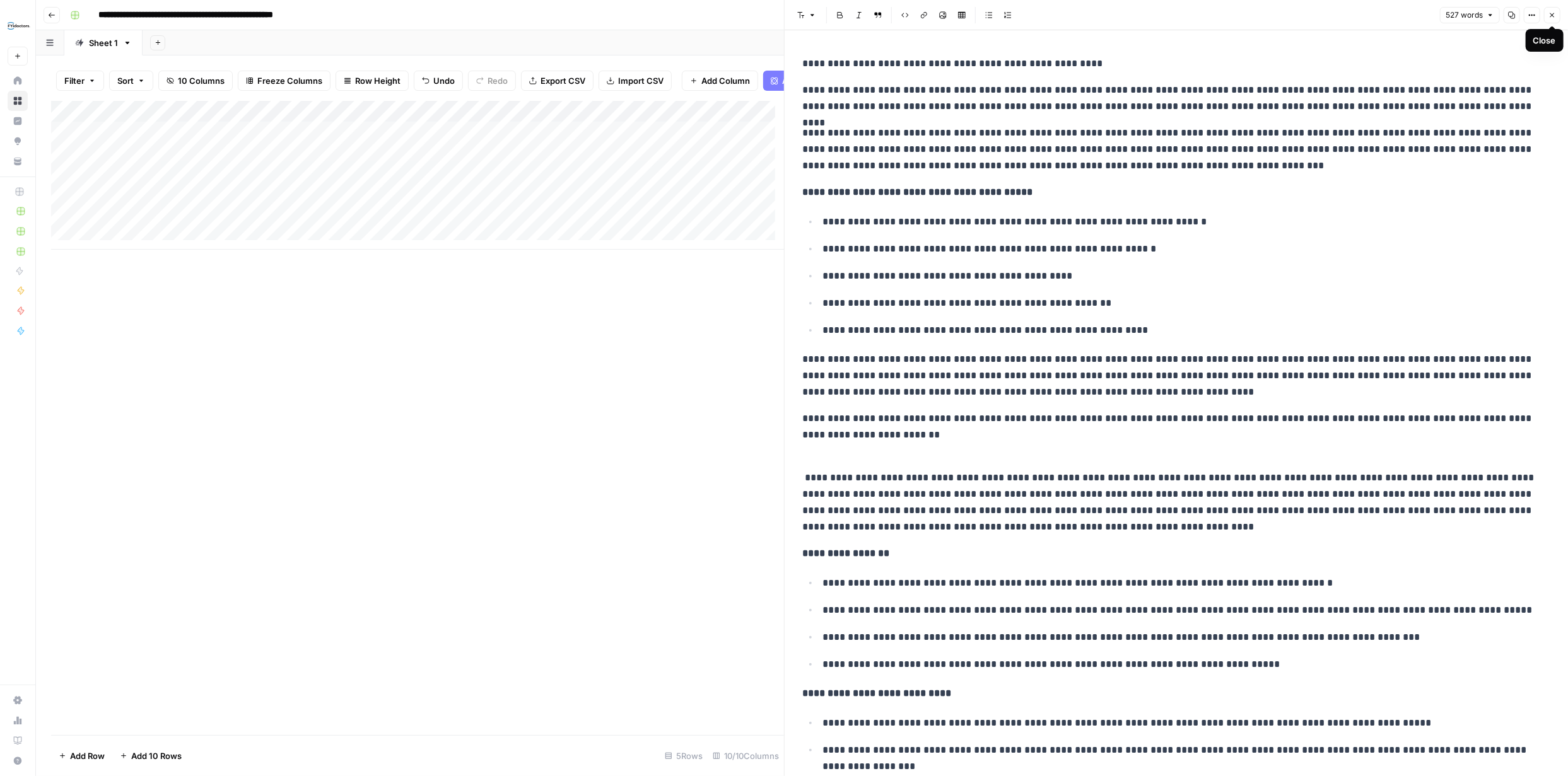
click at [1553, 19] on button "Close" at bounding box center [1552, 14] width 16 height 16
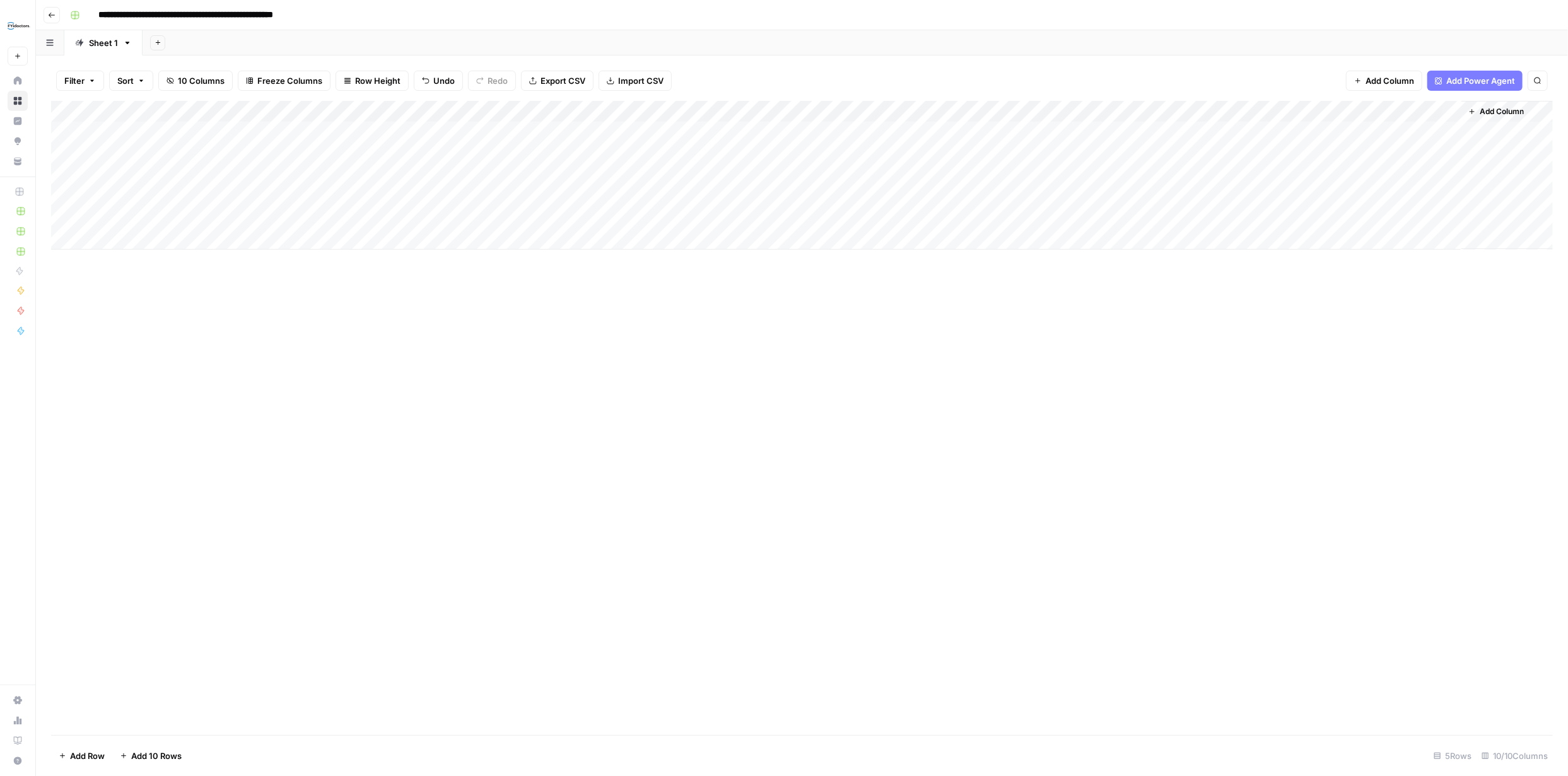
click at [522, 112] on div "Add Column" at bounding box center [802, 175] width 1502 height 149
click at [346, 235] on span "Edit Workflow" at bounding box center [357, 235] width 110 height 13
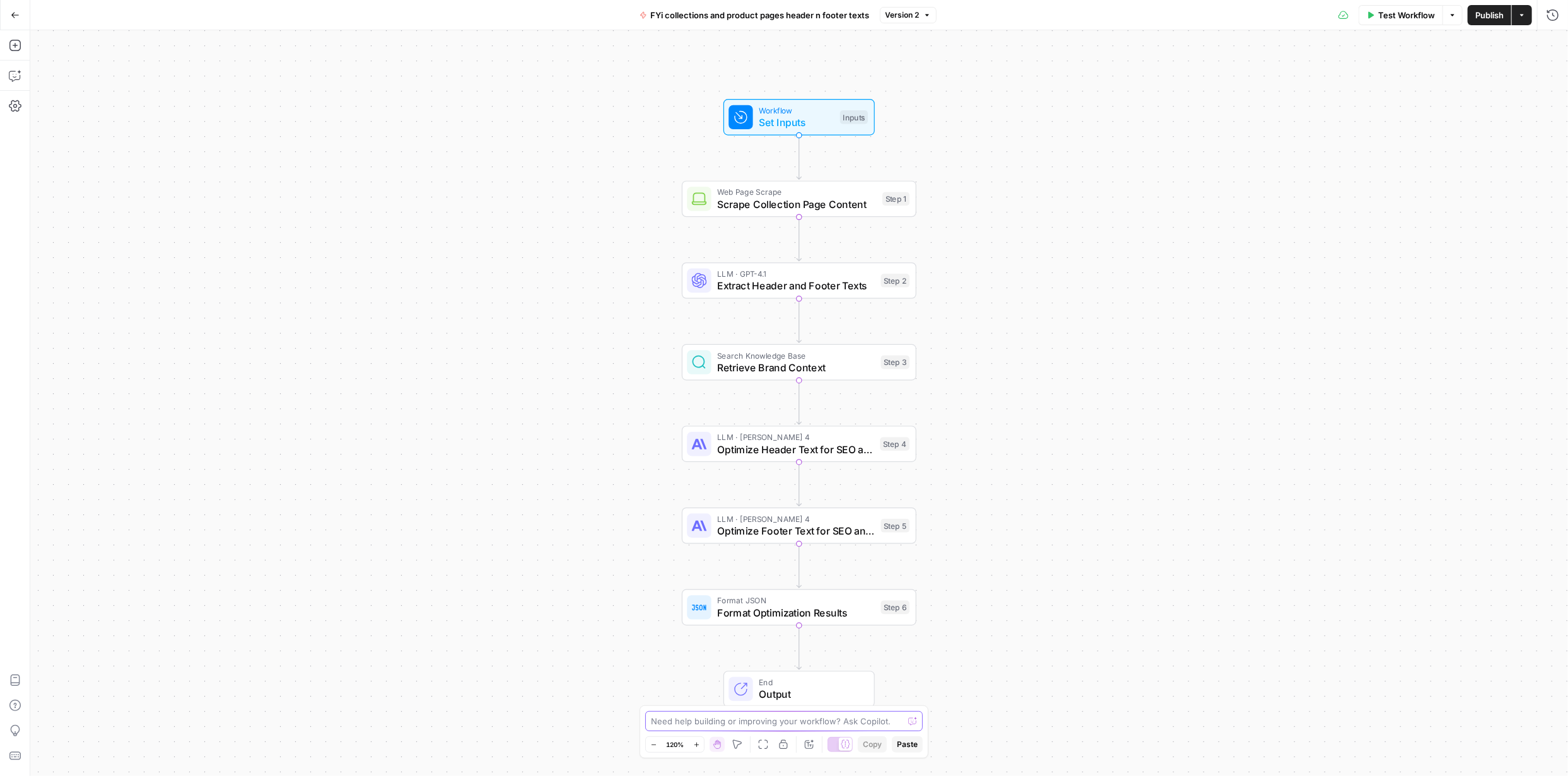
click at [848, 722] on textarea at bounding box center [777, 721] width 253 height 13
type textarea "A"
click at [726, 723] on textarea at bounding box center [777, 721] width 253 height 13
click at [849, 722] on textarea "Also add "scrape the current FAQs and optimize" at bounding box center [771, 721] width 241 height 13
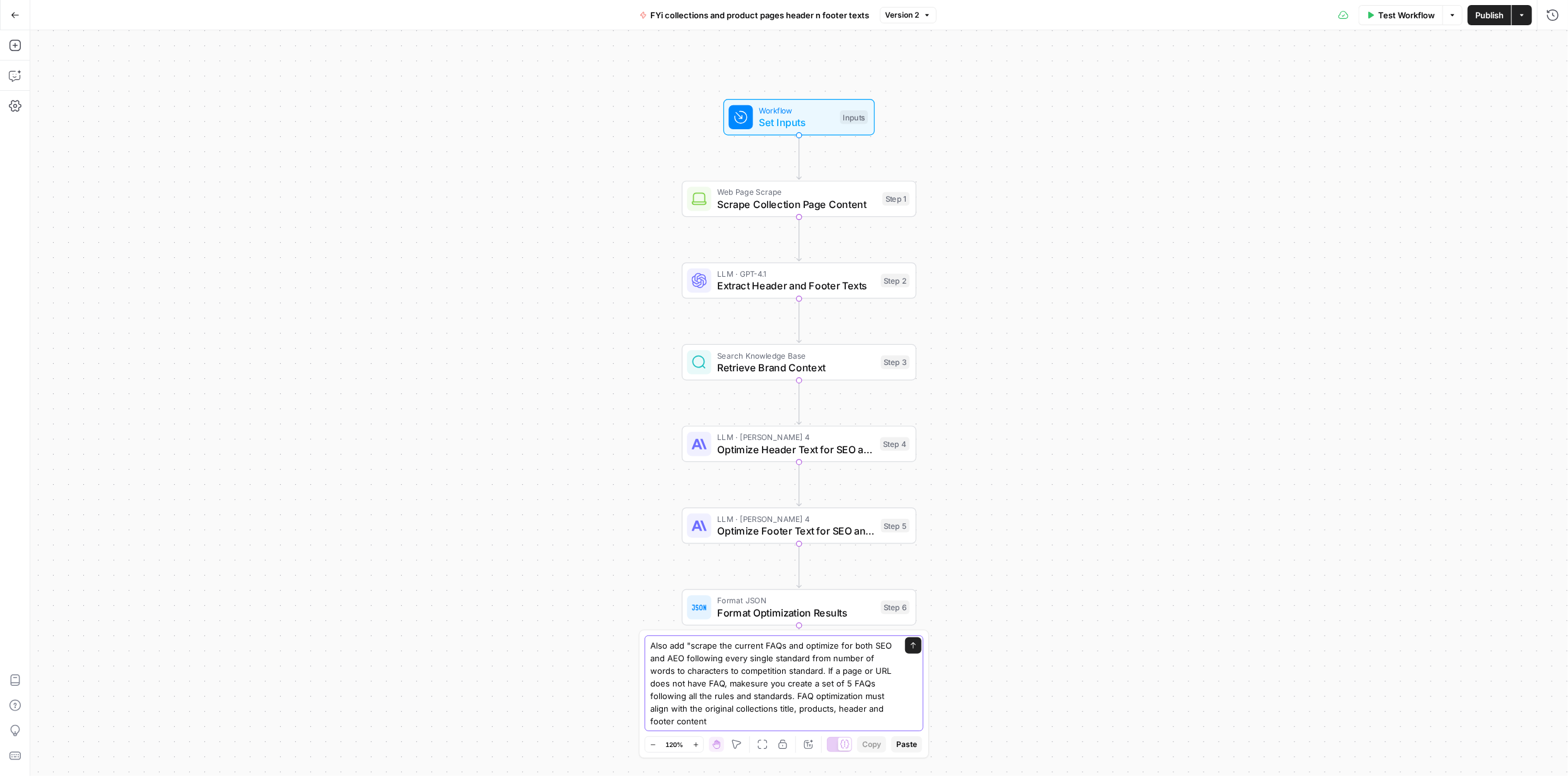
type textarea "Also add "scrape the current FAQs and optimize for both SEO and AEO following e…"
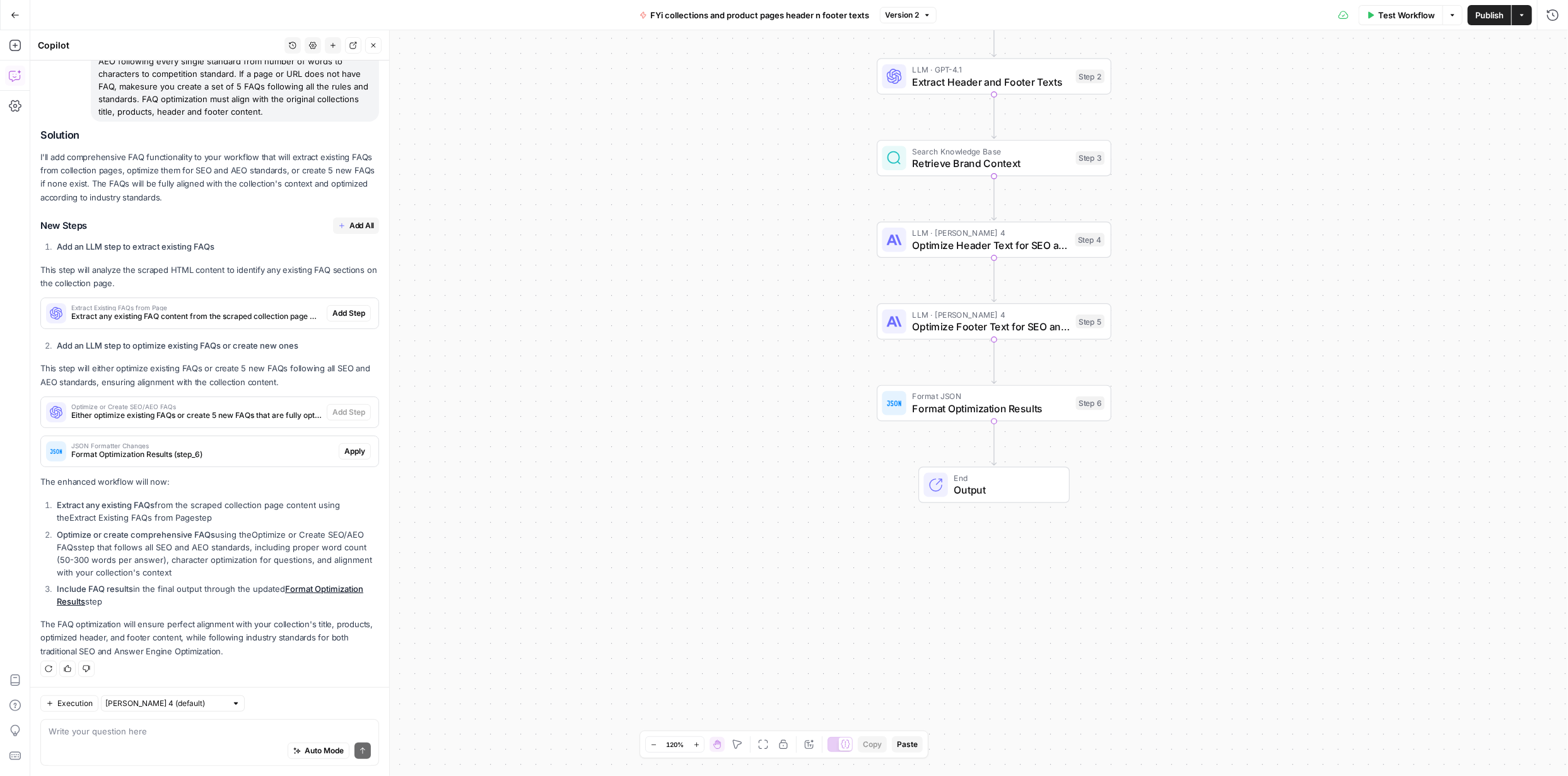
scroll to position [97, 0]
click at [349, 221] on span "Add All" at bounding box center [361, 224] width 25 height 11
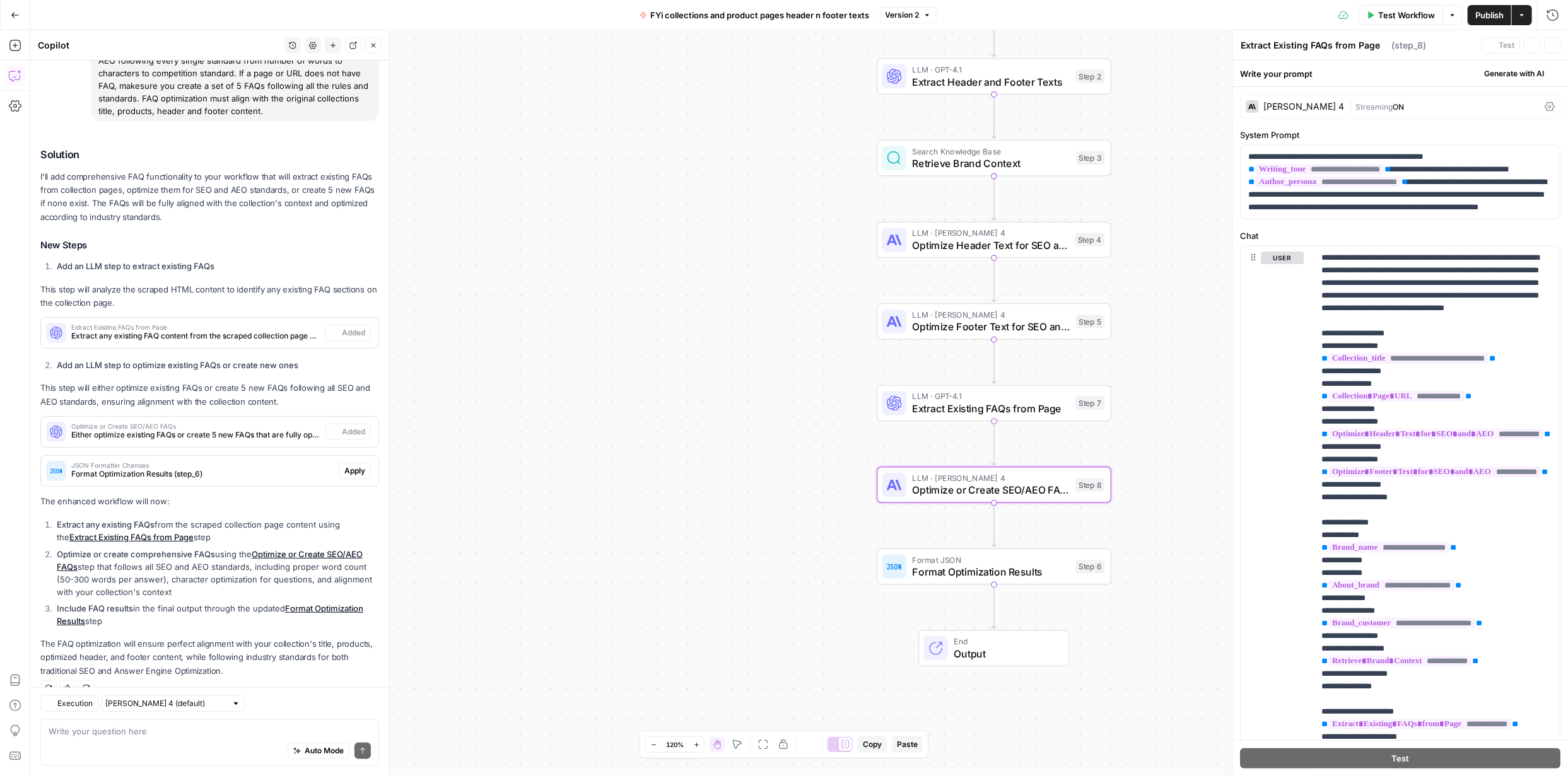
scroll to position [116, 0]
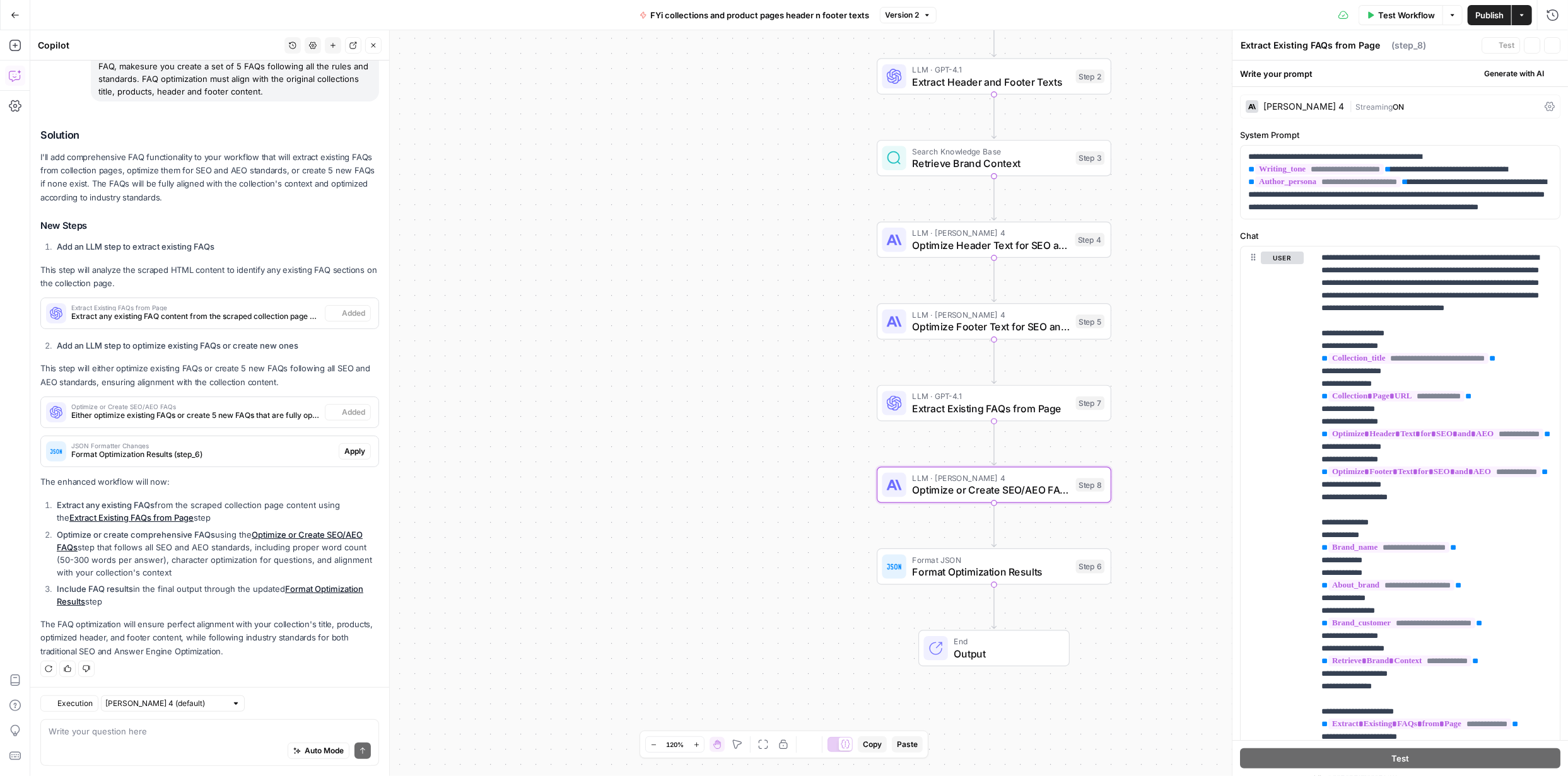
type textarea "Optimize or Create SEO/AEO FAQs"
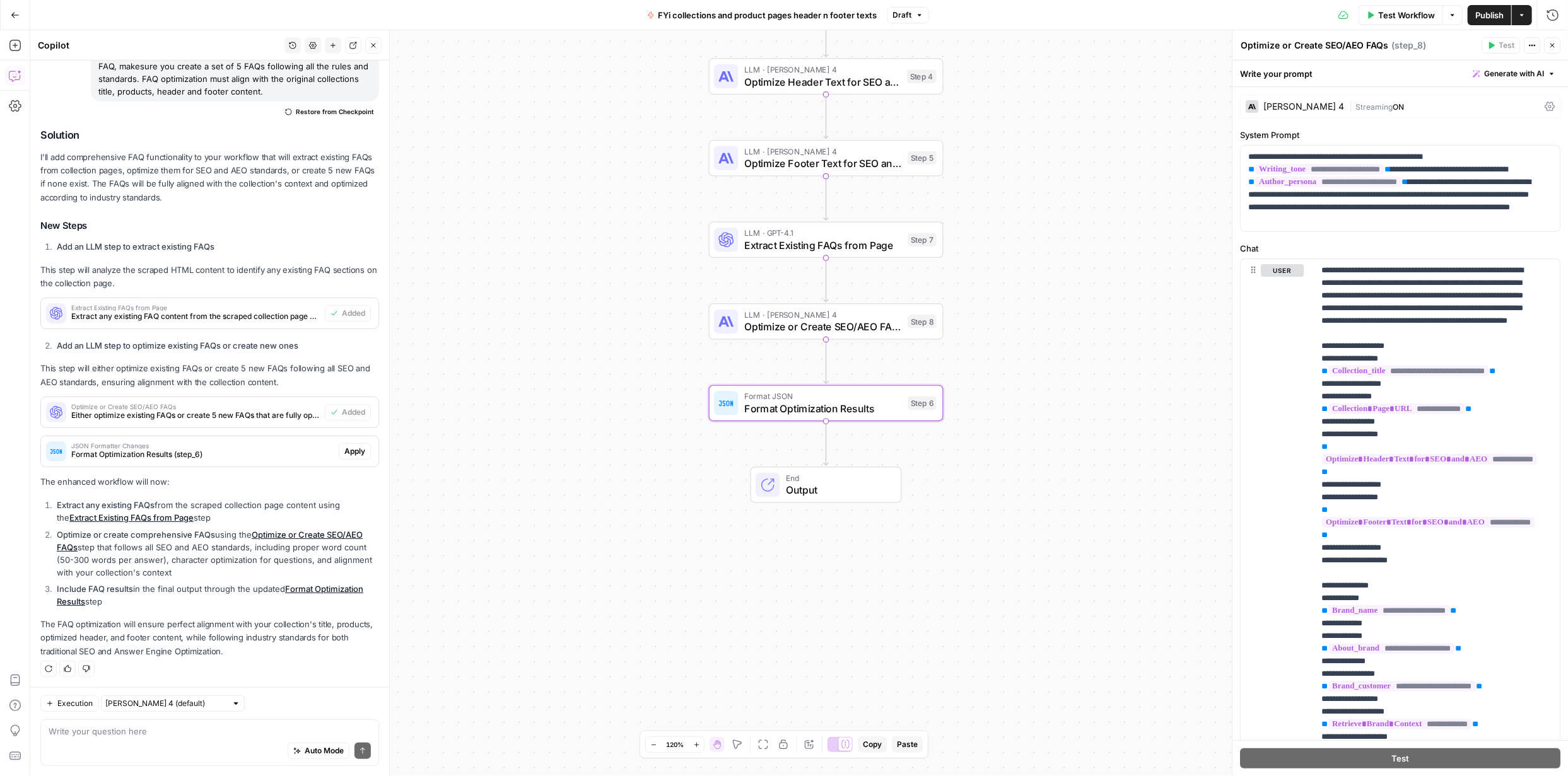
click at [357, 452] on button "Apply" at bounding box center [355, 451] width 32 height 16
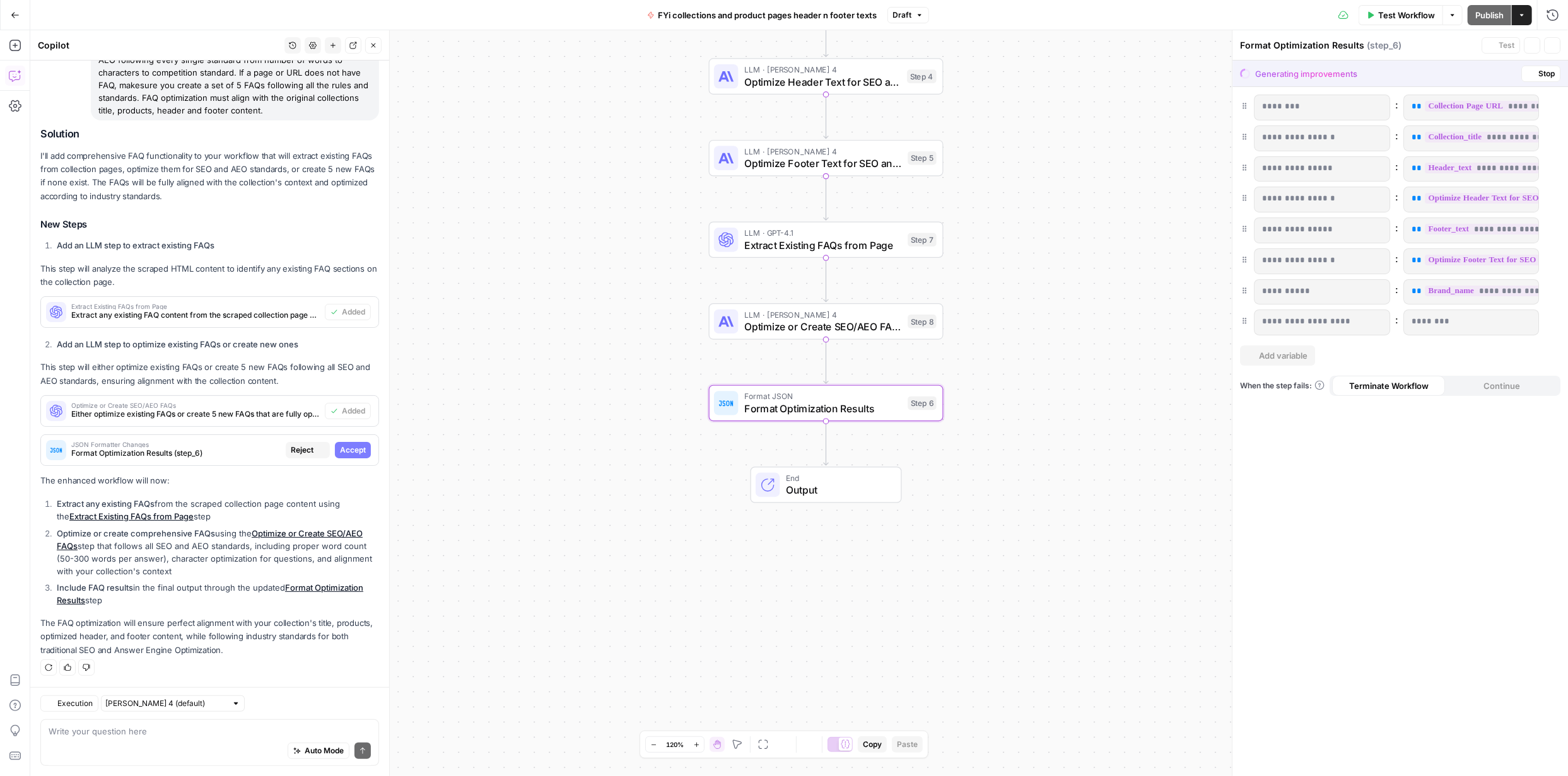
scroll to position [97, 0]
click at [340, 448] on span "Accept" at bounding box center [353, 450] width 26 height 11
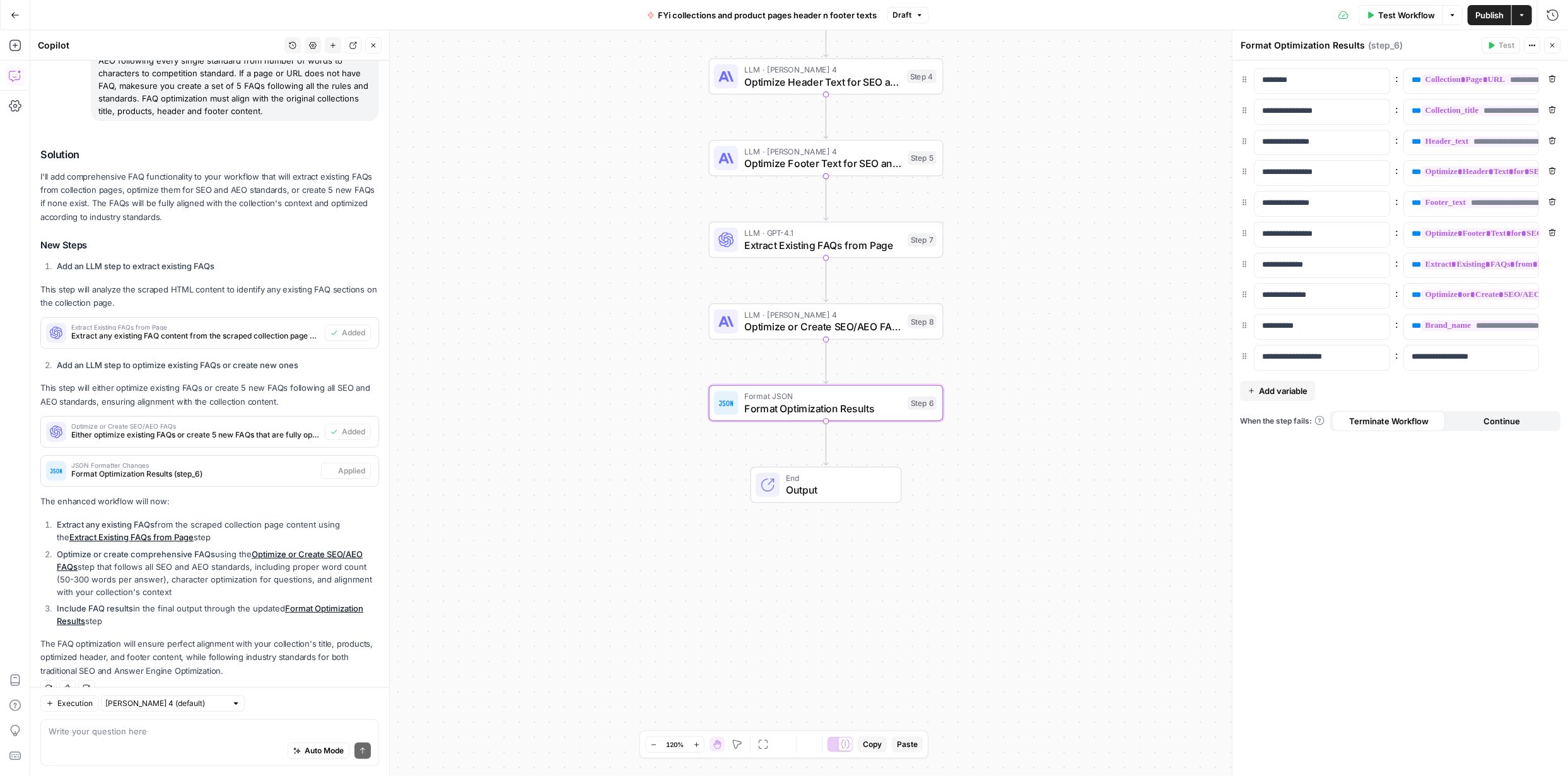
scroll to position [116, 0]
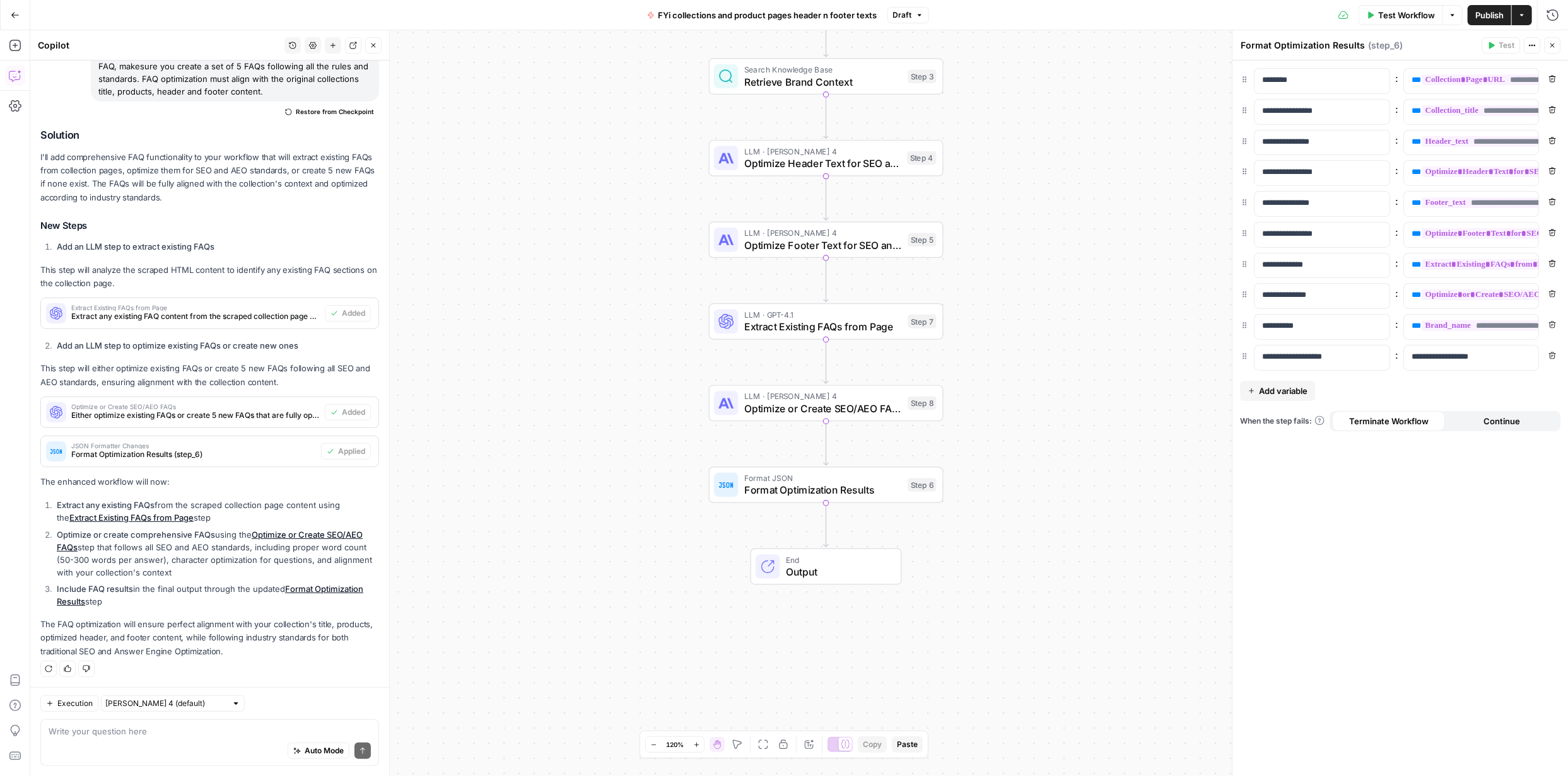
click at [1487, 19] on span "Publish" at bounding box center [1489, 14] width 28 height 13
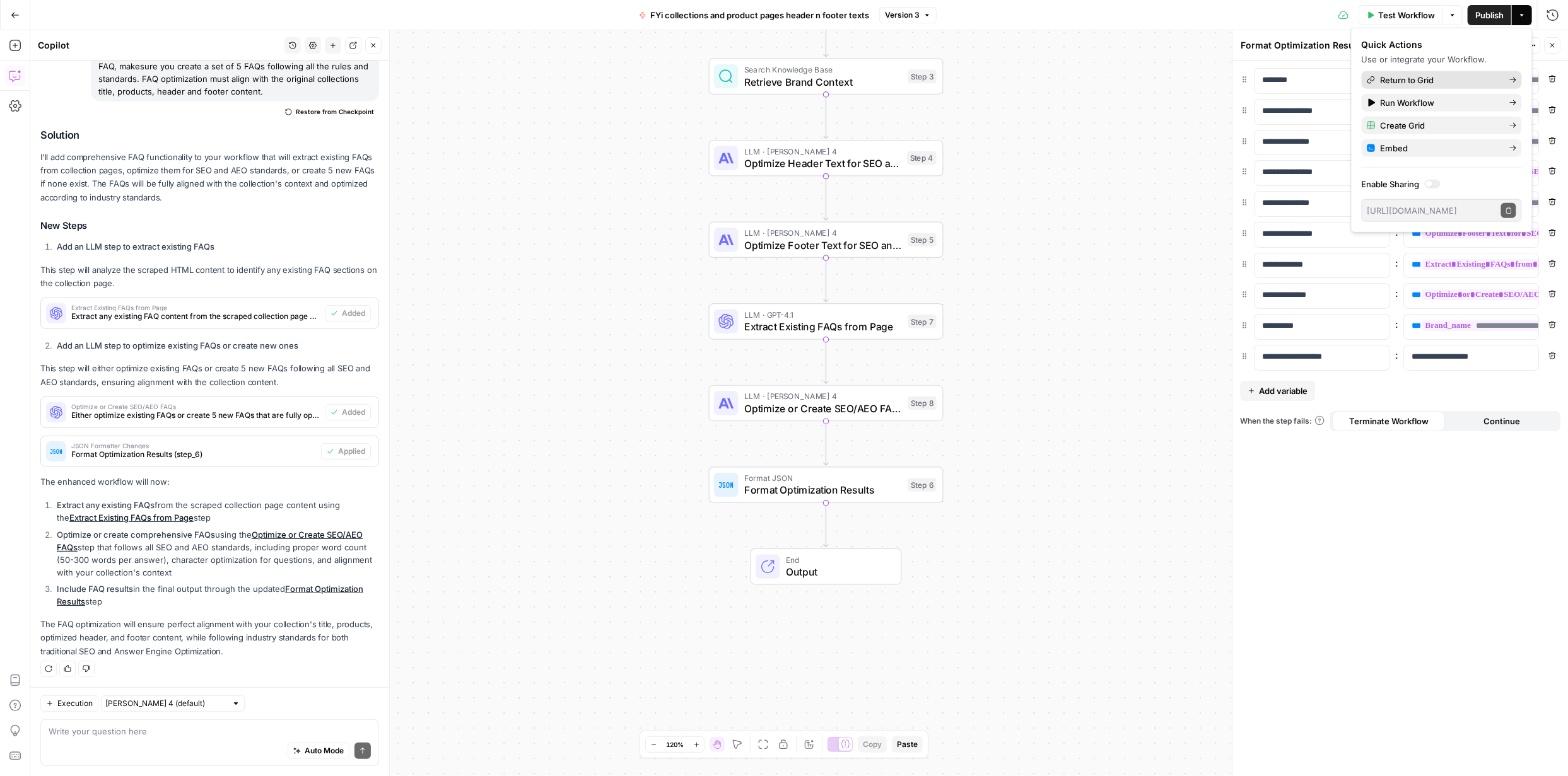
click at [1403, 82] on span "Return to Grid" at bounding box center [1440, 80] width 119 height 13
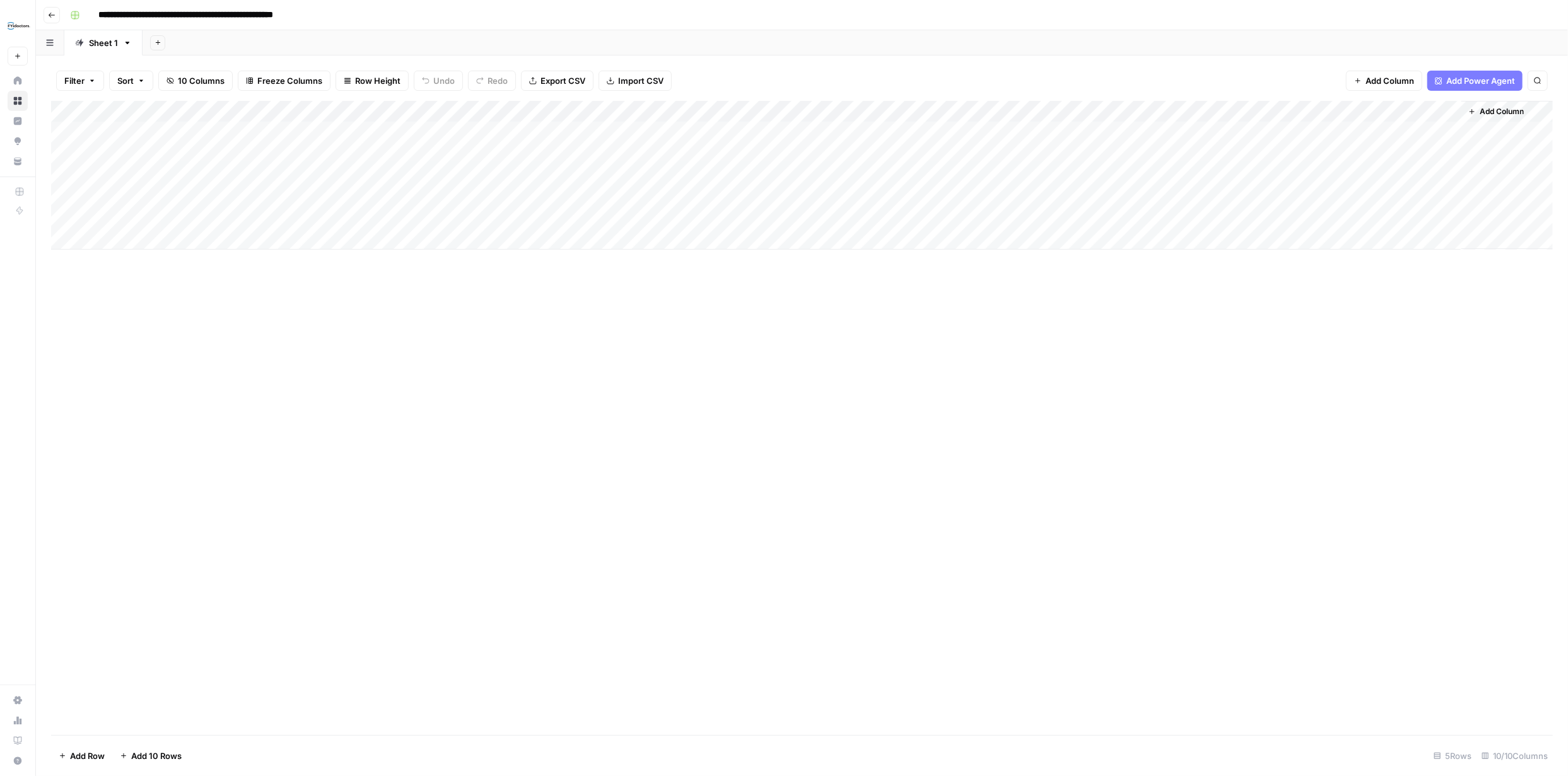
click at [83, 130] on div "Add Column" at bounding box center [802, 175] width 1502 height 149
click at [82, 154] on div "Add Column" at bounding box center [802, 175] width 1502 height 149
click at [84, 175] on div "Add Column" at bounding box center [802, 175] width 1502 height 149
click at [1215, 133] on div "Add Column" at bounding box center [802, 175] width 1502 height 149
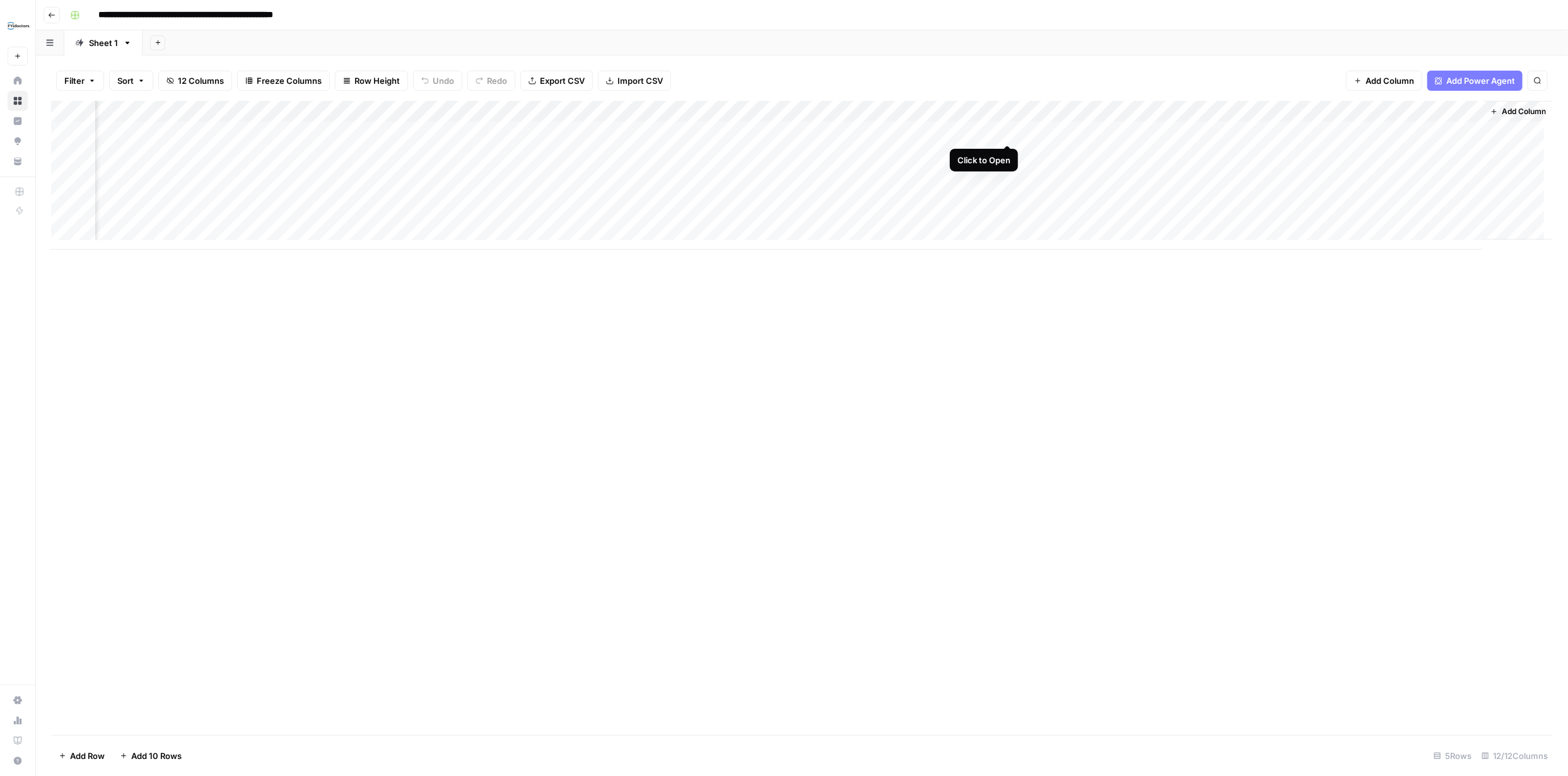
click at [1007, 128] on div "Add Column" at bounding box center [802, 175] width 1502 height 149
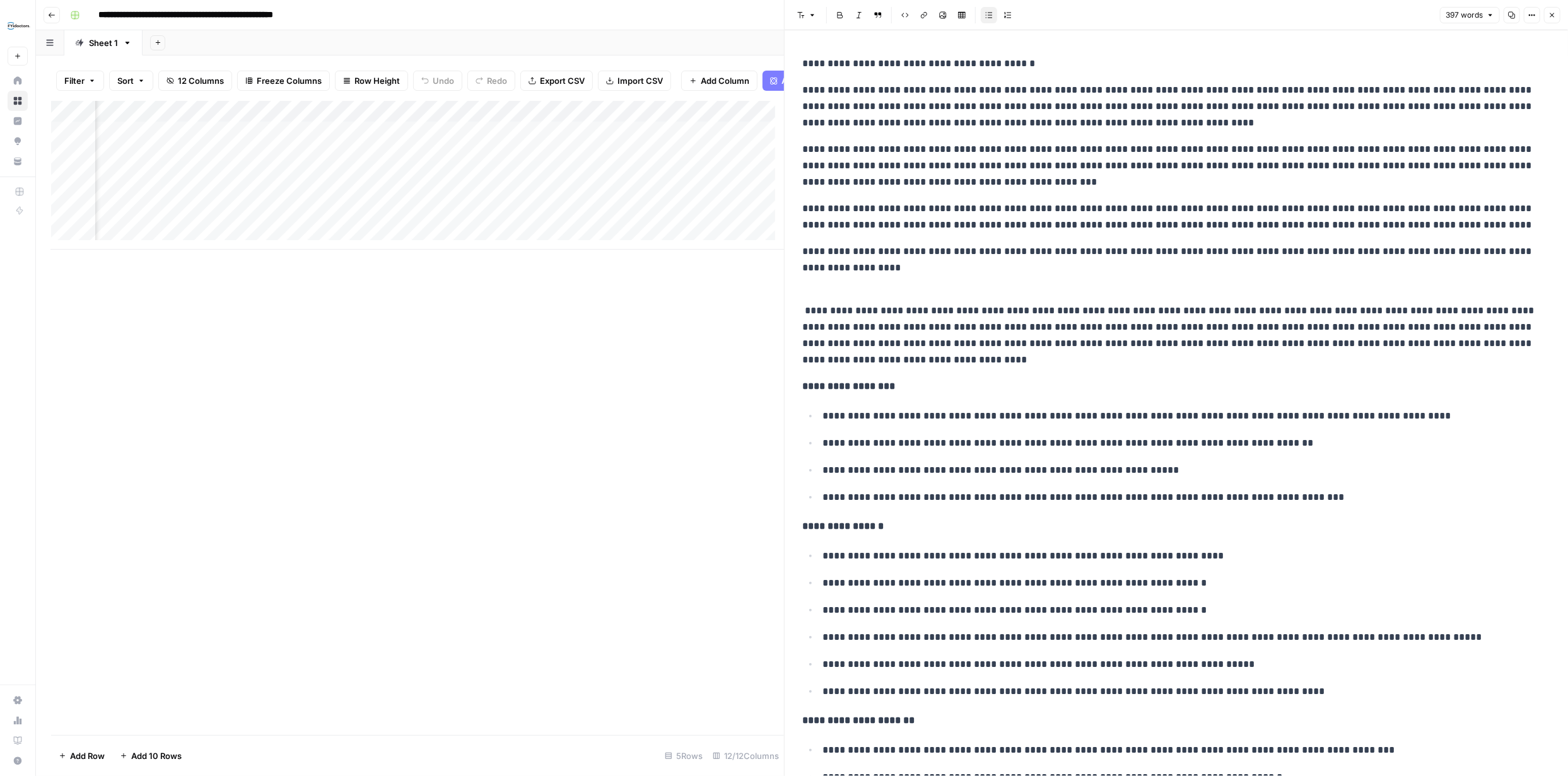
click at [1549, 14] on icon "button" at bounding box center [1552, 14] width 8 height 8
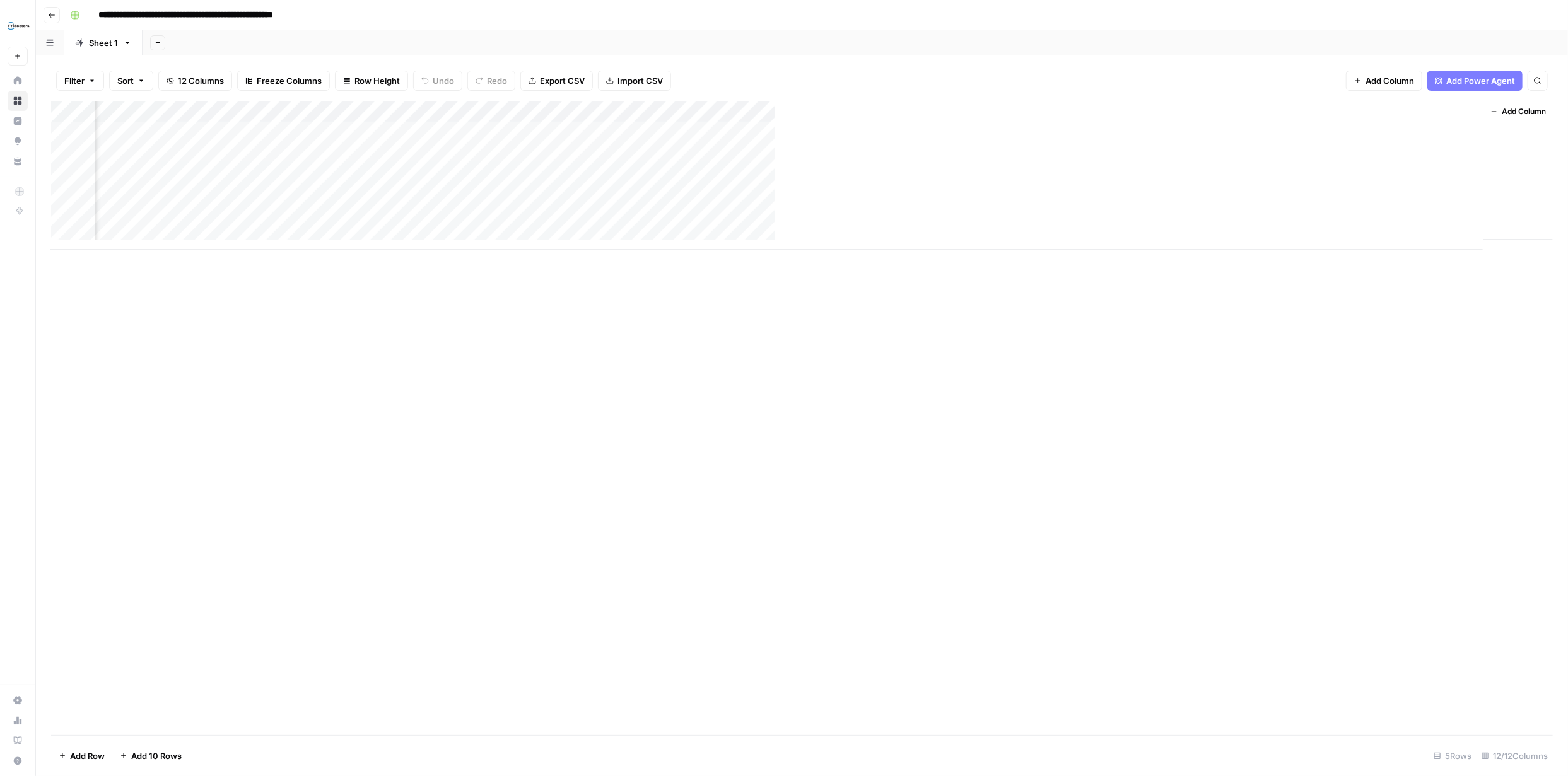
scroll to position [0, 209]
click at [1467, 130] on div "Add Column" at bounding box center [802, 175] width 1502 height 149
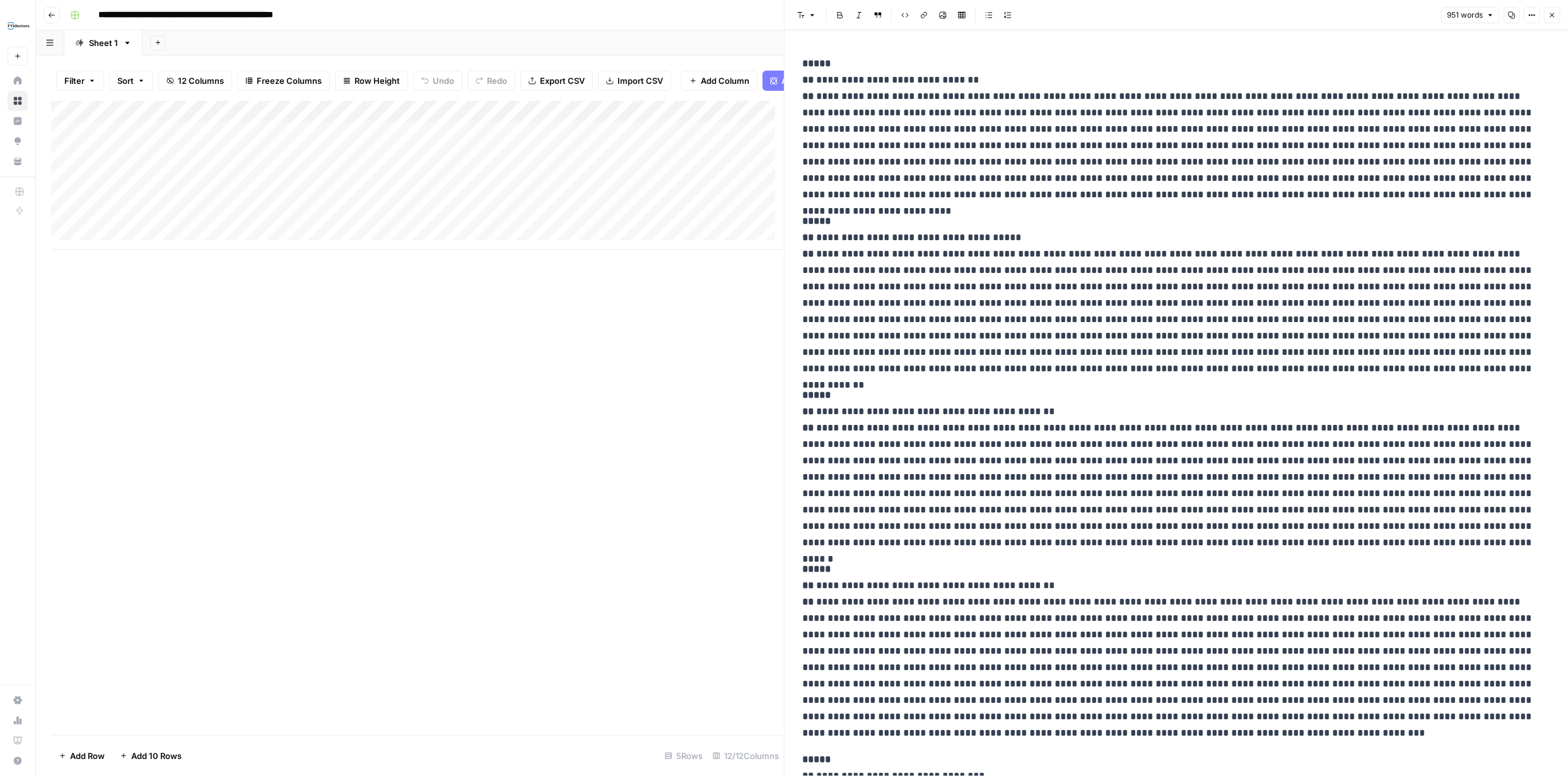
click at [525, 120] on div "Add Column" at bounding box center [417, 175] width 733 height 149
click at [331, 248] on span "Edit Workflow" at bounding box center [357, 244] width 110 height 13
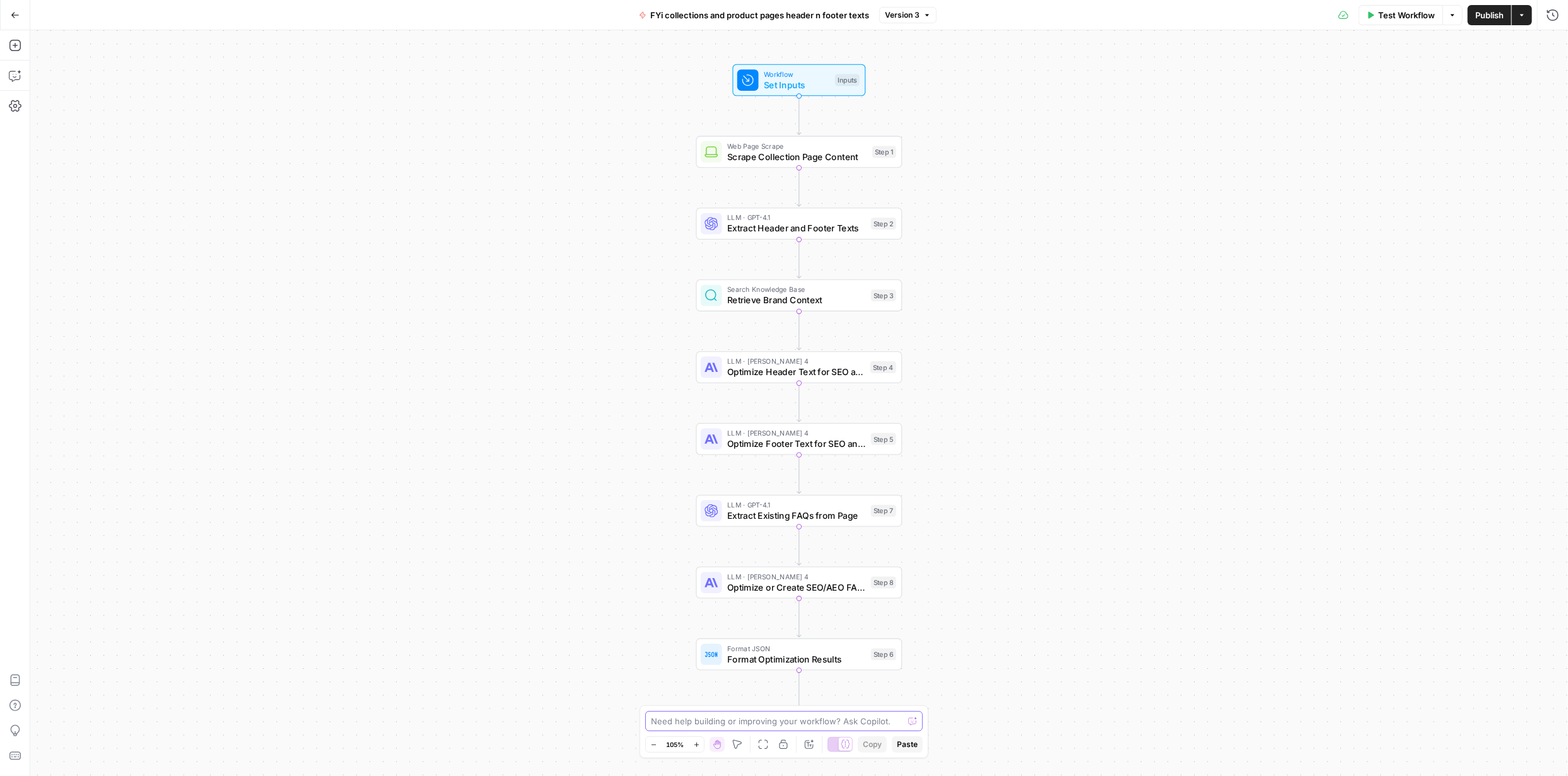
click at [821, 715] on textarea at bounding box center [777, 721] width 253 height 13
type textarea "All responses to FAQs must be between 30 - 40 words max which is the AEO standa…"
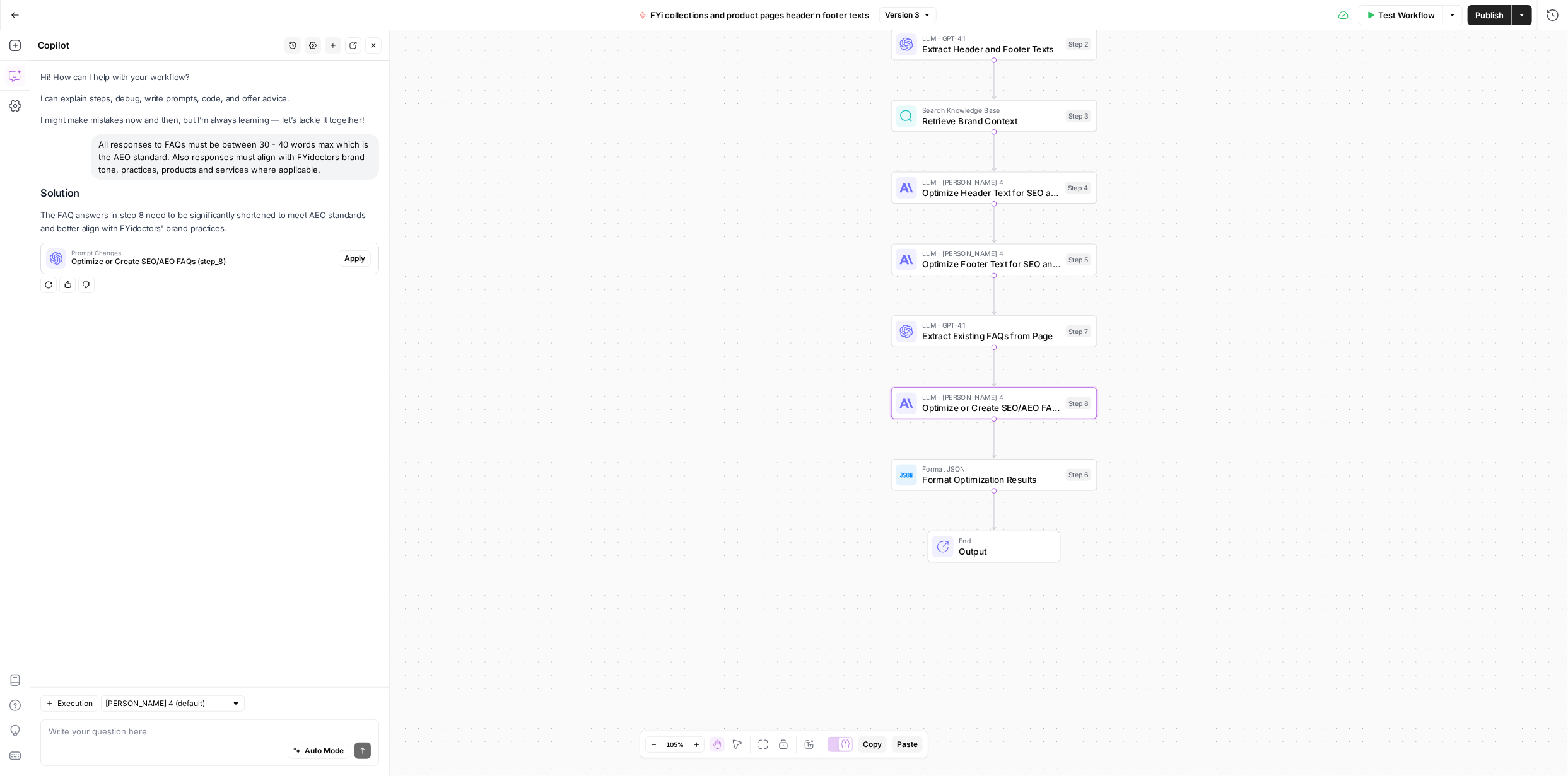
click at [347, 253] on span "Apply" at bounding box center [354, 258] width 21 height 11
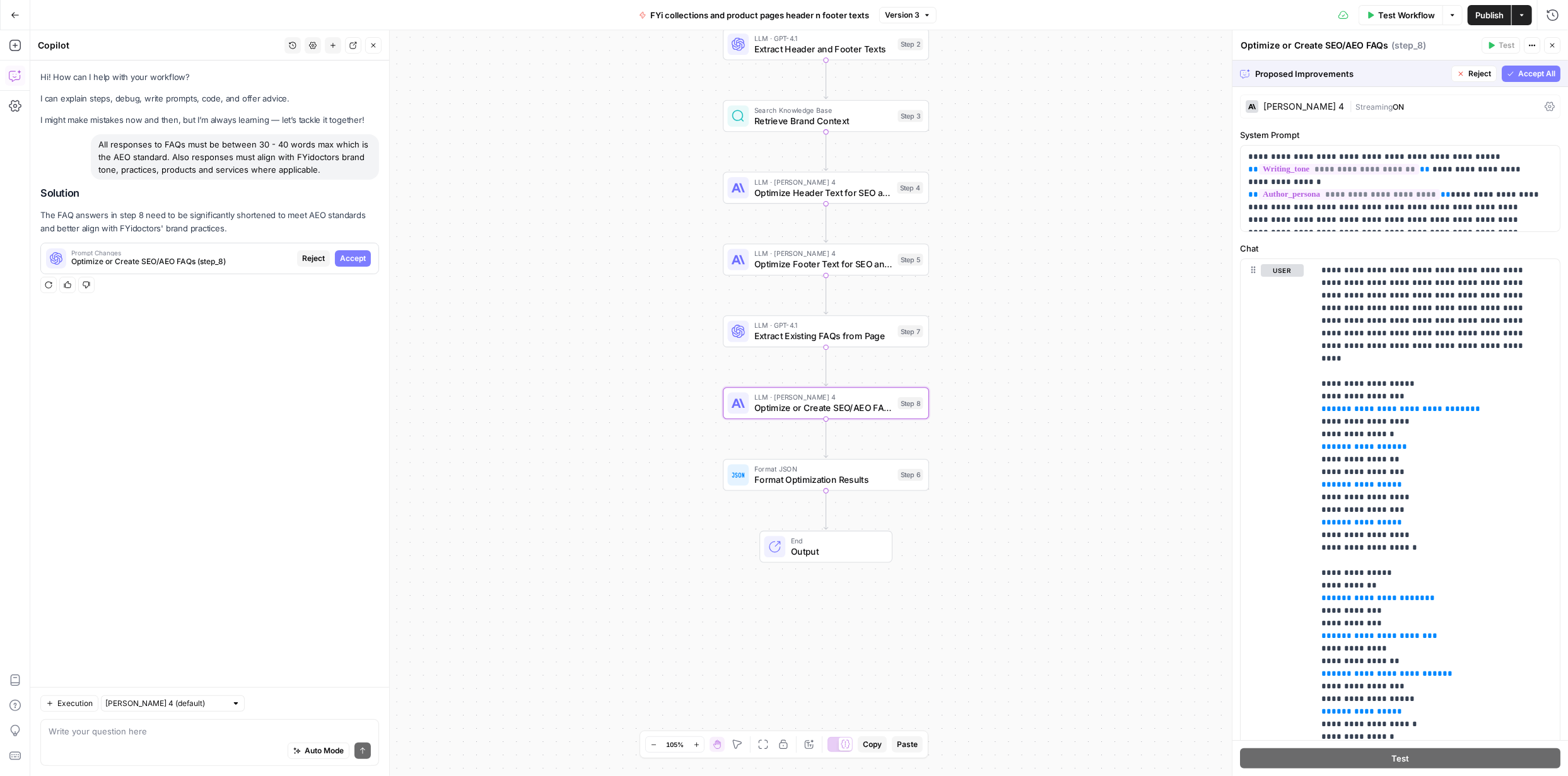
click at [356, 261] on span "Accept" at bounding box center [353, 258] width 26 height 11
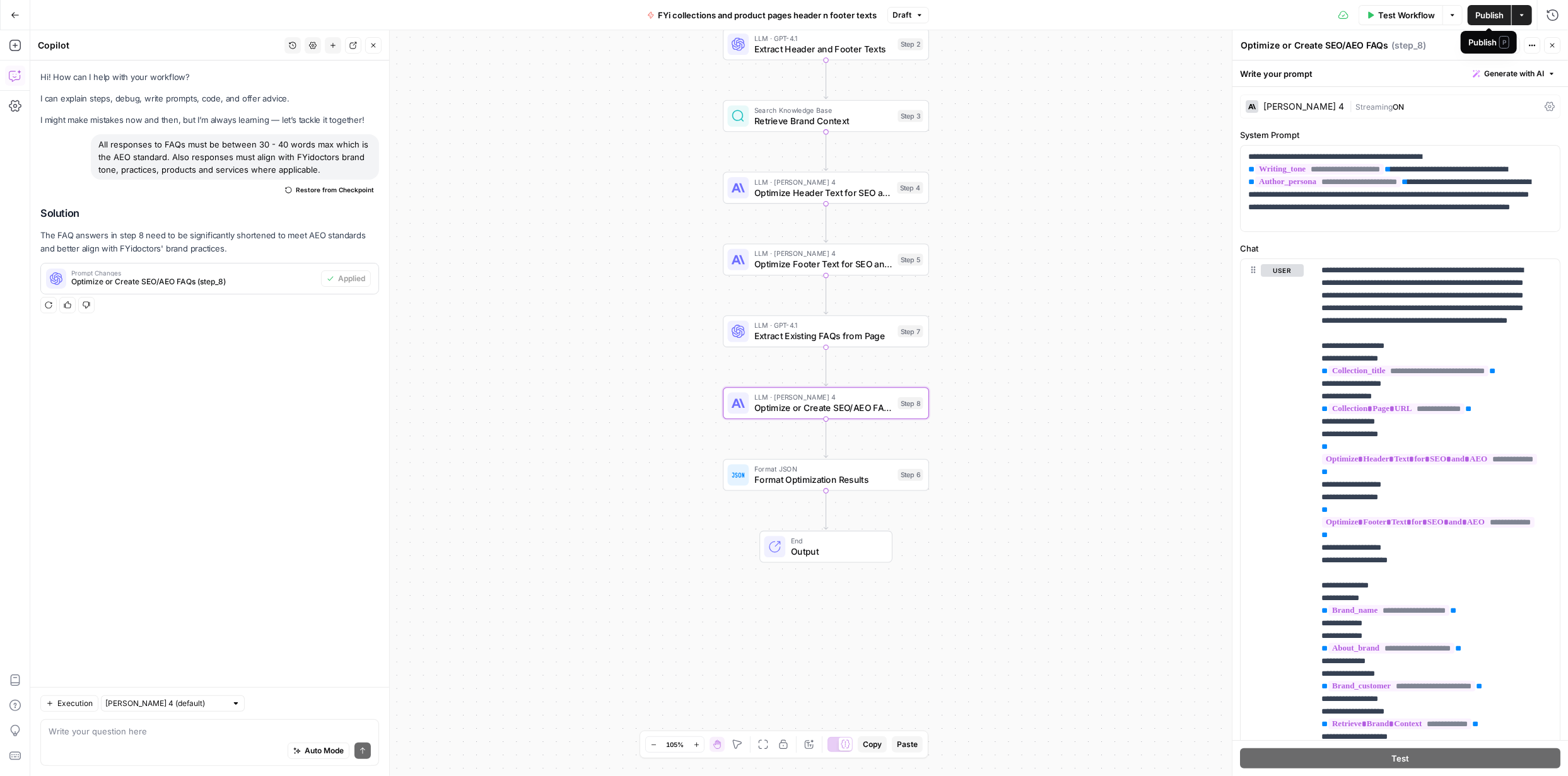
click at [1492, 16] on span "Publish" at bounding box center [1489, 14] width 28 height 13
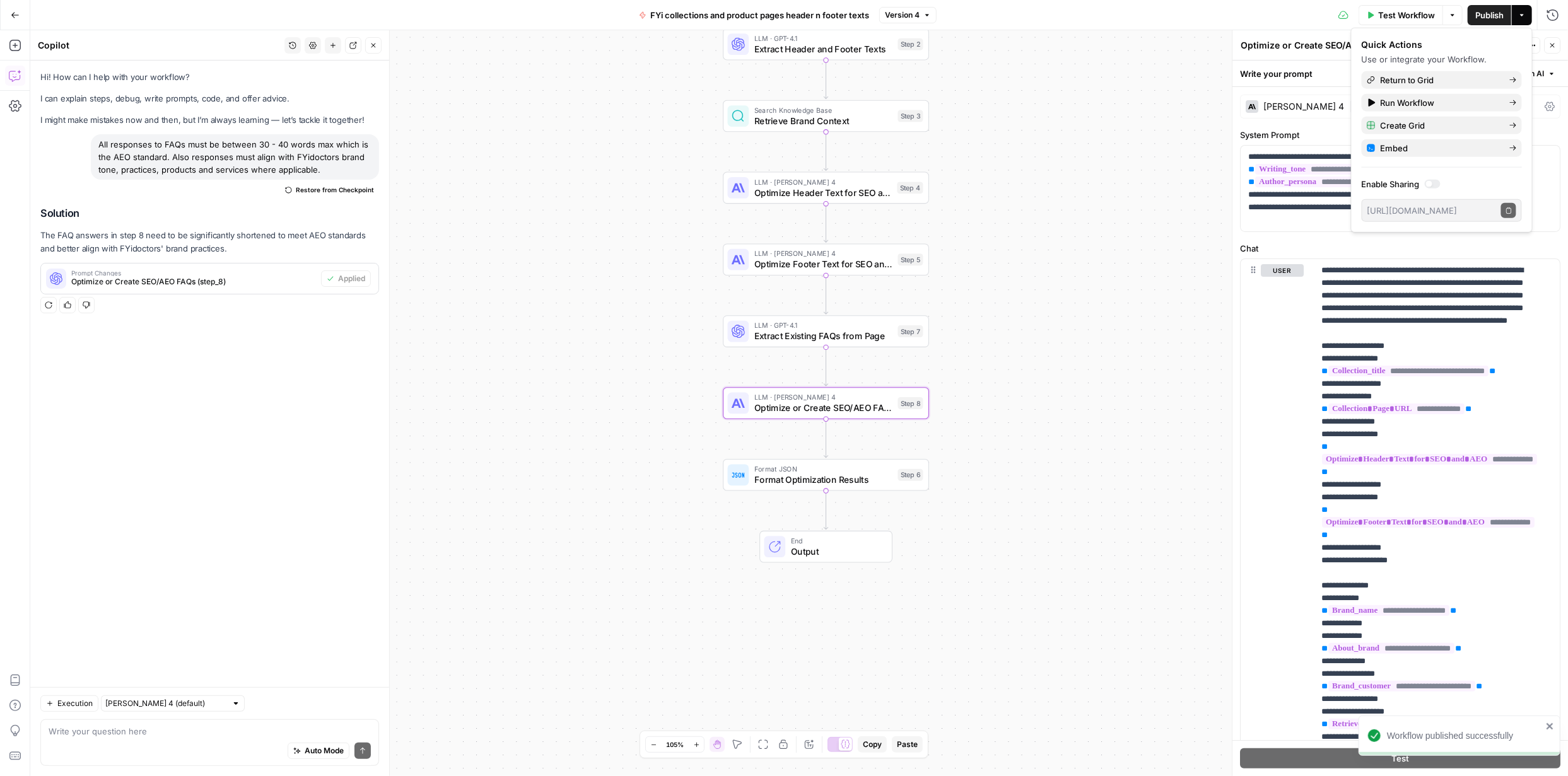
click at [1487, 12] on span "Publish" at bounding box center [1489, 14] width 28 height 13
click at [1427, 126] on span "Create Grid" at bounding box center [1440, 125] width 119 height 13
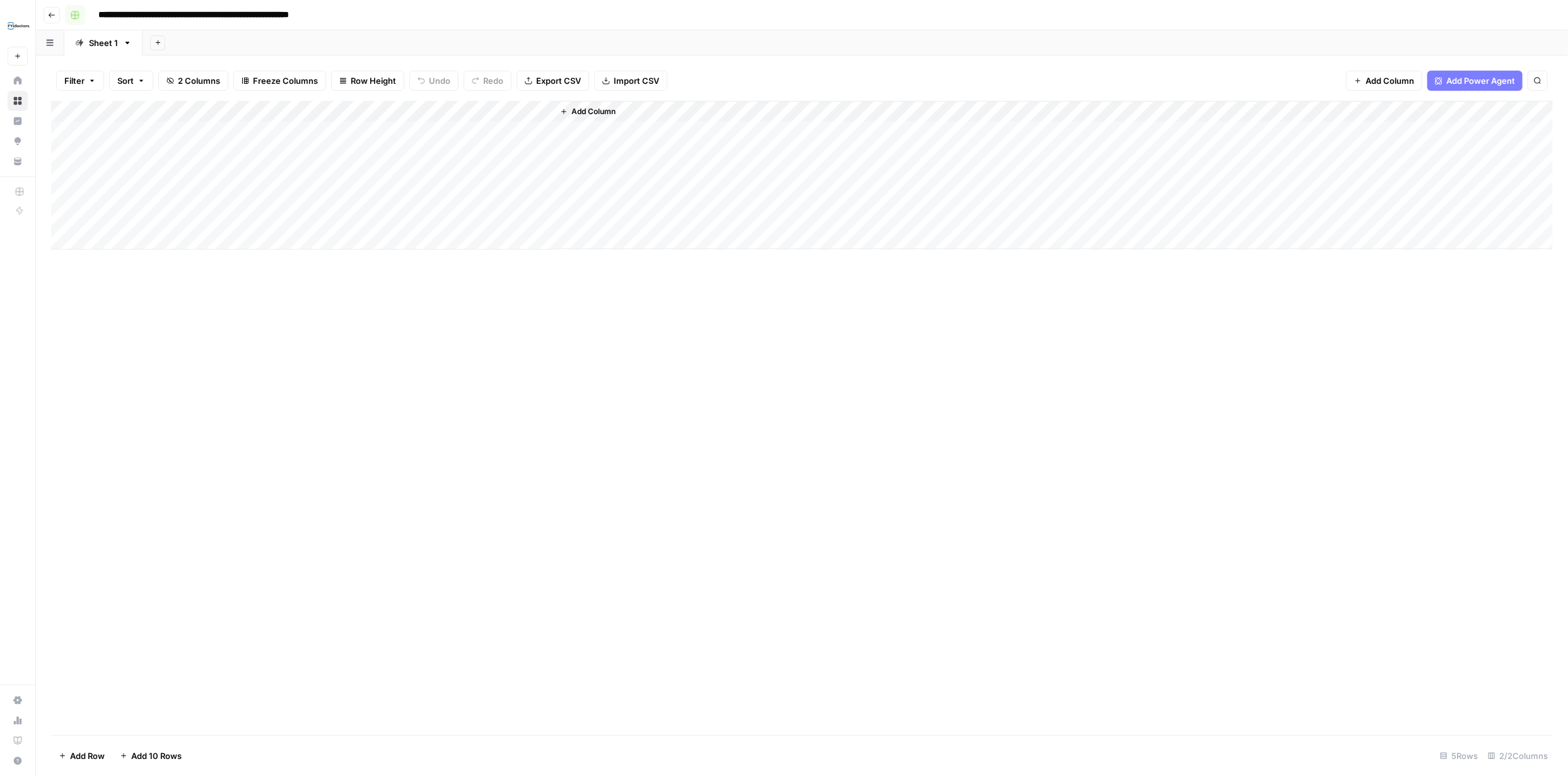
click at [76, 13] on rect "button" at bounding box center [75, 14] width 8 height 8
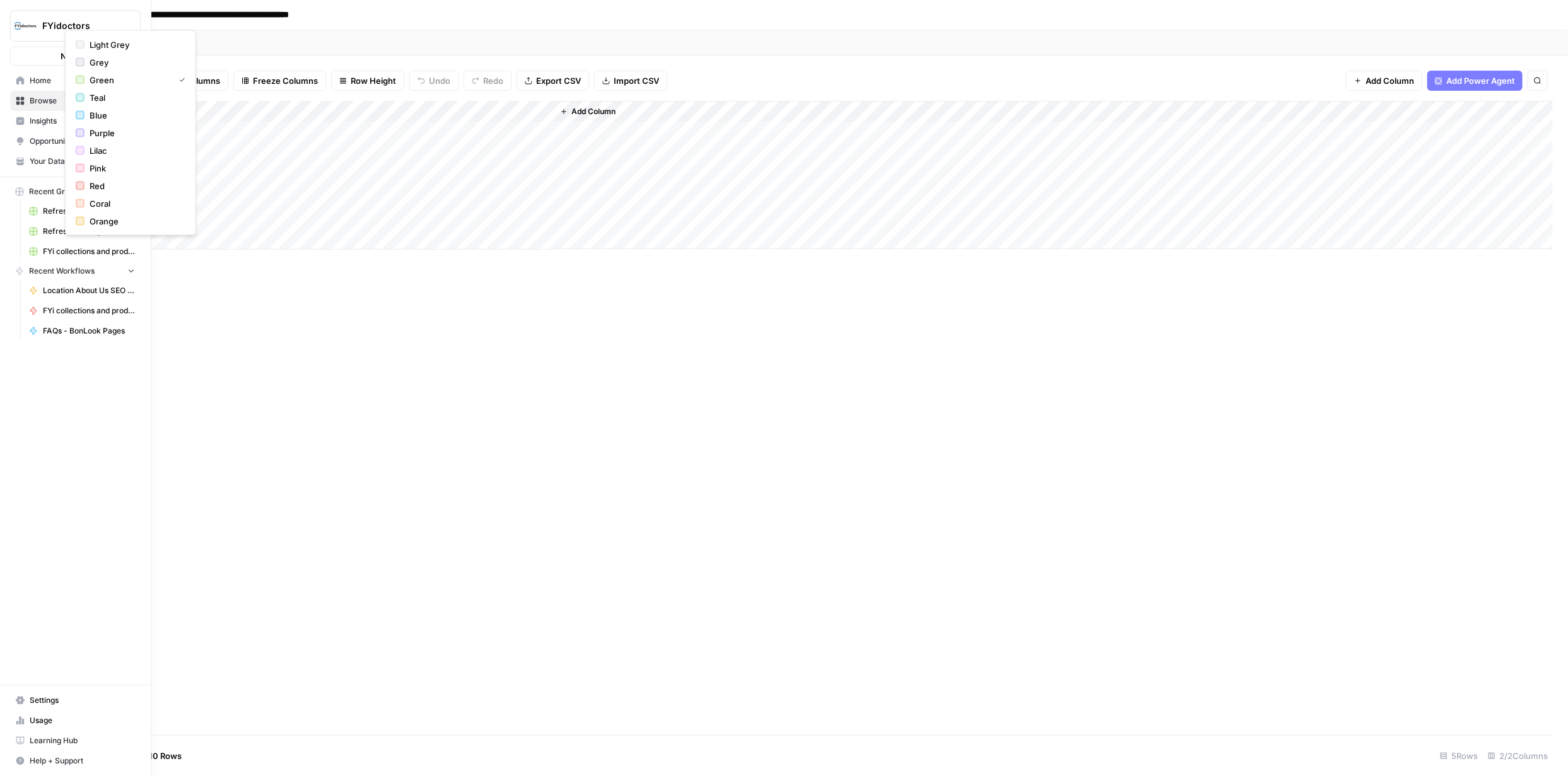
click at [21, 103] on icon at bounding box center [20, 102] width 8 height 8
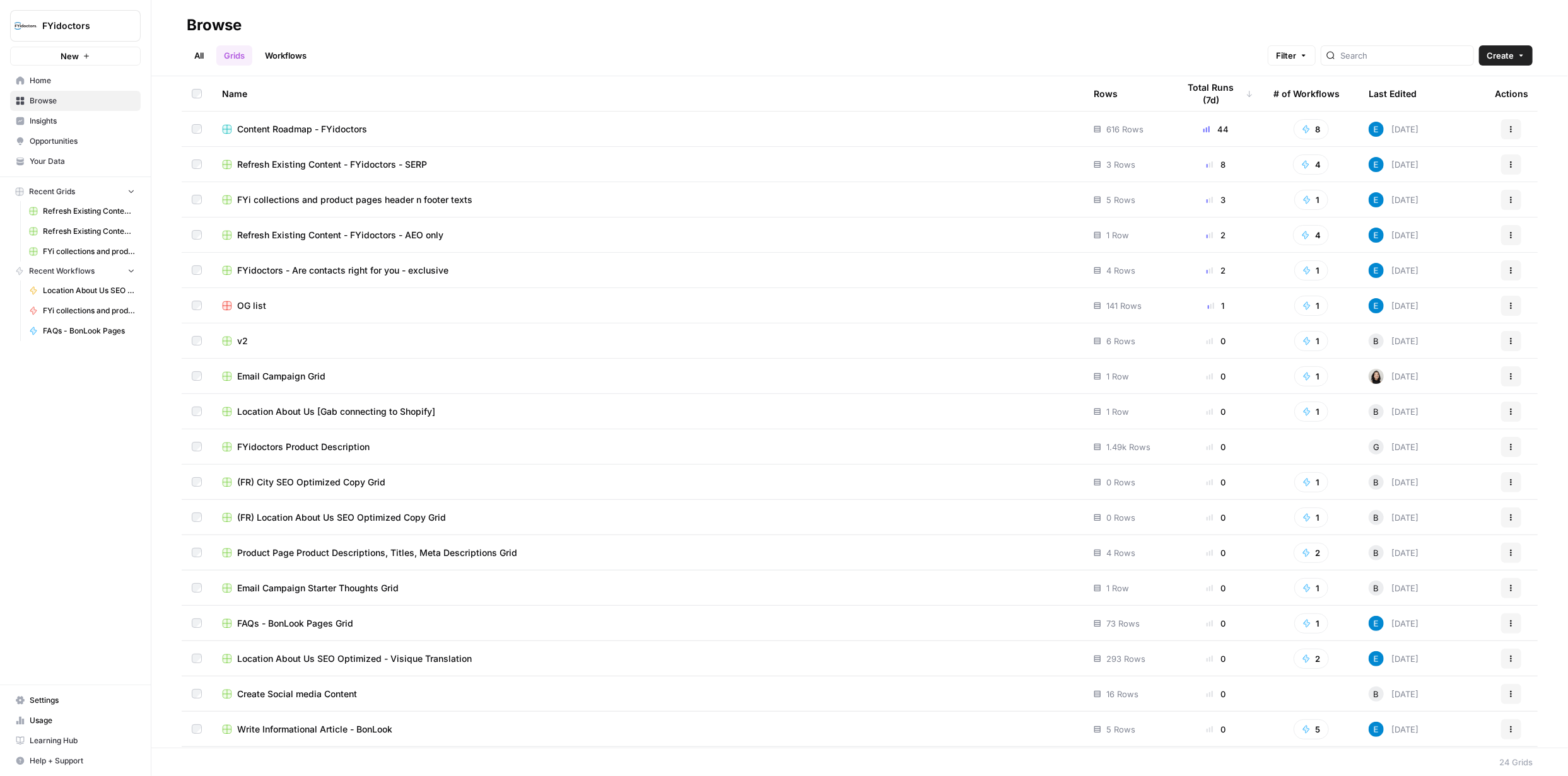
scroll to position [211, 0]
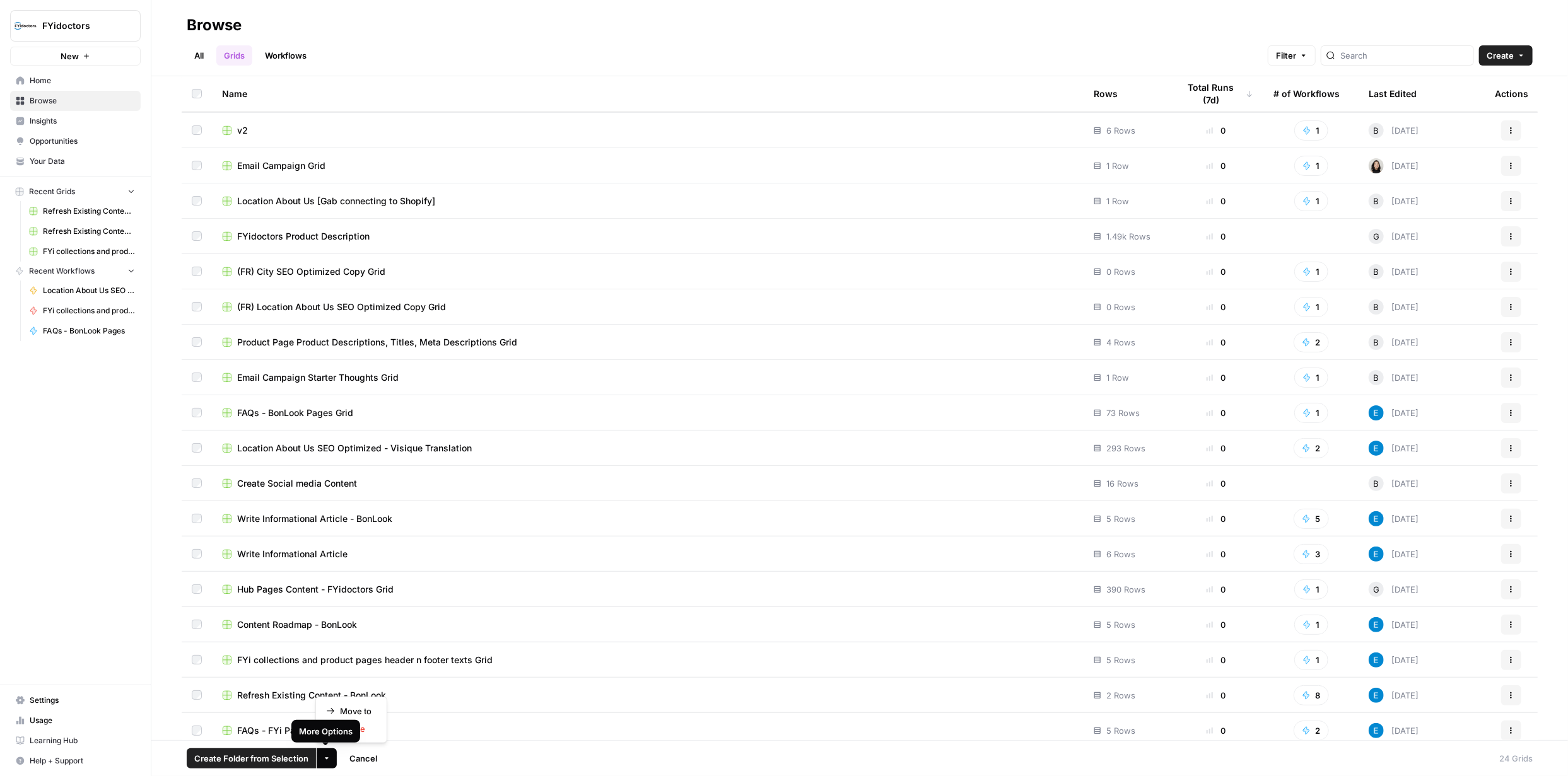
click at [323, 756] on icon "button" at bounding box center [326, 758] width 8 height 8
click at [347, 726] on span "Delete" at bounding box center [355, 729] width 31 height 13
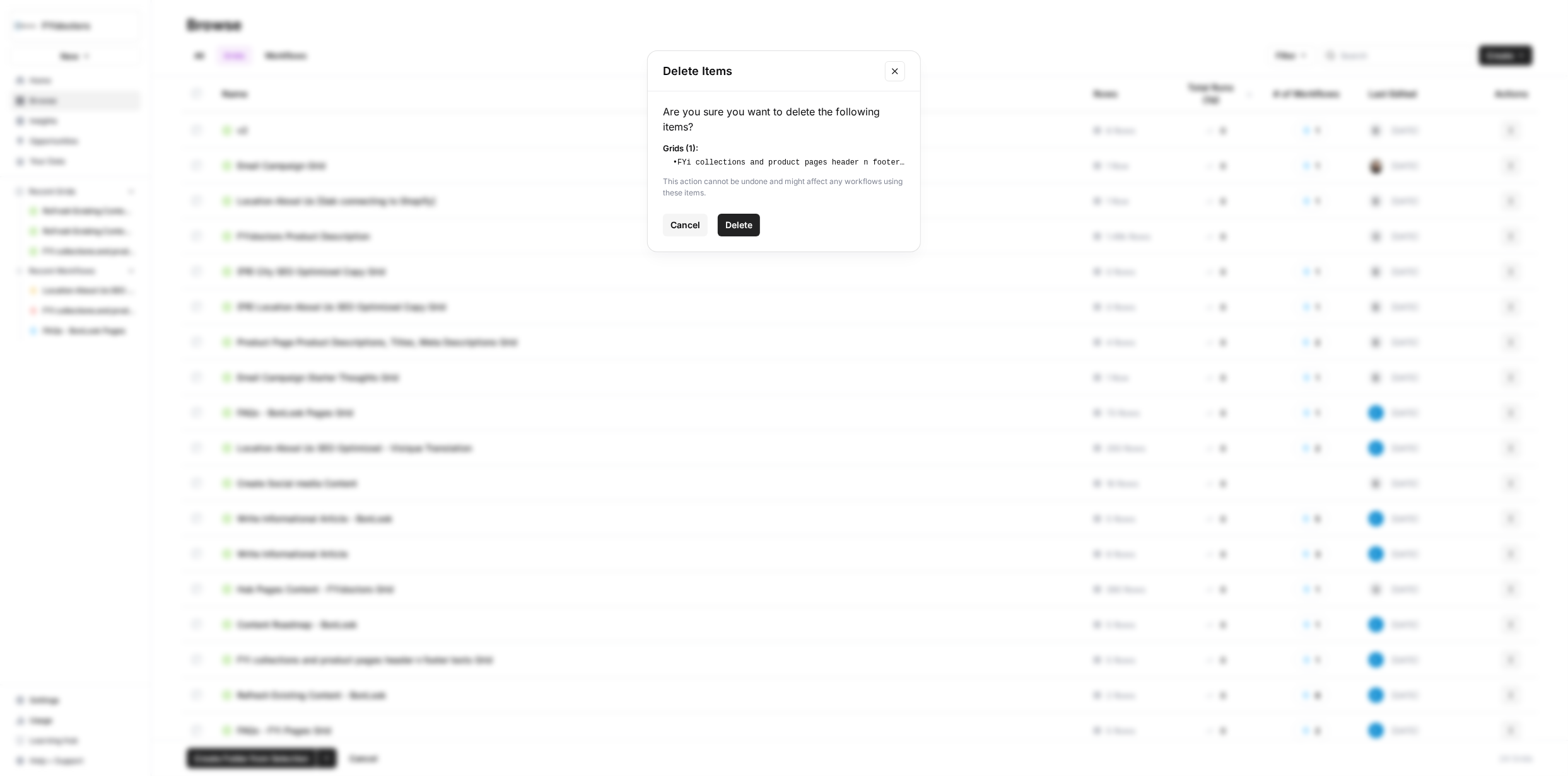
click at [748, 225] on span "Delete" at bounding box center [739, 224] width 27 height 13
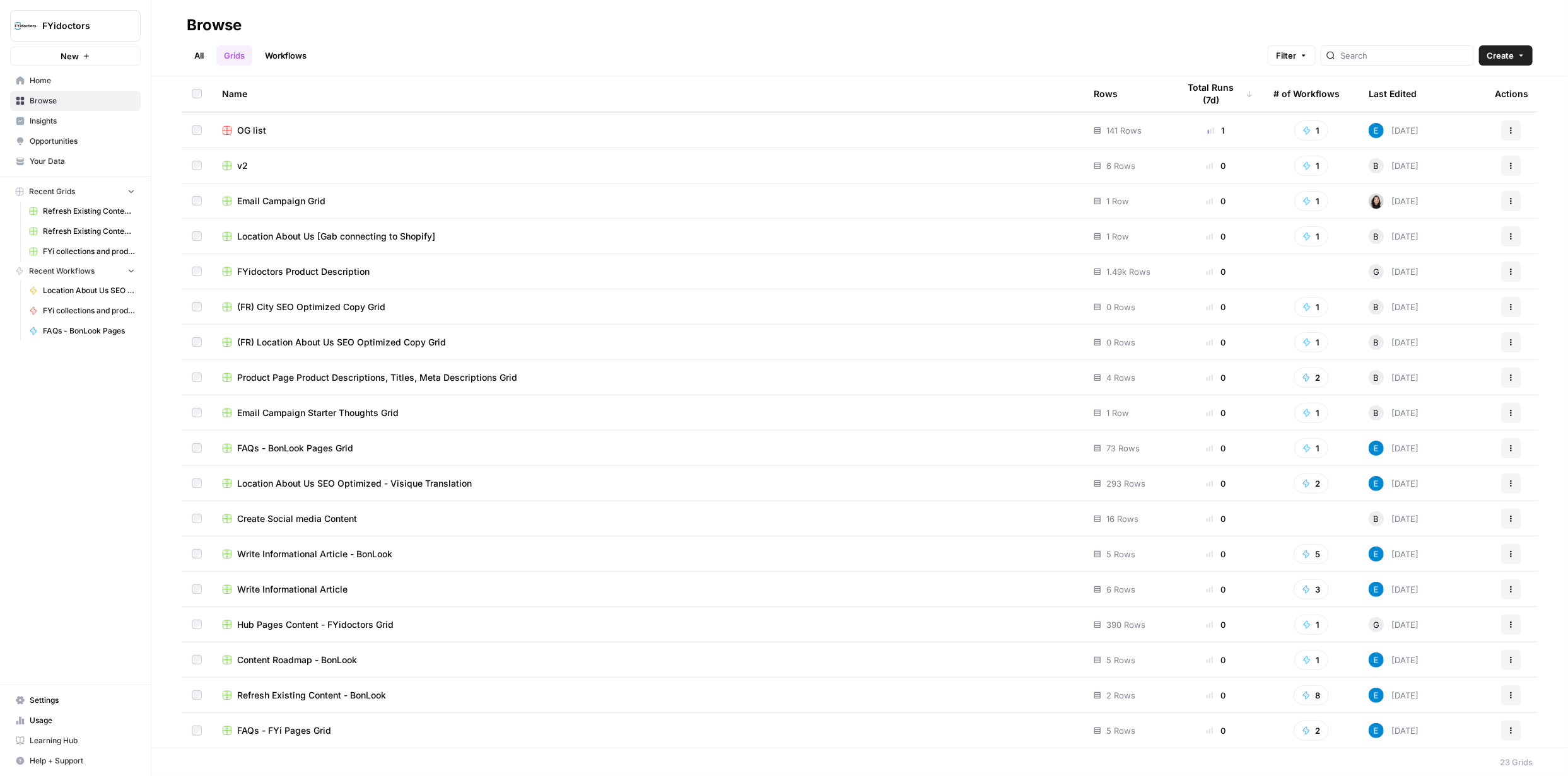
scroll to position [0, 0]
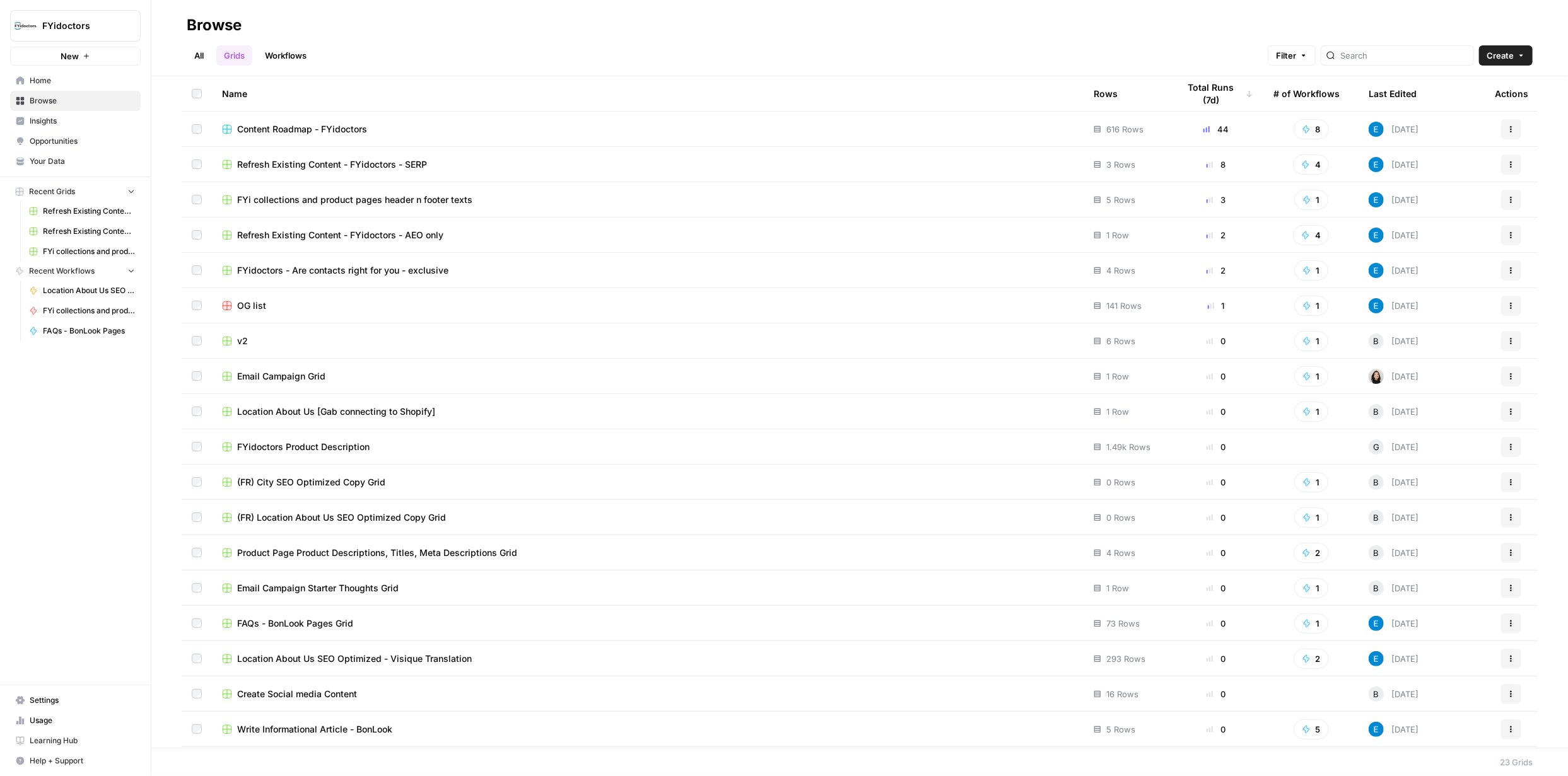
click at [354, 197] on span "FYi collections and product pages header n footer texts" at bounding box center [355, 199] width 236 height 13
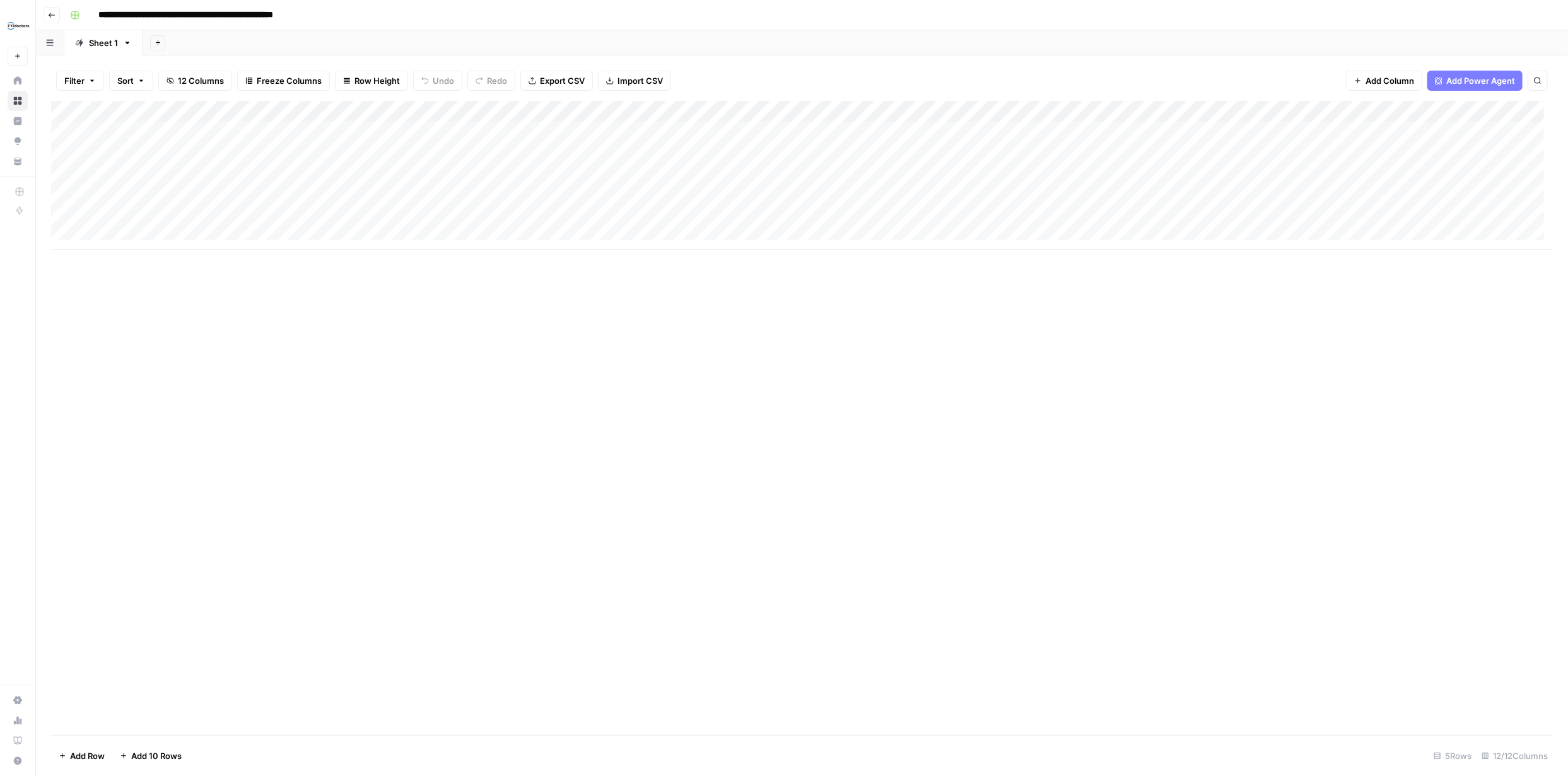
click at [525, 115] on div "Add Column" at bounding box center [802, 175] width 1502 height 149
click at [347, 232] on span "Edit Workflow" at bounding box center [357, 235] width 110 height 13
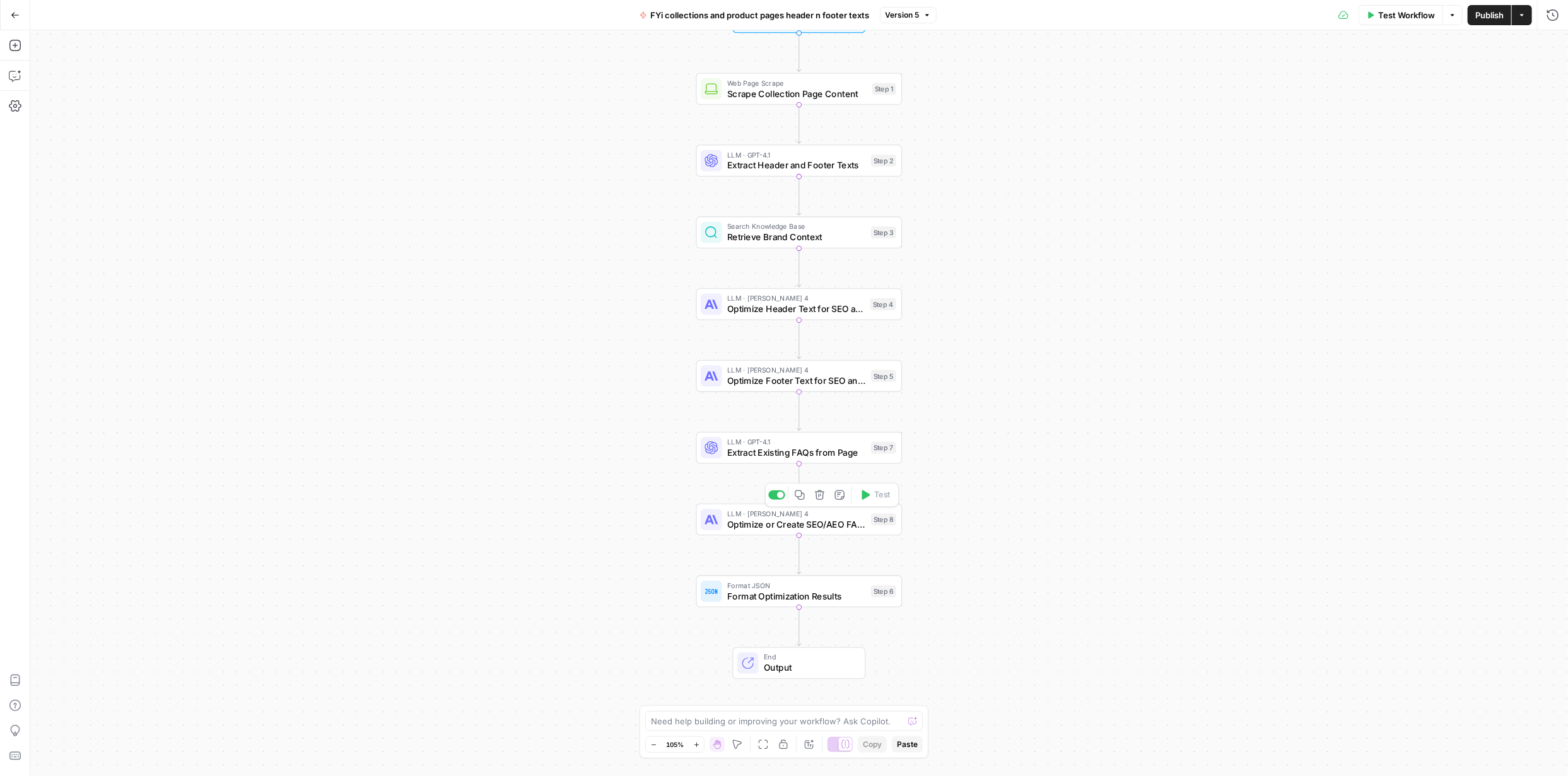
click at [788, 529] on span "Optimize or Create SEO/AEO FAQs" at bounding box center [796, 524] width 138 height 14
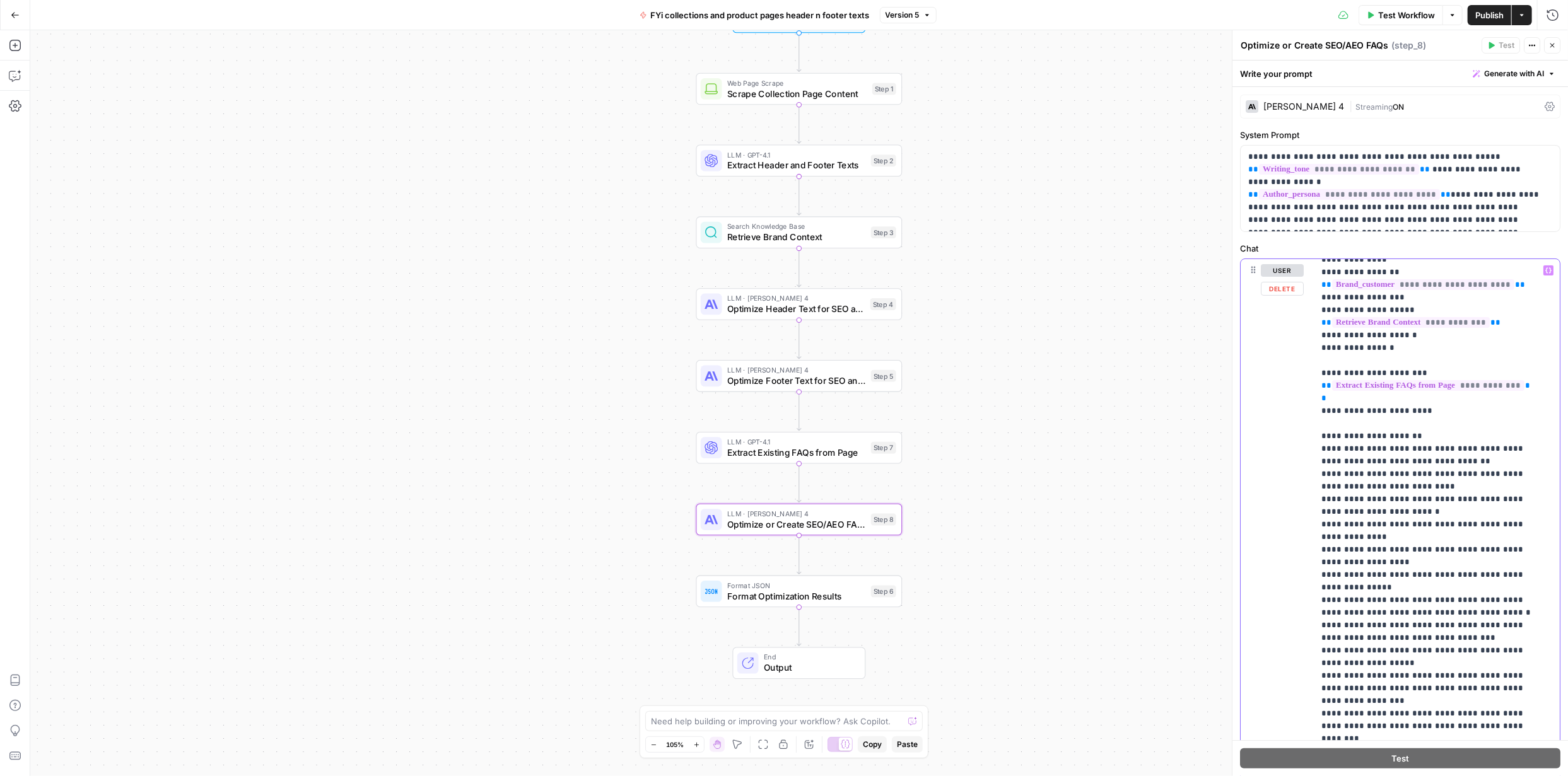
scroll to position [468, 0]
click at [1482, 14] on span "Publish" at bounding box center [1489, 14] width 28 height 13
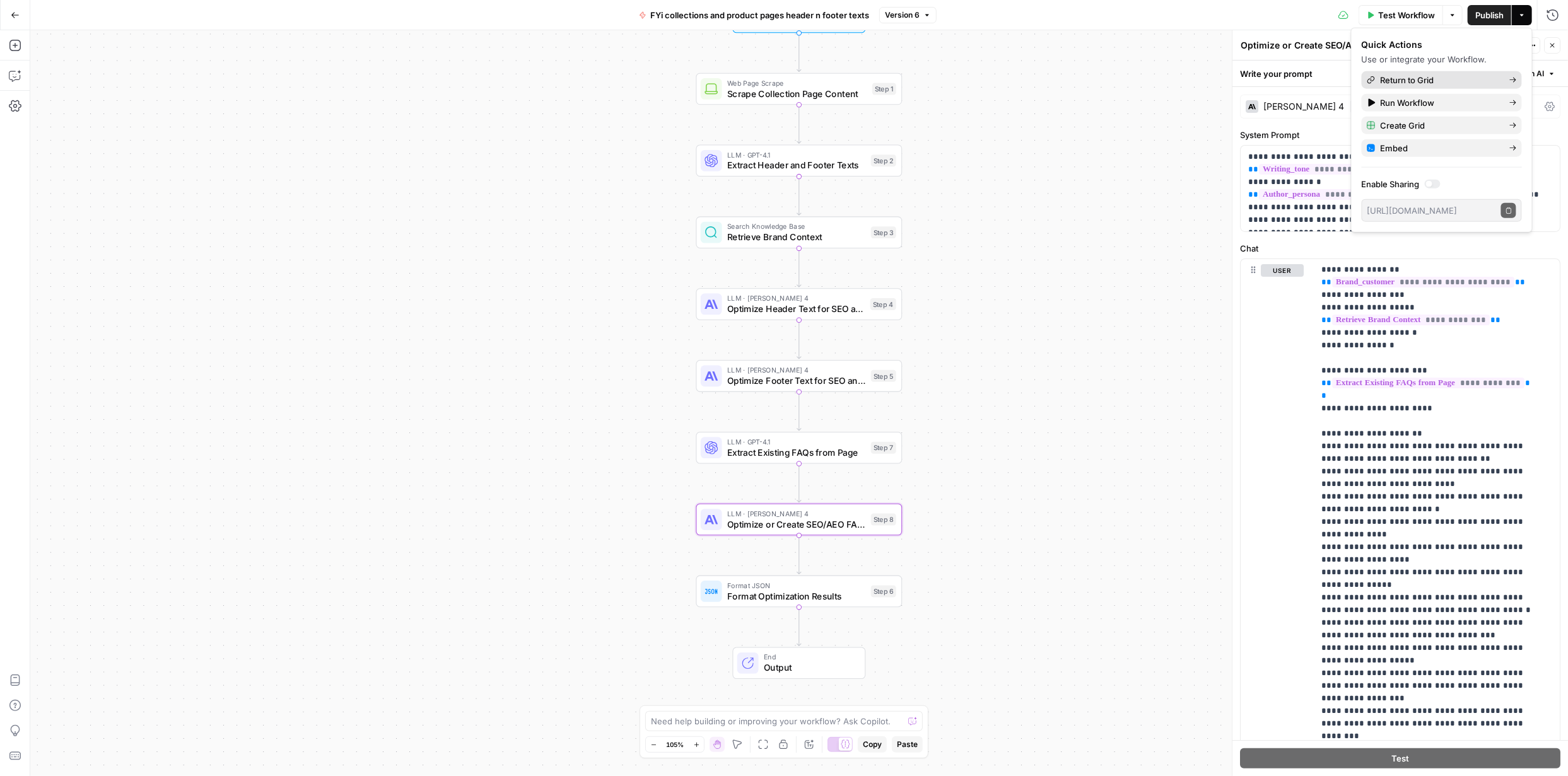
click at [1417, 85] on span "Return to Grid" at bounding box center [1440, 80] width 119 height 13
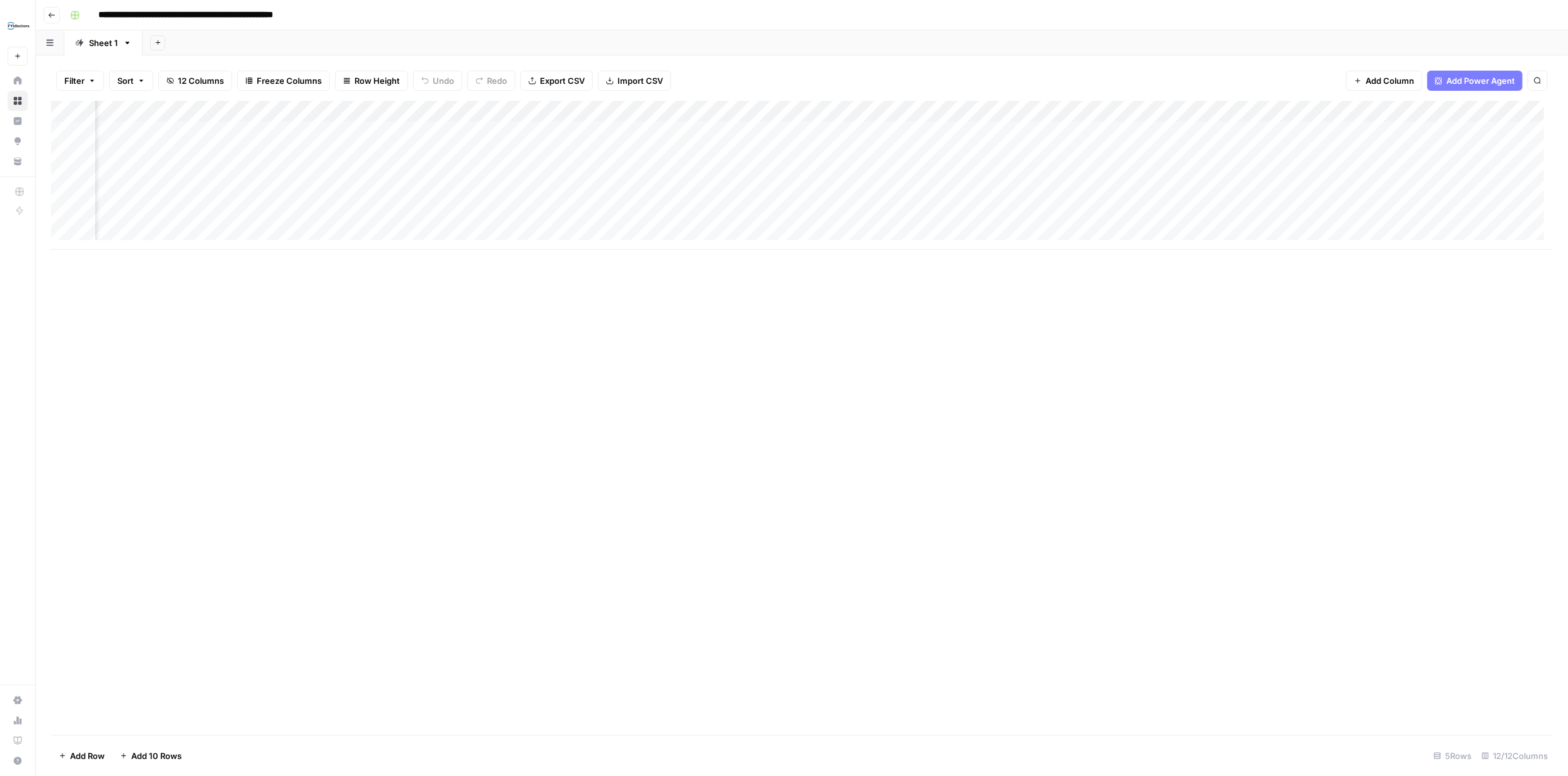
scroll to position [0, 214]
click at [1460, 132] on div "Add Column" at bounding box center [802, 175] width 1502 height 149
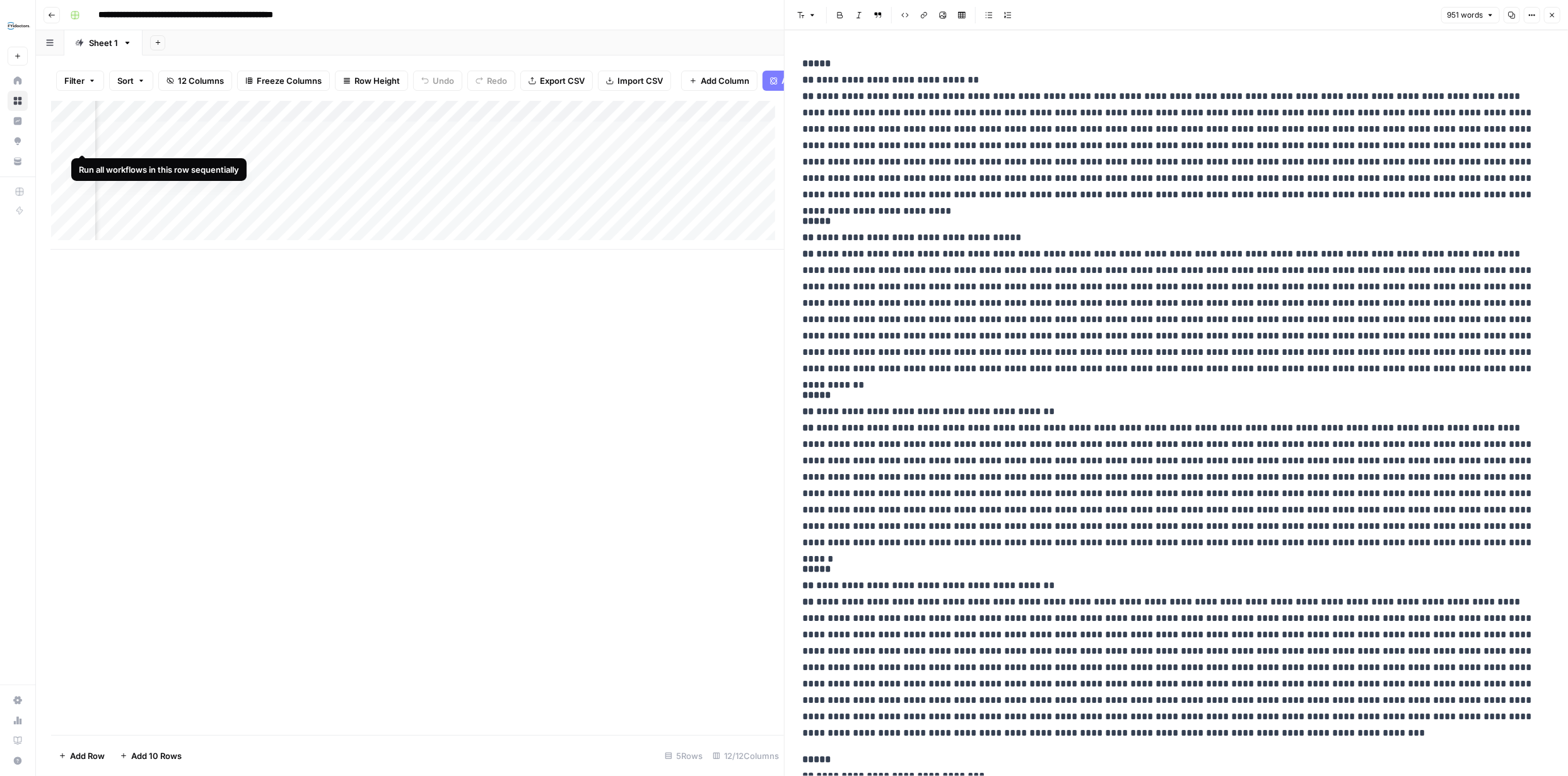
click at [82, 139] on div "Add Column" at bounding box center [417, 175] width 733 height 149
click at [81, 164] on div "Add Column" at bounding box center [417, 175] width 733 height 149
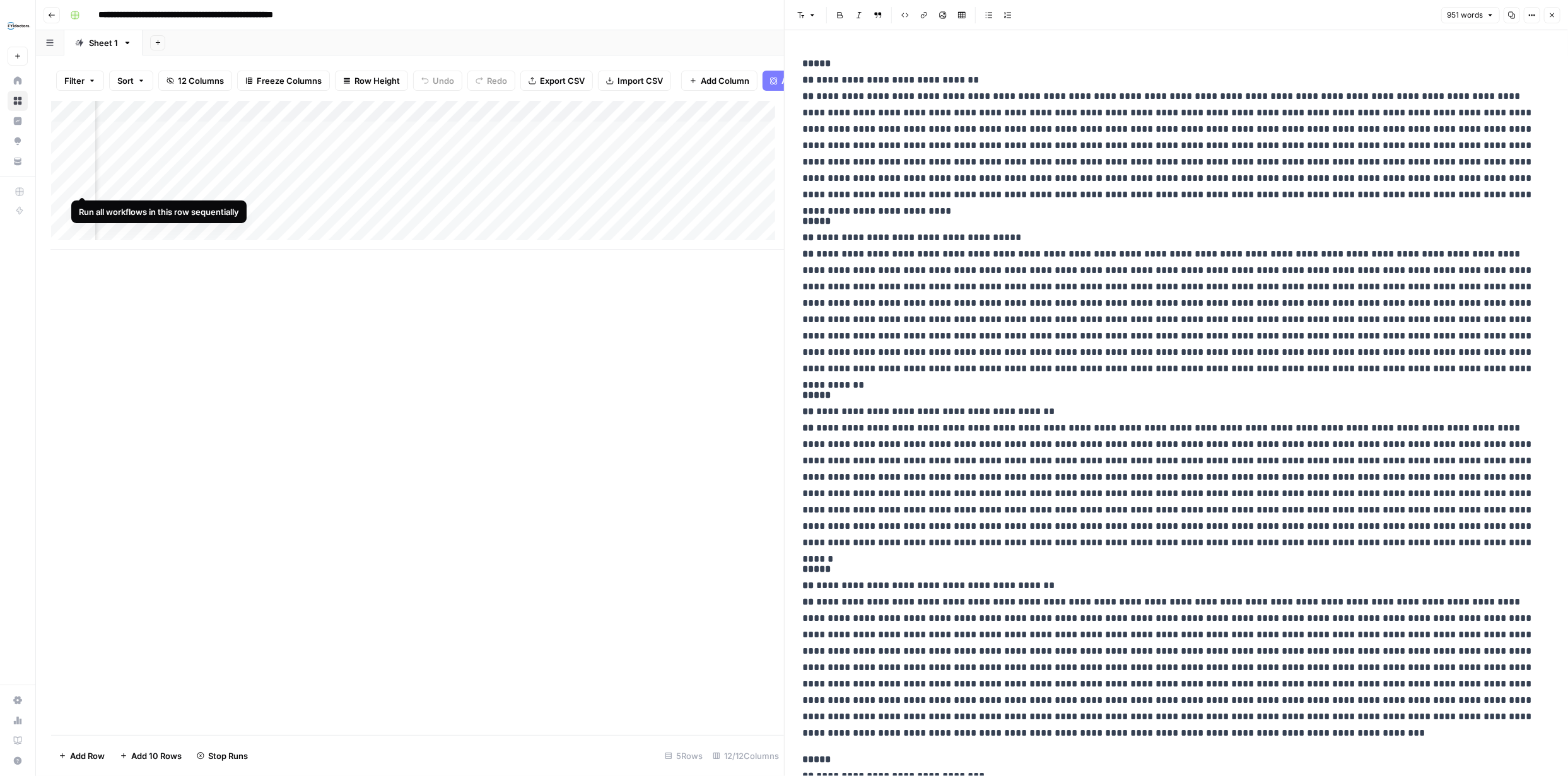
click at [82, 184] on div "Add Column" at bounding box center [417, 175] width 733 height 149
click at [1551, 13] on icon "button" at bounding box center [1552, 14] width 8 height 8
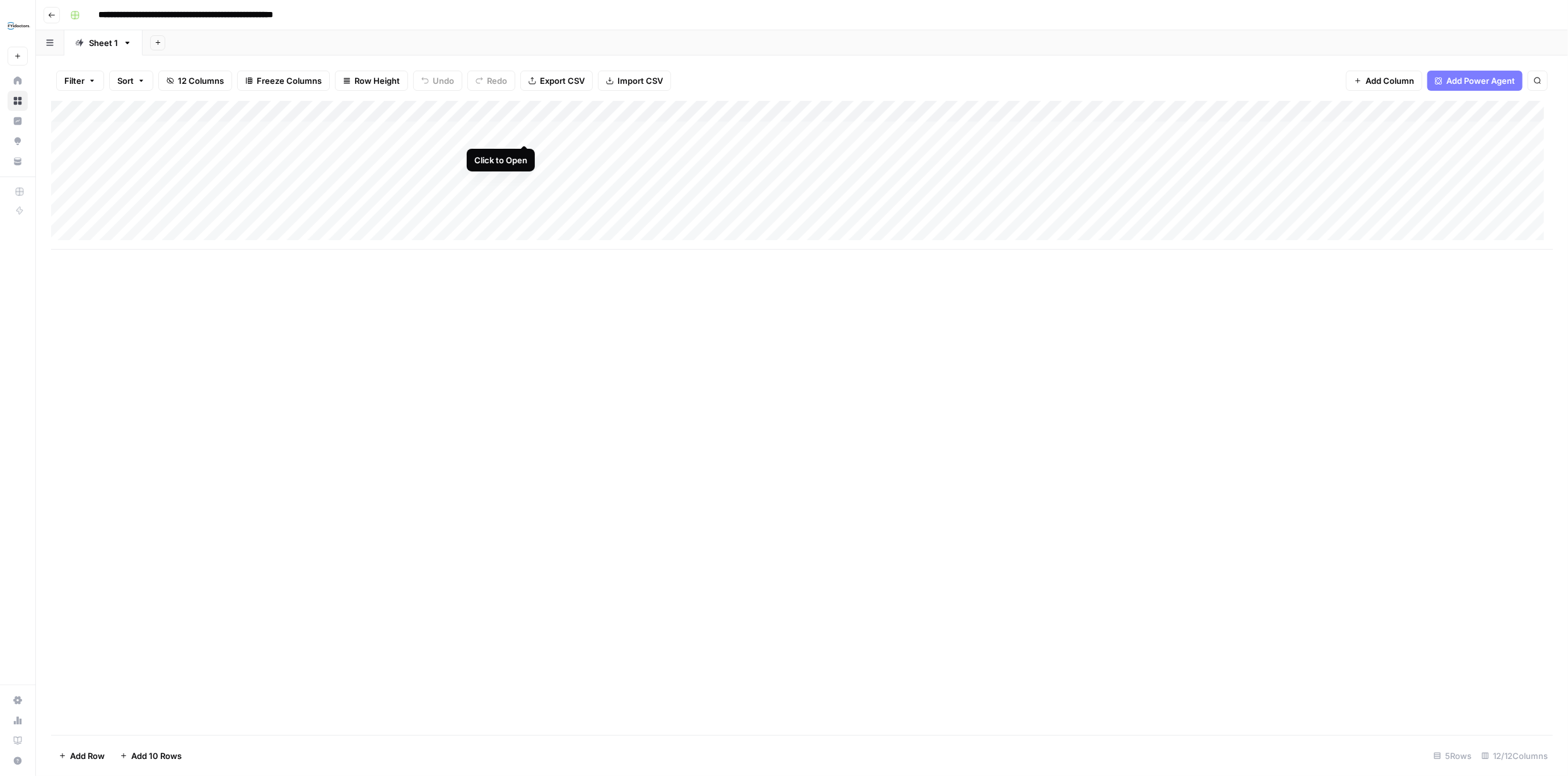
click at [522, 130] on div "Add Column" at bounding box center [802, 175] width 1502 height 149
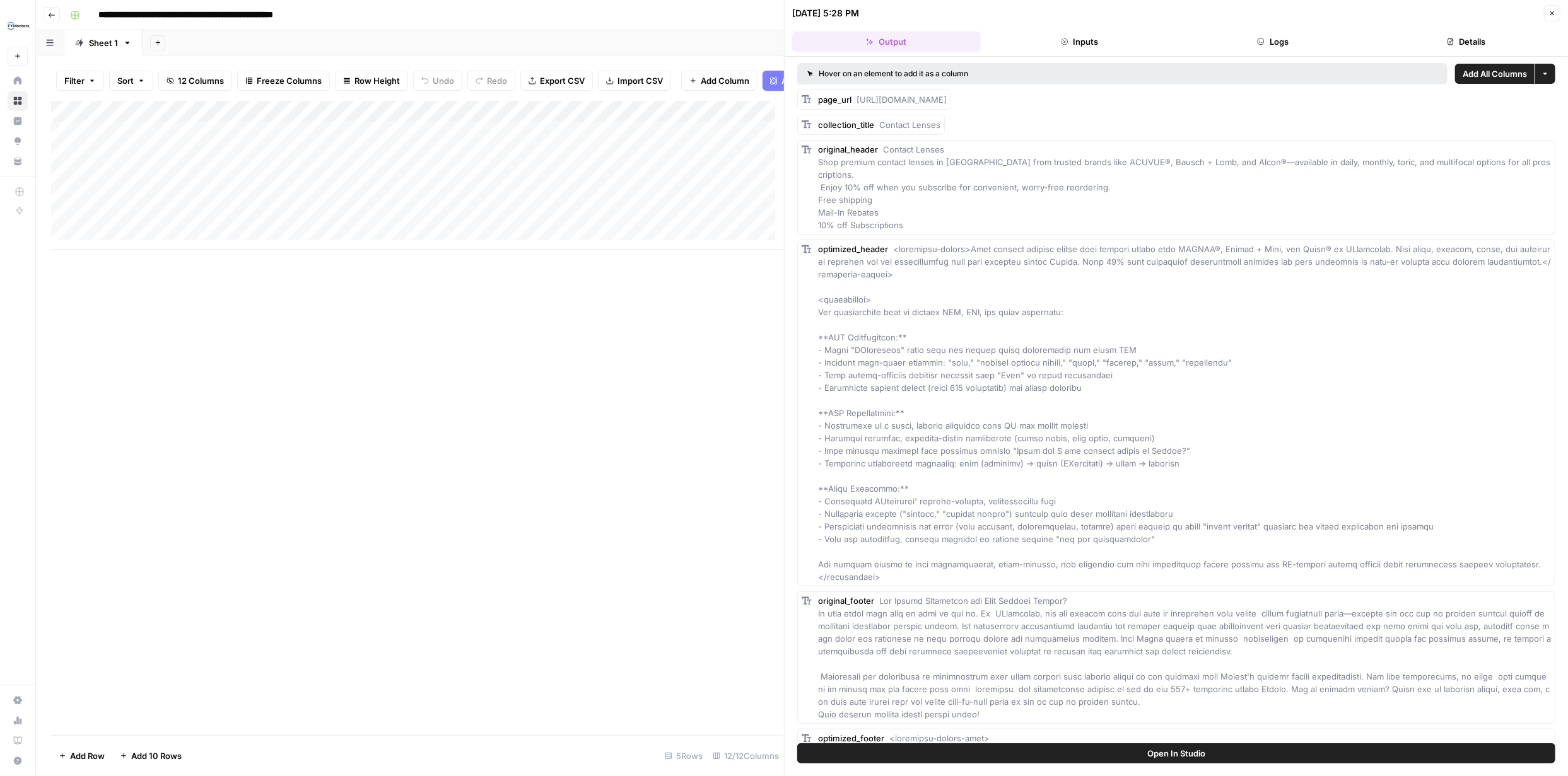
click at [1551, 11] on icon "button" at bounding box center [1552, 13] width 8 height 8
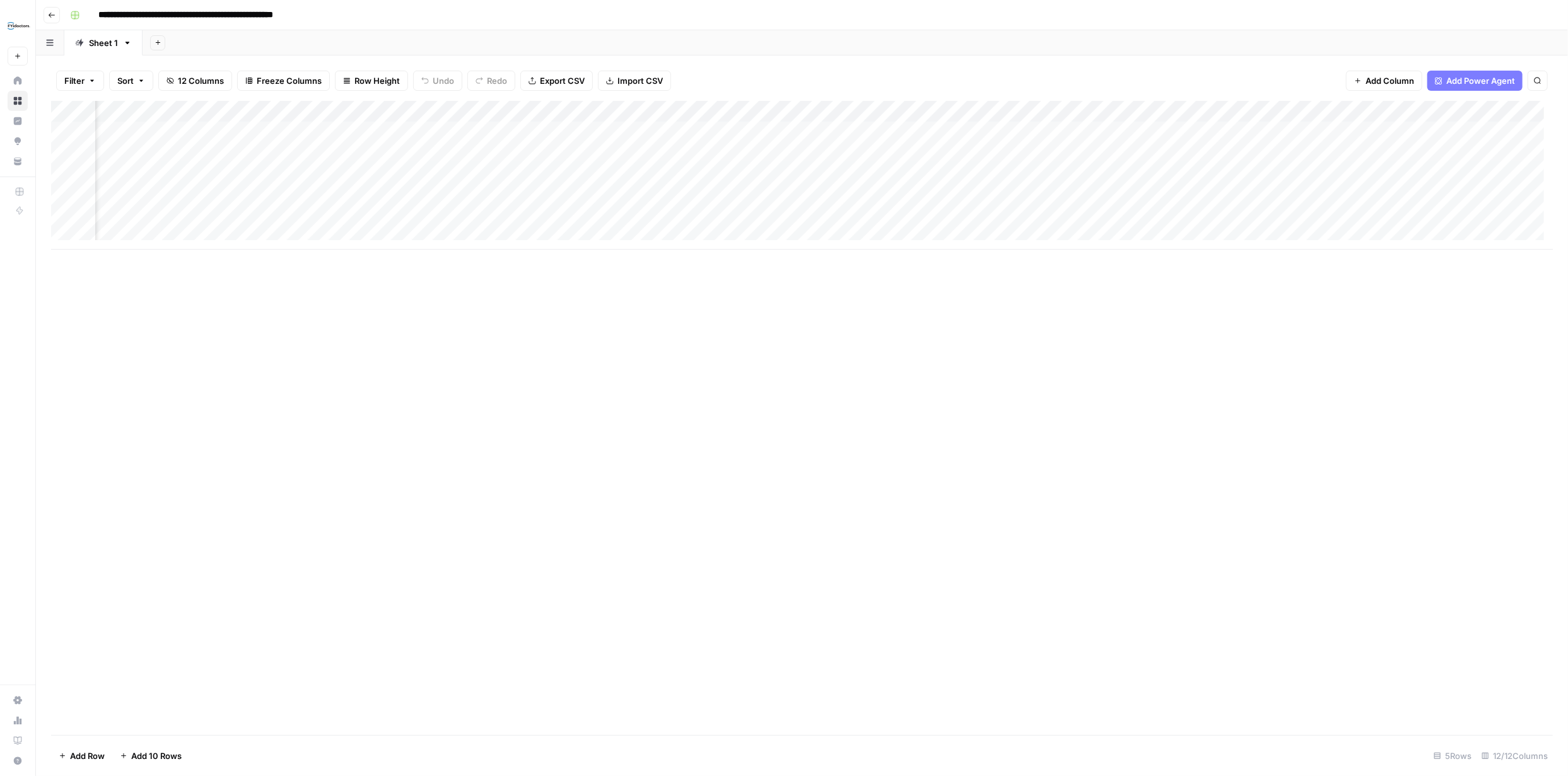
scroll to position [0, 214]
click at [1463, 131] on div "Add Column" at bounding box center [802, 175] width 1502 height 149
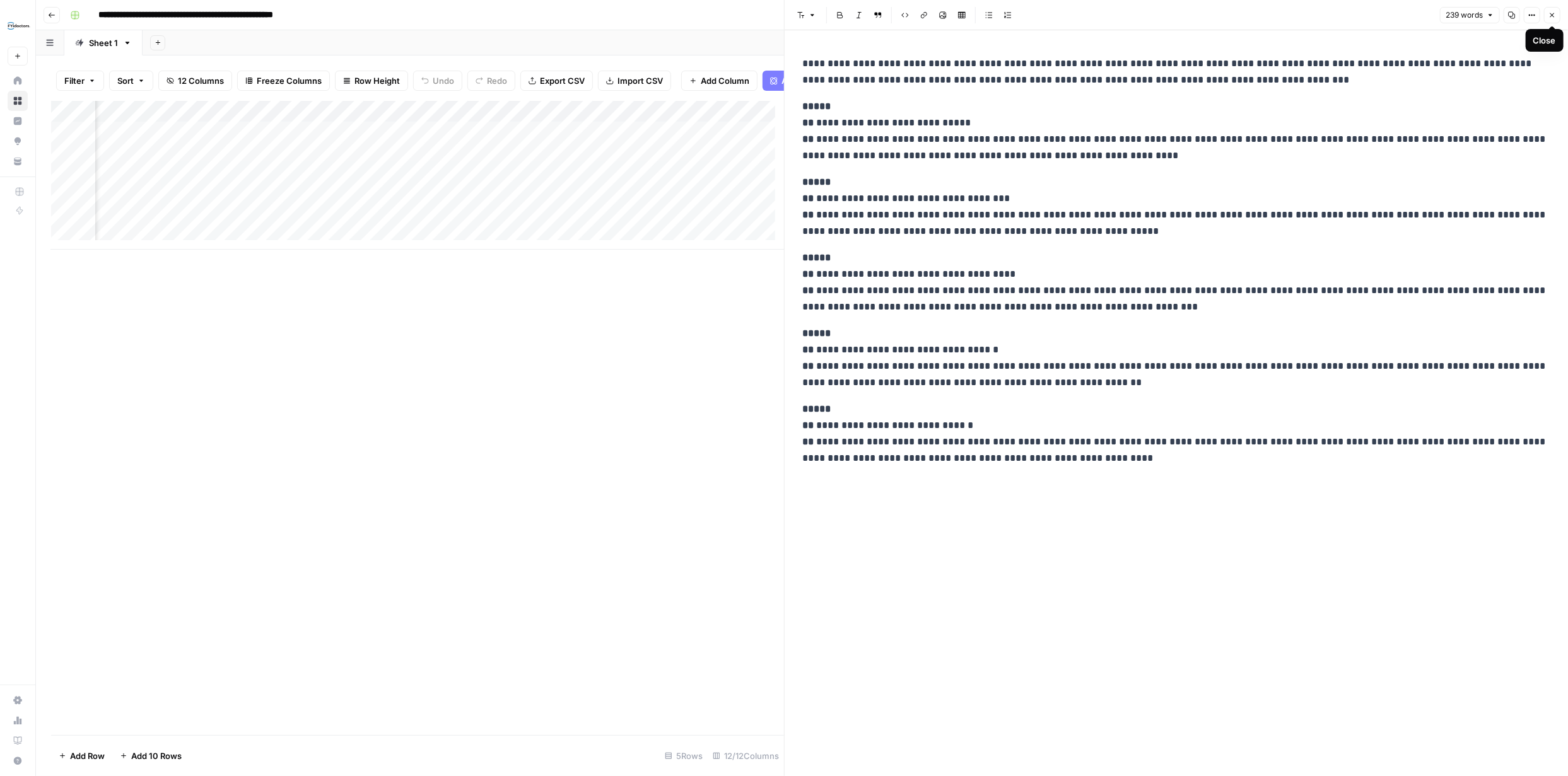
click at [1550, 14] on icon "button" at bounding box center [1552, 15] width 4 height 4
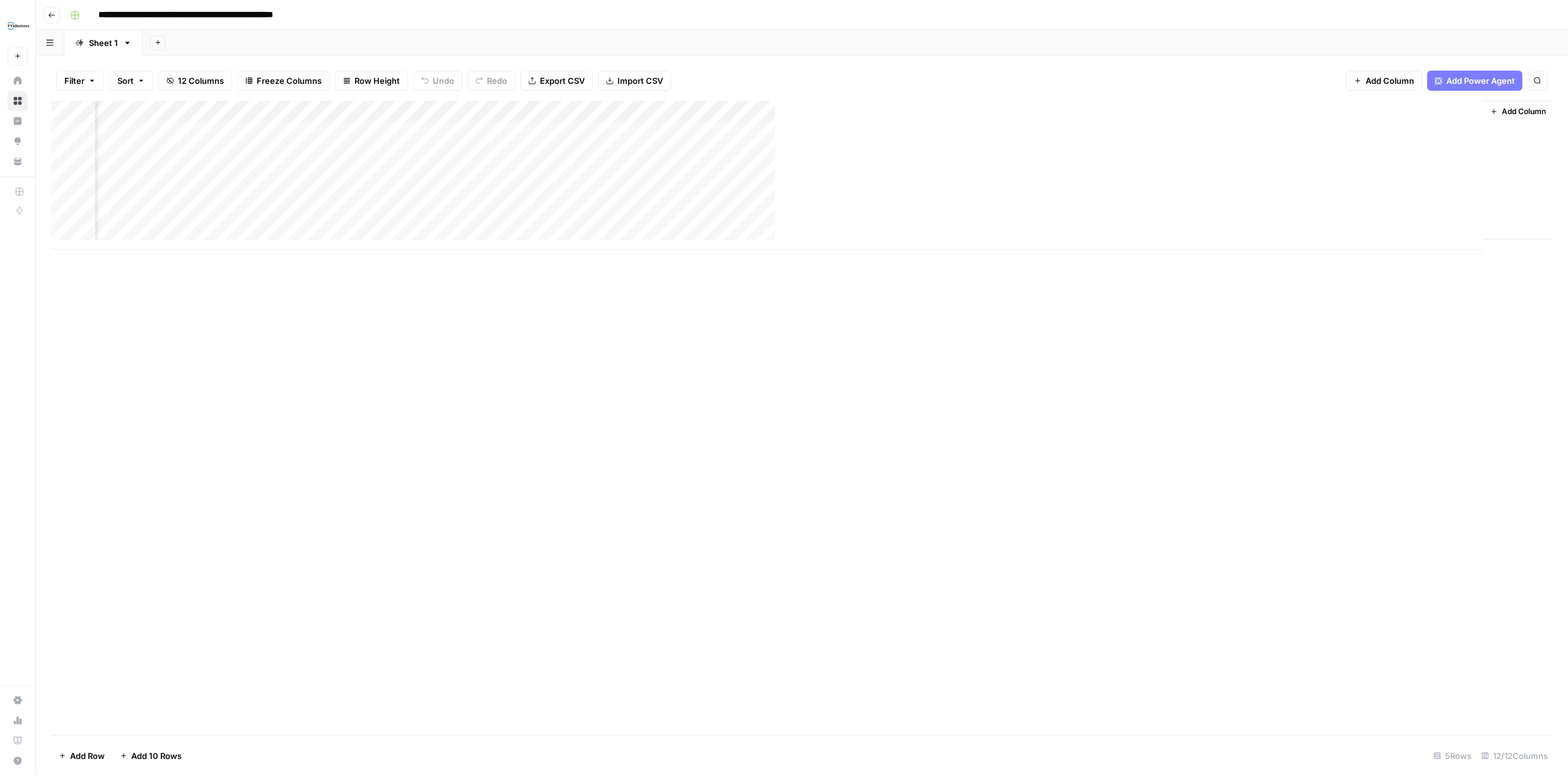
scroll to position [0, 209]
click at [1468, 152] on div "Add Column" at bounding box center [802, 175] width 1502 height 149
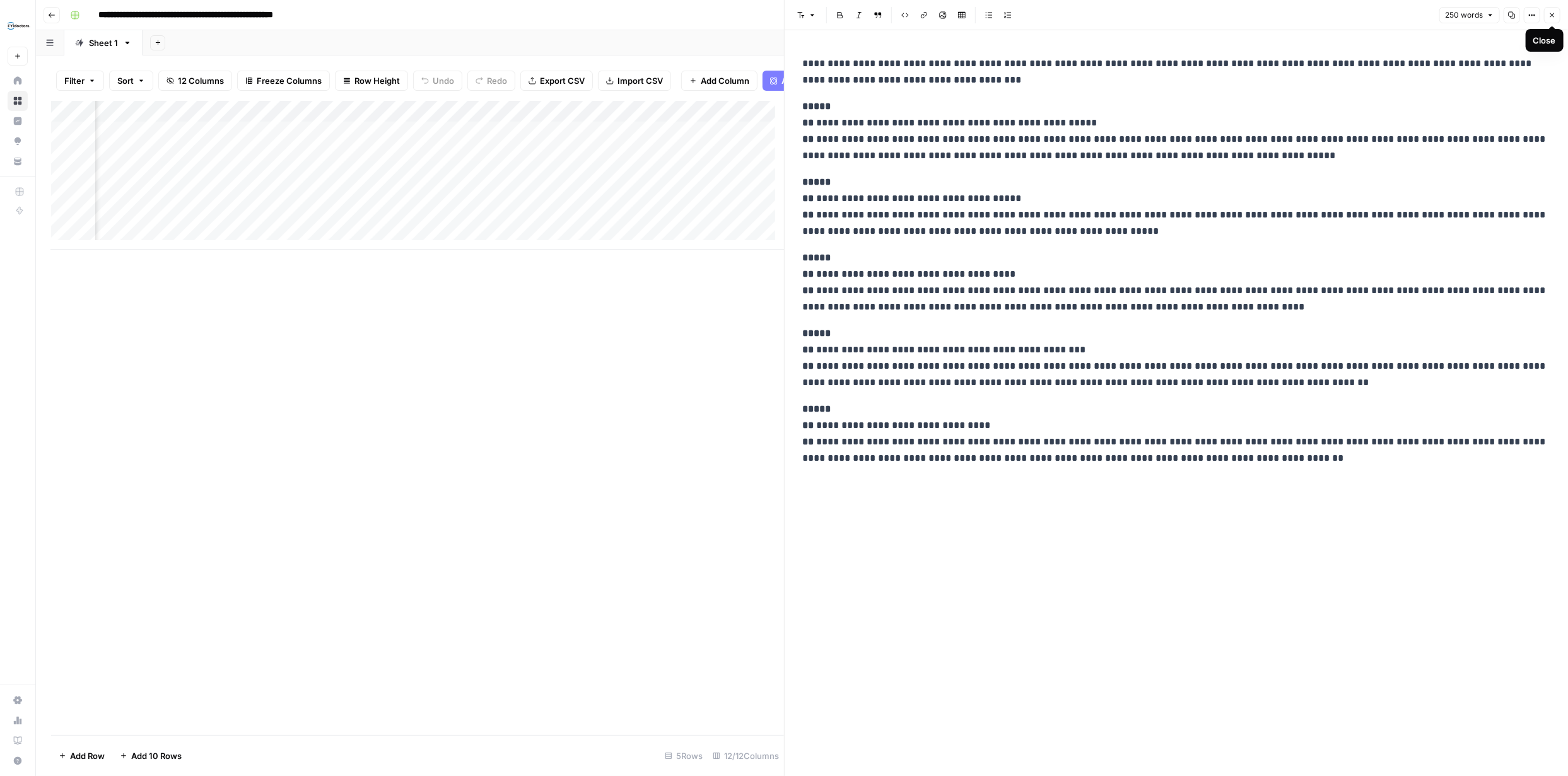
click at [1553, 21] on button "Close" at bounding box center [1552, 14] width 16 height 16
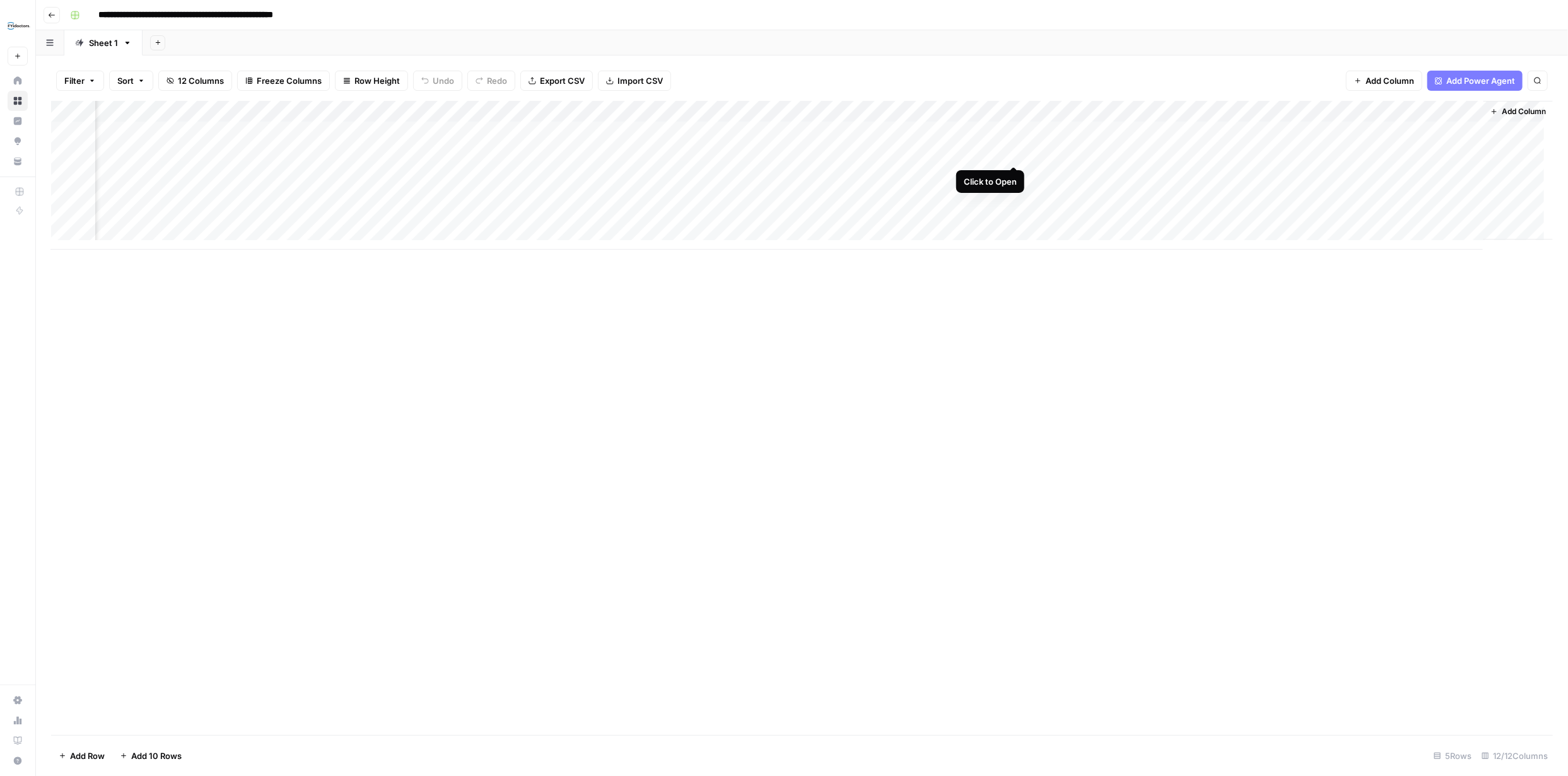
click at [1015, 152] on div "Add Column" at bounding box center [802, 175] width 1502 height 149
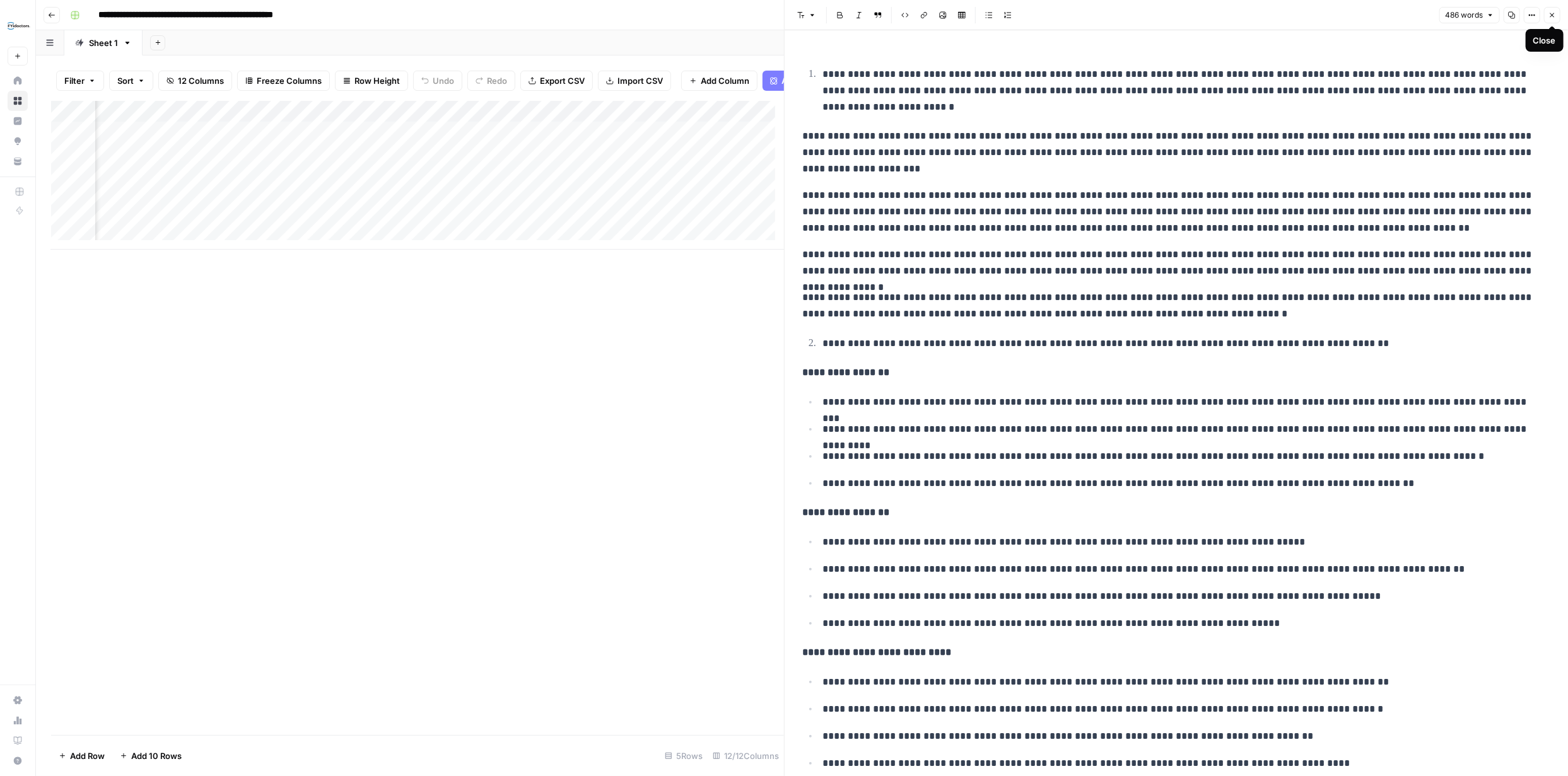
click at [1546, 13] on button "Close" at bounding box center [1552, 14] width 16 height 16
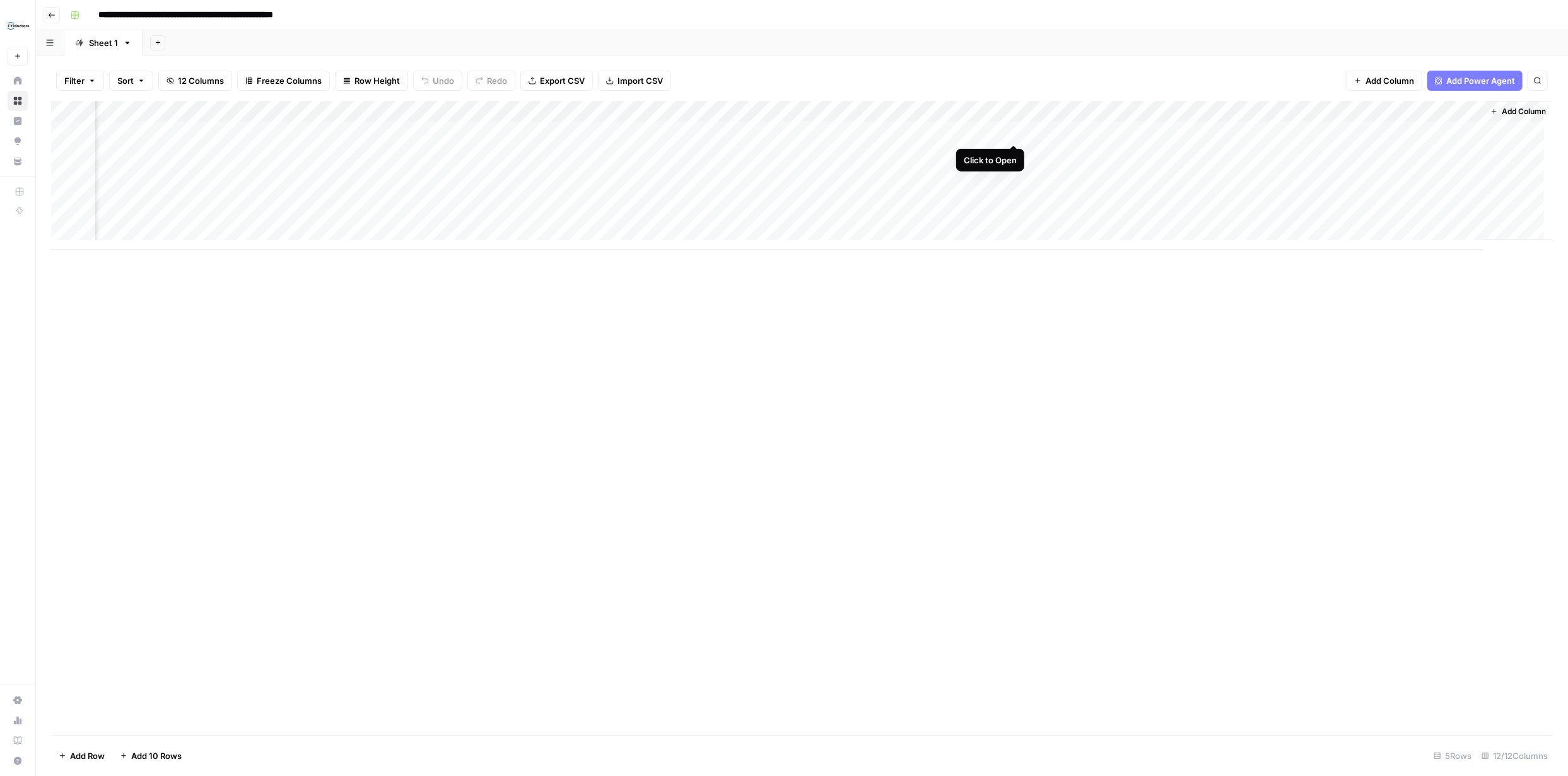
click at [1013, 128] on div "Add Column" at bounding box center [802, 175] width 1502 height 149
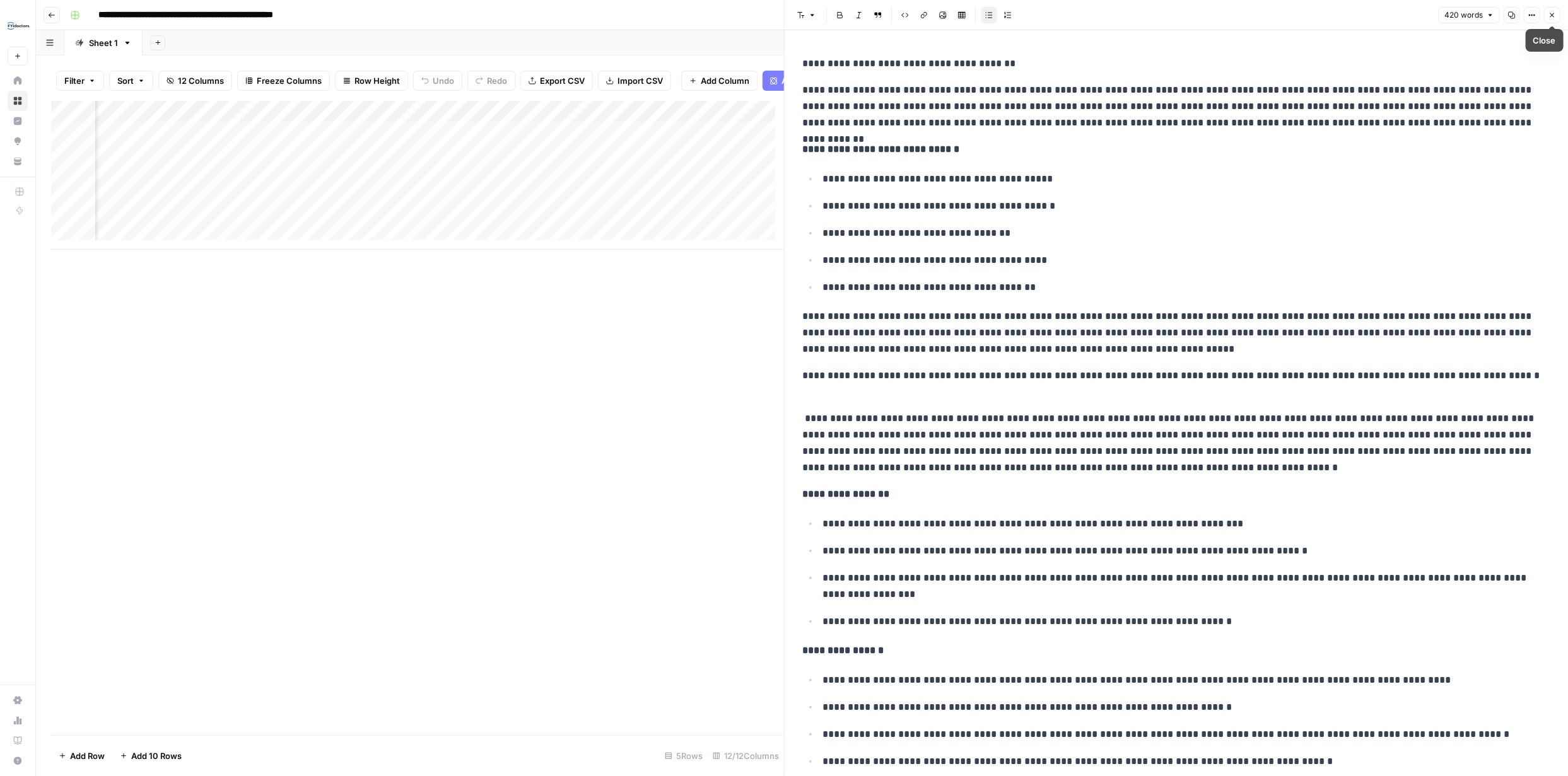
click at [1551, 14] on icon "button" at bounding box center [1552, 15] width 4 height 4
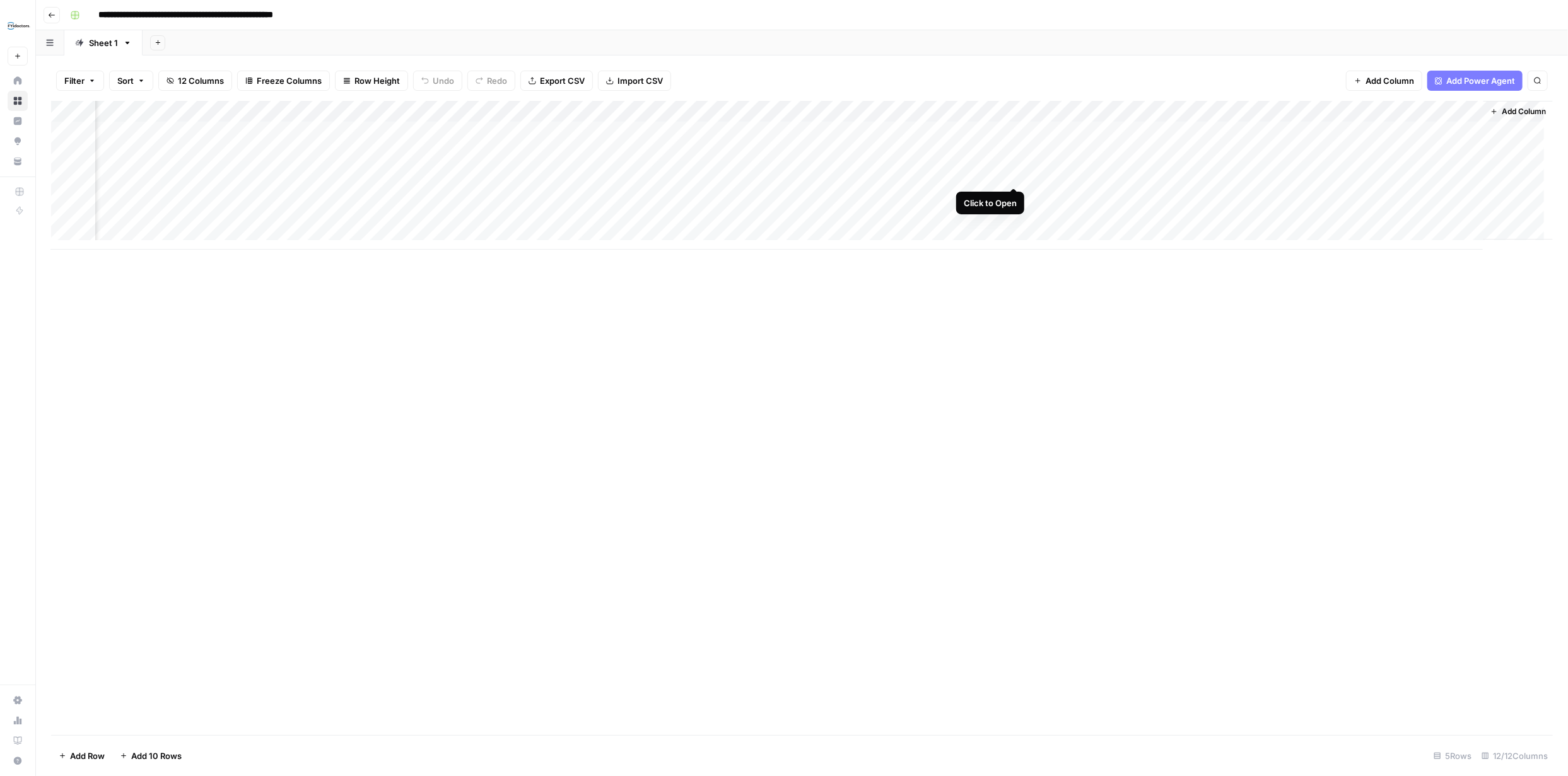
click at [1010, 171] on div "Add Column" at bounding box center [802, 175] width 1502 height 149
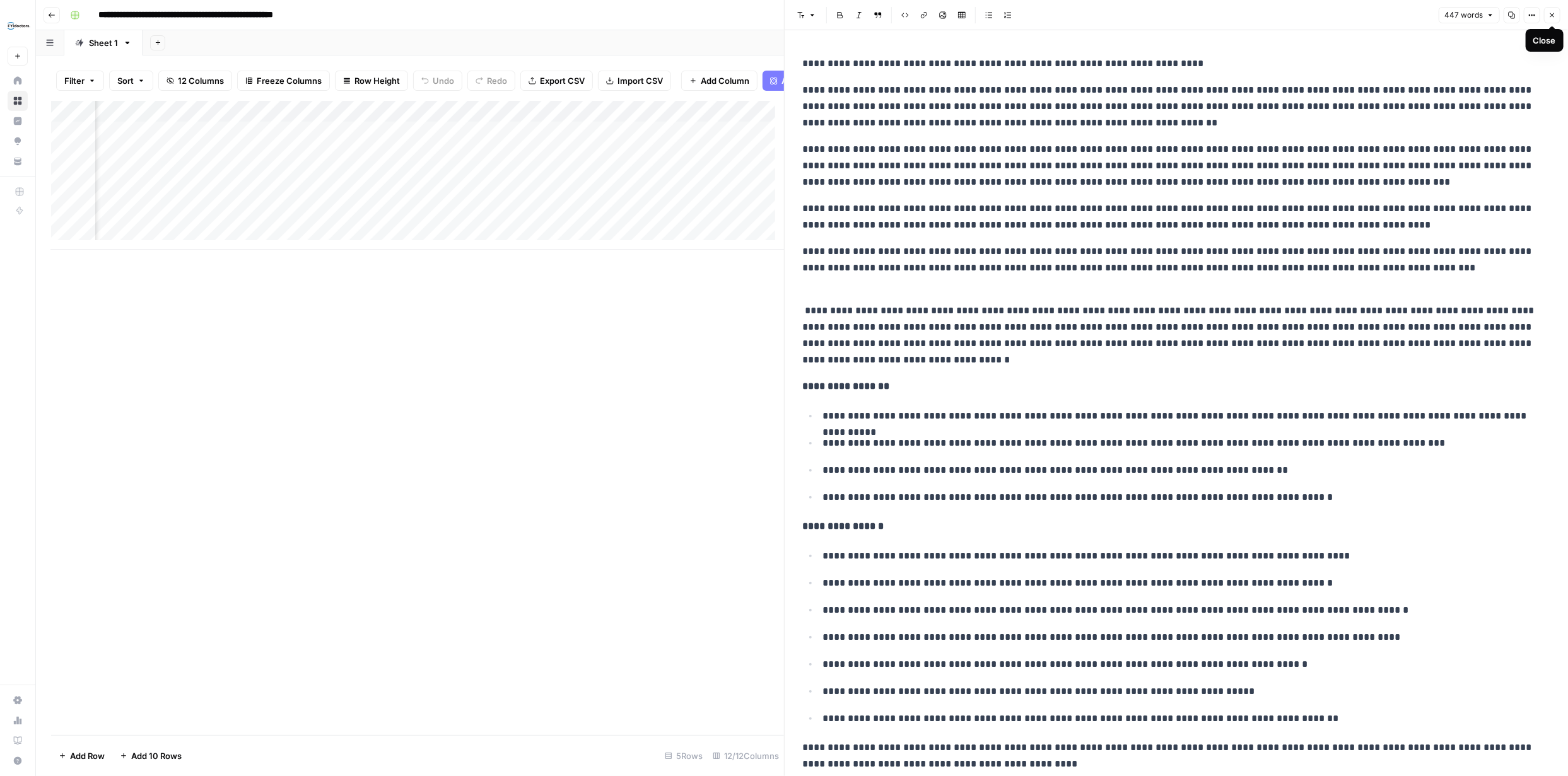
click at [1552, 17] on icon "button" at bounding box center [1552, 14] width 8 height 8
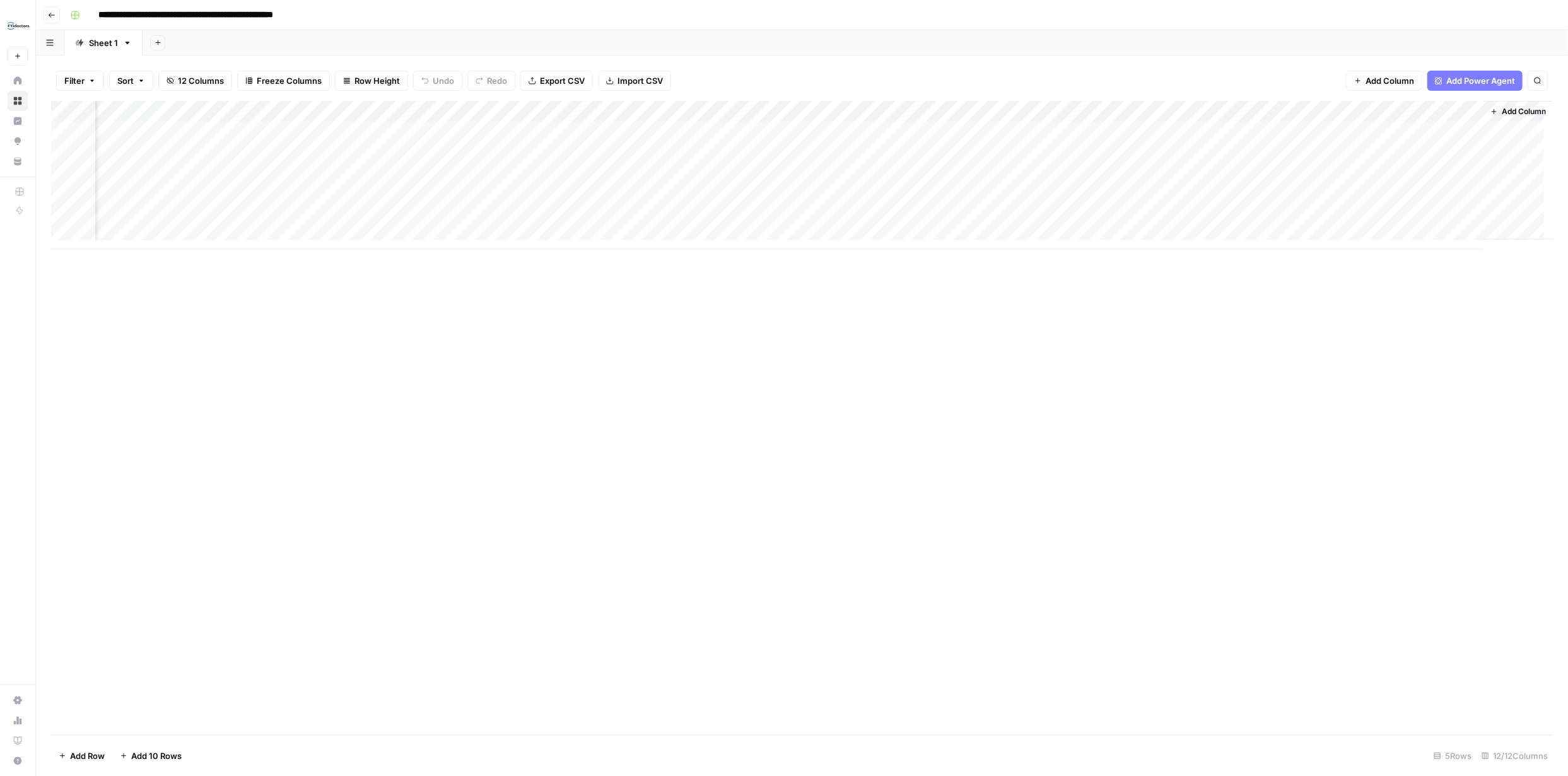
click at [781, 174] on div "Add Column" at bounding box center [802, 175] width 1502 height 149
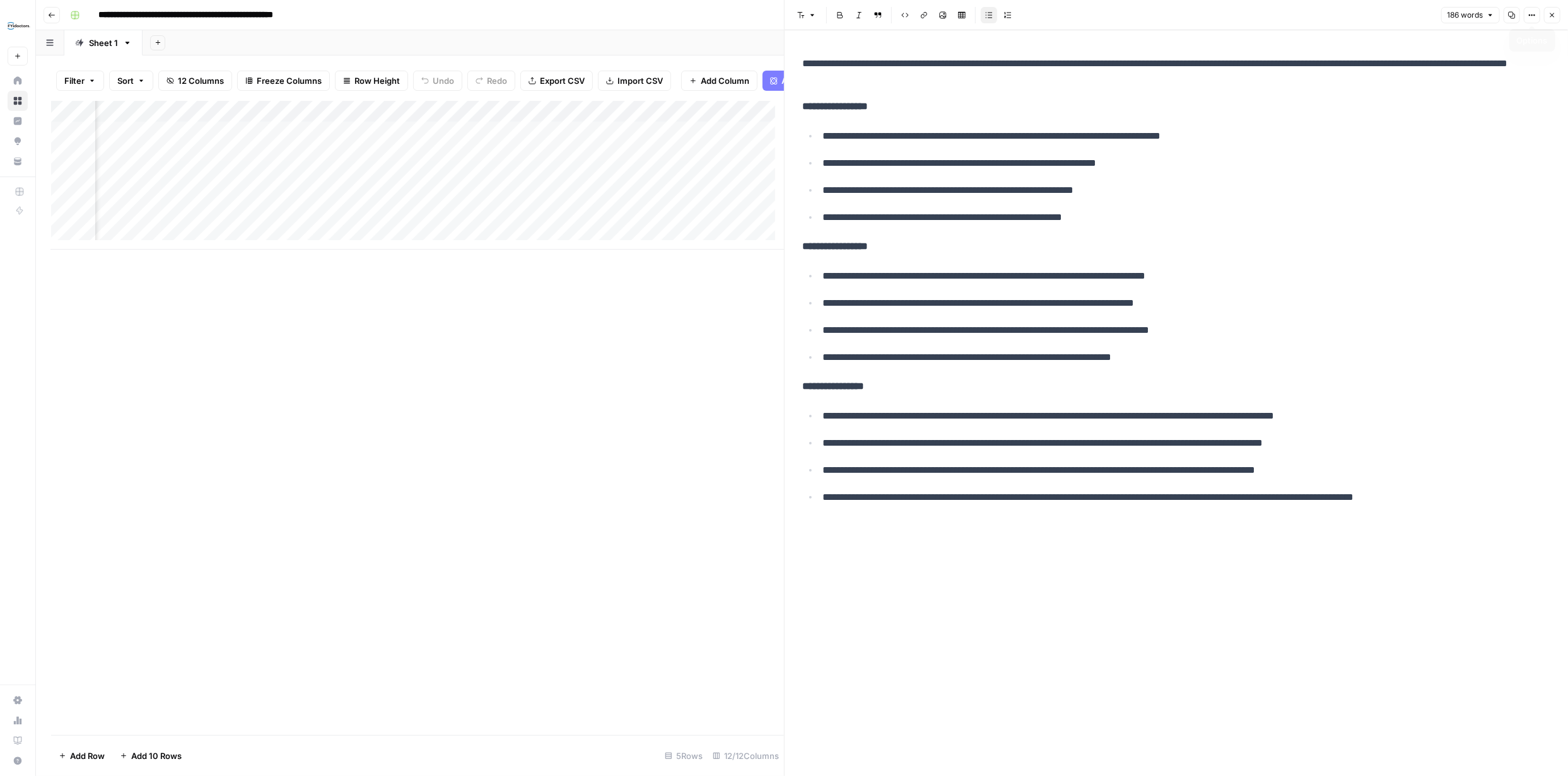
click at [1547, 18] on button "Close" at bounding box center [1552, 14] width 16 height 16
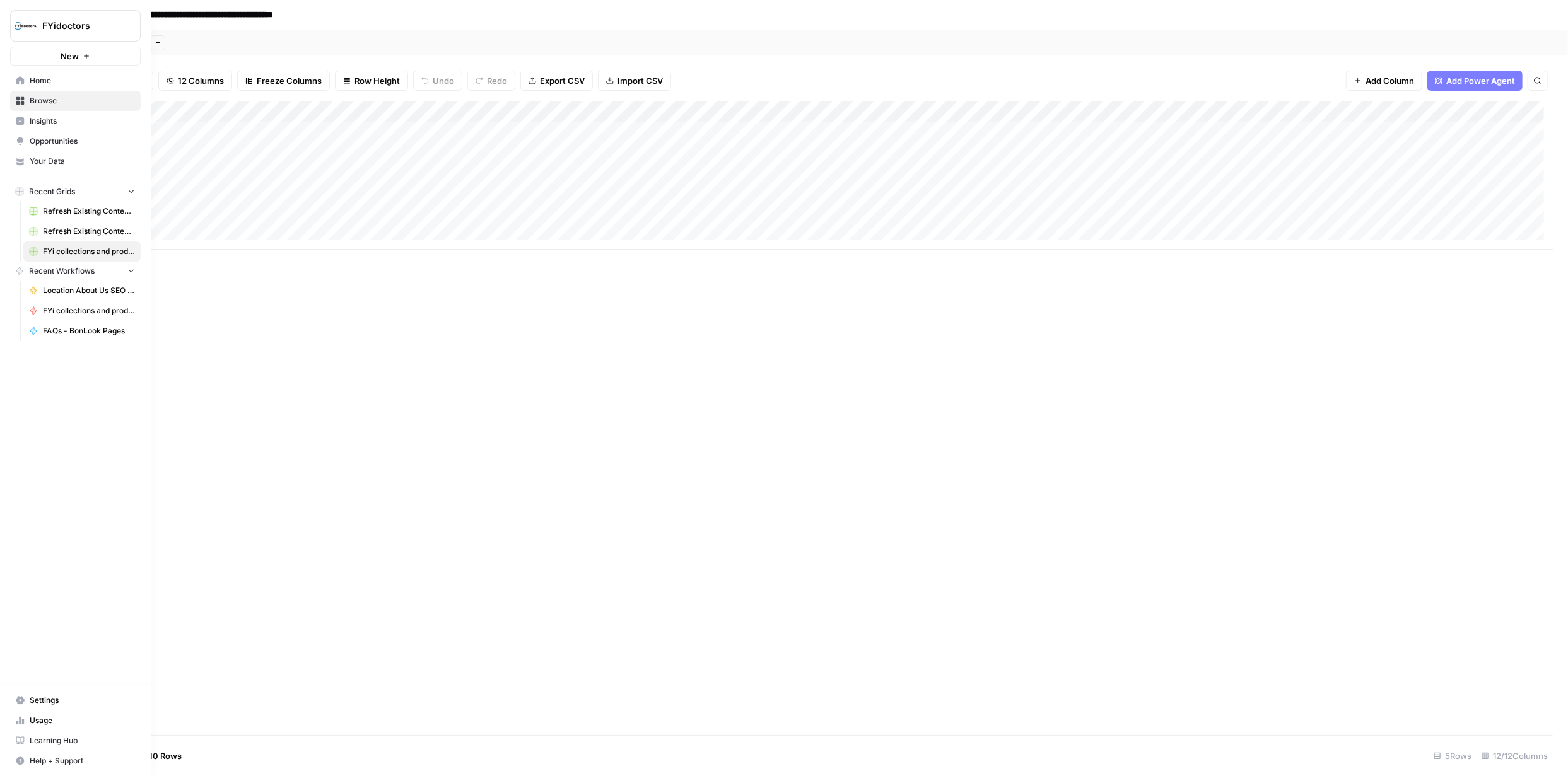
click at [16, 97] on icon at bounding box center [20, 101] width 8 height 8
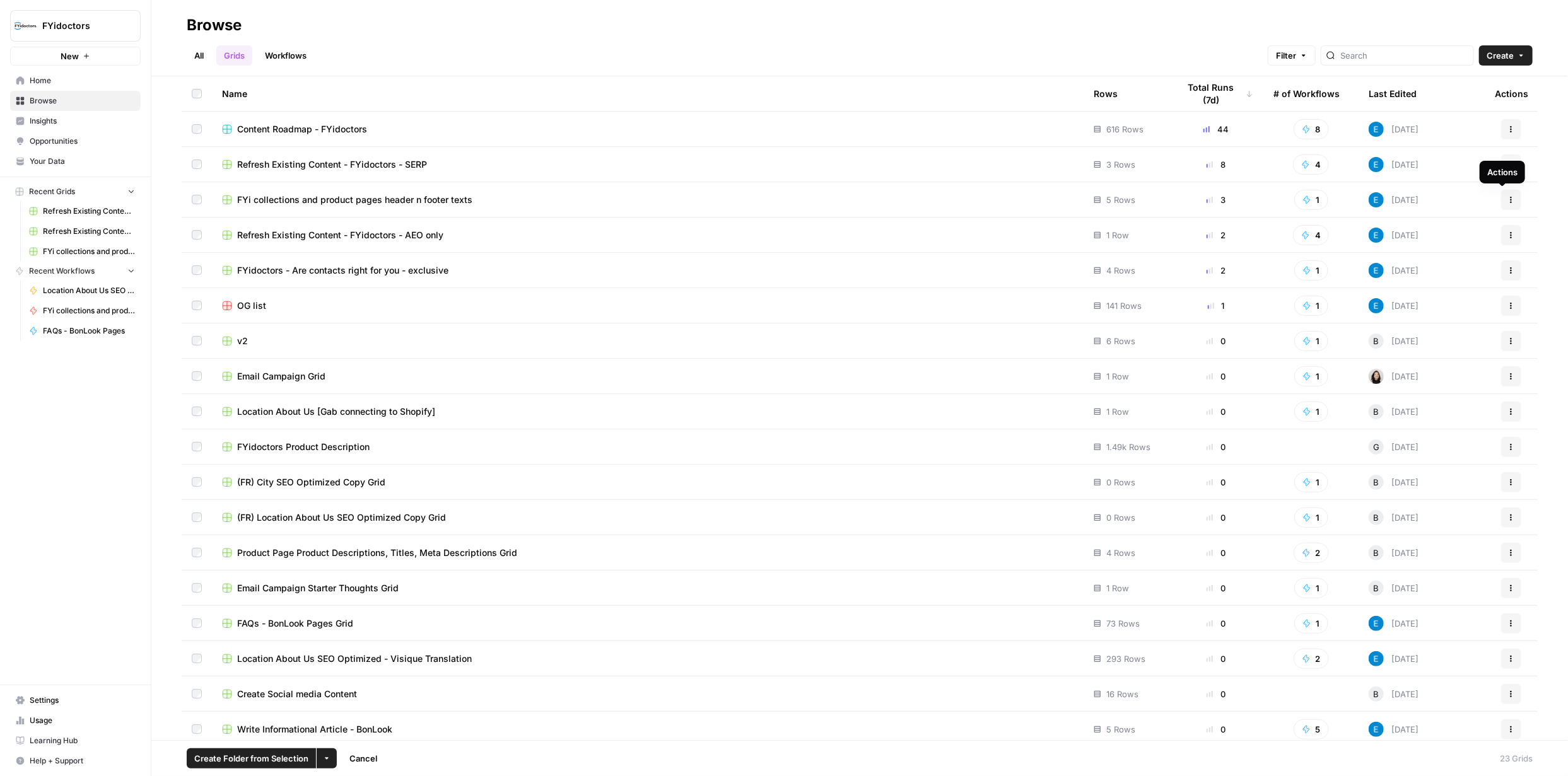
click at [1508, 197] on icon "button" at bounding box center [1511, 199] width 8 height 8
click at [1437, 228] on span "Duplicate" at bounding box center [1446, 229] width 101 height 13
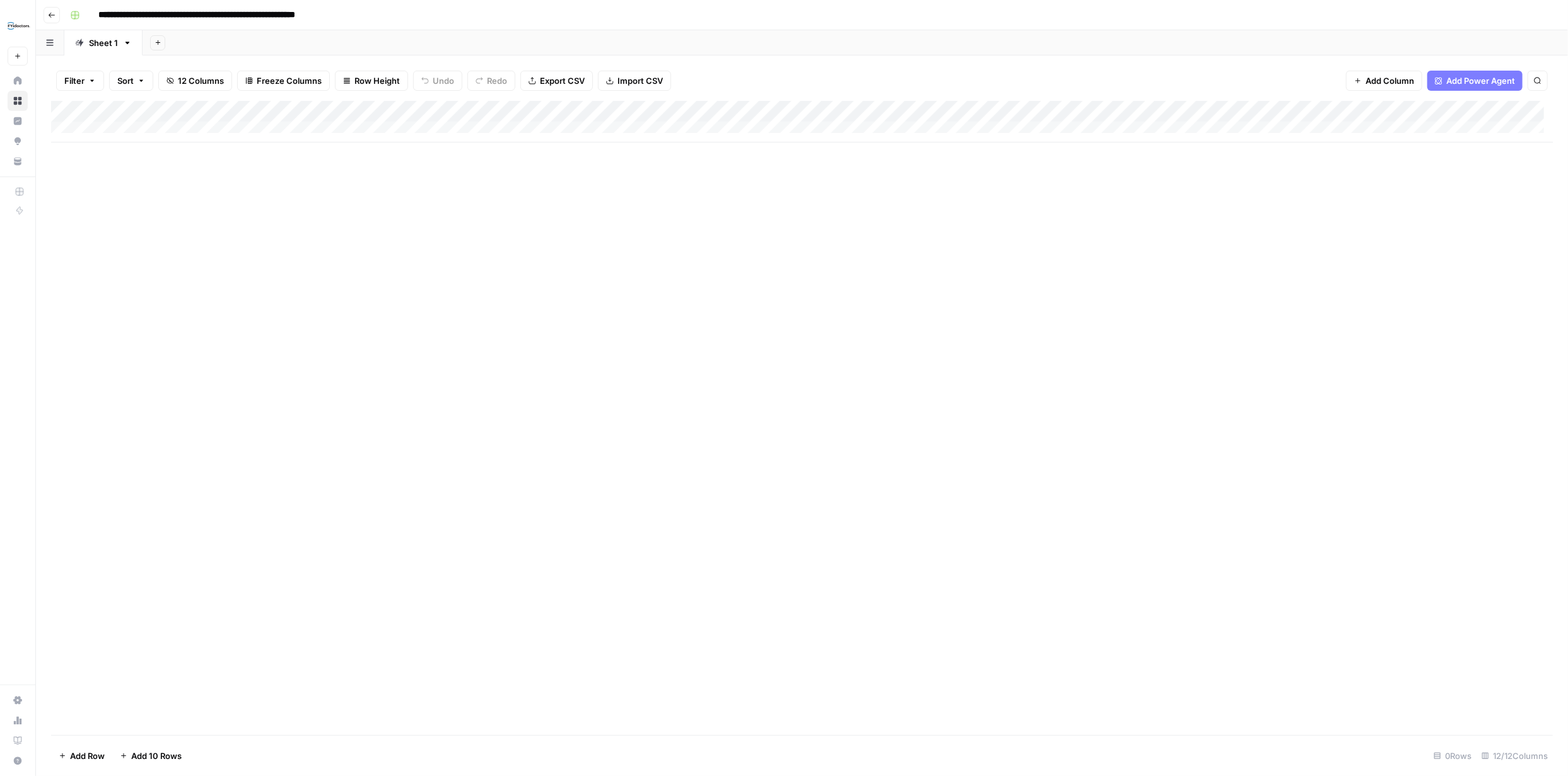
click at [366, 15] on input "**********" at bounding box center [231, 15] width 279 height 20
type input "**********"
click at [596, 228] on div "Add Column" at bounding box center [802, 418] width 1502 height 635
click at [525, 108] on div "Add Column" at bounding box center [802, 121] width 1502 height 42
click at [341, 231] on span "Edit Workflow" at bounding box center [357, 235] width 110 height 13
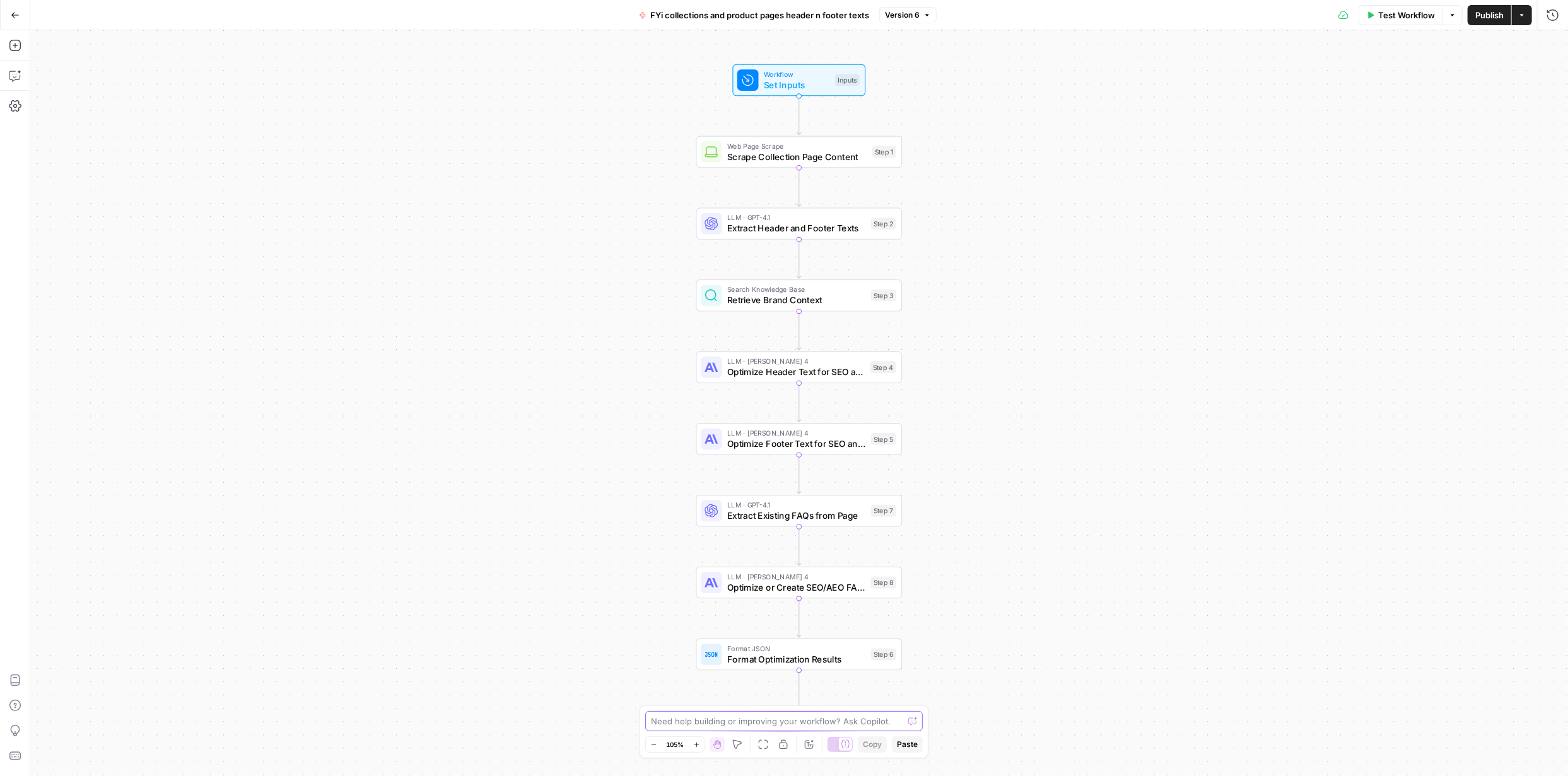
click at [759, 718] on textarea at bounding box center [777, 721] width 253 height 13
type textarea "This task is for the BonLook brand. So switch every single line, word, sample, …"
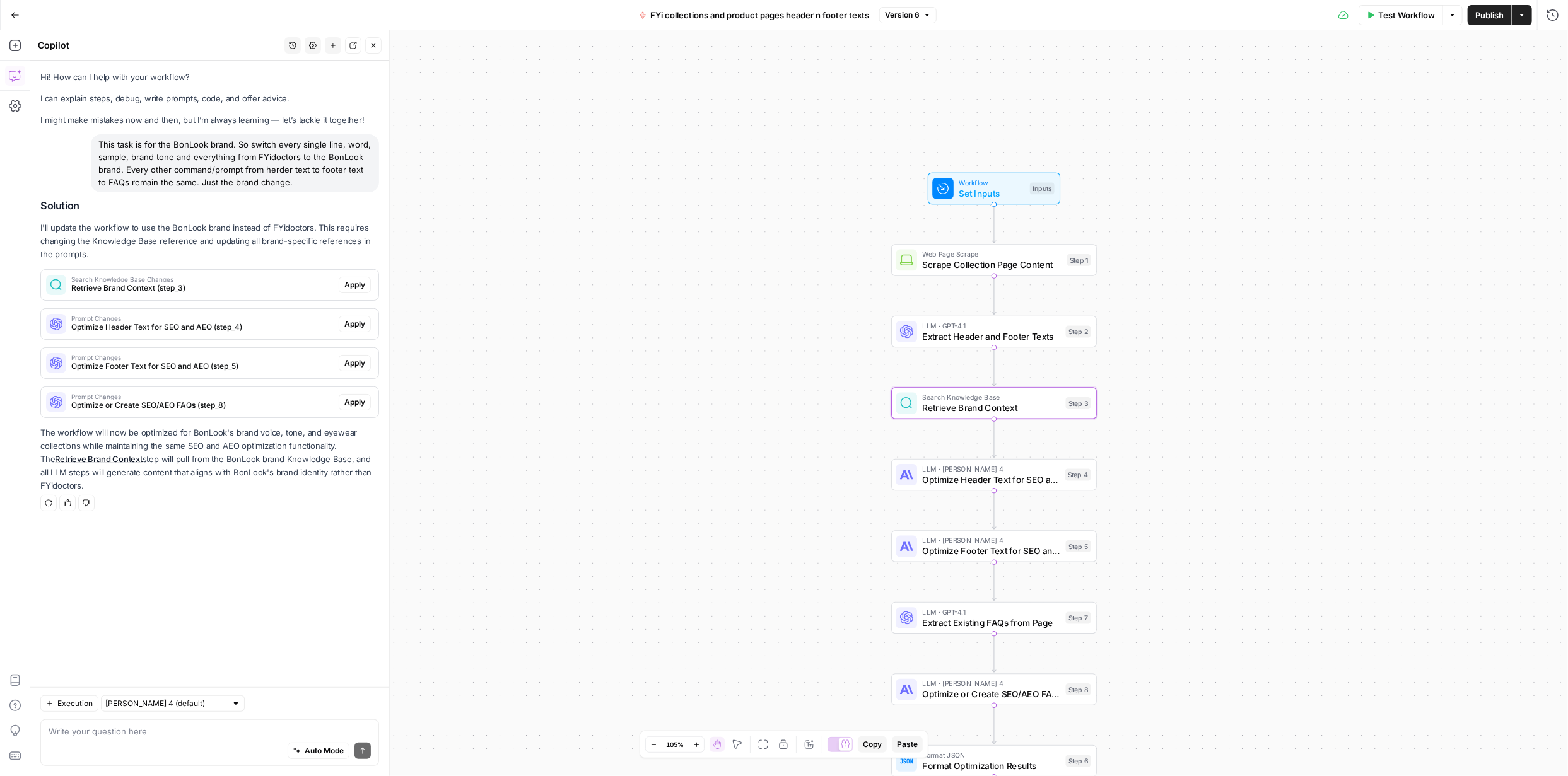
click at [362, 280] on span "Apply" at bounding box center [354, 285] width 21 height 11
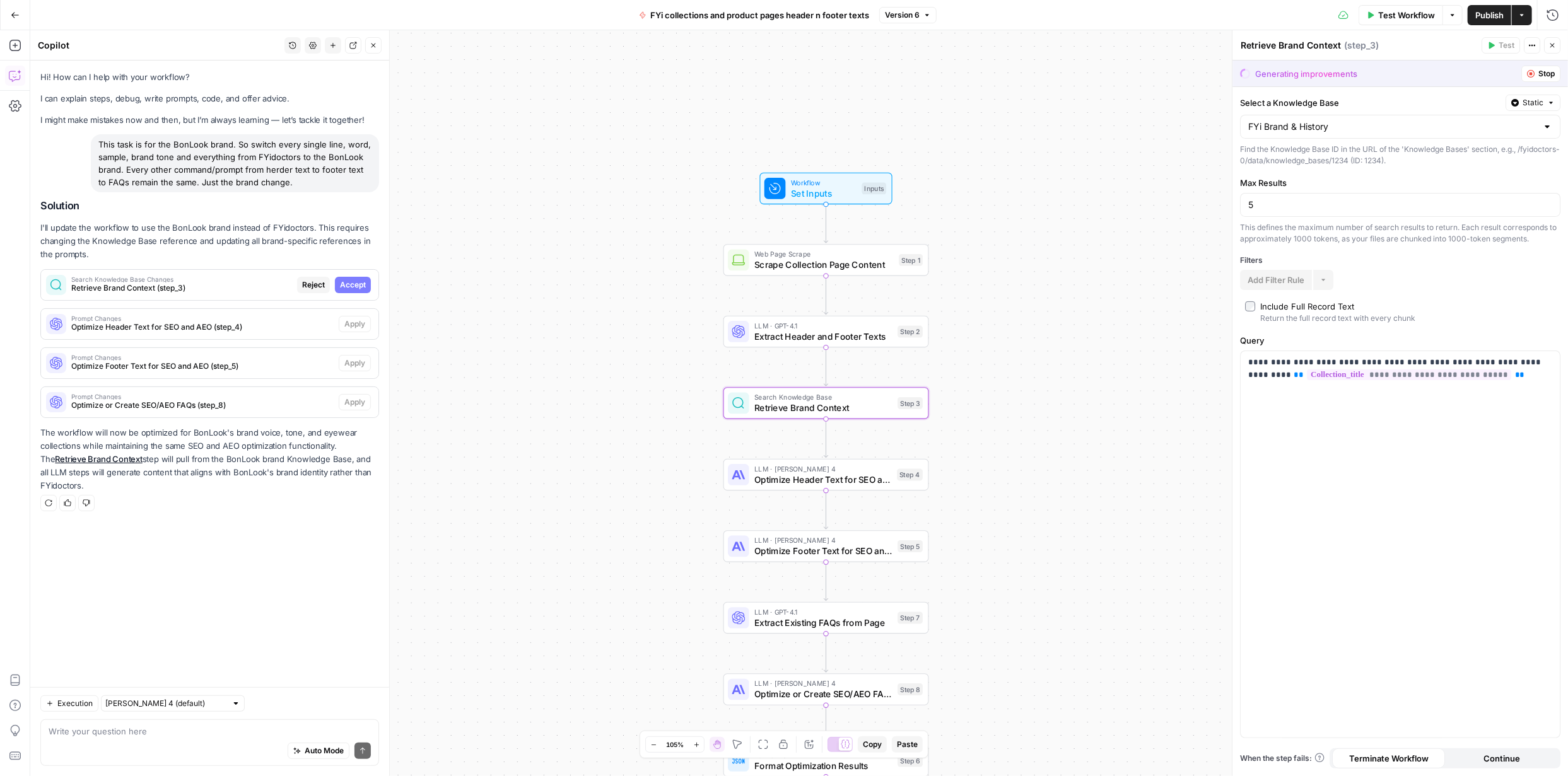
click at [359, 280] on span "Accept" at bounding box center [353, 285] width 26 height 11
type input "BonLook brand"
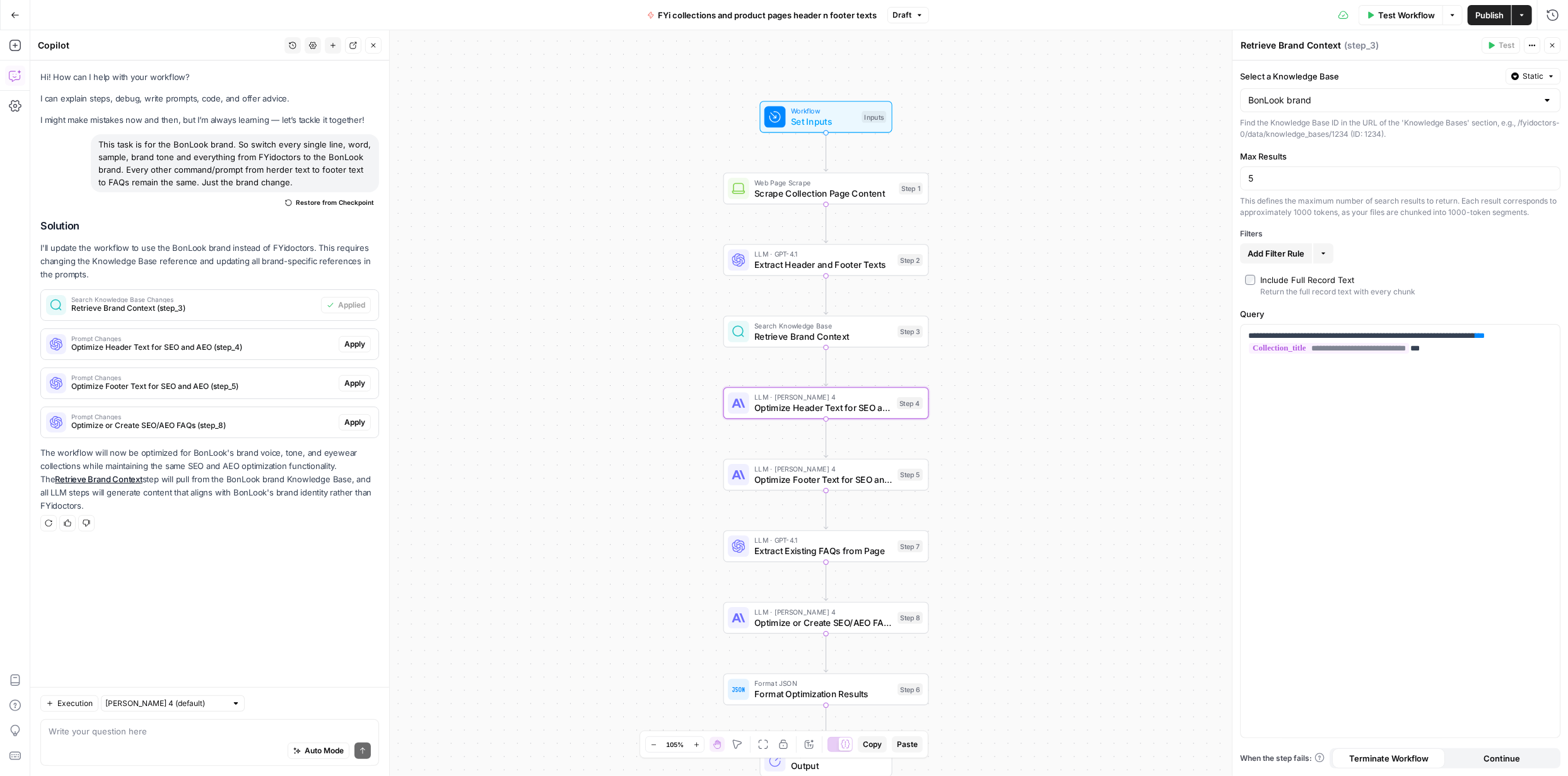
click at [350, 342] on span "Apply" at bounding box center [354, 344] width 21 height 11
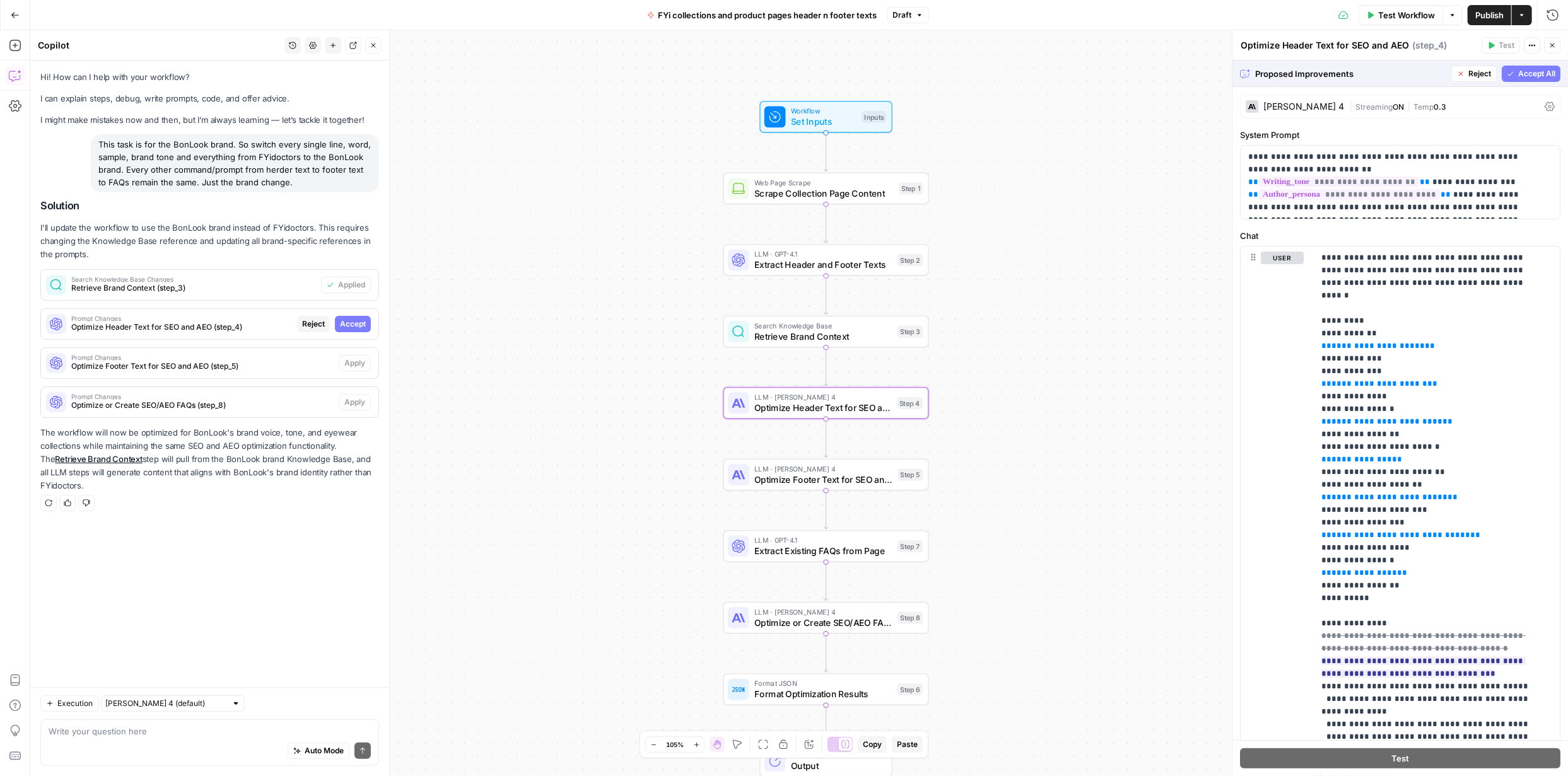
click at [366, 324] on button "Accept" at bounding box center [353, 324] width 36 height 16
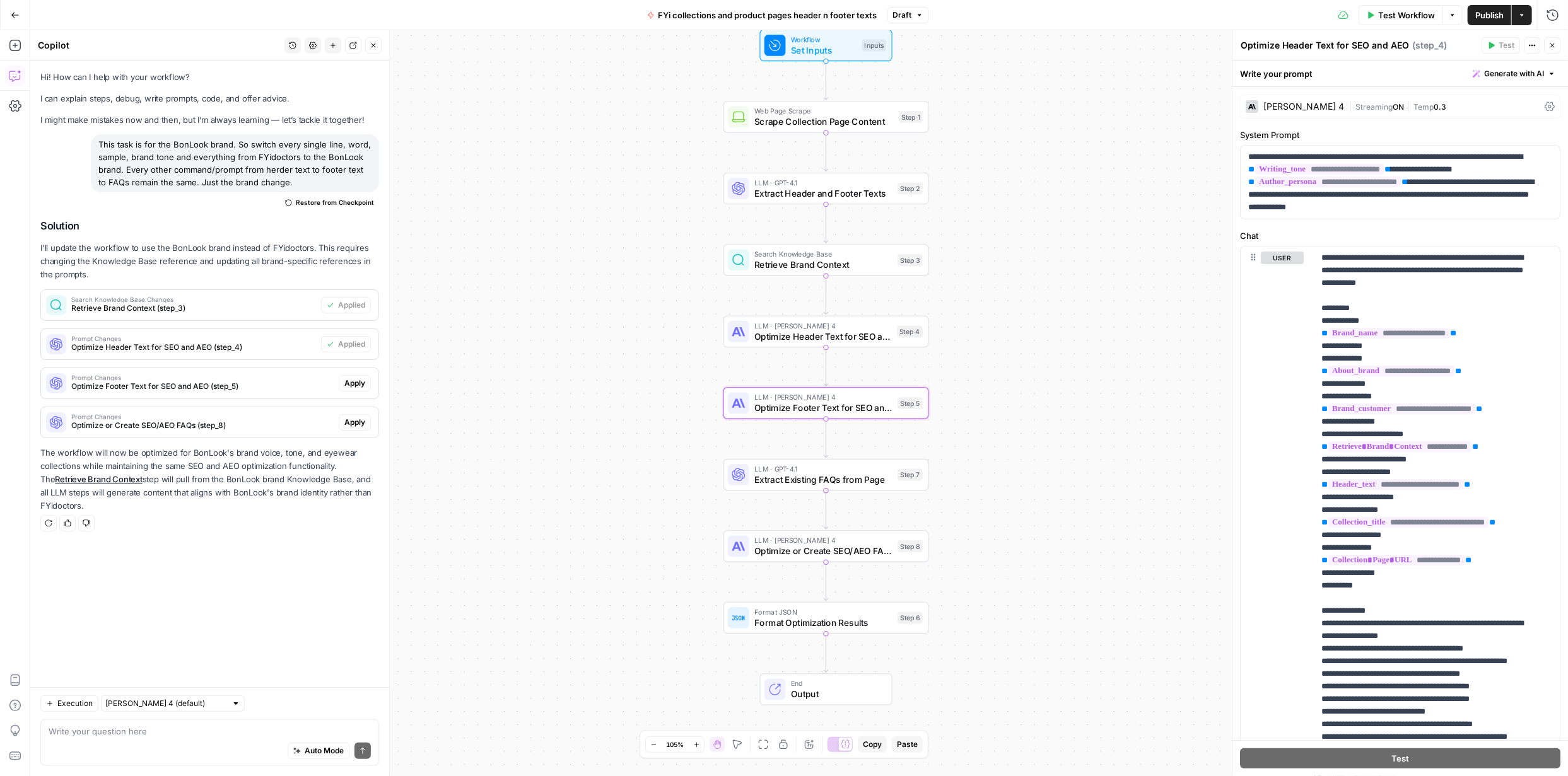
click at [358, 380] on span "Apply" at bounding box center [354, 383] width 21 height 11
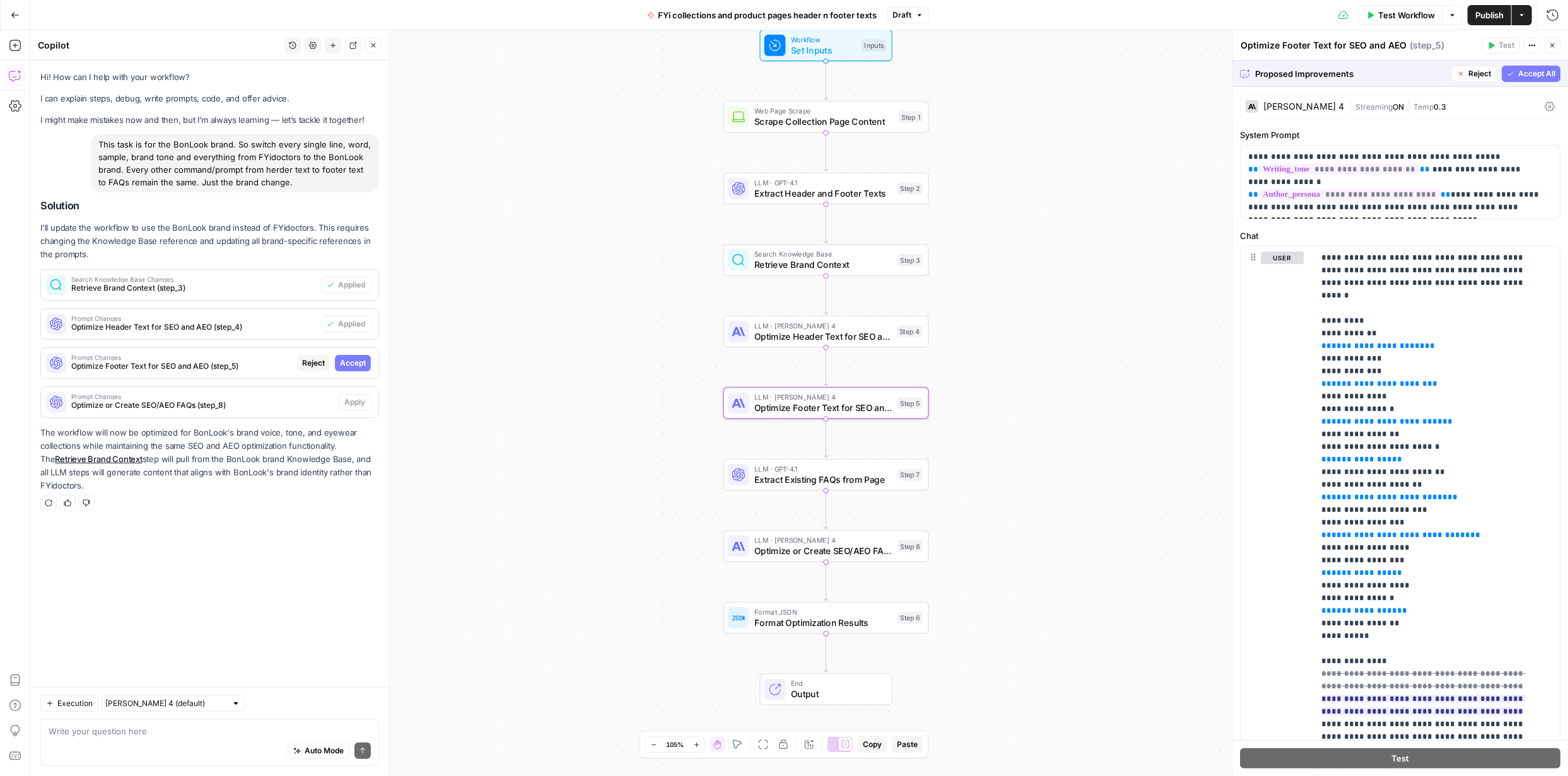
click at [364, 363] on span "Accept" at bounding box center [353, 363] width 26 height 11
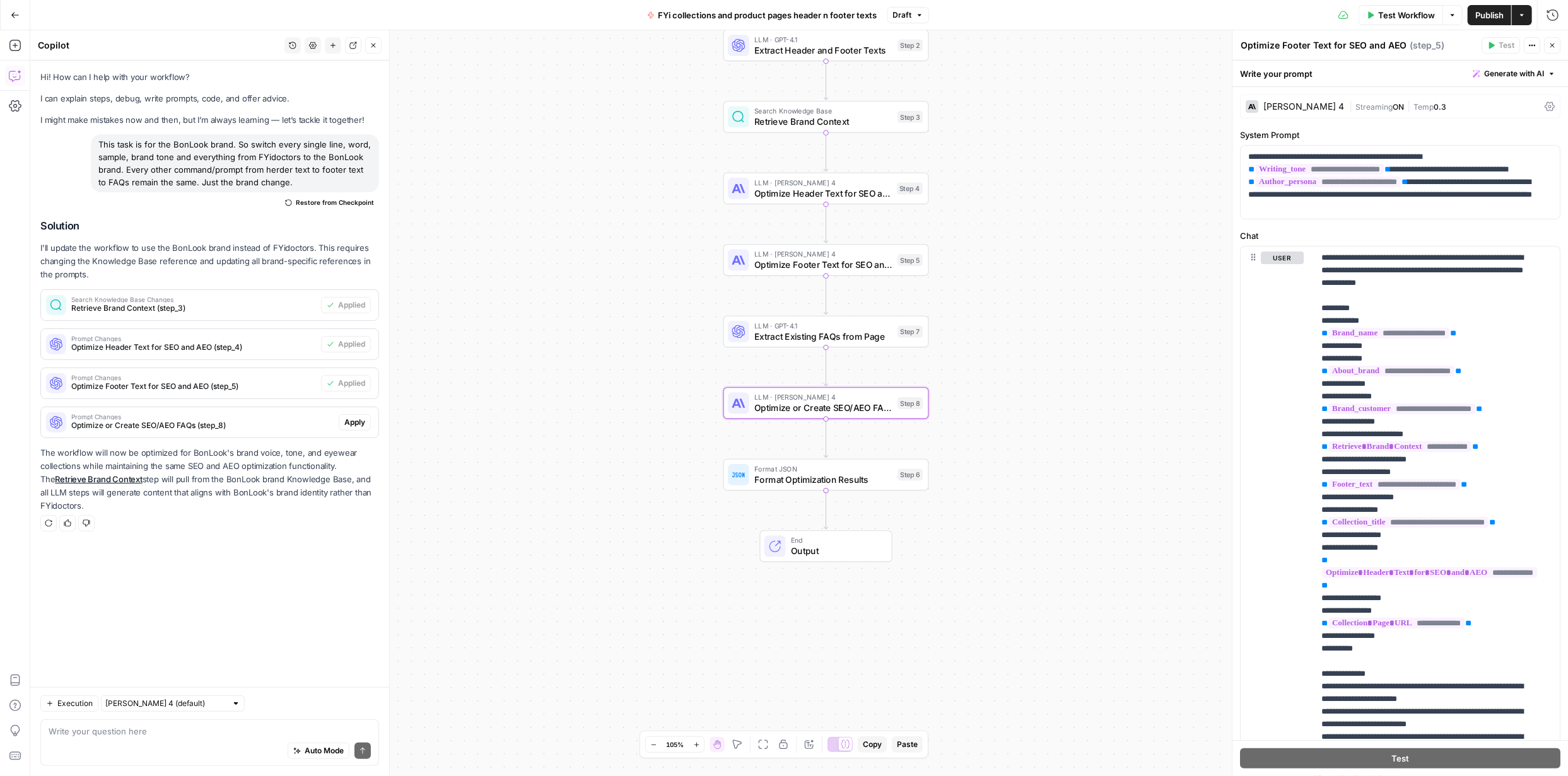
click at [361, 423] on span "Apply" at bounding box center [354, 422] width 21 height 11
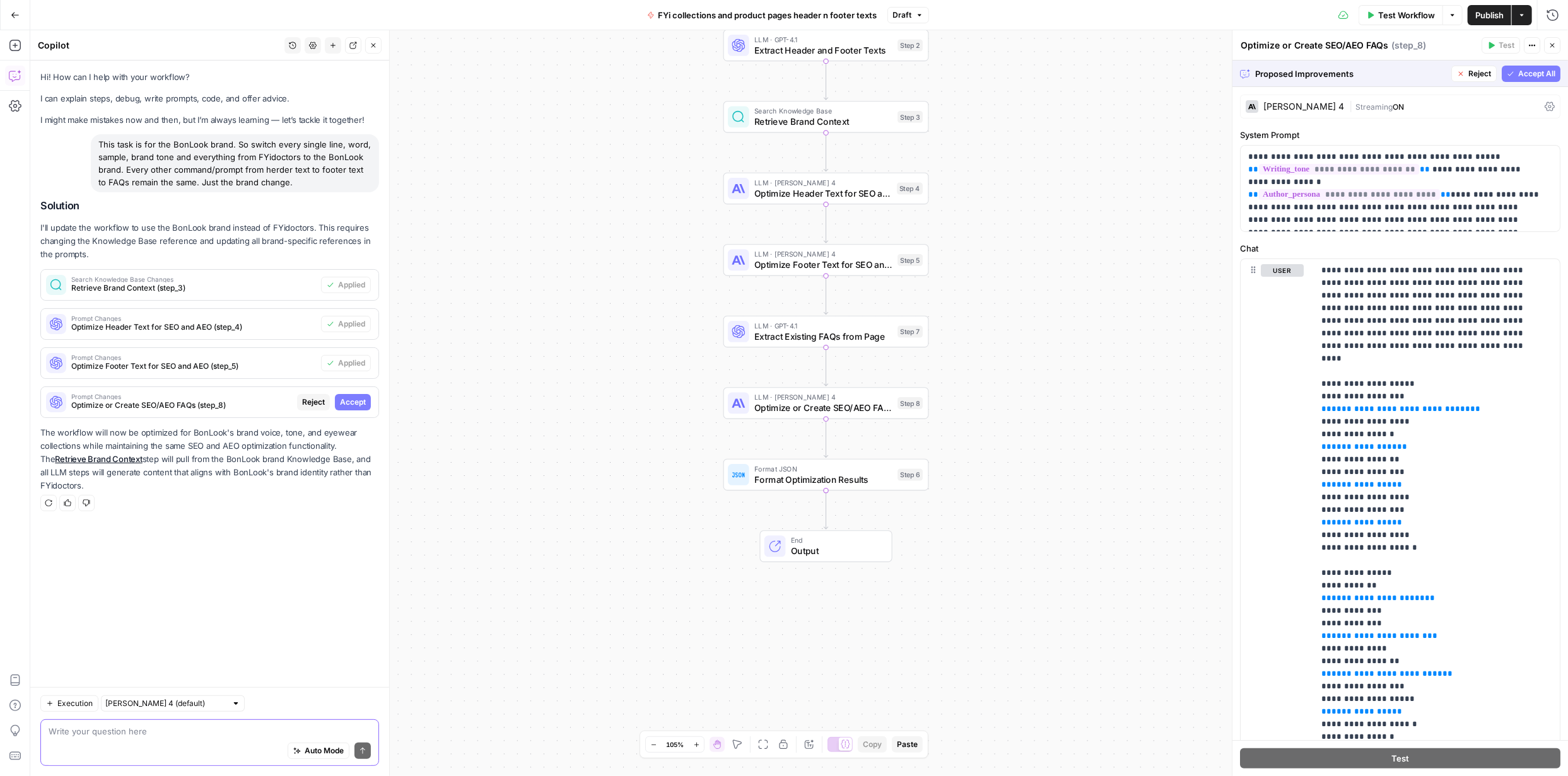
click at [189, 734] on textarea at bounding box center [209, 731] width 322 height 13
type textarea "R"
click at [343, 399] on span "Accept" at bounding box center [353, 402] width 26 height 11
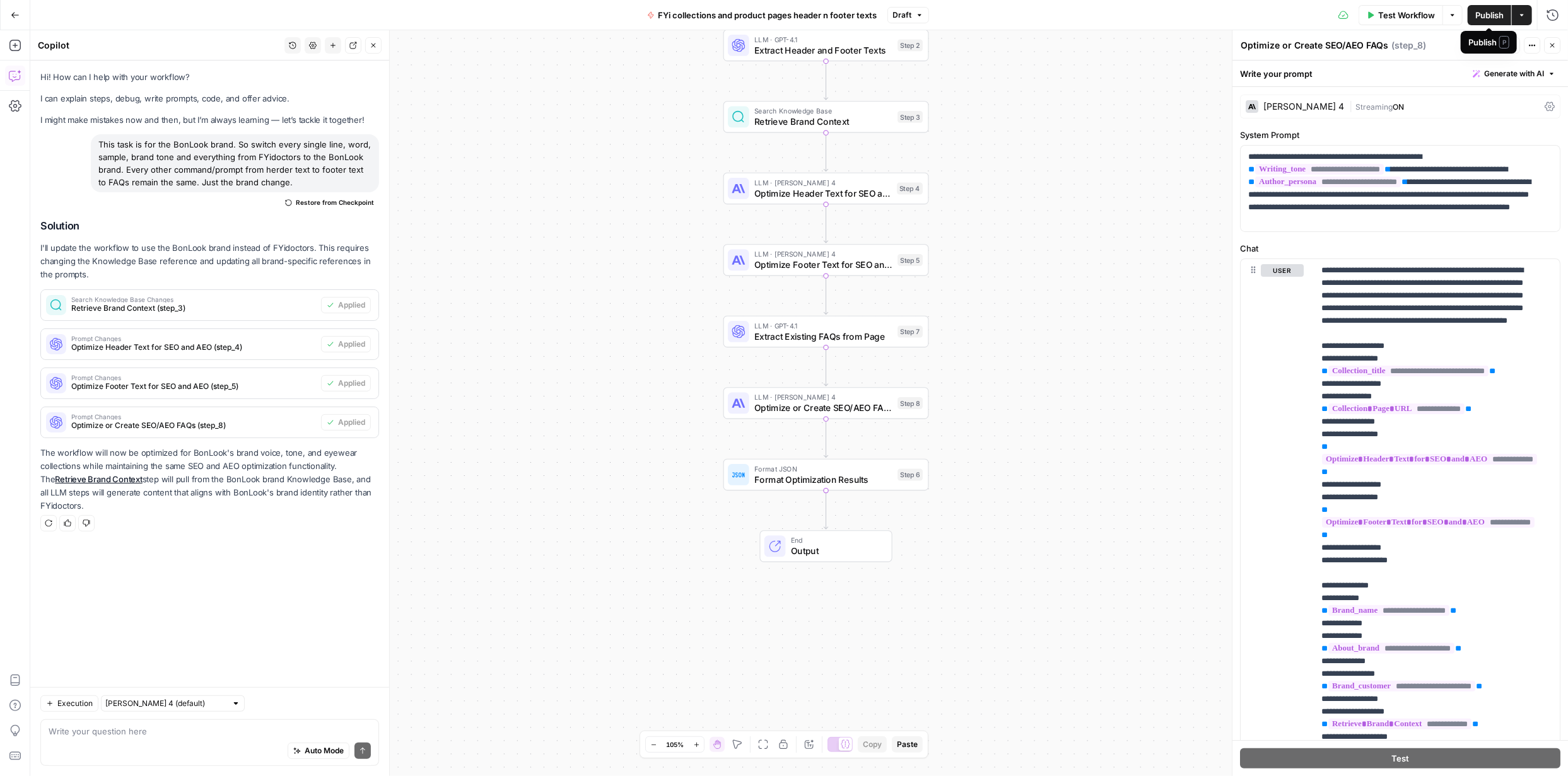
click at [1491, 18] on span "Publish" at bounding box center [1489, 14] width 28 height 13
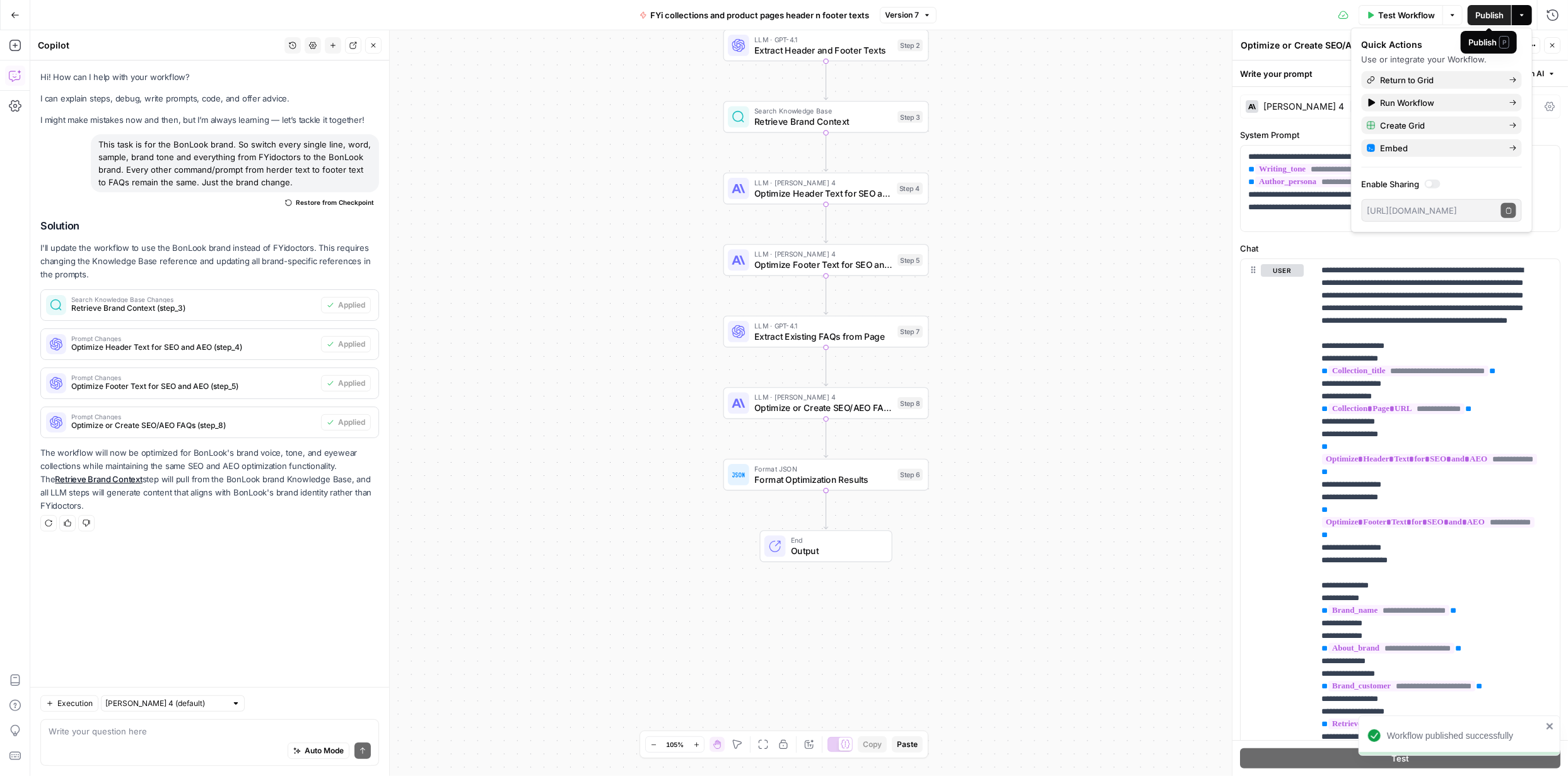
click at [1489, 12] on span "Publish" at bounding box center [1489, 14] width 28 height 13
click at [1402, 123] on span "Create Grid" at bounding box center [1440, 125] width 119 height 13
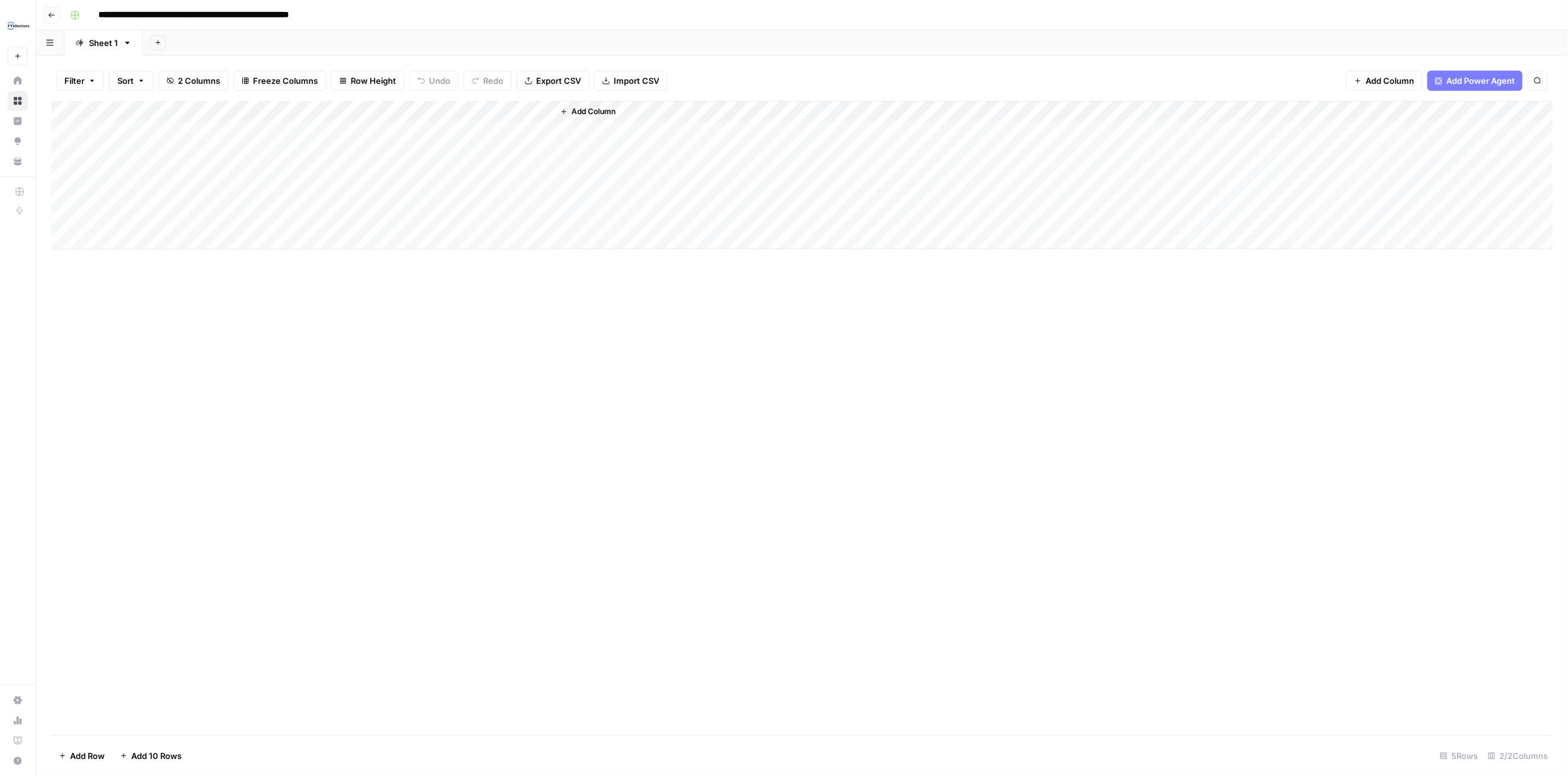
click at [210, 129] on div "Add Column" at bounding box center [802, 175] width 1502 height 149
click at [218, 132] on div "Add Column" at bounding box center [802, 175] width 1502 height 149
type textarea "**********"
click at [547, 485] on div "Add Column" at bounding box center [802, 418] width 1502 height 635
click at [525, 112] on div "Add Column" at bounding box center [802, 175] width 1502 height 149
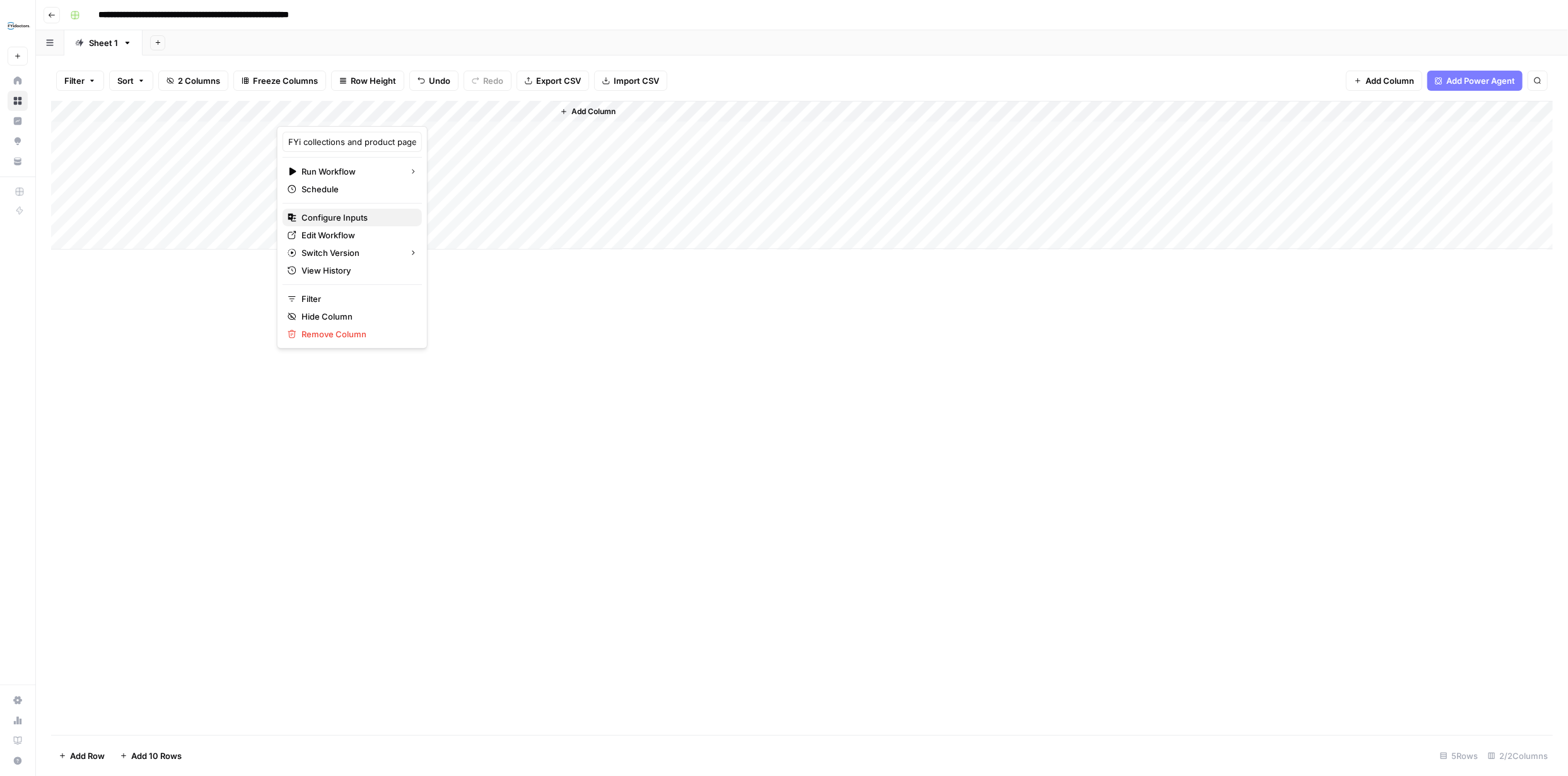
click at [357, 219] on span "Configure Inputs" at bounding box center [357, 217] width 110 height 13
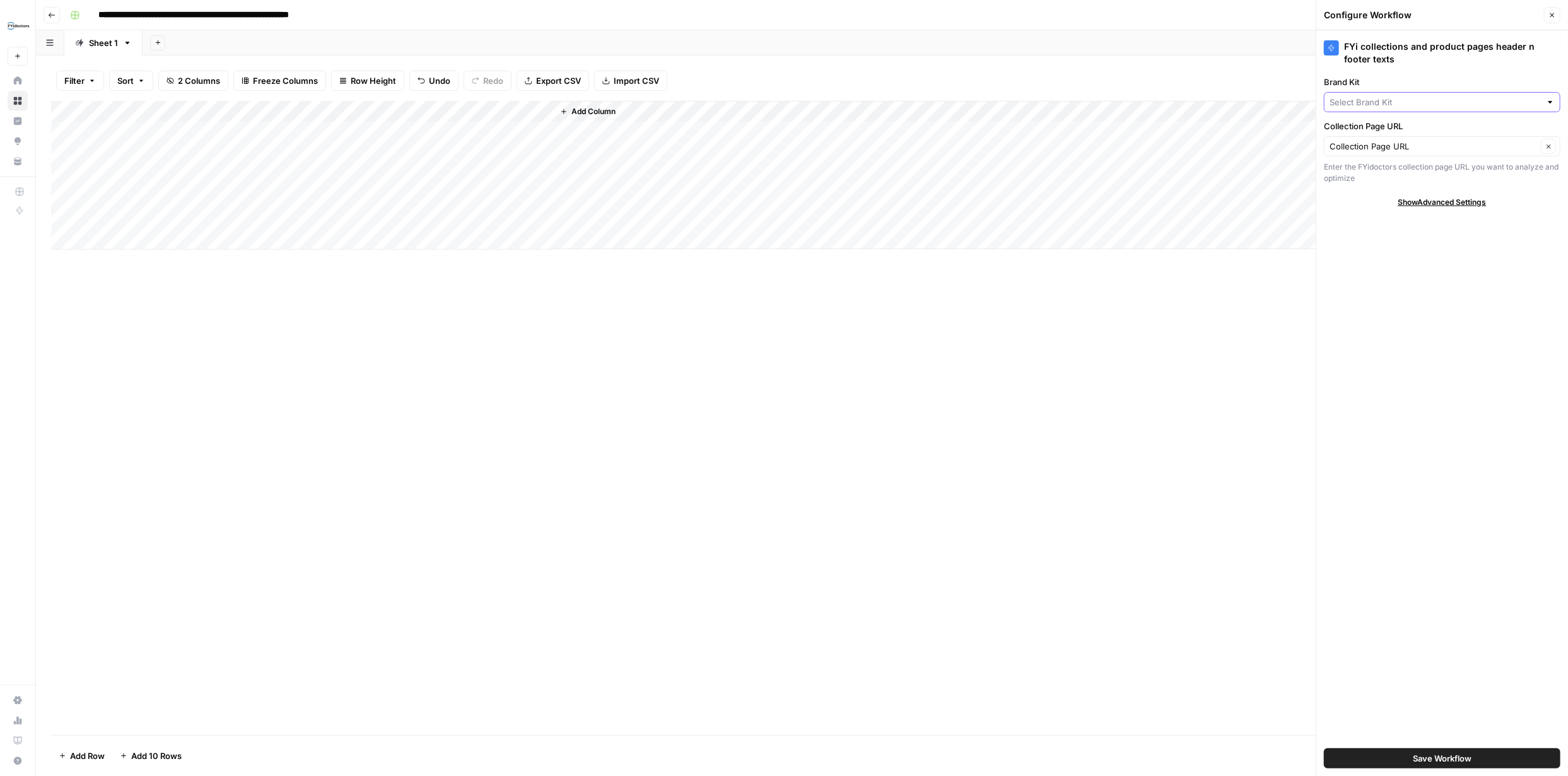
click at [1514, 103] on input "Brand Kit" at bounding box center [1435, 102] width 211 height 13
click at [1391, 147] on span "BonLook" at bounding box center [1440, 148] width 210 height 13
type input "BonLook"
click at [1398, 758] on button "Save Workflow" at bounding box center [1442, 758] width 236 height 20
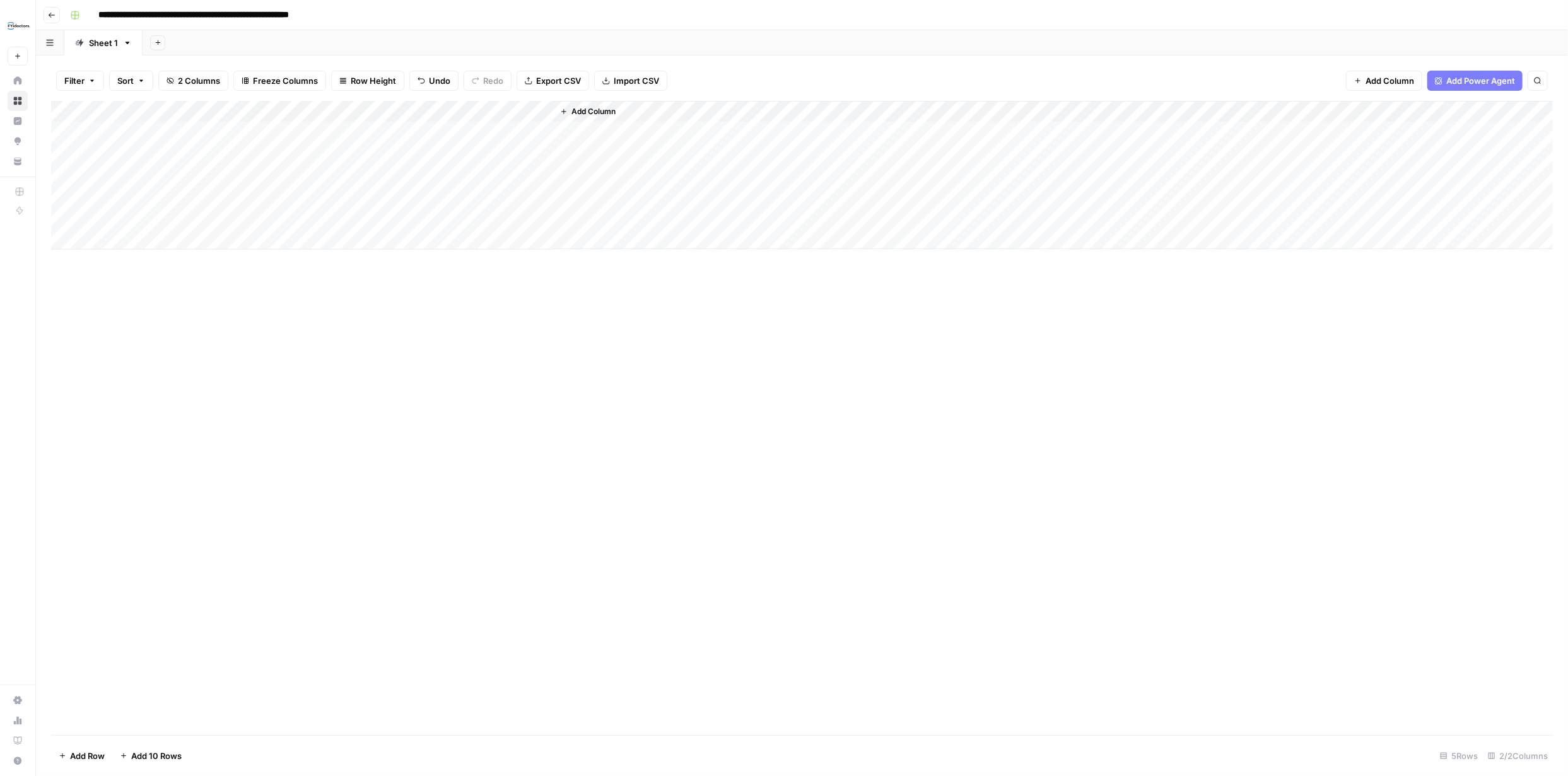
click at [414, 131] on div "Add Column" at bounding box center [802, 175] width 1502 height 149
click at [214, 154] on div "Add Column" at bounding box center [802, 175] width 1502 height 149
click at [217, 153] on div "Add Column" at bounding box center [802, 175] width 1502 height 149
type textarea "**********"
click at [281, 317] on div "Add Column" at bounding box center [802, 418] width 1502 height 635
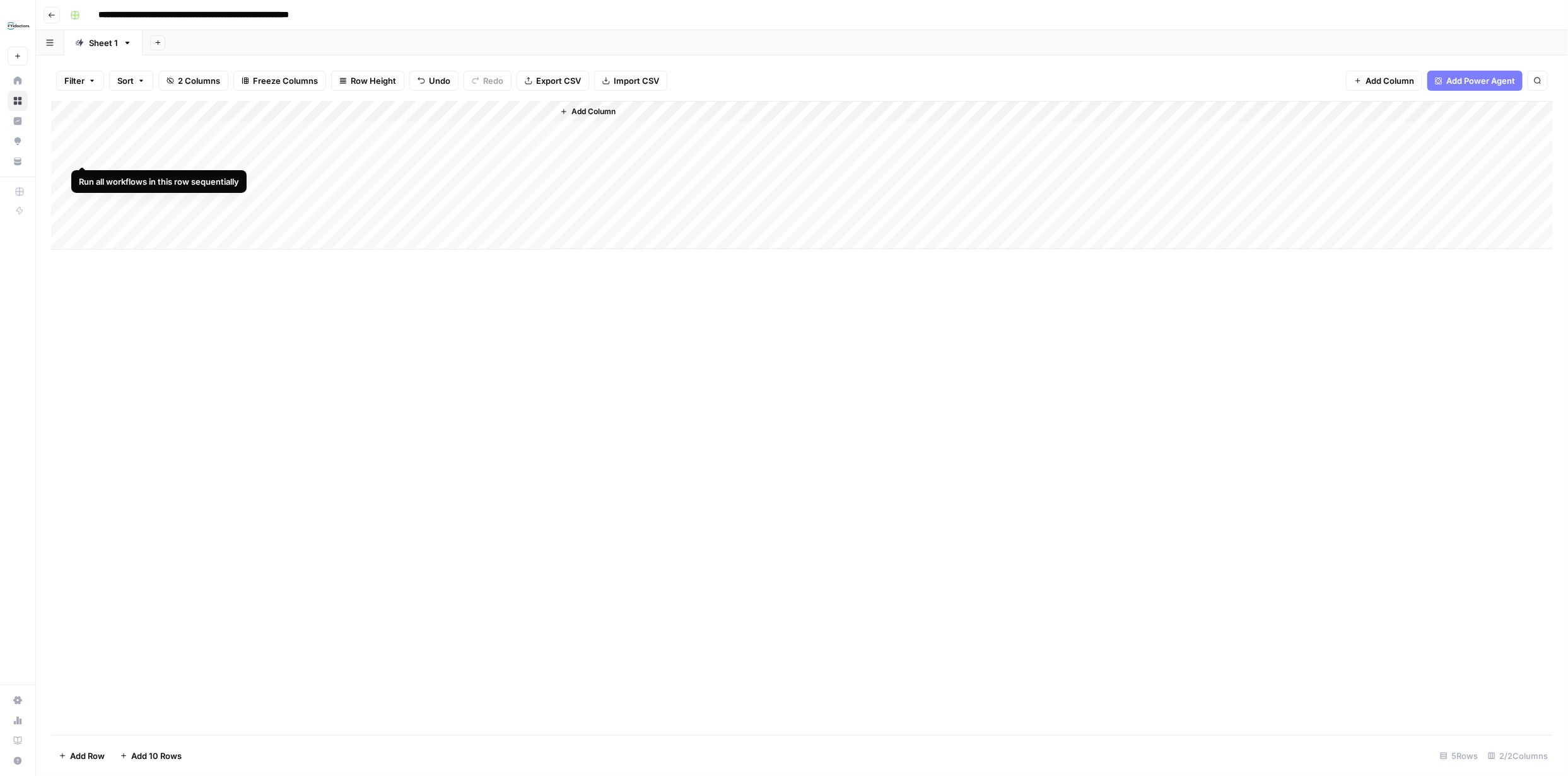
click at [82, 151] on div "Add Column" at bounding box center [802, 175] width 1502 height 149
click at [658, 131] on div "Add Column" at bounding box center [802, 175] width 1502 height 149
click at [659, 131] on div "Add Column" at bounding box center [802, 175] width 1502 height 149
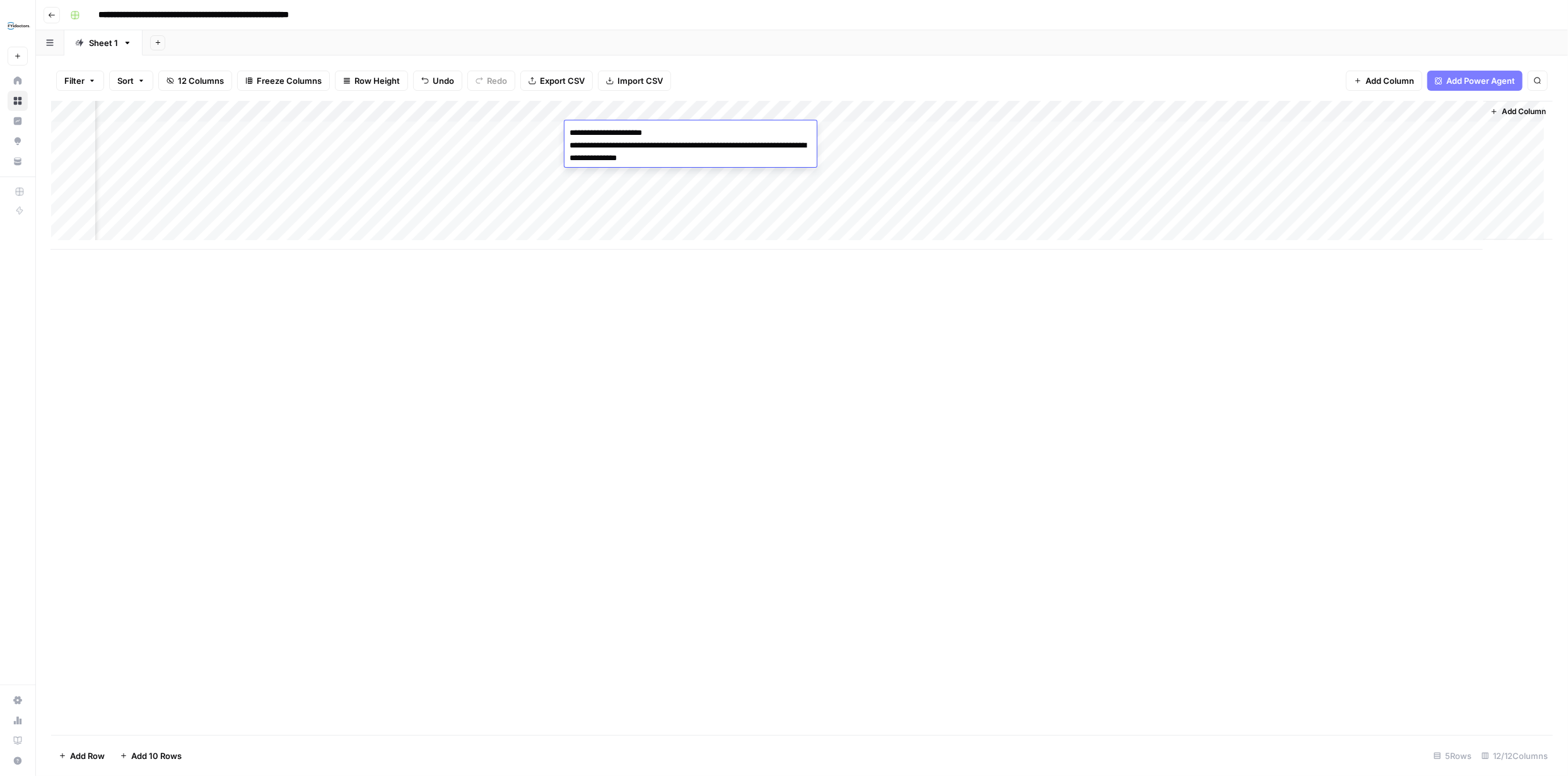
click at [729, 304] on div "Add Column" at bounding box center [802, 418] width 1502 height 635
click at [780, 132] on div "Add Column" at bounding box center [802, 175] width 1502 height 149
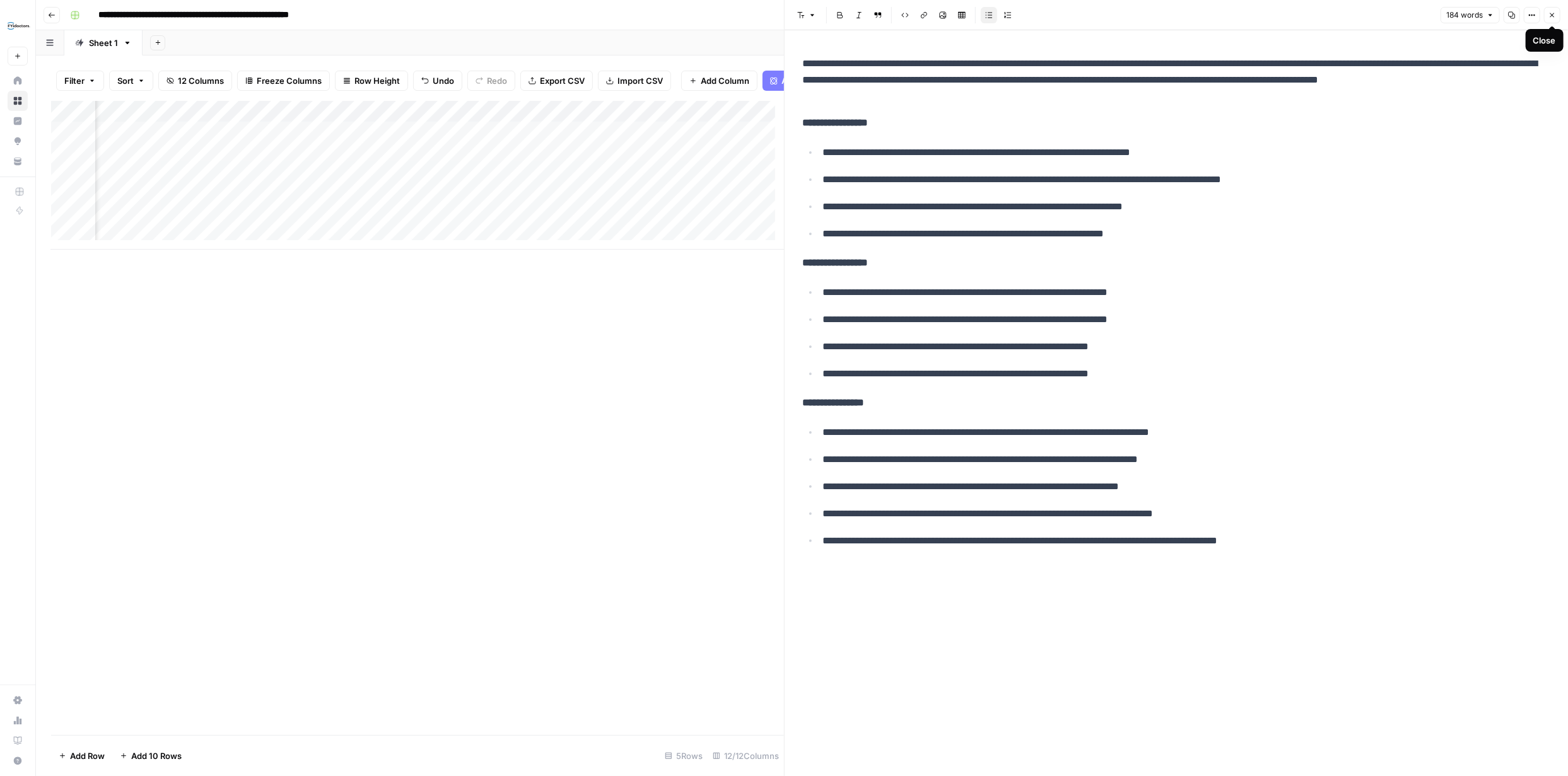
click at [1560, 16] on button "Close" at bounding box center [1552, 14] width 16 height 16
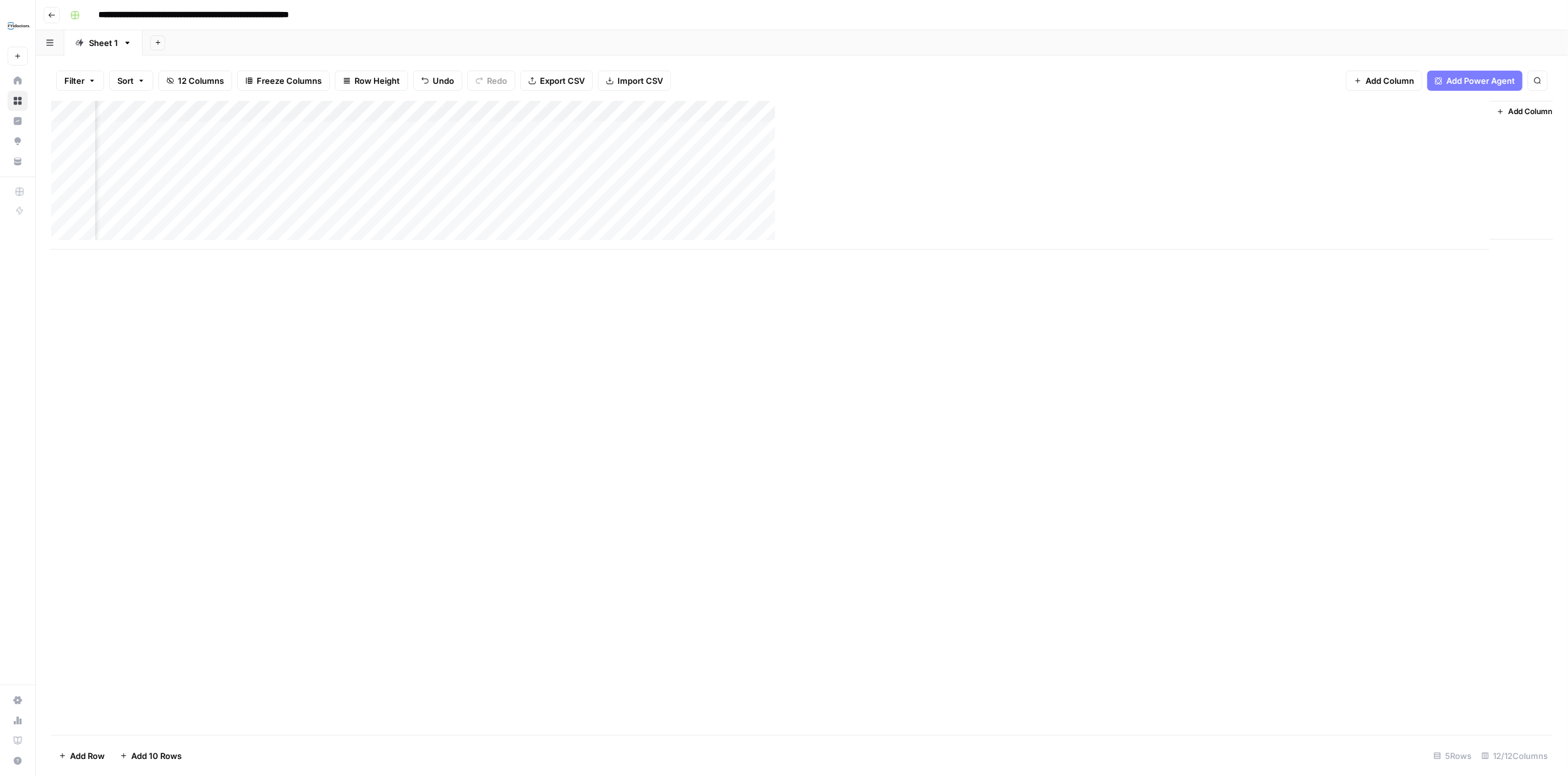
scroll to position [0, 209]
click at [1015, 129] on div "Add Column" at bounding box center [802, 175] width 1502 height 149
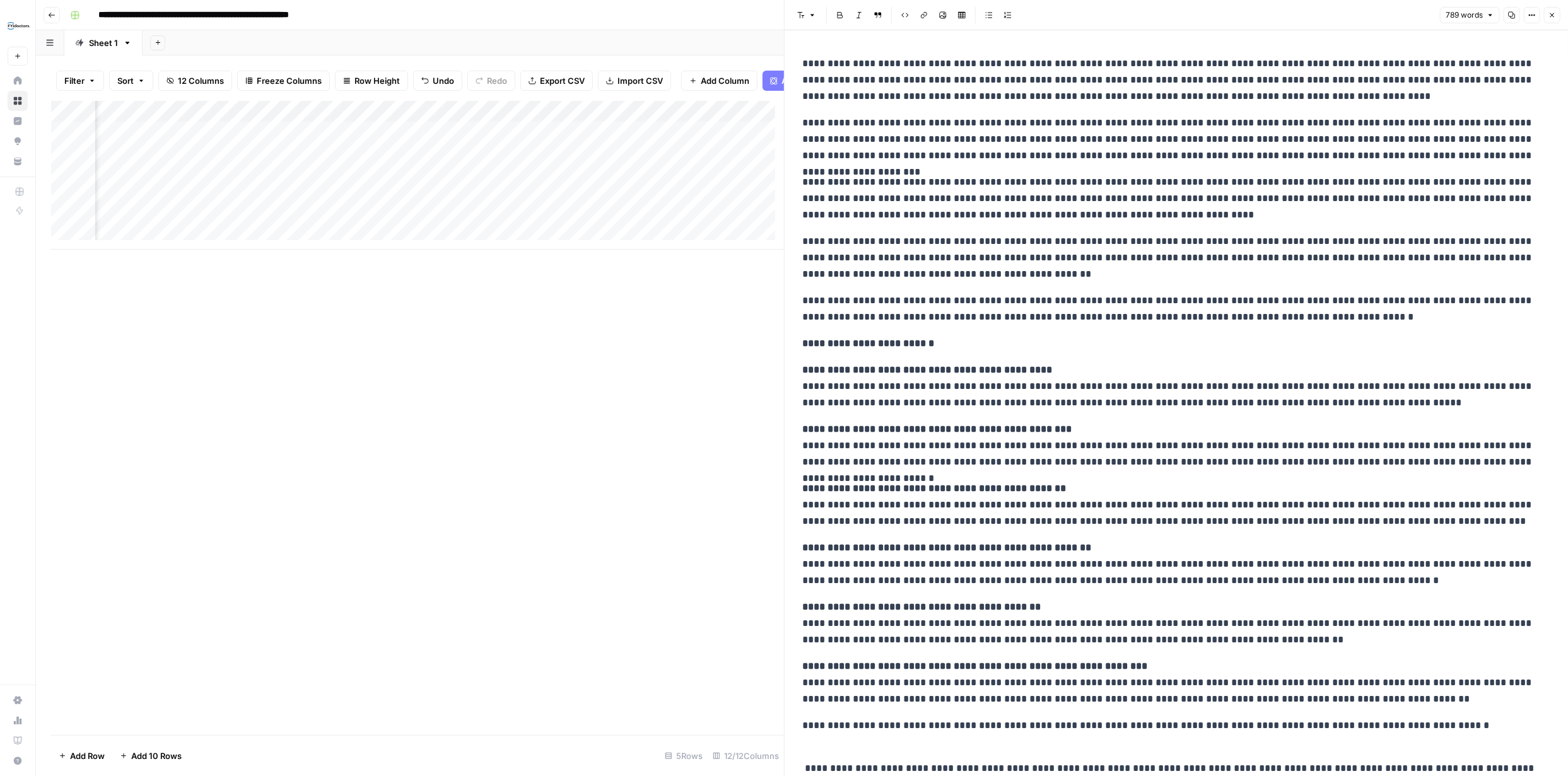
click at [1555, 15] on span "Close" at bounding box center [1555, 15] width 1 height 1
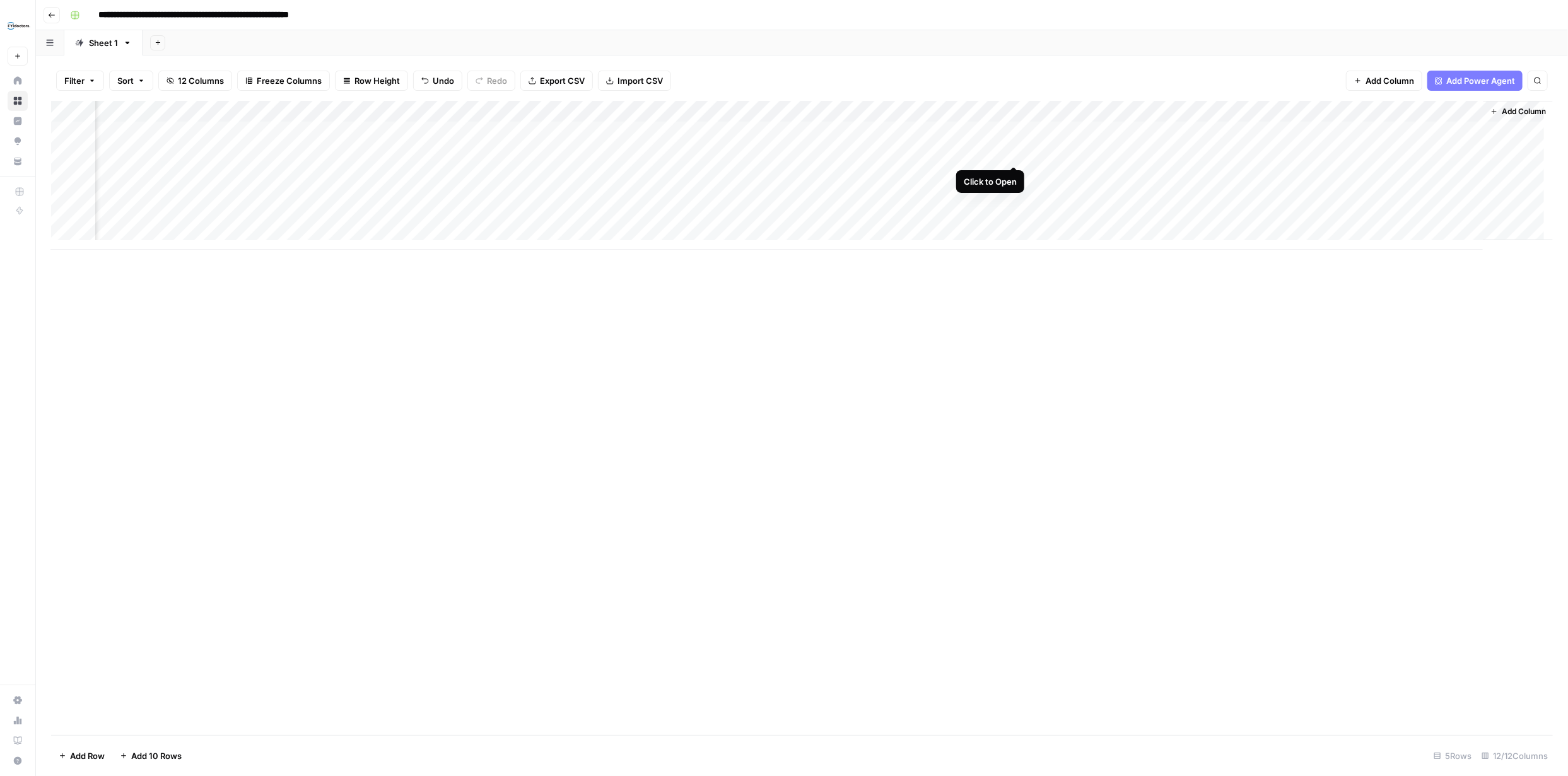
click at [1015, 155] on div "Add Column" at bounding box center [802, 175] width 1502 height 149
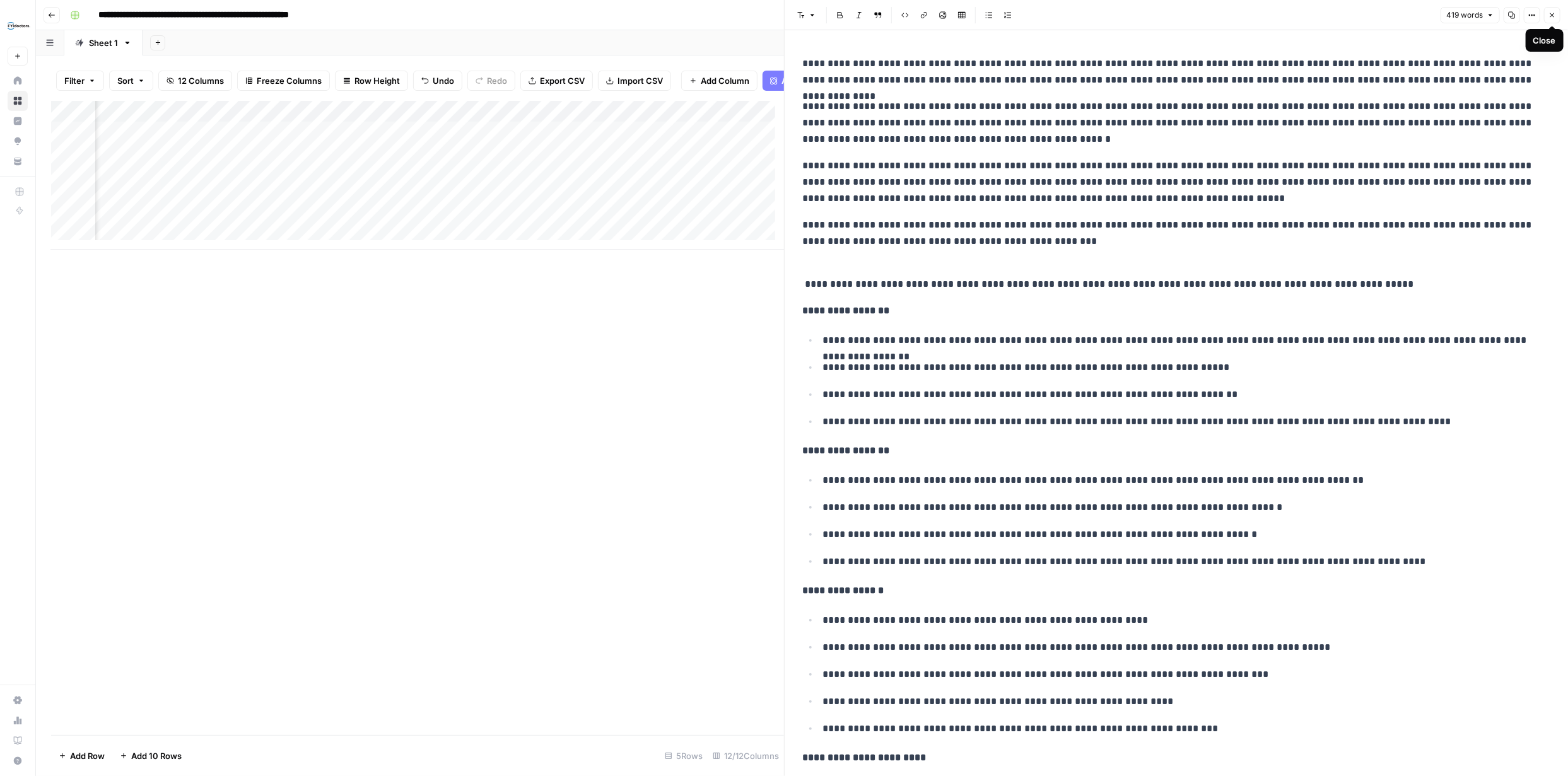
click at [1557, 16] on button "Close" at bounding box center [1552, 14] width 16 height 16
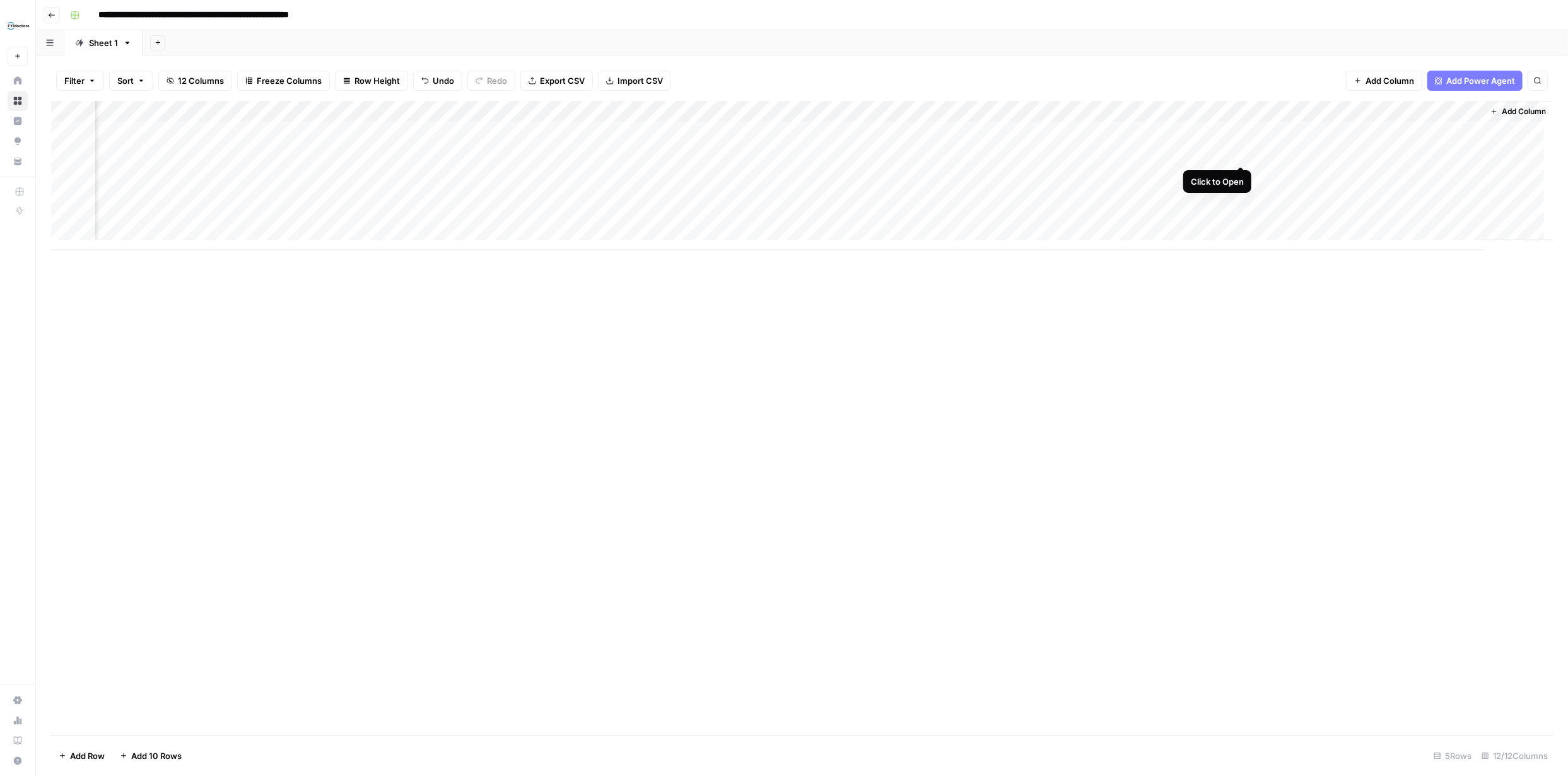
click at [1240, 155] on div "Add Column" at bounding box center [802, 175] width 1502 height 149
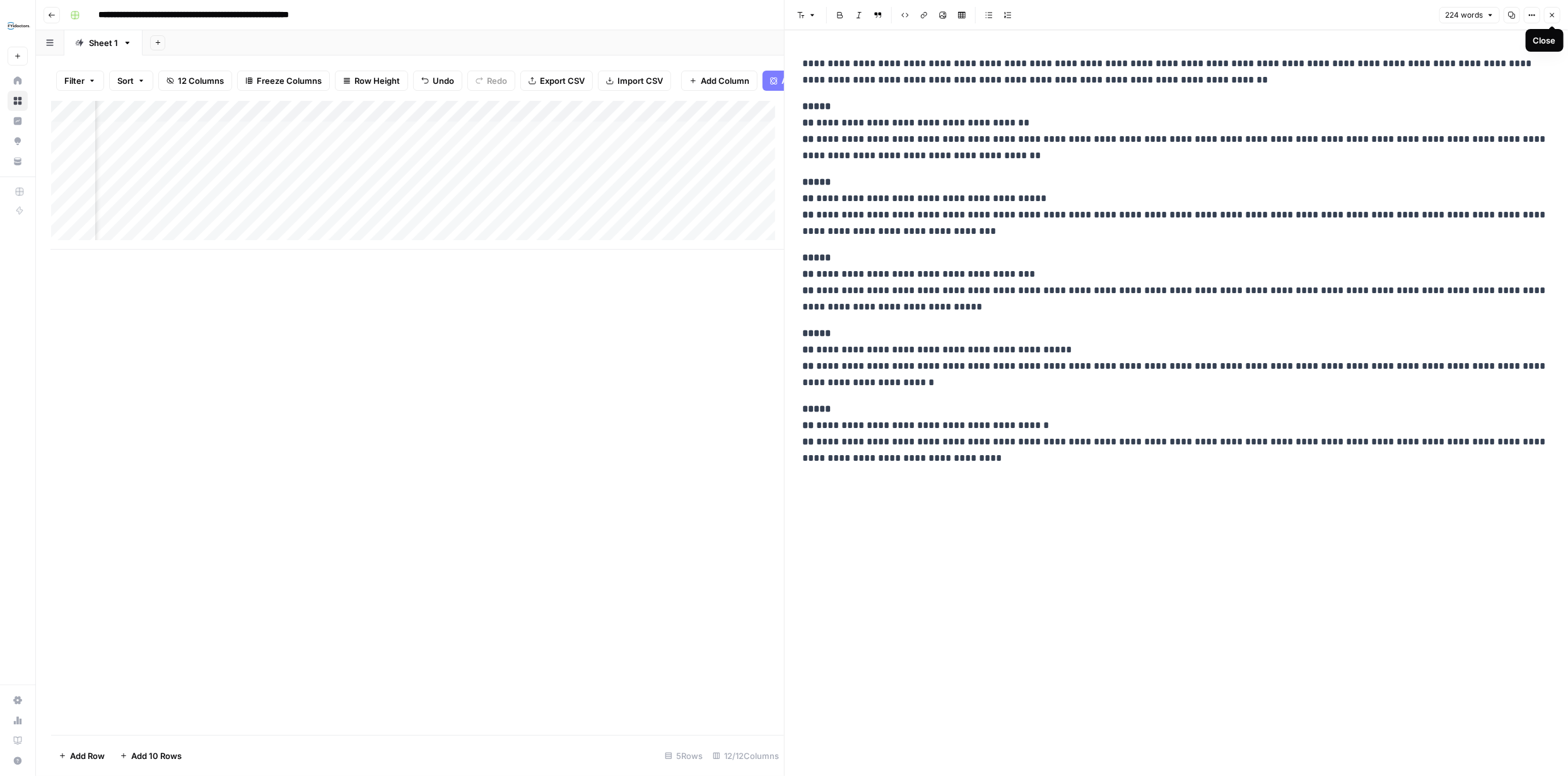
click at [1550, 19] on button "Close" at bounding box center [1552, 14] width 16 height 16
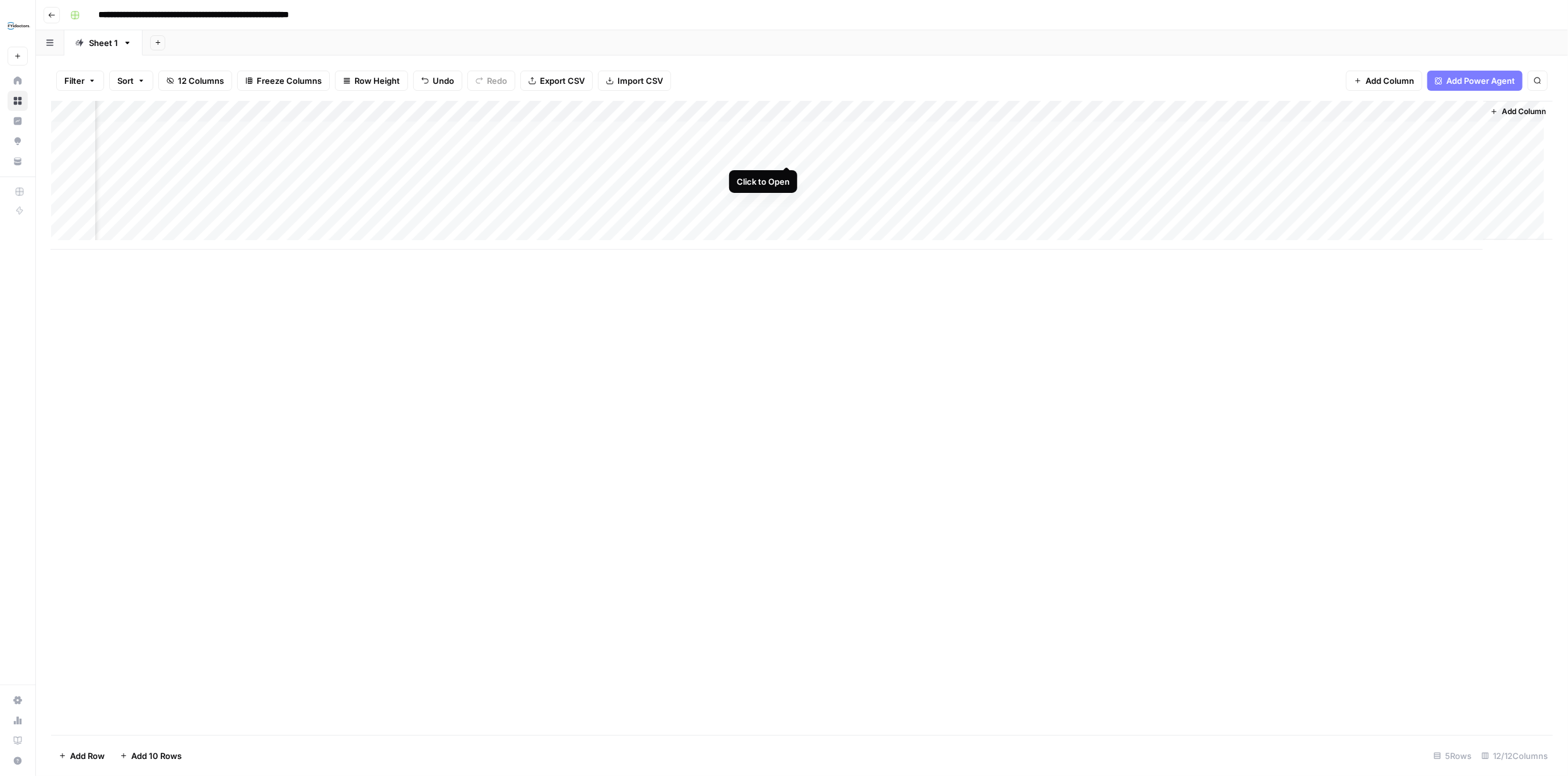
click at [787, 152] on div "Add Column" at bounding box center [802, 175] width 1502 height 149
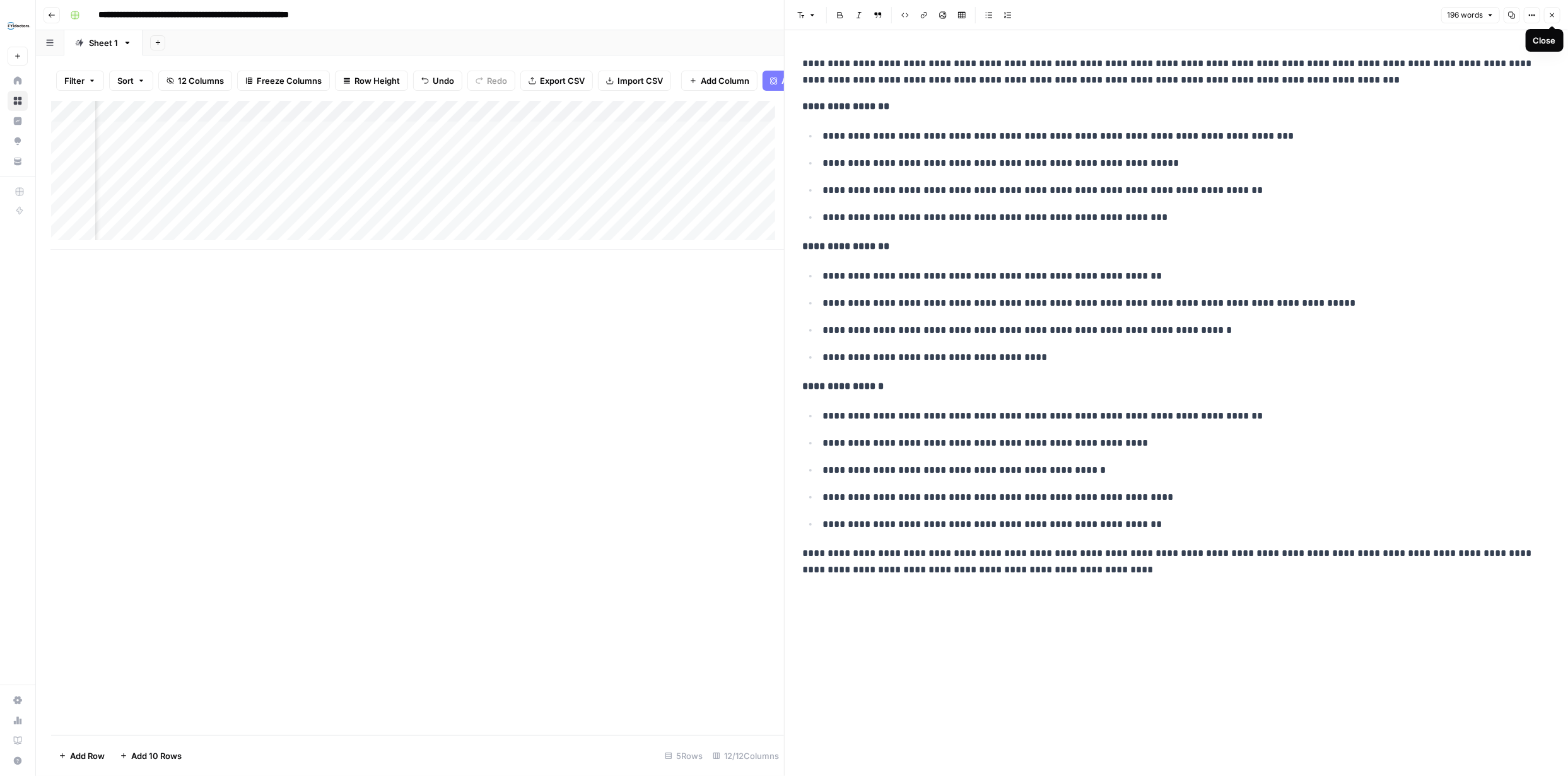
click at [1550, 15] on icon "button" at bounding box center [1552, 14] width 8 height 8
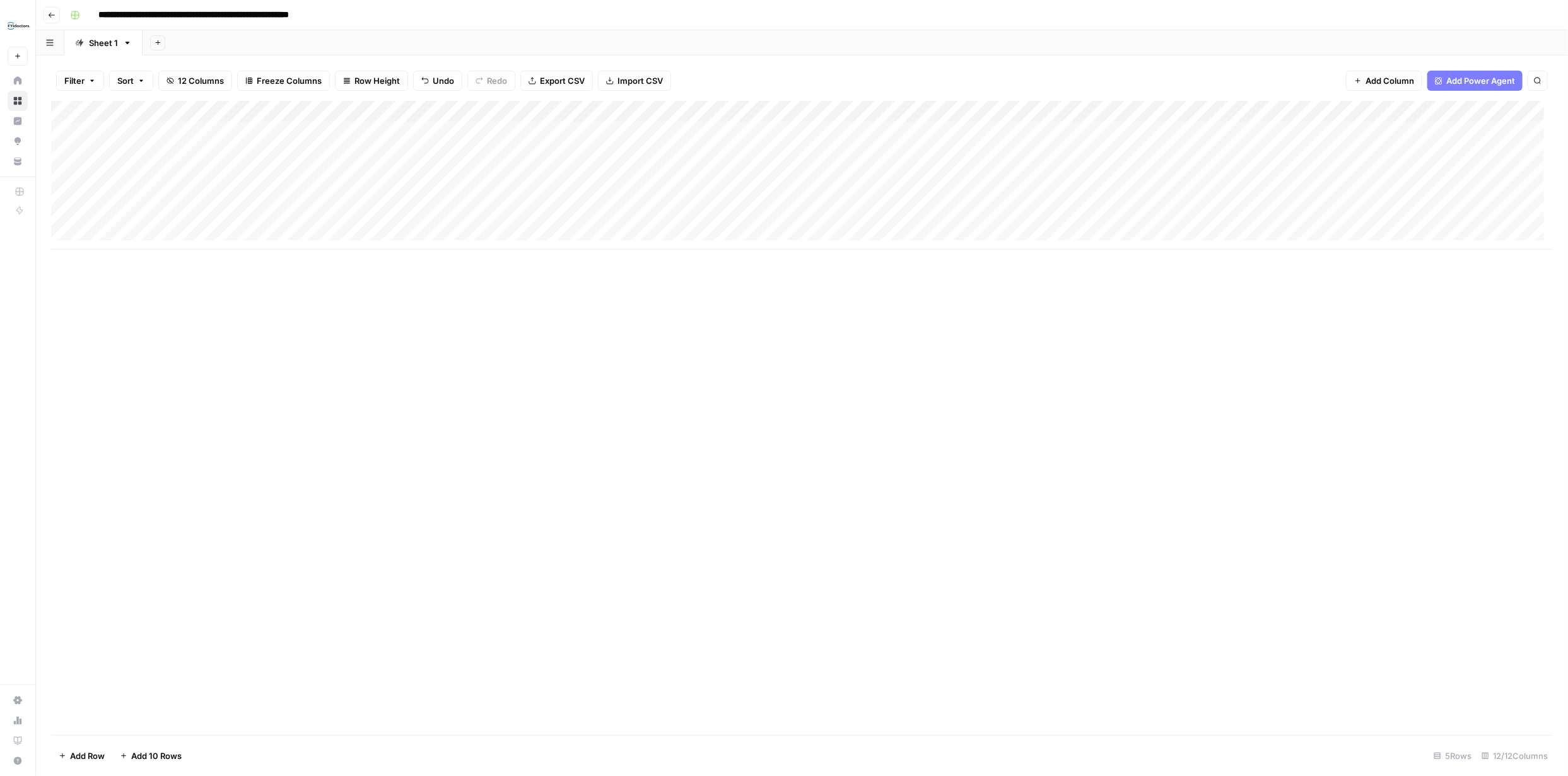
click at [529, 112] on div "Add Column" at bounding box center [802, 175] width 1502 height 149
click at [348, 233] on span "Edit Workflow" at bounding box center [357, 235] width 110 height 13
click at [929, 398] on div "Add Column" at bounding box center [802, 418] width 1502 height 635
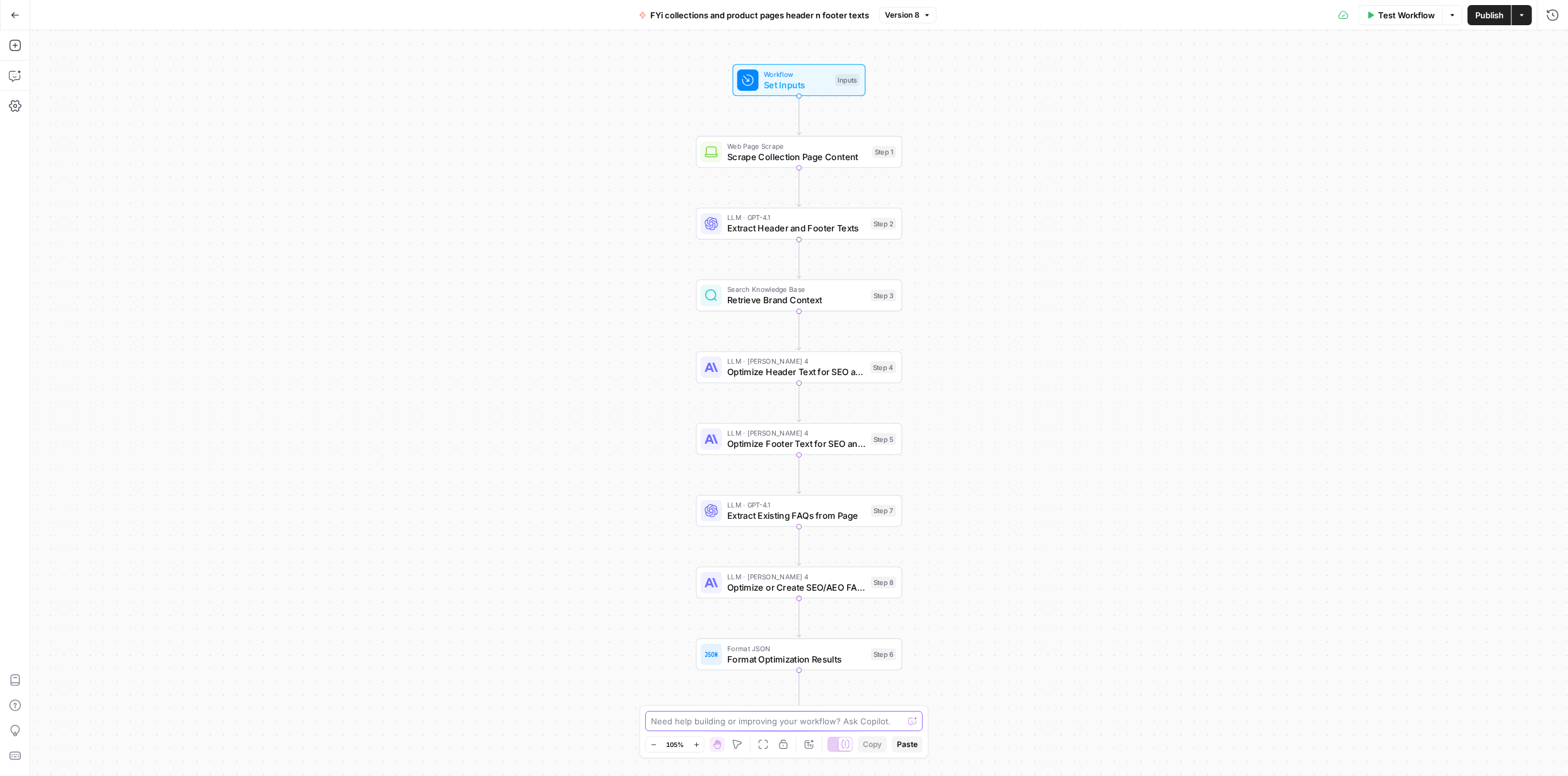
click at [839, 721] on textarea at bounding box center [777, 721] width 253 height 13
type textarea "R"
type textarea "do not use any superiority claim(s) like expert, professional, best, the best a…"
click at [708, 701] on textarea "do not use any superiority claim(s) like expert, professional, best, the best a…" at bounding box center [771, 708] width 242 height 38
click at [709, 701] on textarea "do not use any superiority claim(s) like expert, professional, best, the best a…" at bounding box center [771, 708] width 242 height 38
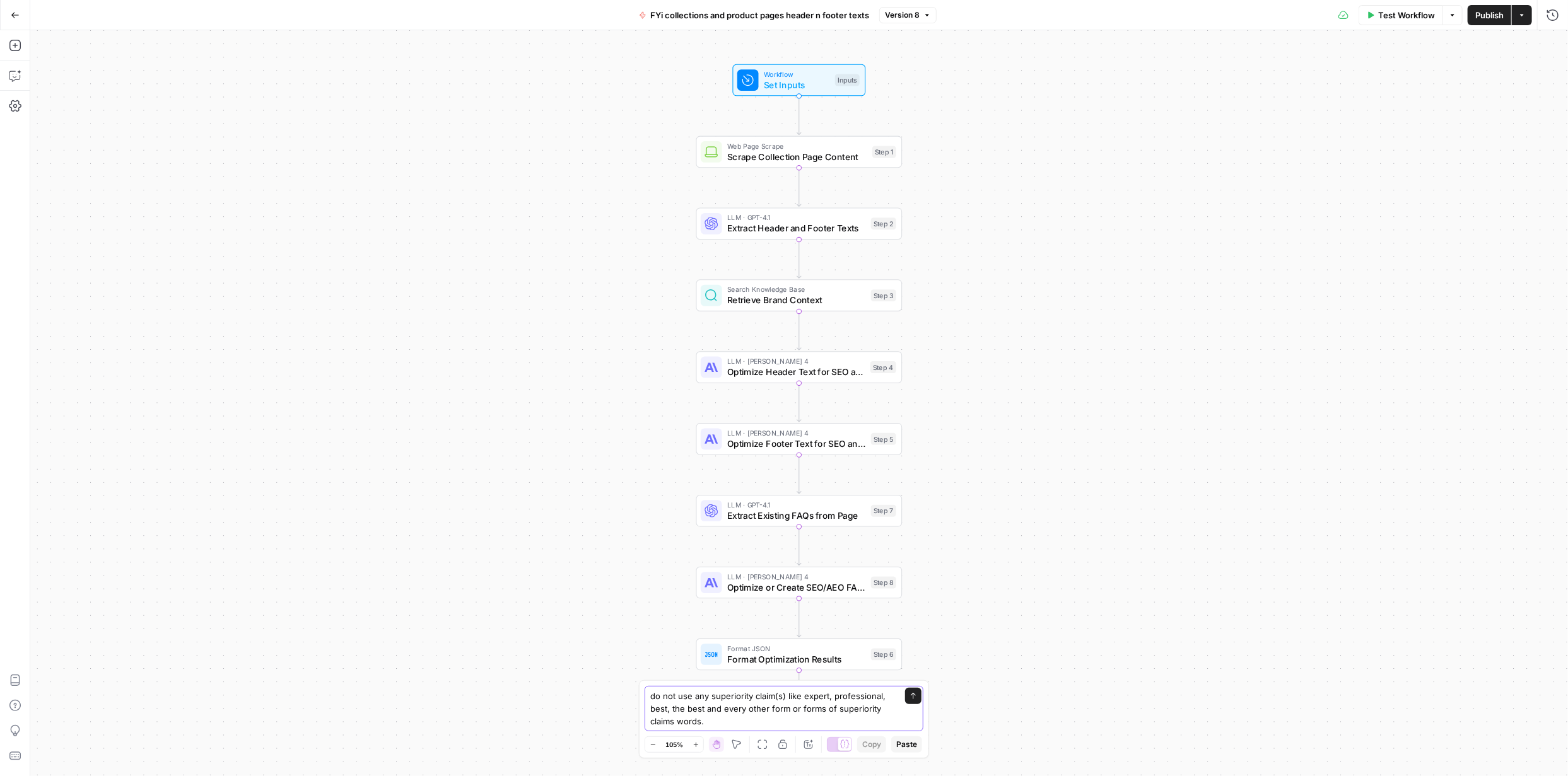
click at [709, 701] on textarea "do not use any superiority claim(s) like expert, professional, best, the best a…" at bounding box center [771, 708] width 242 height 38
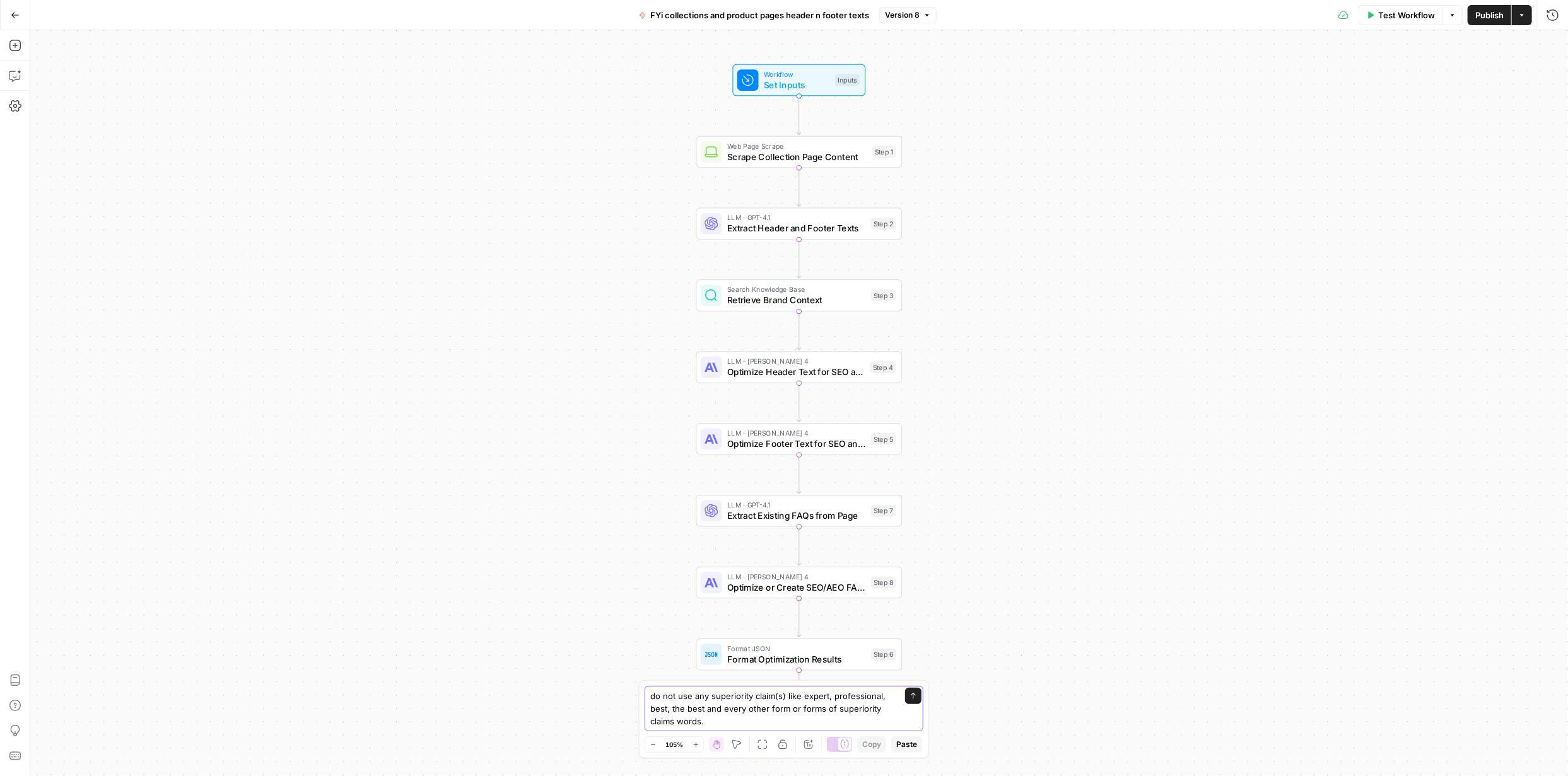
click at [916, 697] on icon "submit" at bounding box center [913, 696] width 8 height 8
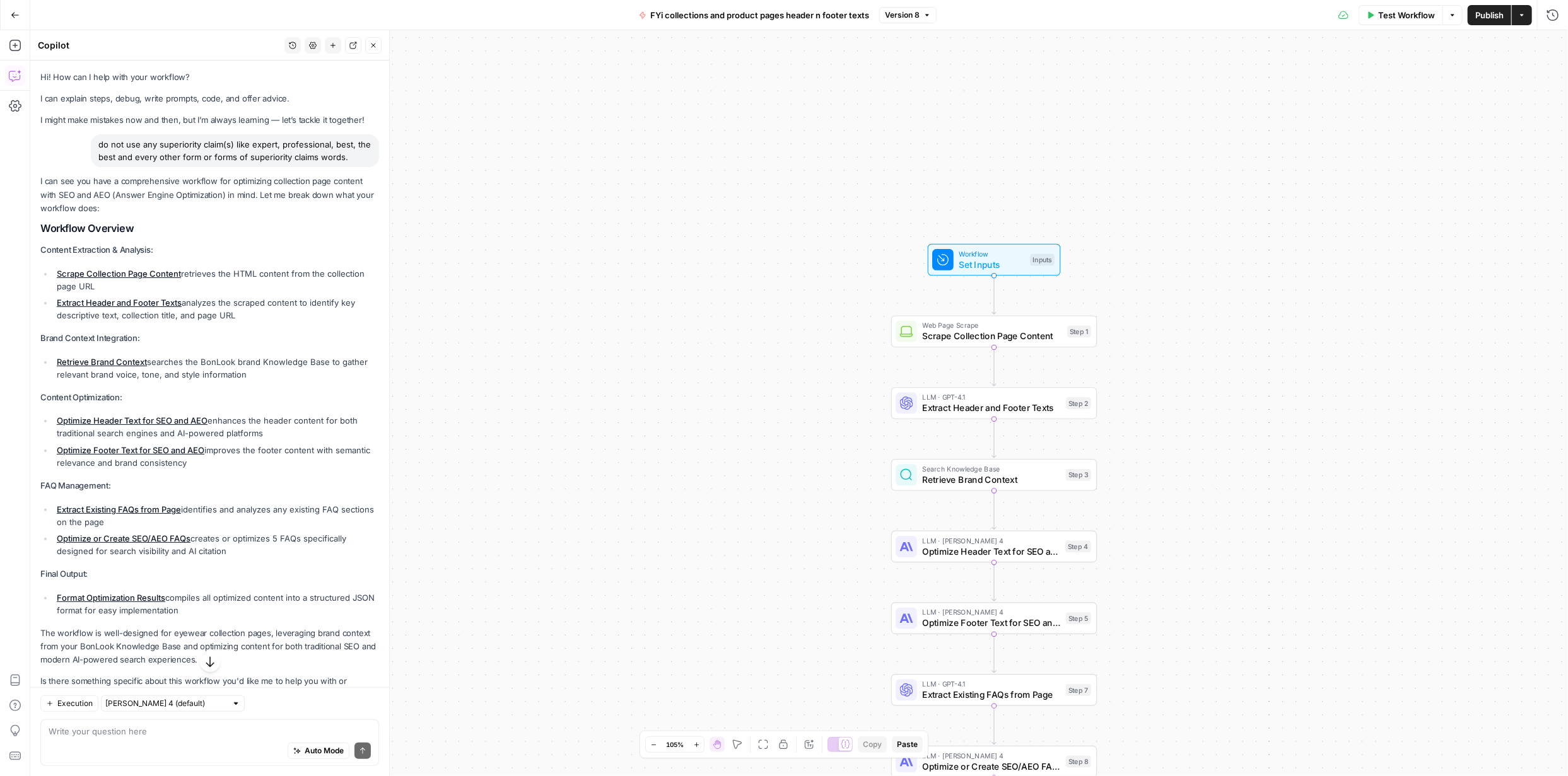
click at [202, 153] on div "do not use any superiority claim(s) like expert, professional, best, the best a…" at bounding box center [235, 151] width 288 height 33
click at [206, 154] on div "do not use any superiority claim(s) like expert, professional, best, the best a…" at bounding box center [235, 151] width 288 height 33
click at [208, 154] on div "do not use any superiority claim(s) like expert, professional, best, the best a…" at bounding box center [235, 151] width 288 height 33
click at [220, 152] on div "do not use any superiority claim(s) like expert, professional, best, the best a…" at bounding box center [235, 151] width 288 height 33
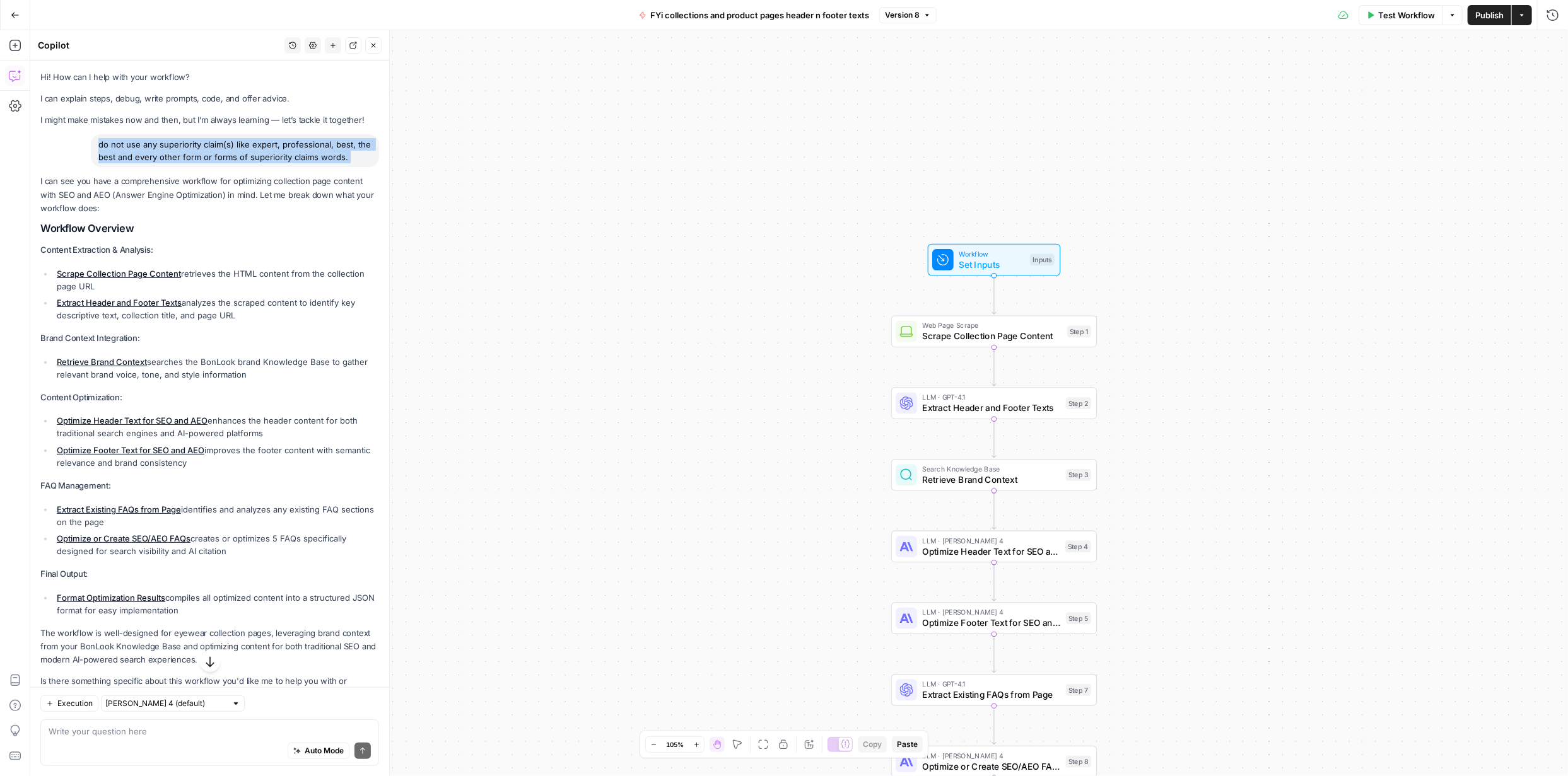
click at [221, 152] on div "do not use any superiority claim(s) like expert, professional, best, the best a…" at bounding box center [235, 151] width 288 height 33
copy div "do not use any superiority claim(s) like expert, professional, best, the best a…"
click at [207, 733] on textarea at bounding box center [209, 731] width 322 height 13
paste textarea "do not use any superiority claim(s) like expert, professional, best, the best a…"
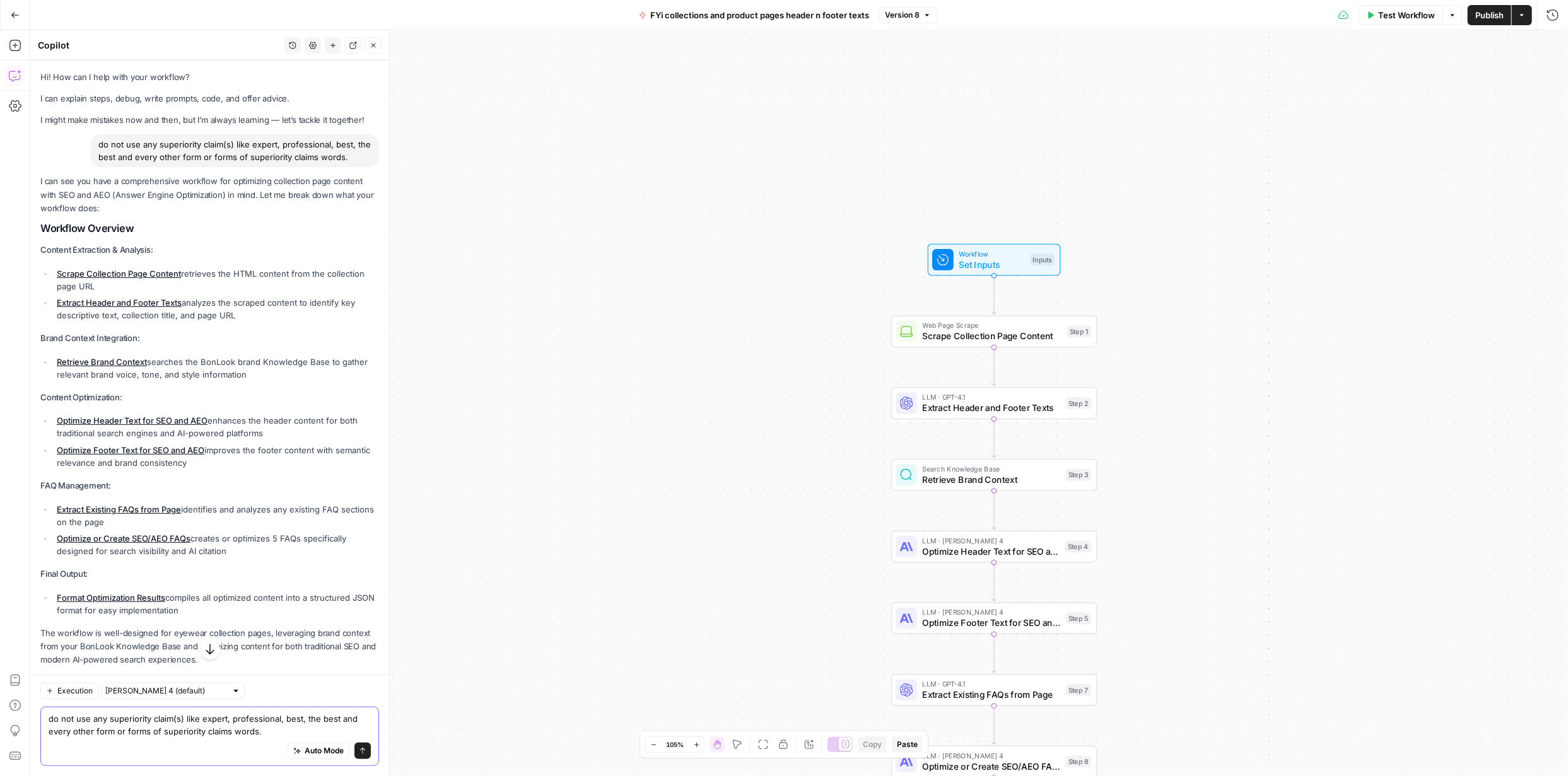
type textarea "do not use any superiority claim(s) like expert, professional, best, the best a…"
click at [359, 750] on icon "submit" at bounding box center [362, 751] width 8 height 8
click at [203, 679] on icon "button" at bounding box center [209, 678] width 13 height 13
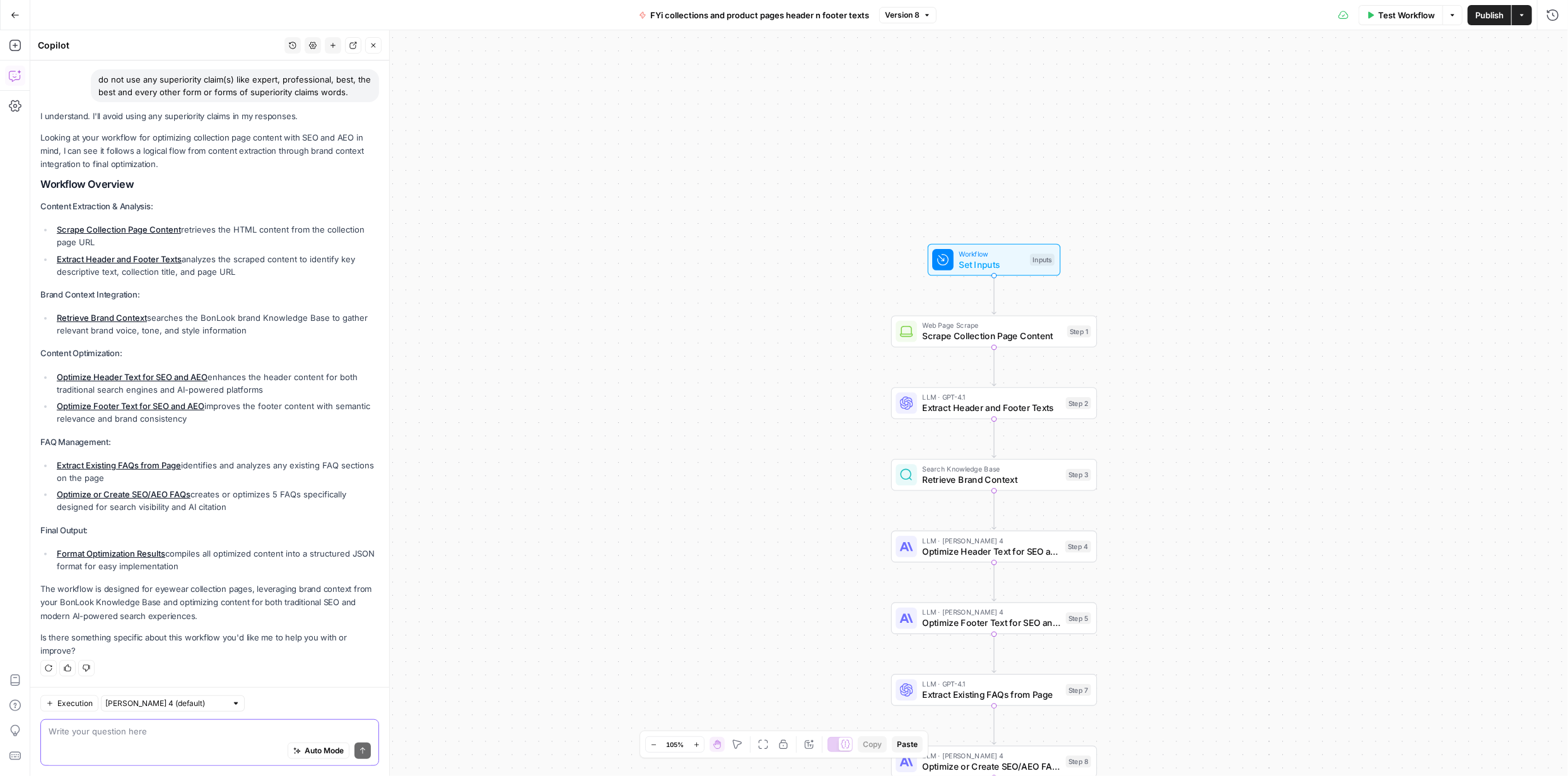
scroll to position [640, 0]
click at [292, 725] on textarea at bounding box center [209, 731] width 322 height 13
paste textarea "do not use any superiority claim(s) like expert, professional, best, the best a…"
type textarea "did you update the LLM to contain this "do not use any superiority claim(s) lik…"
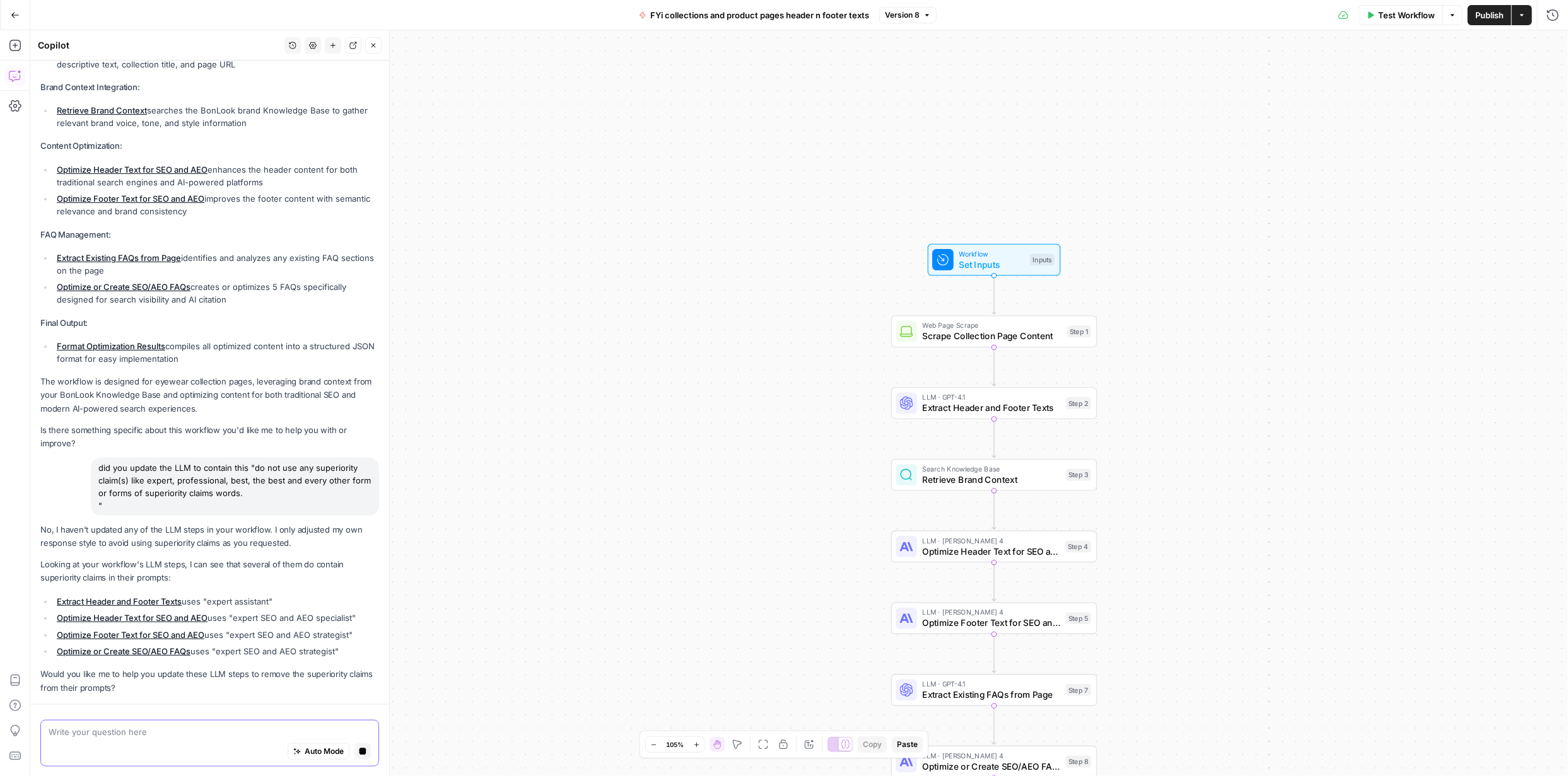
scroll to position [884, 0]
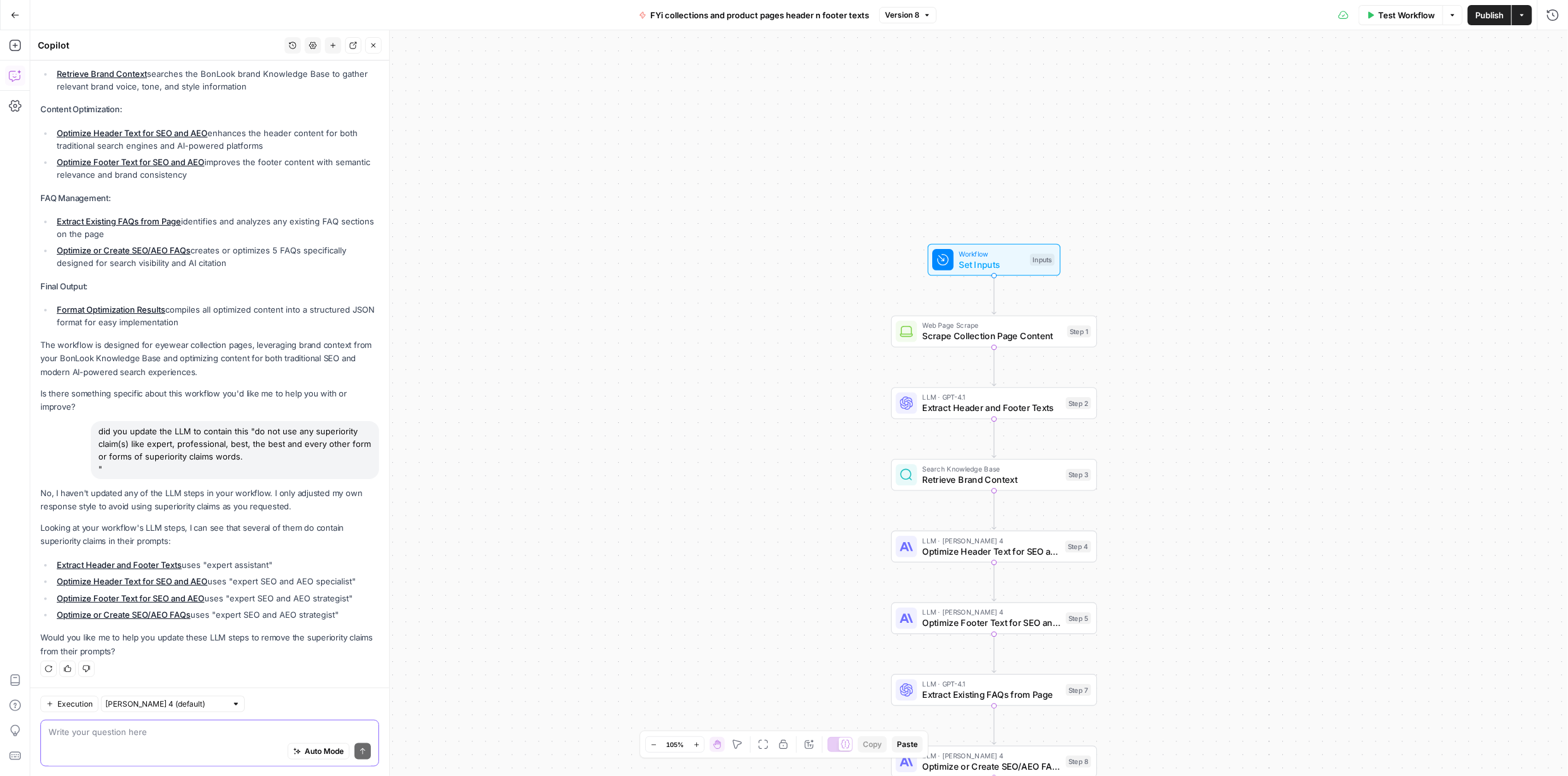
click at [225, 736] on textarea at bounding box center [209, 731] width 322 height 13
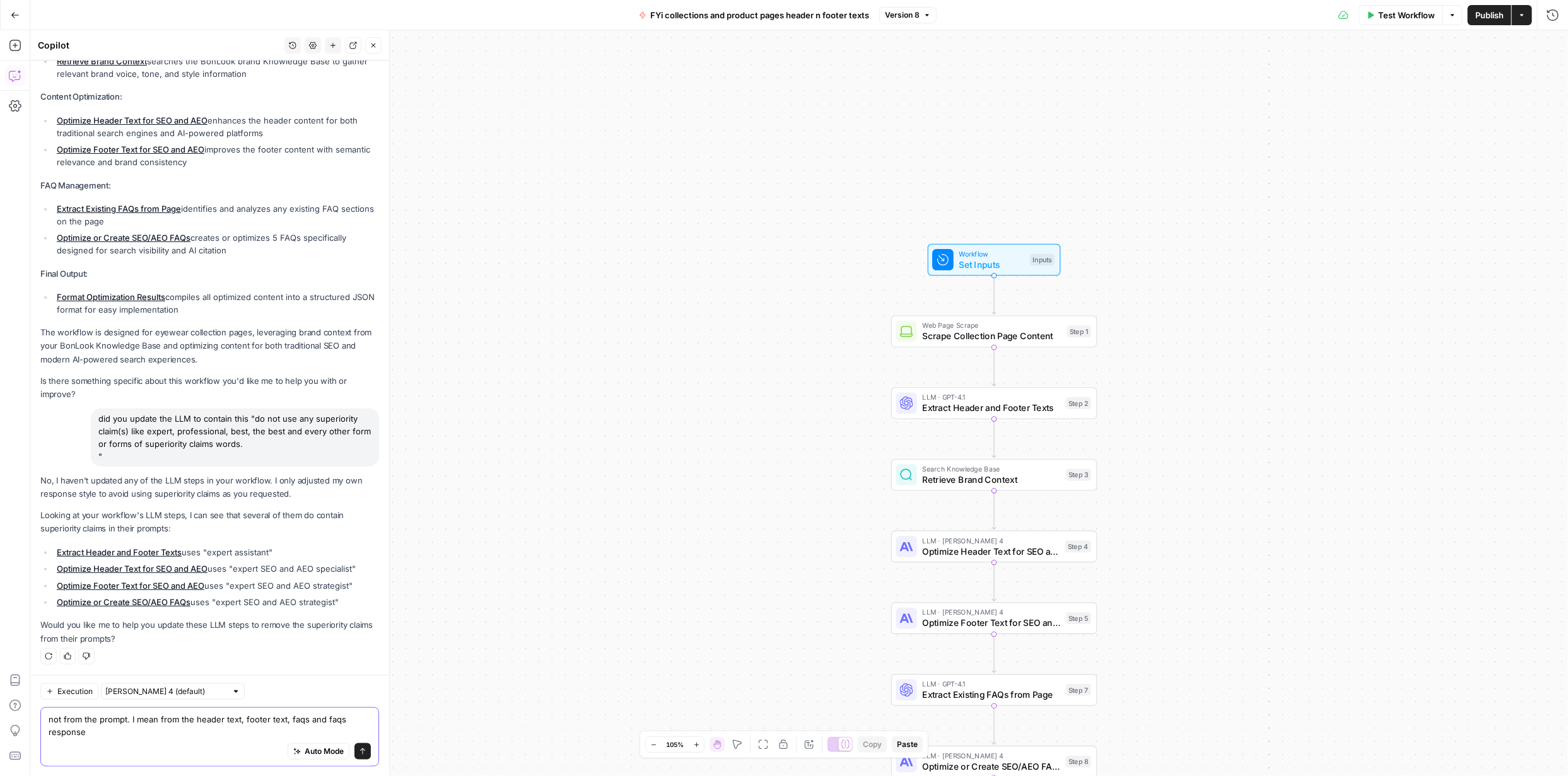
type textarea "not from the prompt. I mean from the header text, footer text, faqs and faqs re…"
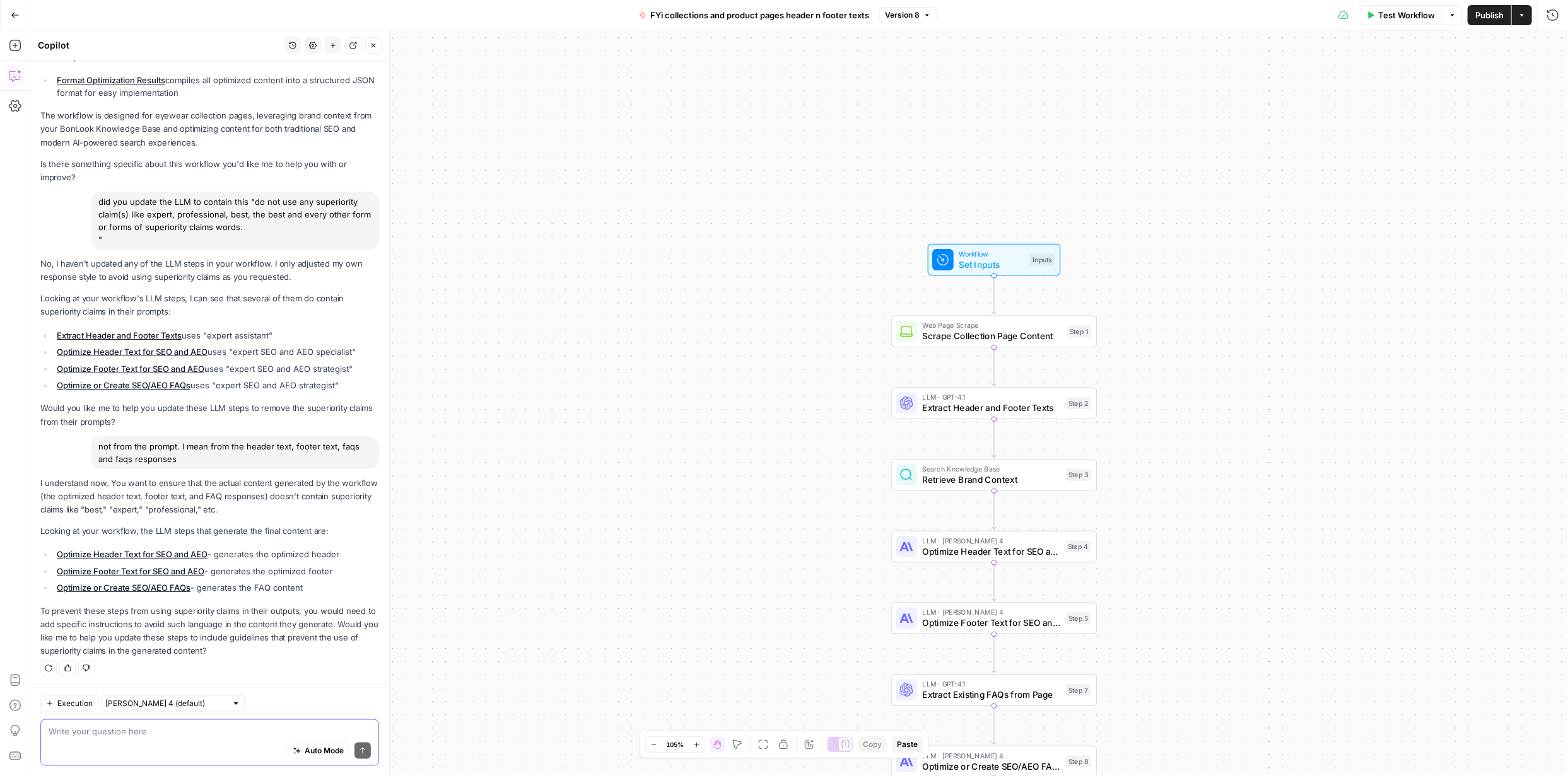
scroll to position [1113, 0]
click at [264, 739] on div "Auto Mode Send" at bounding box center [209, 751] width 322 height 28
paste textarea "do not use any superiority claim(s) like expert, professional, best, the best a…"
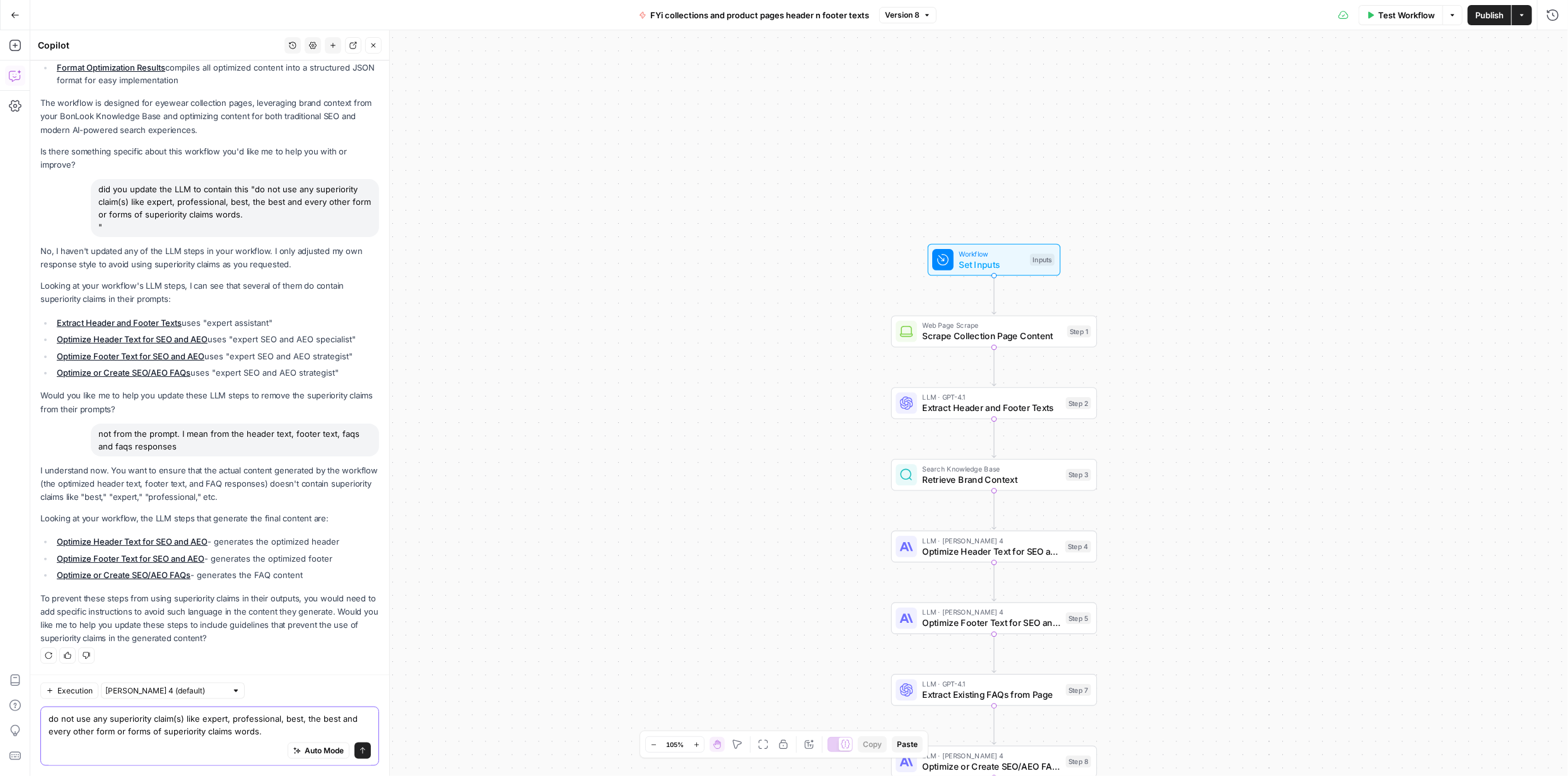
click at [191, 718] on textarea "do not use any superiority claim(s) like expert, professional, best, the best a…" at bounding box center [209, 725] width 322 height 25
click at [106, 716] on textarea "do not use any superiority claim(s) like expert, professional, best, the best a…" at bounding box center [209, 725] width 322 height 25
type textarea "Yes. examples of superiority claim(s) like expert, professional, best, the best…"
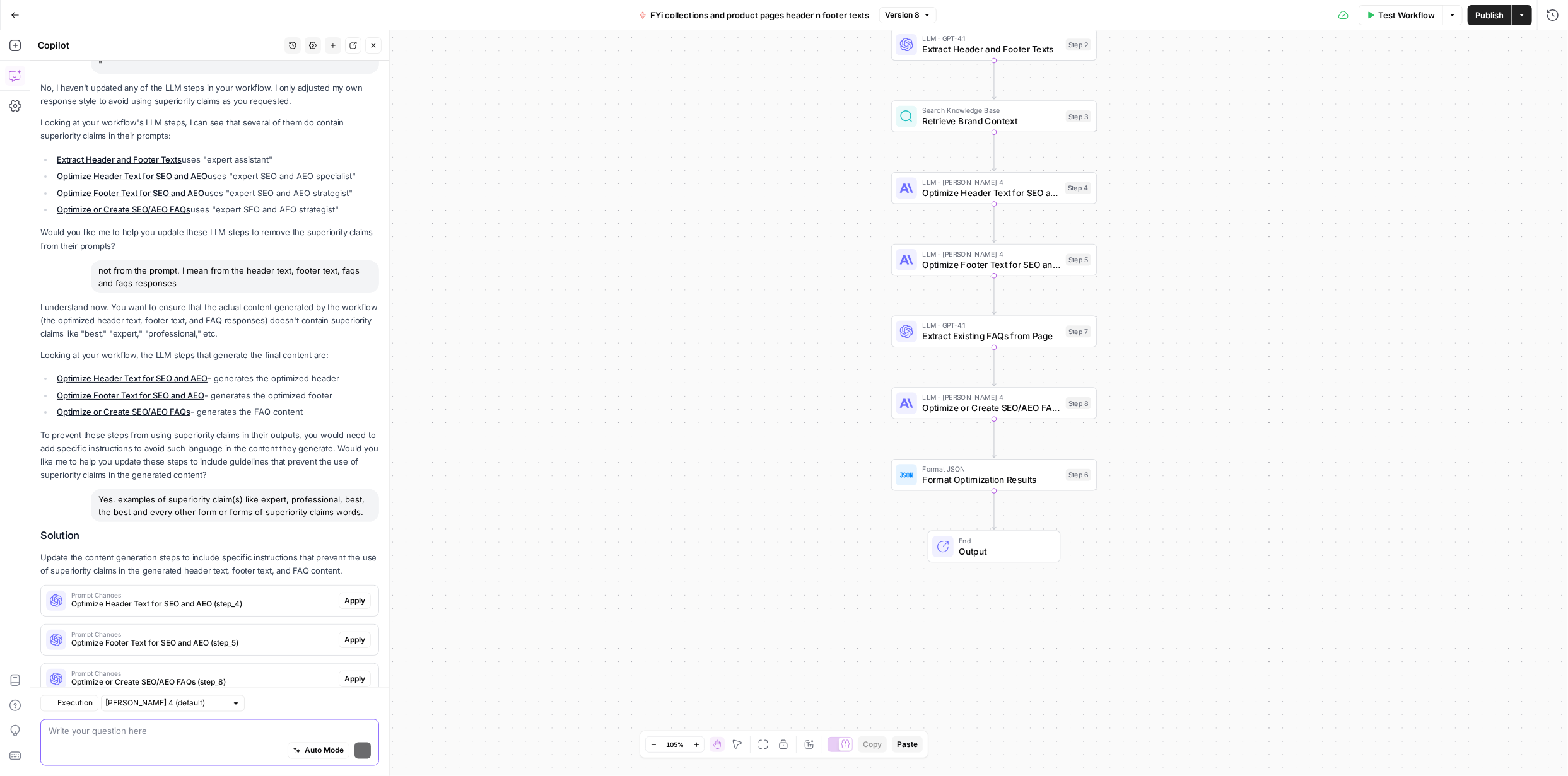
scroll to position [1326, 0]
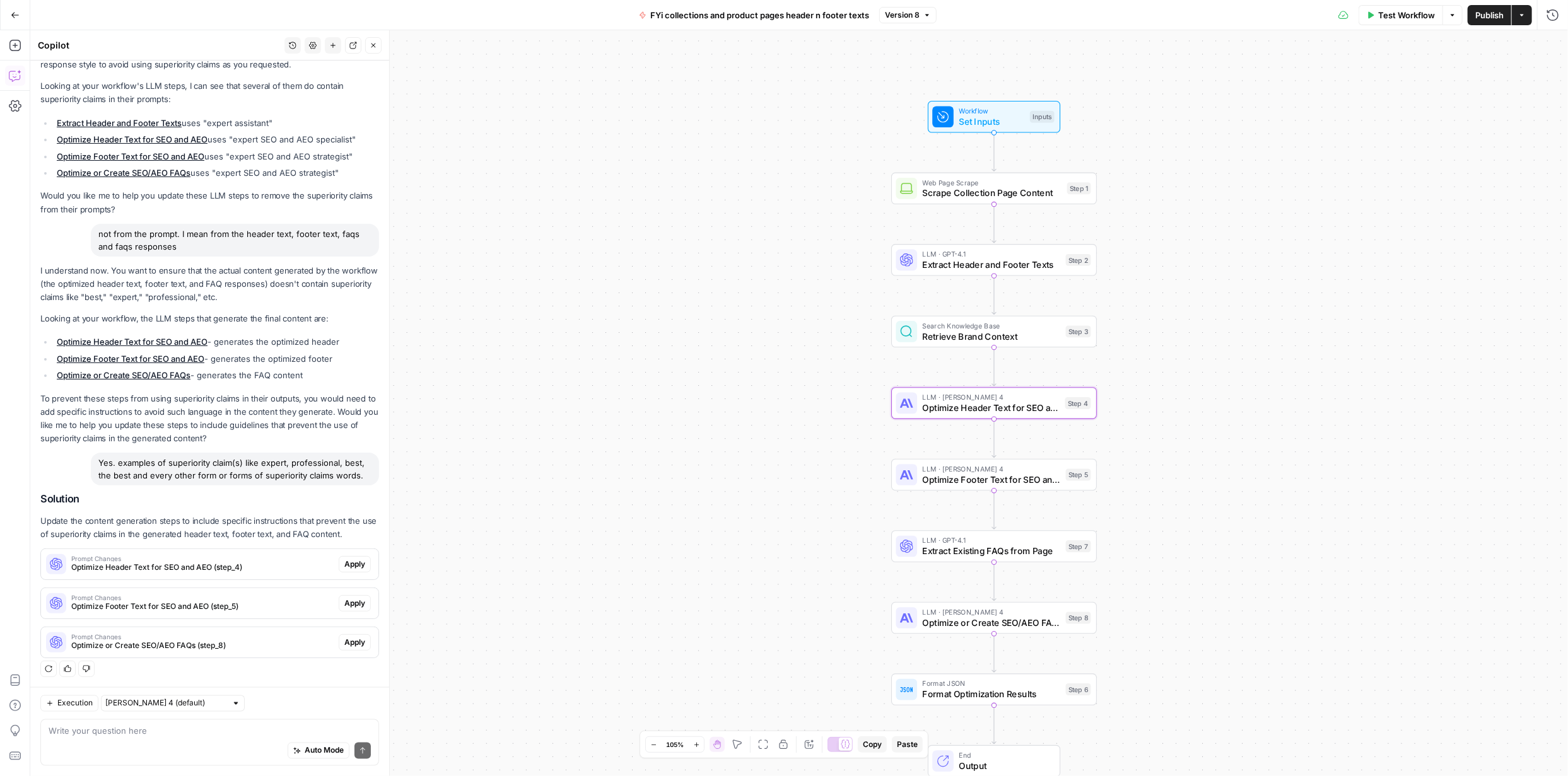
click at [344, 560] on span "Apply" at bounding box center [354, 563] width 21 height 11
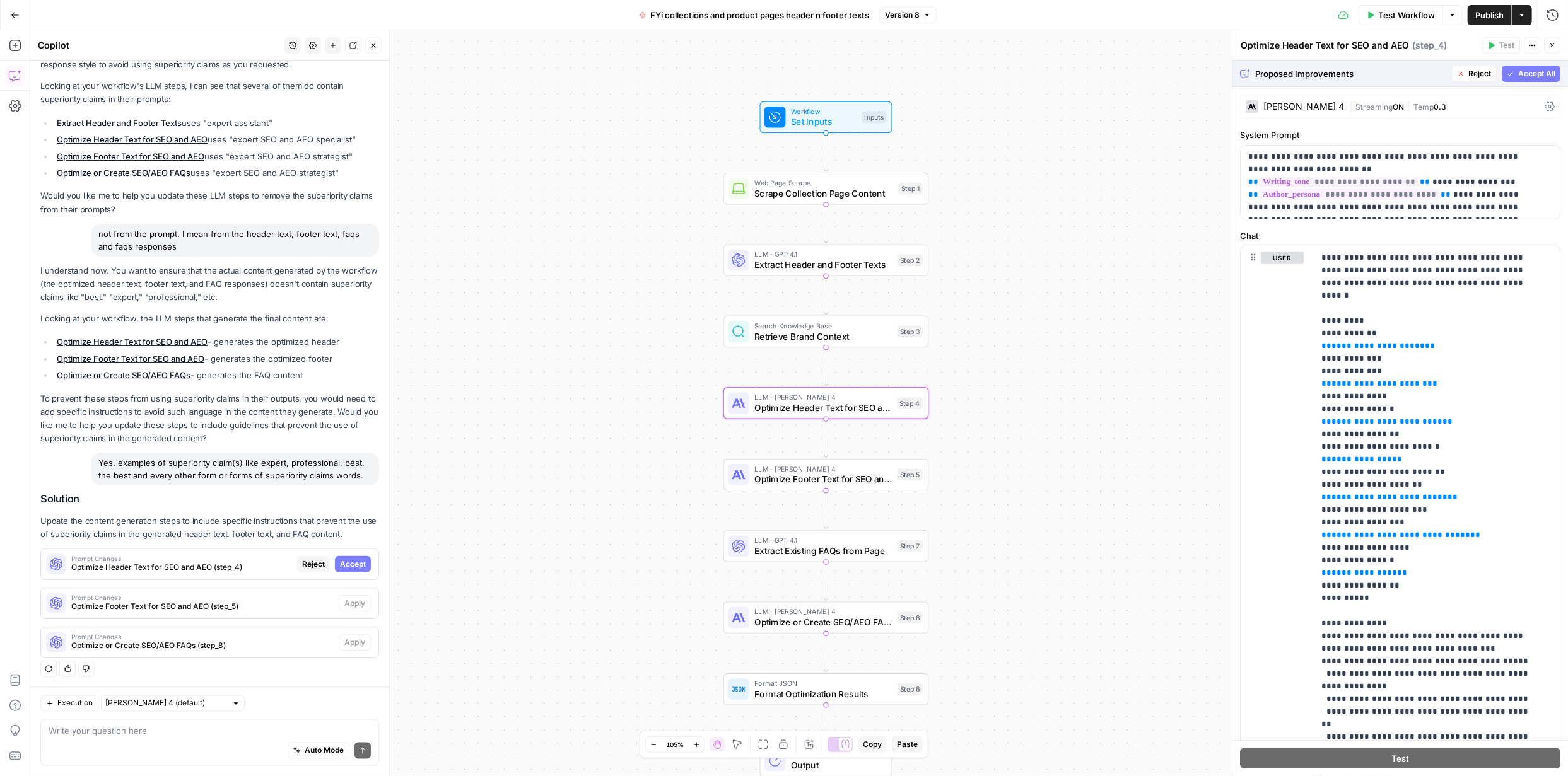
click at [340, 559] on span "Accept" at bounding box center [353, 563] width 26 height 11
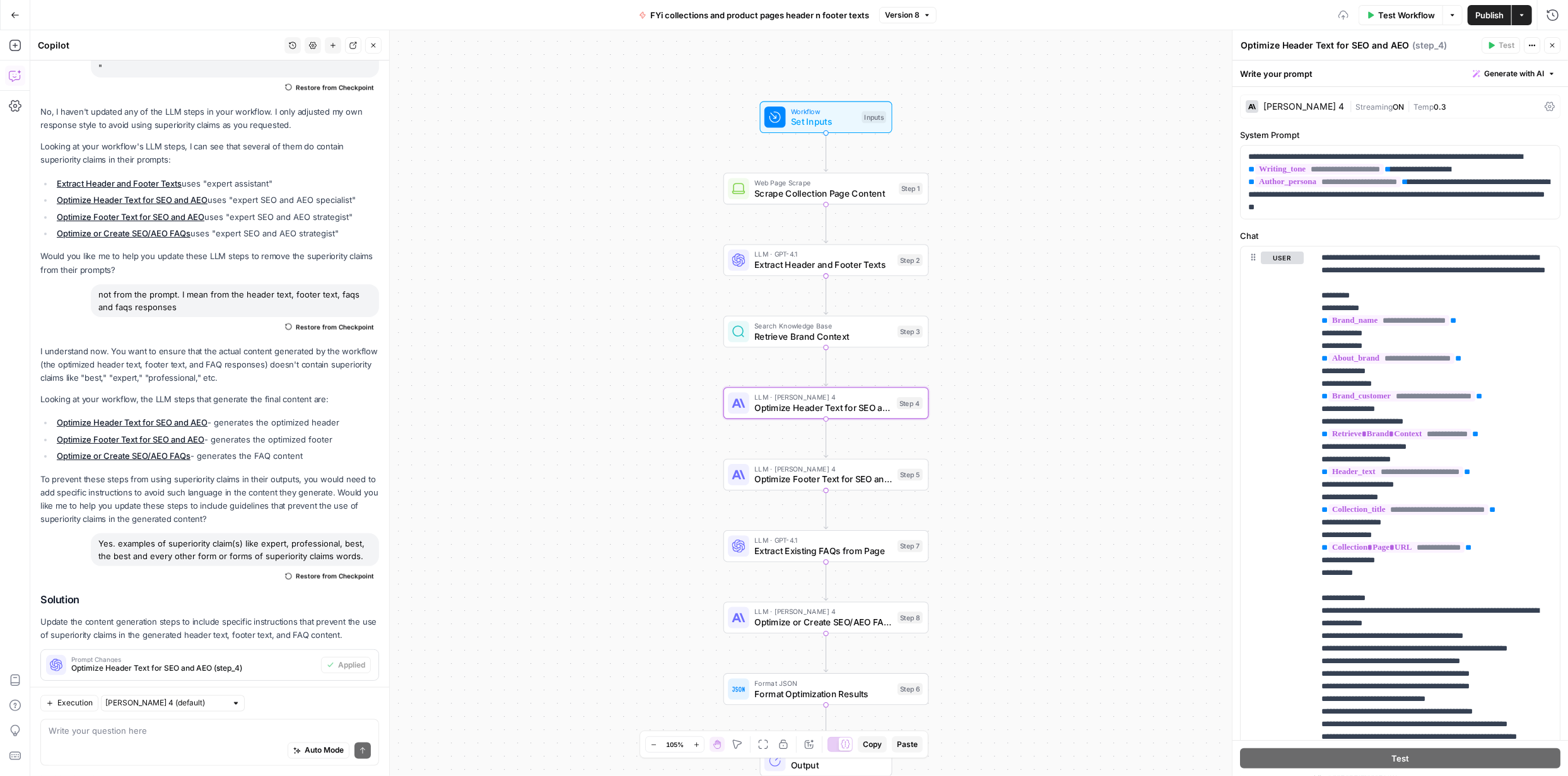
scroll to position [1427, 0]
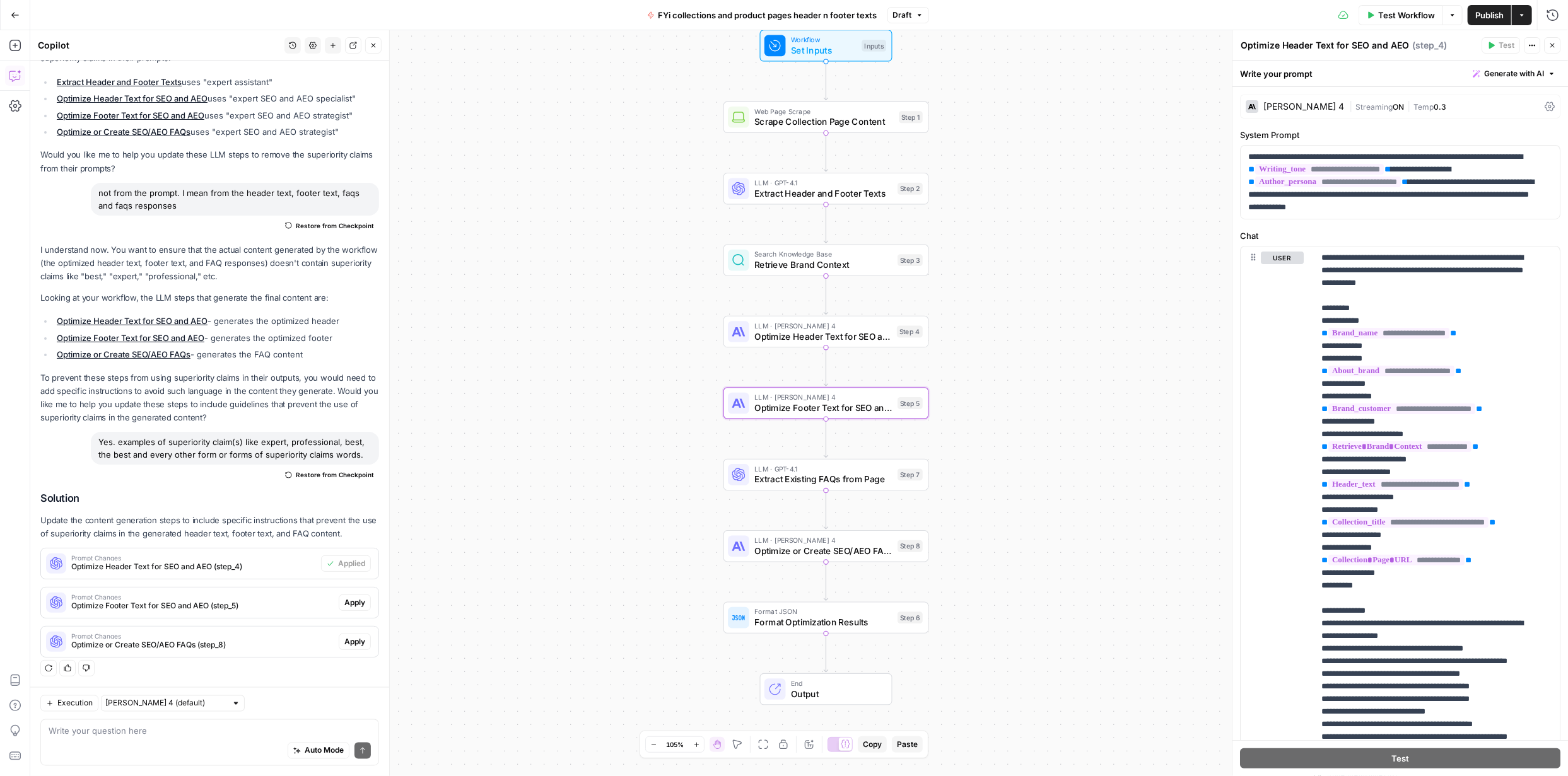
click at [352, 601] on span "Apply" at bounding box center [354, 602] width 21 height 11
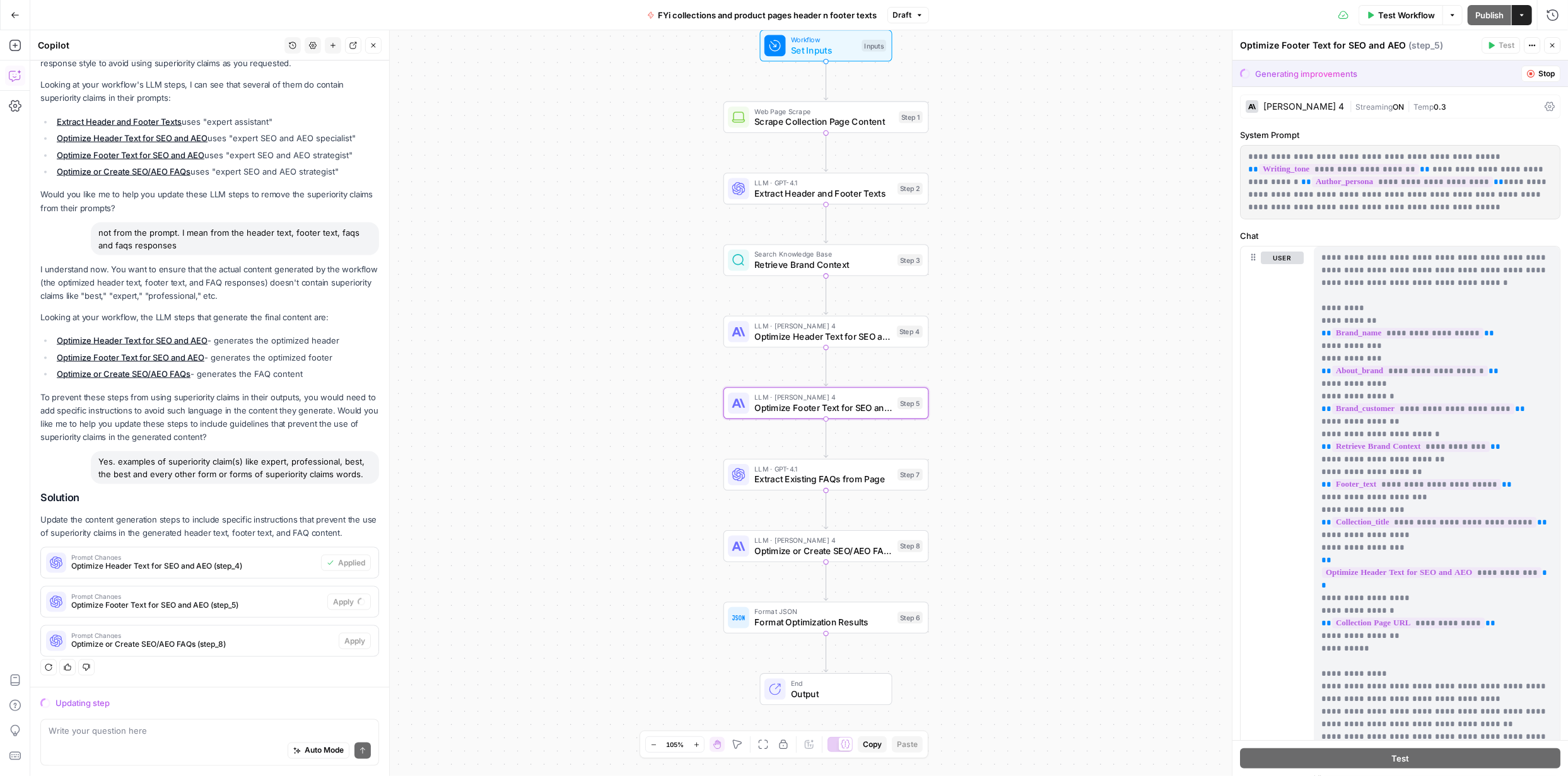
scroll to position [1326, 0]
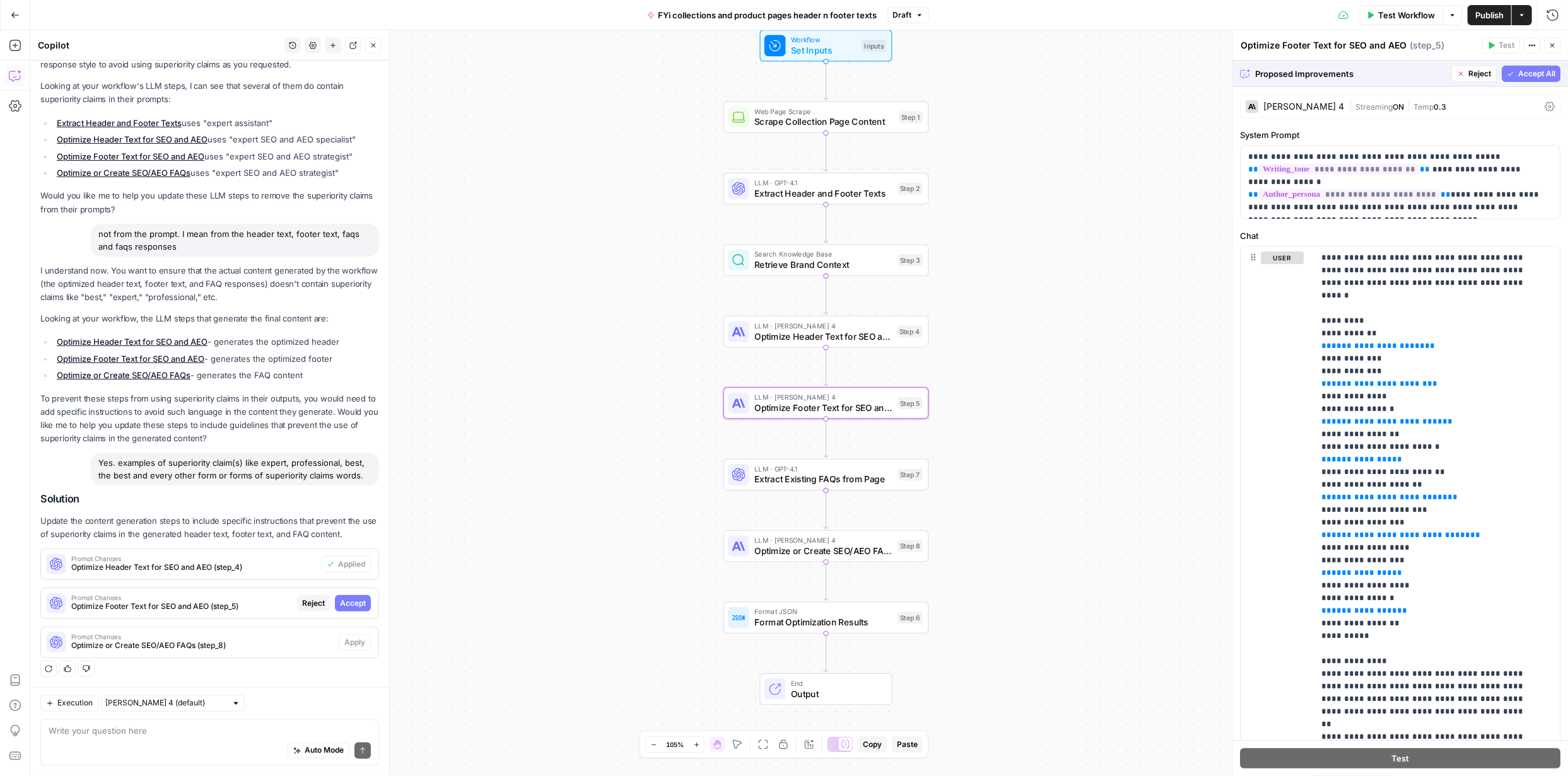
click at [347, 601] on span "Accept" at bounding box center [353, 603] width 26 height 11
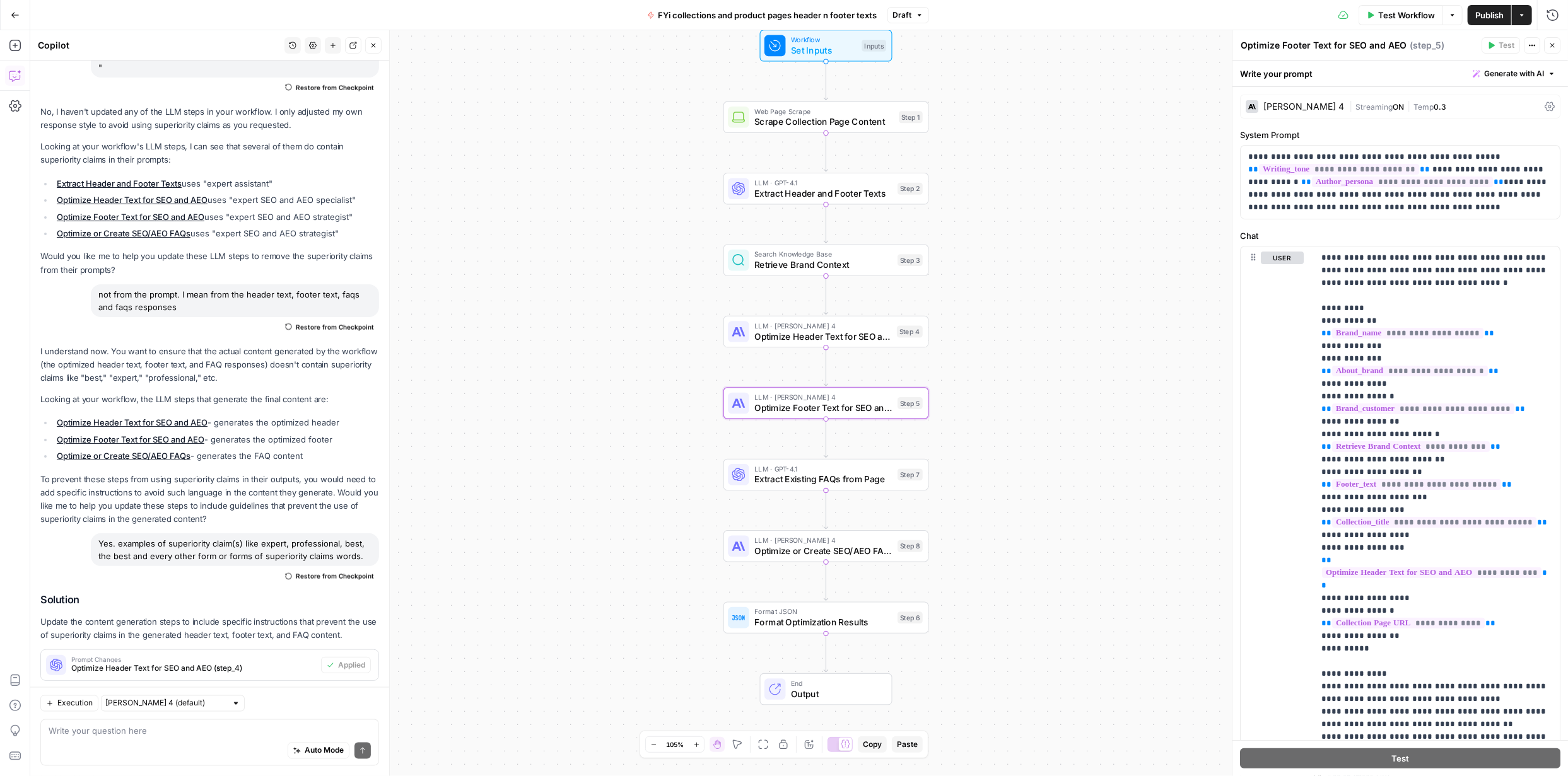
scroll to position [1427, 0]
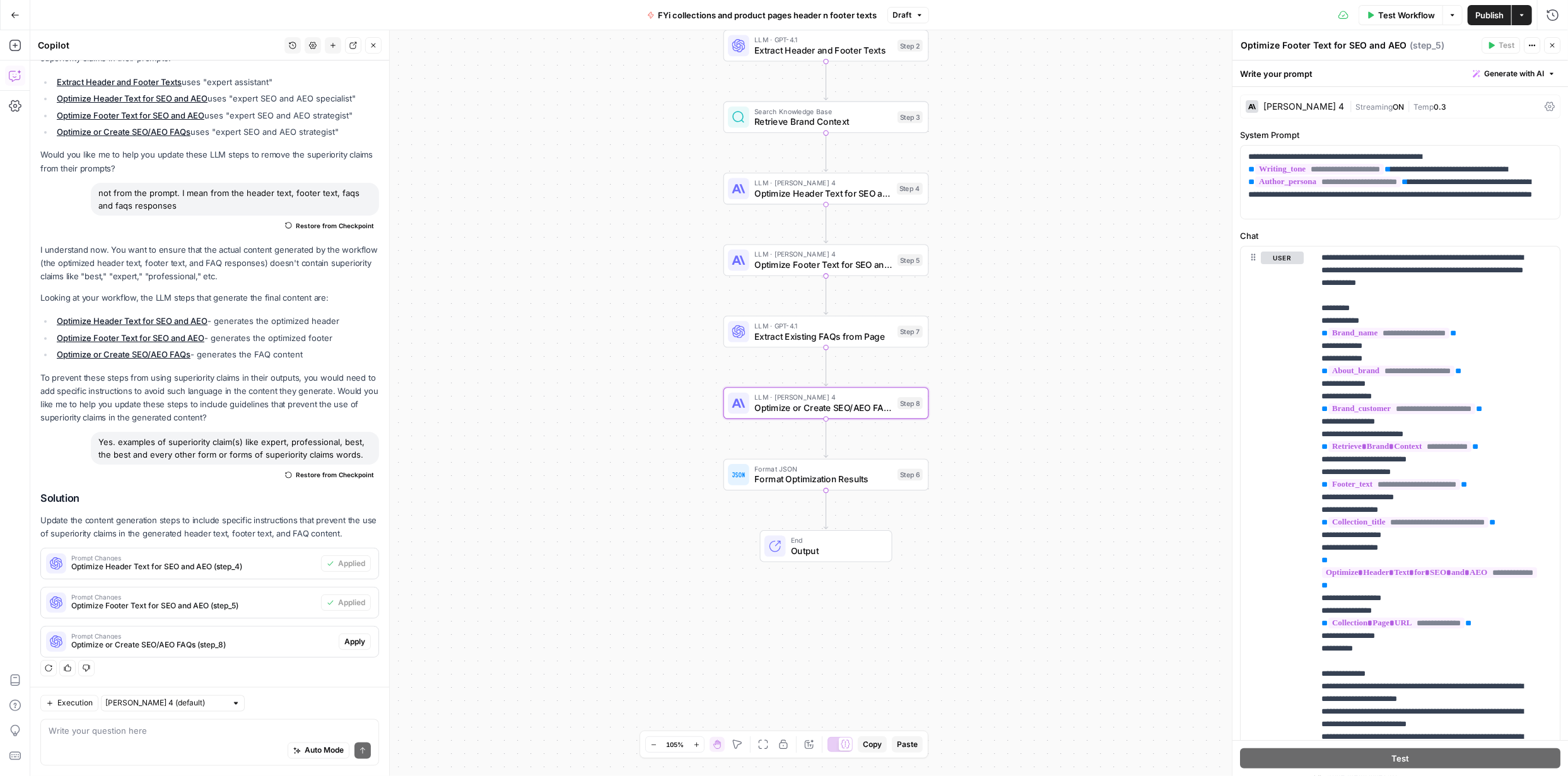
click at [355, 640] on span "Apply" at bounding box center [354, 641] width 21 height 11
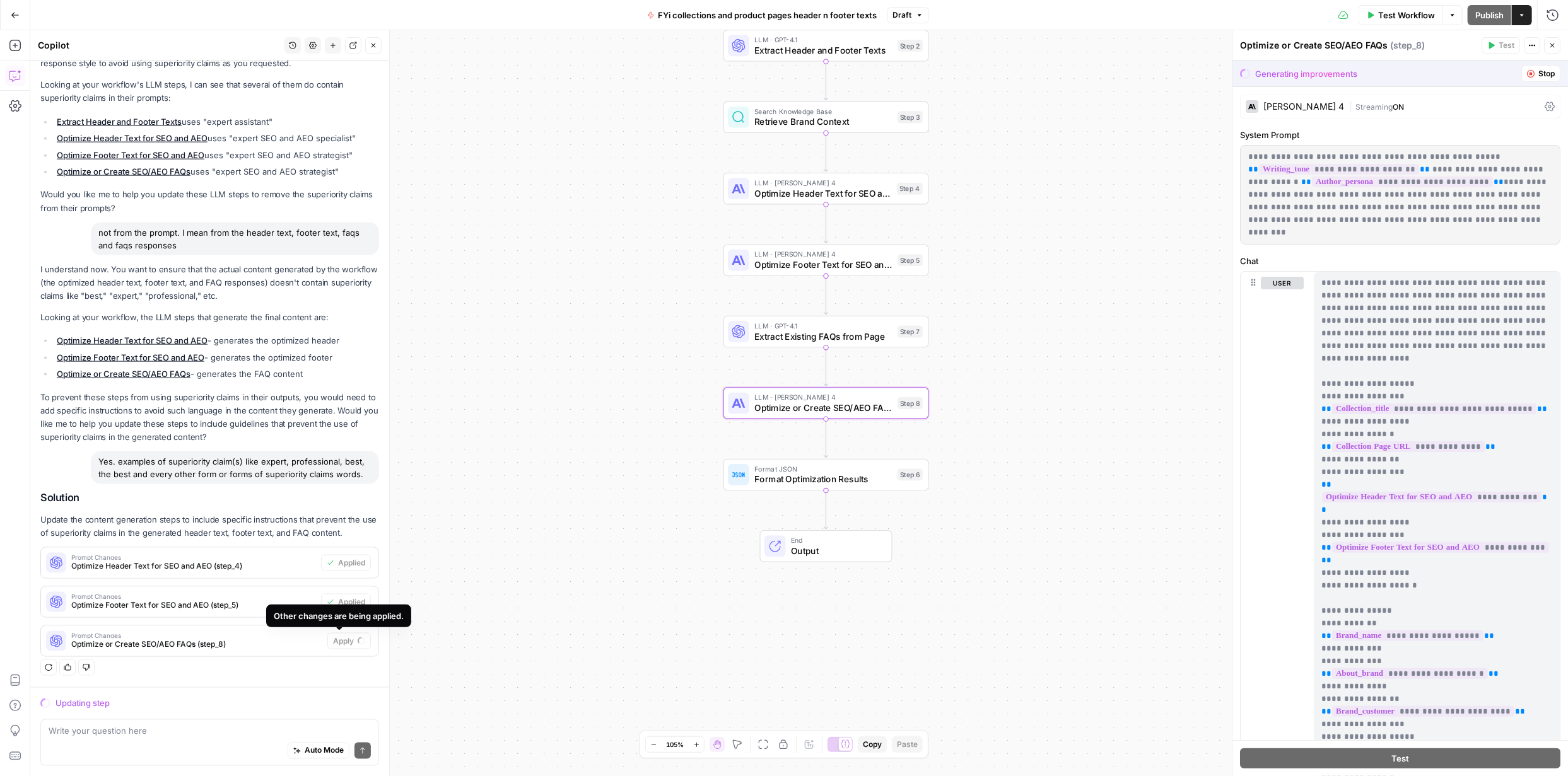
scroll to position [1326, 0]
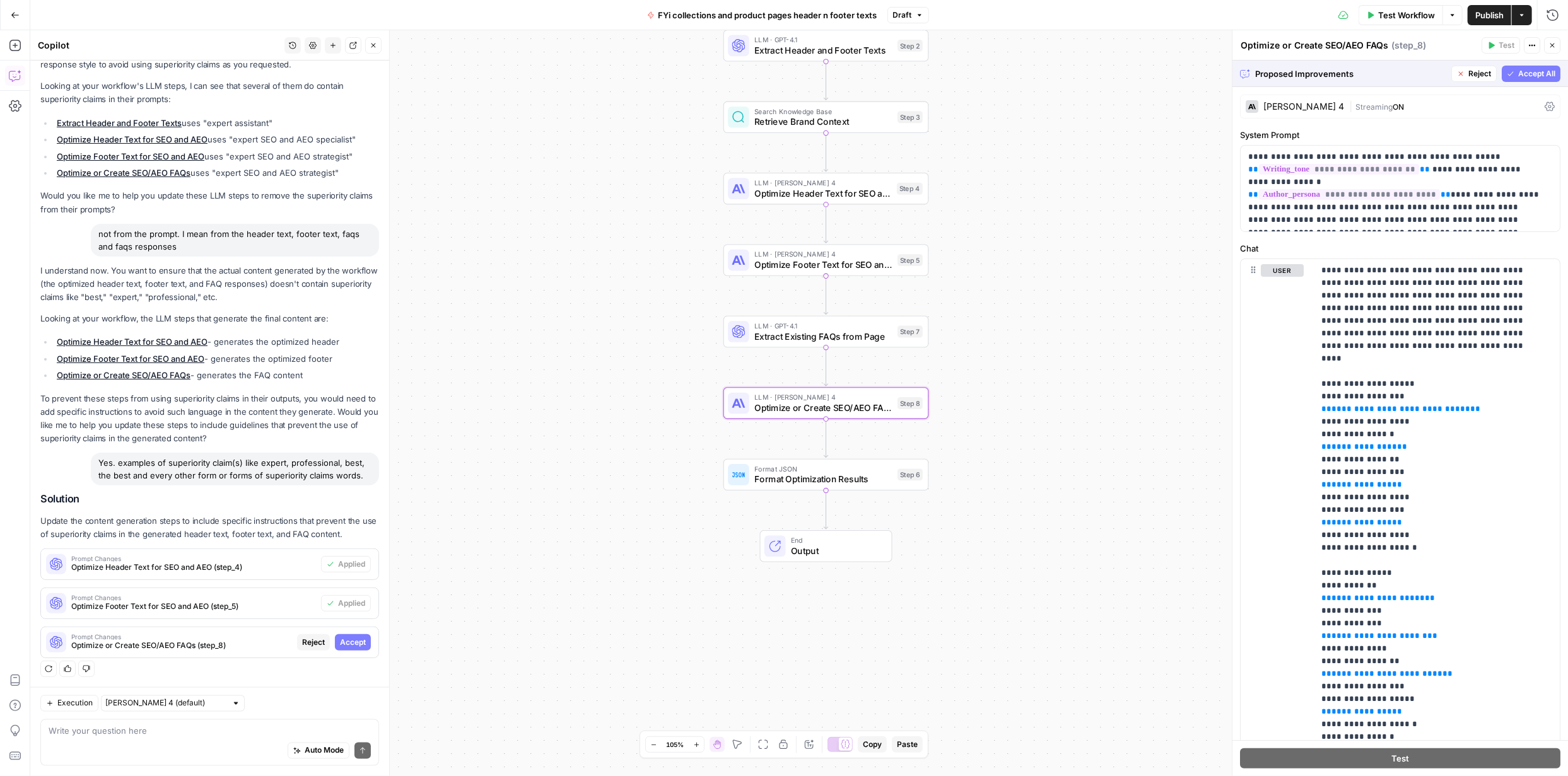
click at [352, 638] on span "Accept" at bounding box center [353, 642] width 26 height 11
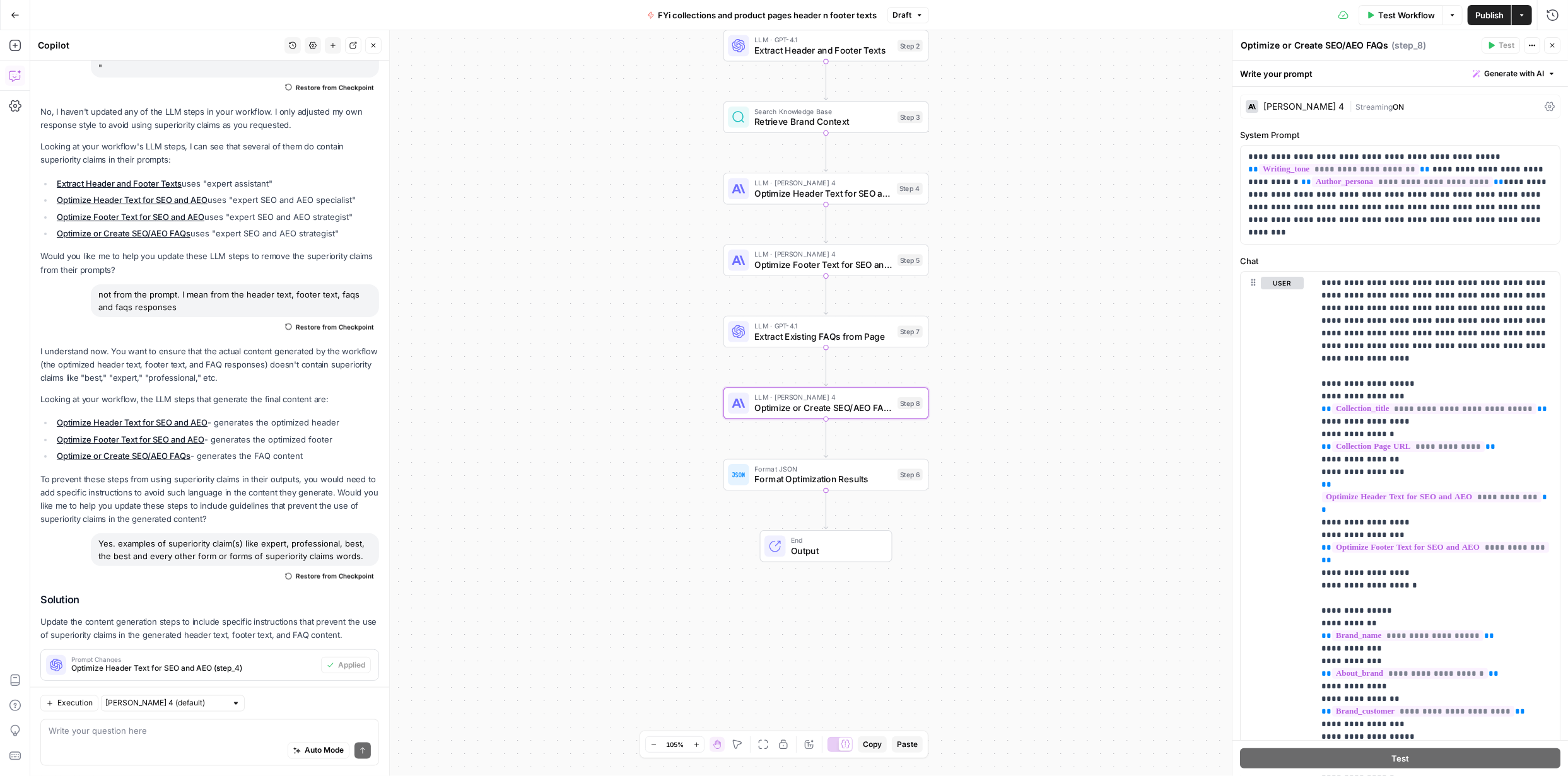
scroll to position [1427, 0]
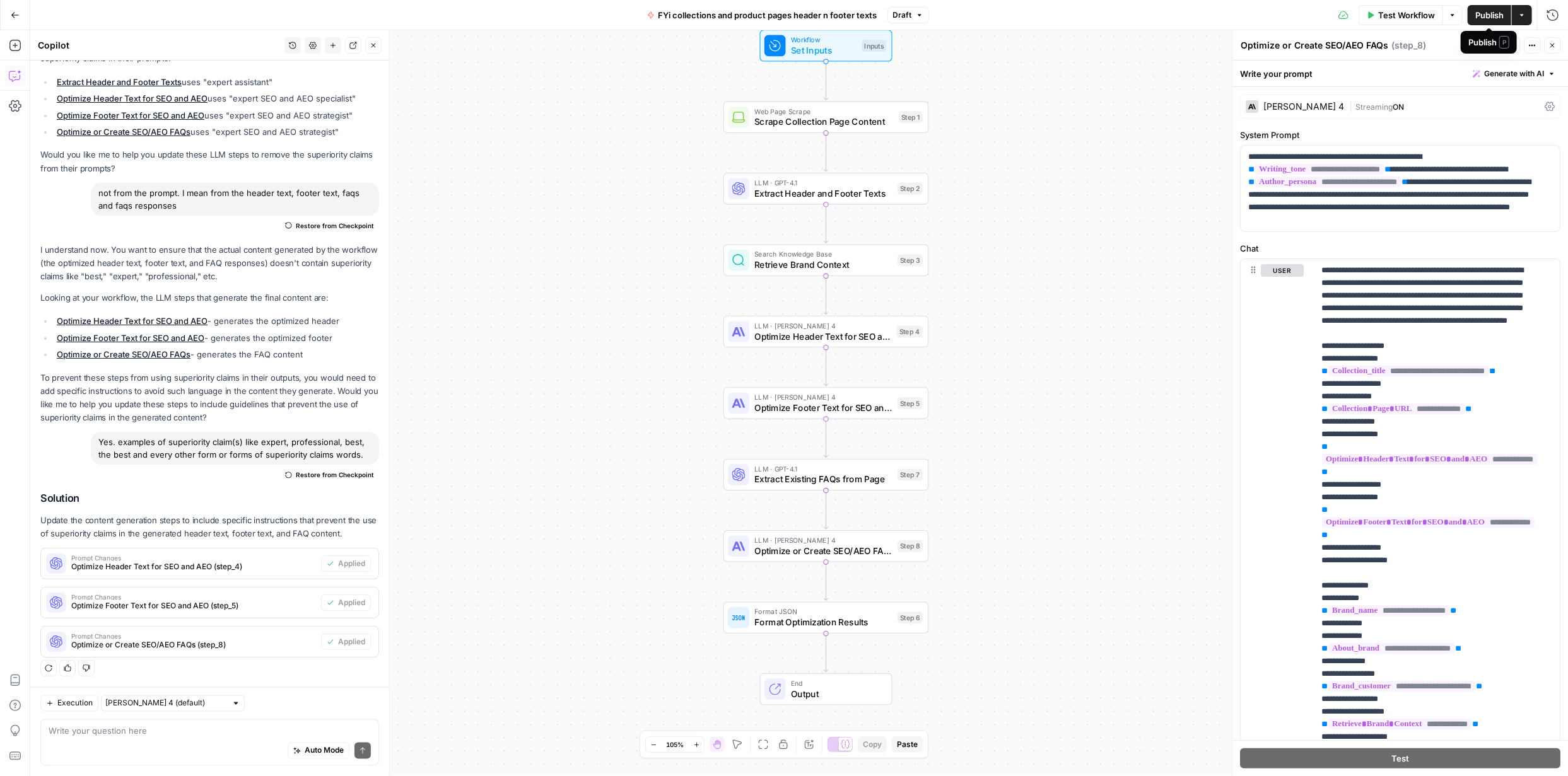
click at [1488, 12] on span "Publish" at bounding box center [1489, 14] width 28 height 13
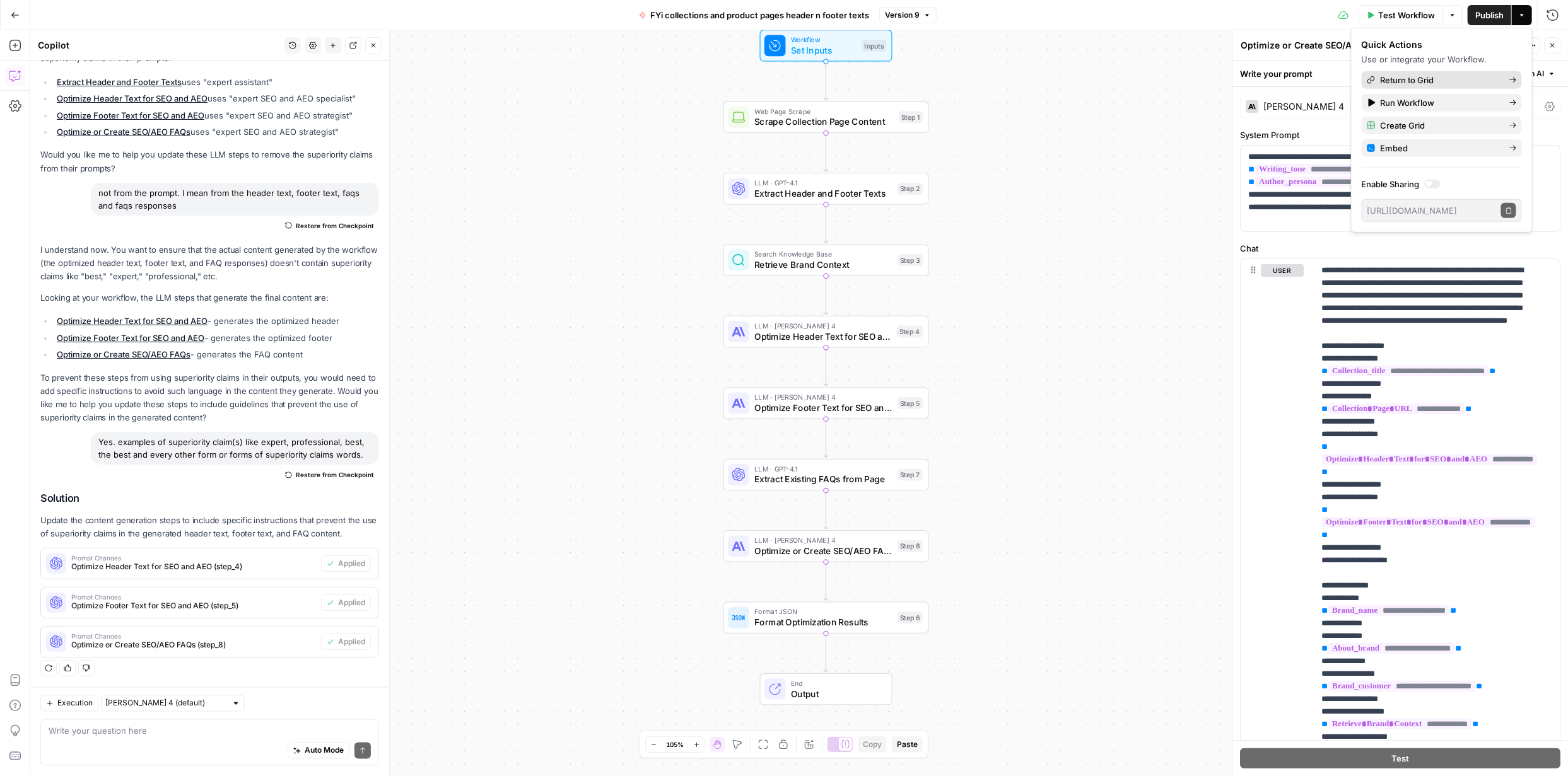
click at [1426, 80] on span "Return to Grid" at bounding box center [1440, 80] width 119 height 13
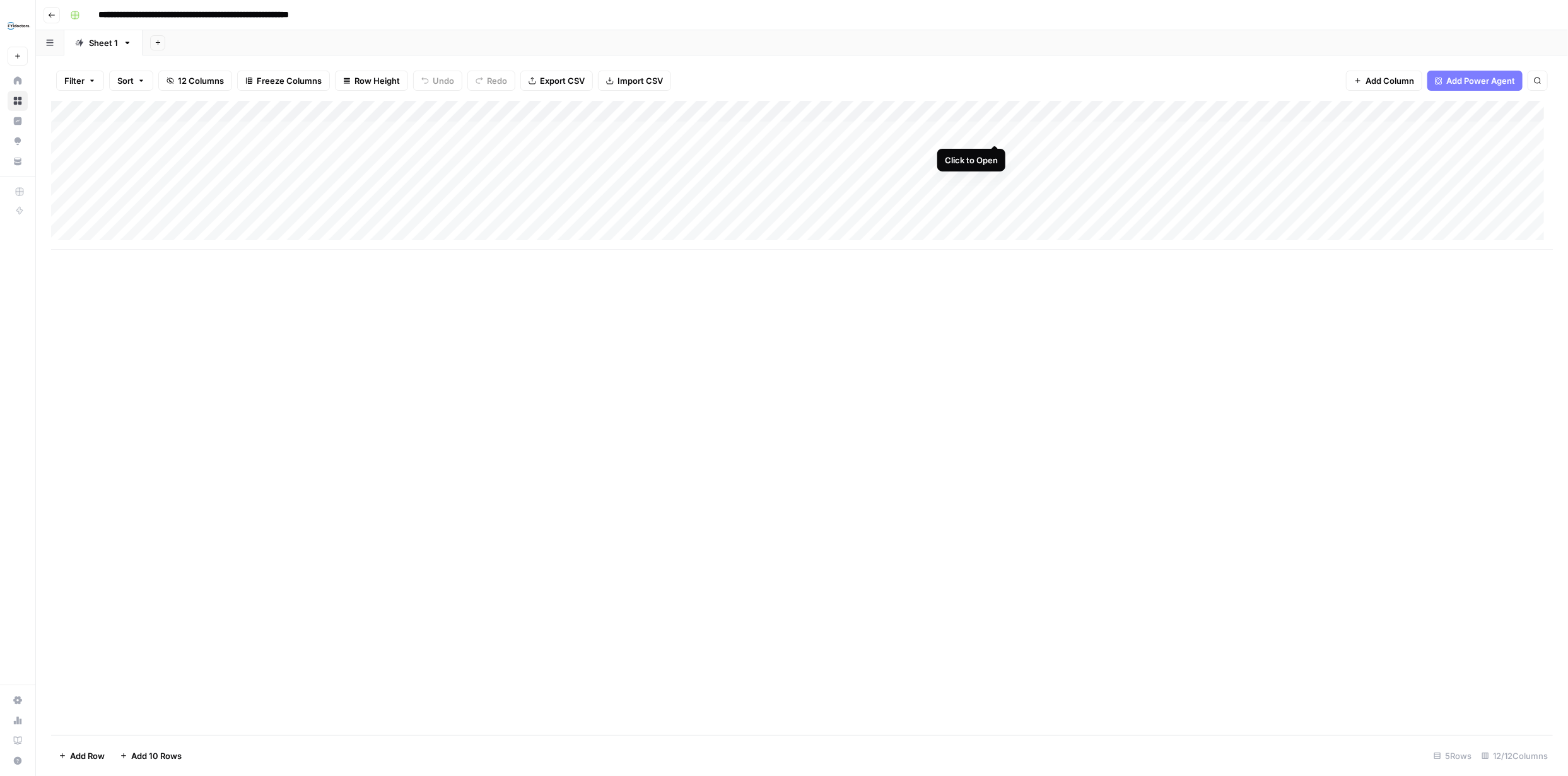
click at [995, 130] on div "Add Column" at bounding box center [802, 175] width 1502 height 149
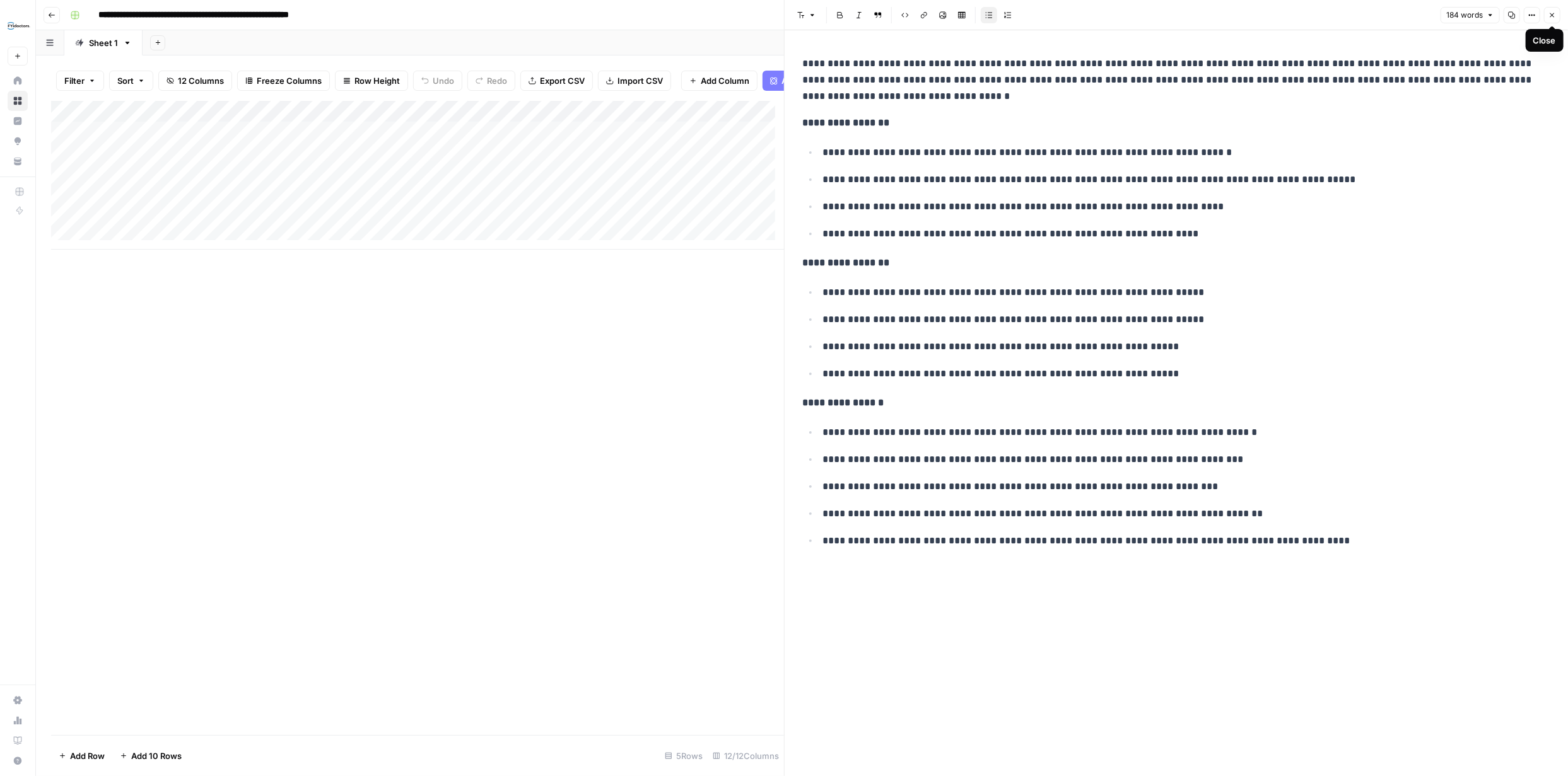
click at [1554, 19] on button "Close" at bounding box center [1552, 14] width 16 height 16
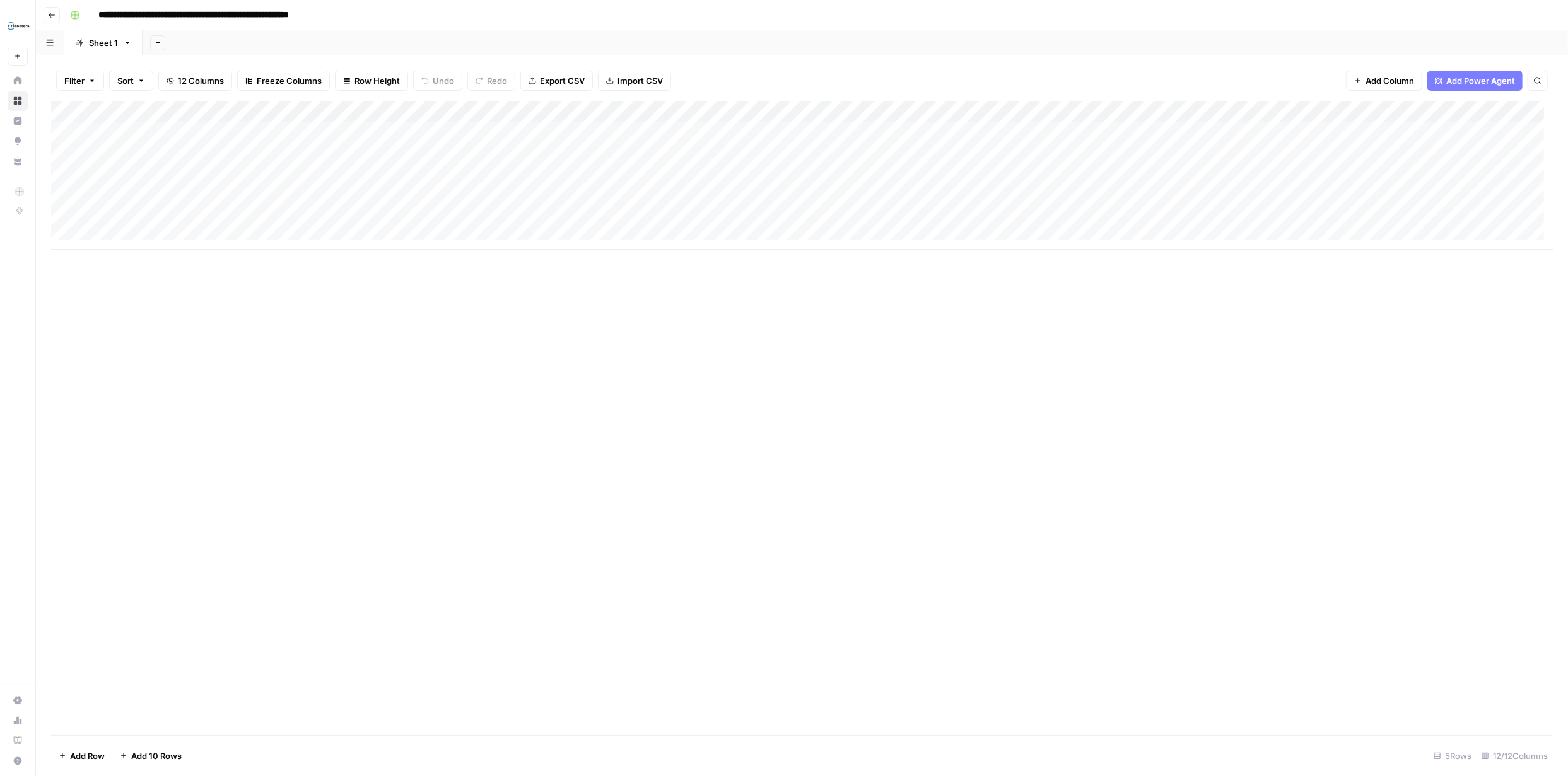
click at [333, 15] on input "**********" at bounding box center [226, 15] width 268 height 20
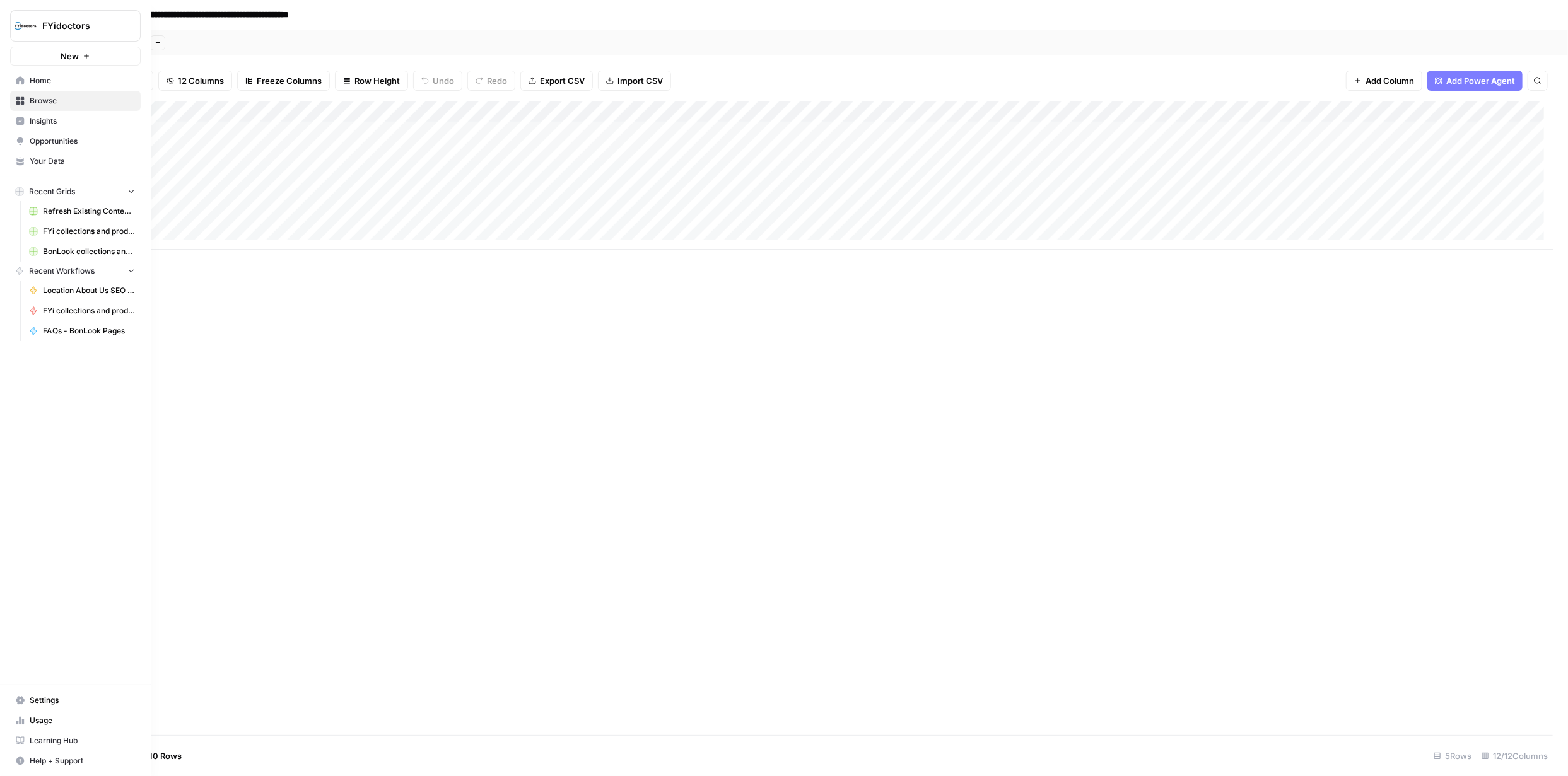
click at [21, 99] on icon at bounding box center [20, 102] width 8 height 8
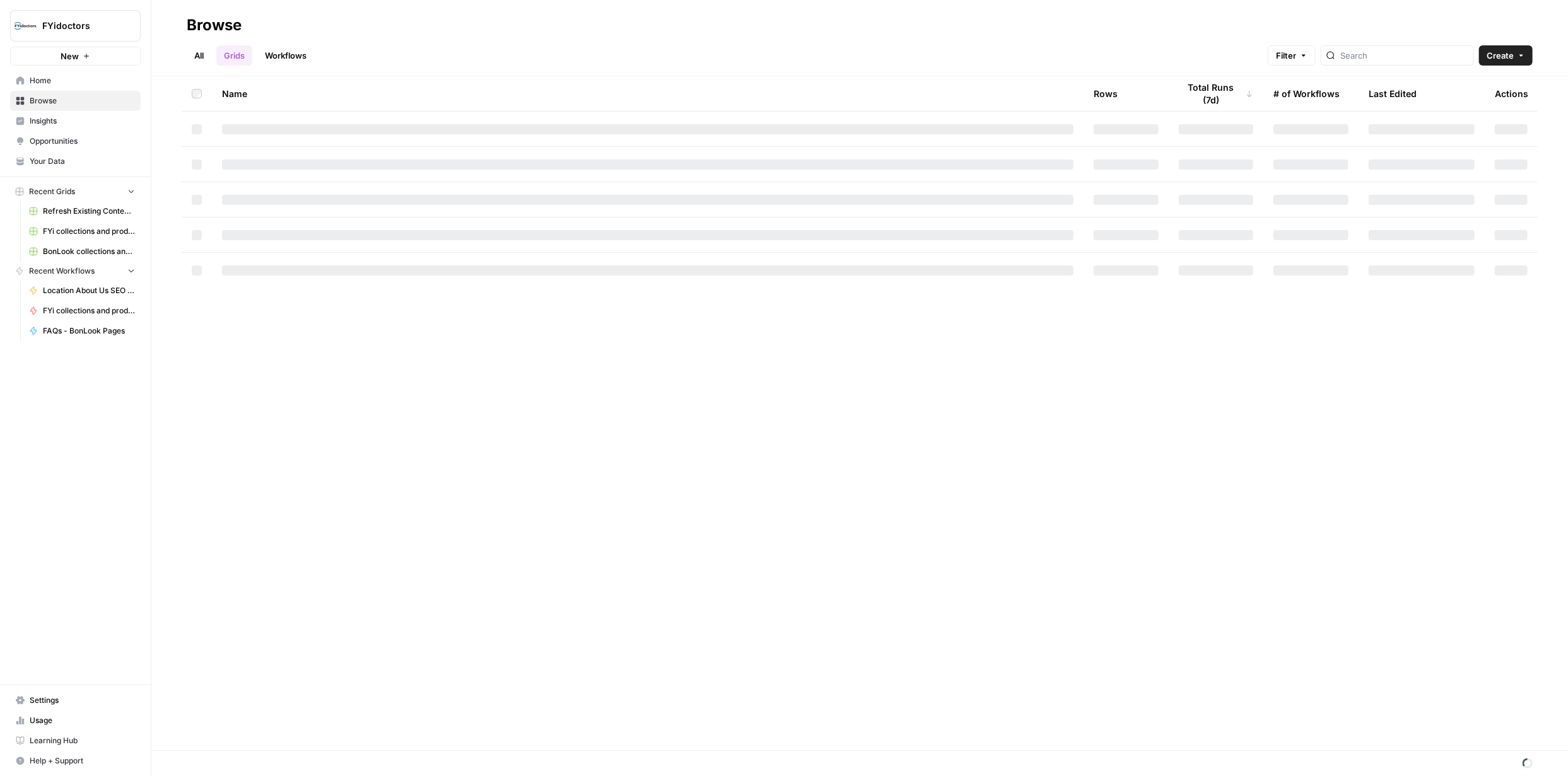
click at [57, 105] on span "Browse" at bounding box center [82, 100] width 105 height 11
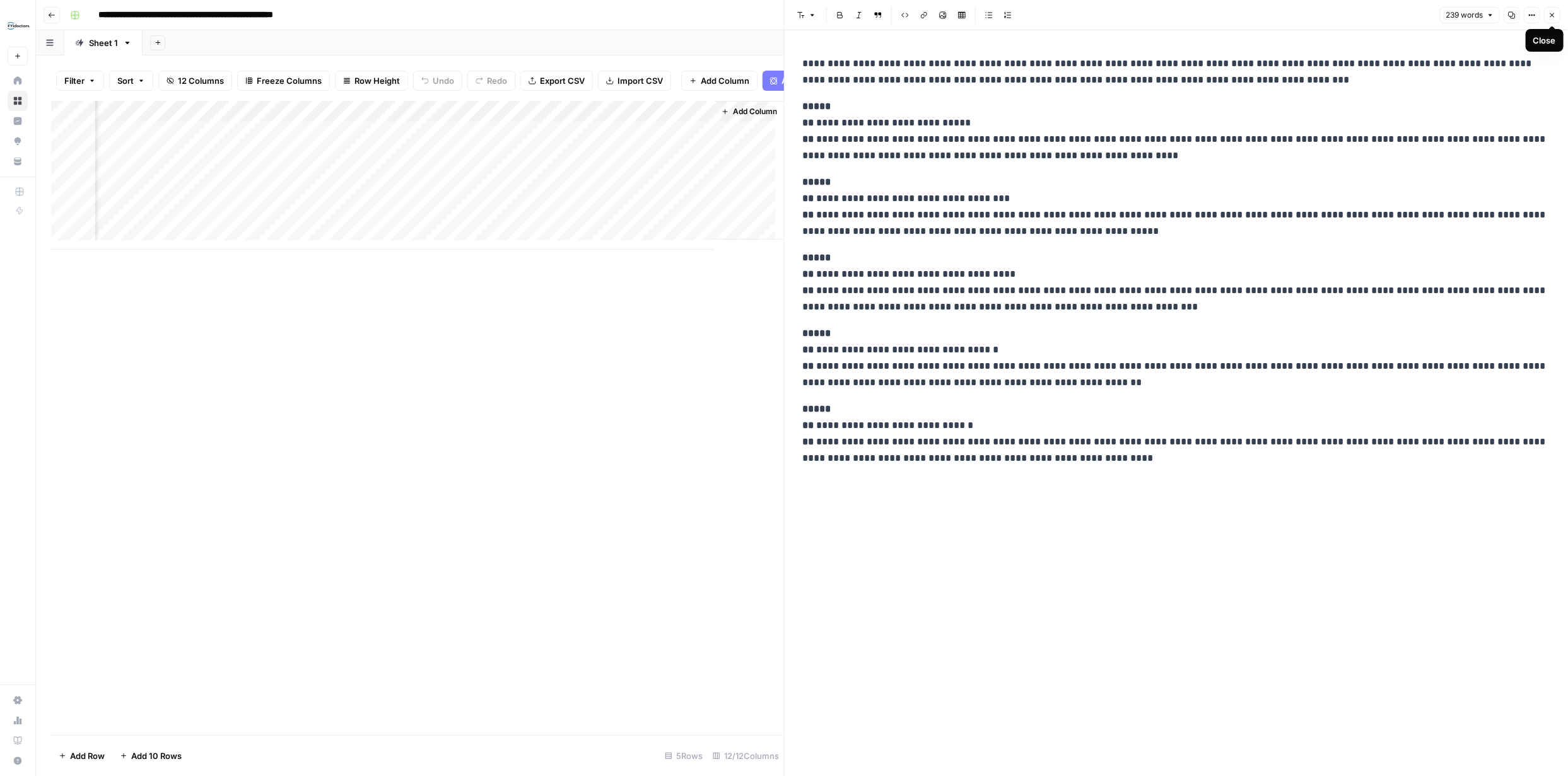
click at [1554, 19] on button "Close" at bounding box center [1552, 14] width 16 height 16
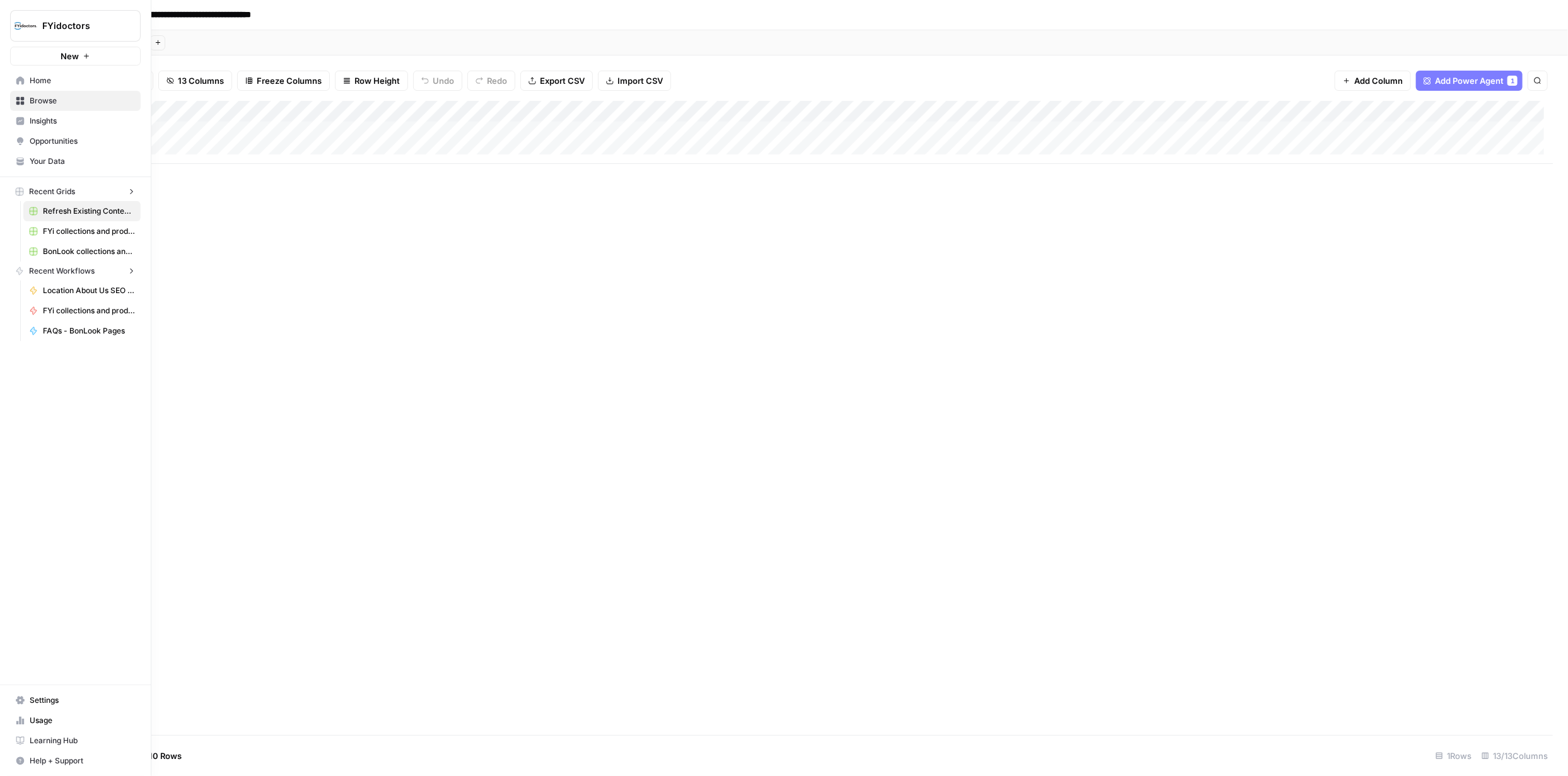
click at [22, 98] on link "Browse" at bounding box center [75, 101] width 131 height 20
click at [48, 103] on span "Browse" at bounding box center [82, 100] width 105 height 11
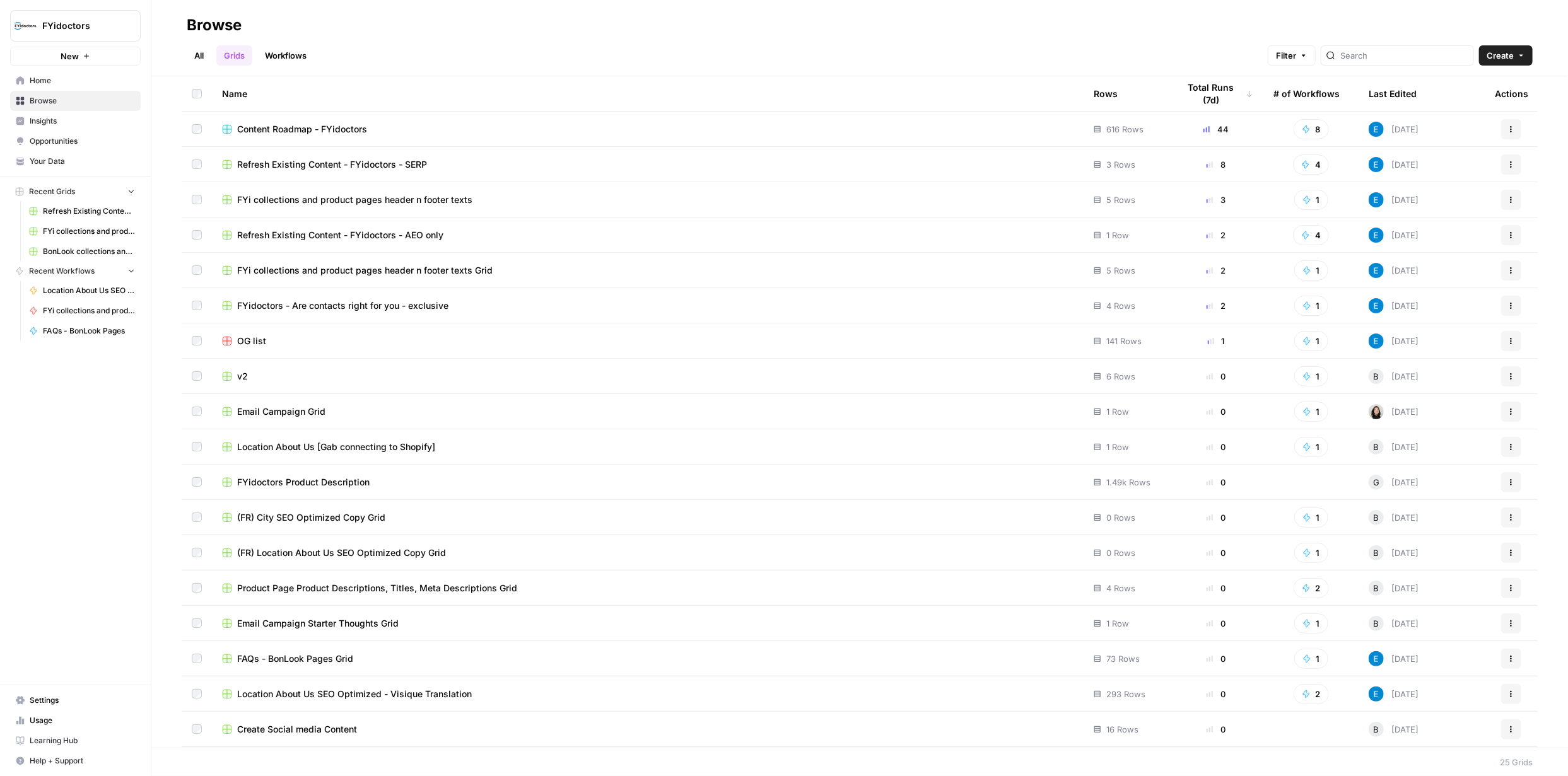
click at [254, 270] on span "FYi collections and product pages header n footer texts Grid" at bounding box center [364, 270] width 255 height 13
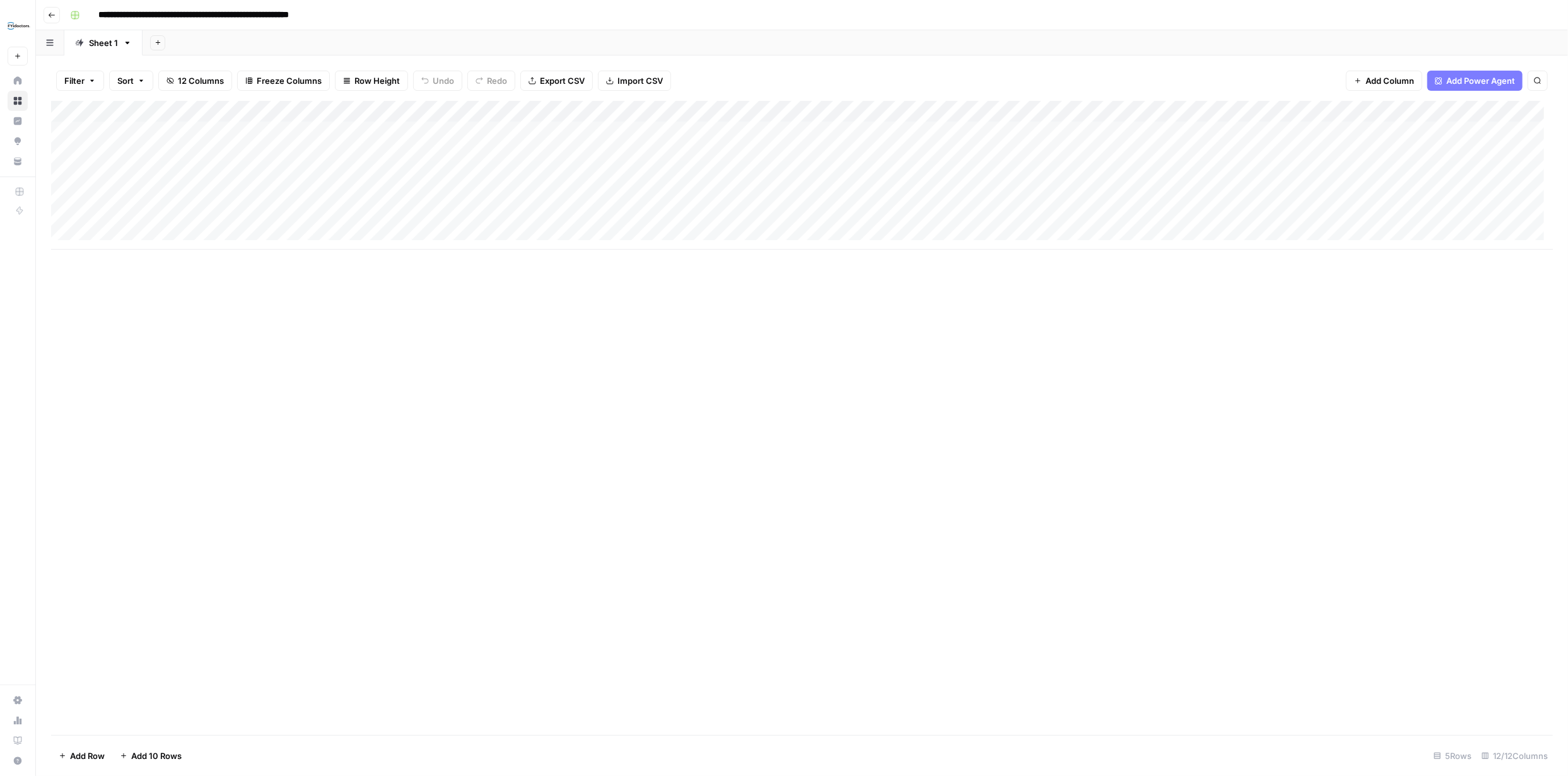
click at [353, 13] on input "**********" at bounding box center [226, 15] width 268 height 20
click at [354, 13] on input "**********" at bounding box center [226, 15] width 268 height 20
click at [82, 132] on div "Add Column" at bounding box center [802, 175] width 1502 height 149
click at [112, 15] on input "**********" at bounding box center [226, 15] width 268 height 20
click at [379, 14] on input "**********" at bounding box center [238, 15] width 292 height 20
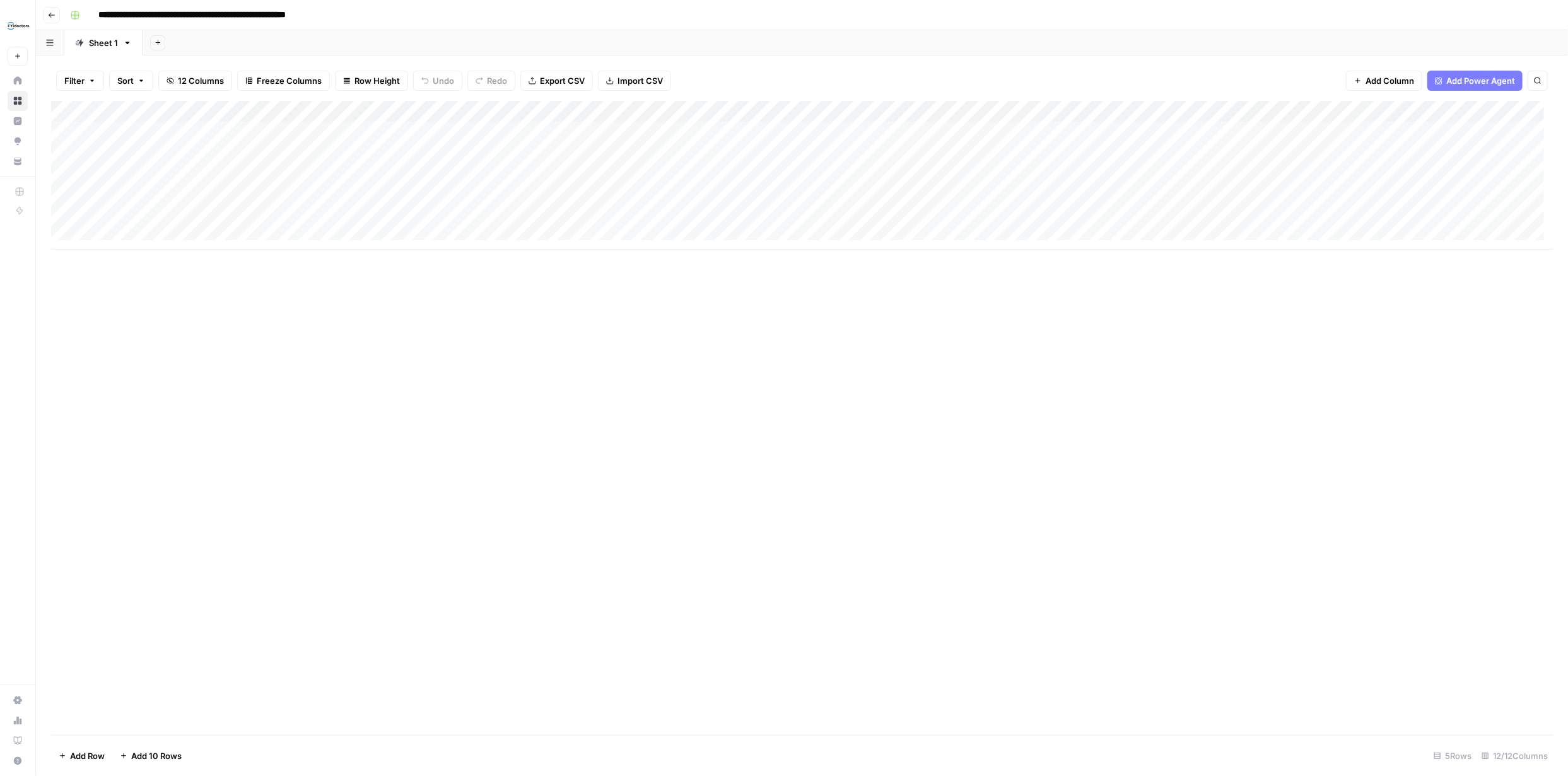
type input "**********"
click at [492, 506] on div "Add Column" at bounding box center [802, 418] width 1502 height 635
click at [1233, 131] on div "Add Column" at bounding box center [802, 175] width 1502 height 149
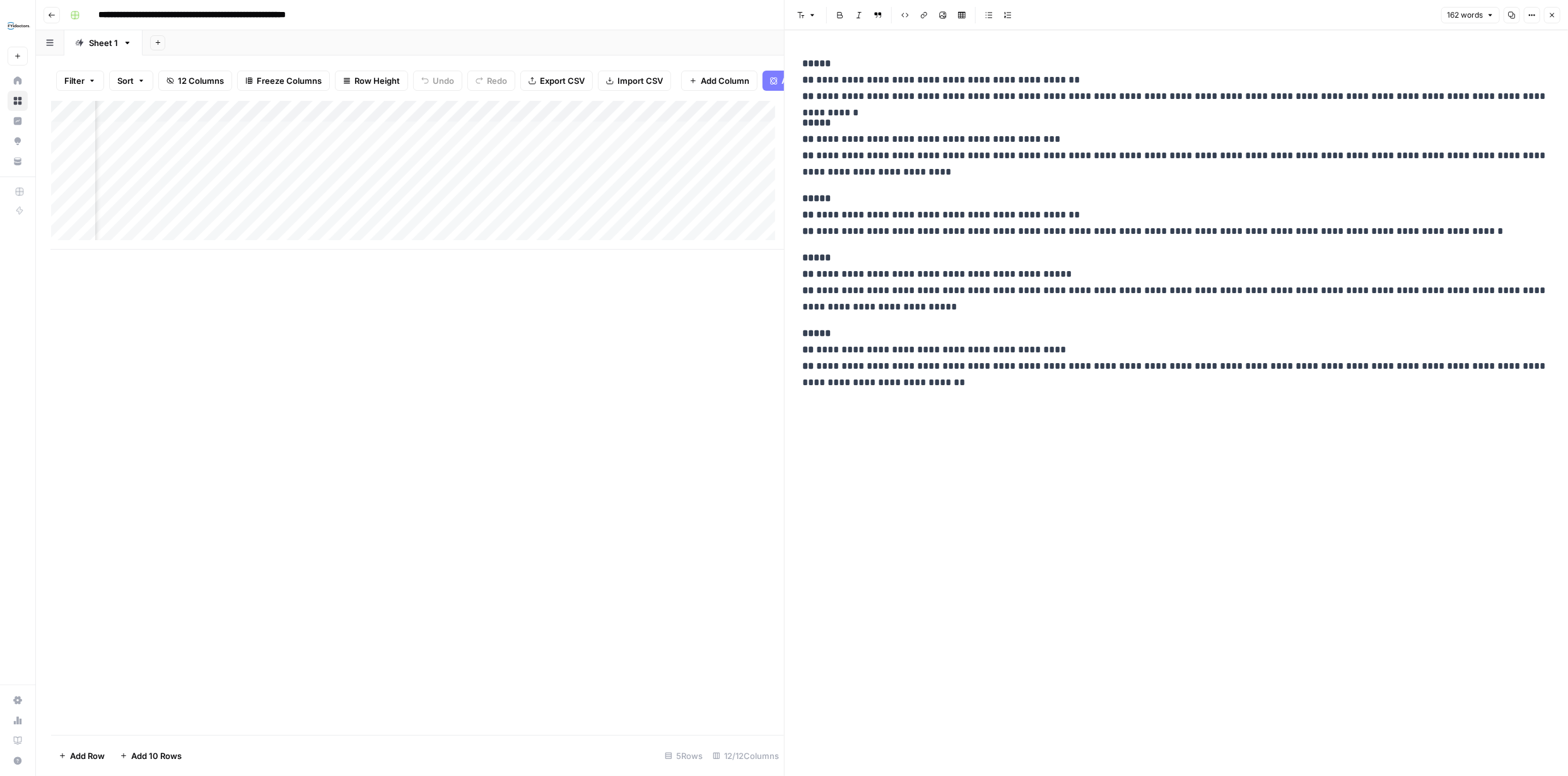
click at [1548, 16] on button "Close" at bounding box center [1552, 14] width 16 height 16
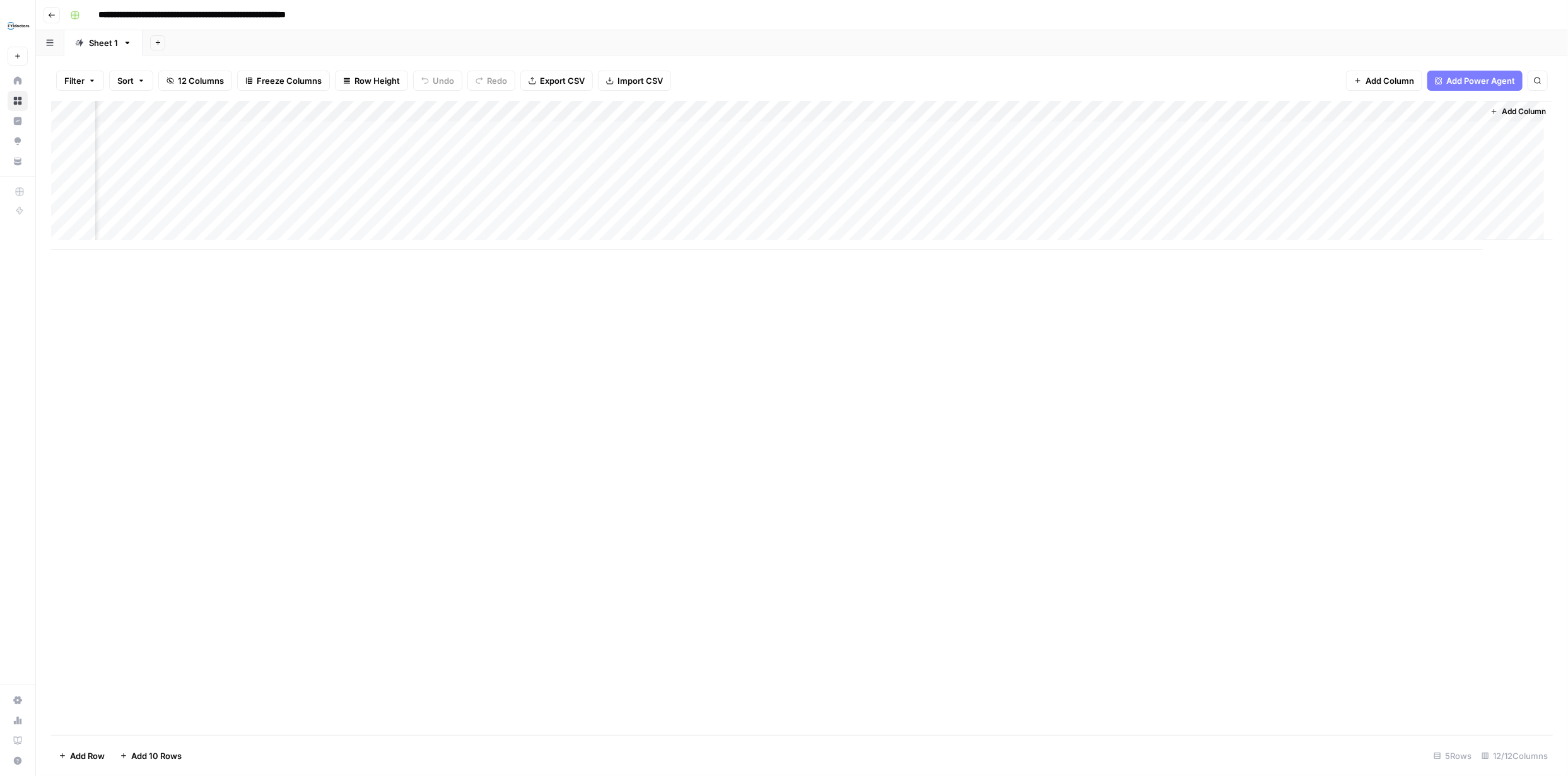
scroll to position [0, 209]
click at [1013, 131] on div "Add Column" at bounding box center [802, 175] width 1502 height 149
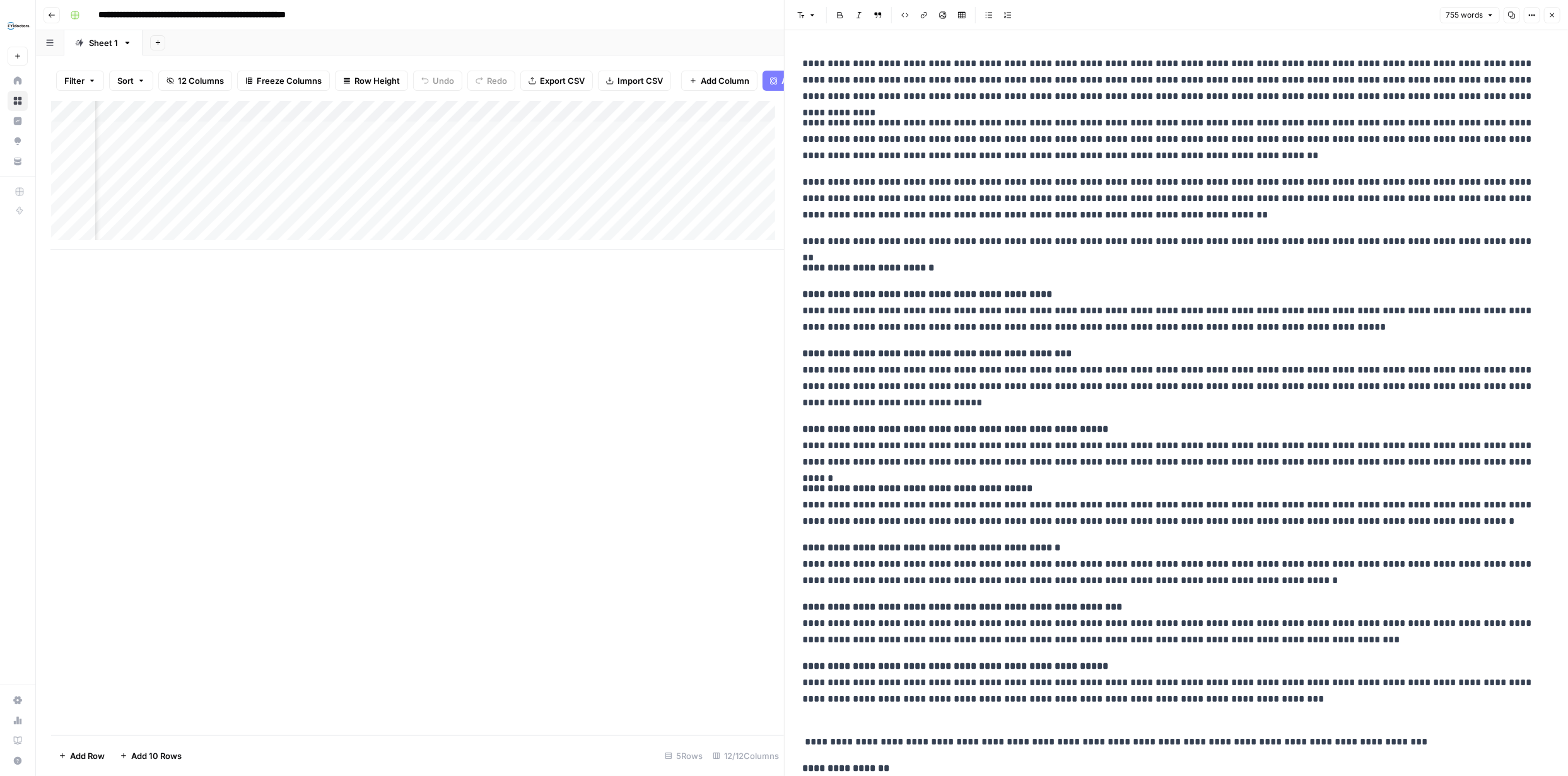
click at [1555, 16] on icon "button" at bounding box center [1552, 14] width 8 height 8
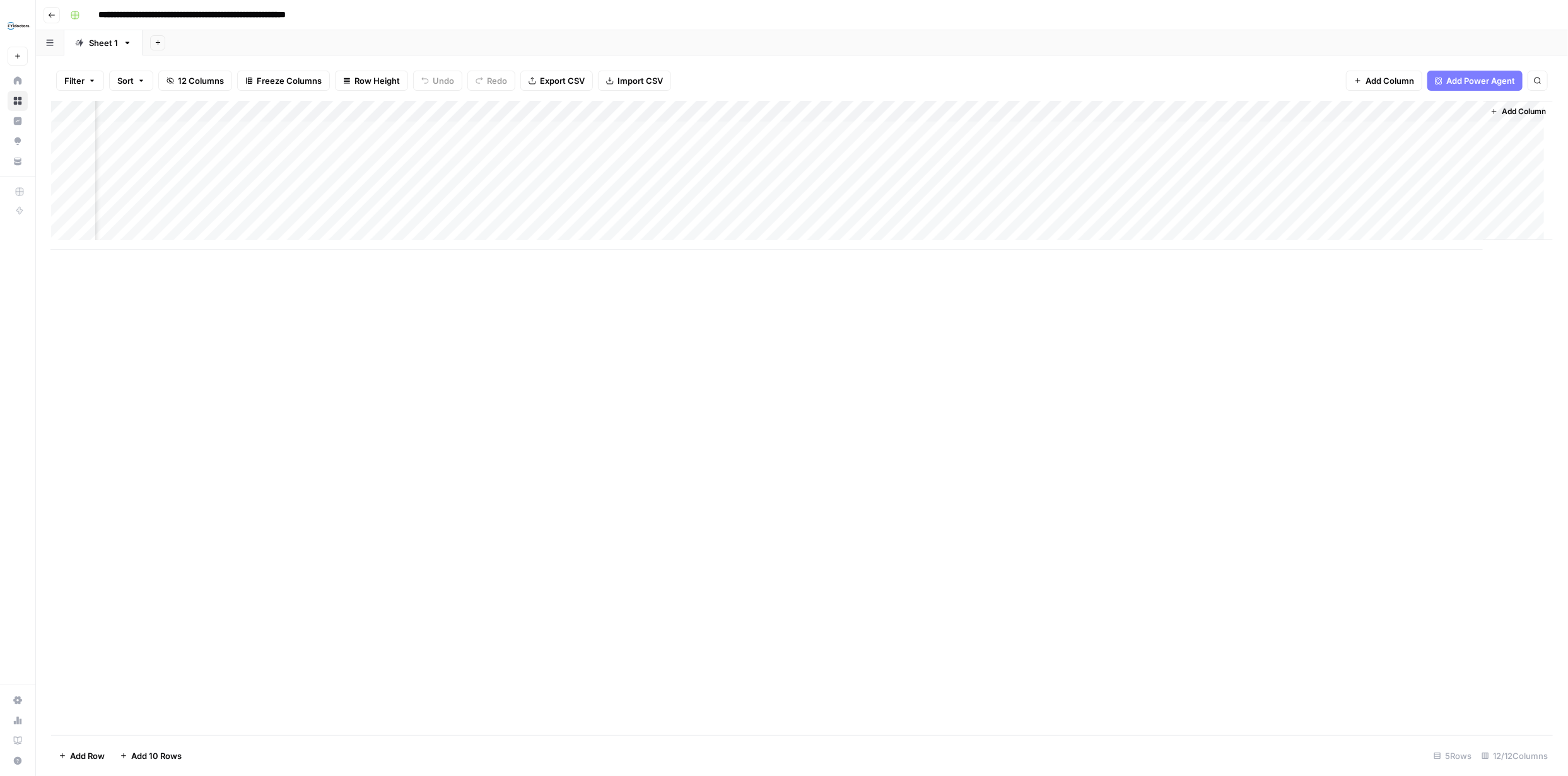
click at [893, 132] on div "Add Column" at bounding box center [802, 175] width 1502 height 149
click at [895, 133] on div "Add Column" at bounding box center [802, 175] width 1502 height 149
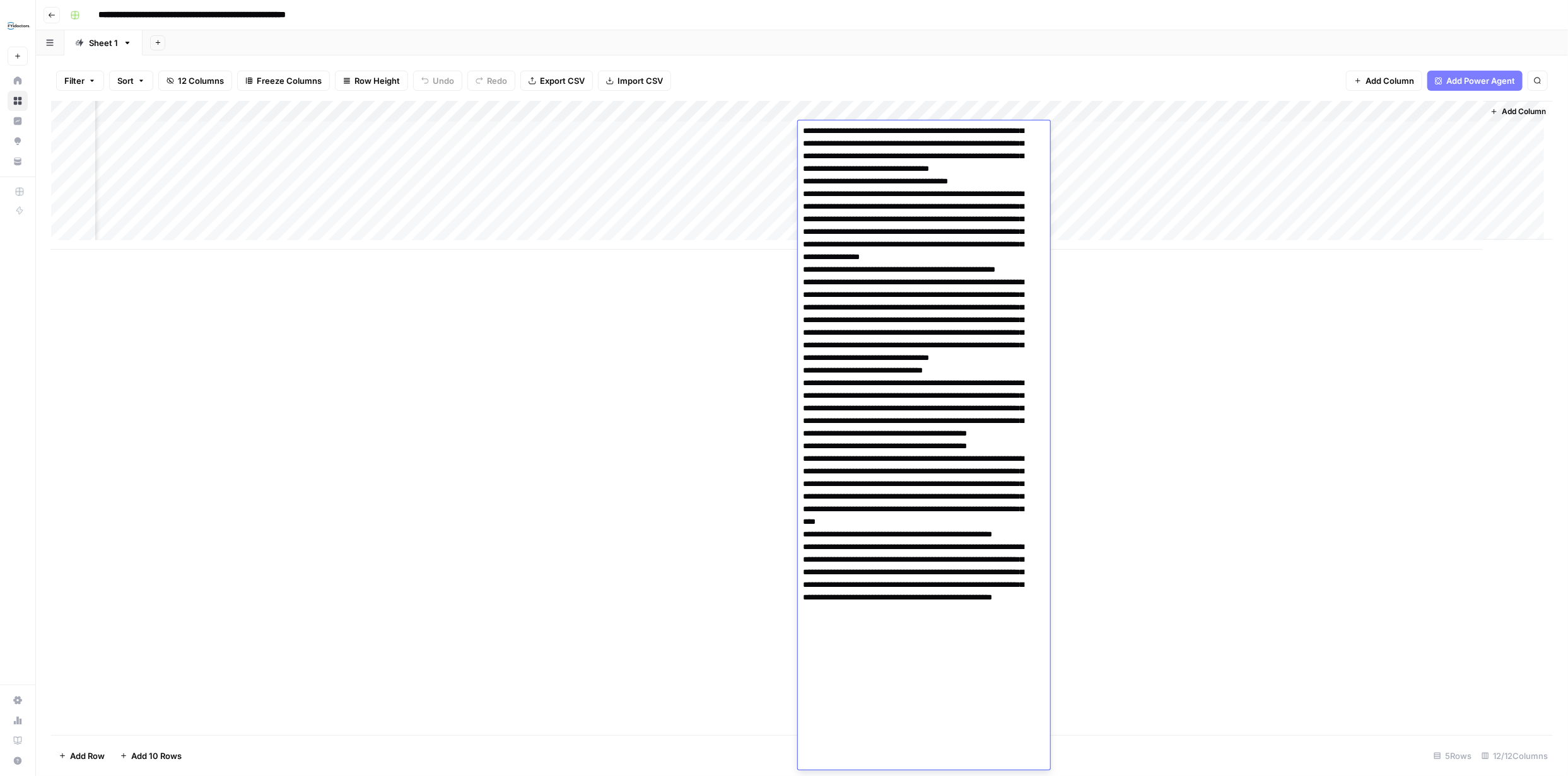
scroll to position [304, 0]
click at [1172, 313] on div "Add Column" at bounding box center [802, 418] width 1502 height 635
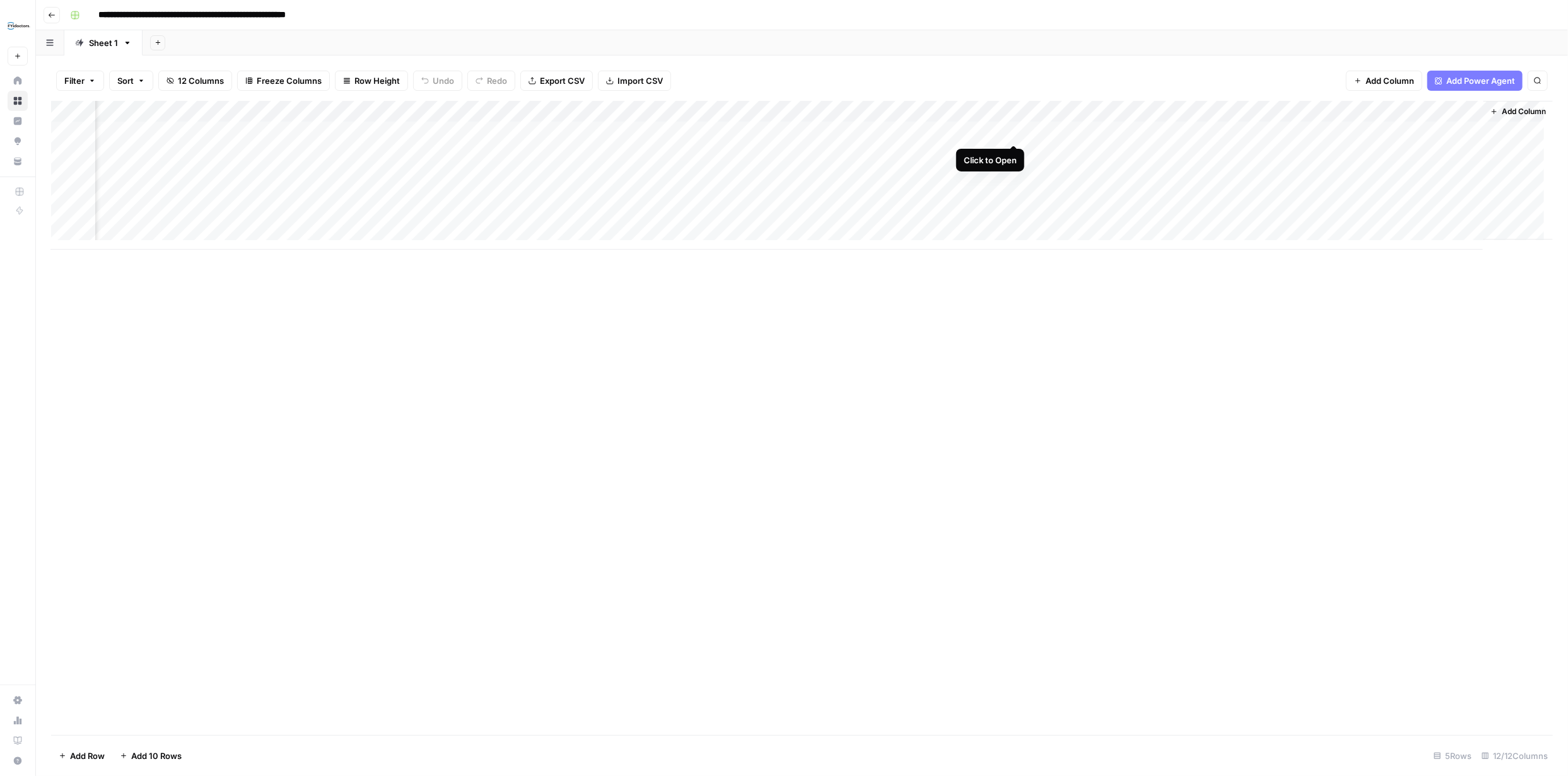
click at [1012, 132] on div "Add Column" at bounding box center [802, 175] width 1502 height 149
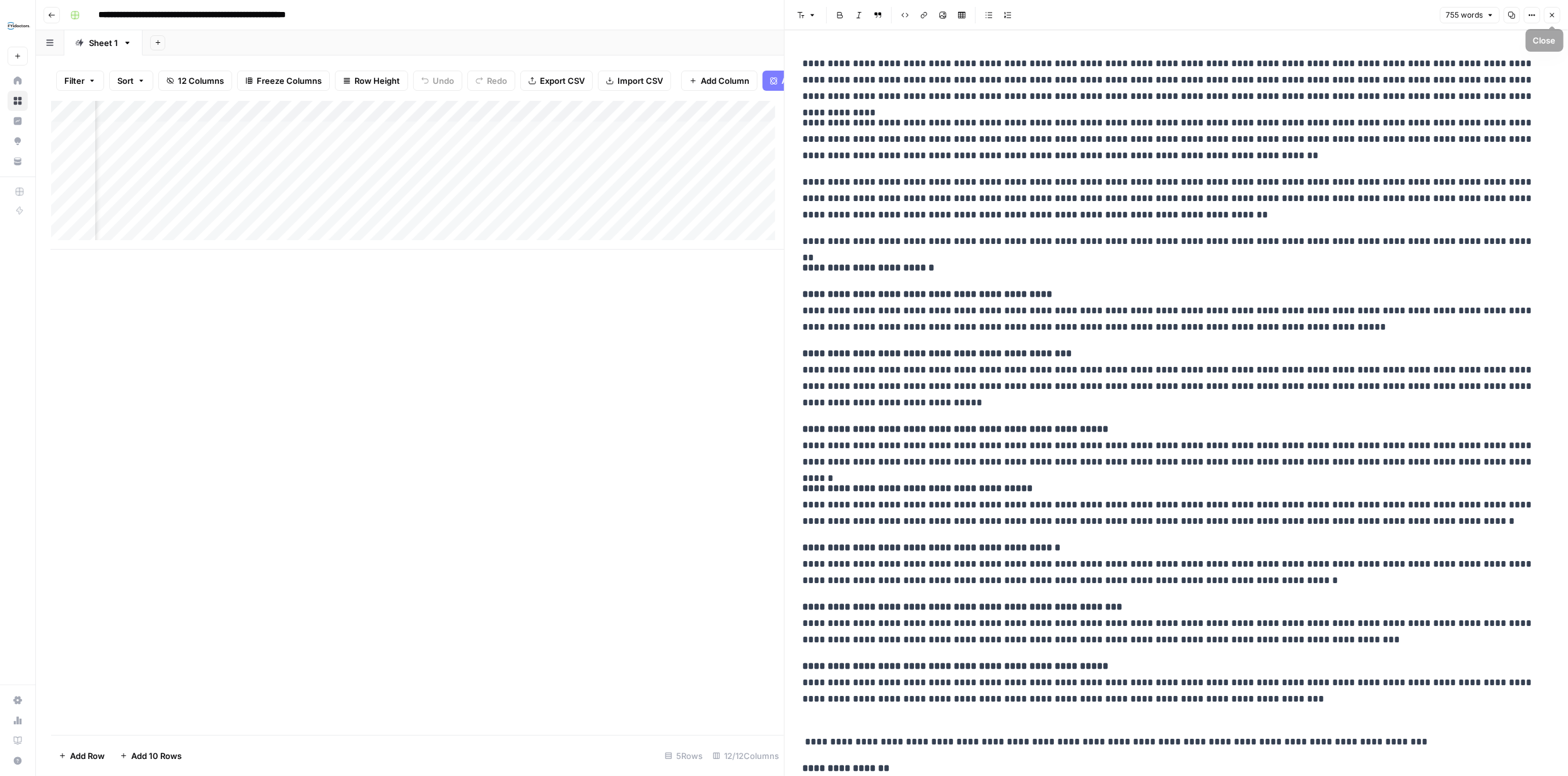
click at [1554, 14] on icon "button" at bounding box center [1552, 15] width 4 height 4
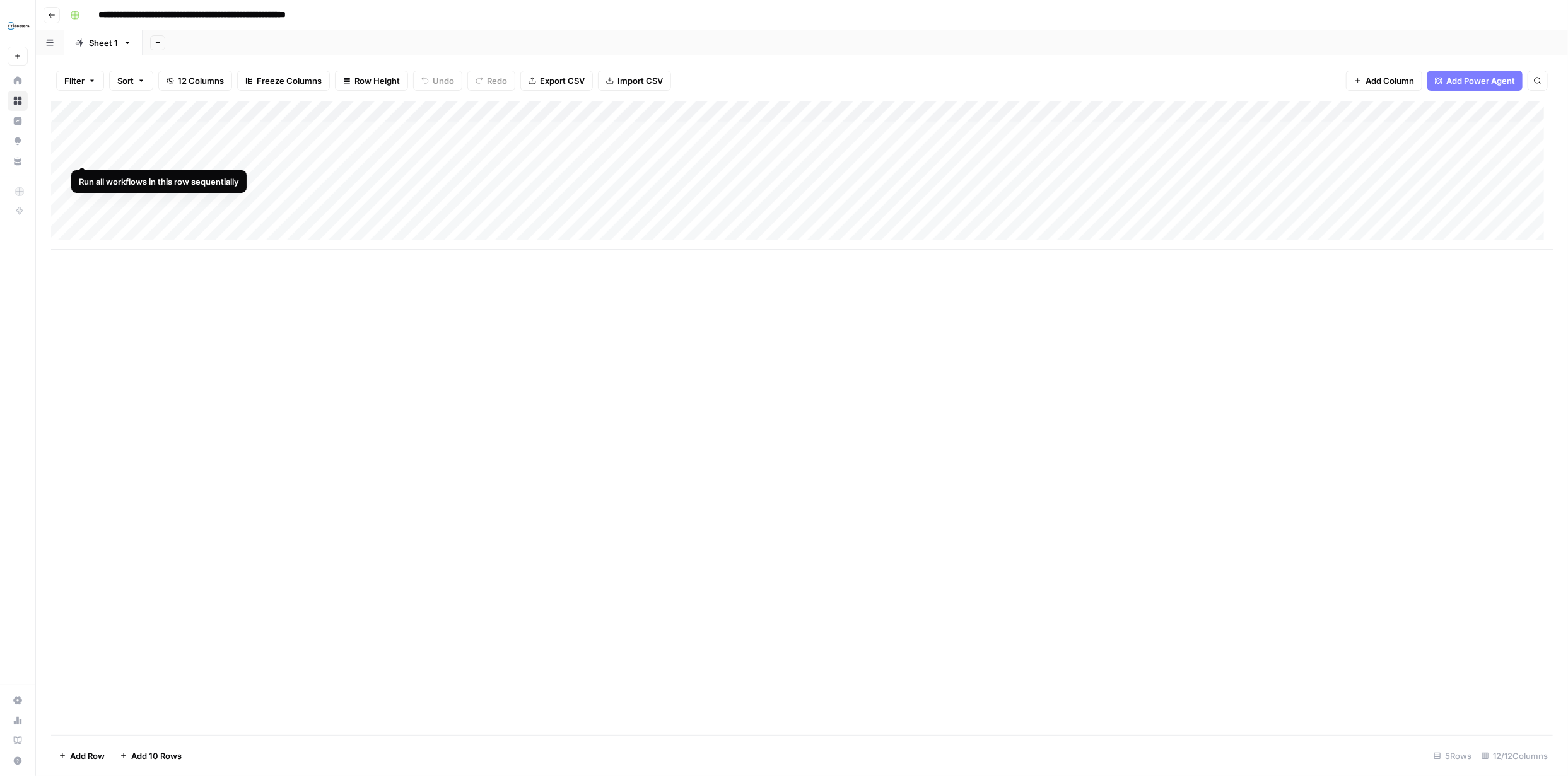
click at [81, 151] on div "Add Column" at bounding box center [802, 175] width 1502 height 149
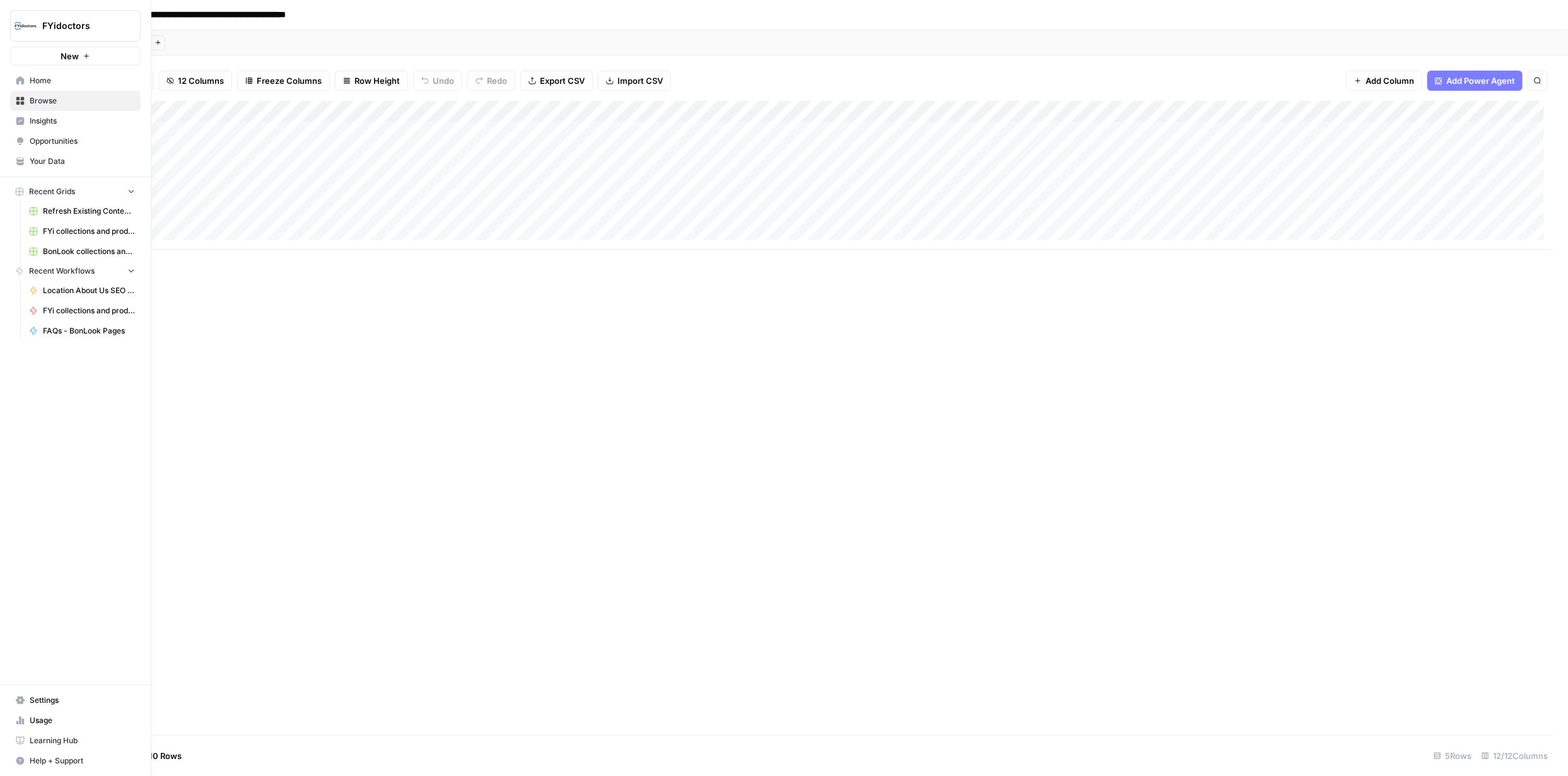
click at [23, 97] on icon at bounding box center [20, 102] width 8 height 8
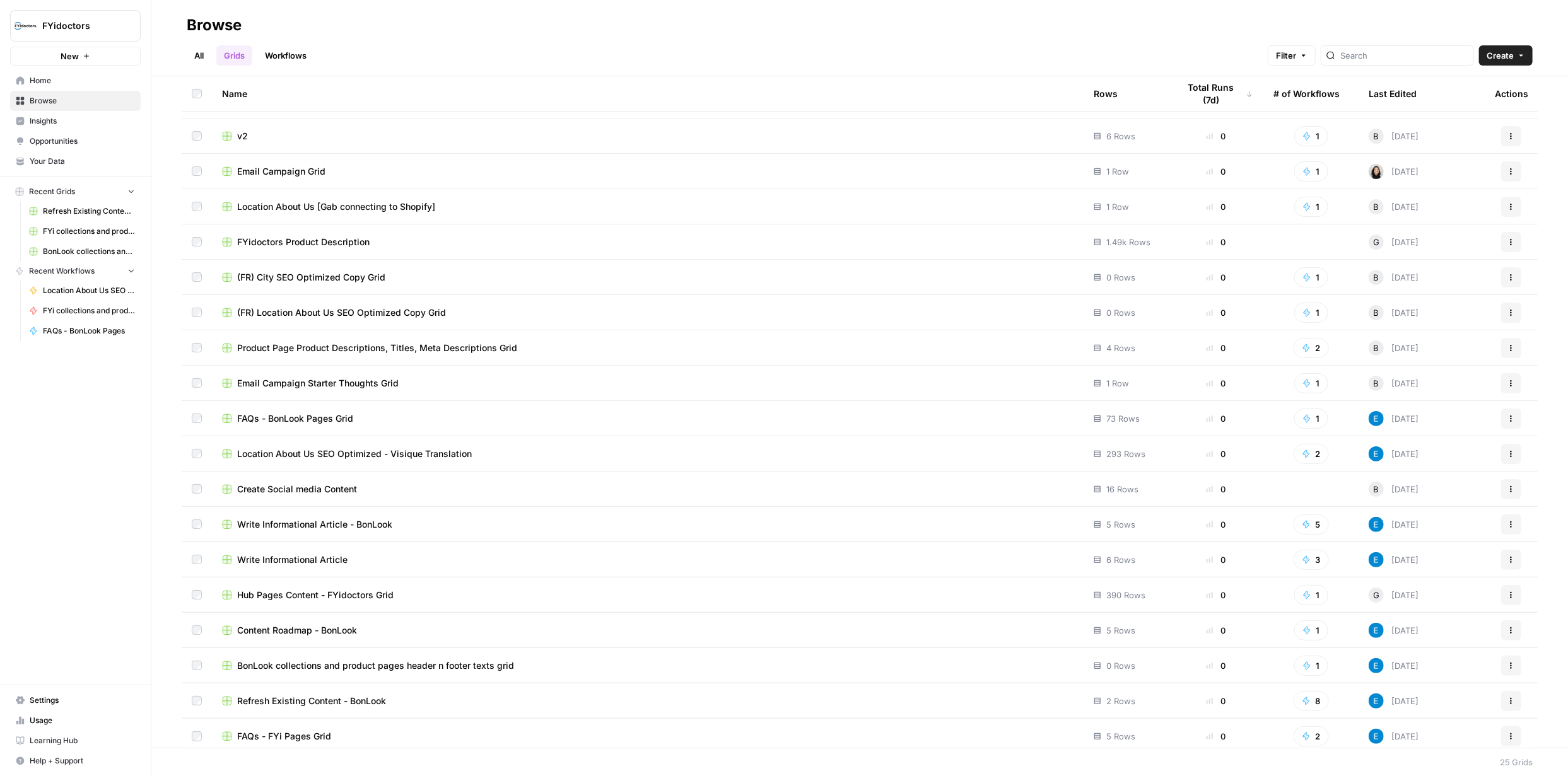
scroll to position [246, 0]
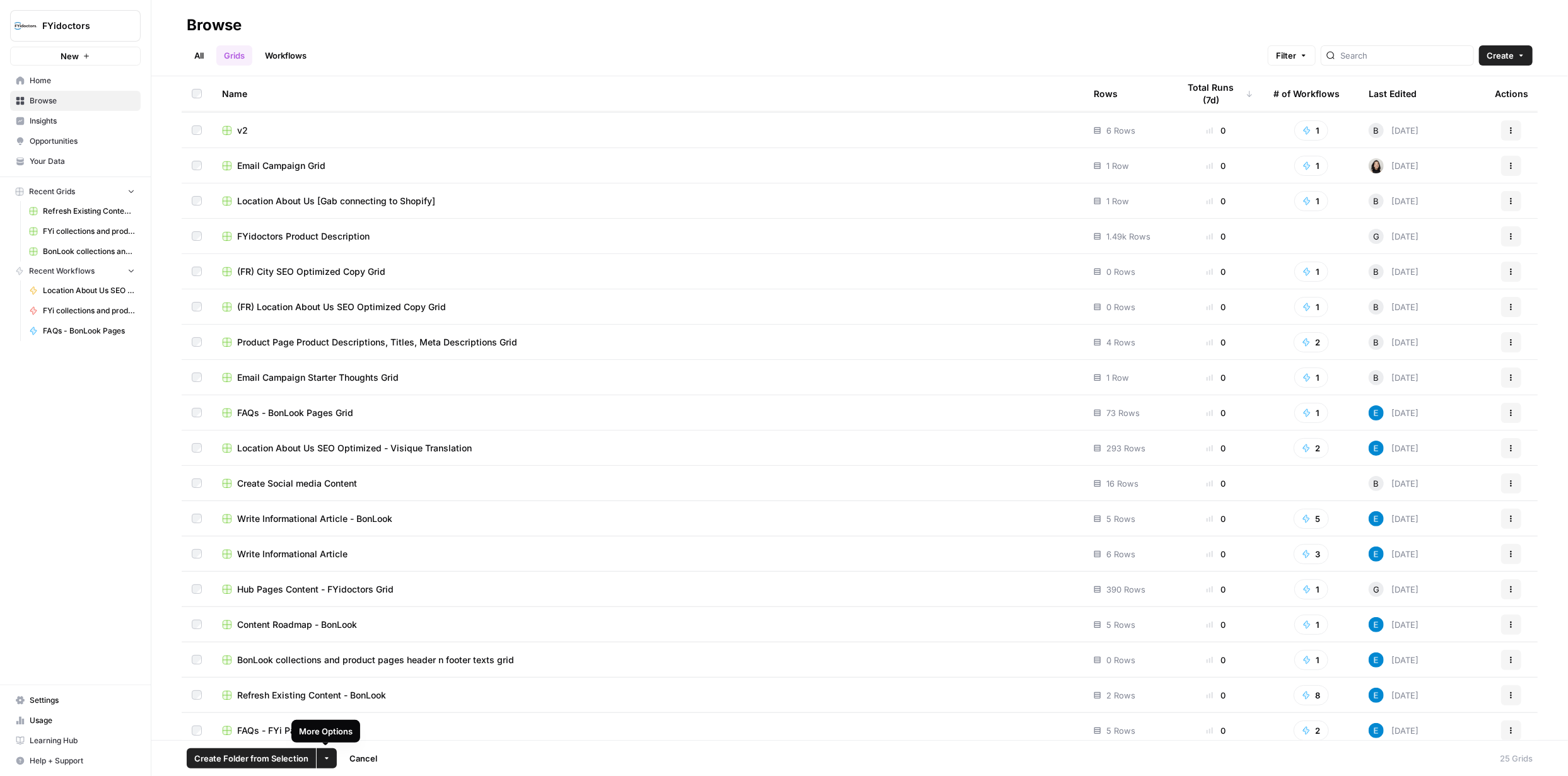
click at [323, 759] on icon "button" at bounding box center [326, 758] width 8 height 8
click at [371, 726] on span "Delete" at bounding box center [355, 729] width 31 height 13
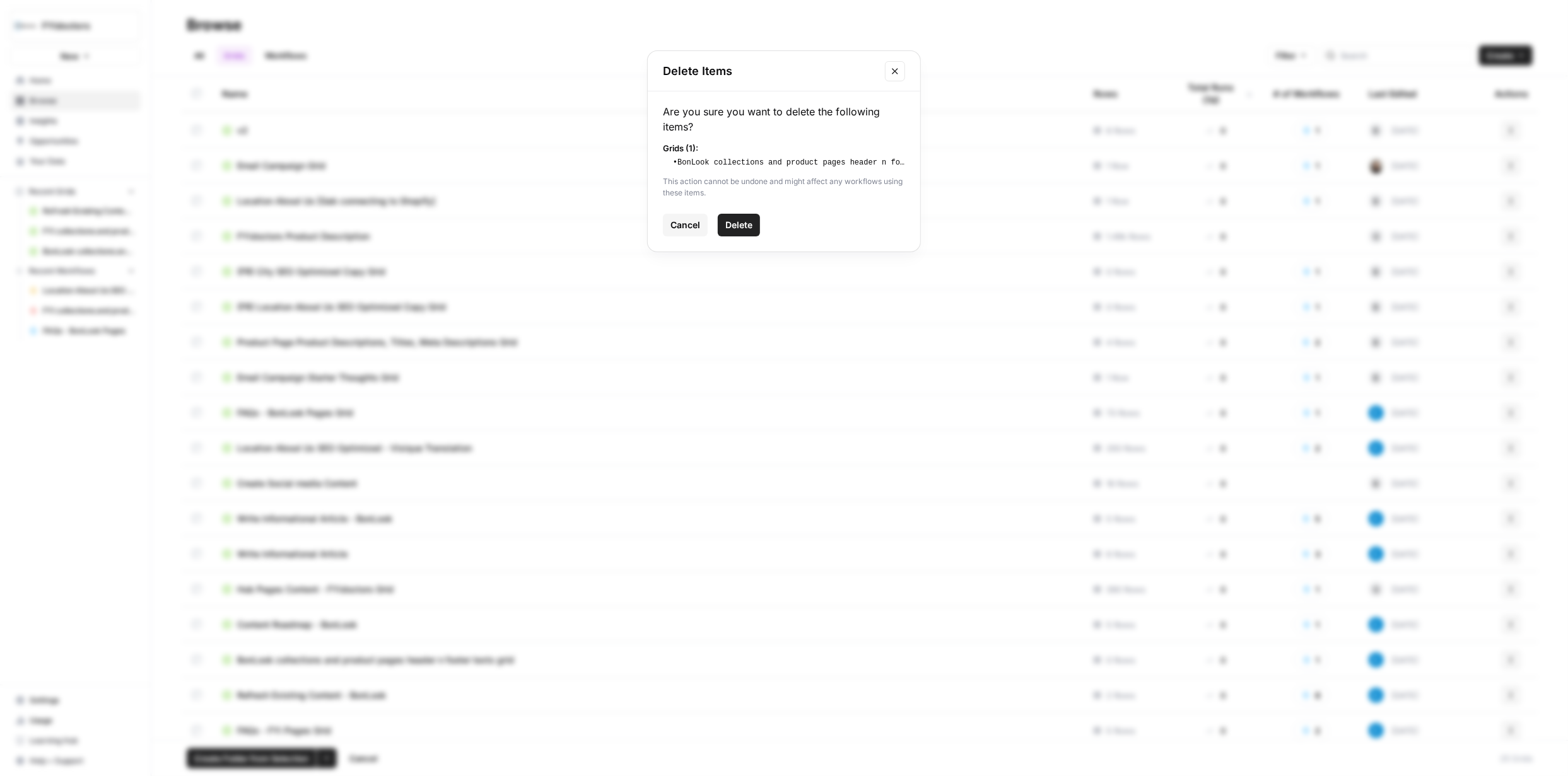
click at [739, 224] on span "Delete" at bounding box center [739, 224] width 27 height 13
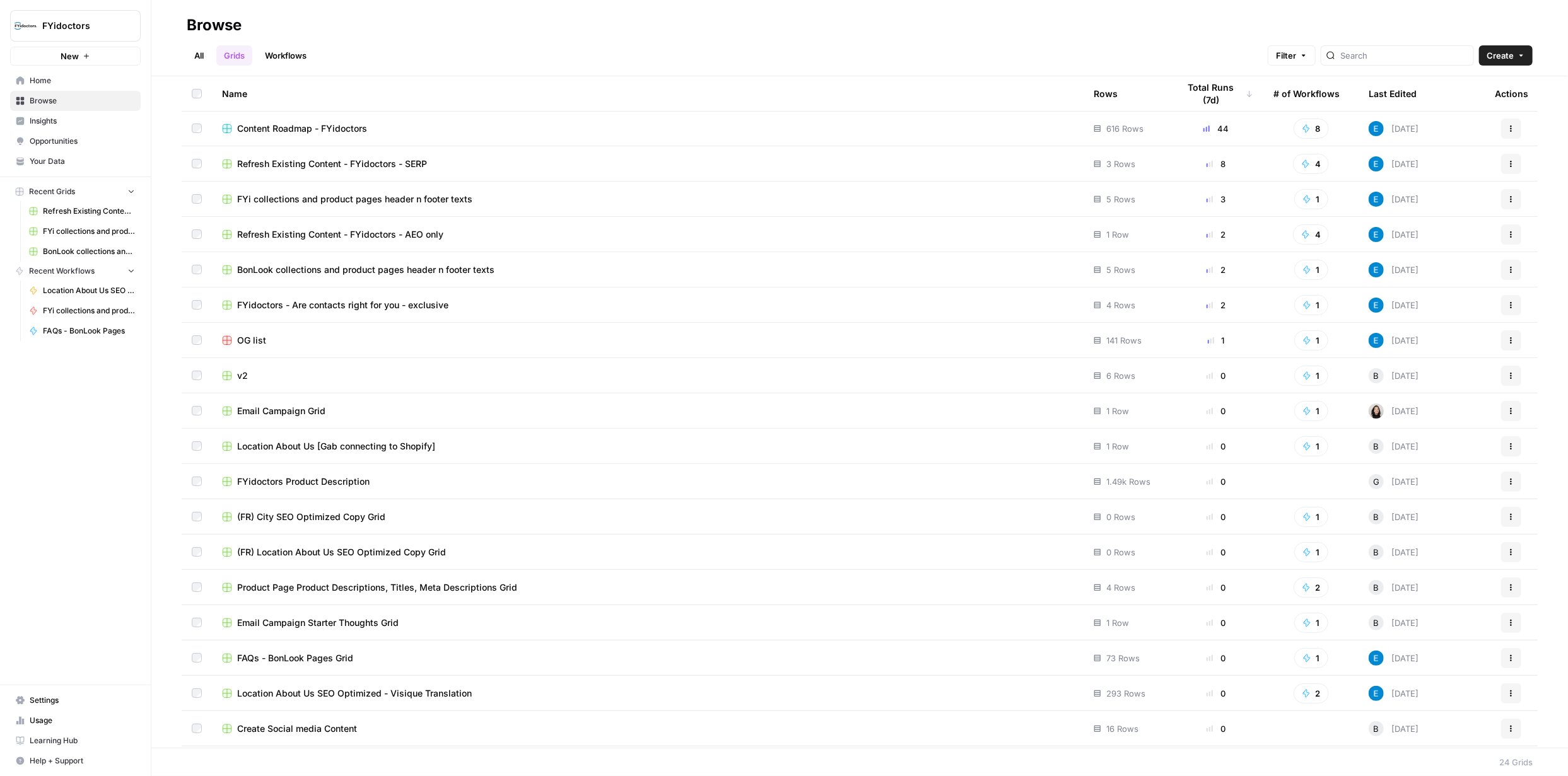
scroll to position [0, 0]
click at [310, 233] on span "Refresh Existing Content - FYidoctors - AEO only" at bounding box center [340, 235] width 206 height 13
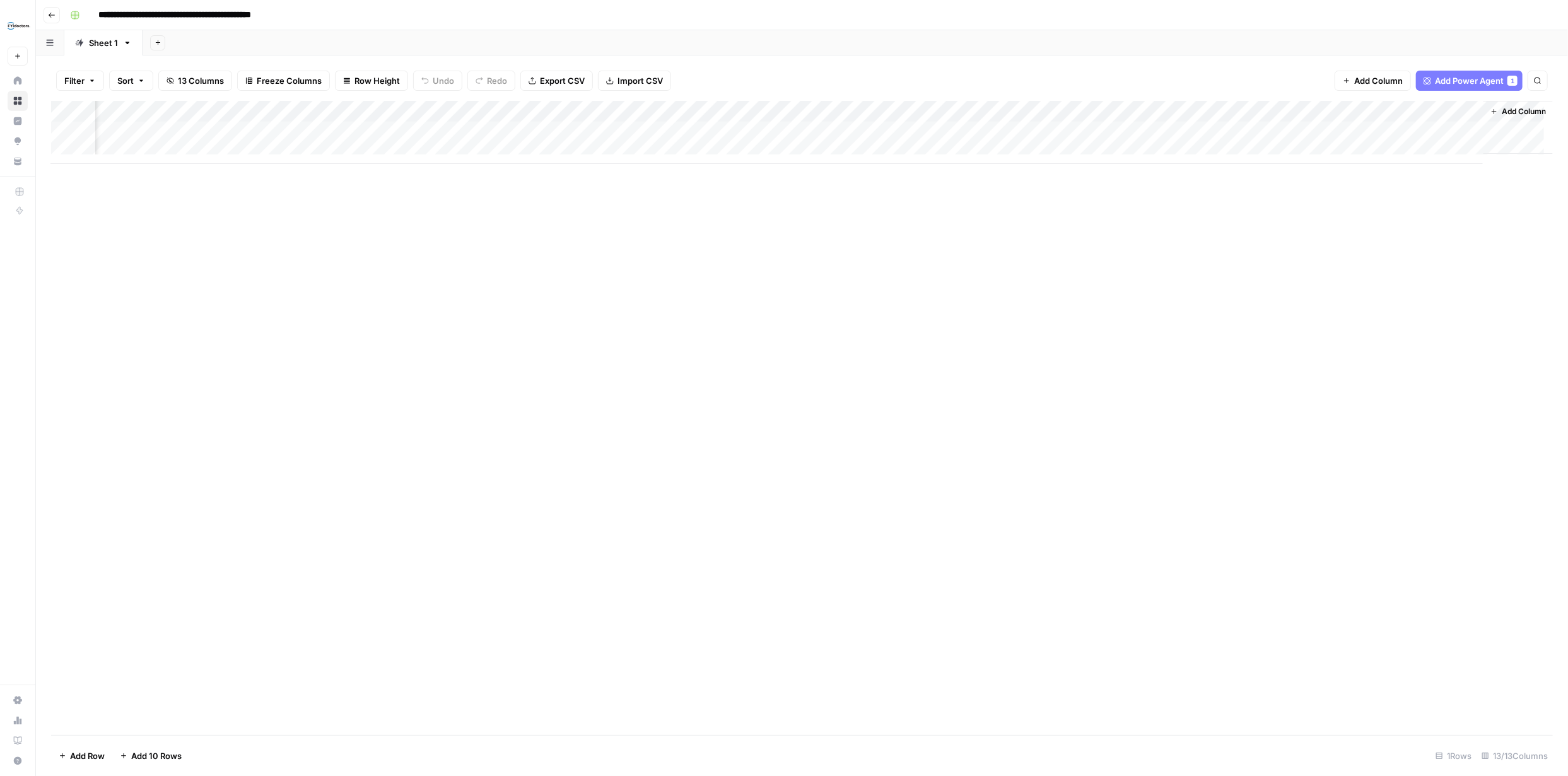
scroll to position [0, 406]
click at [82, 132] on div "Add Column" at bounding box center [802, 132] width 1502 height 63
click at [327, 11] on input "**********" at bounding box center [228, 15] width 271 height 20
click at [336, 16] on input "**********" at bounding box center [228, 15] width 271 height 20
type input "**********"
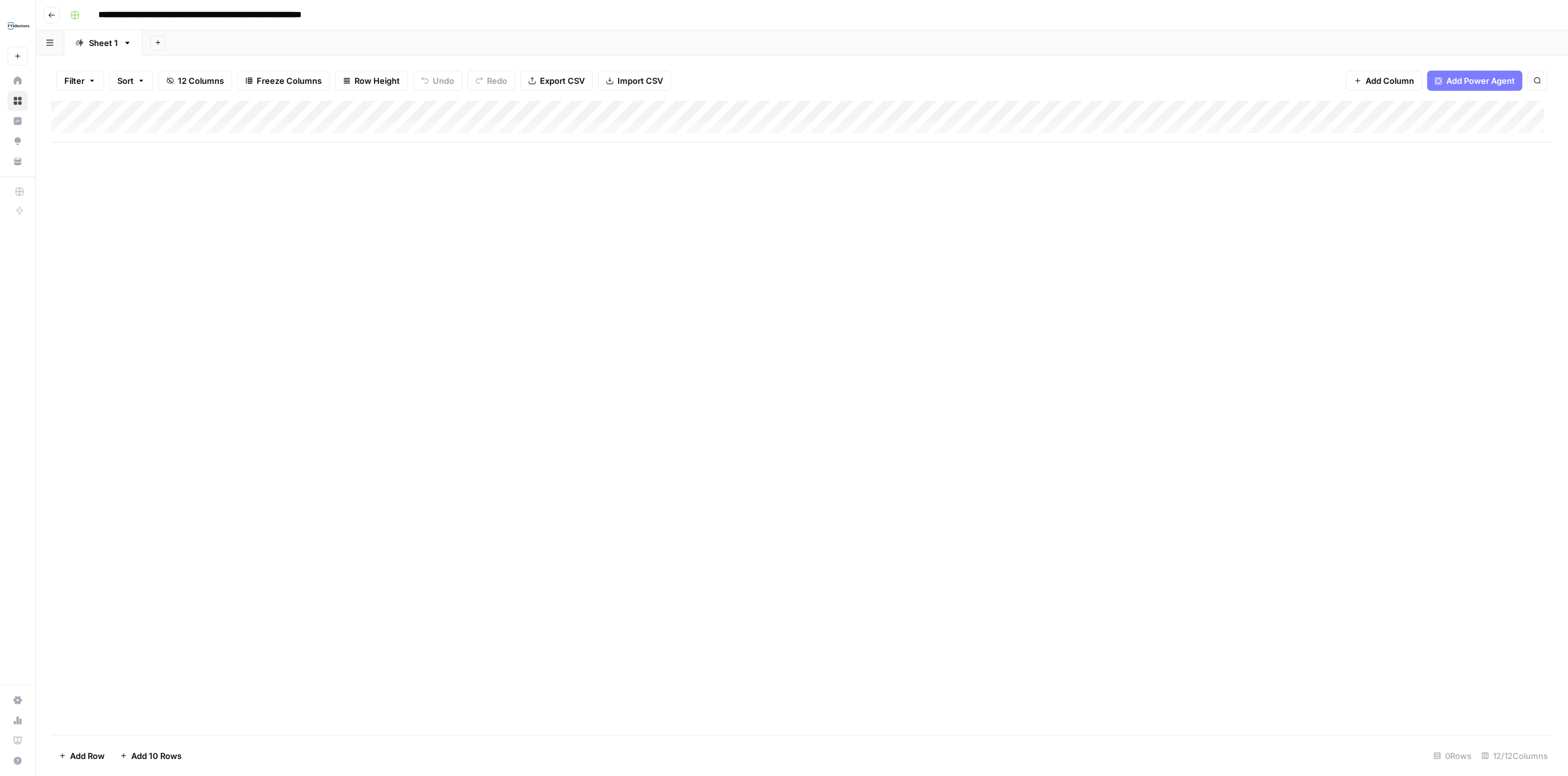
click at [883, 202] on div "Add Column" at bounding box center [802, 418] width 1502 height 635
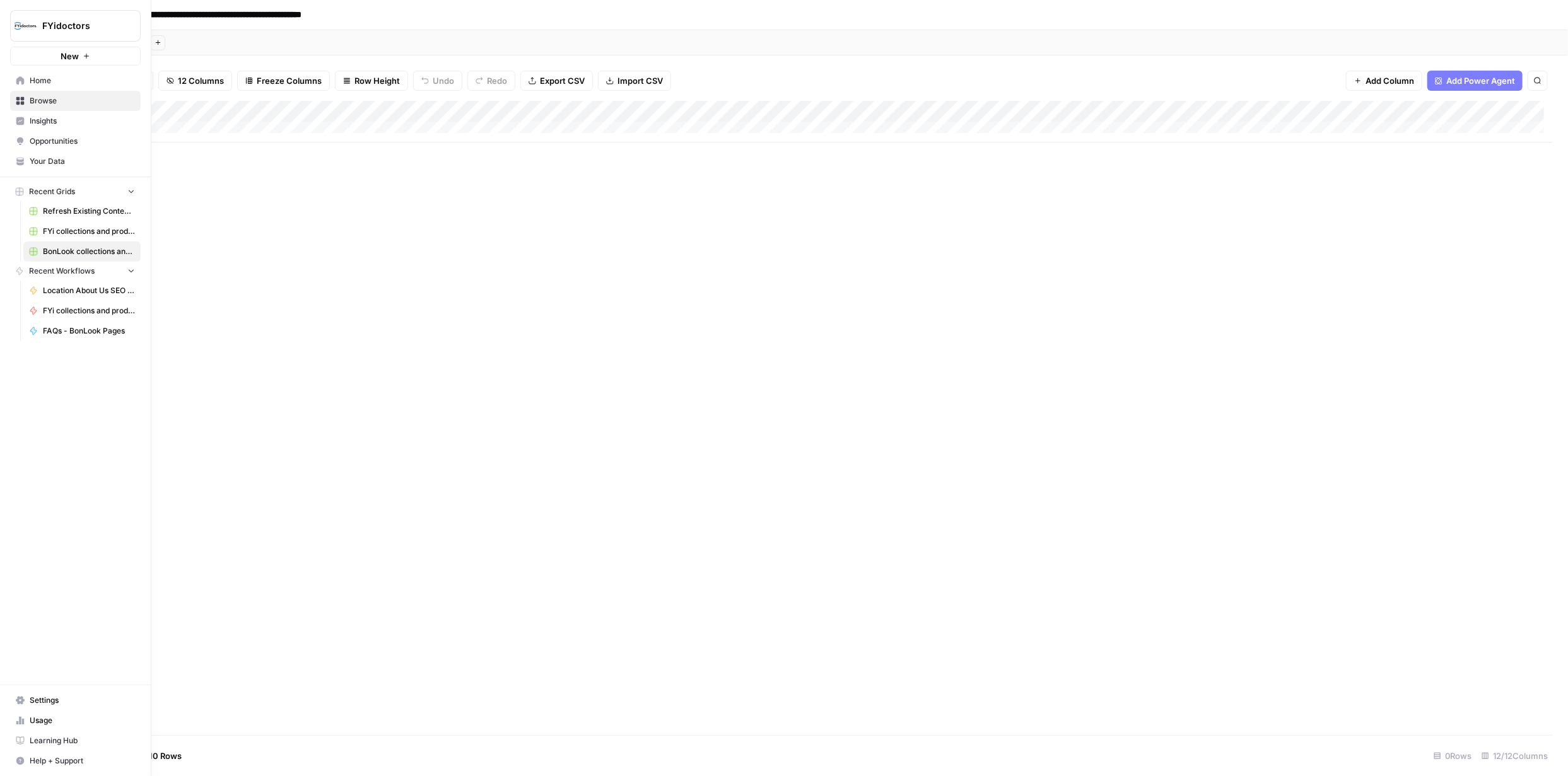
click at [18, 103] on icon at bounding box center [20, 102] width 8 height 8
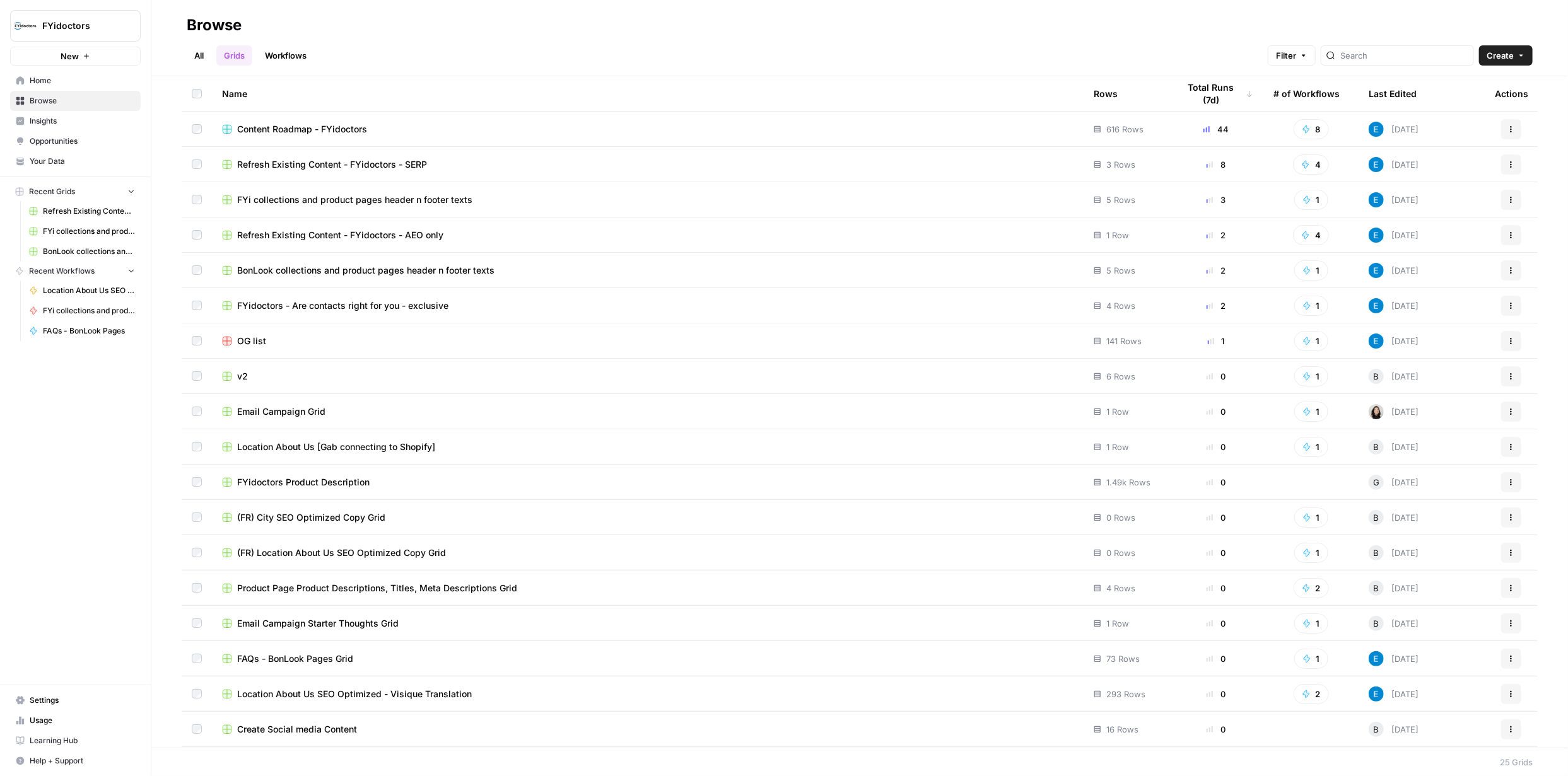
click at [397, 198] on span "FYi collections and product pages header n footer texts" at bounding box center [355, 199] width 236 height 13
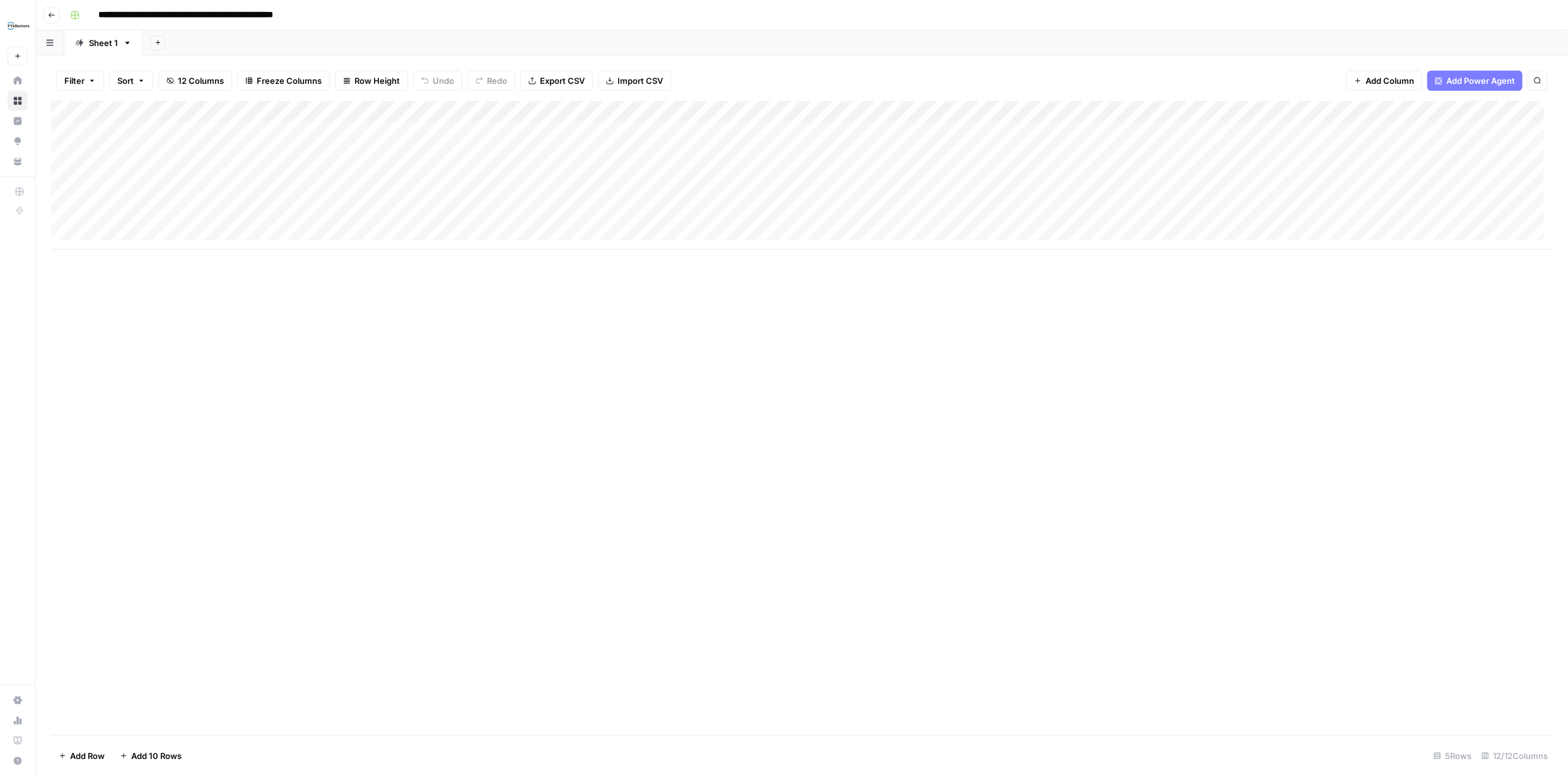
click at [524, 111] on div "Add Column" at bounding box center [802, 175] width 1502 height 149
click at [352, 233] on span "Edit Workflow" at bounding box center [357, 235] width 110 height 13
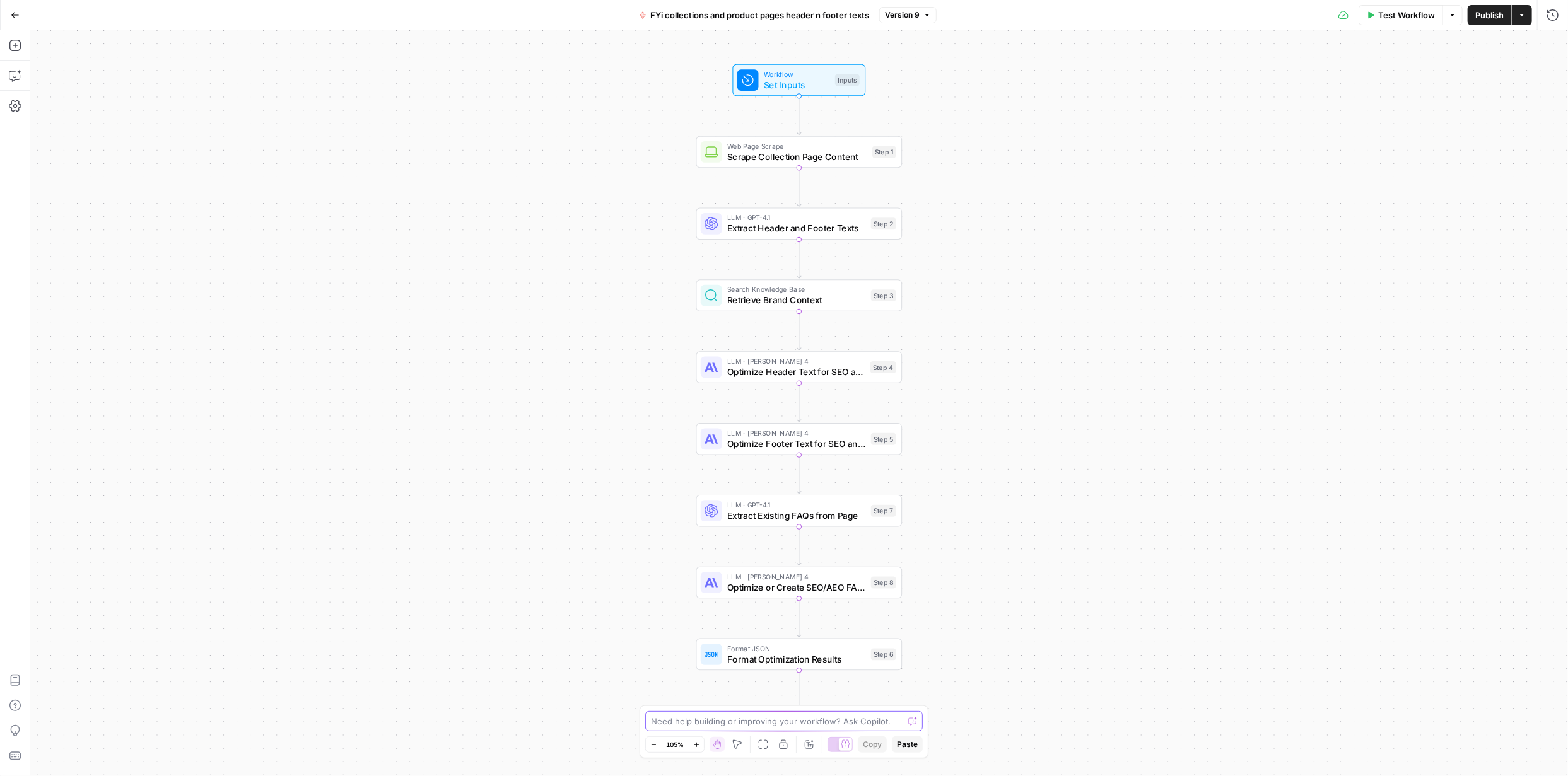
click at [809, 721] on textarea at bounding box center [777, 721] width 253 height 13
paste textarea "do not use any superiority claim(s) like expert, professional, best, the best a…"
click at [729, 717] on textarea "do not use any superiority claim(s) like expert, professional, best, the best a…" at bounding box center [771, 708] width 242 height 38
type textarea "do not use any superiority claim(s) like expert, professional, best, the best a…"
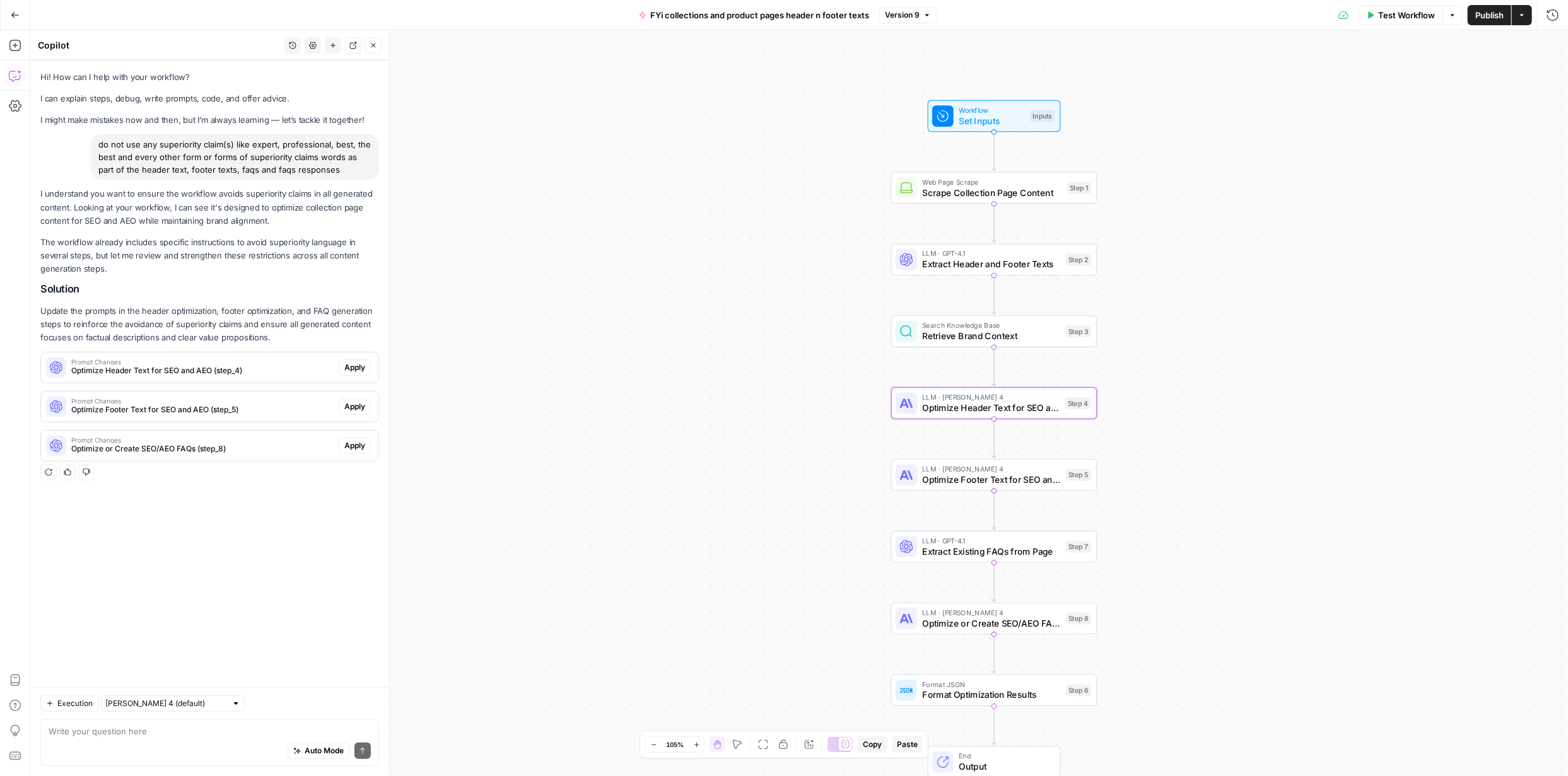
click at [363, 367] on span "Apply" at bounding box center [354, 367] width 21 height 11
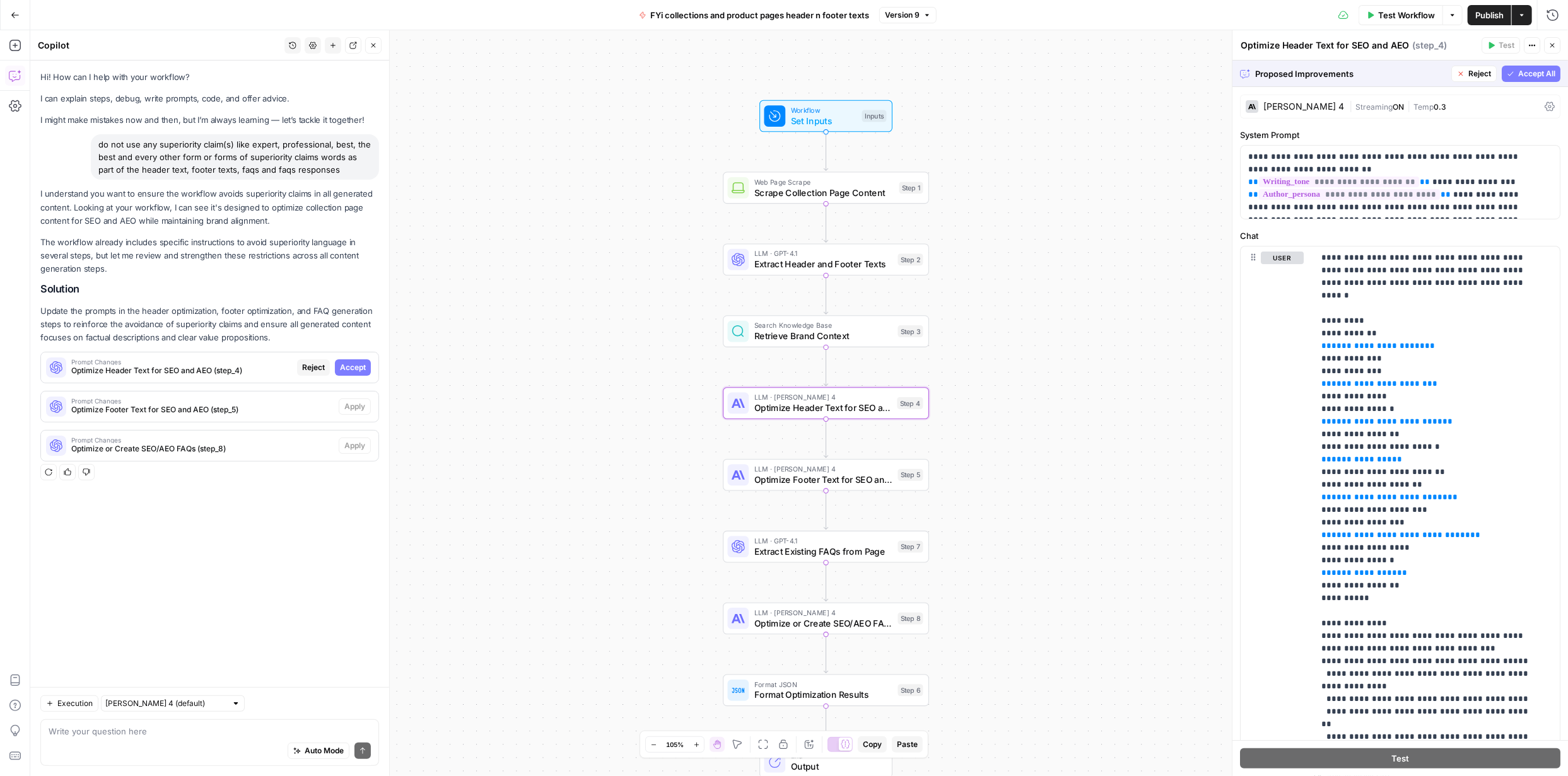
click at [366, 367] on button "Accept" at bounding box center [353, 367] width 36 height 16
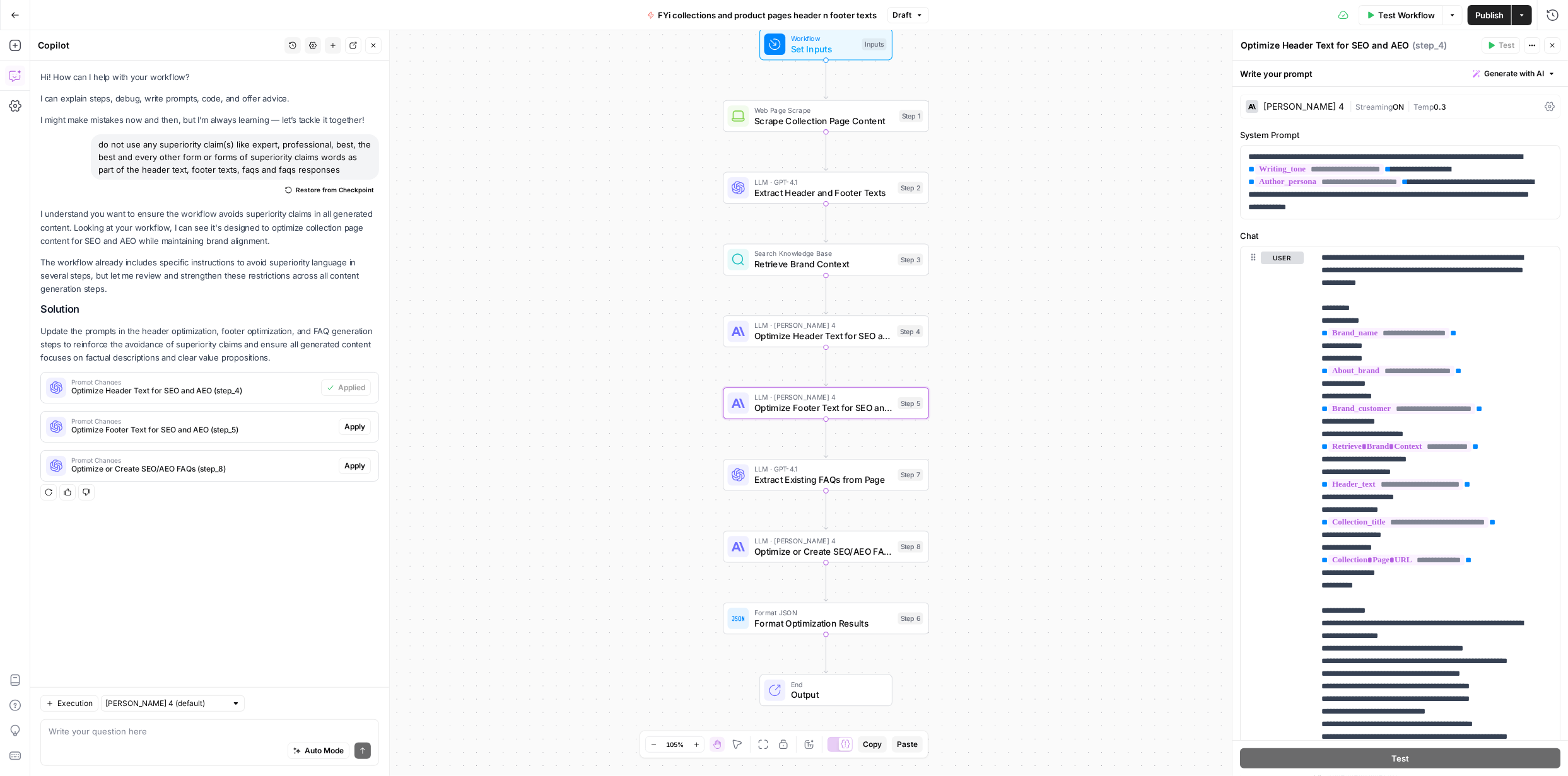
click at [358, 428] on span "Apply" at bounding box center [354, 426] width 21 height 11
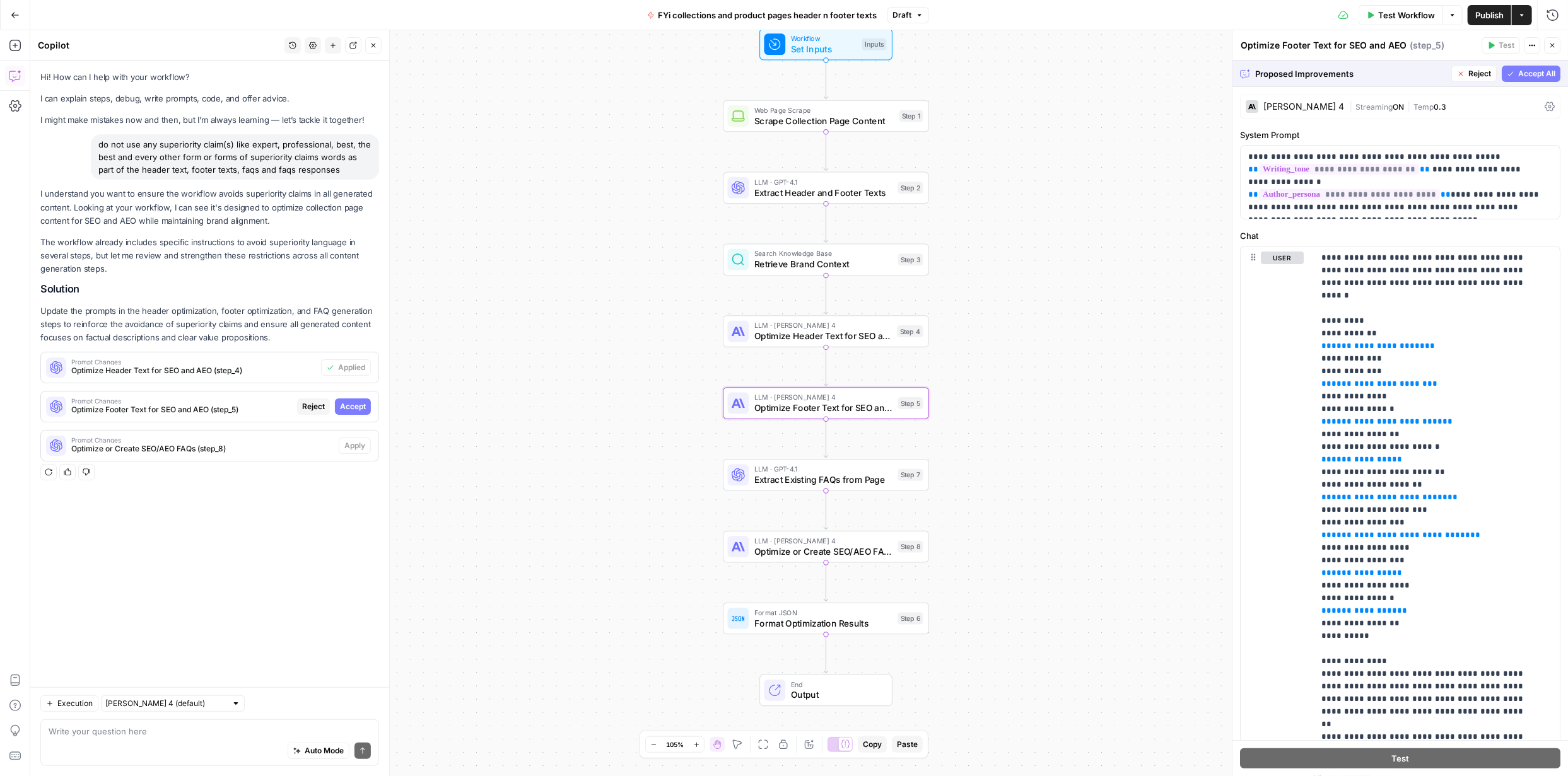
click at [359, 406] on span "Accept" at bounding box center [353, 406] width 26 height 11
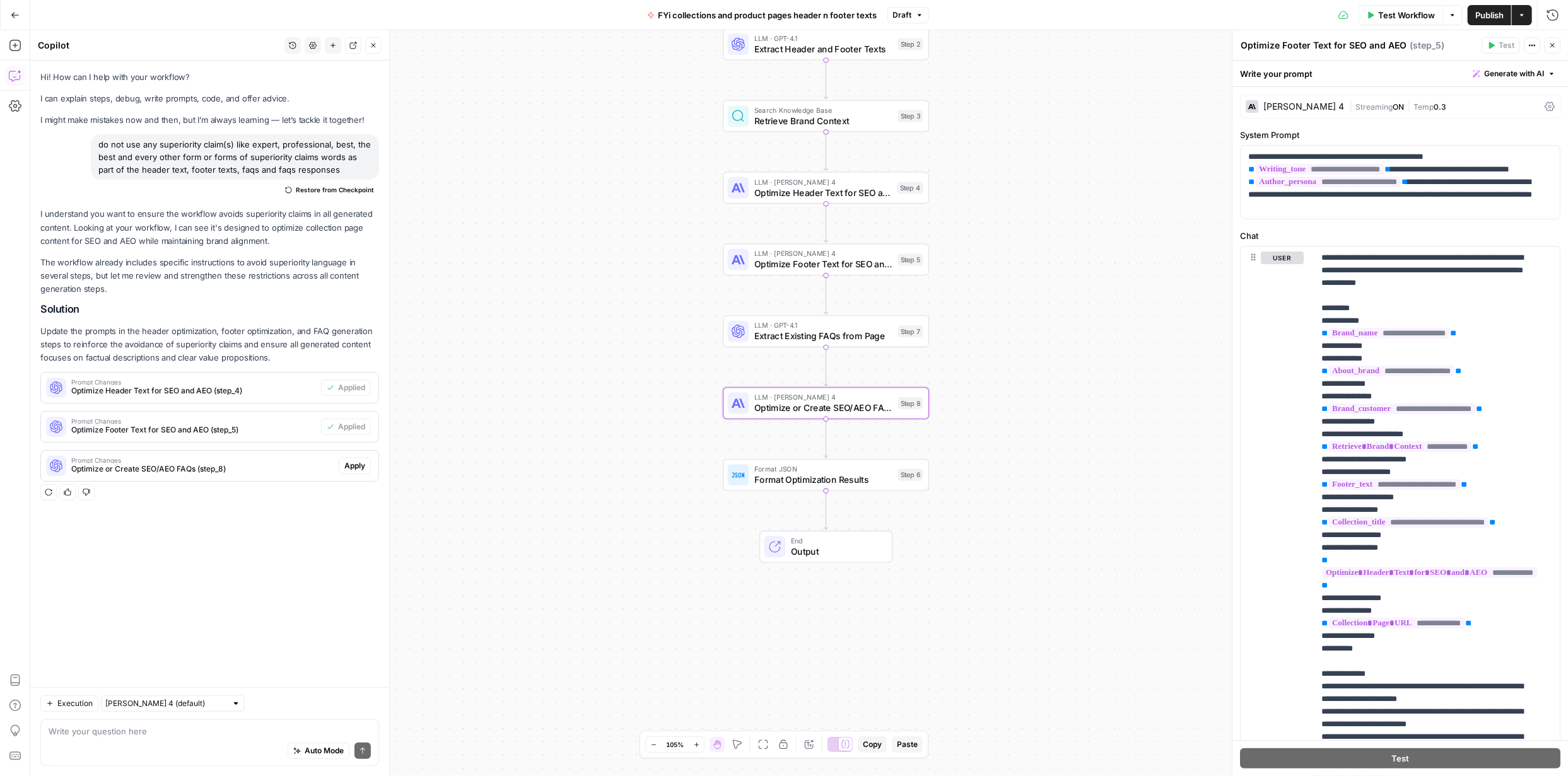
click at [361, 469] on span "Apply" at bounding box center [354, 465] width 21 height 11
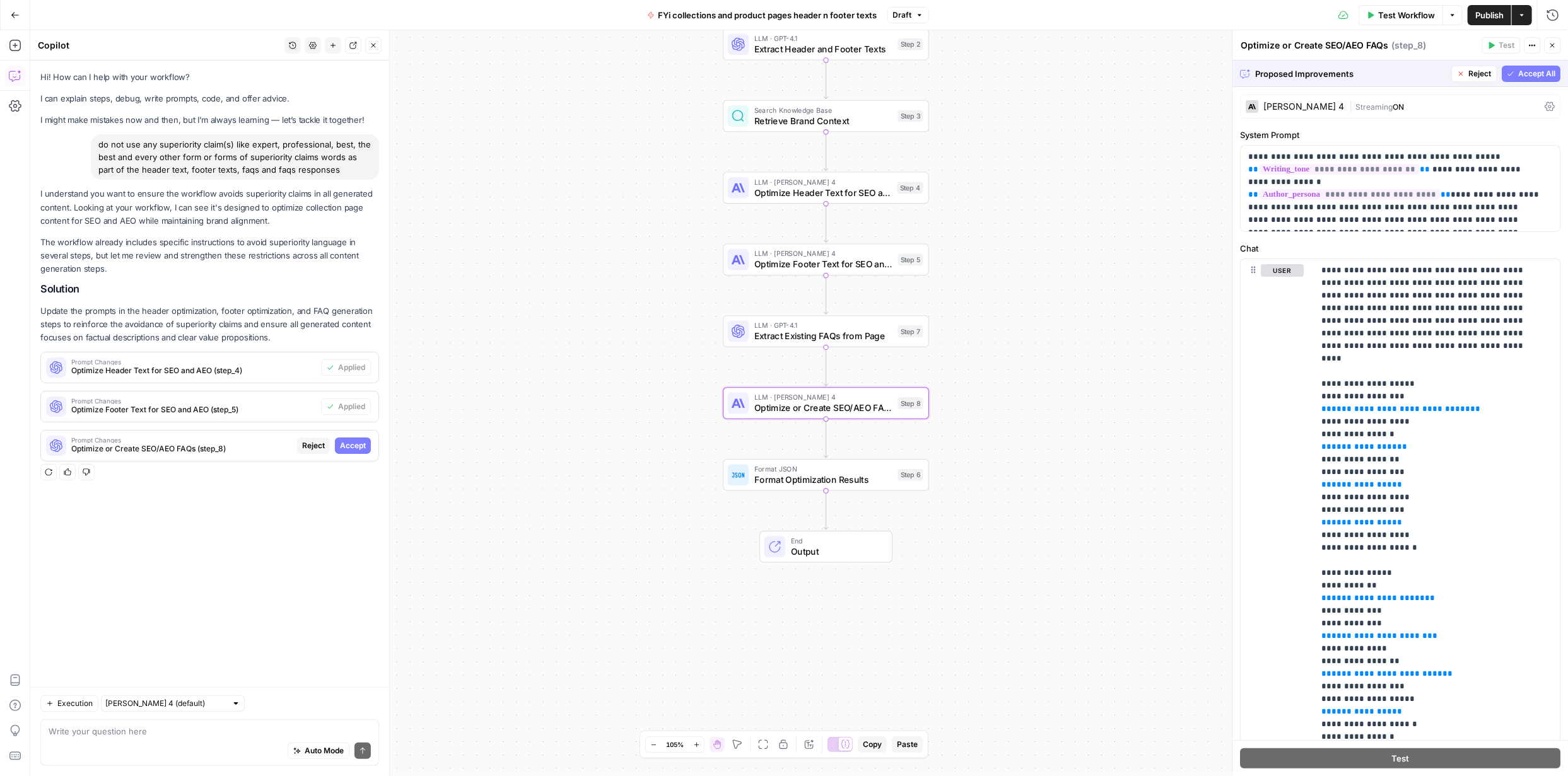
click at [1523, 72] on span "Accept All" at bounding box center [1537, 73] width 37 height 11
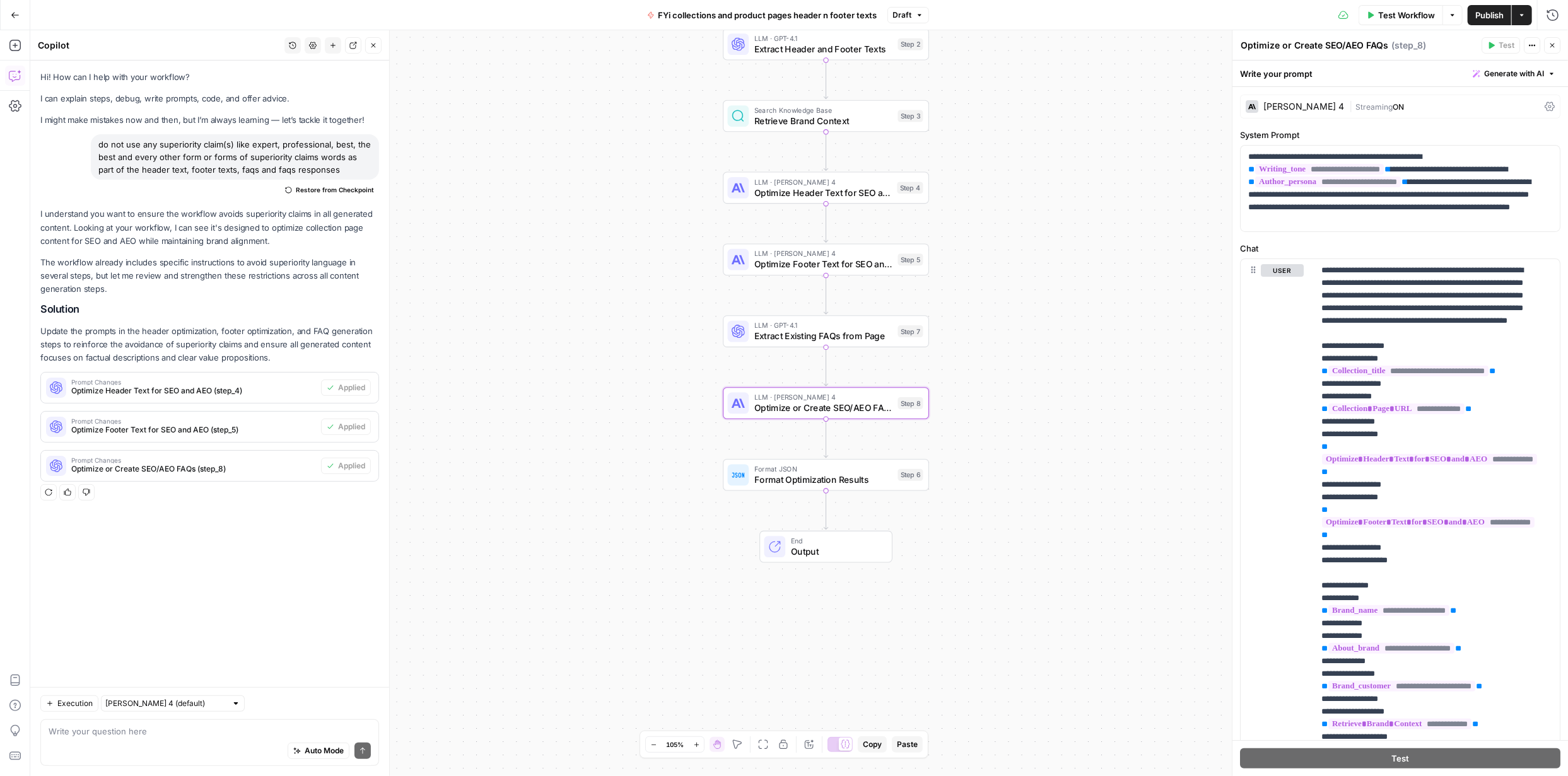
click at [1490, 14] on span "Publish" at bounding box center [1489, 14] width 28 height 13
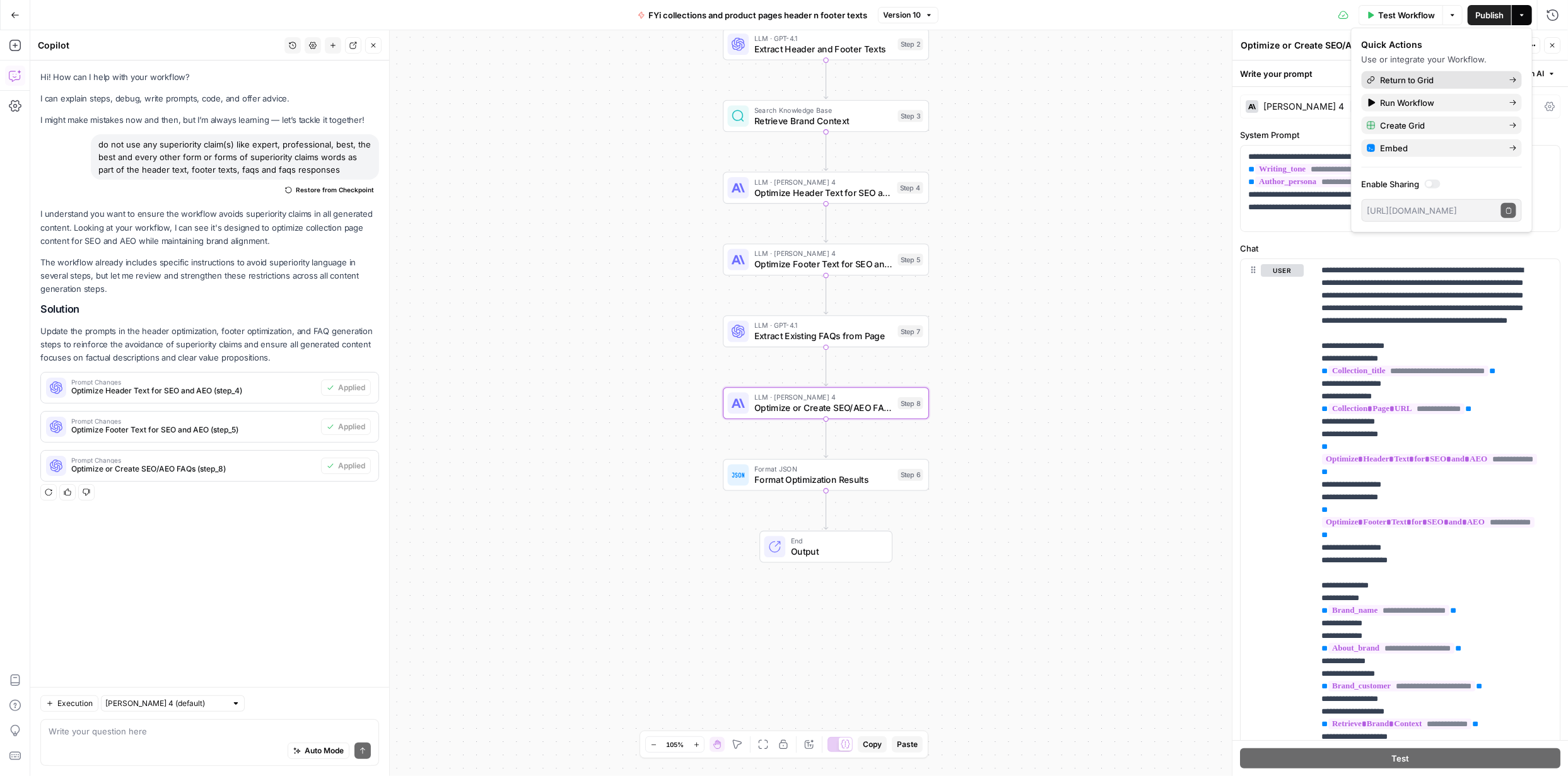
click at [1424, 82] on span "Return to Grid" at bounding box center [1440, 80] width 119 height 13
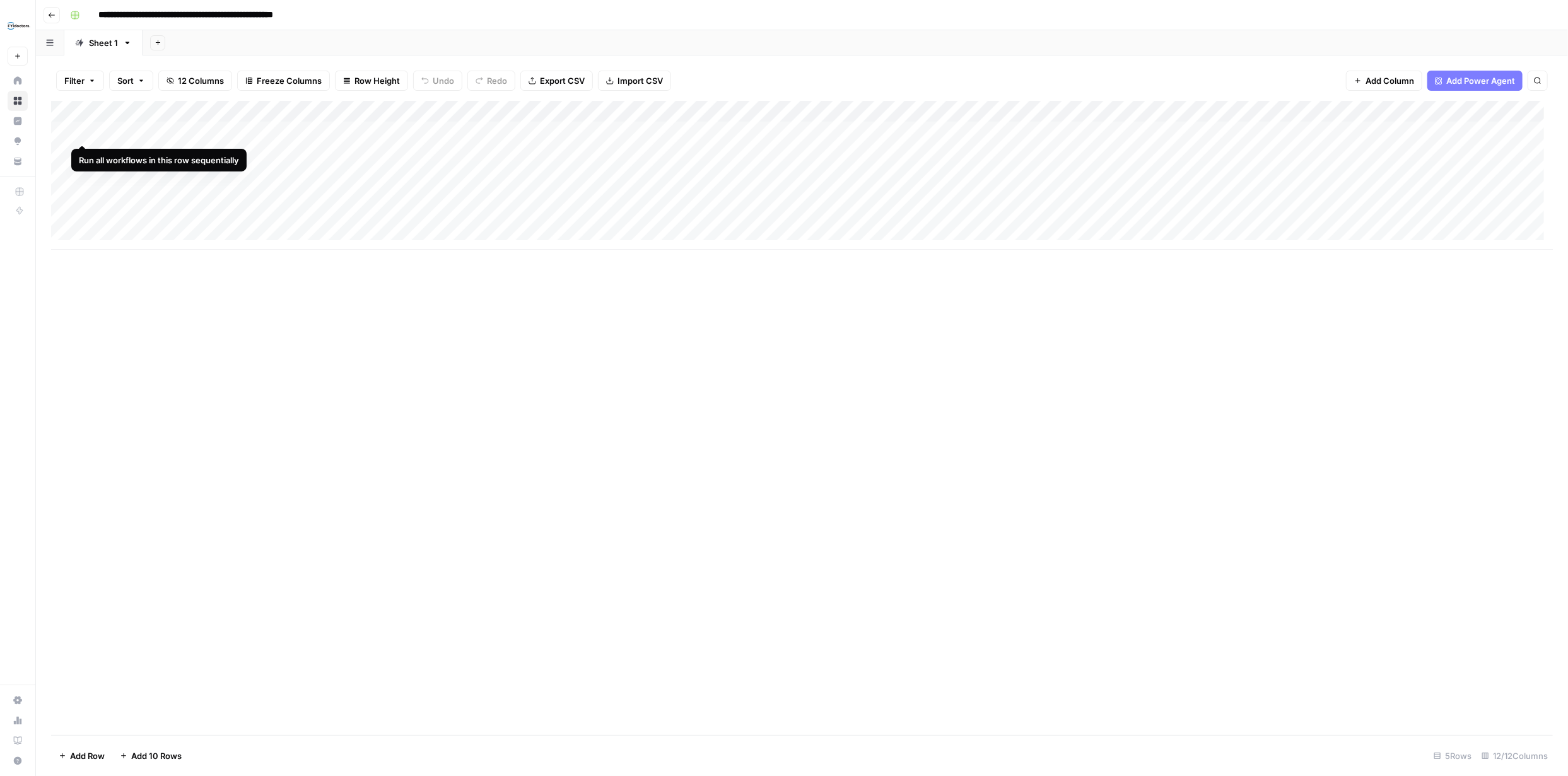
click at [81, 130] on div "Add Column" at bounding box center [802, 175] width 1502 height 149
